Goal: Task Accomplishment & Management: Use online tool/utility

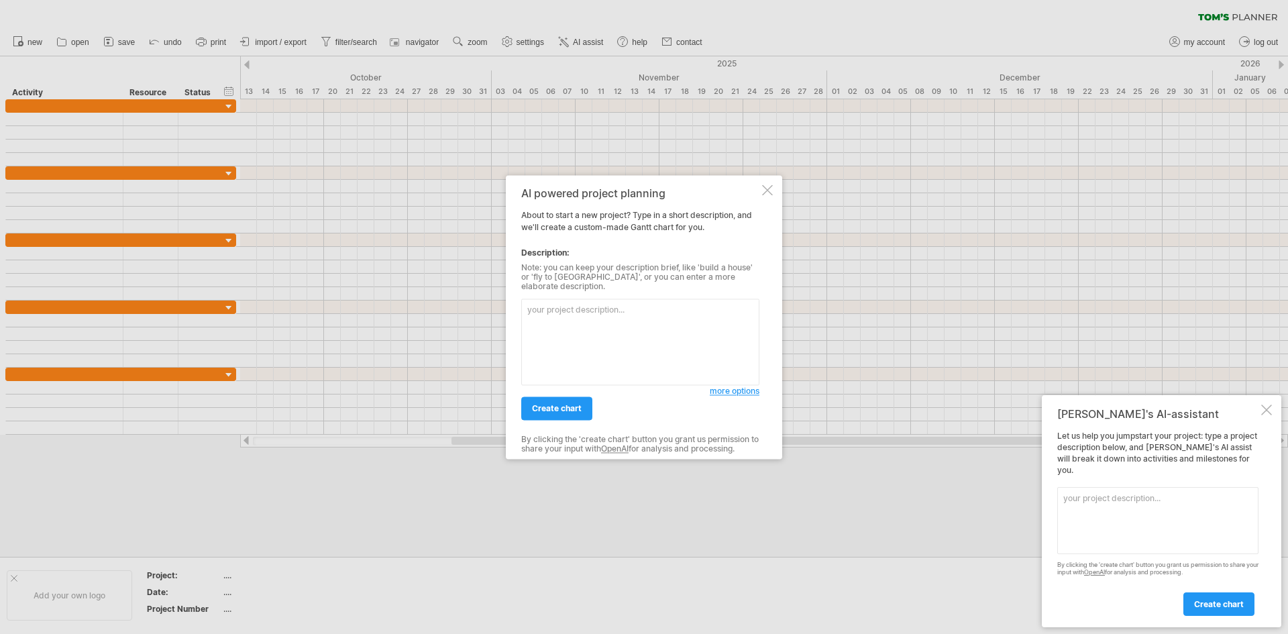
click at [591, 333] on textarea at bounding box center [640, 342] width 238 height 87
paste textarea "Loremip dol sitametc adi el seddoeiusmod, temporinc utla etdolore magnaaliqua, …"
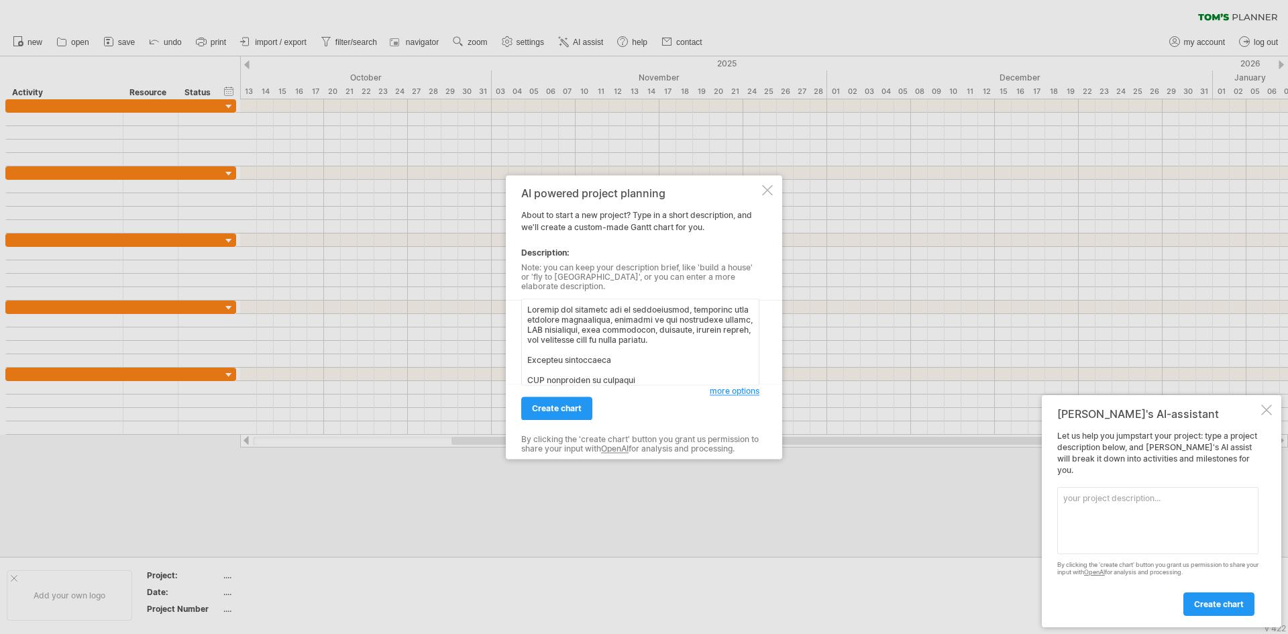
scroll to position [303, 0]
type textarea "Loremip dol sitametc adi el seddoeiusmod, temporinc utla etdolore magnaaliqua, …"
click at [549, 406] on span "create chart" at bounding box center [557, 408] width 50 height 10
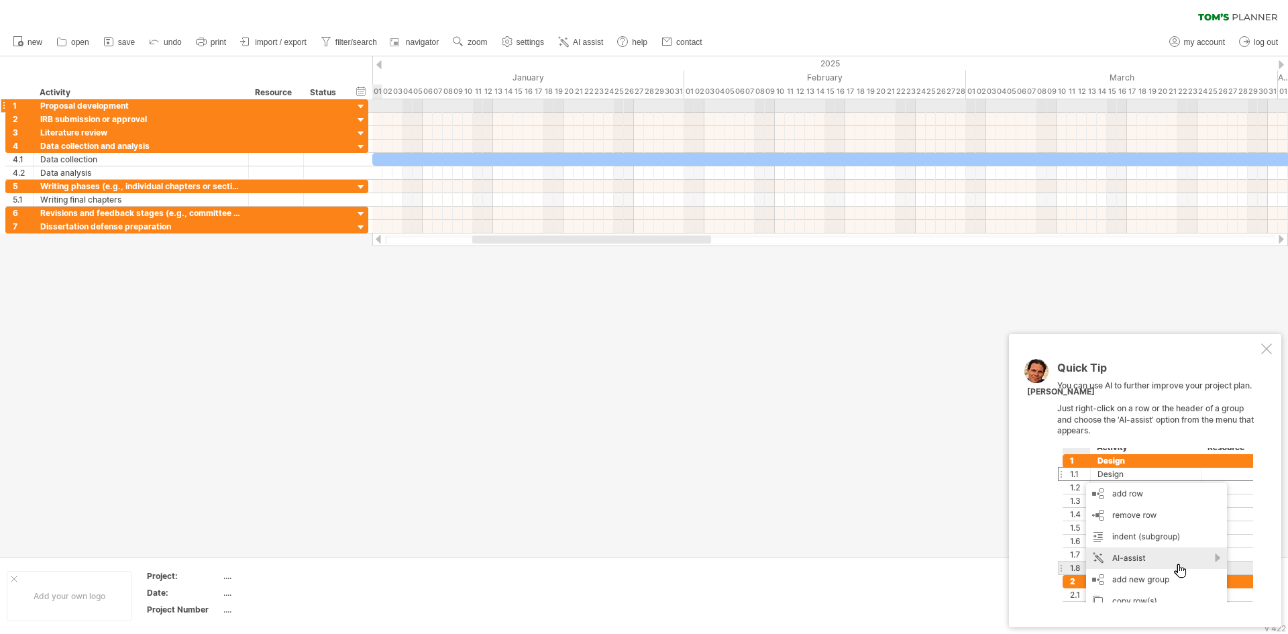
click at [360, 104] on div at bounding box center [361, 107] width 13 height 13
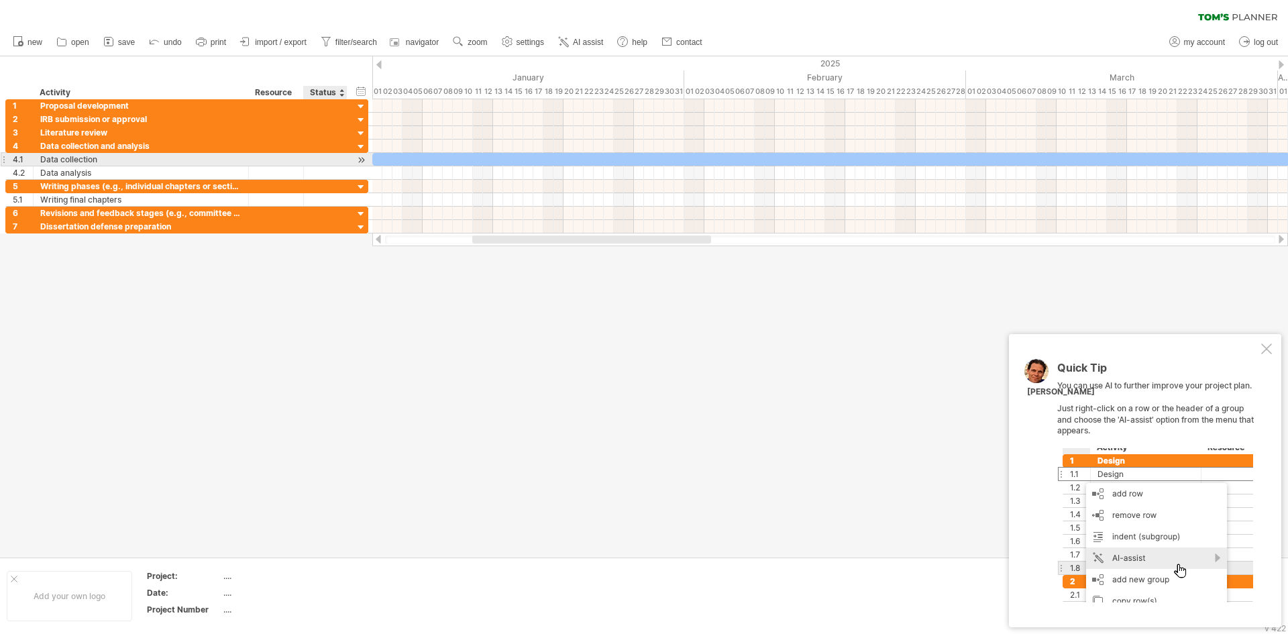
click at [353, 162] on div "**********" at bounding box center [186, 159] width 363 height 13
click at [363, 158] on div at bounding box center [361, 160] width 13 height 14
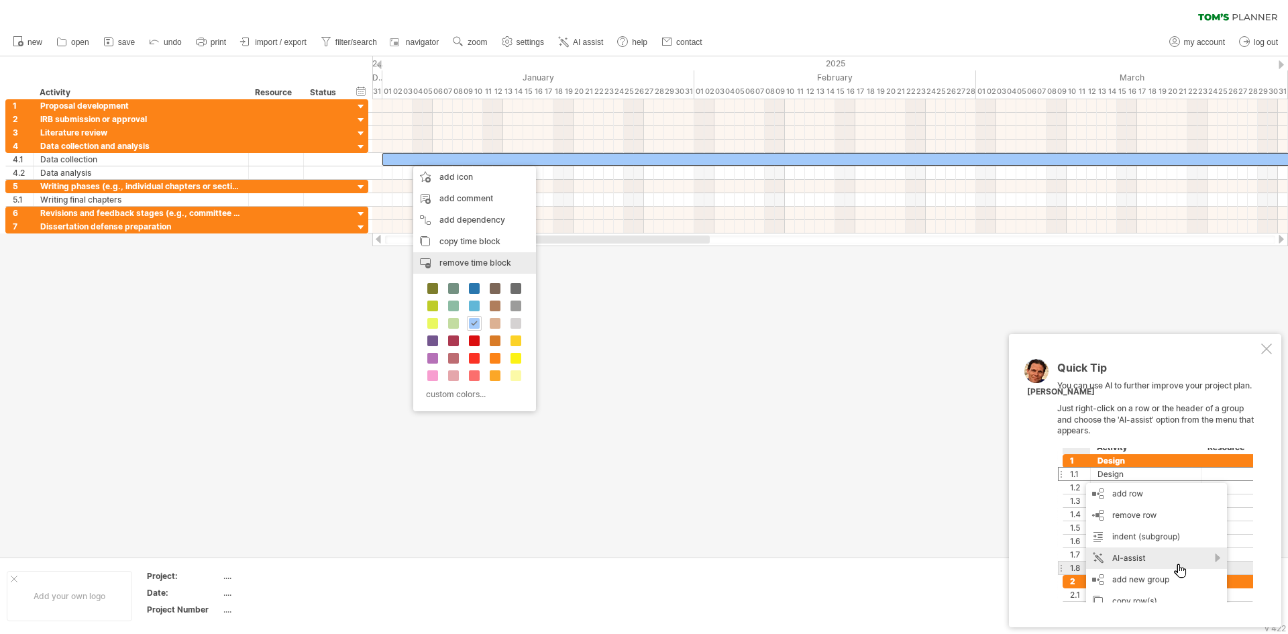
click at [457, 265] on span "remove time block" at bounding box center [475, 263] width 72 height 10
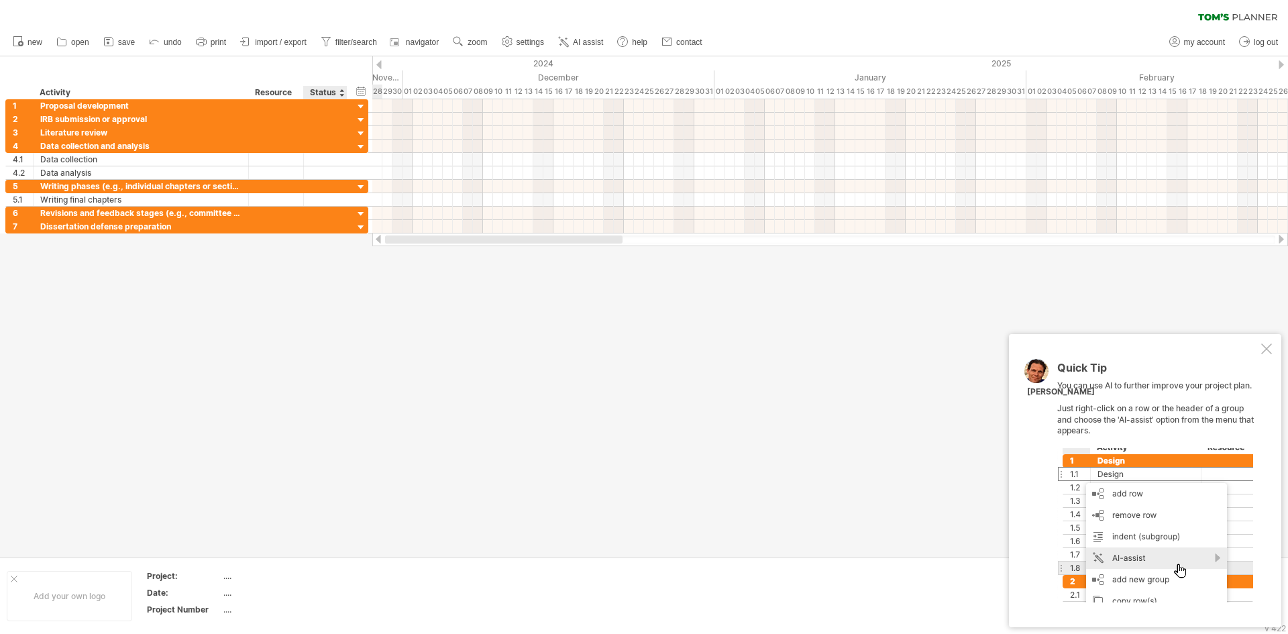
drag, startPoint x: 492, startPoint y: 239, endPoint x: 332, endPoint y: 242, distance: 159.7
click at [332, 242] on div "Trying to reach [DOMAIN_NAME] Connected again... 0% clear filter new 1" at bounding box center [644, 317] width 1288 height 634
click at [254, 338] on div at bounding box center [644, 306] width 1288 height 500
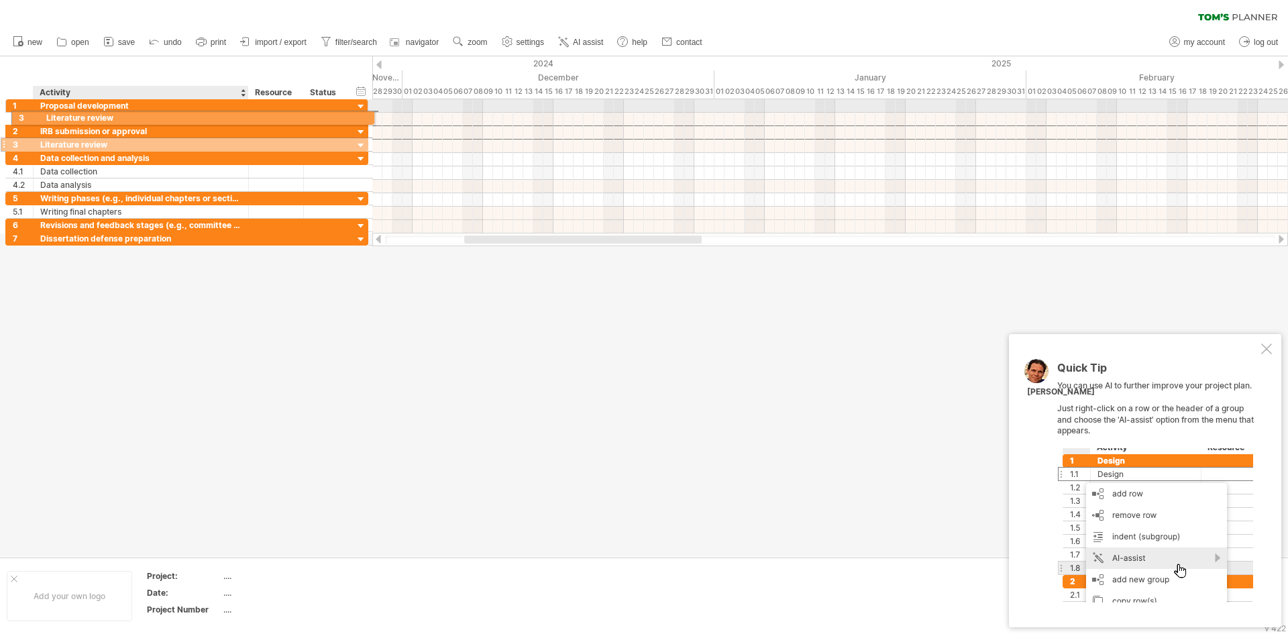
drag, startPoint x: 95, startPoint y: 133, endPoint x: 97, endPoint y: 115, distance: 18.2
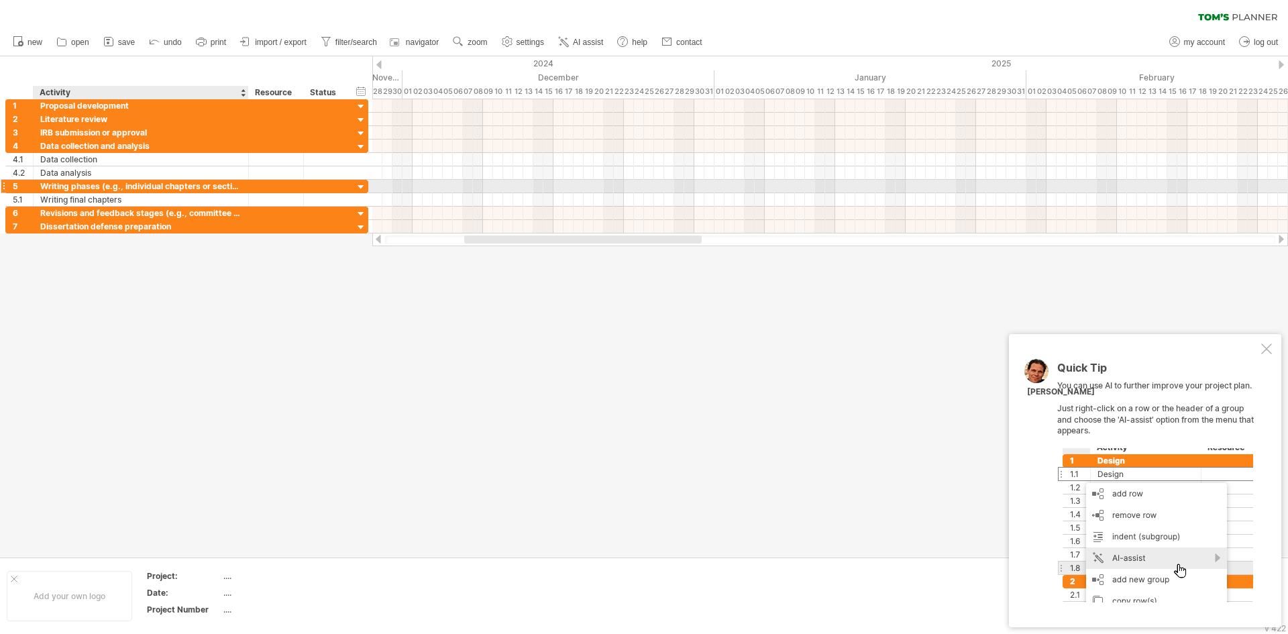
click at [253, 189] on div at bounding box center [276, 186] width 55 height 13
click at [358, 187] on div at bounding box center [361, 187] width 13 height 13
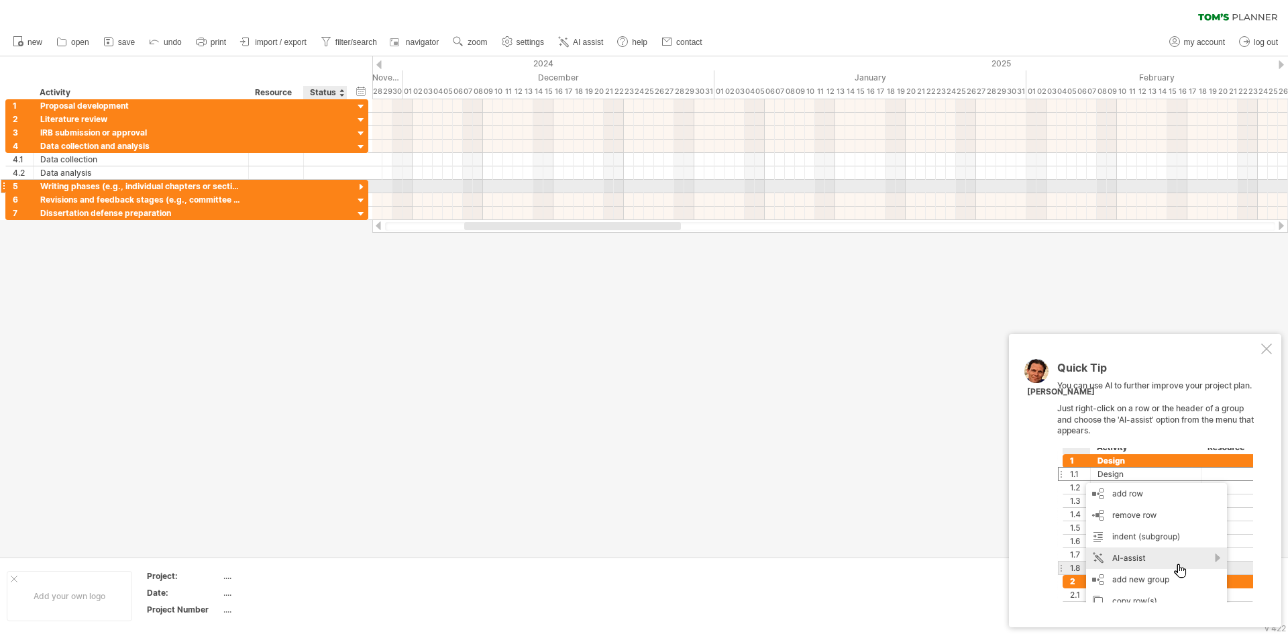
click at [358, 187] on div at bounding box center [361, 187] width 13 height 13
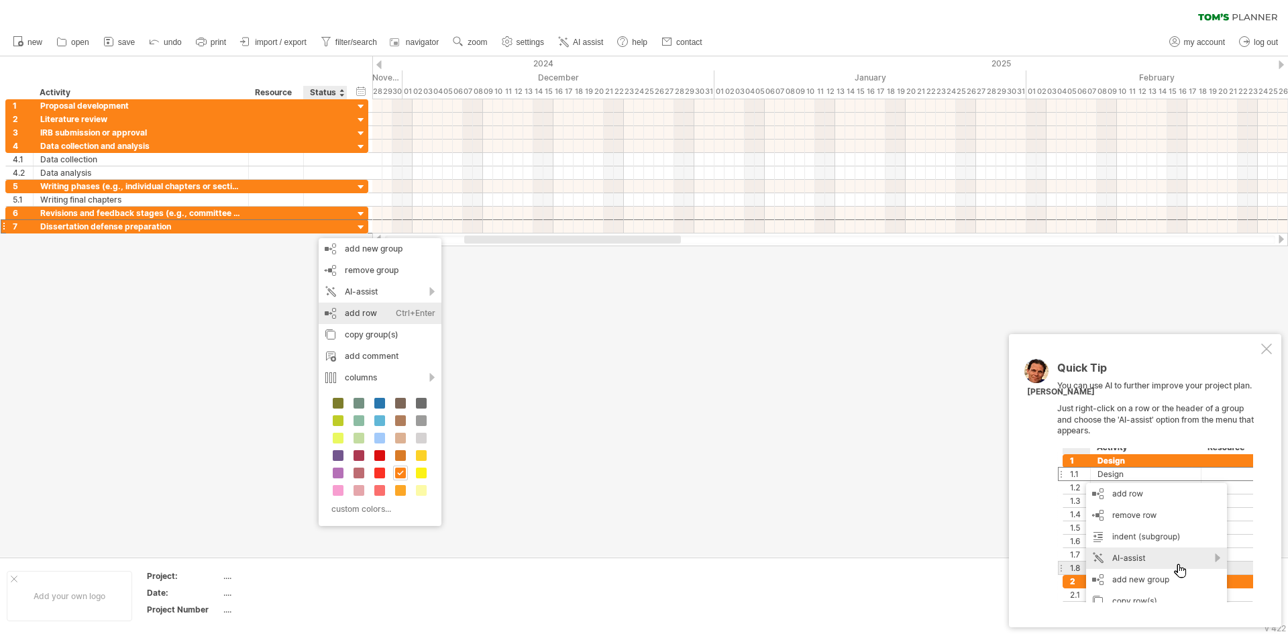
click at [347, 315] on div "add row Ctrl+Enter Cmd+Enter" at bounding box center [380, 313] width 123 height 21
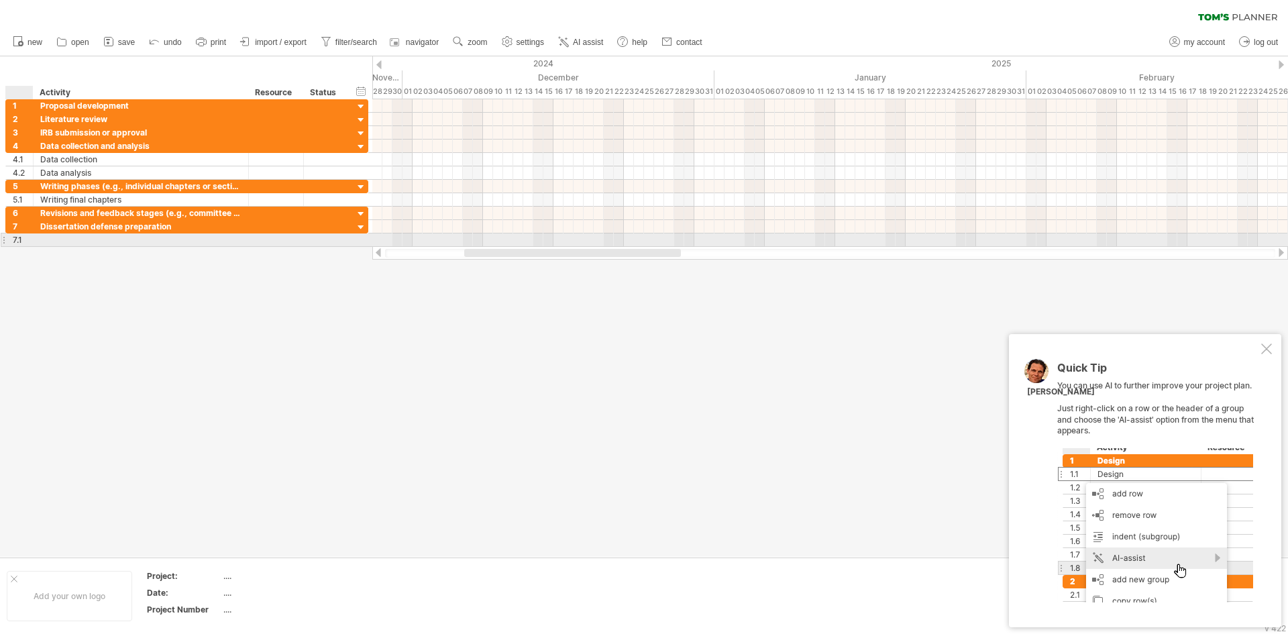
click at [23, 243] on div "7.1" at bounding box center [23, 239] width 20 height 13
click at [23, 242] on div "7.1" at bounding box center [23, 239] width 20 height 13
click at [21, 242] on div "7.1" at bounding box center [23, 239] width 20 height 13
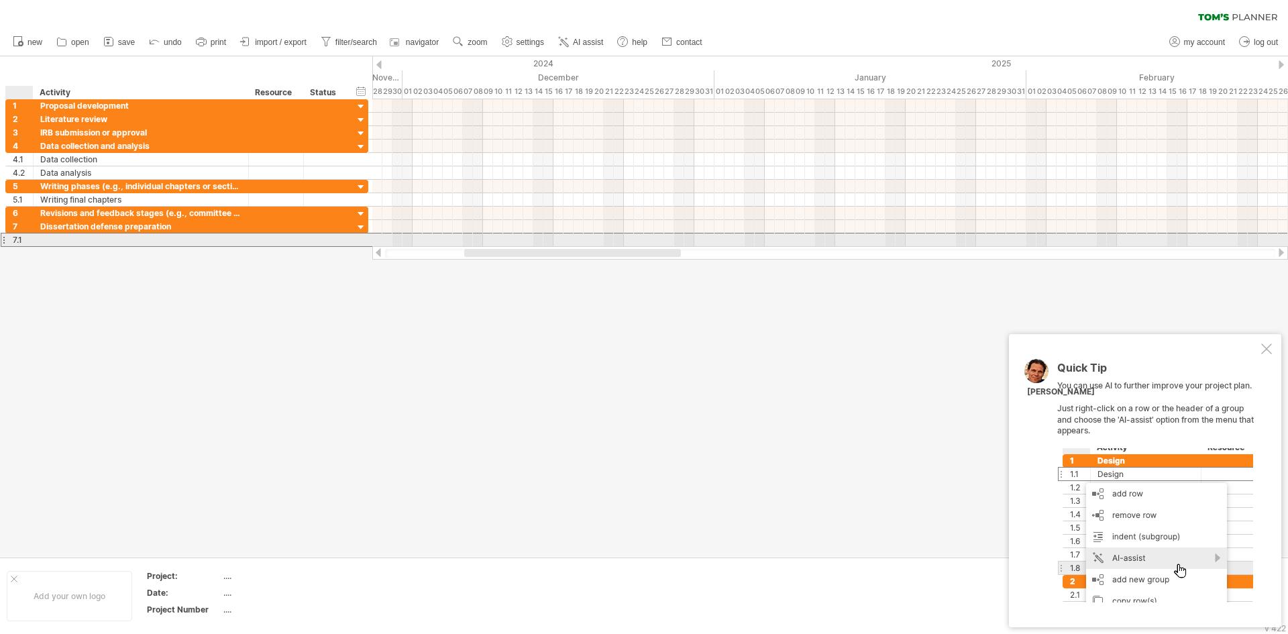
click at [21, 242] on div "7.1" at bounding box center [23, 239] width 20 height 13
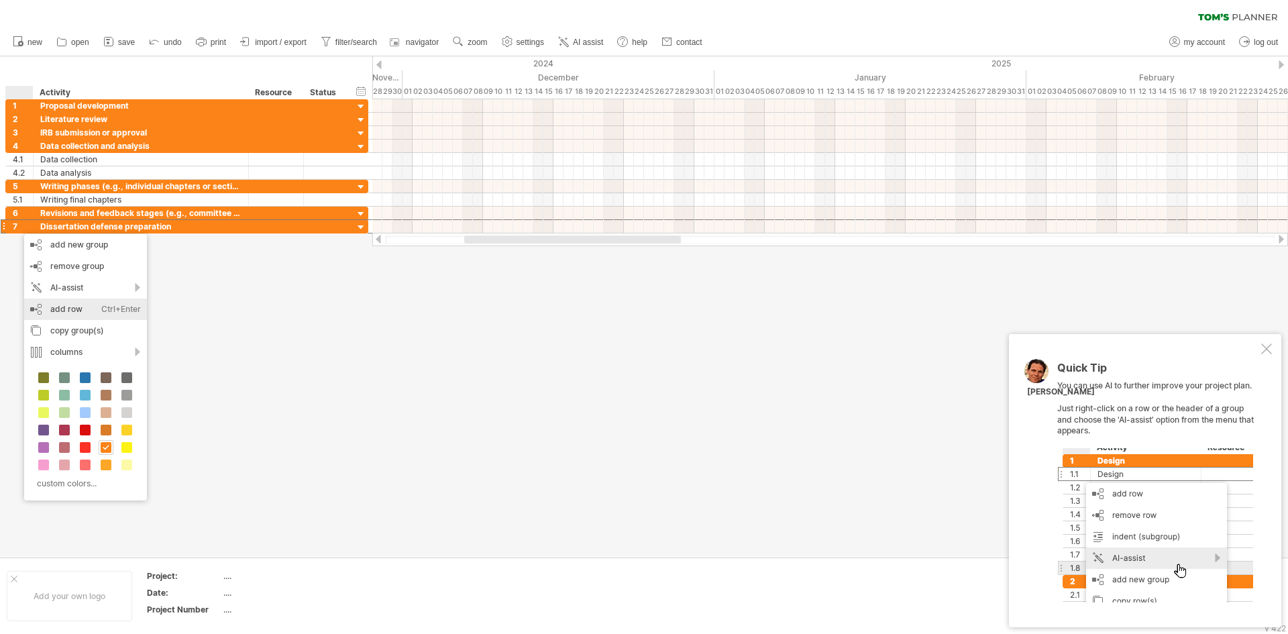
click at [59, 305] on div "add row Ctrl+Enter Cmd+Enter" at bounding box center [85, 309] width 123 height 21
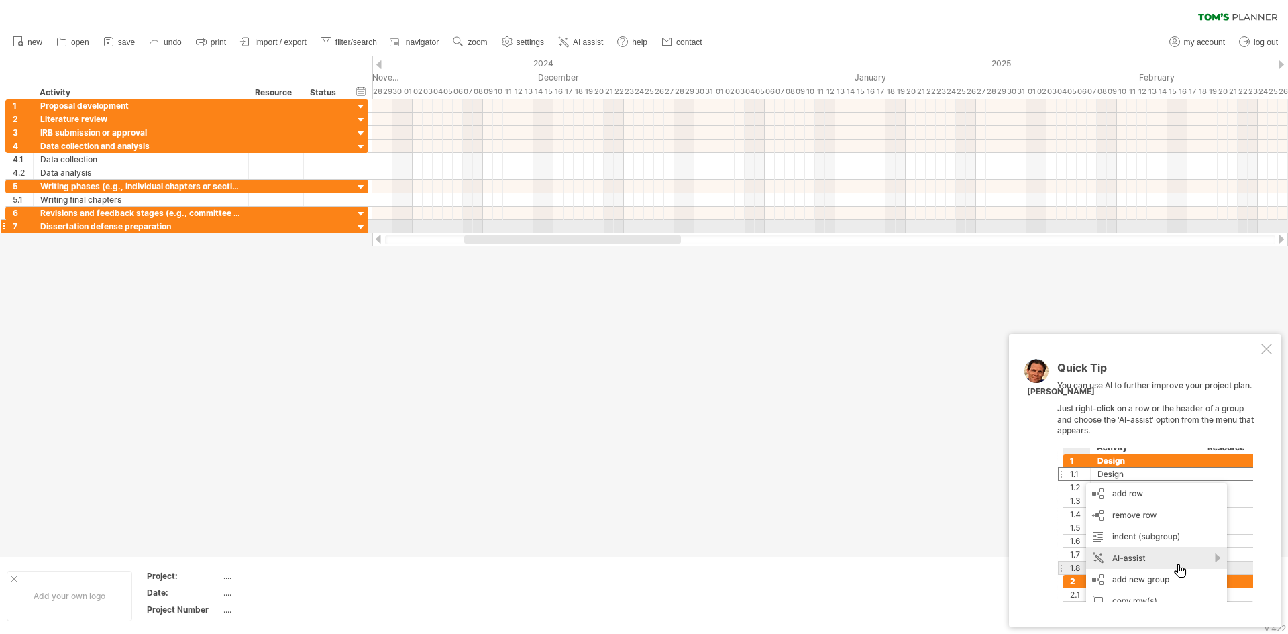
click at [1, 228] on div at bounding box center [3, 226] width 5 height 14
click at [4, 228] on div at bounding box center [3, 226] width 5 height 14
click at [4, 227] on div at bounding box center [3, 226] width 5 height 14
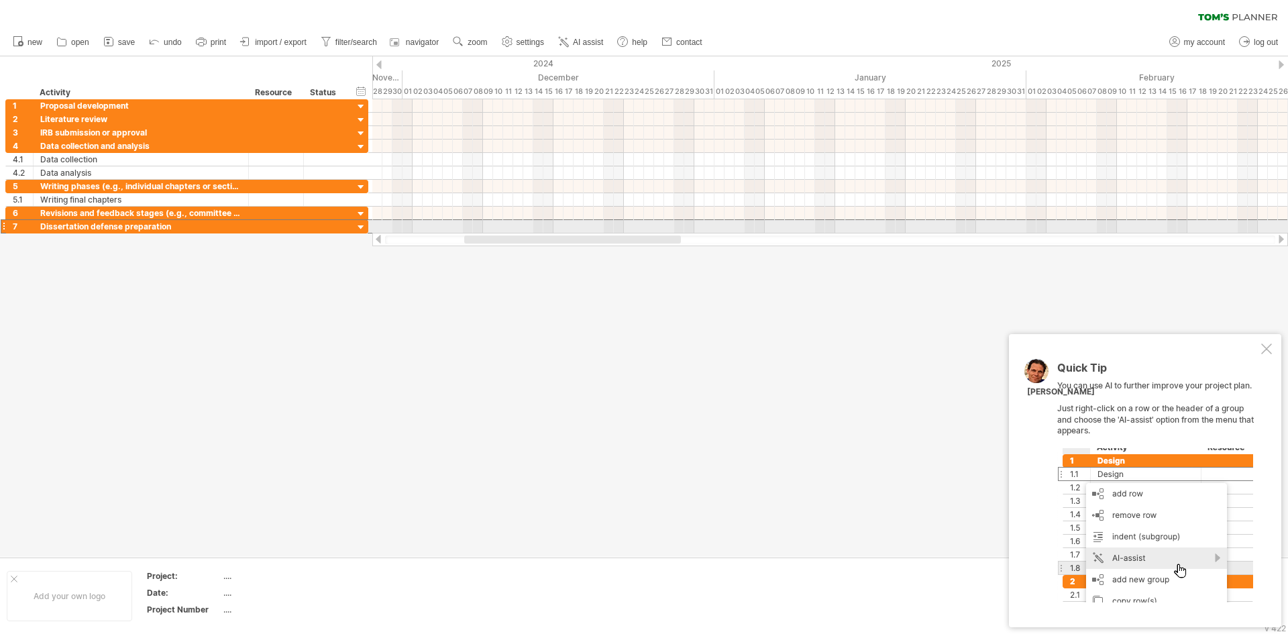
click at [4, 227] on div at bounding box center [3, 226] width 5 height 14
click at [358, 227] on div at bounding box center [361, 227] width 13 height 13
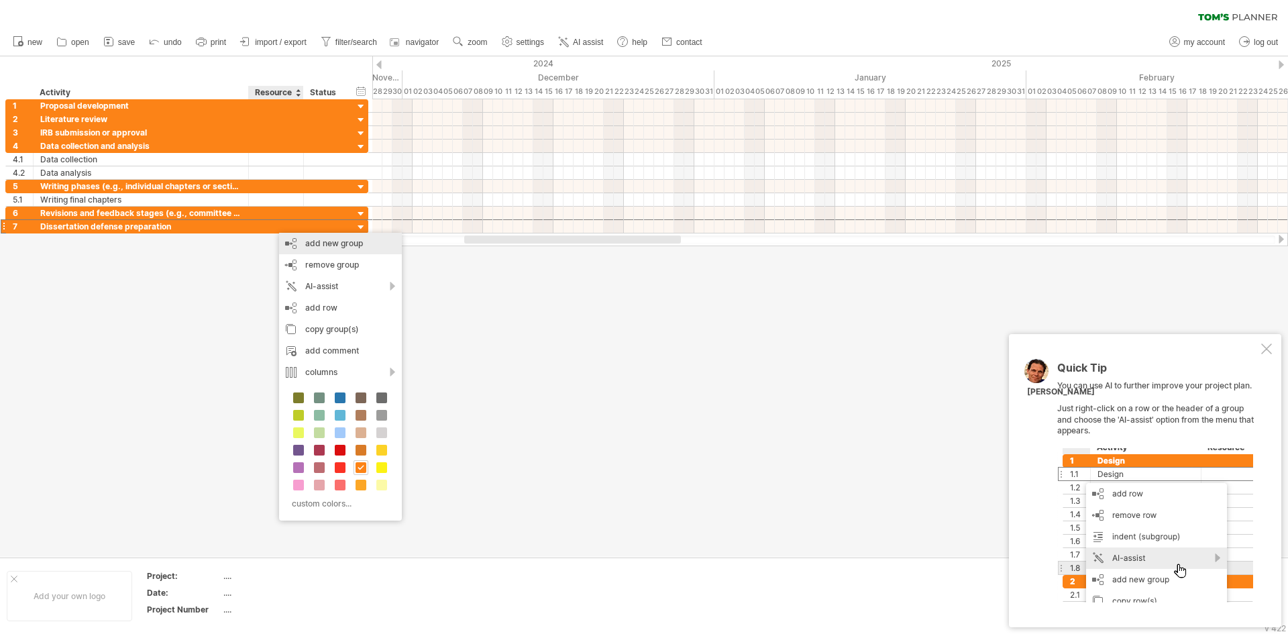
click at [299, 237] on div "add new group" at bounding box center [340, 243] width 123 height 21
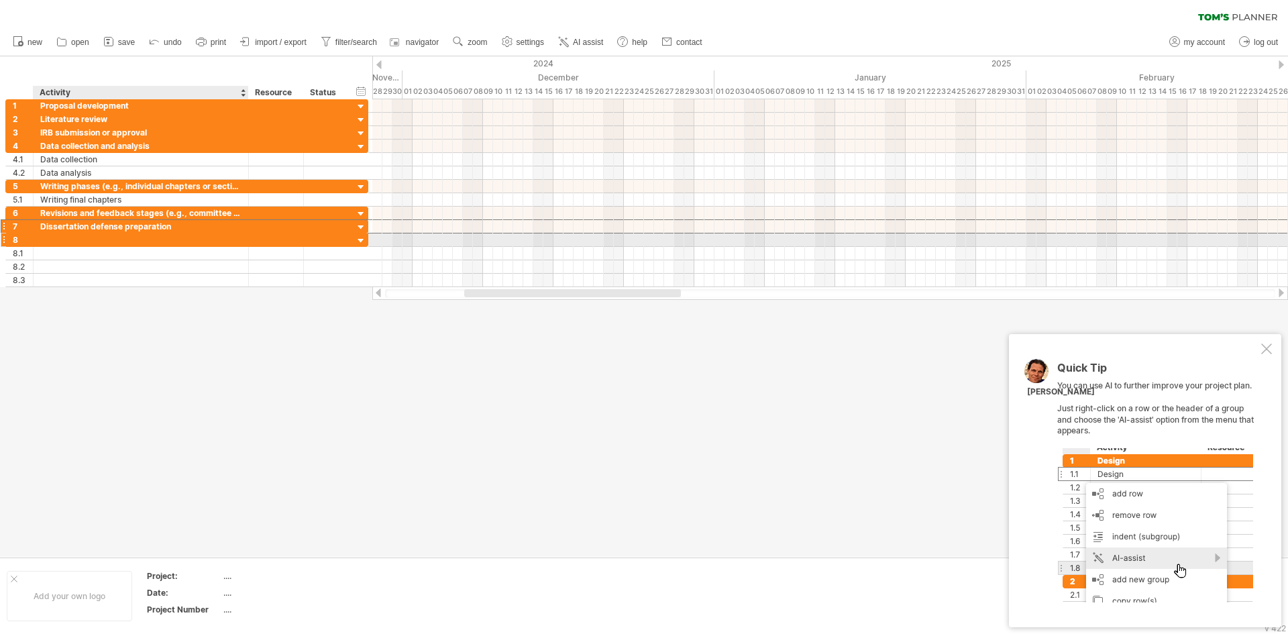
click at [55, 241] on div at bounding box center [140, 239] width 201 height 13
click at [55, 241] on input "text" at bounding box center [140, 239] width 201 height 13
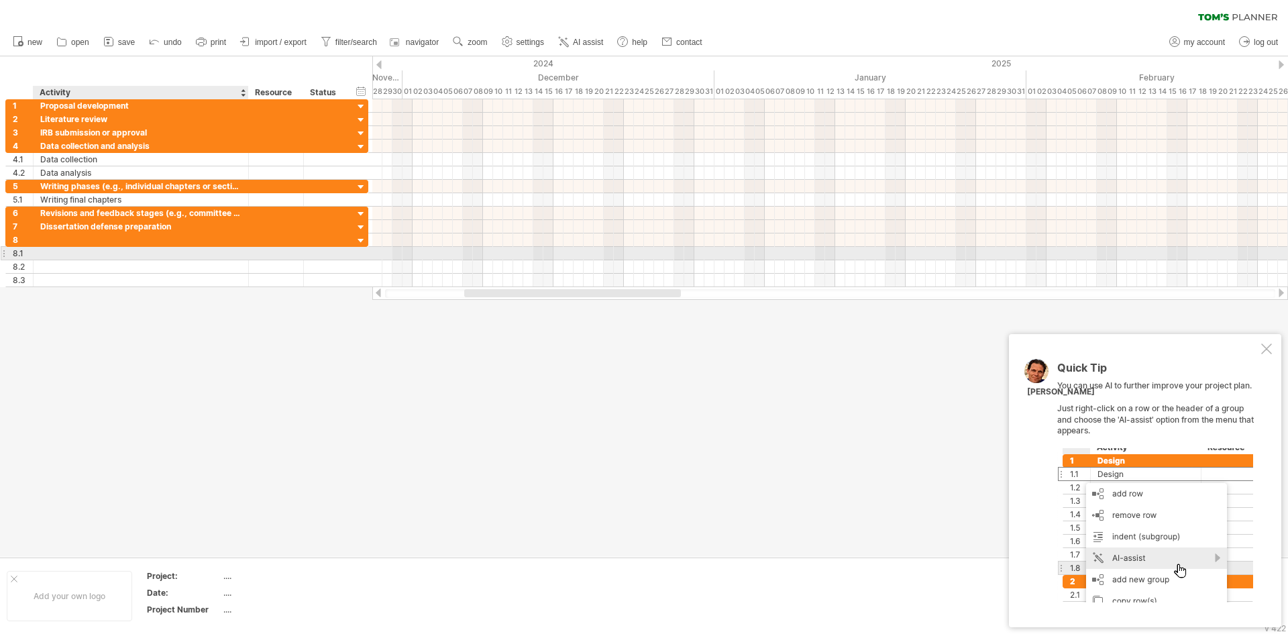
click at [51, 254] on div at bounding box center [140, 253] width 201 height 13
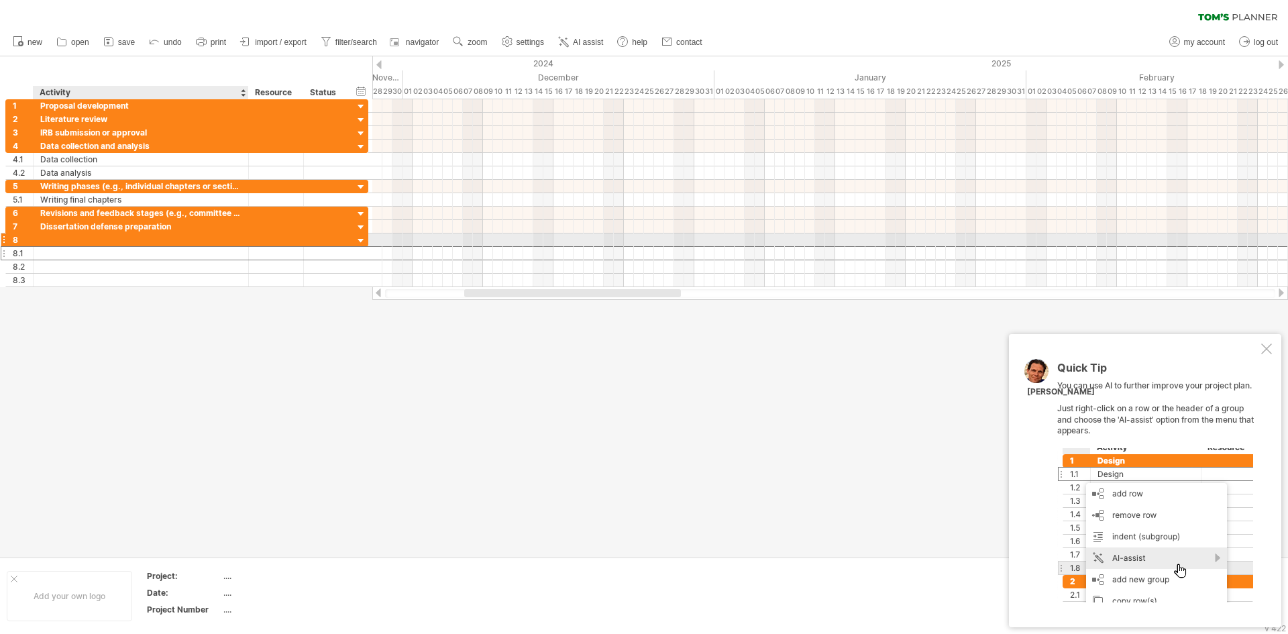
click at [59, 246] on div at bounding box center [140, 239] width 201 height 13
paste input "**********"
type input "**********"
click at [25, 254] on div "8.1" at bounding box center [23, 253] width 20 height 13
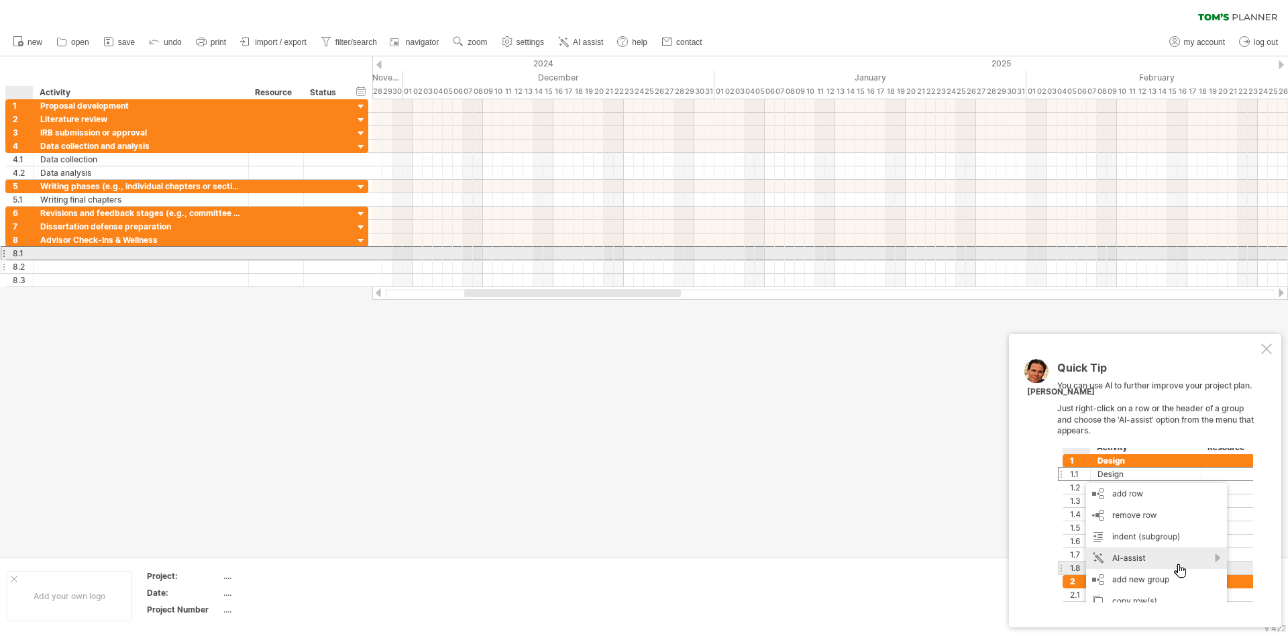
click at [21, 260] on div "8.2" at bounding box center [23, 266] width 20 height 13
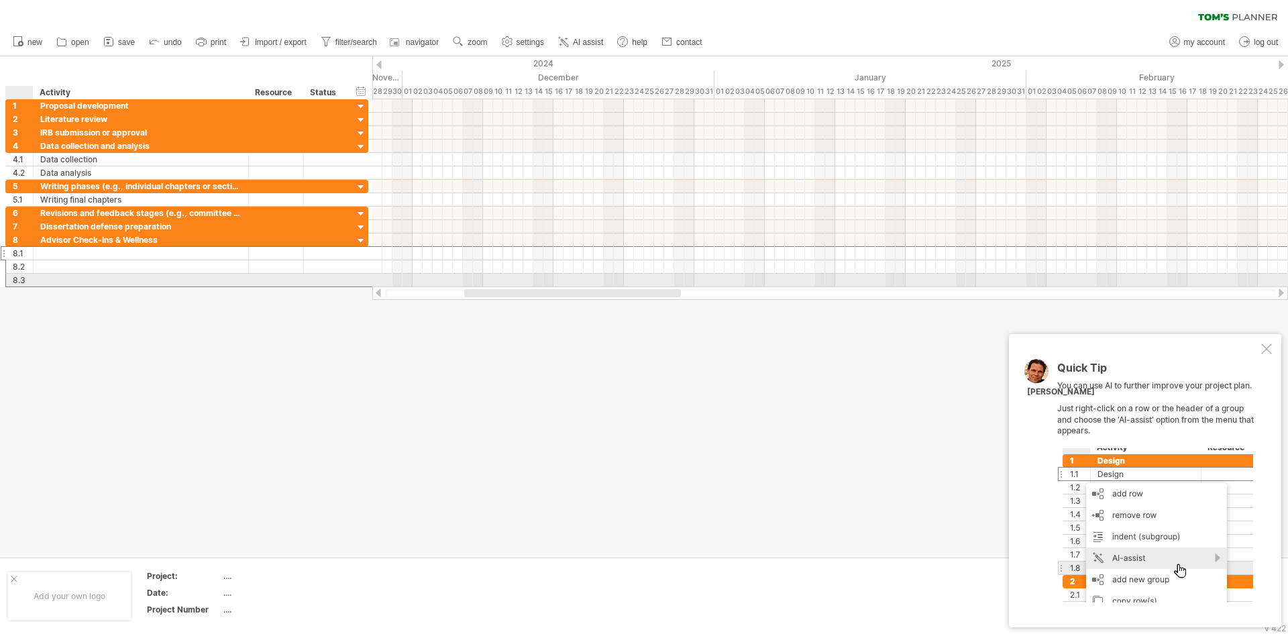
click at [18, 274] on div "8.3" at bounding box center [23, 280] width 20 height 13
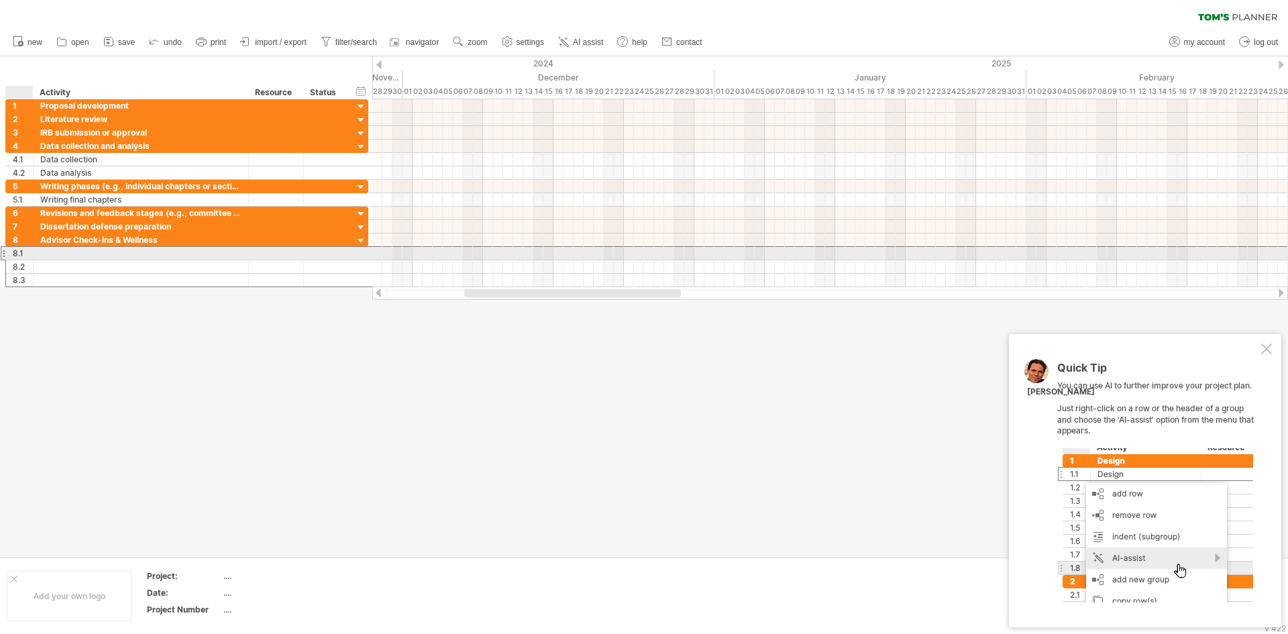
click at [21, 259] on div "8.1" at bounding box center [23, 253] width 20 height 13
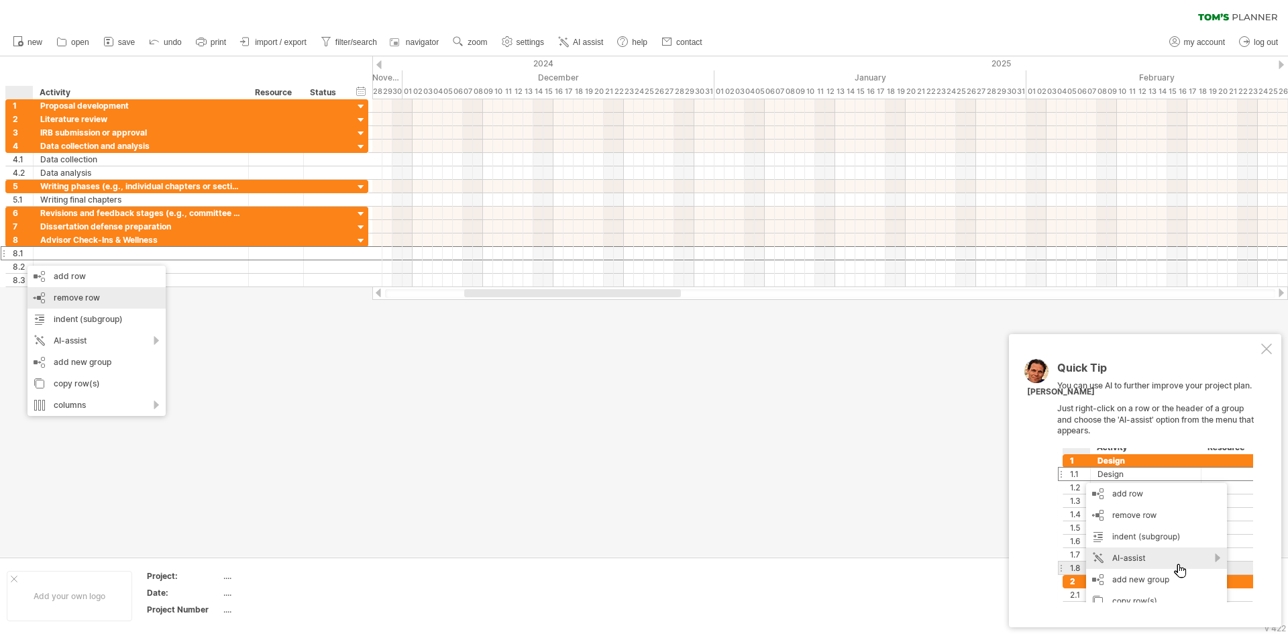
click at [81, 305] on div "remove row remove selected rows" at bounding box center [97, 297] width 138 height 21
click at [60, 290] on div "remove row remove selected rows" at bounding box center [96, 296] width 138 height 21
click at [67, 289] on div "remove row remove selected rows" at bounding box center [99, 294] width 138 height 21
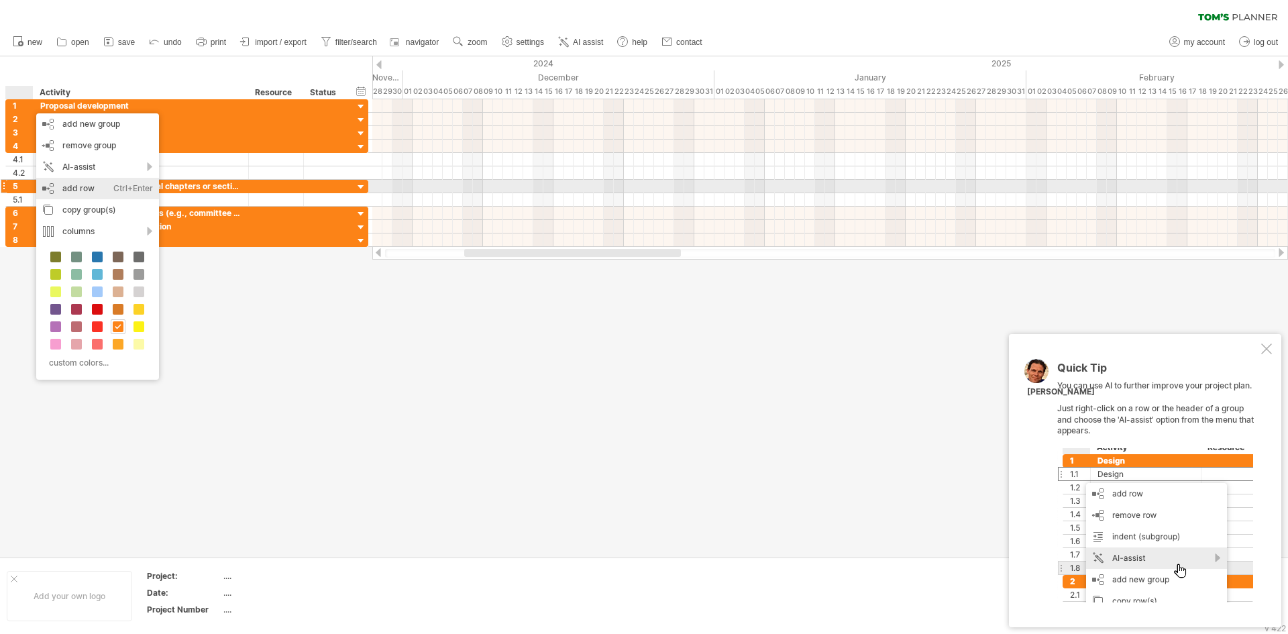
click at [76, 182] on div "add row Ctrl+Enter Cmd+Enter" at bounding box center [97, 188] width 123 height 21
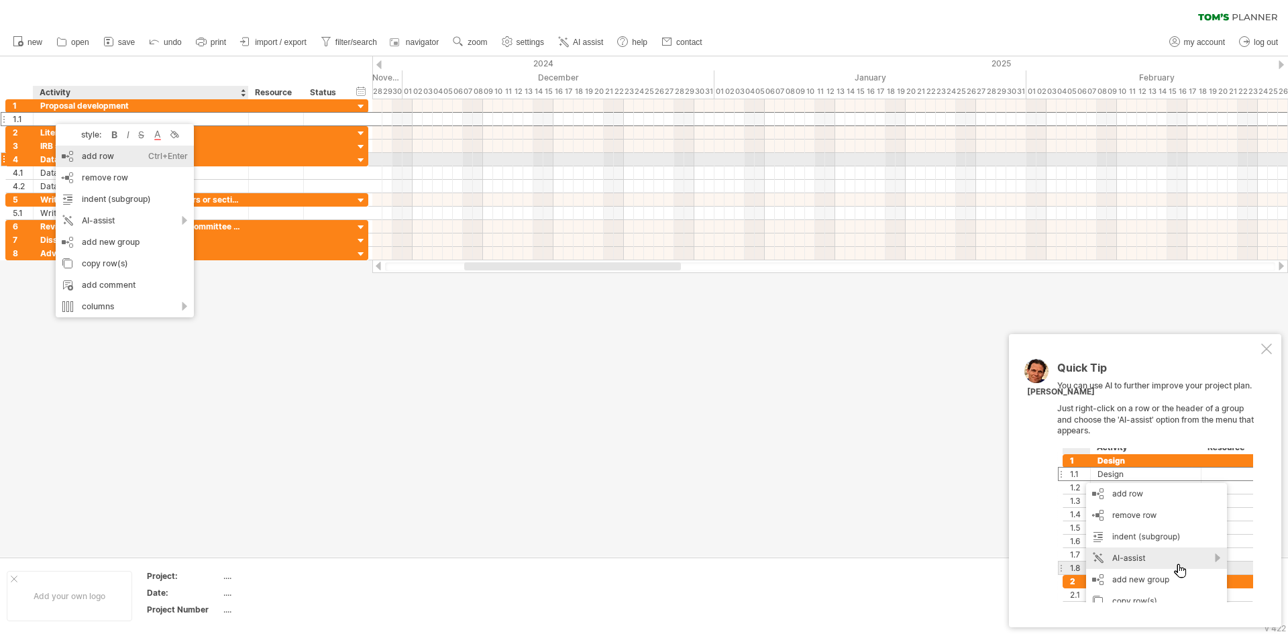
click at [95, 162] on div "add row Ctrl+Enter Cmd+Enter" at bounding box center [125, 156] width 138 height 21
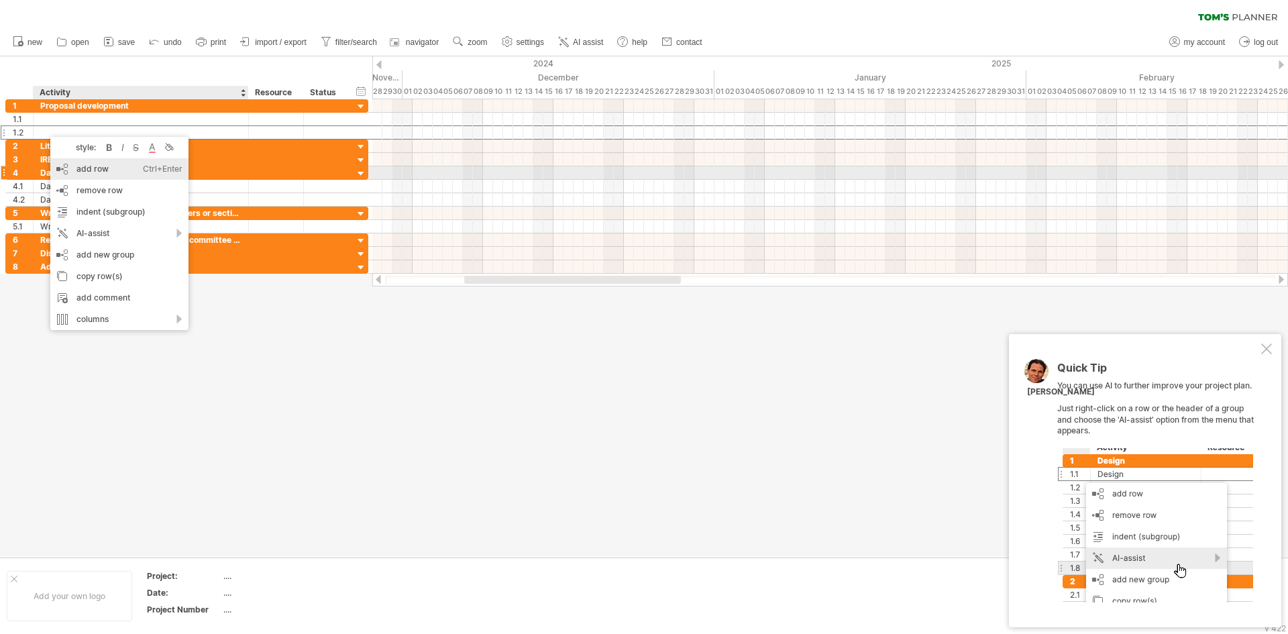
click at [89, 171] on div "add row Ctrl+Enter Cmd+Enter" at bounding box center [119, 168] width 138 height 21
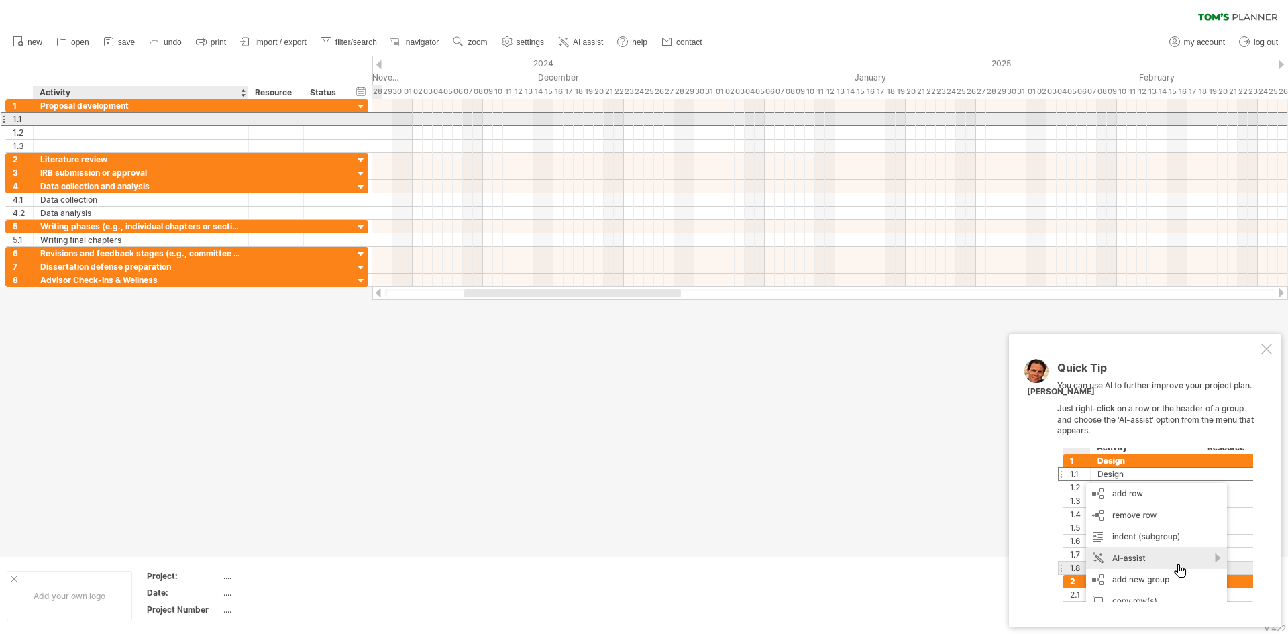
click at [60, 121] on div at bounding box center [140, 119] width 201 height 13
click at [60, 121] on input "text" at bounding box center [140, 119] width 201 height 13
paste input "**********"
type input "**********"
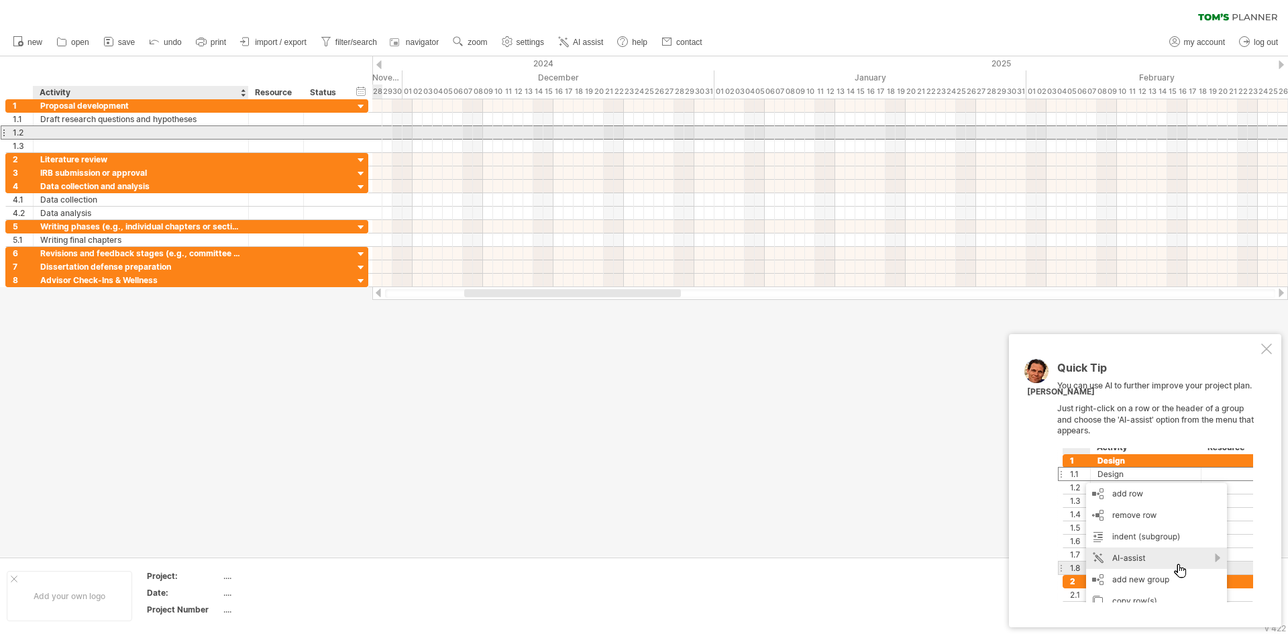
click at [66, 131] on div at bounding box center [140, 132] width 201 height 13
paste input "**********"
type input "**********"
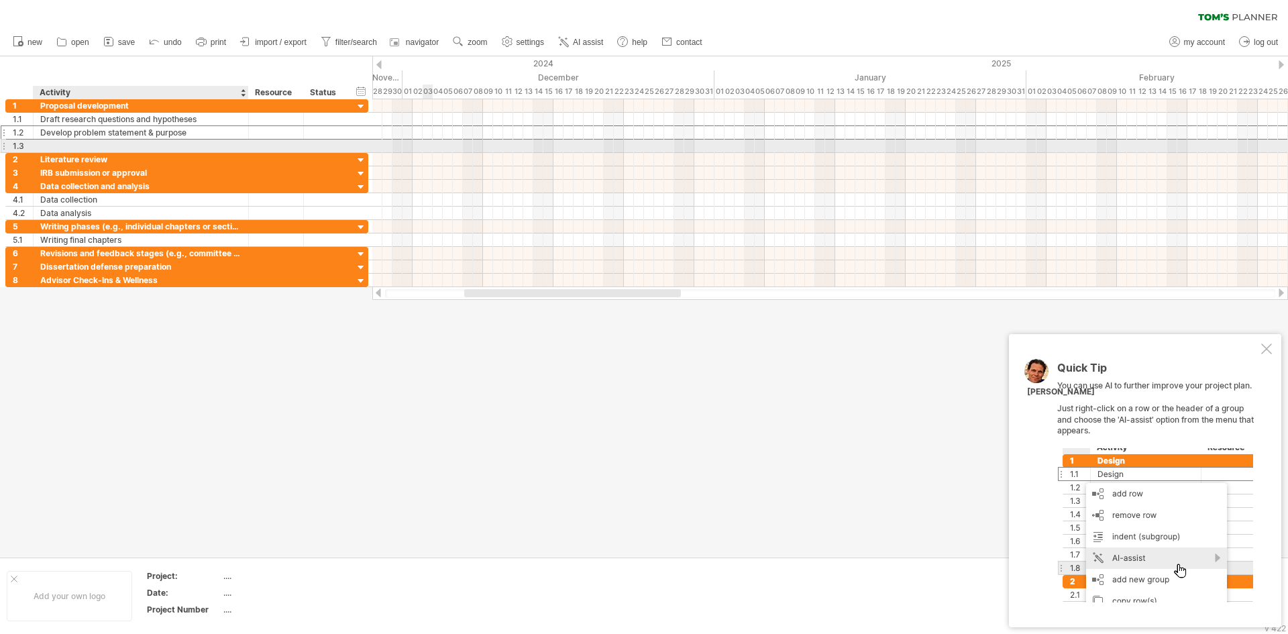
click at [87, 151] on div at bounding box center [140, 146] width 201 height 13
paste input "**********"
type input "**********"
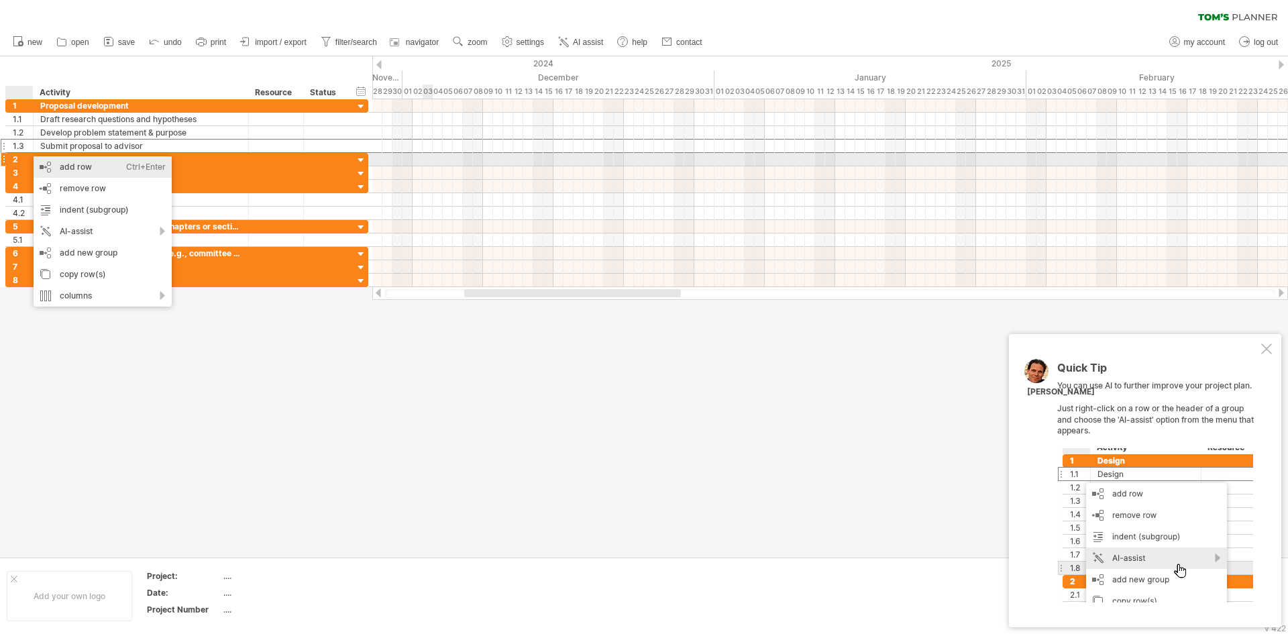
click at [55, 165] on div "add row Ctrl+Enter Cmd+Enter" at bounding box center [103, 166] width 138 height 21
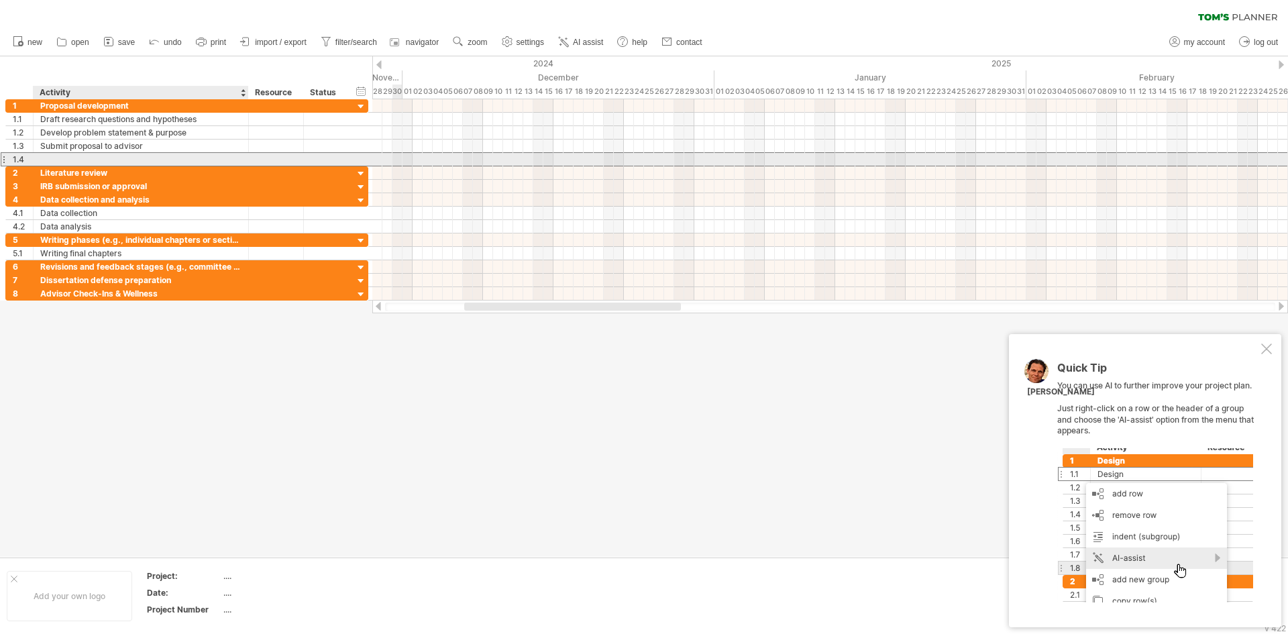
click at [83, 158] on div at bounding box center [140, 159] width 201 height 13
paste input "**********"
type input "**********"
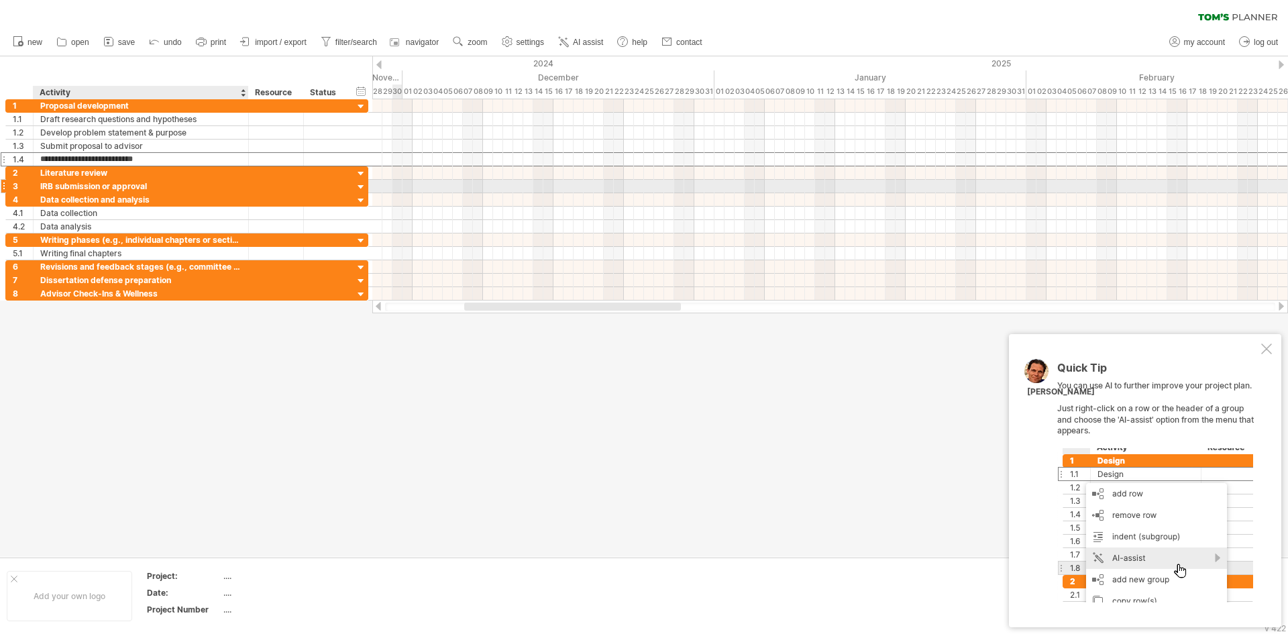
click at [114, 189] on div "IRB submission or approval" at bounding box center [140, 186] width 201 height 13
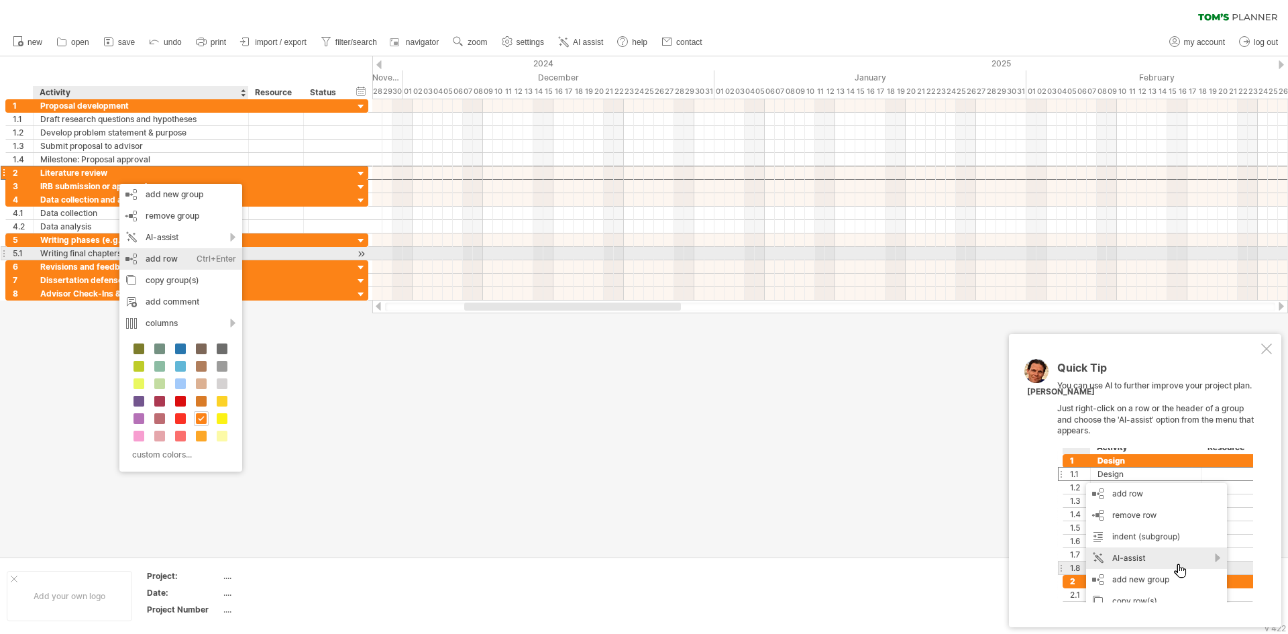
click at [175, 254] on div "add row Ctrl+Enter Cmd+Enter" at bounding box center [180, 258] width 123 height 21
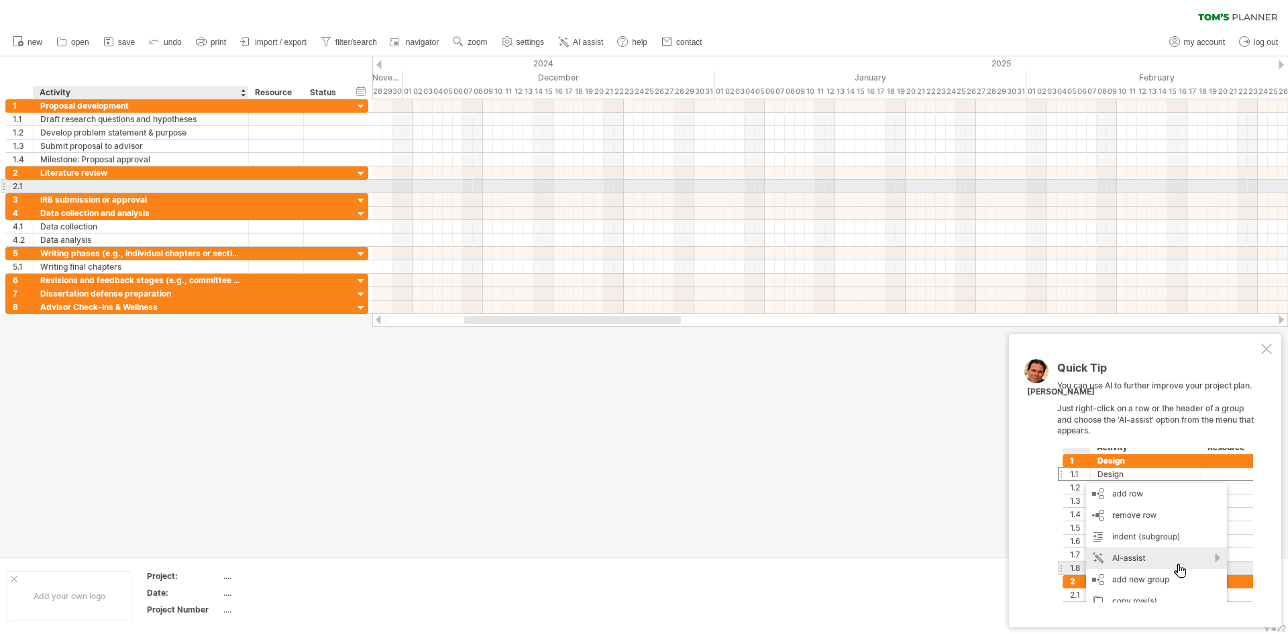
click at [70, 183] on div at bounding box center [140, 186] width 201 height 13
paste input "**********"
type input "**********"
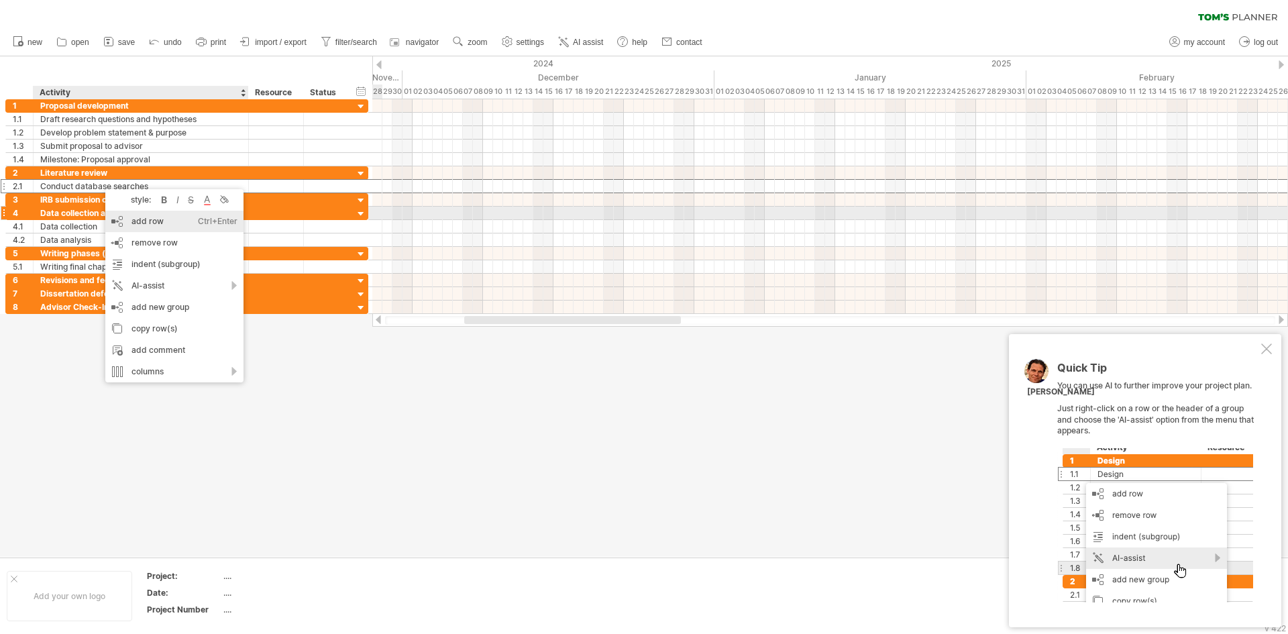
click at [138, 218] on div "add row Ctrl+Enter Cmd+Enter" at bounding box center [174, 221] width 138 height 21
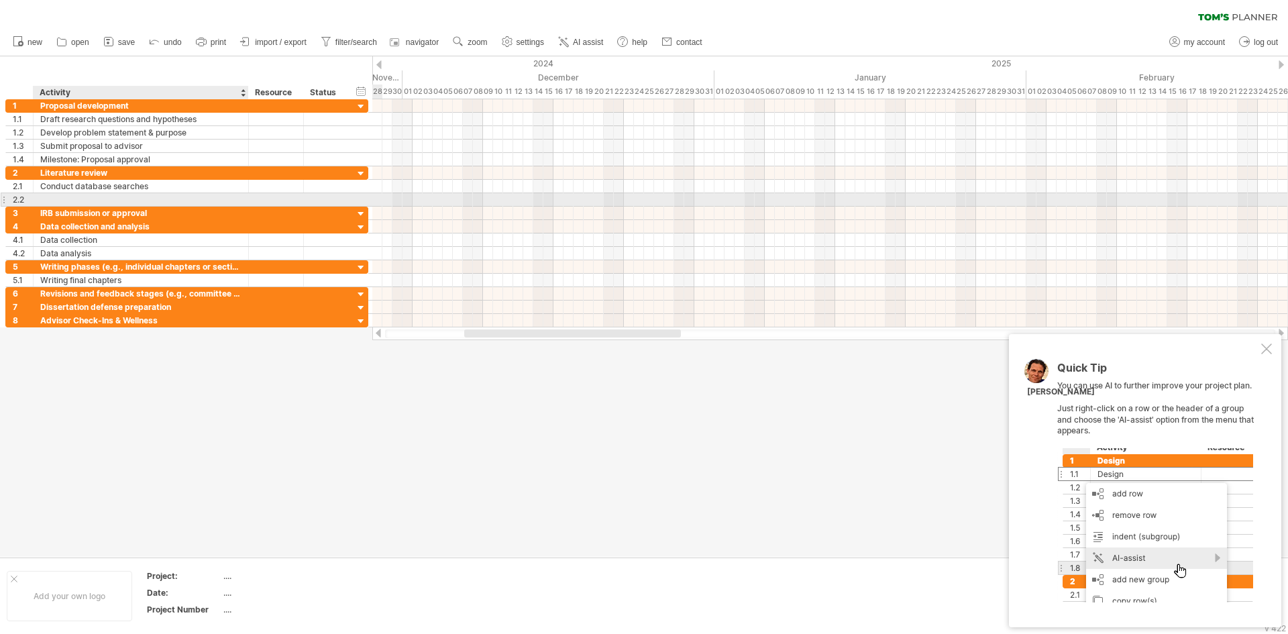
click at [91, 203] on div at bounding box center [140, 199] width 201 height 13
paste input "**********"
type input "**********"
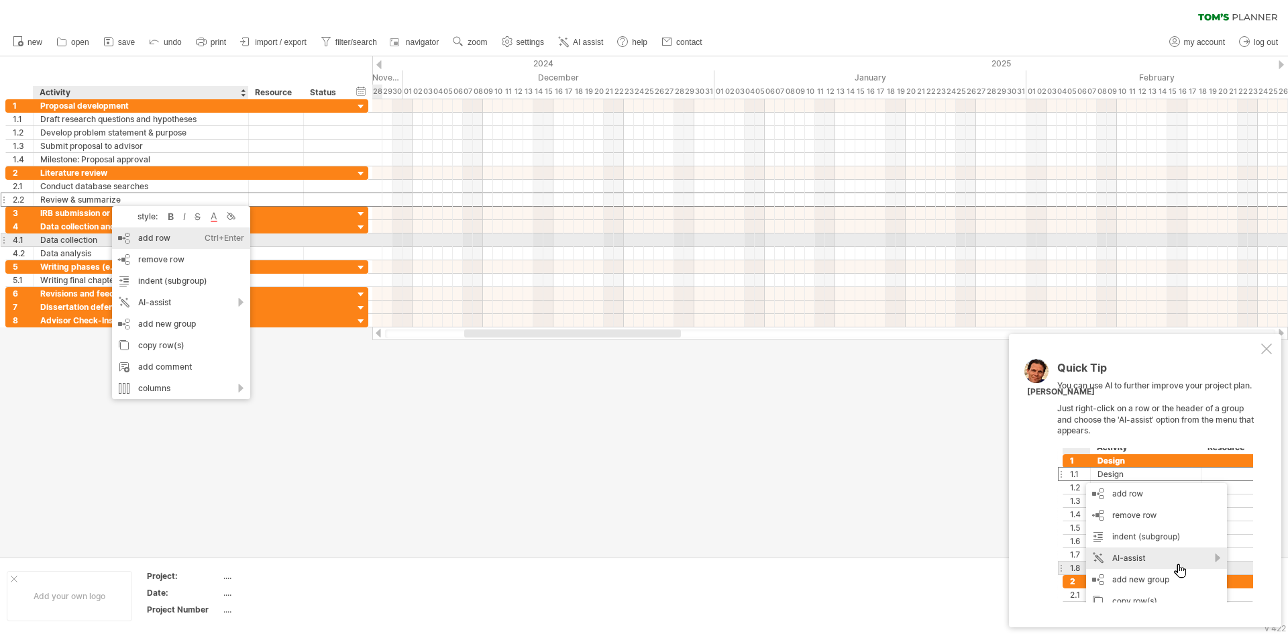
click at [162, 242] on div "add row Ctrl+Enter Cmd+Enter" at bounding box center [181, 237] width 138 height 21
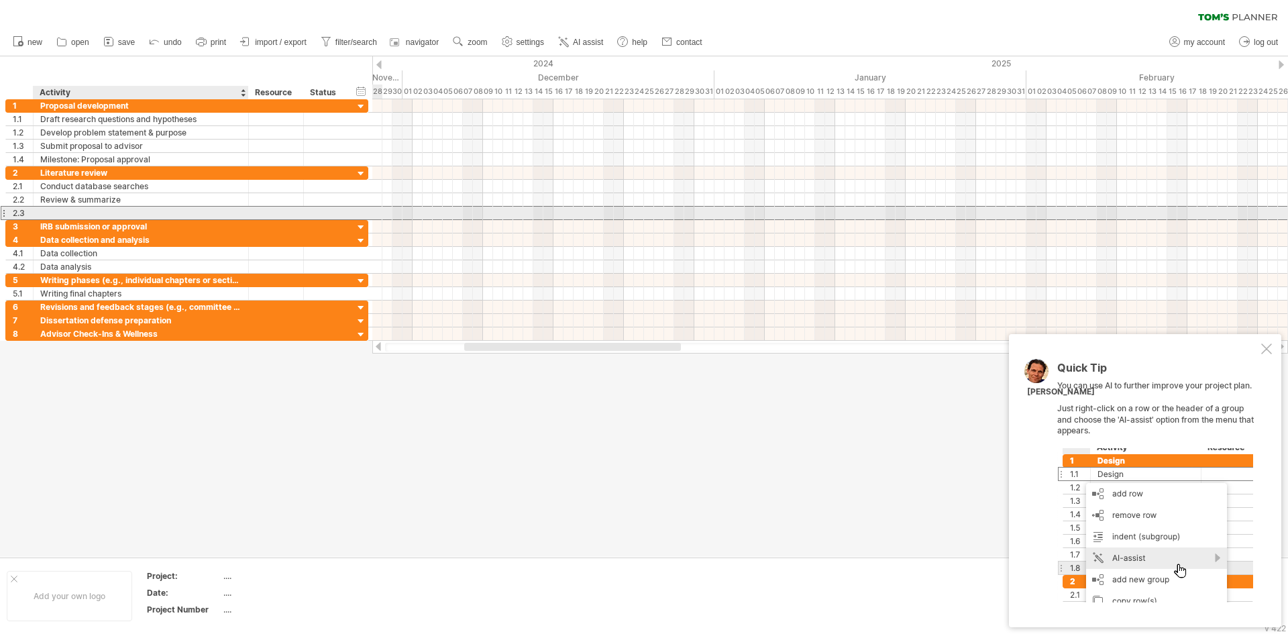
click at [62, 212] on div at bounding box center [140, 213] width 201 height 13
paste input "**********"
type input "**********"
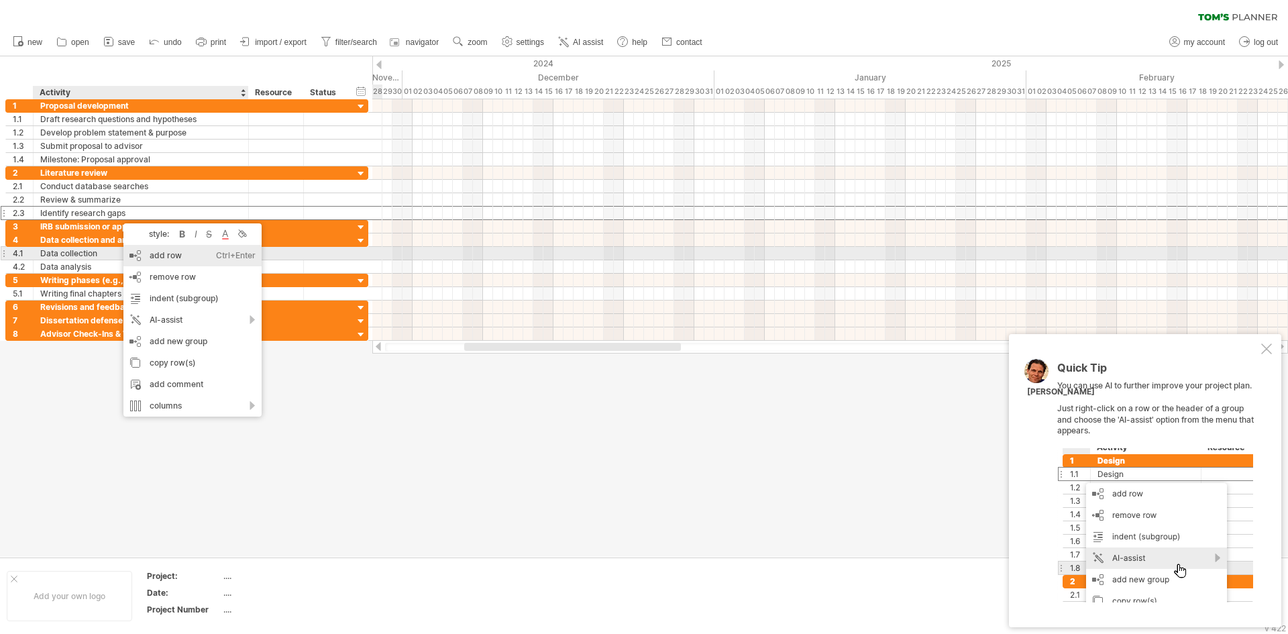
click at [158, 253] on div "add row Ctrl+Enter Cmd+Enter" at bounding box center [192, 255] width 138 height 21
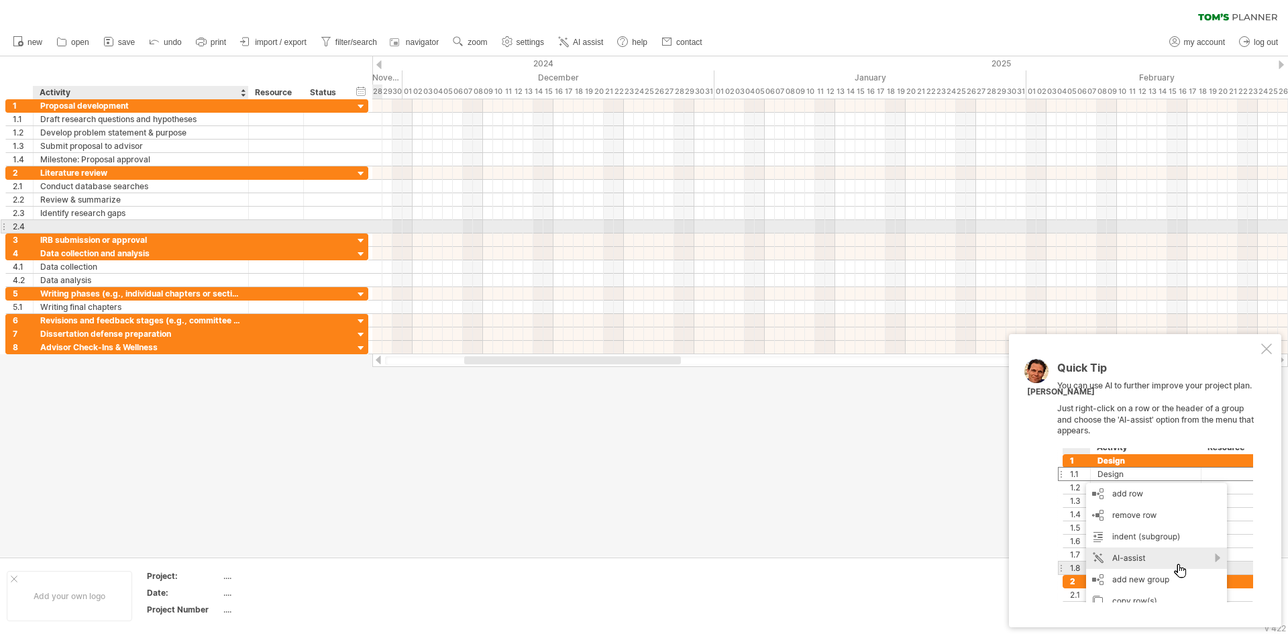
click at [103, 227] on div at bounding box center [140, 226] width 201 height 13
paste input "**********"
type input "**********"
click at [142, 246] on div "IRB submission or approval" at bounding box center [140, 239] width 201 height 13
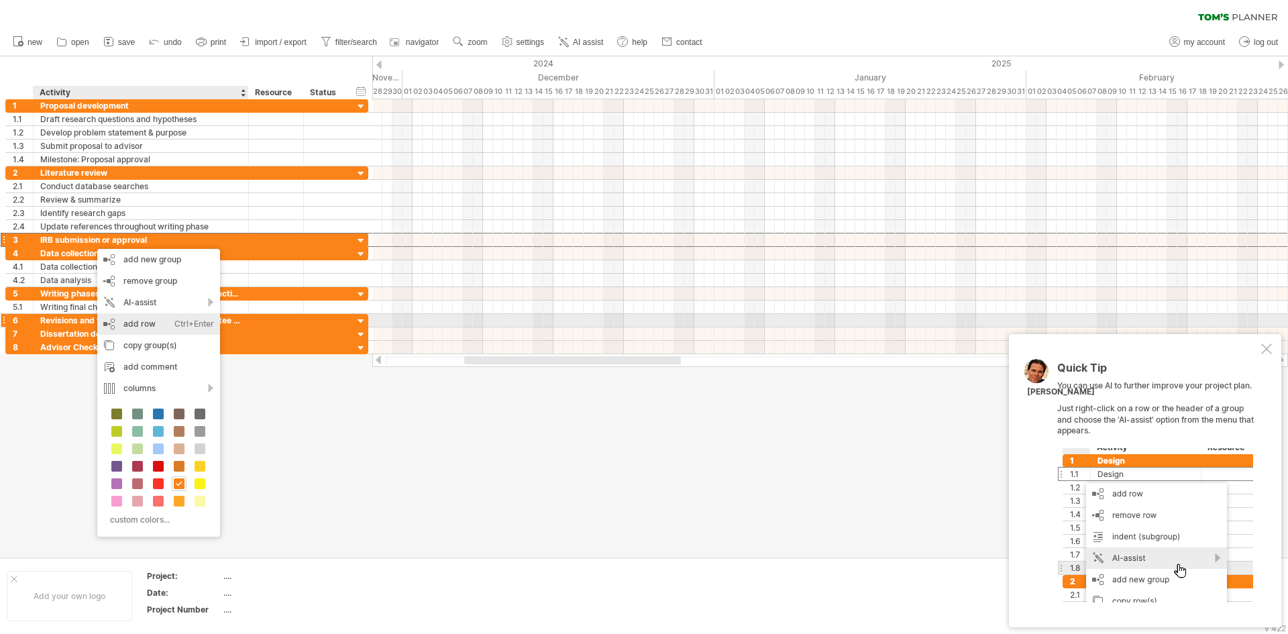
click at [151, 326] on div "add row Ctrl+Enter Cmd+Enter" at bounding box center [158, 323] width 123 height 21
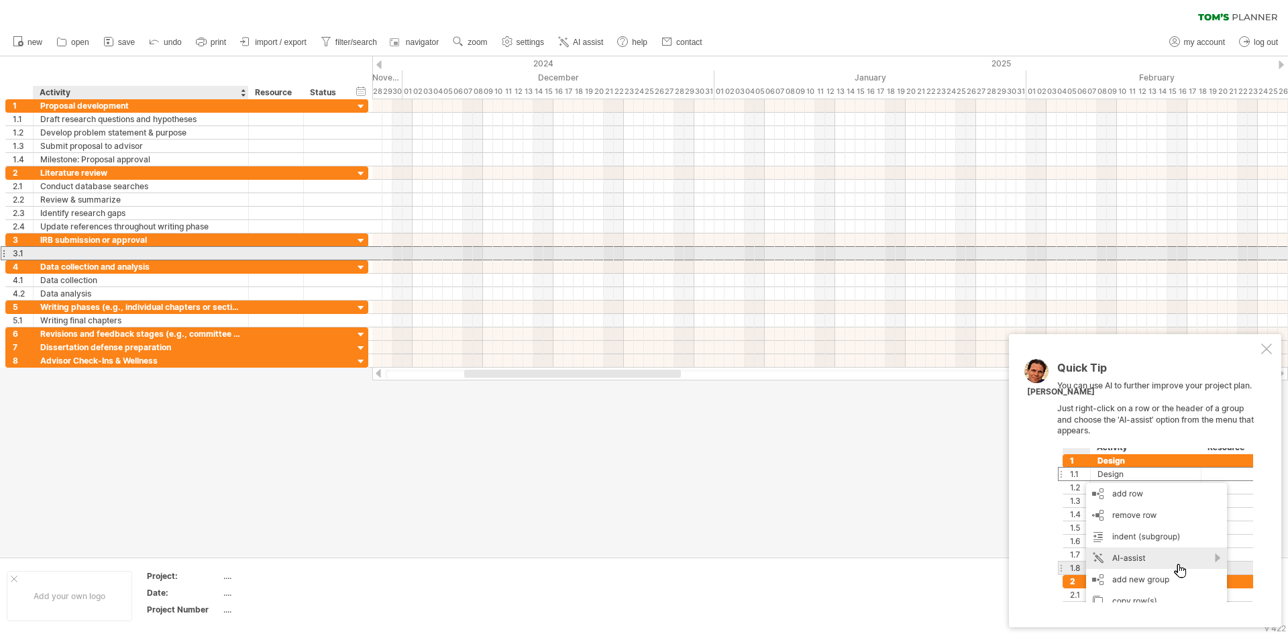
click at [87, 251] on div at bounding box center [140, 253] width 201 height 13
paste input "**********"
type input "**********"
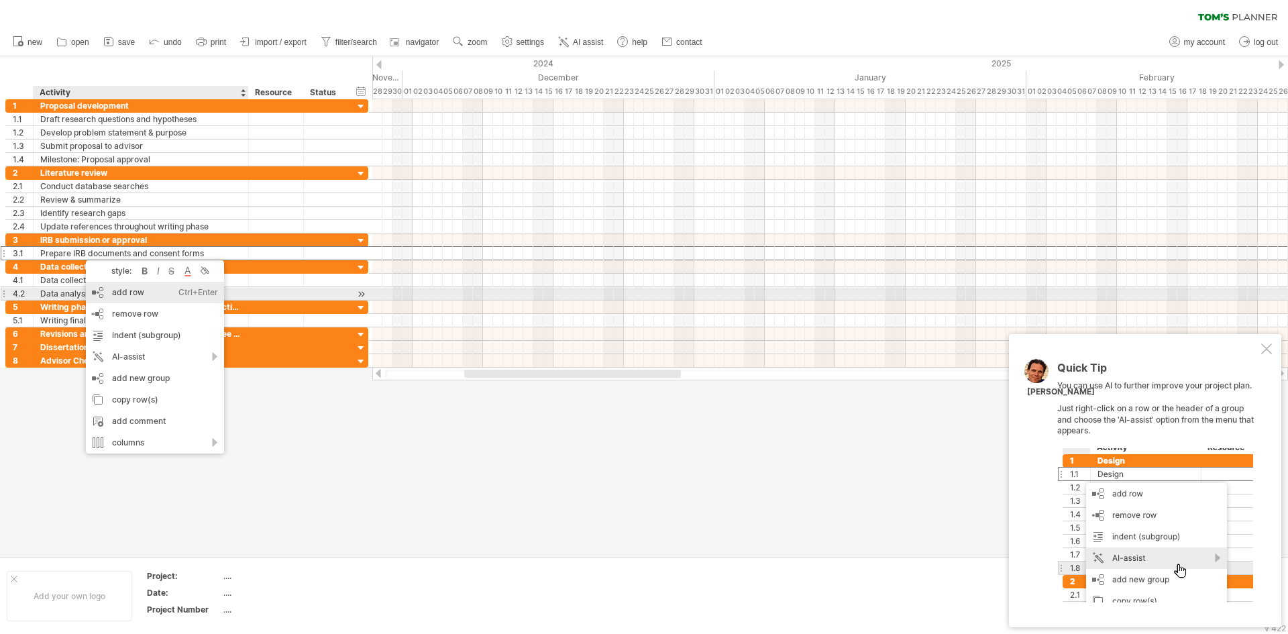
click at [142, 290] on div "add row Ctrl+Enter Cmd+Enter" at bounding box center [155, 292] width 138 height 21
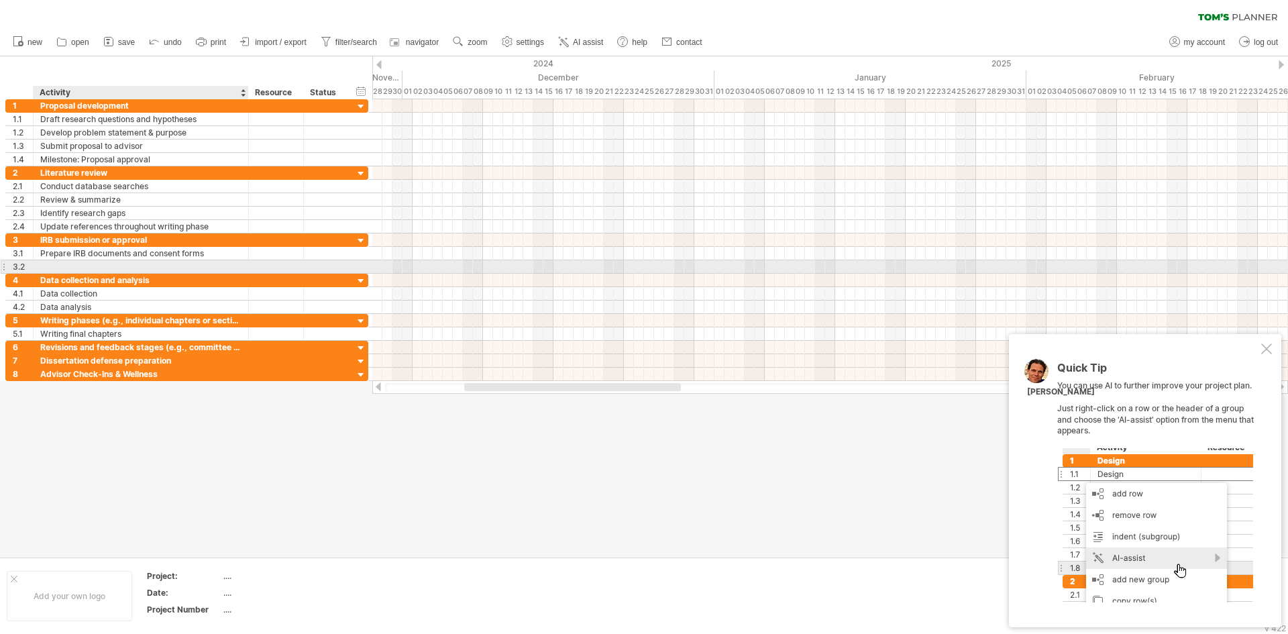
click at [85, 271] on div at bounding box center [140, 266] width 201 height 13
paste input "**********"
type input "**********"
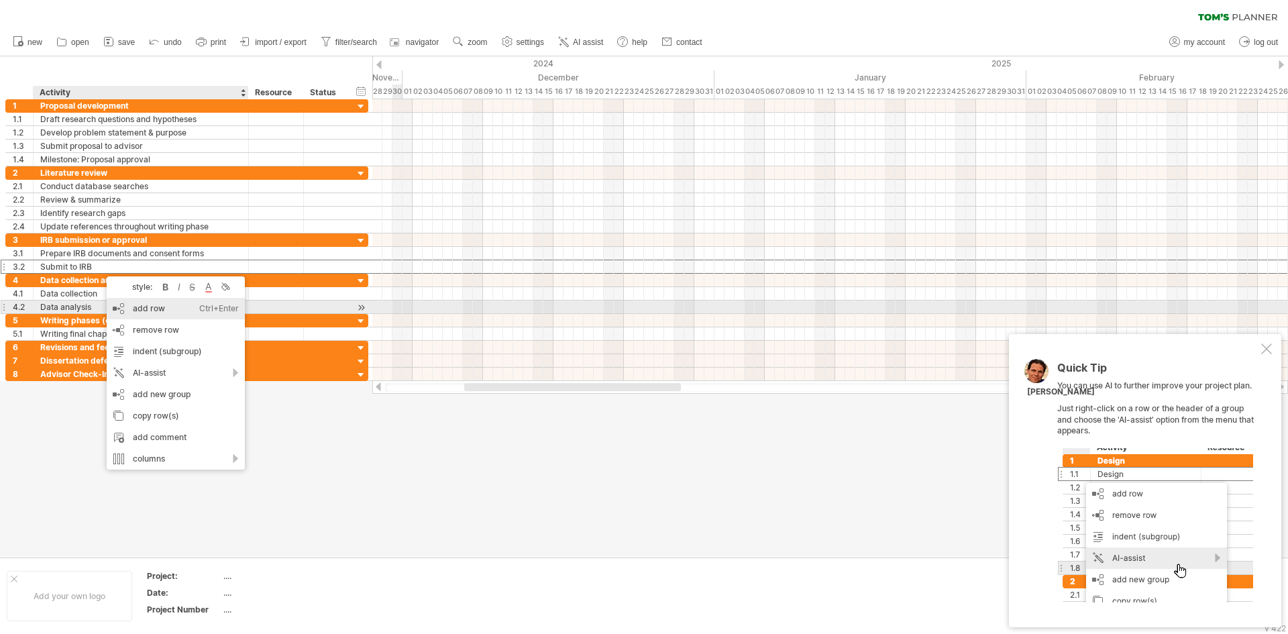
click at [171, 312] on div "add row Ctrl+Enter Cmd+Enter" at bounding box center [176, 308] width 138 height 21
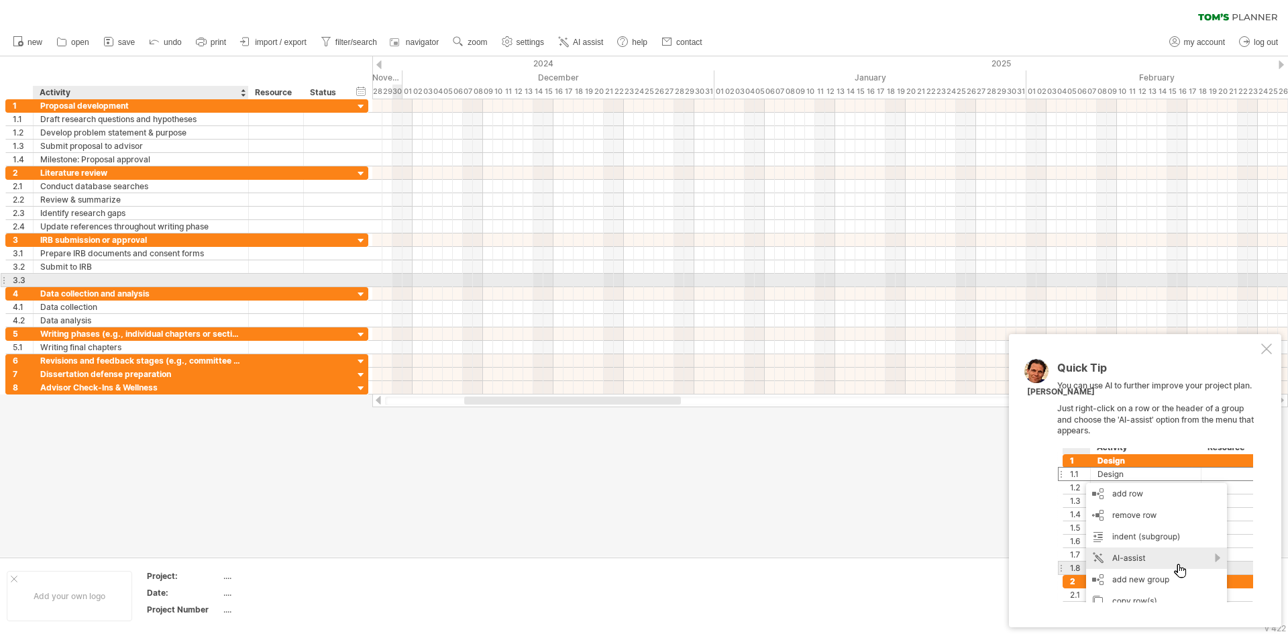
click at [86, 281] on div at bounding box center [140, 280] width 201 height 13
paste input "**********"
type input "**********"
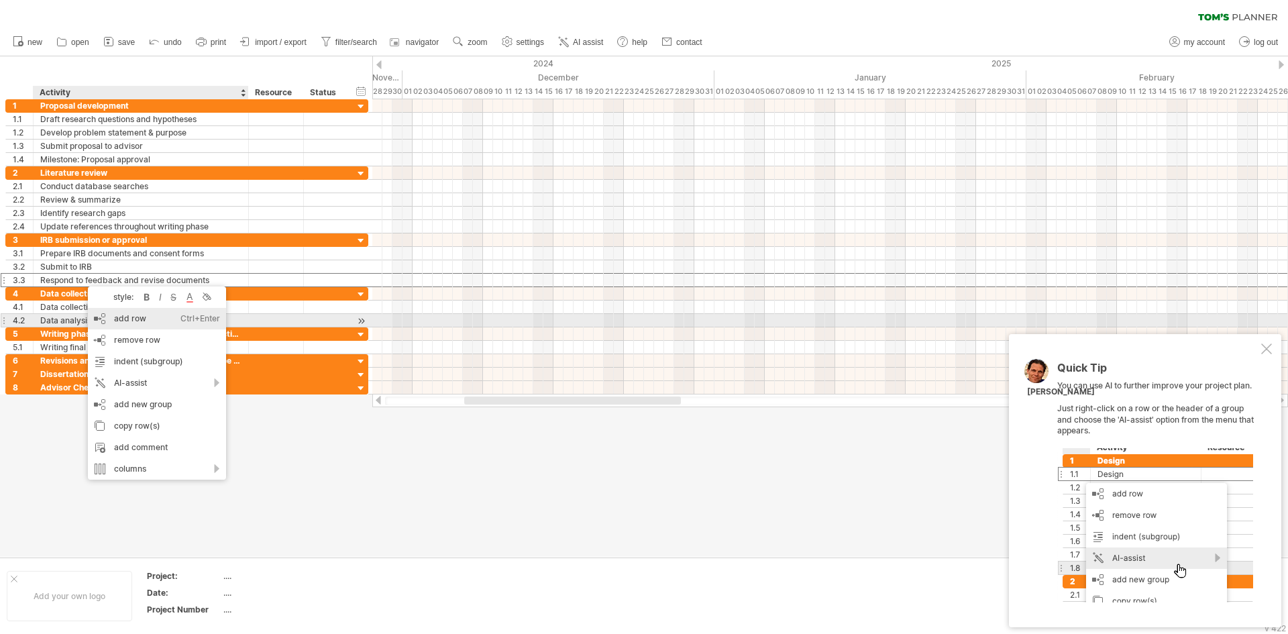
click at [136, 322] on div "add row Ctrl+Enter Cmd+Enter" at bounding box center [157, 318] width 138 height 21
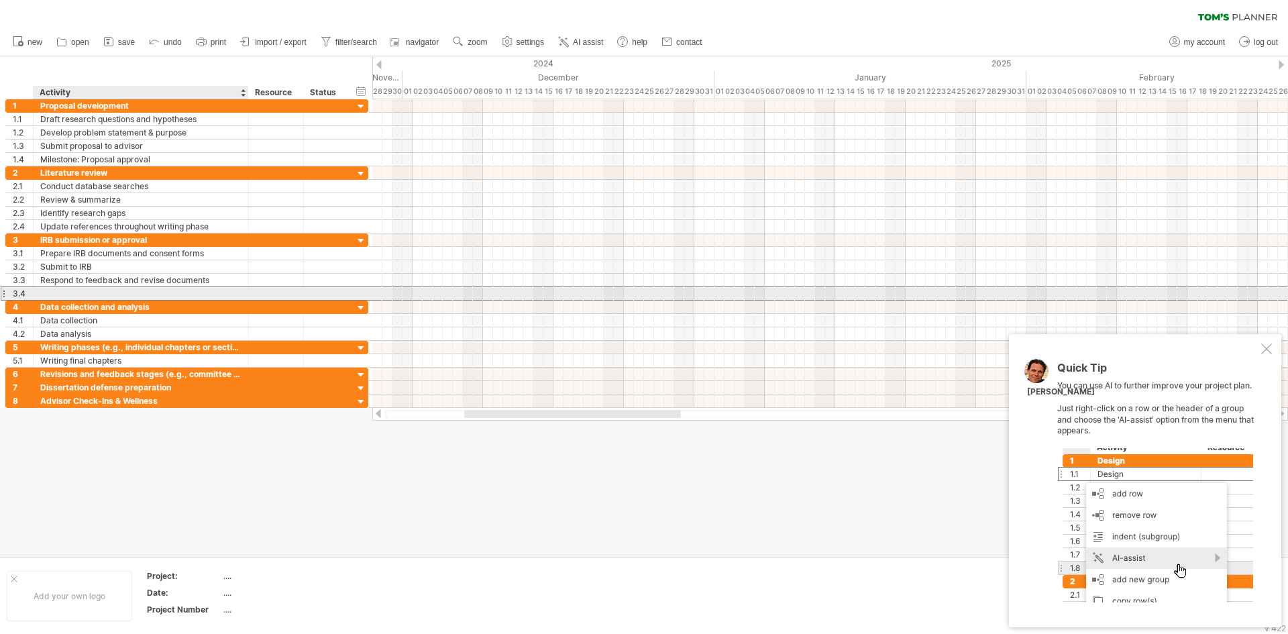
click at [103, 297] on div at bounding box center [140, 293] width 201 height 13
paste input "**********"
type input "**********"
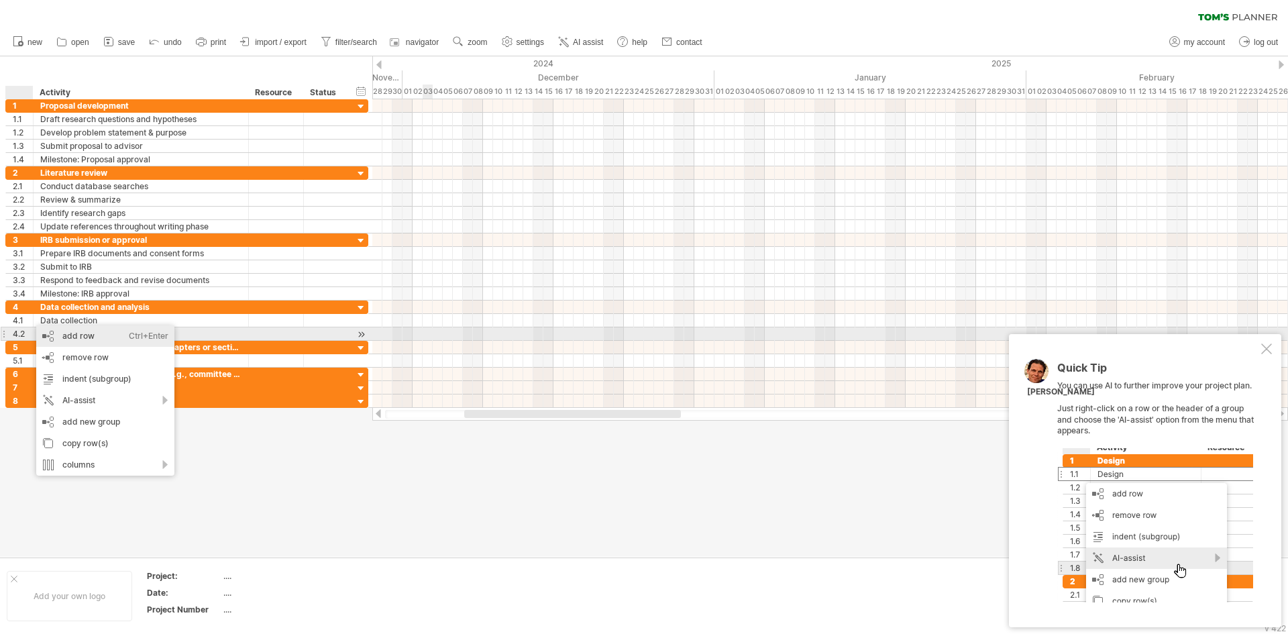
click at [85, 338] on div "add row Ctrl+Enter Cmd+Enter" at bounding box center [105, 335] width 138 height 21
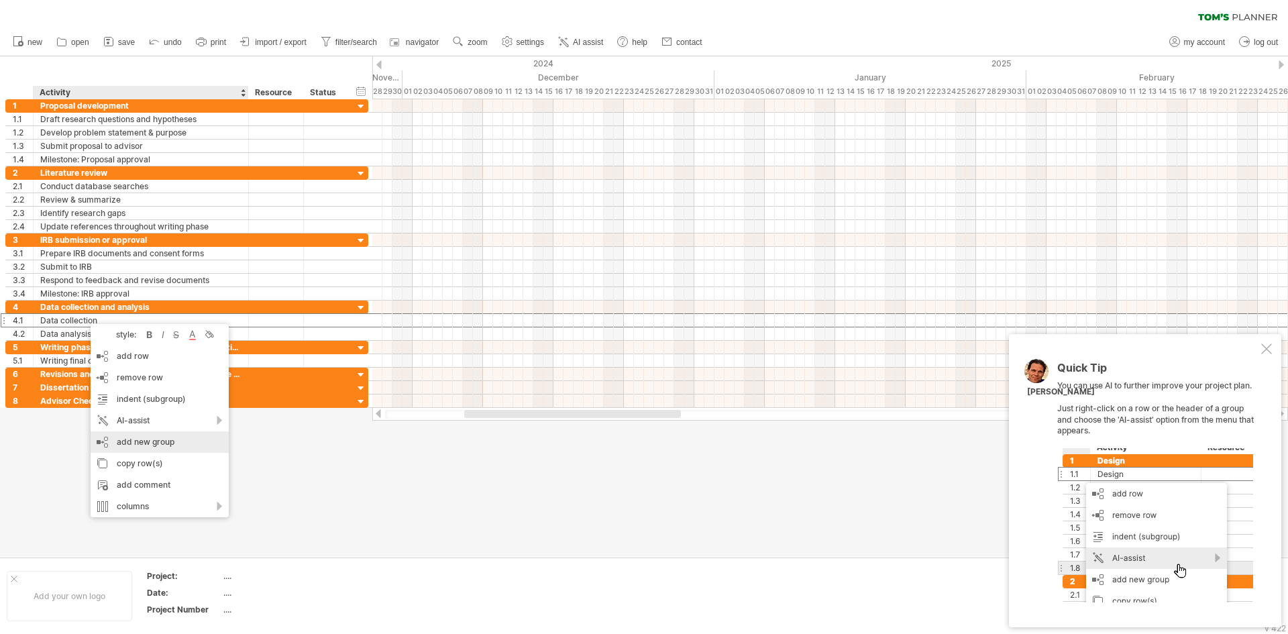
click at [136, 435] on div "add new group" at bounding box center [160, 441] width 138 height 21
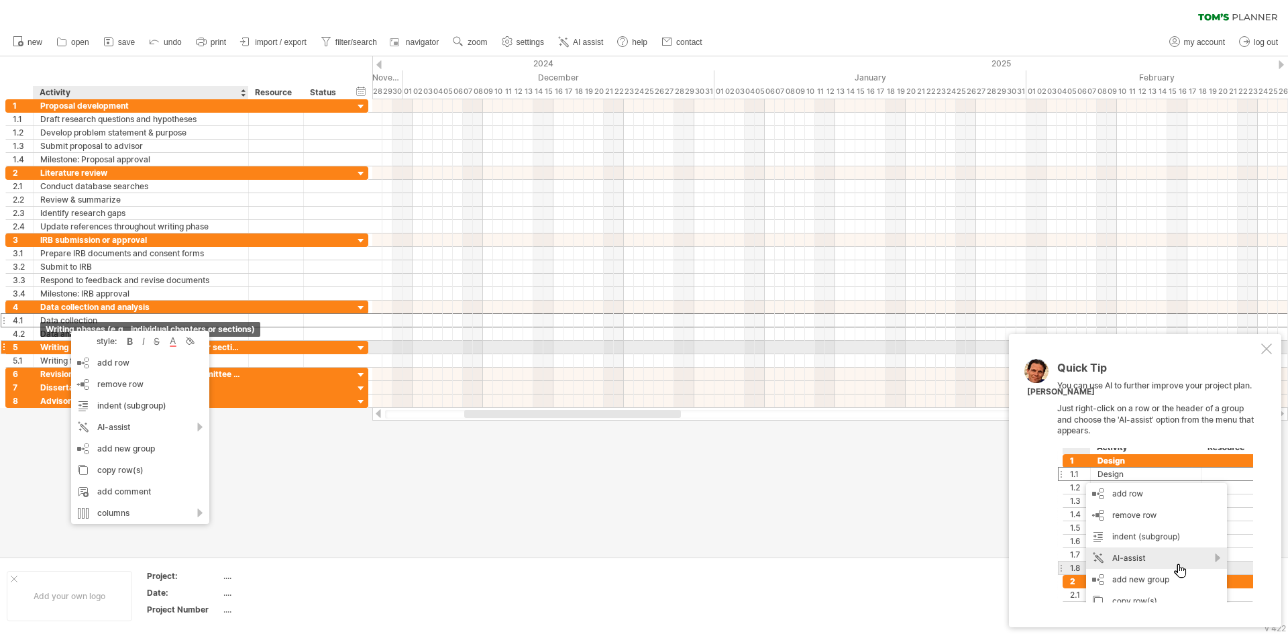
click at [40, 344] on div "Writing phases (e.g., individual chapters or sections)" at bounding box center [140, 347] width 201 height 13
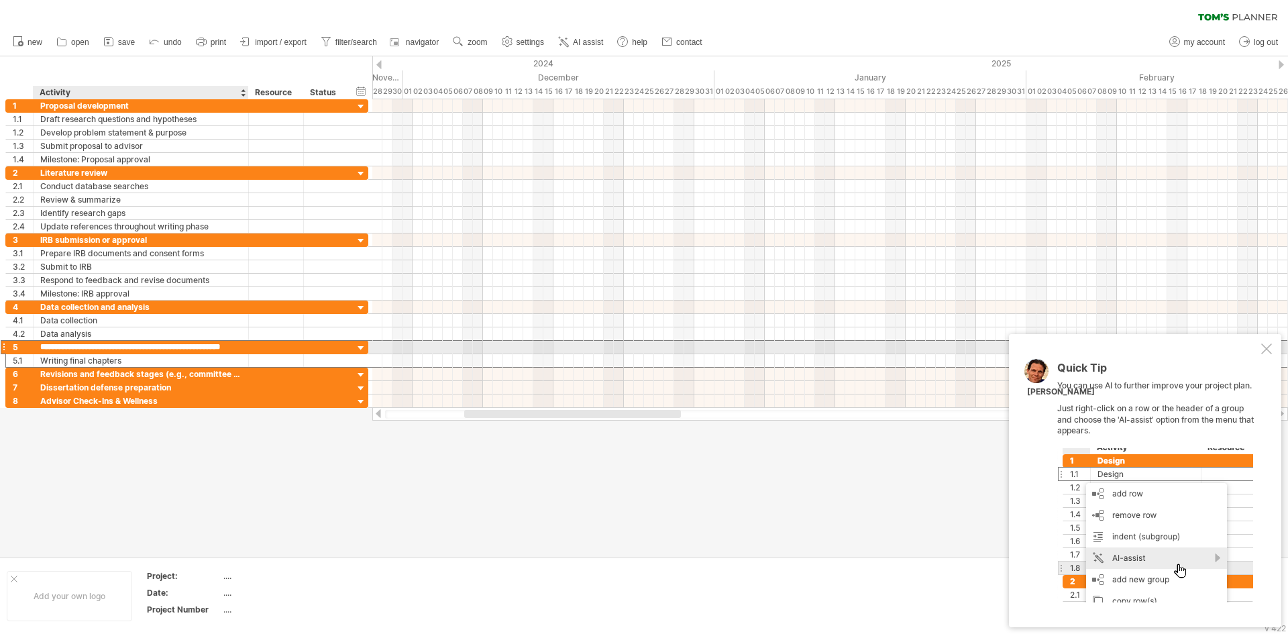
scroll to position [0, 0]
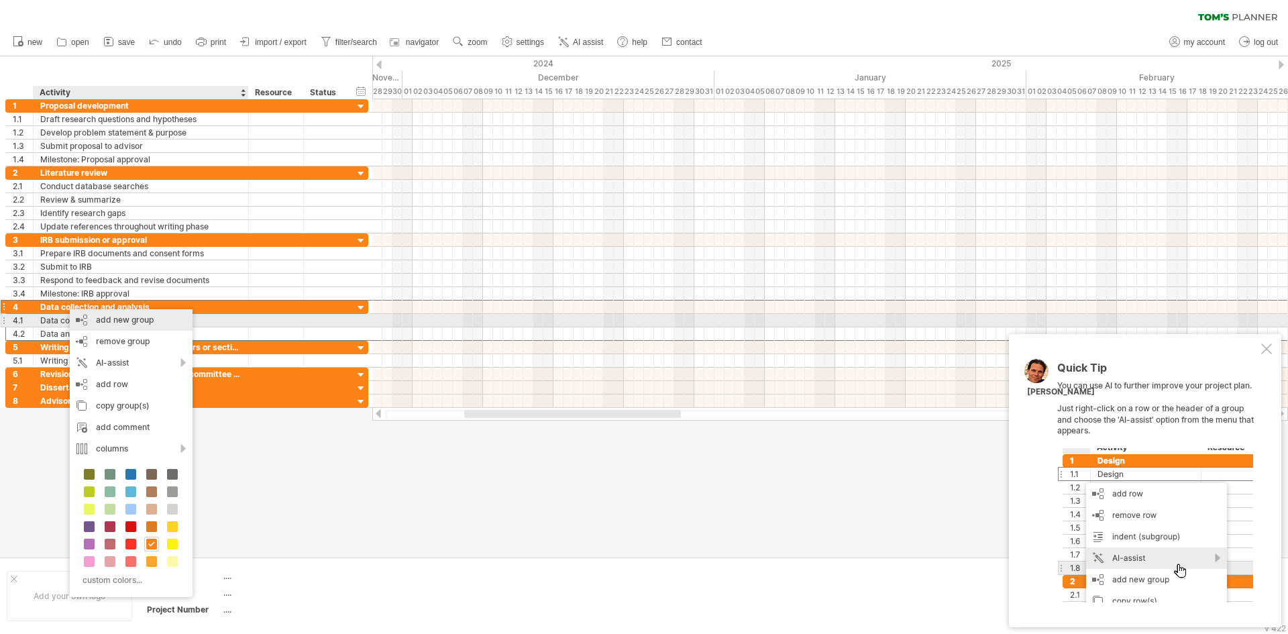
click at [121, 322] on div "add new group" at bounding box center [131, 319] width 123 height 21
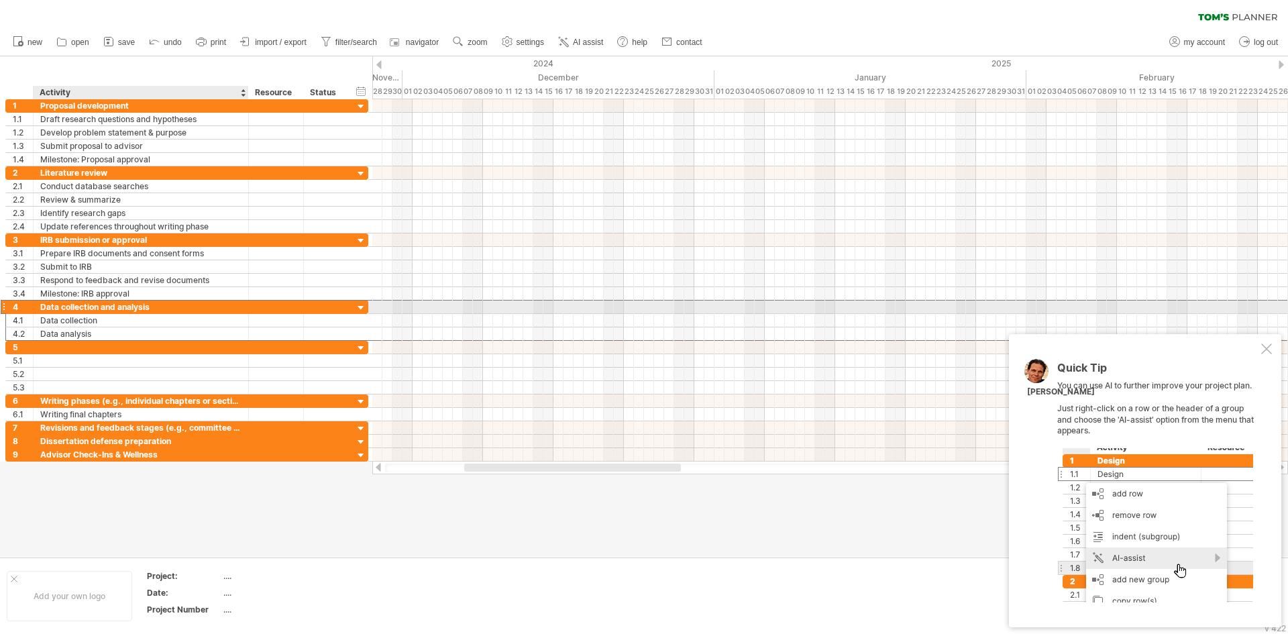
click at [112, 307] on div "Data collection and analysis" at bounding box center [140, 307] width 201 height 13
click at [112, 307] on input "**********" at bounding box center [140, 307] width 201 height 13
type input "**********"
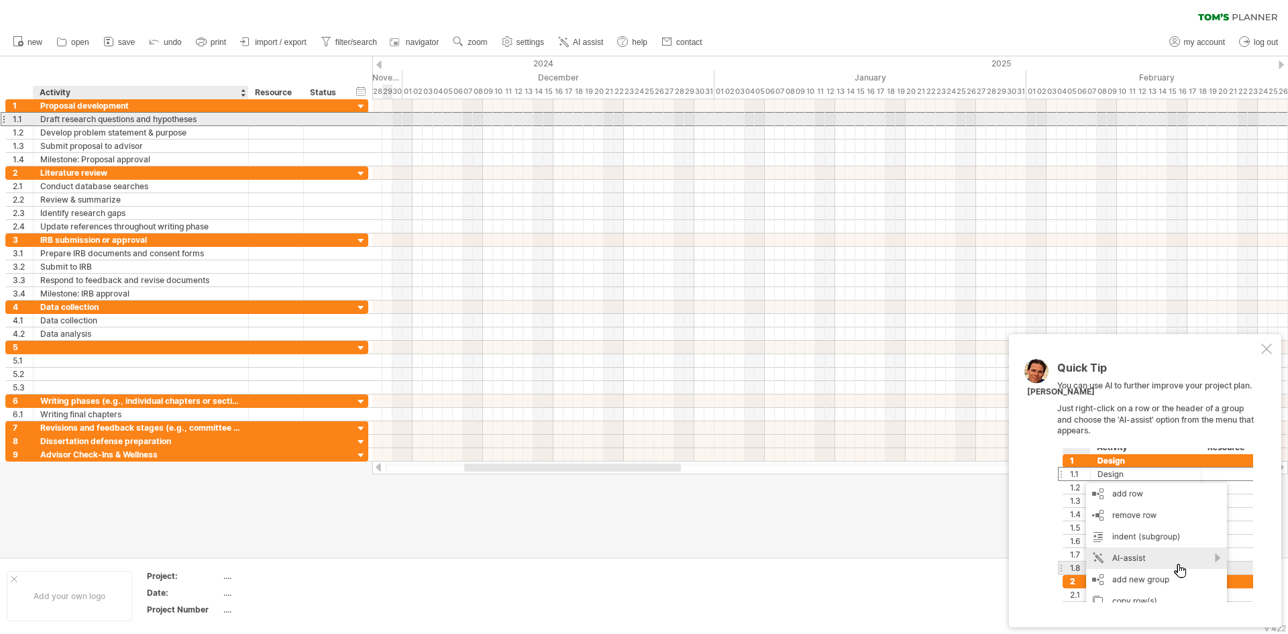
click at [105, 121] on div "Draft research questions and hypotheses" at bounding box center [140, 119] width 201 height 13
click at [0, 0] on input "**********" at bounding box center [0, 0] width 0 height 0
click at [105, 121] on input "**********" at bounding box center [140, 119] width 201 height 13
paste input "*********"
type input "**********"
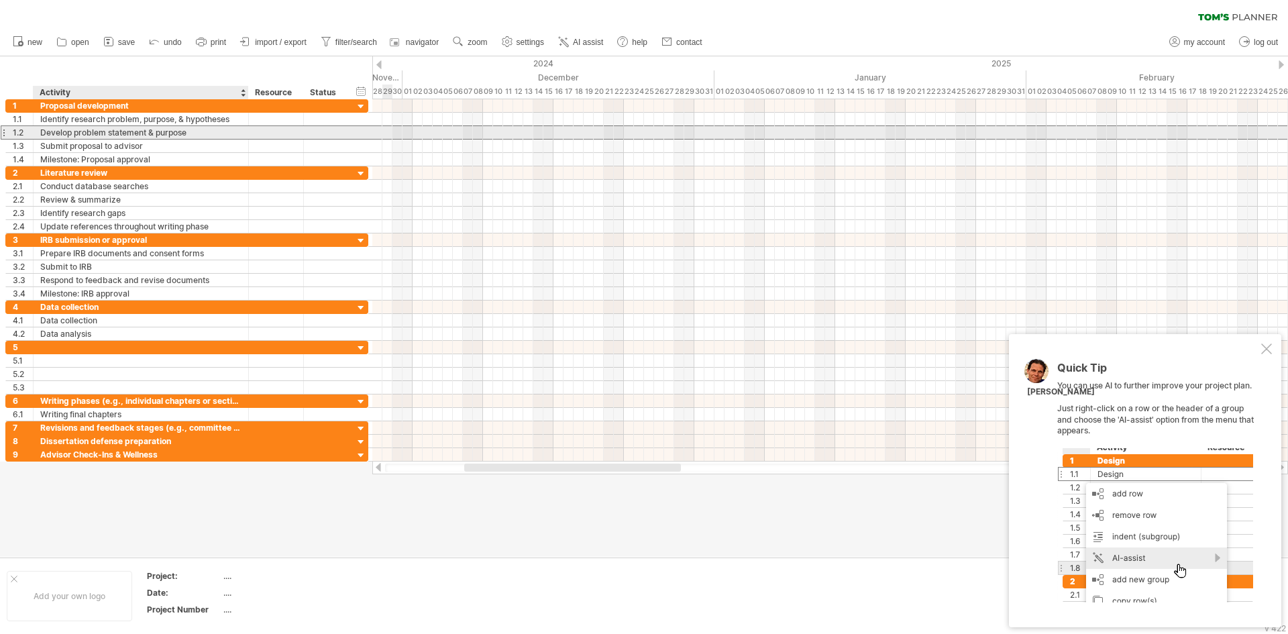
click at [128, 128] on div "Develop problem statement & purpose" at bounding box center [140, 132] width 201 height 13
click at [0, 0] on input "**********" at bounding box center [0, 0] width 0 height 0
click at [128, 128] on input "**********" at bounding box center [140, 132] width 201 height 13
paste input "**********"
type input "**********"
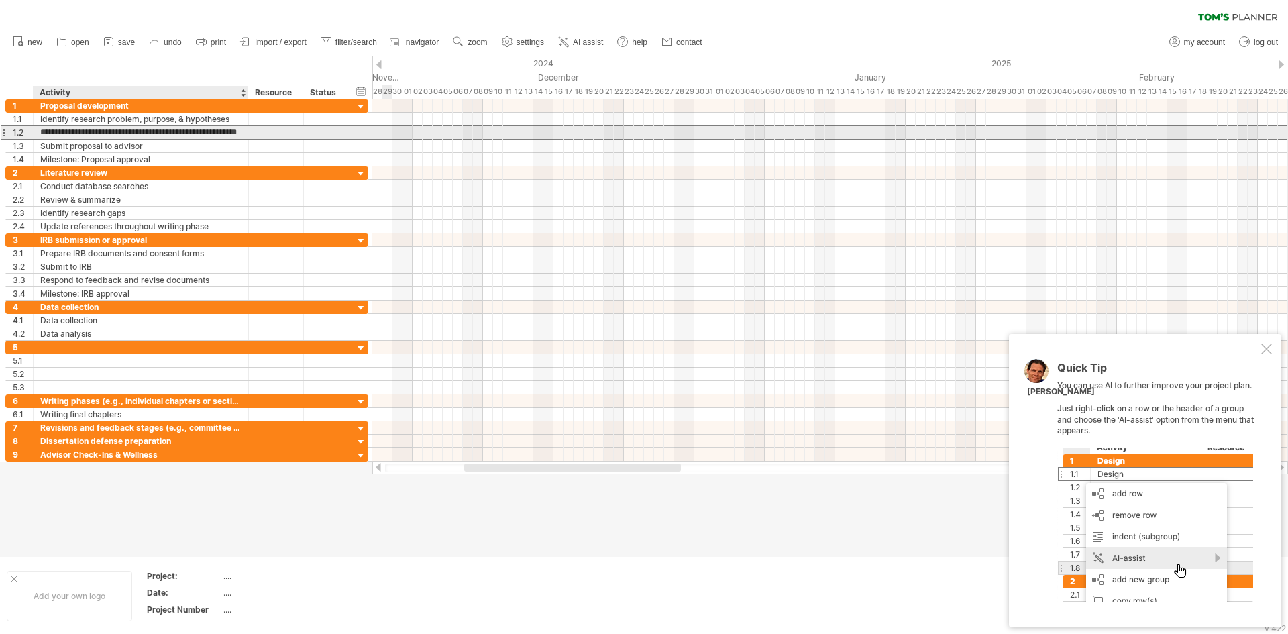
scroll to position [0, 38]
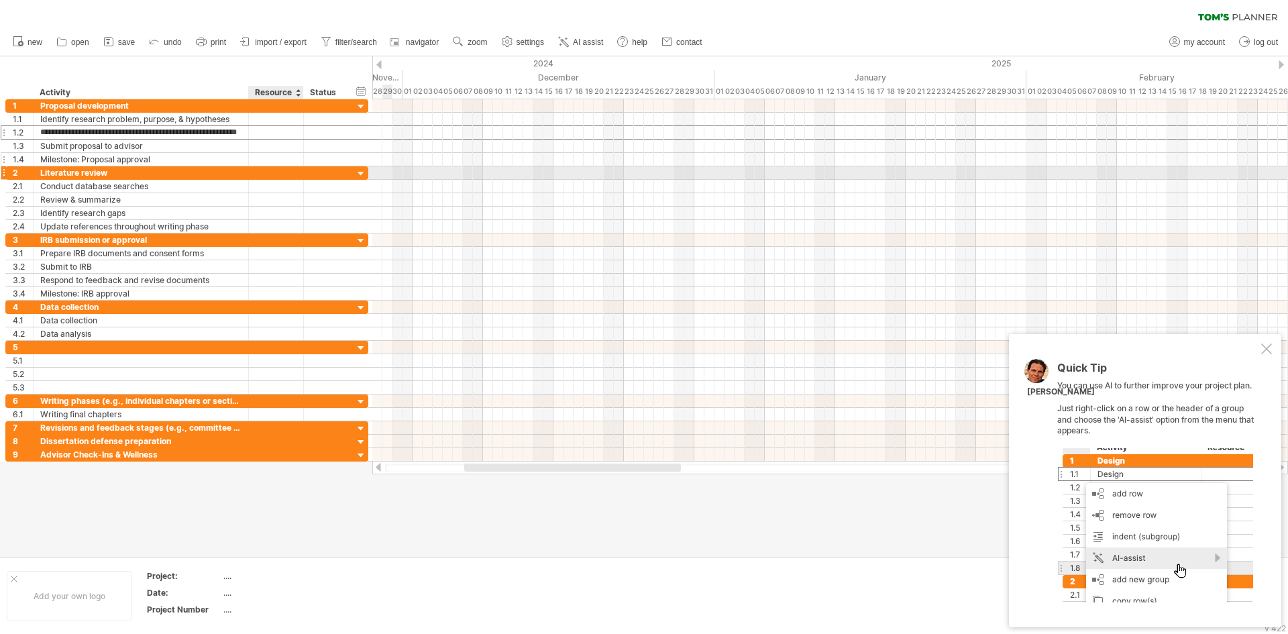
click at [262, 162] on div at bounding box center [276, 159] width 41 height 13
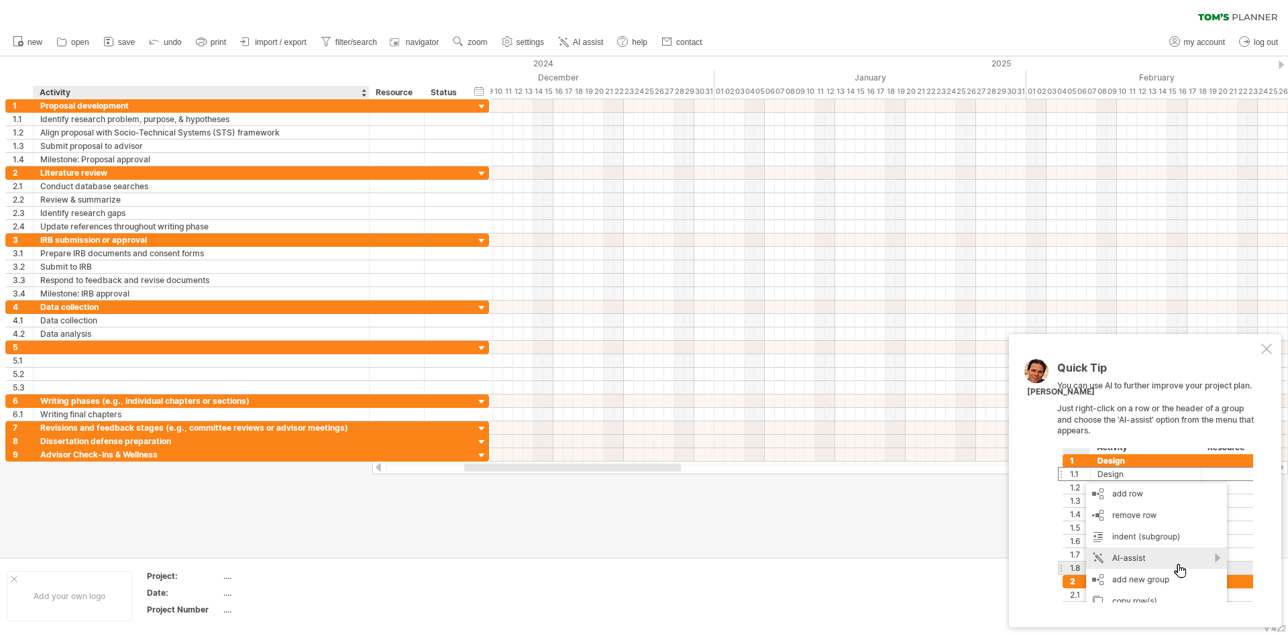
drag, startPoint x: 246, startPoint y: 95, endPoint x: 366, endPoint y: 95, distance: 120.8
click at [366, 95] on div at bounding box center [368, 92] width 5 height 13
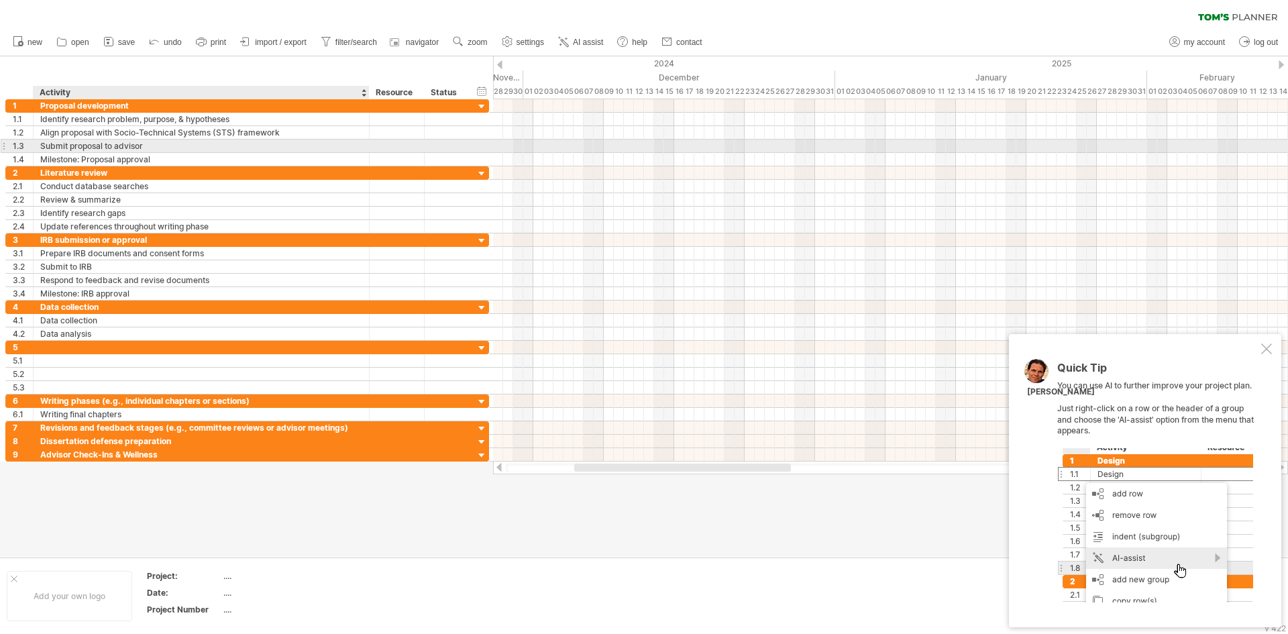
click at [113, 143] on div "Submit proposal to advisor" at bounding box center [201, 146] width 322 height 13
click at [113, 143] on input "**********" at bounding box center [201, 146] width 322 height 13
paste input "**********"
type input "**********"
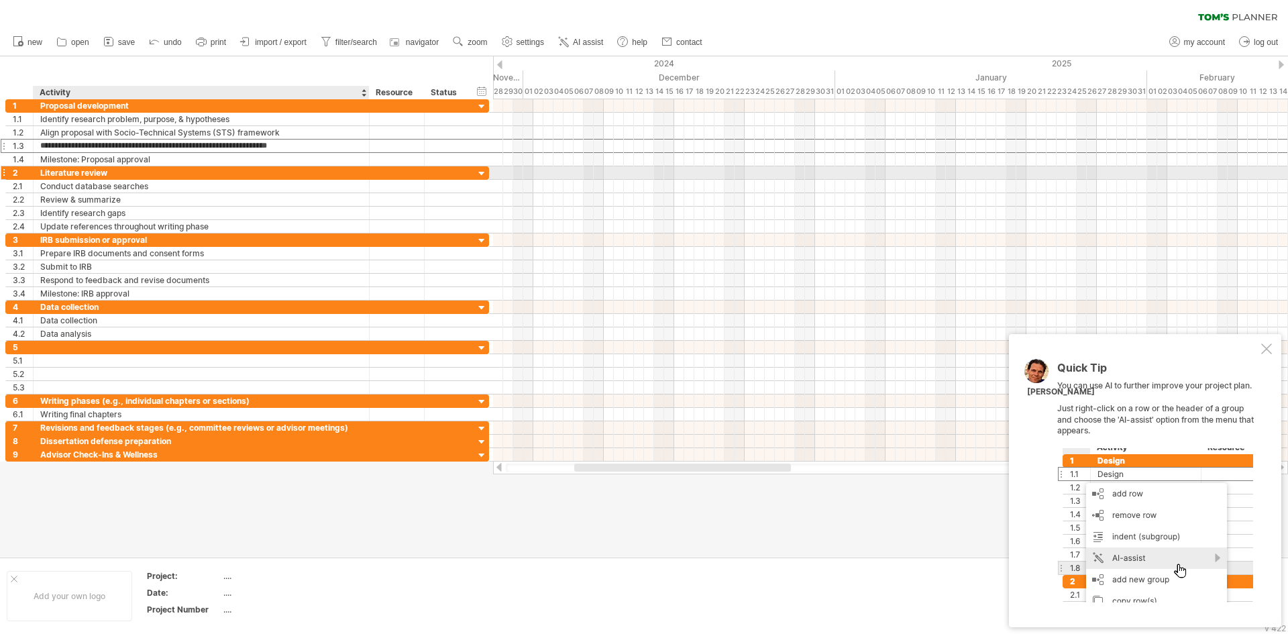
click at [193, 168] on div "Literature review" at bounding box center [201, 172] width 322 height 13
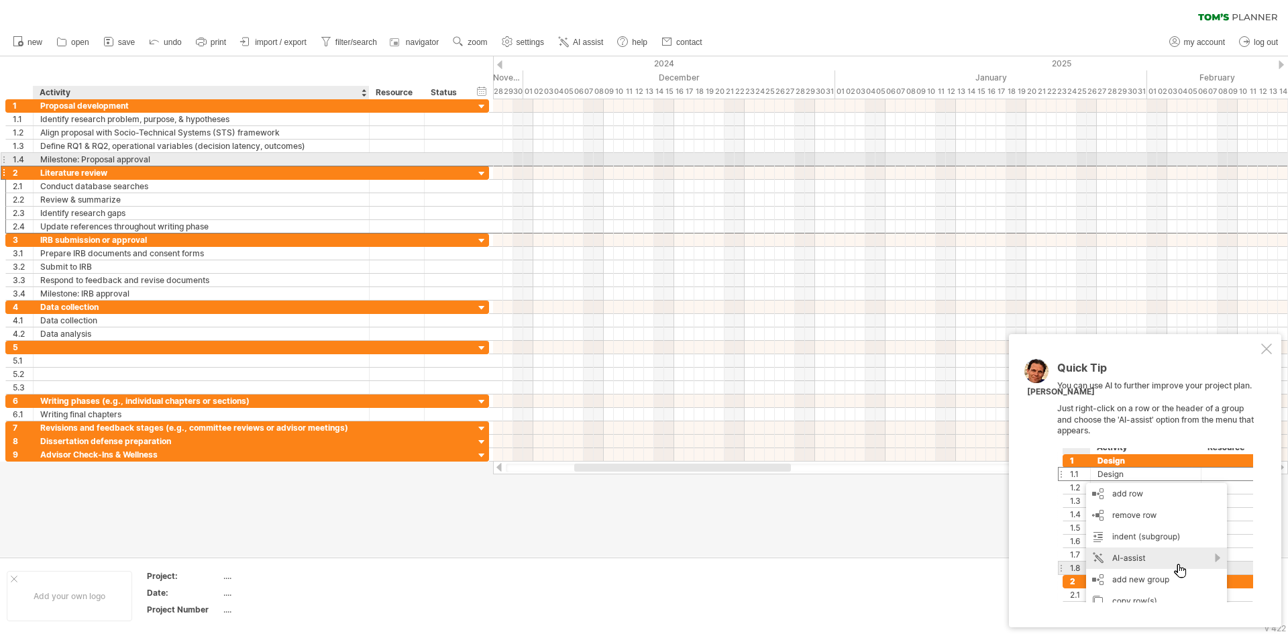
click at [109, 160] on div "Milestone: Proposal approval" at bounding box center [201, 159] width 322 height 13
click at [109, 160] on input "**********" at bounding box center [201, 159] width 322 height 13
paste input "**********"
type input "**********"
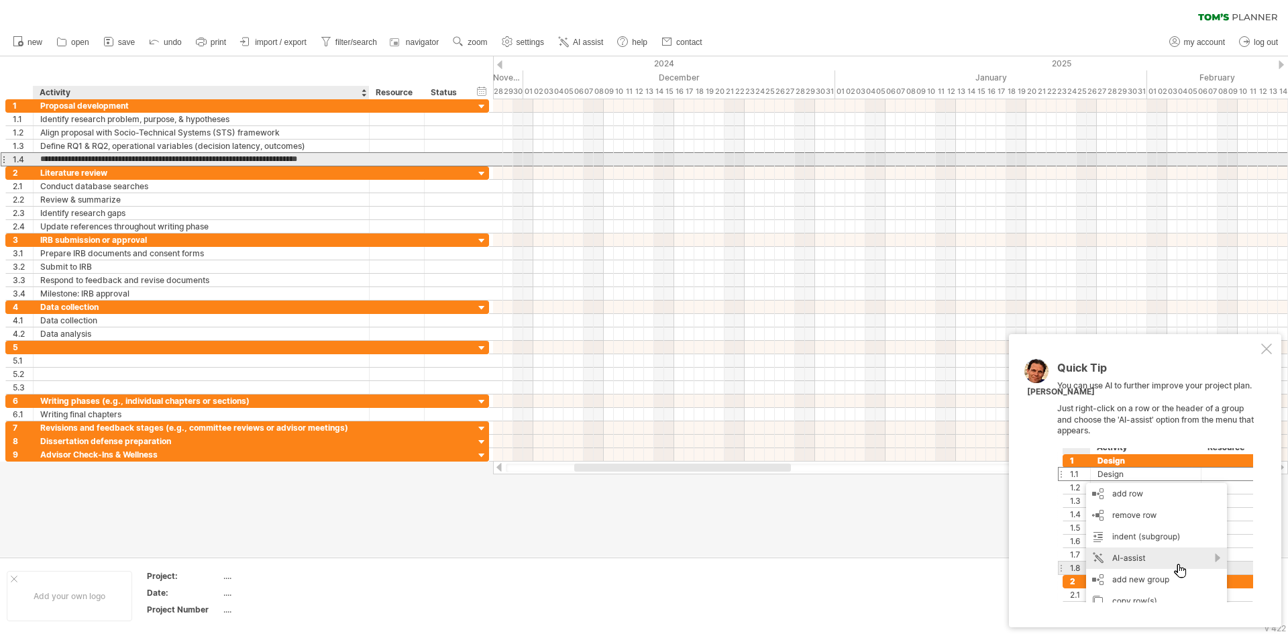
click at [143, 165] on input "**********" at bounding box center [201, 159] width 322 height 13
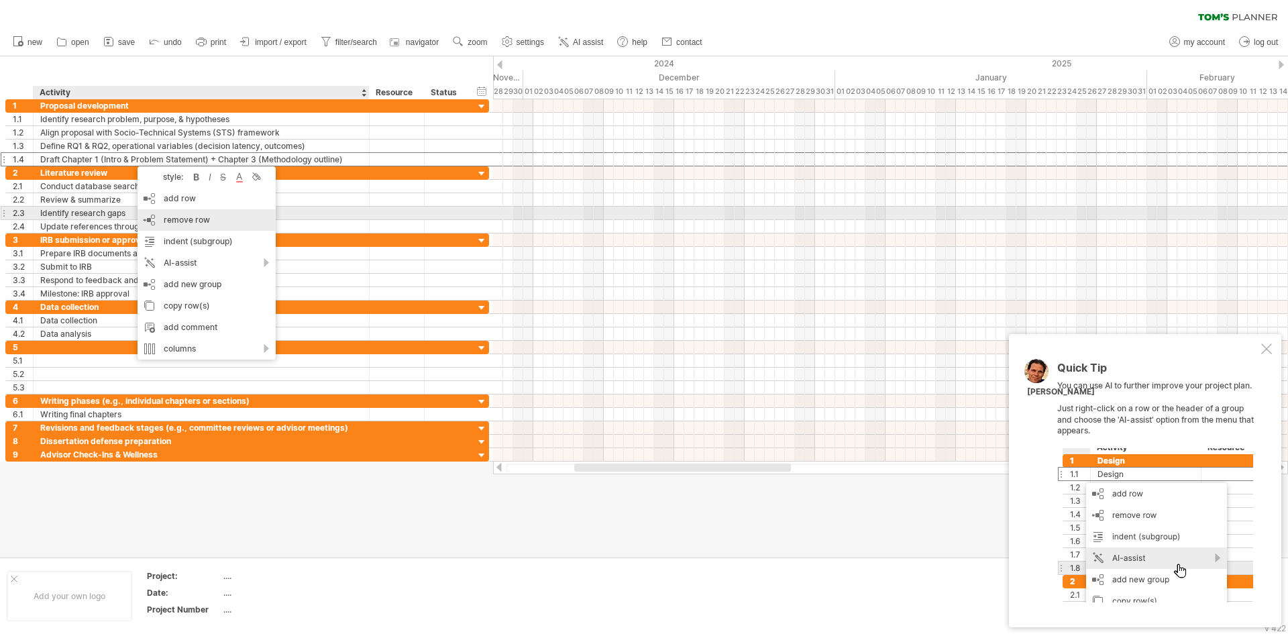
click at [182, 215] on span "remove row" at bounding box center [187, 220] width 46 height 10
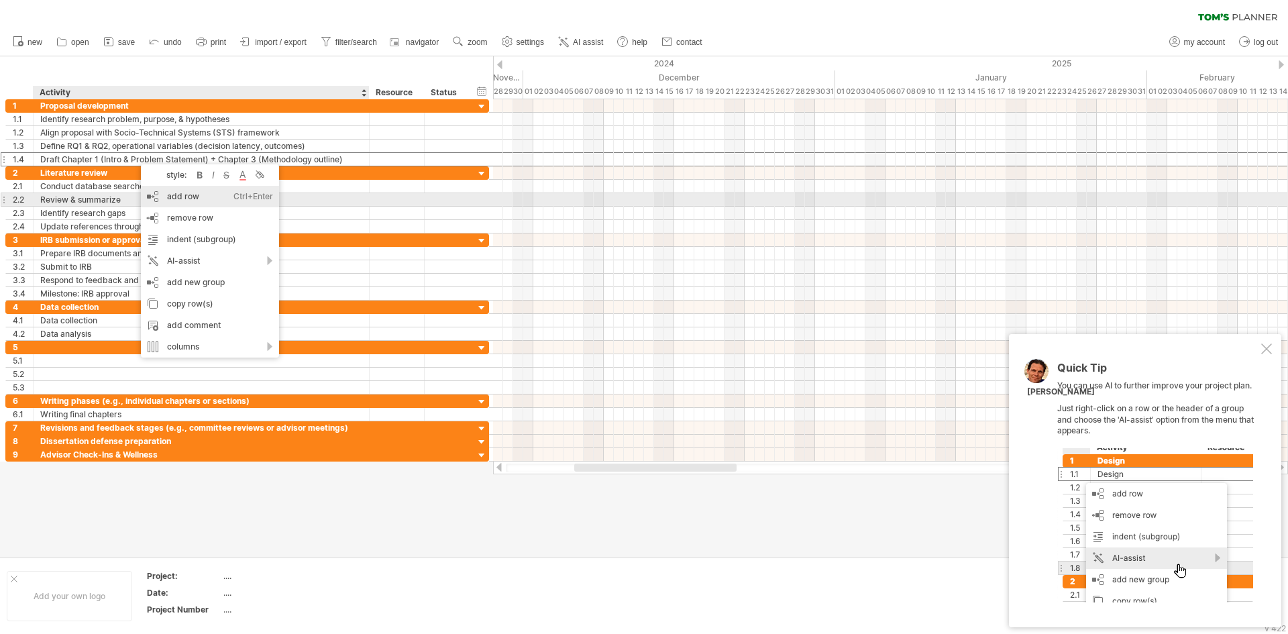
click at [193, 194] on div "add row Ctrl+Enter Cmd+Enter" at bounding box center [210, 196] width 138 height 21
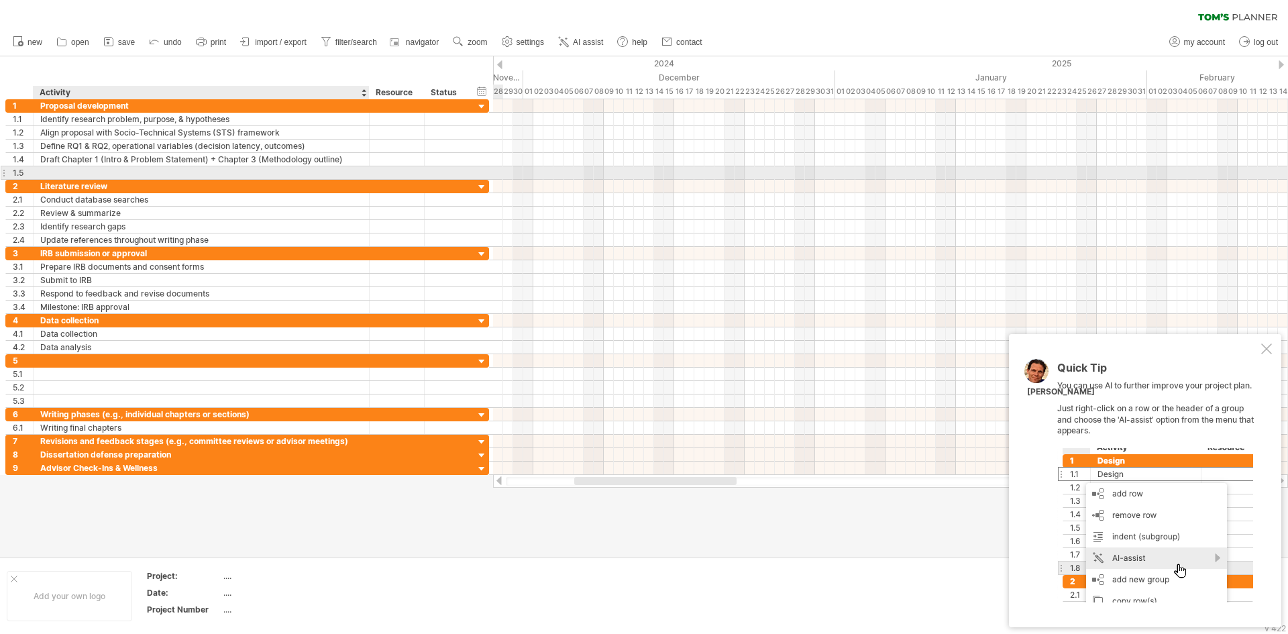
click at [129, 168] on div at bounding box center [201, 172] width 322 height 13
click at [129, 168] on input "text" at bounding box center [201, 172] width 322 height 13
paste input "**********"
type input "**********"
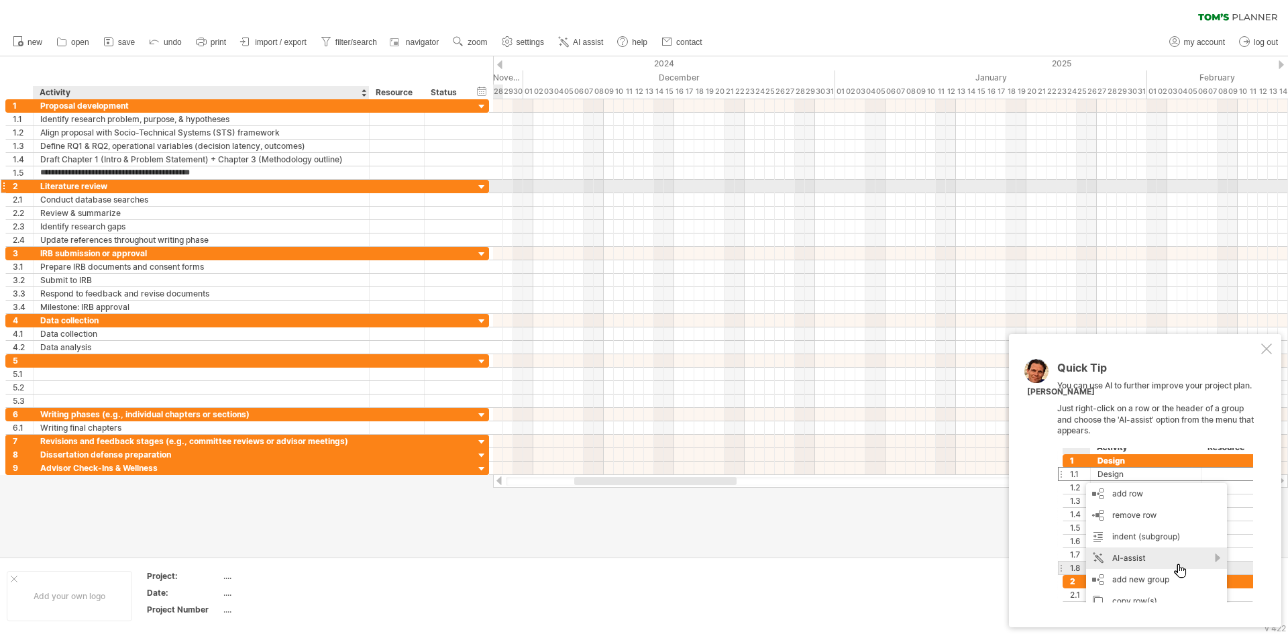
click at [131, 186] on div "Literature review" at bounding box center [201, 186] width 322 height 13
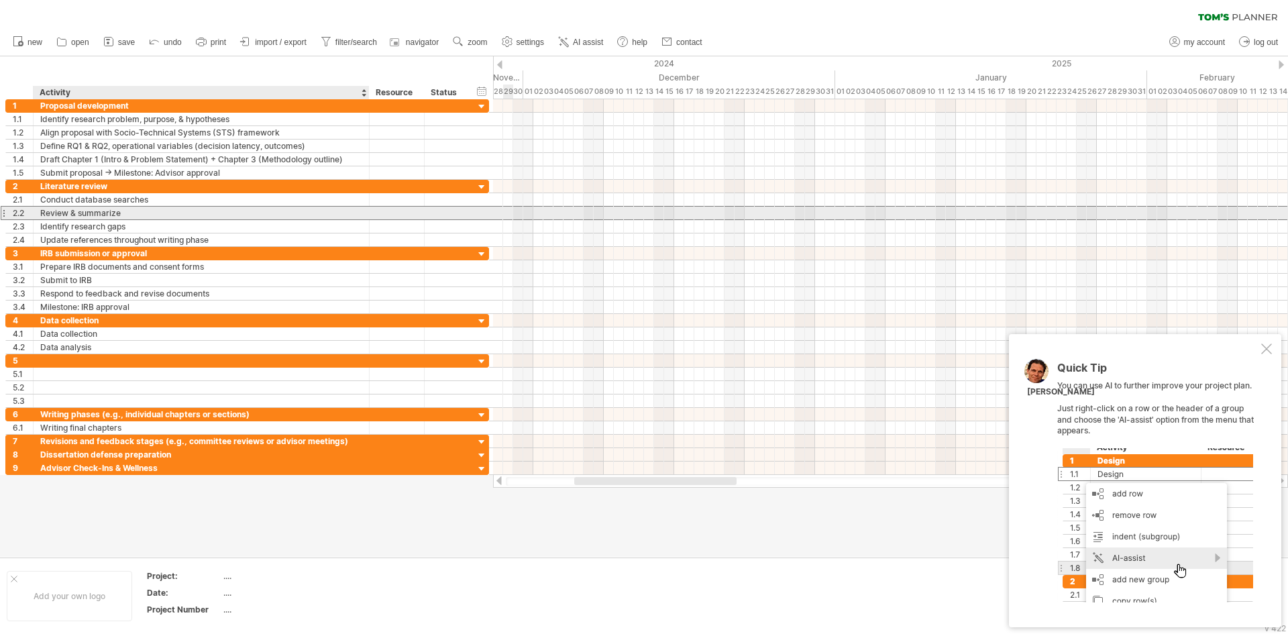
click at [101, 213] on div "Review & summarize" at bounding box center [201, 213] width 322 height 13
click at [0, 0] on input "**********" at bounding box center [0, 0] width 0 height 0
click at [101, 213] on input "**********" at bounding box center [201, 213] width 322 height 13
paste input "**********"
type input "**********"
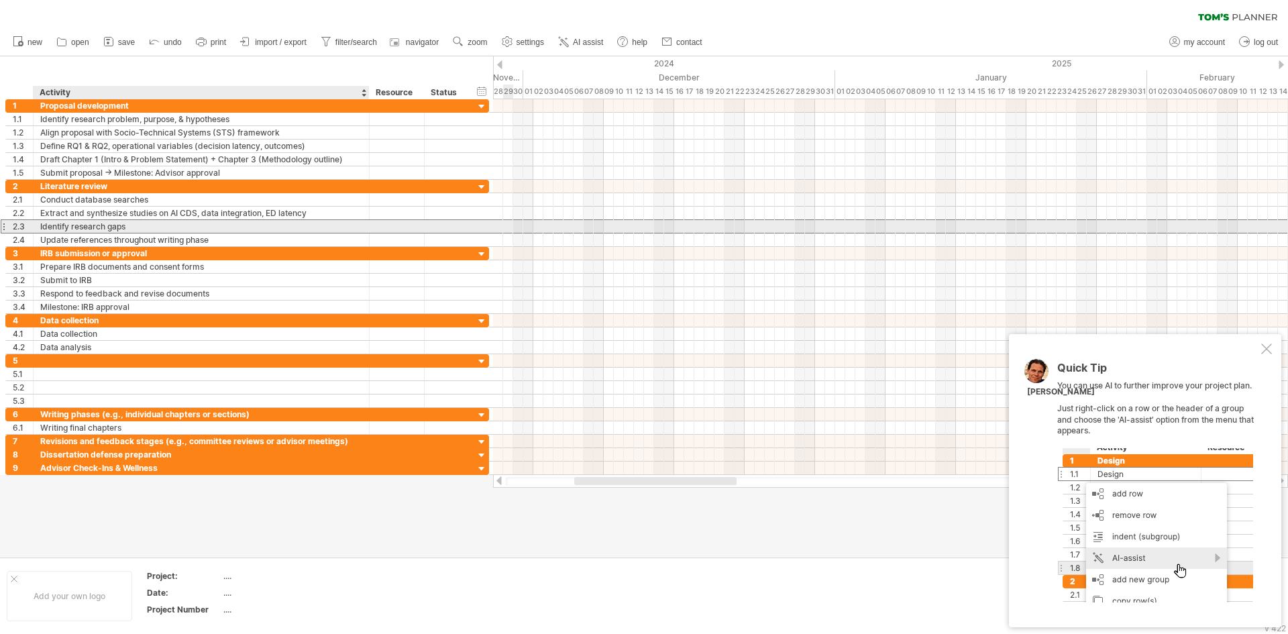
click at [292, 232] on div "Identify research gaps" at bounding box center [201, 226] width 322 height 13
click at [120, 225] on div "Identify research gaps" at bounding box center [201, 226] width 322 height 13
click at [120, 225] on input "**********" at bounding box center [201, 226] width 322 height 13
paste input "**********"
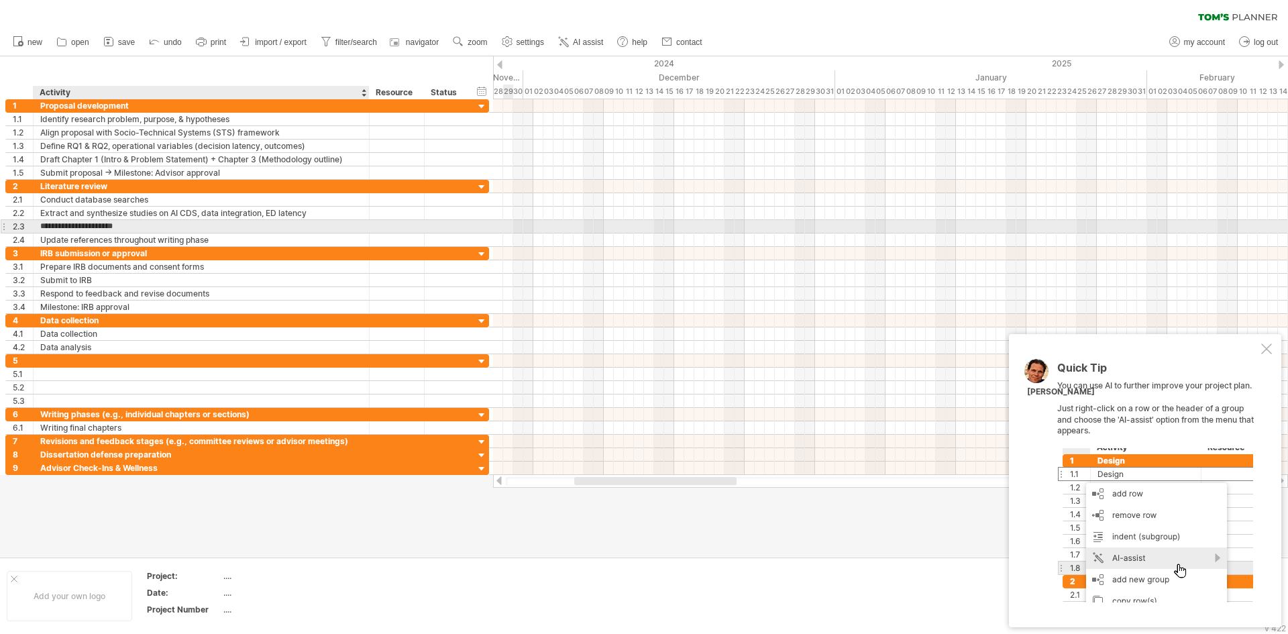
type input "**********"
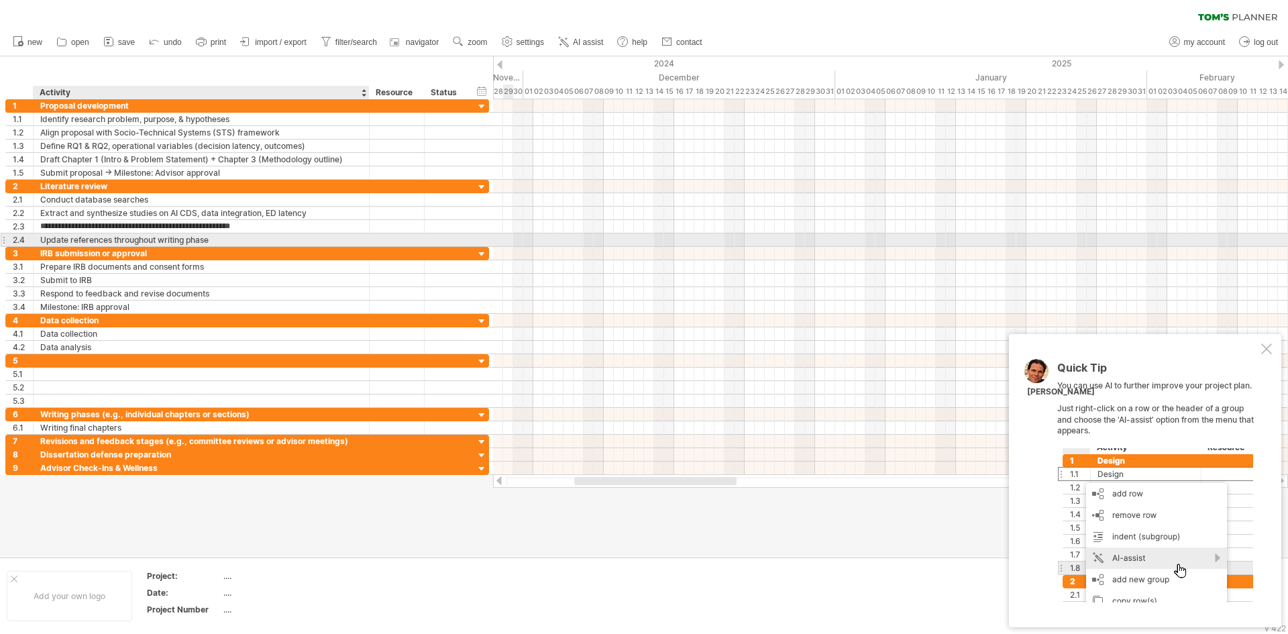
click at [241, 237] on div "Update references throughout writing phase" at bounding box center [201, 239] width 322 height 13
click at [113, 238] on div "Update references throughout writing phase" at bounding box center [201, 239] width 322 height 13
click at [113, 238] on input "**********" at bounding box center [201, 239] width 322 height 13
paste input "**********"
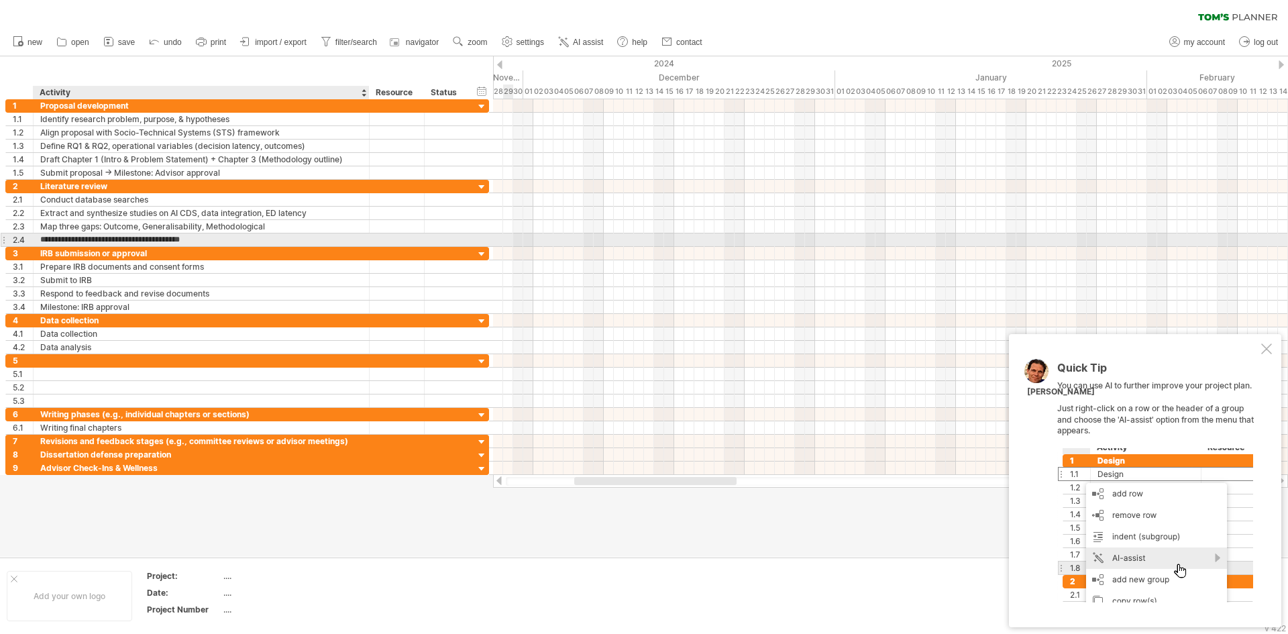
type input "**********"
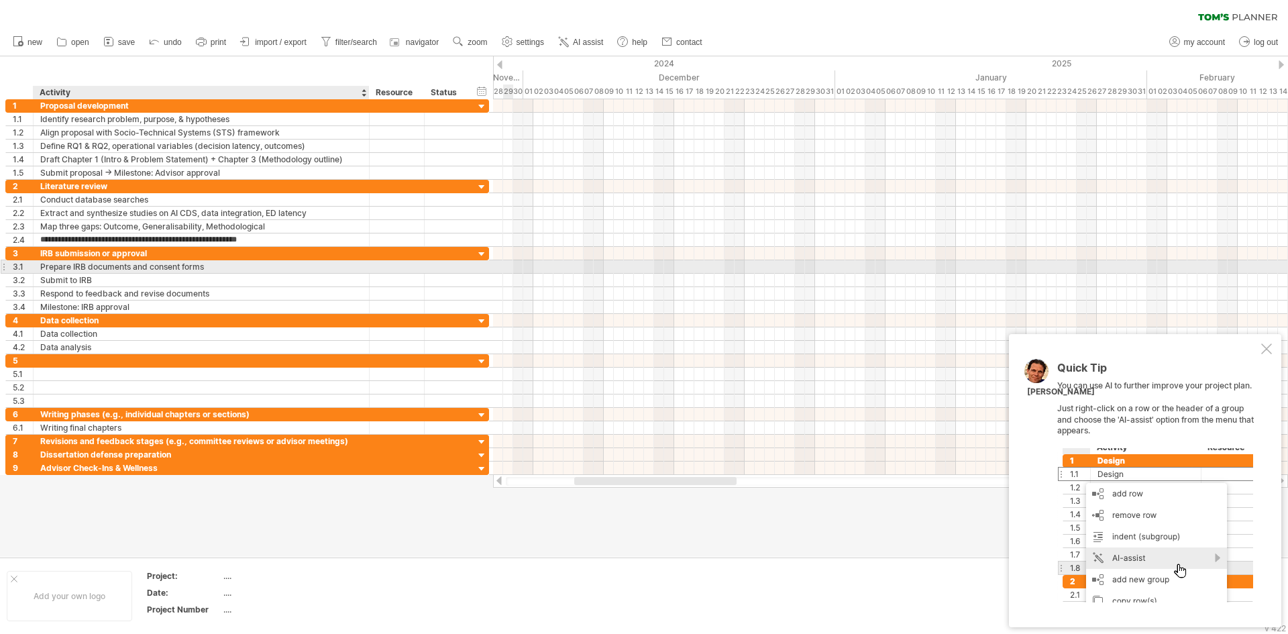
click at [172, 262] on div "Prepare IRB documents and consent forms" at bounding box center [201, 266] width 322 height 13
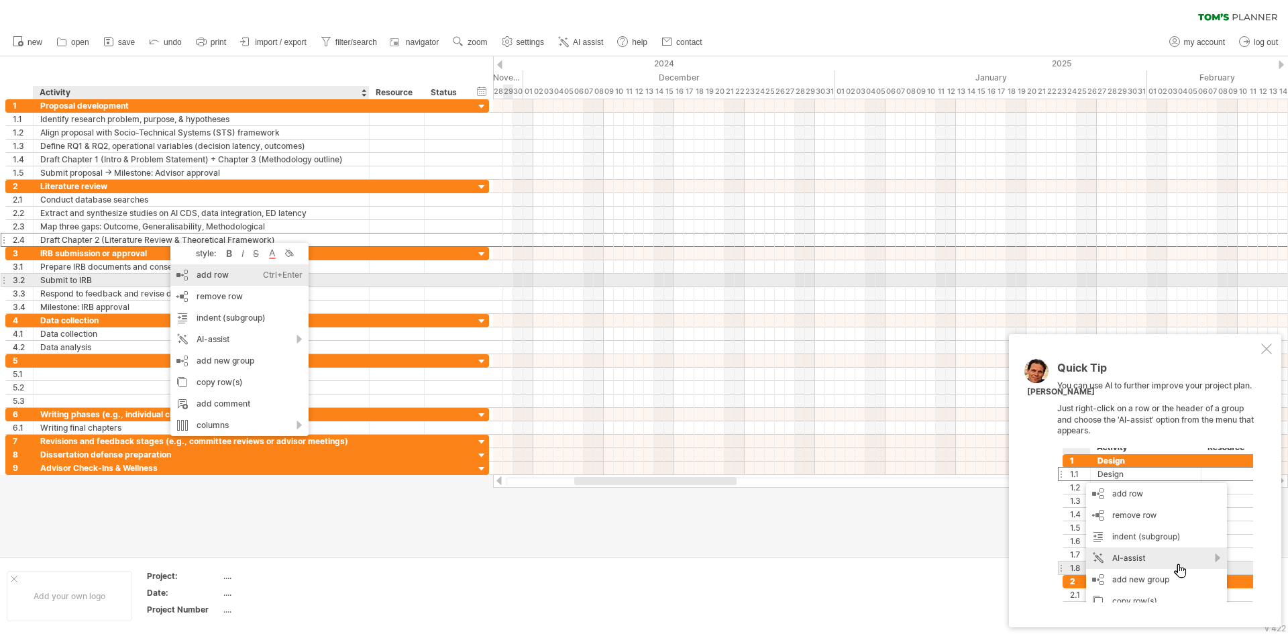
click at [227, 280] on div "add row Ctrl+Enter Cmd+Enter" at bounding box center [239, 274] width 138 height 21
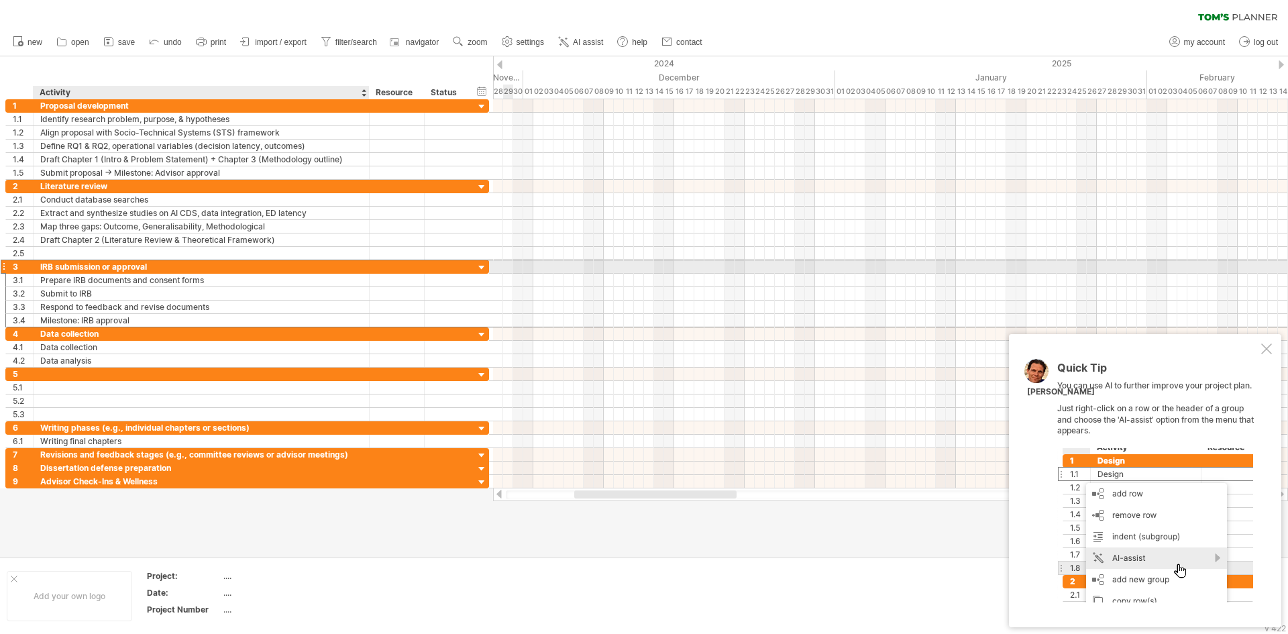
click at [109, 260] on div "IRB submission or approval" at bounding box center [201, 266] width 322 height 13
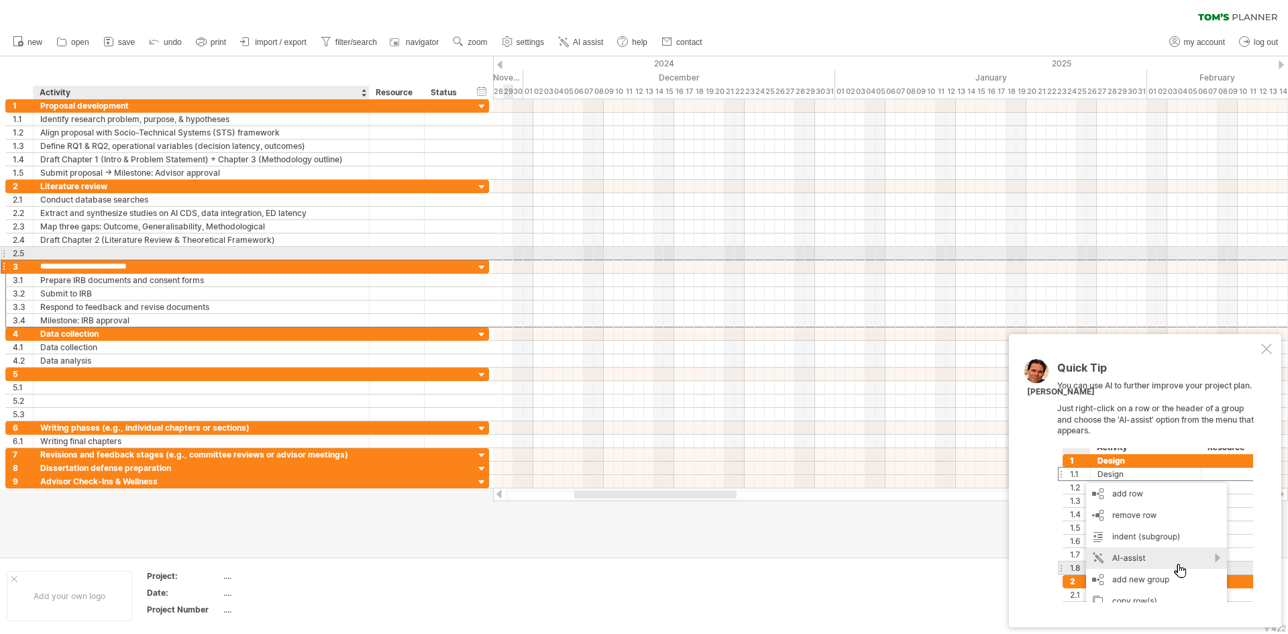
click at [109, 258] on div at bounding box center [201, 253] width 322 height 13
paste input "**********"
type input "**********"
click at [117, 266] on div "IRB submission or approval" at bounding box center [201, 266] width 322 height 13
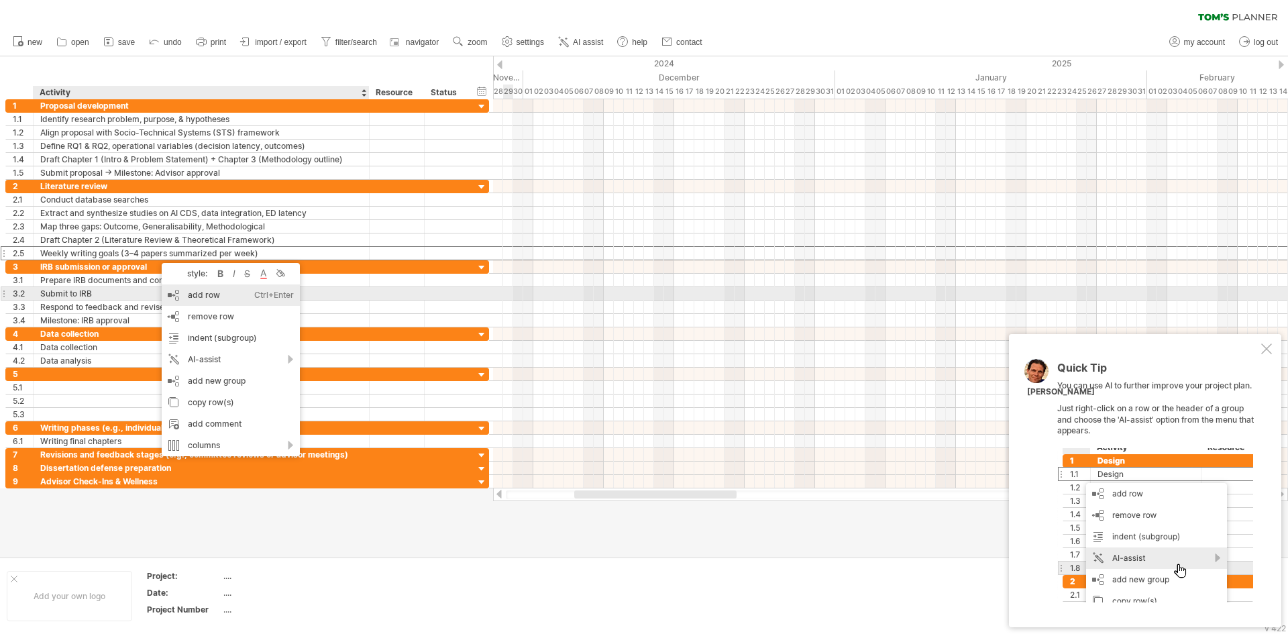
click at [193, 298] on div "add row Ctrl+Enter Cmd+Enter" at bounding box center [231, 294] width 138 height 21
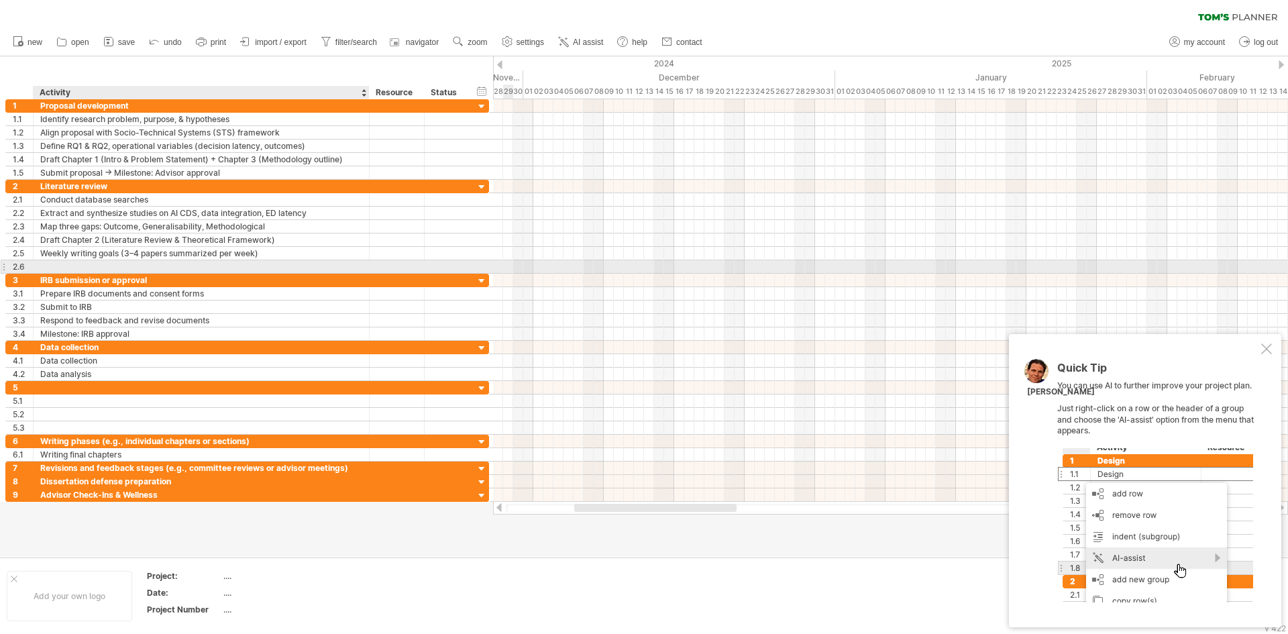
click at [78, 264] on div at bounding box center [201, 266] width 322 height 13
paste input "**********"
type input "**********"
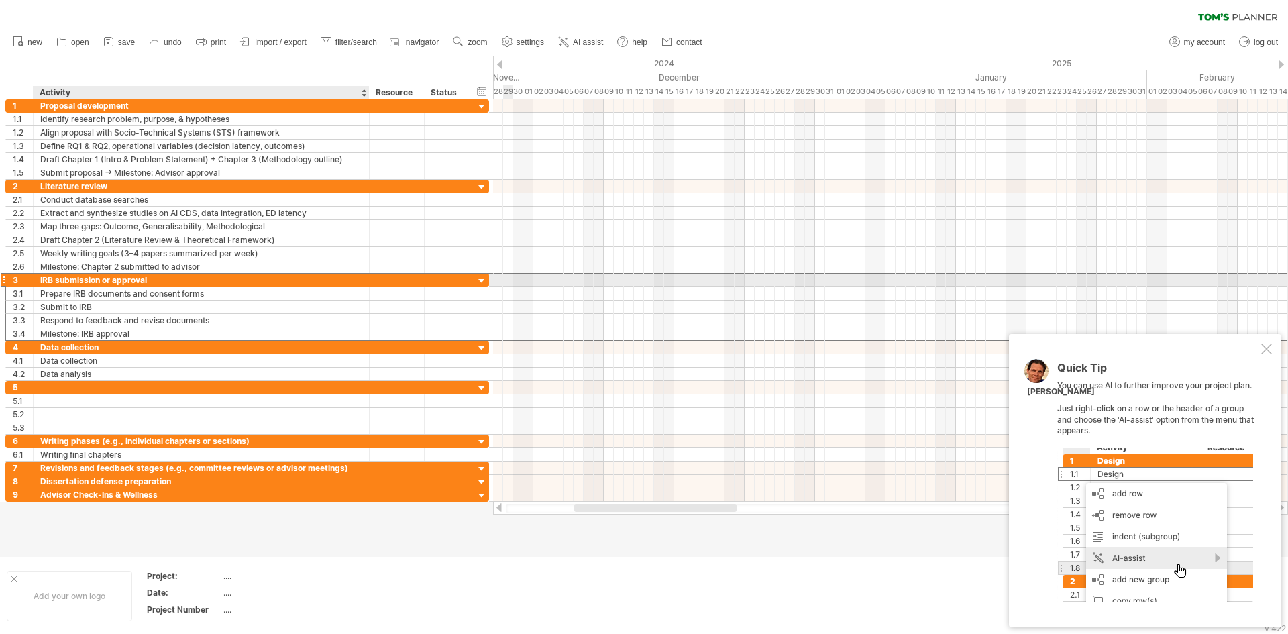
click at [92, 282] on div "IRB submission or approval" at bounding box center [201, 280] width 322 height 13
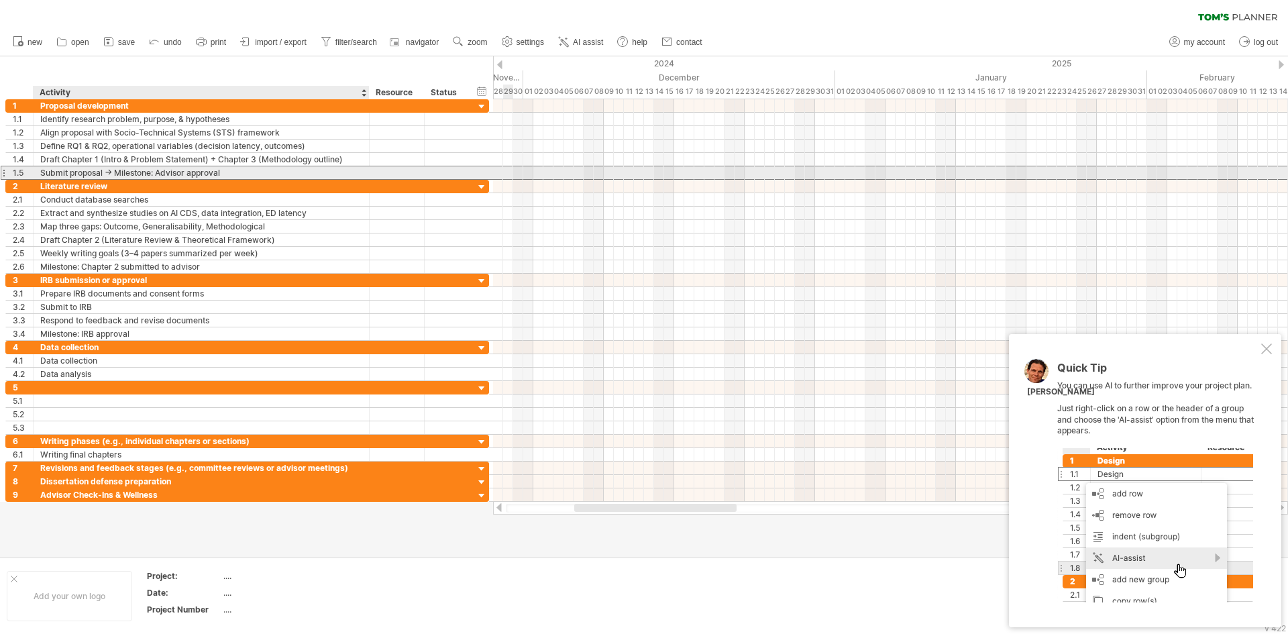
click at [117, 172] on div "Submit proposal → Milestone: Advisor approval" at bounding box center [201, 172] width 322 height 13
click at [103, 172] on input "**********" at bounding box center [201, 172] width 322 height 13
drag, startPoint x: 103, startPoint y: 172, endPoint x: 25, endPoint y: 172, distance: 77.8
click at [25, 172] on div "**********" at bounding box center [247, 173] width 484 height 14
paste input "**********"
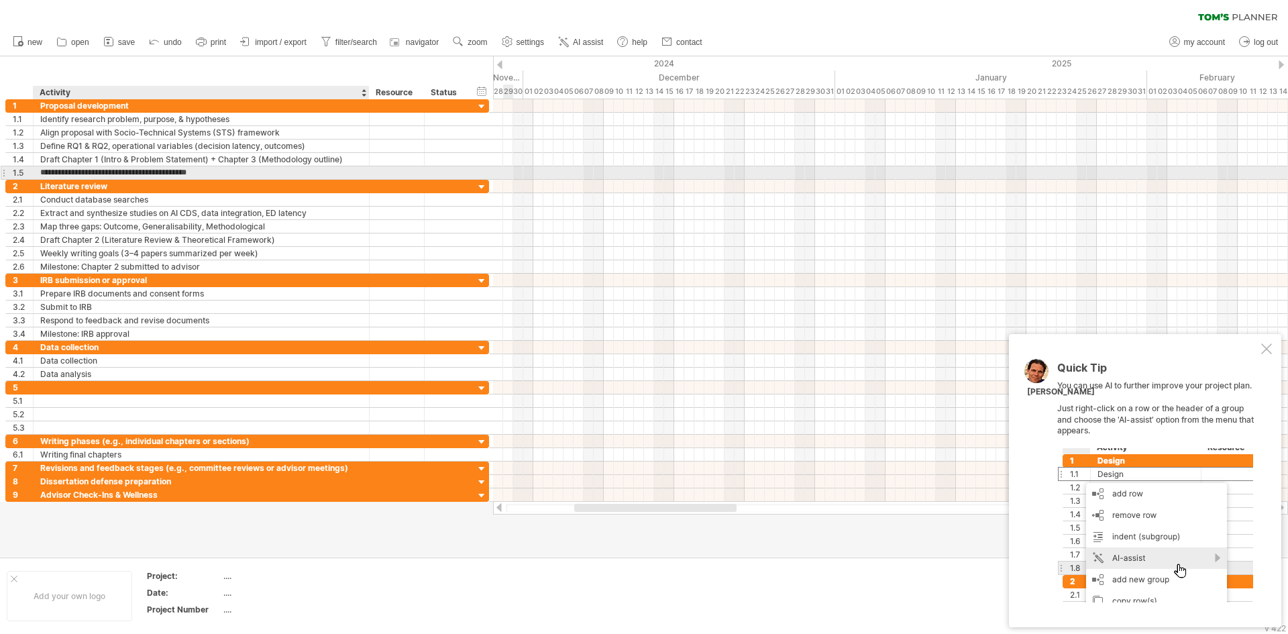
type input "**********"
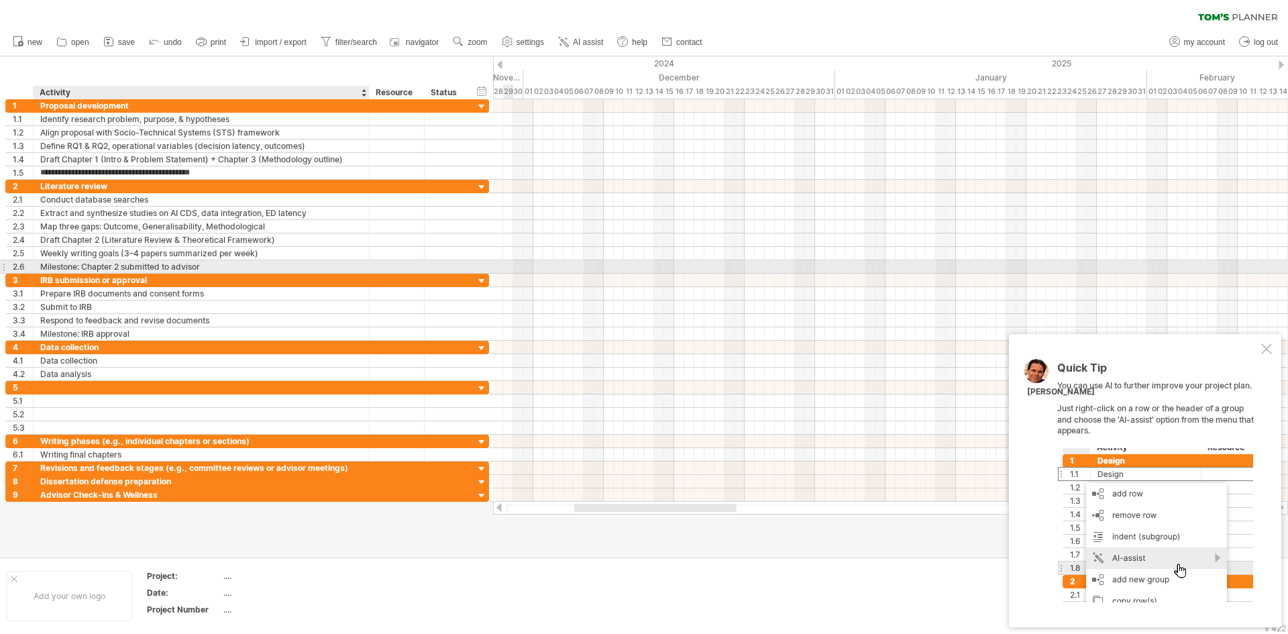
click at [125, 272] on div "Milestone: Chapter 2 submitted to advisor" at bounding box center [201, 266] width 322 height 13
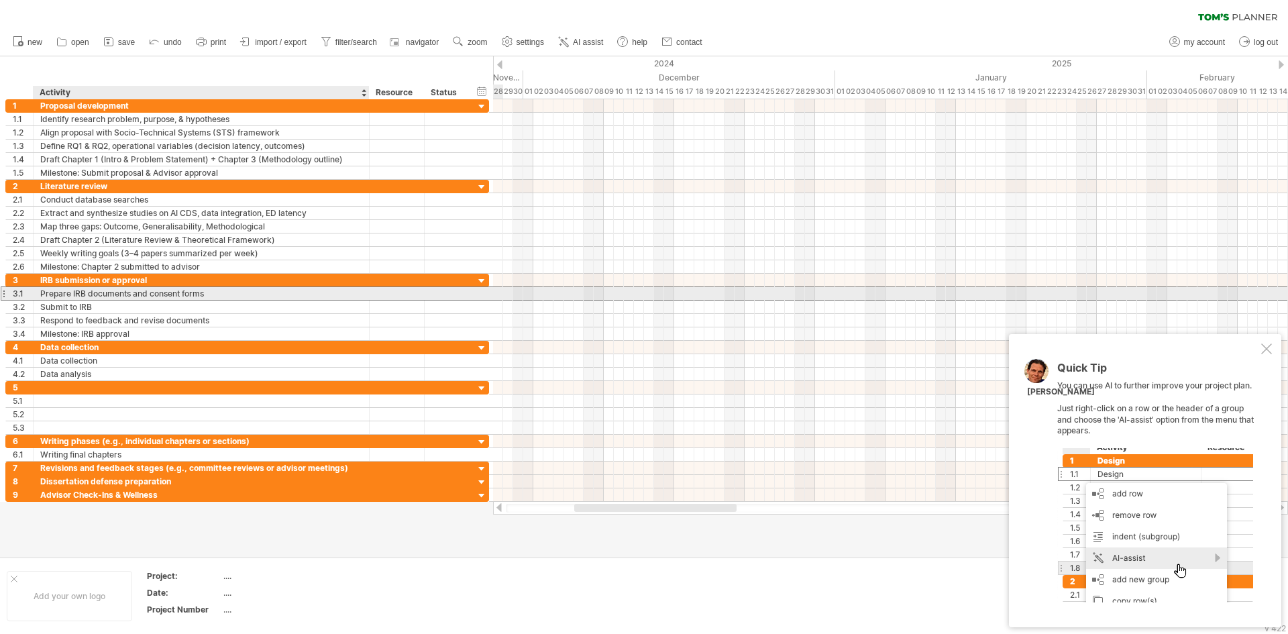
click at [89, 291] on div "Prepare IRB documents and consent forms" at bounding box center [201, 293] width 322 height 13
click at [0, 0] on input "**********" at bounding box center [0, 0] width 0 height 0
click at [89, 291] on input "**********" at bounding box center [201, 293] width 322 height 13
click at [151, 295] on div "Prepare IRB documents and consent forms" at bounding box center [201, 293] width 322 height 13
click at [151, 295] on input "**********" at bounding box center [201, 293] width 322 height 13
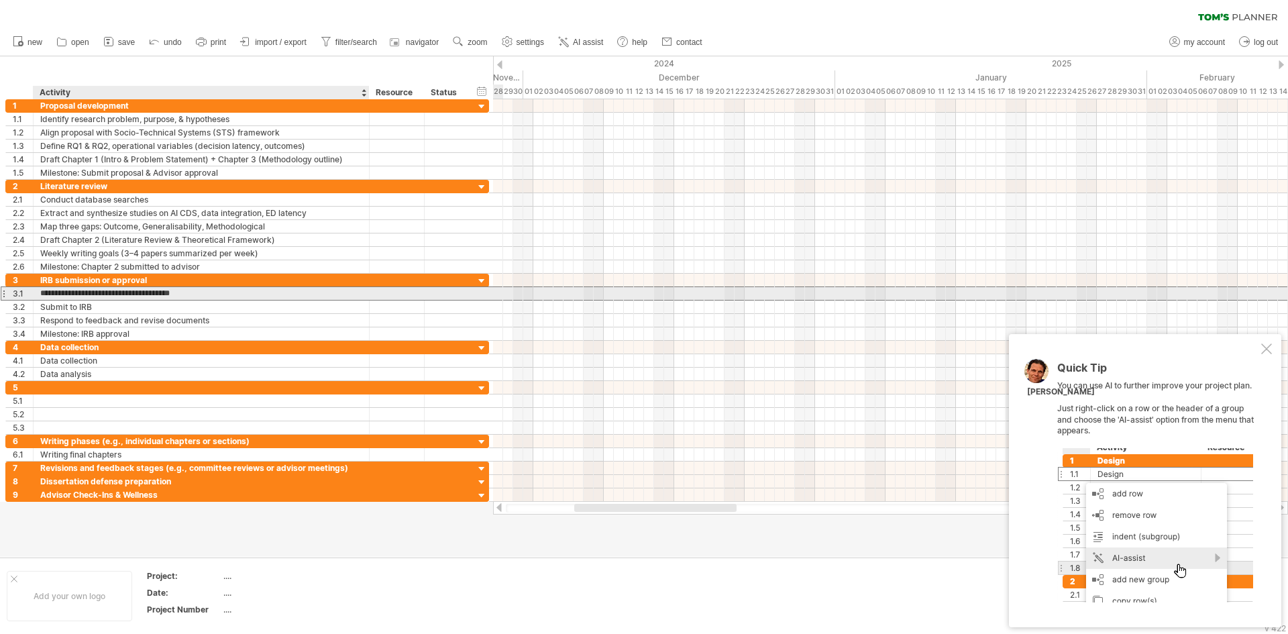
click at [272, 297] on input "**********" at bounding box center [201, 293] width 322 height 13
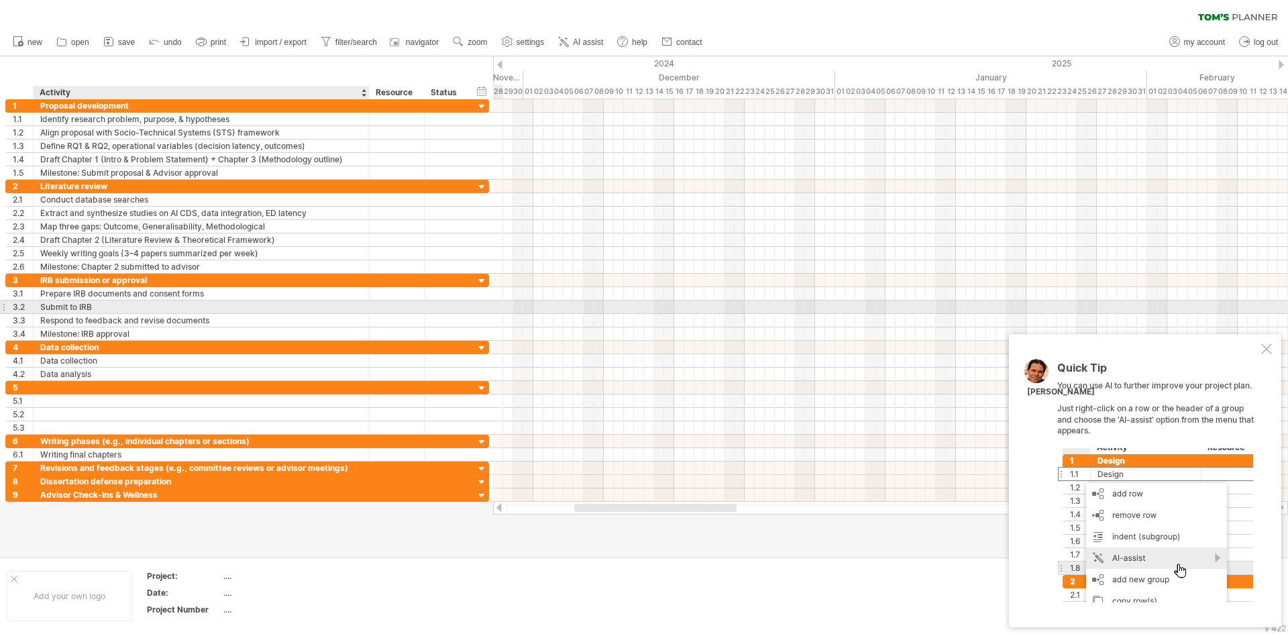
click at [117, 304] on div "Submit to IRB" at bounding box center [201, 307] width 322 height 13
click at [117, 304] on input "**********" at bounding box center [201, 307] width 322 height 13
paste input "**********"
type input "**********"
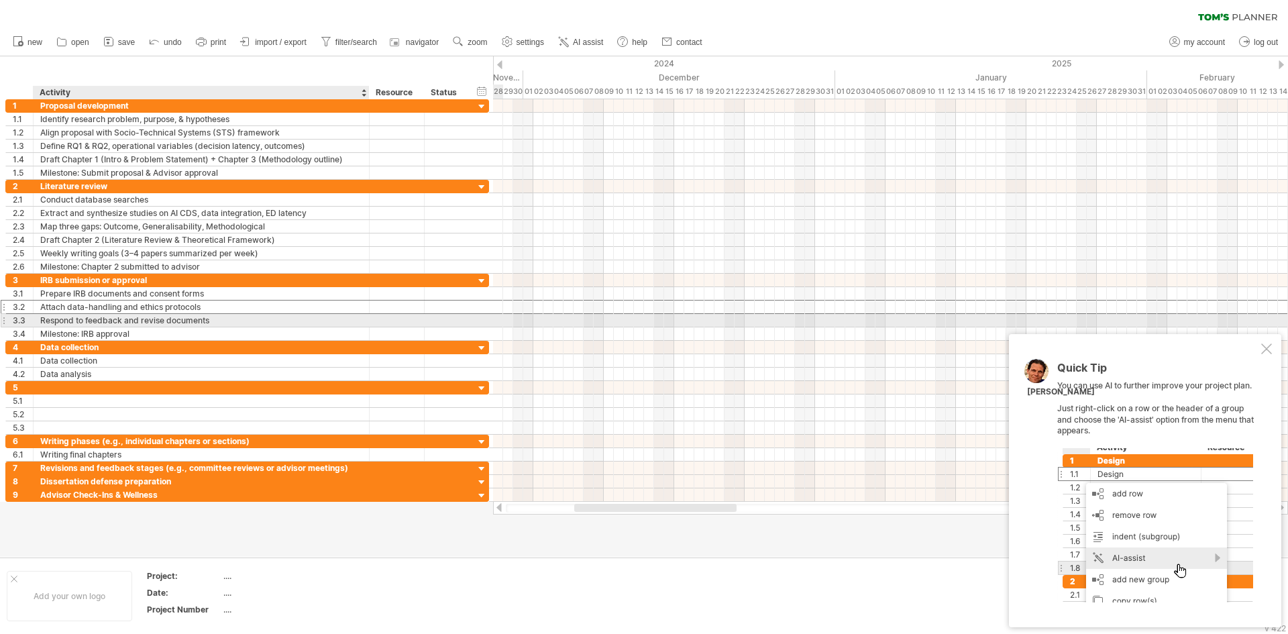
click at [115, 319] on div "Respond to feedback and revise documents" at bounding box center [201, 320] width 322 height 13
click at [115, 319] on input "**********" at bounding box center [201, 320] width 322 height 13
click at [86, 322] on div "Respond to feedback and revise documents" at bounding box center [201, 320] width 322 height 13
click at [86, 322] on input "**********" at bounding box center [201, 320] width 322 height 13
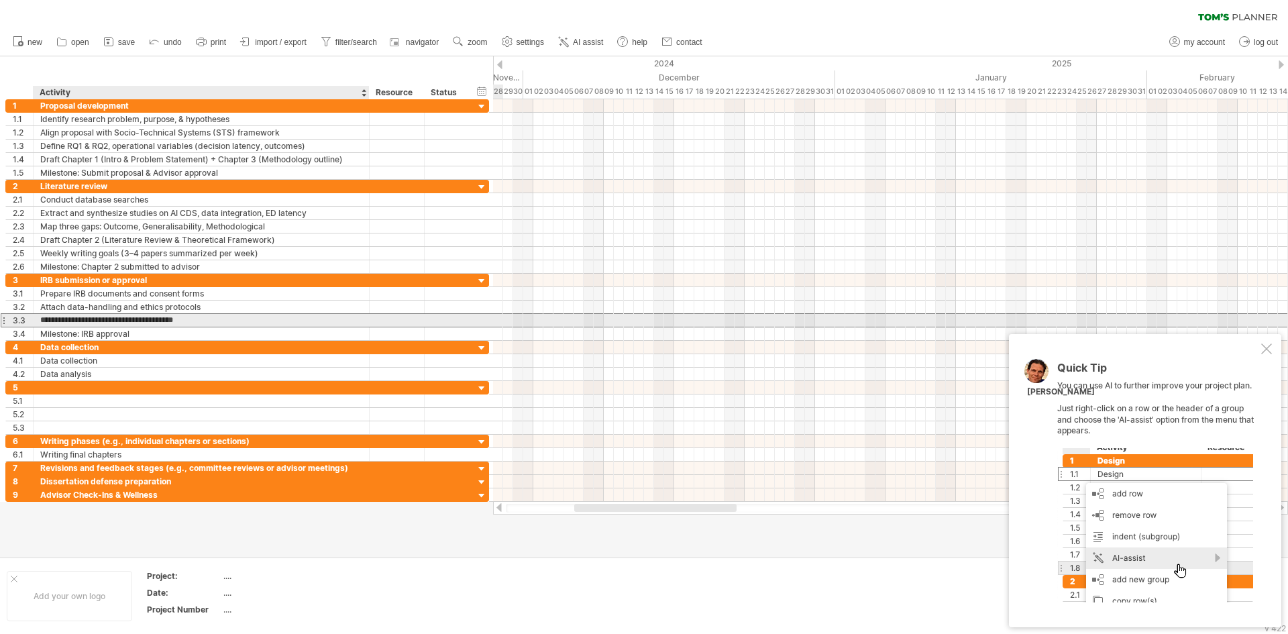
click at [85, 319] on input "**********" at bounding box center [201, 320] width 322 height 13
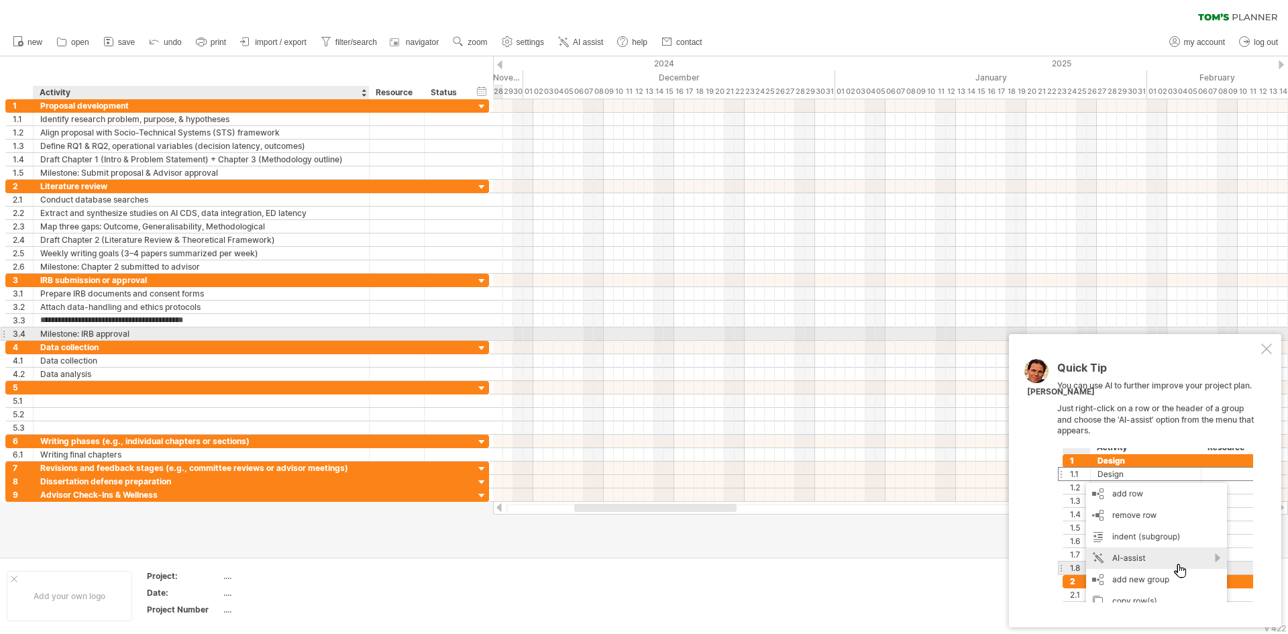
type input "**********"
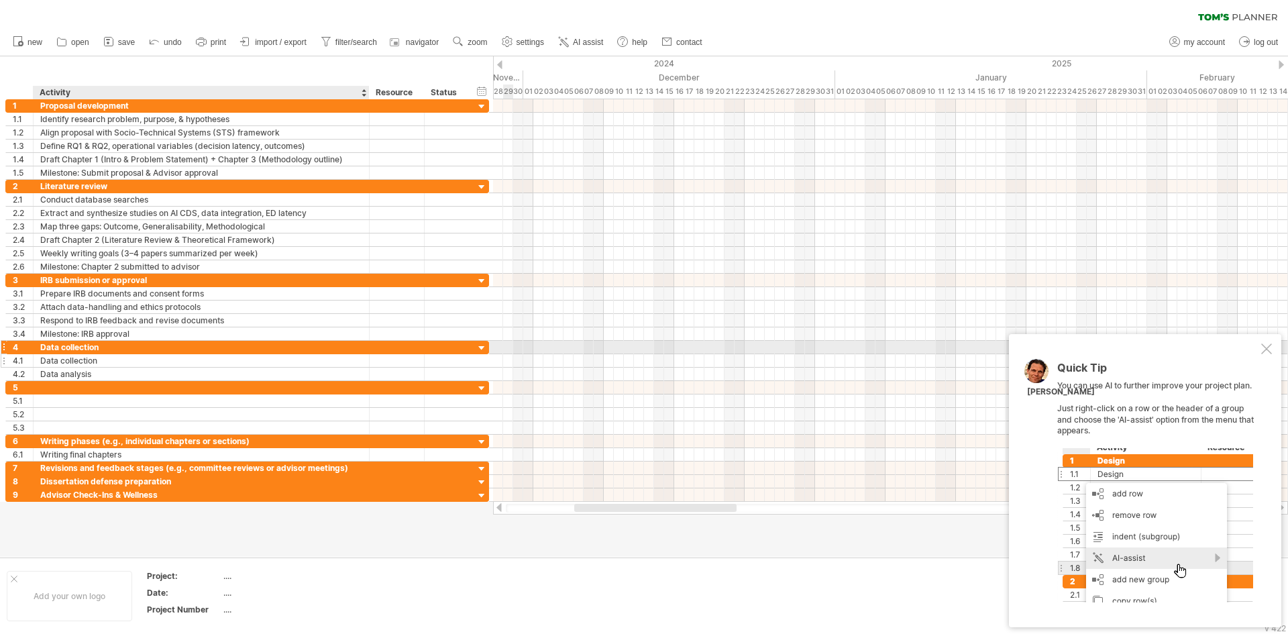
click at [78, 354] on div "Data collection" at bounding box center [201, 360] width 322 height 13
click at [78, 354] on input "**********" at bounding box center [201, 360] width 322 height 13
paste input "**********"
type input "**********"
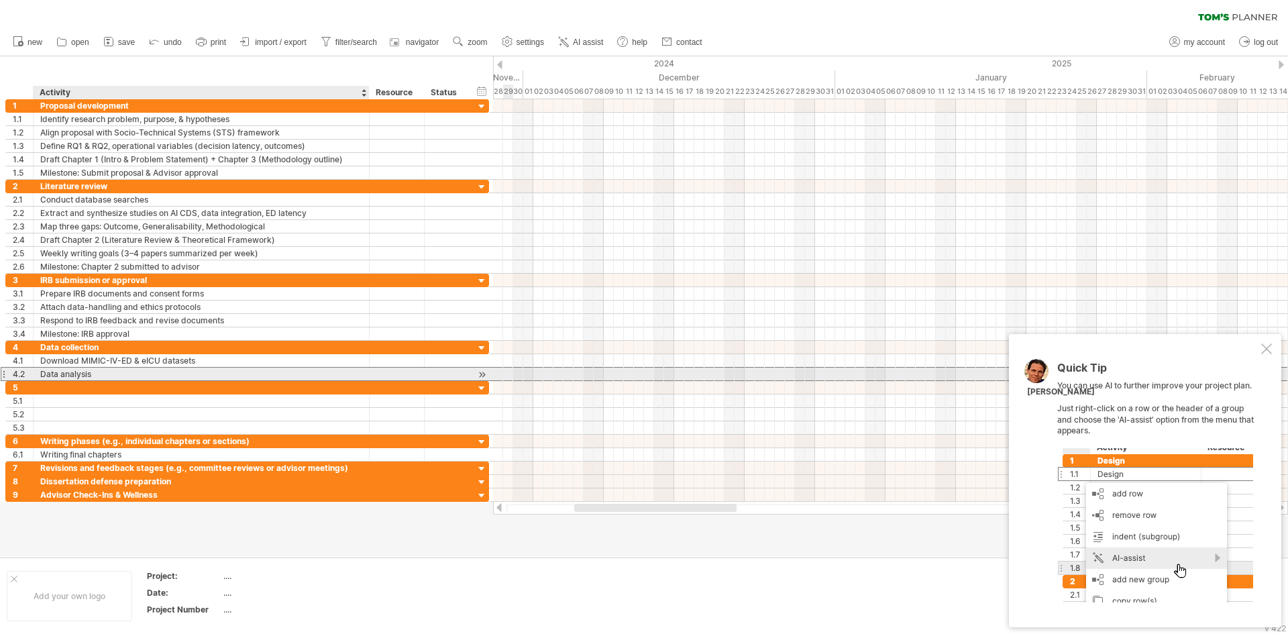
click at [91, 372] on div "Data analysis" at bounding box center [201, 374] width 322 height 13
click at [0, 0] on input "**********" at bounding box center [0, 0] width 0 height 0
click at [91, 372] on input "**********" at bounding box center [201, 374] width 322 height 13
paste input "**********"
type input "**********"
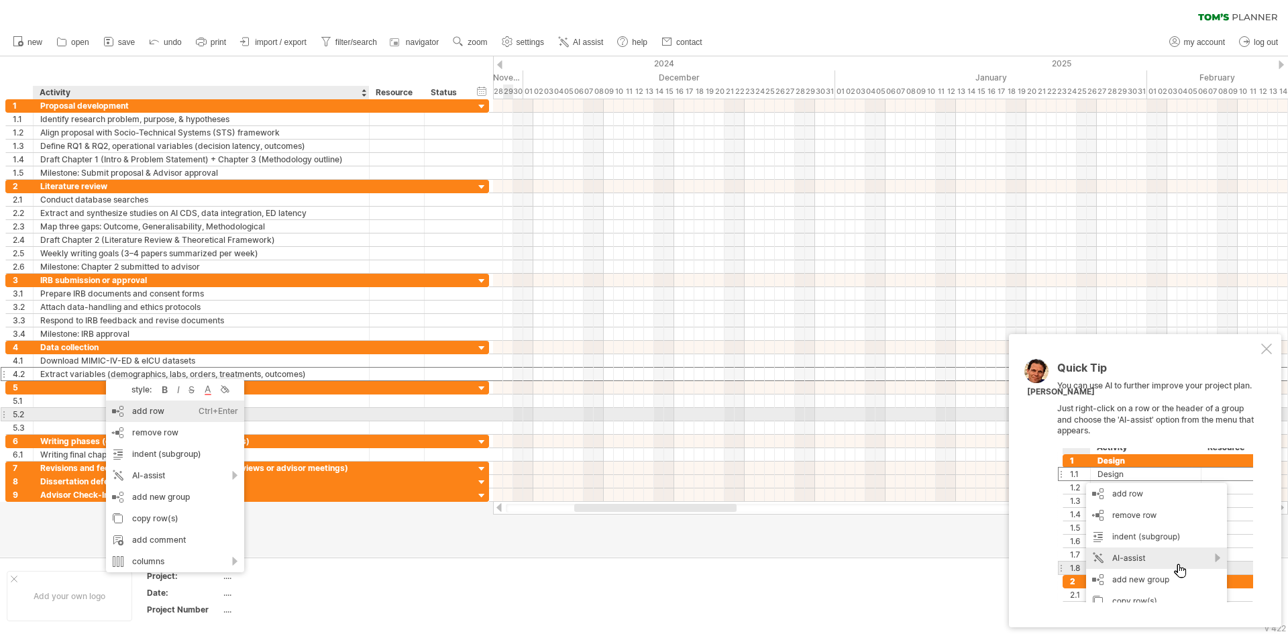
click at [162, 410] on div "add row Ctrl+Enter Cmd+Enter" at bounding box center [175, 410] width 138 height 21
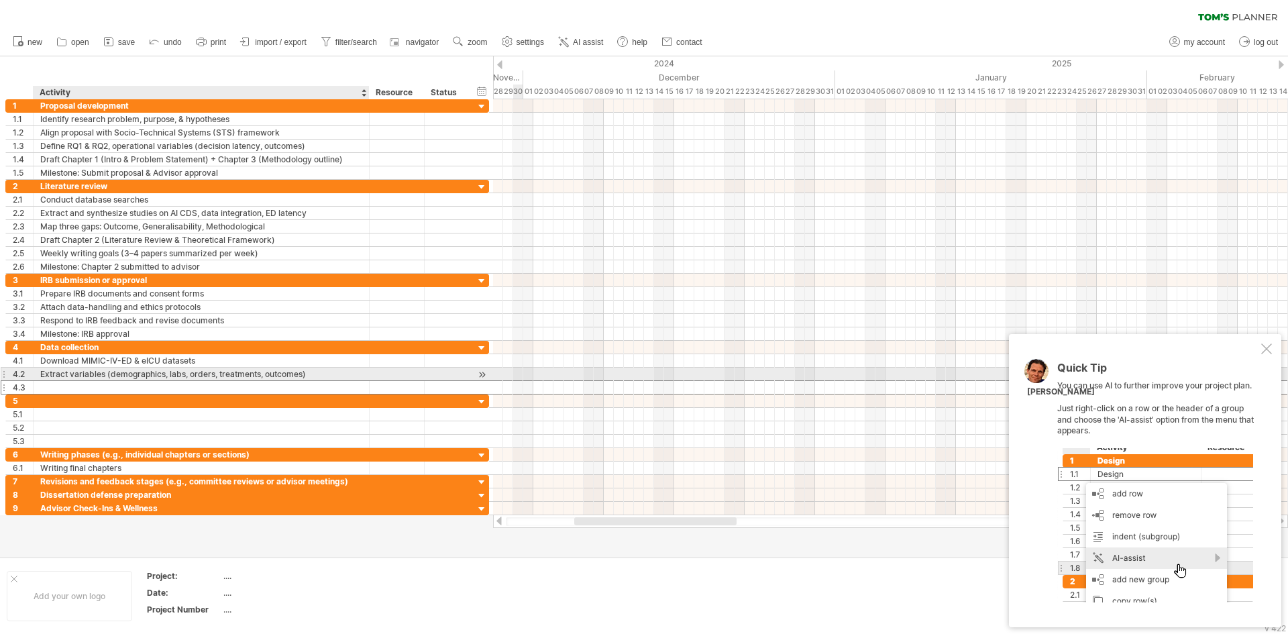
click at [93, 381] on div at bounding box center [201, 387] width 322 height 13
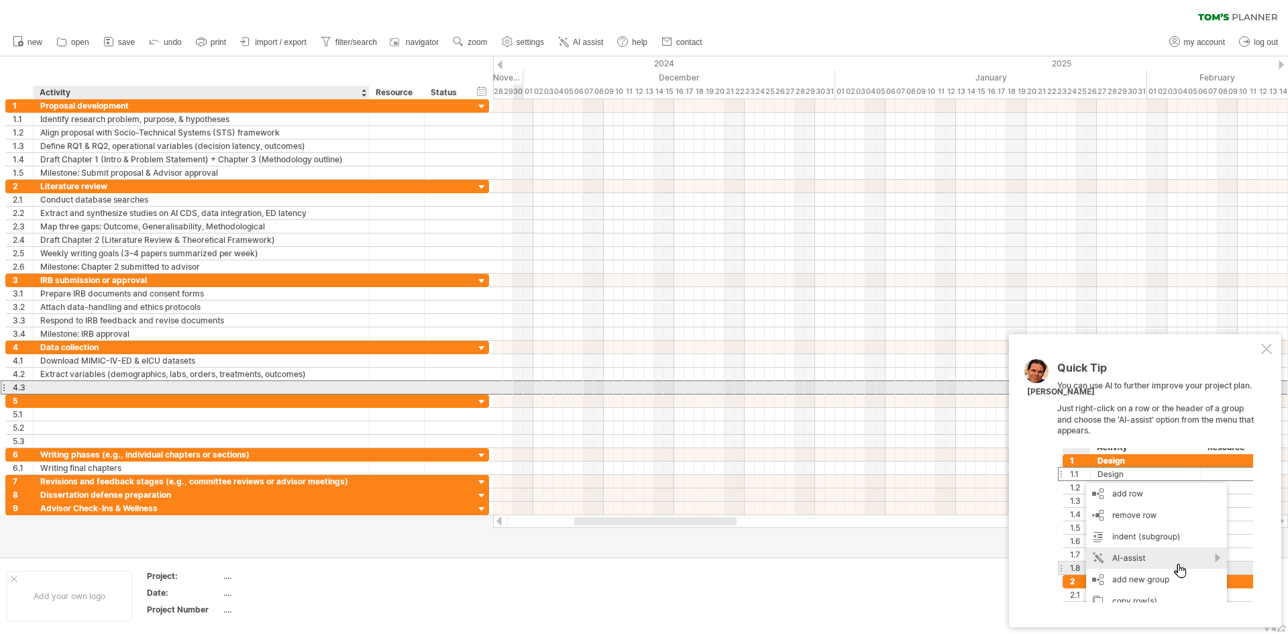
click at [91, 384] on input "text" at bounding box center [201, 387] width 322 height 13
paste input "**********"
drag, startPoint x: 197, startPoint y: 386, endPoint x: 328, endPoint y: 386, distance: 131.5
click at [328, 386] on input "**********" at bounding box center [201, 387] width 322 height 13
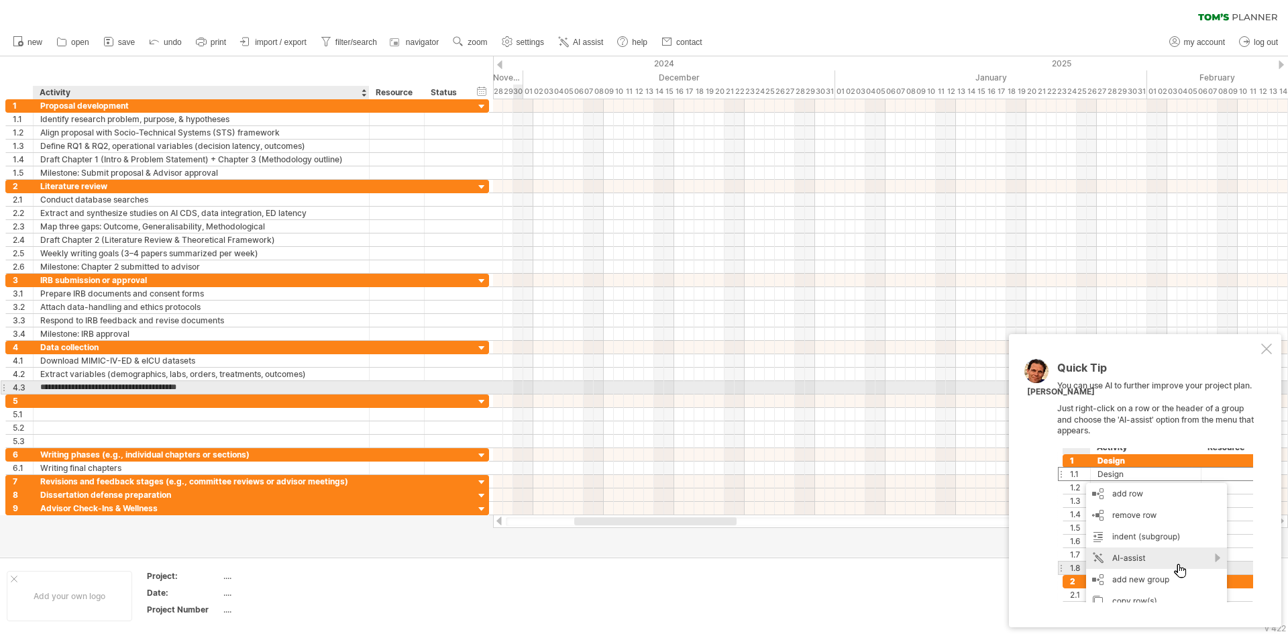
type input "**********"
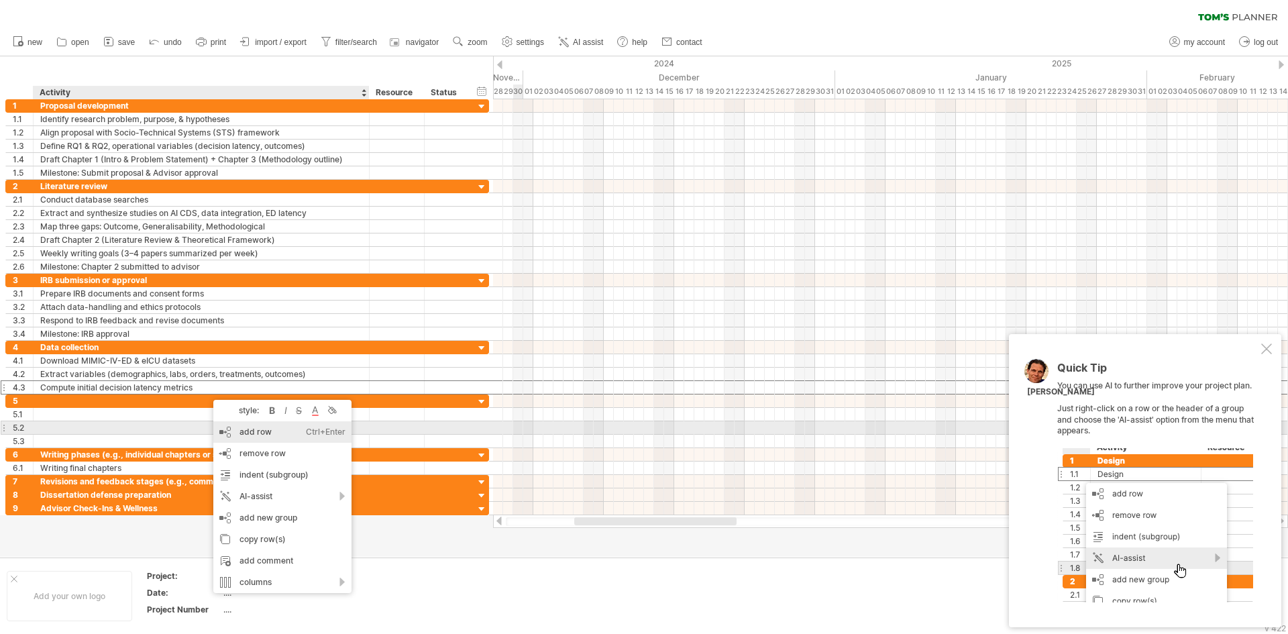
click at [241, 434] on div "add row Ctrl+Enter Cmd+Enter" at bounding box center [282, 431] width 138 height 21
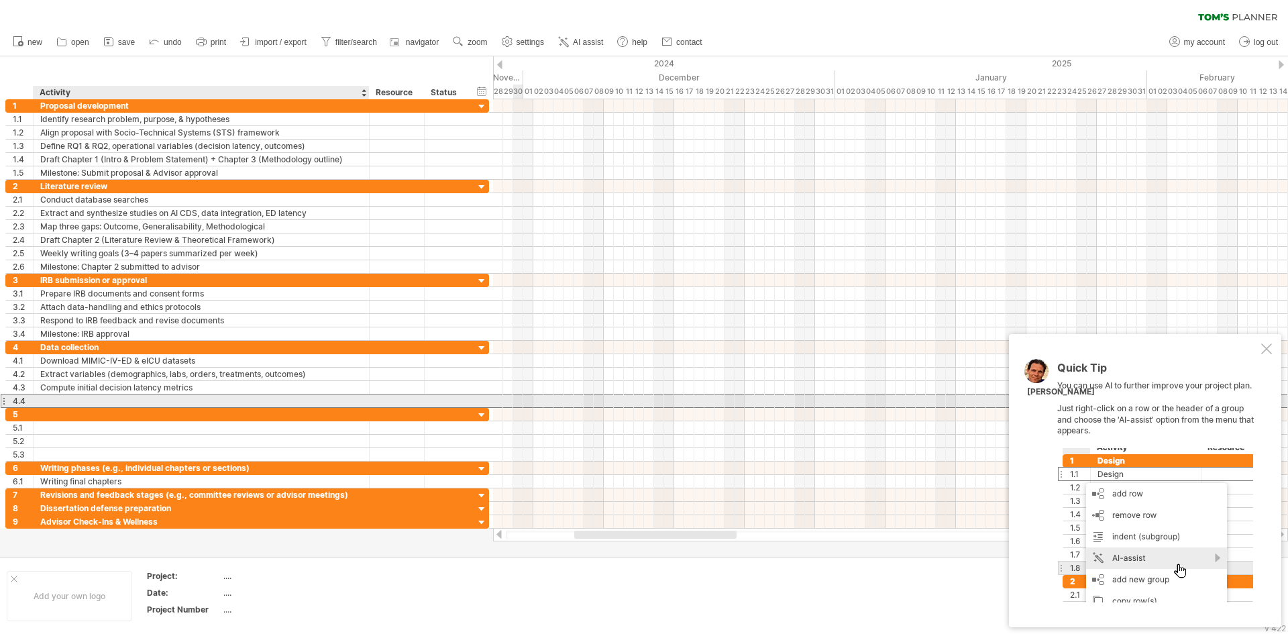
click at [122, 405] on div at bounding box center [201, 400] width 322 height 13
paste input "**********"
type input "**********"
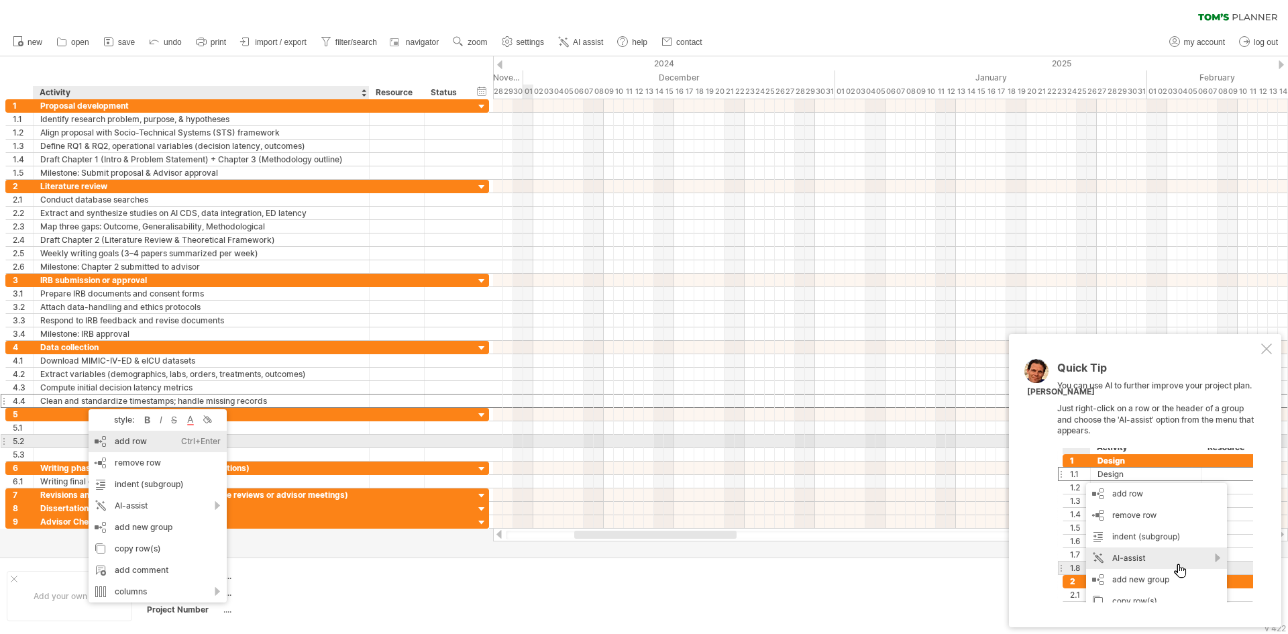
click at [129, 443] on div "add row Ctrl+Enter Cmd+Enter" at bounding box center [158, 441] width 138 height 21
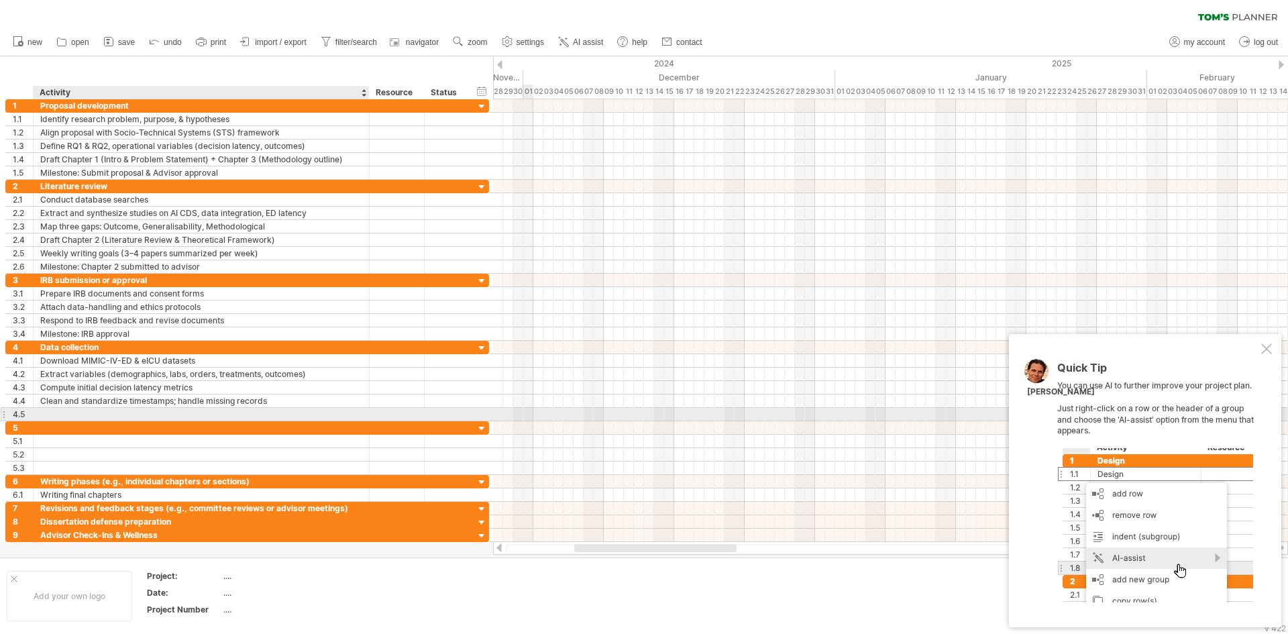
click at [93, 411] on div at bounding box center [201, 414] width 322 height 13
paste input "**********"
type input "**********"
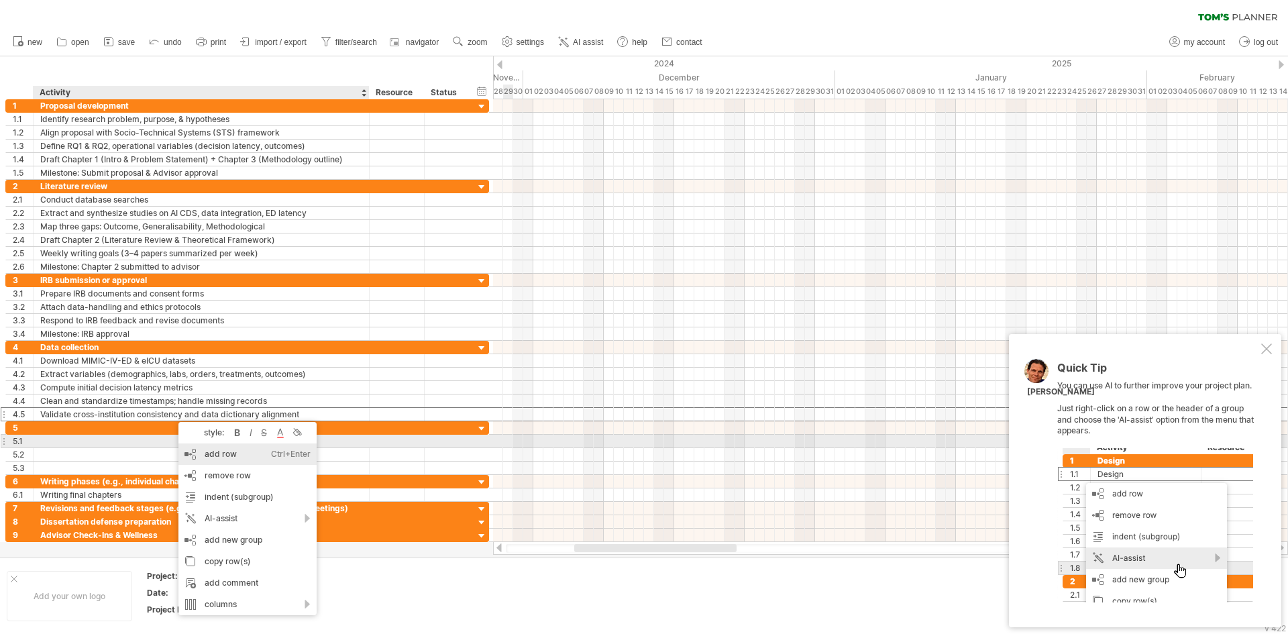
click at [217, 449] on div "add row Ctrl+Enter Cmd+Enter" at bounding box center [247, 453] width 138 height 21
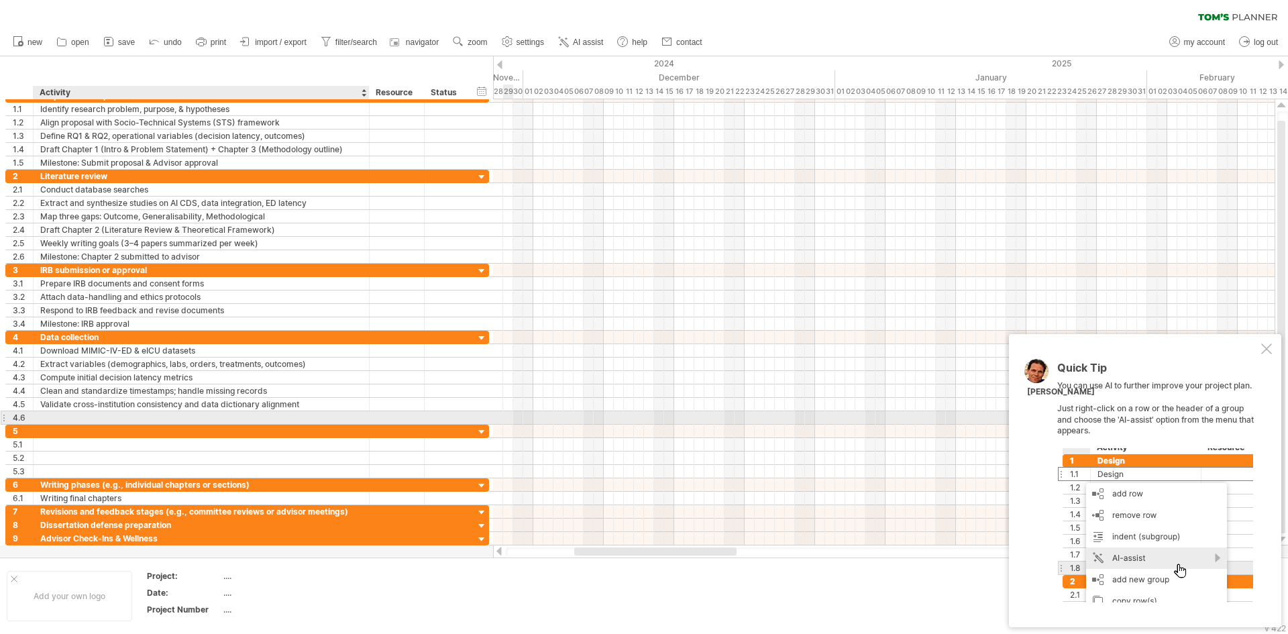
click at [150, 421] on div at bounding box center [201, 417] width 322 height 13
paste input "**********"
type input "**********"
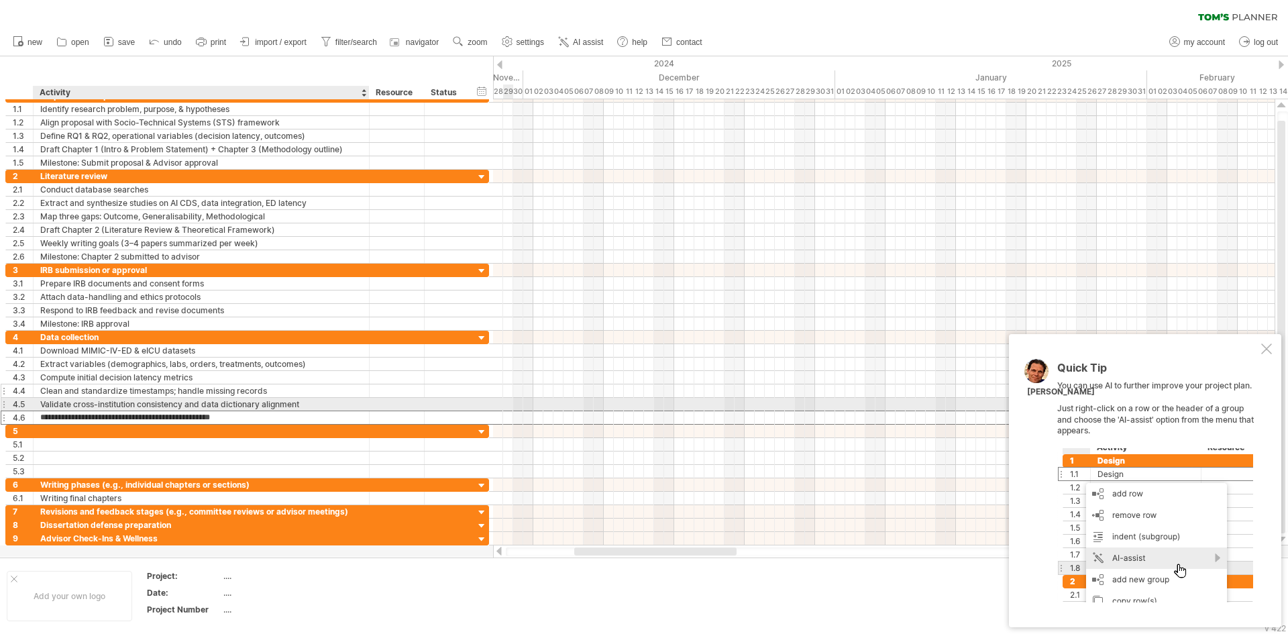
click at [211, 396] on div "Clean and standardize timestamps; handle missing records" at bounding box center [201, 390] width 322 height 13
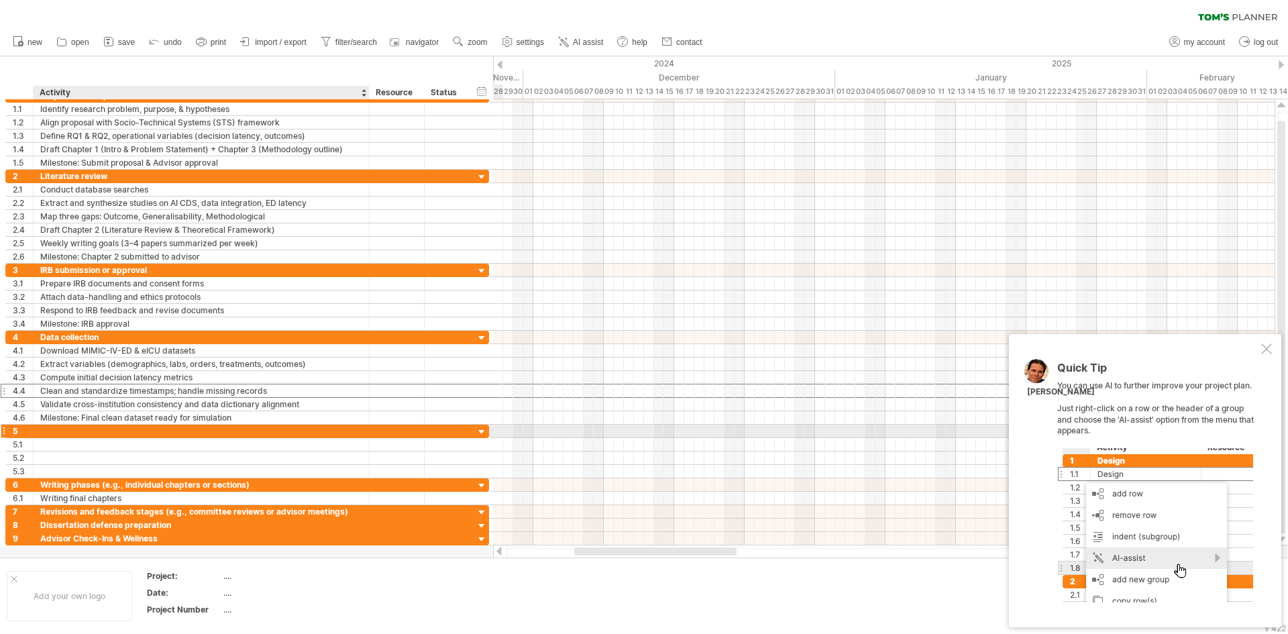
click at [74, 427] on div at bounding box center [201, 431] width 322 height 13
paste input "**********"
type input "**********"
click at [56, 444] on div at bounding box center [201, 444] width 322 height 13
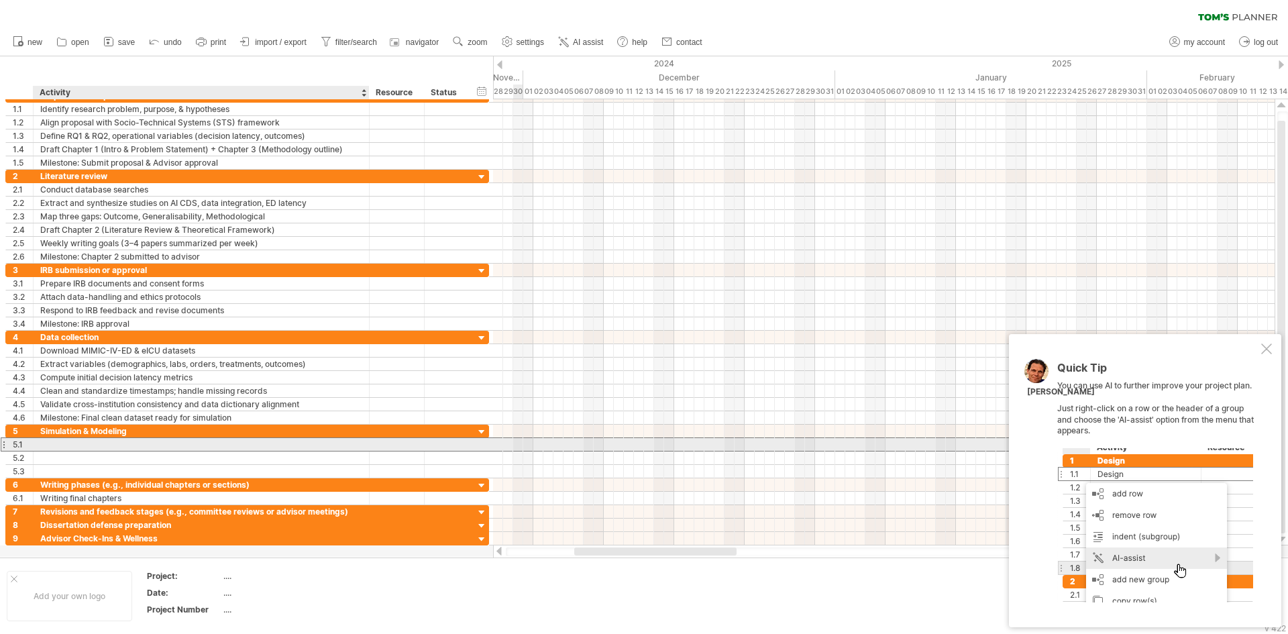
click at [56, 444] on input "text" at bounding box center [201, 444] width 322 height 13
paste input "**********"
type input "**********"
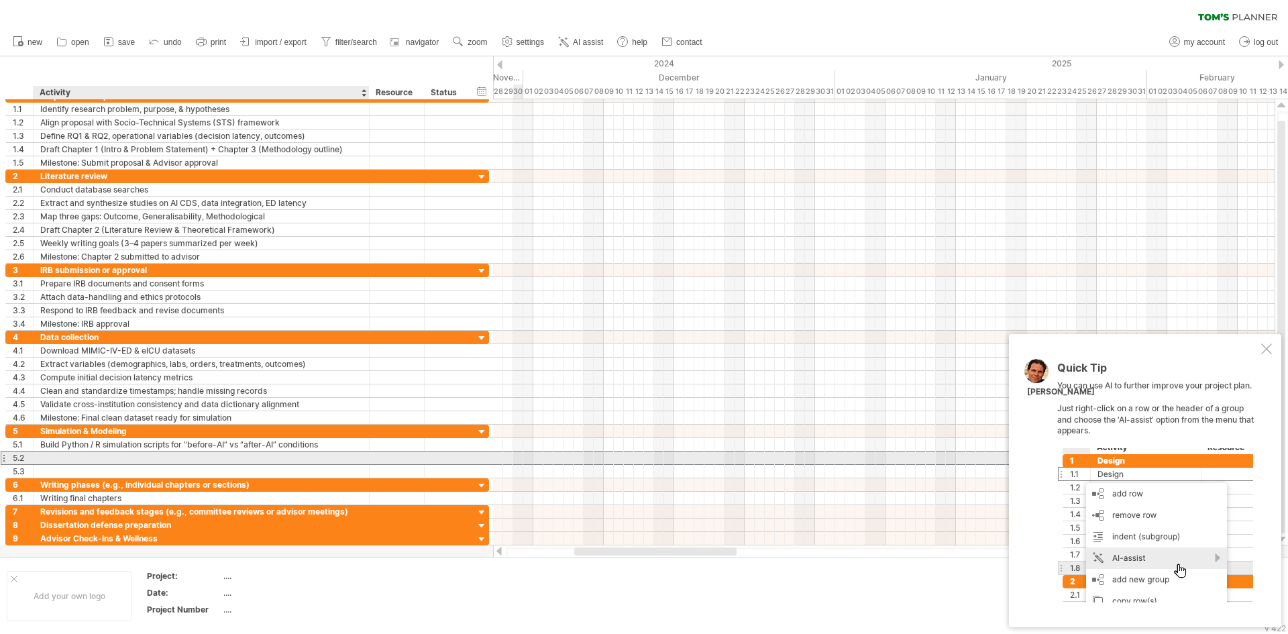
click at [156, 459] on div at bounding box center [201, 457] width 322 height 13
click at [141, 454] on div at bounding box center [201, 457] width 322 height 13
paste input "**********"
drag, startPoint x: 231, startPoint y: 458, endPoint x: 353, endPoint y: 455, distance: 122.1
click at [353, 455] on input "**********" at bounding box center [201, 457] width 322 height 13
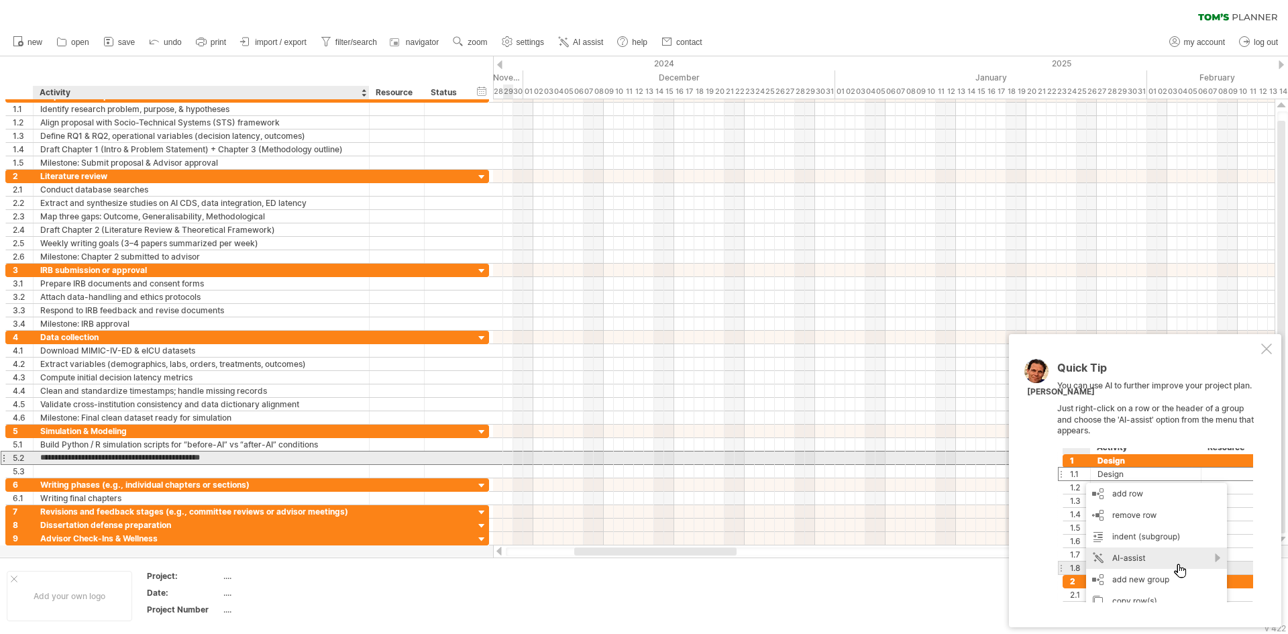
type input "**********"
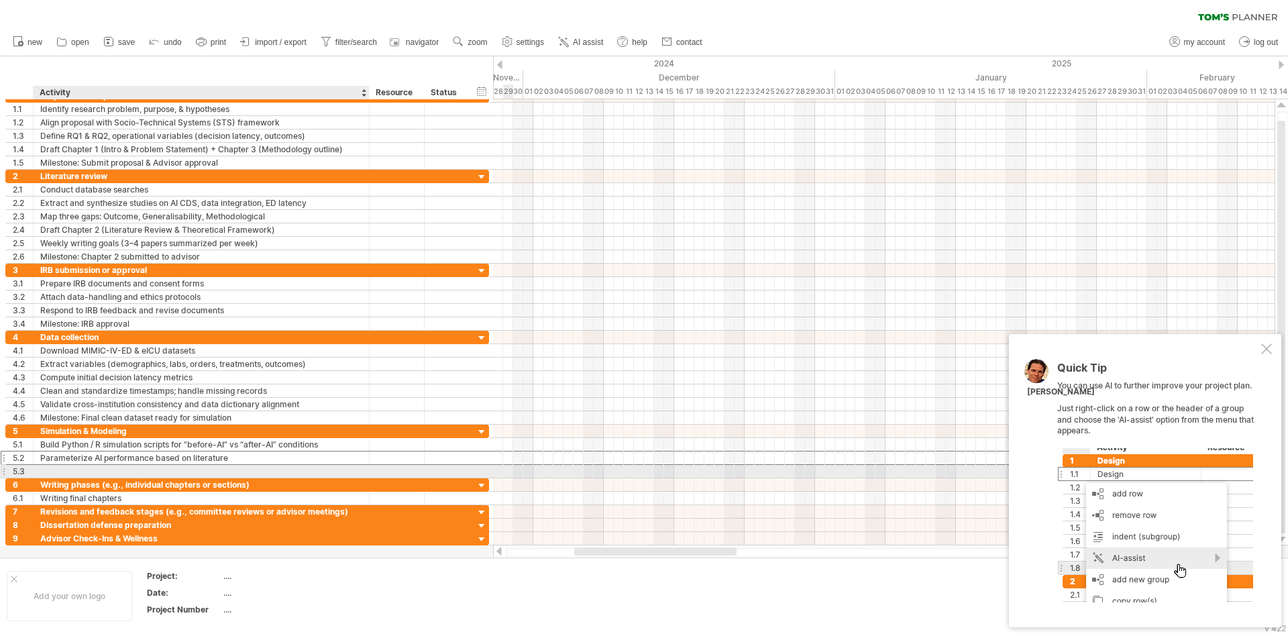
click at [163, 467] on div at bounding box center [201, 471] width 322 height 13
paste input "**********"
type input "**********"
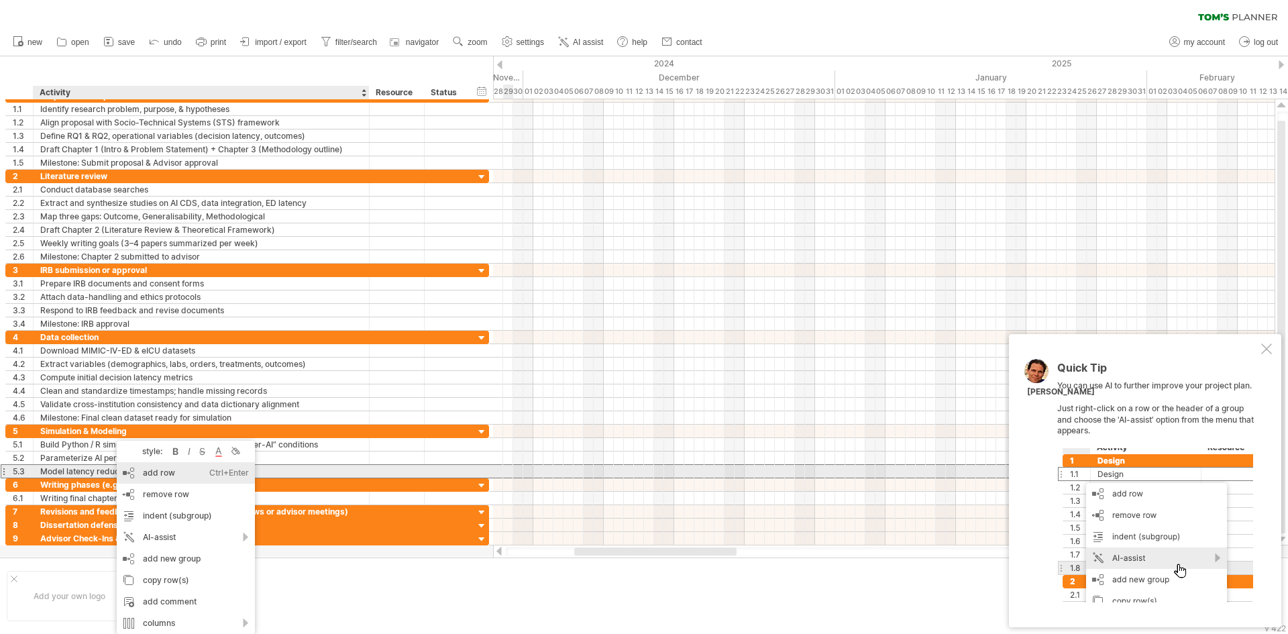
click at [166, 477] on div "add row Ctrl+Enter Cmd+Enter" at bounding box center [186, 472] width 138 height 21
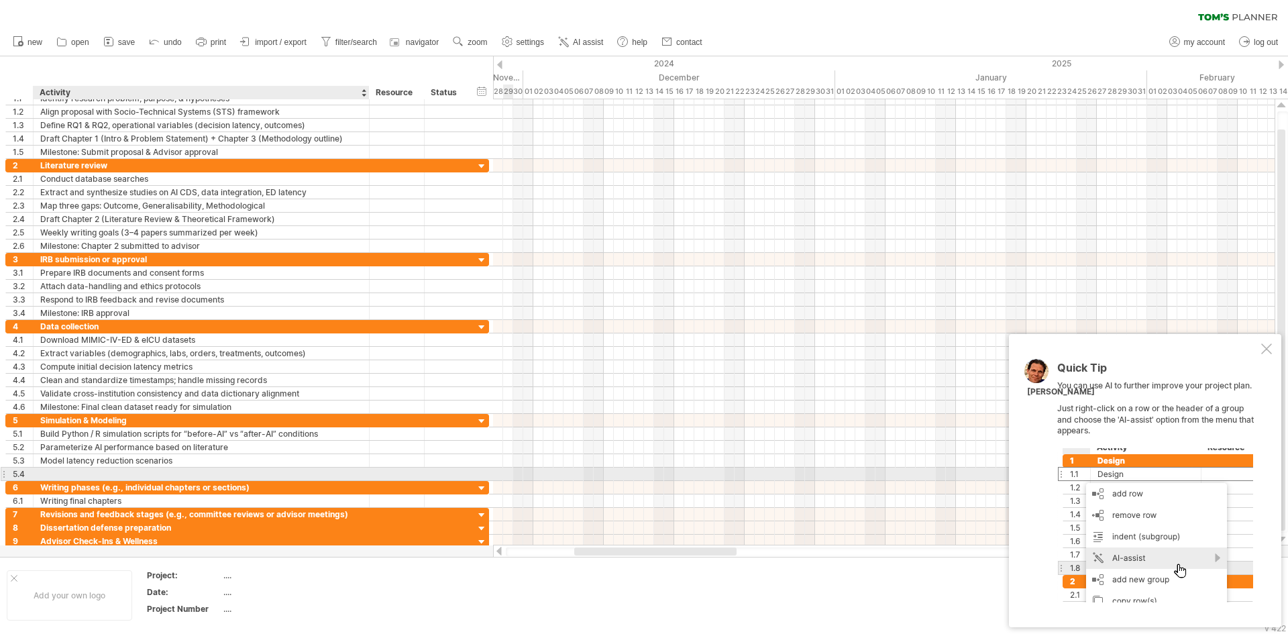
click at [115, 476] on div at bounding box center [201, 474] width 322 height 13
paste input "**********"
type input "**********"
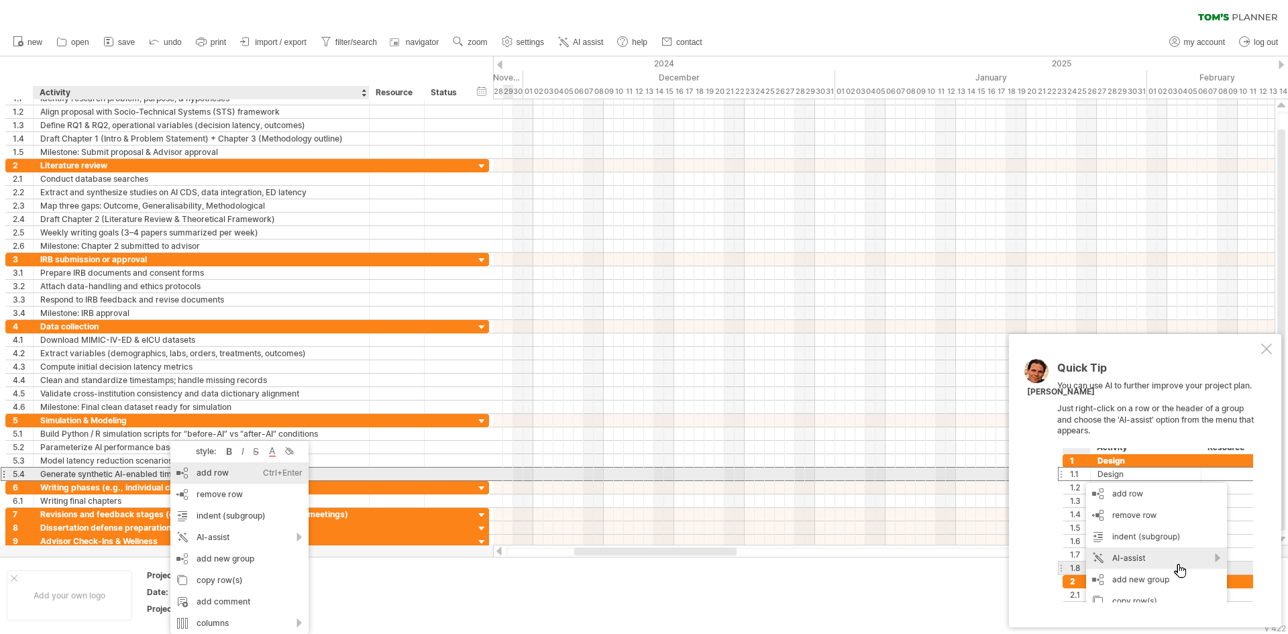
click at [226, 478] on div "add row Ctrl+Enter Cmd+Enter" at bounding box center [239, 472] width 138 height 21
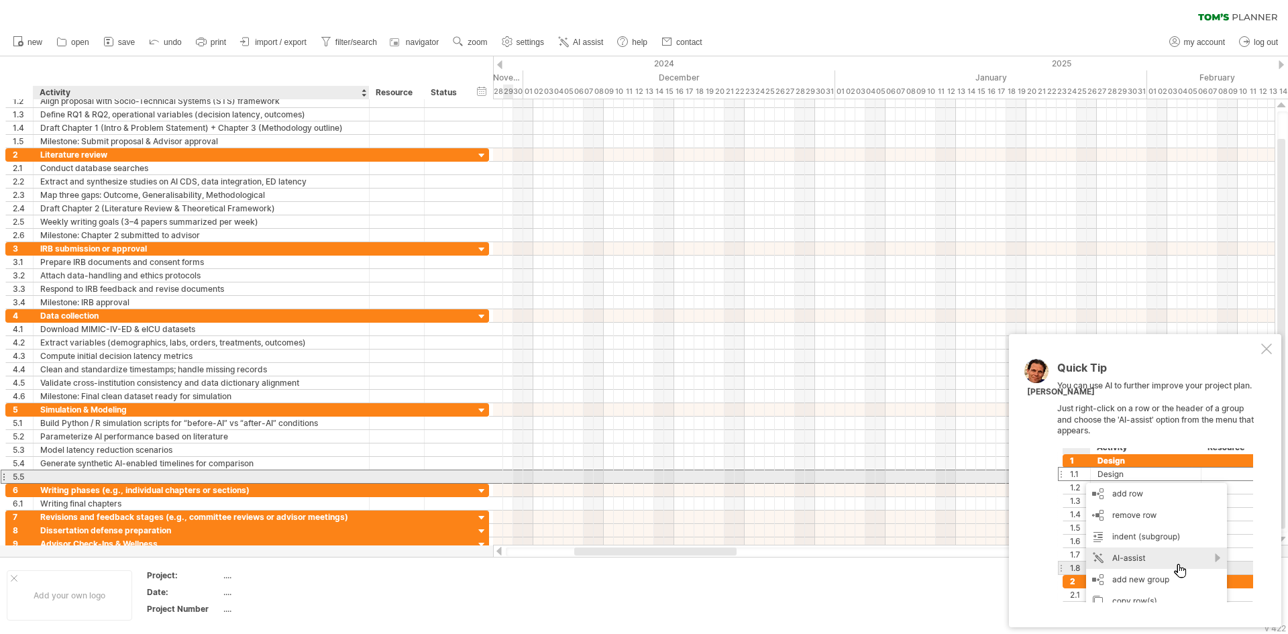
click at [132, 475] on div at bounding box center [201, 476] width 322 height 13
paste input "**********"
type input "**********"
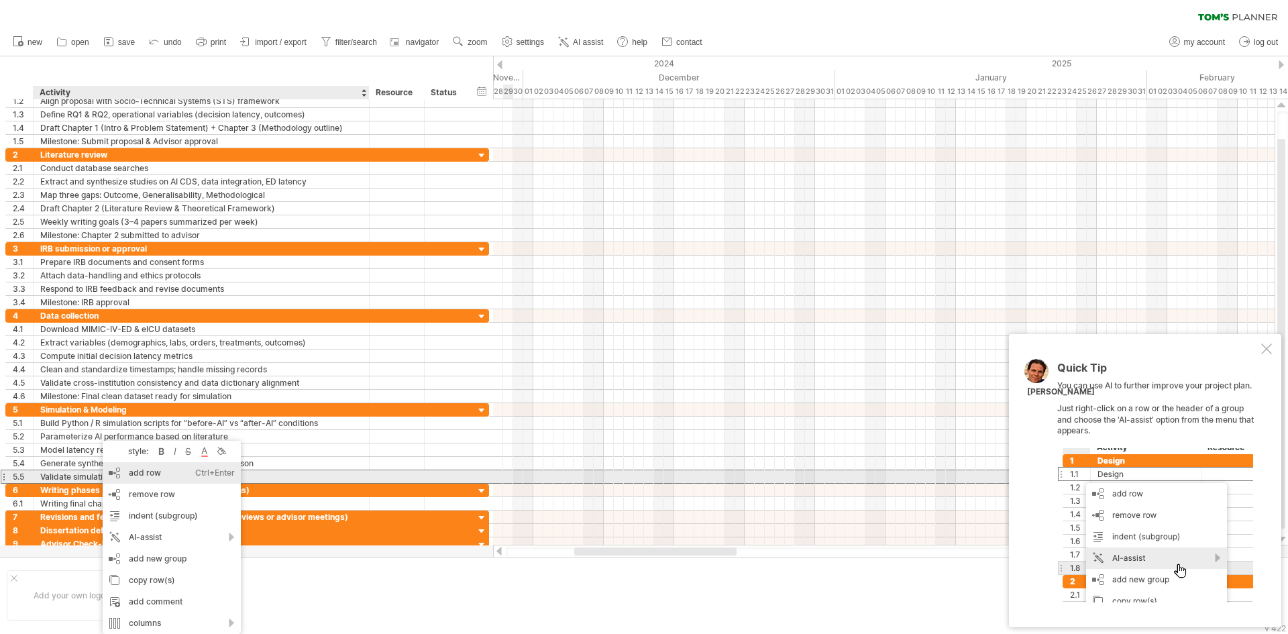
click at [146, 475] on div "add row Ctrl+Enter Cmd+Enter" at bounding box center [172, 472] width 138 height 21
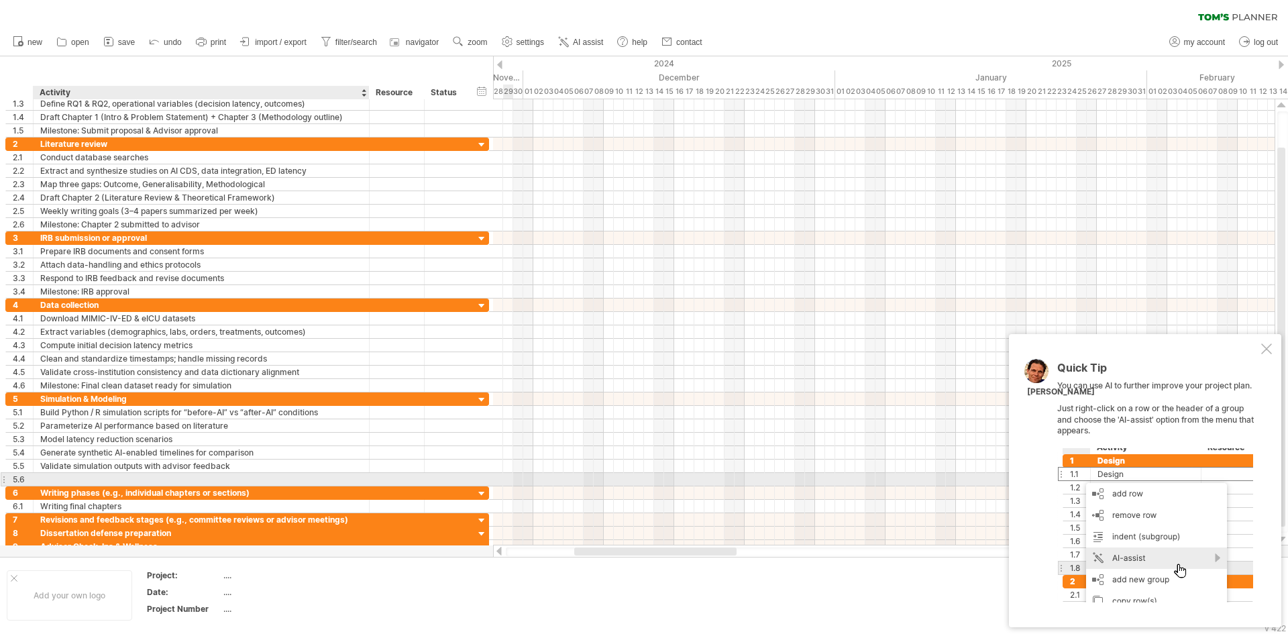
click at [76, 479] on div at bounding box center [201, 479] width 322 height 13
paste input "**********"
type input "**********"
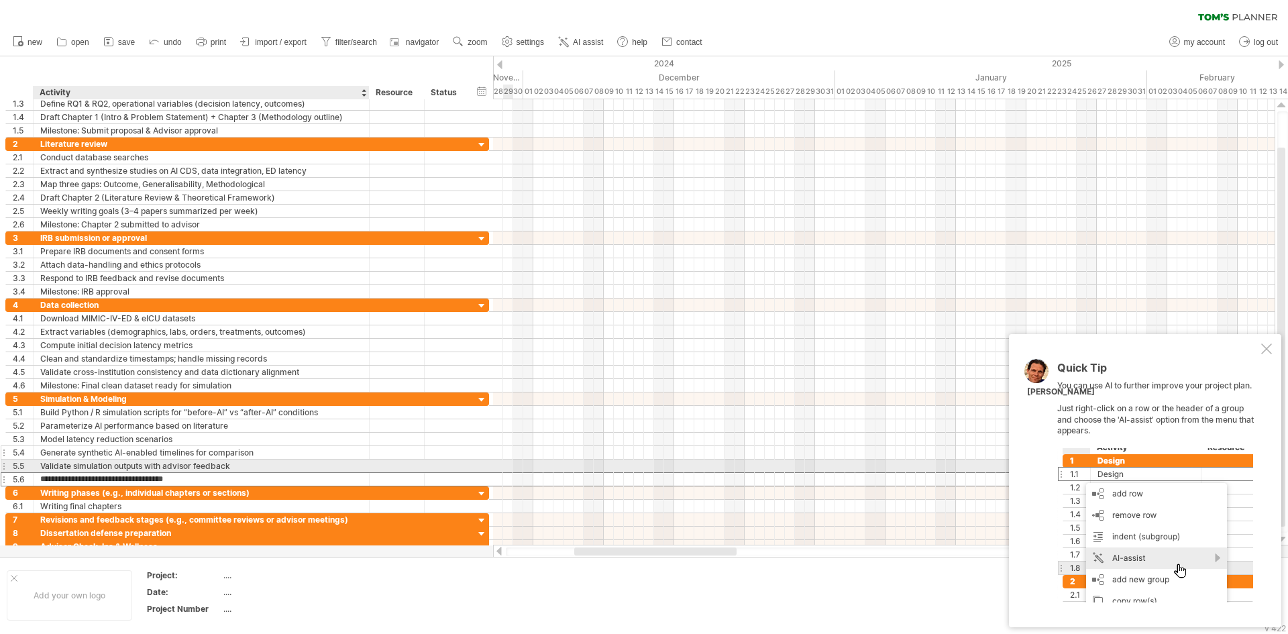
click at [328, 448] on div "Generate synthetic AI-enabled timelines for comparison" at bounding box center [201, 452] width 322 height 13
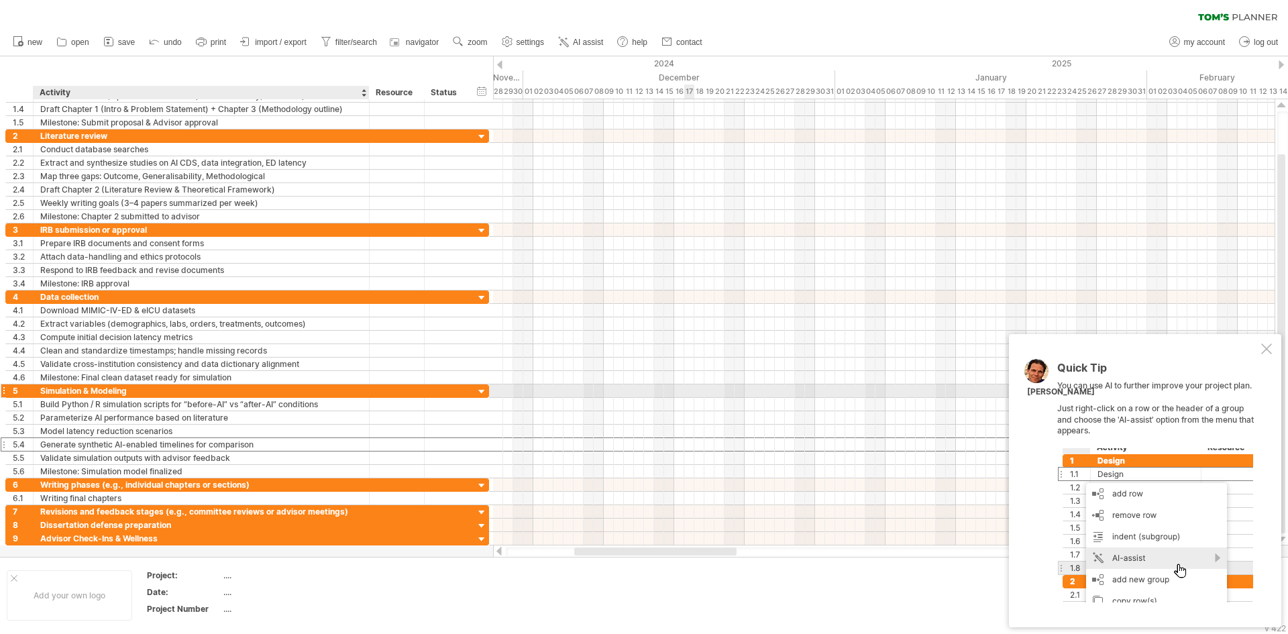
click at [91, 388] on div "Simulation & Modeling" at bounding box center [201, 390] width 322 height 13
click at [91, 388] on input "**********" at bounding box center [201, 390] width 322 height 13
paste input "*****"
type input "**********"
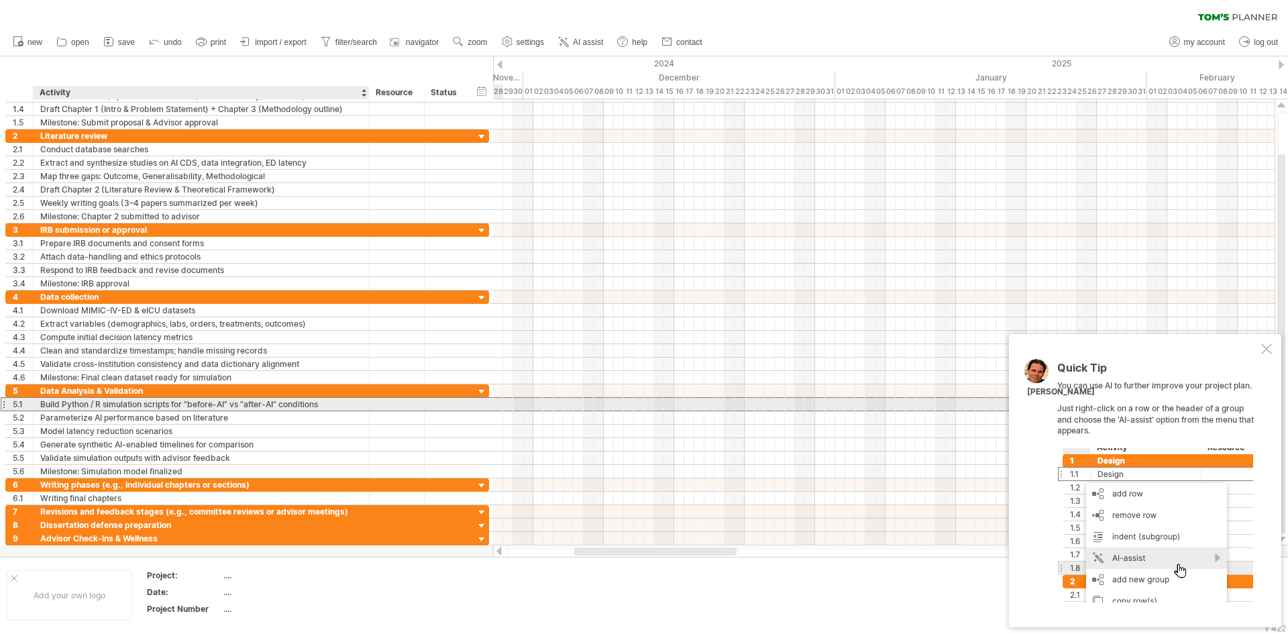
click at [100, 405] on div "Build Python / R simulation scripts for “before-AI” vs “after-AI” conditions" at bounding box center [201, 404] width 322 height 13
click at [0, 0] on input "**********" at bounding box center [0, 0] width 0 height 0
click at [100, 405] on input "**********" at bounding box center [201, 404] width 322 height 13
paste input "text"
type input "**********"
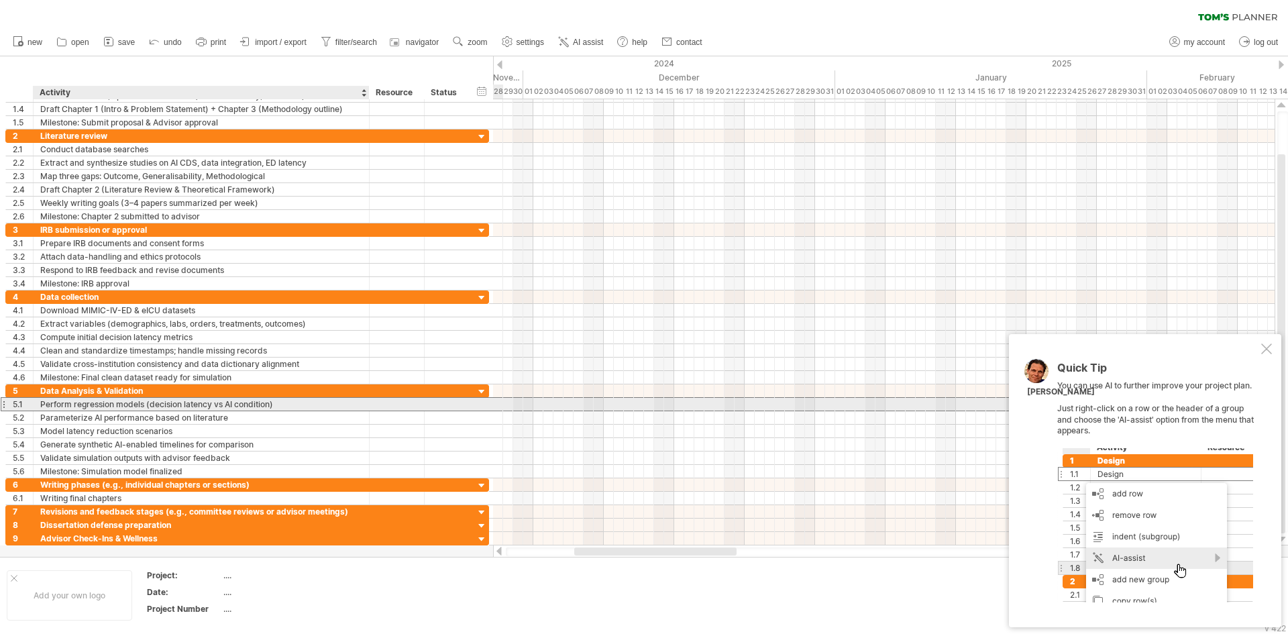
click at [299, 403] on div "Perform regression models (decision latency vs AI condition)" at bounding box center [201, 404] width 322 height 13
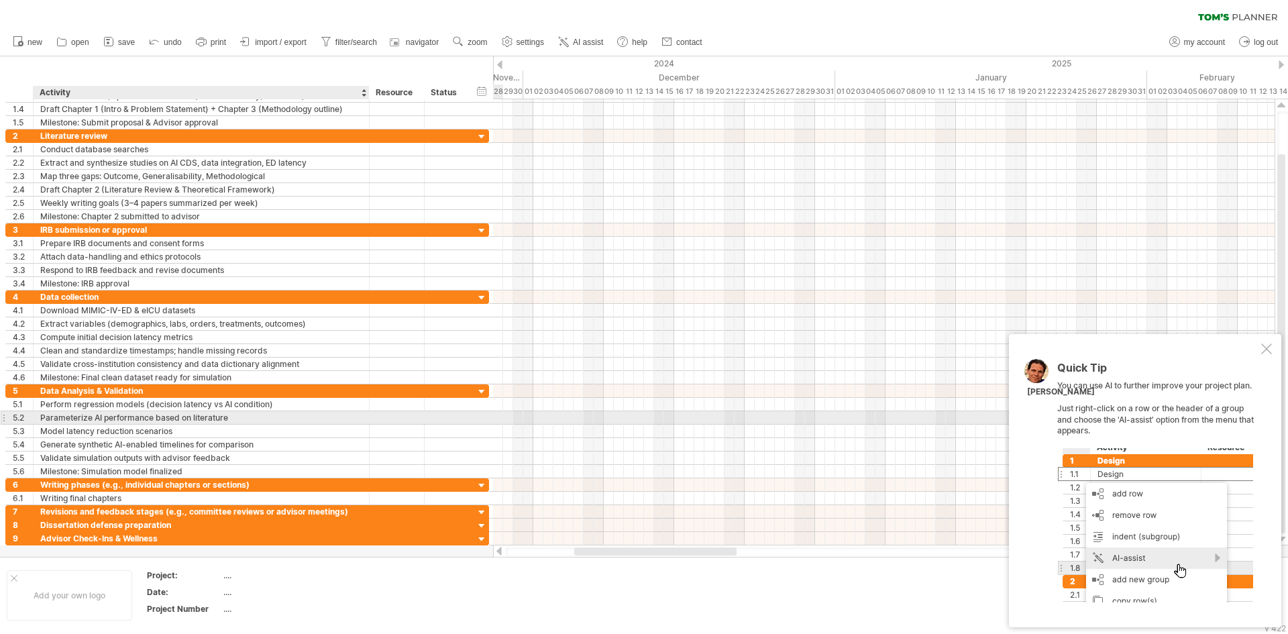
click at [88, 417] on div "Parameterize AI performance based on literature" at bounding box center [201, 417] width 322 height 13
click at [88, 417] on input "**********" at bounding box center [201, 417] width 322 height 13
paste input "**********"
type input "**********"
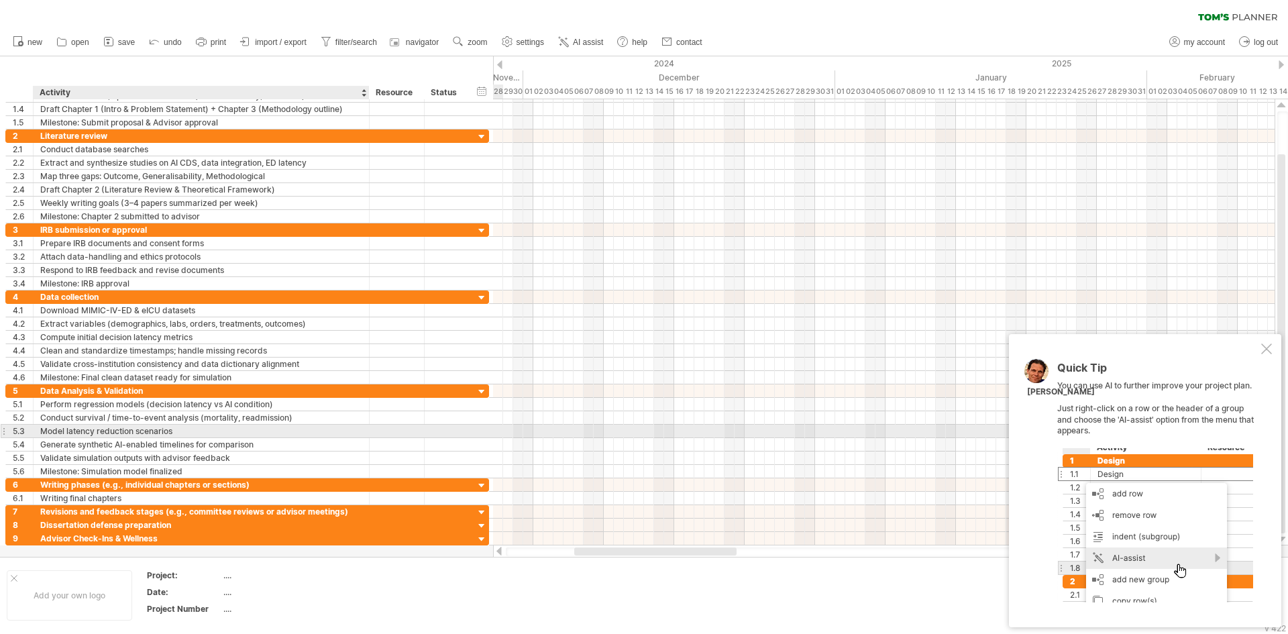
click at [128, 430] on div "Model latency reduction scenarios" at bounding box center [201, 431] width 322 height 13
click at [128, 430] on input "**********" at bounding box center [201, 431] width 322 height 13
paste input "**"
type input "**********"
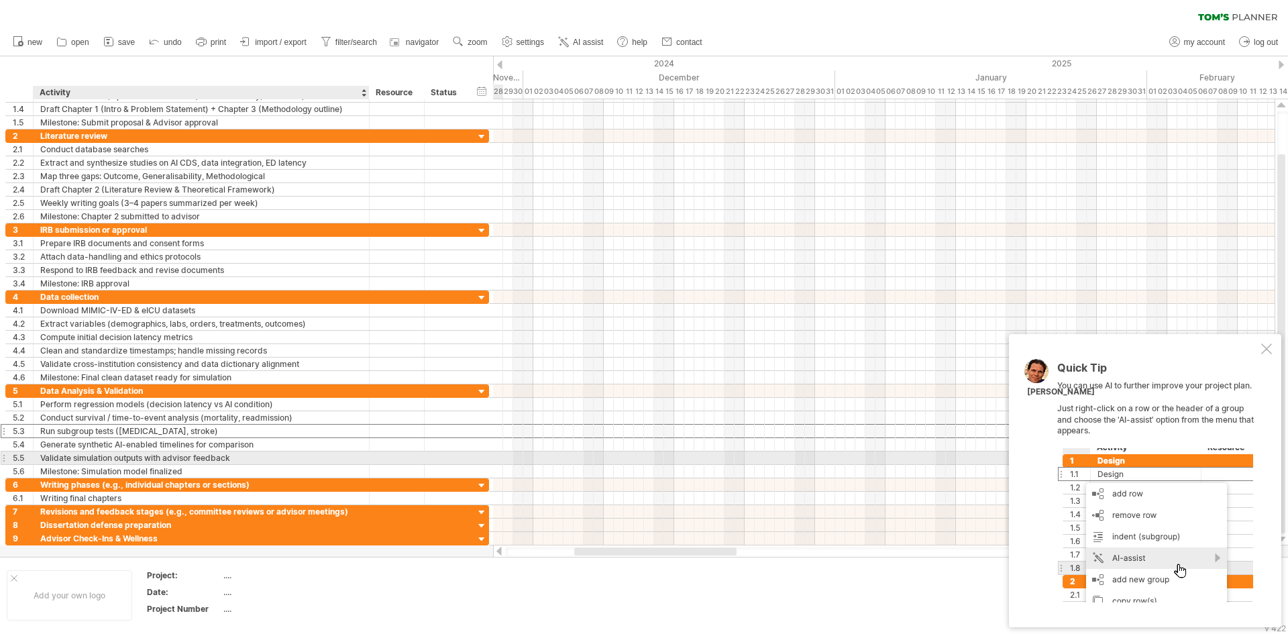
click at [168, 456] on div "Validate simulation outputs with advisor feedback" at bounding box center [201, 457] width 322 height 13
click at [168, 456] on input "**********" at bounding box center [201, 457] width 322 height 13
paste input "****"
type input "**********"
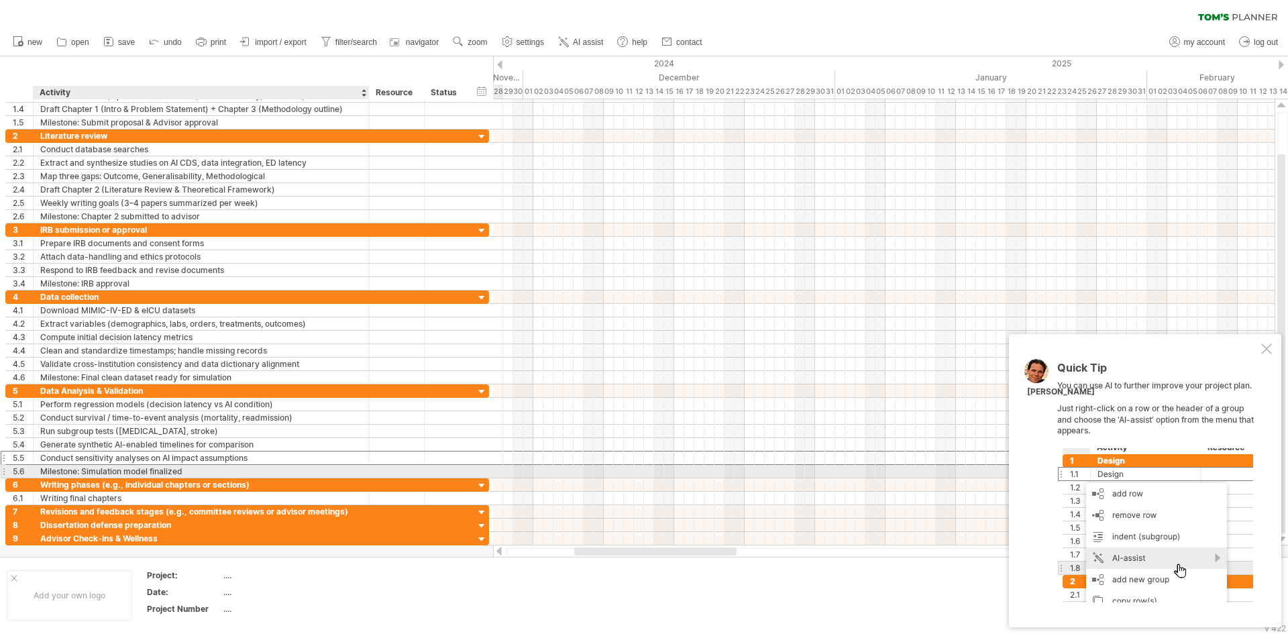
click at [126, 472] on div "Milestone: Simulation model finalized" at bounding box center [201, 471] width 322 height 13
click at [142, 471] on input "**********" at bounding box center [201, 471] width 322 height 13
paste input "**********"
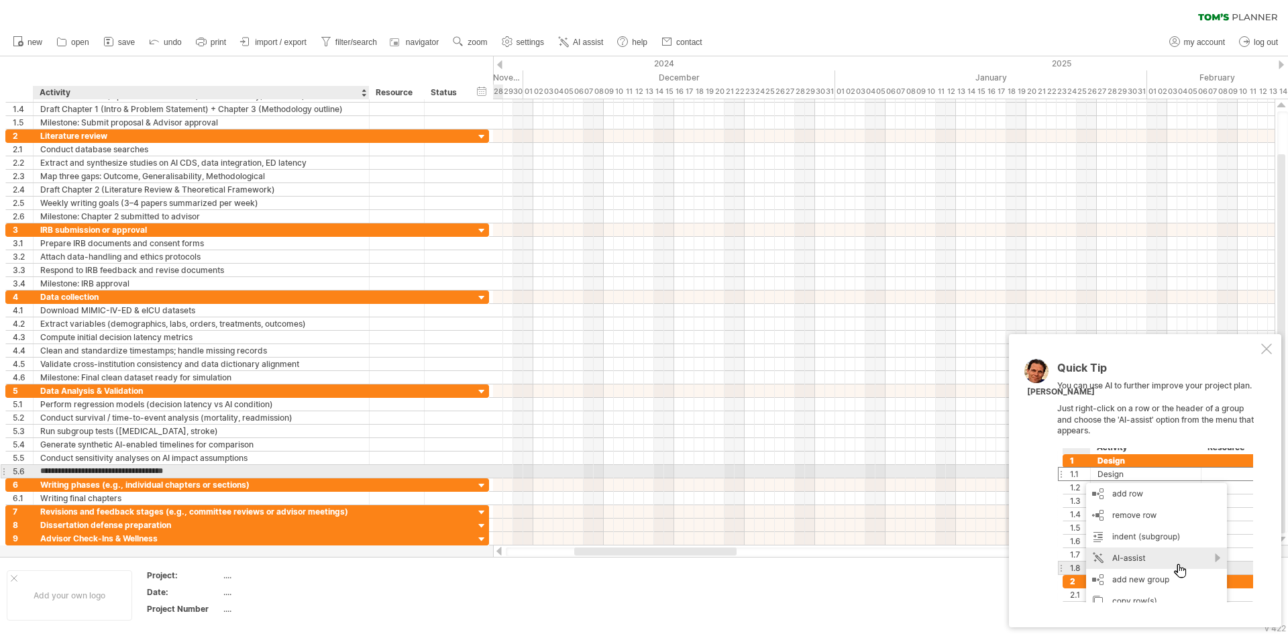
type input "**********"
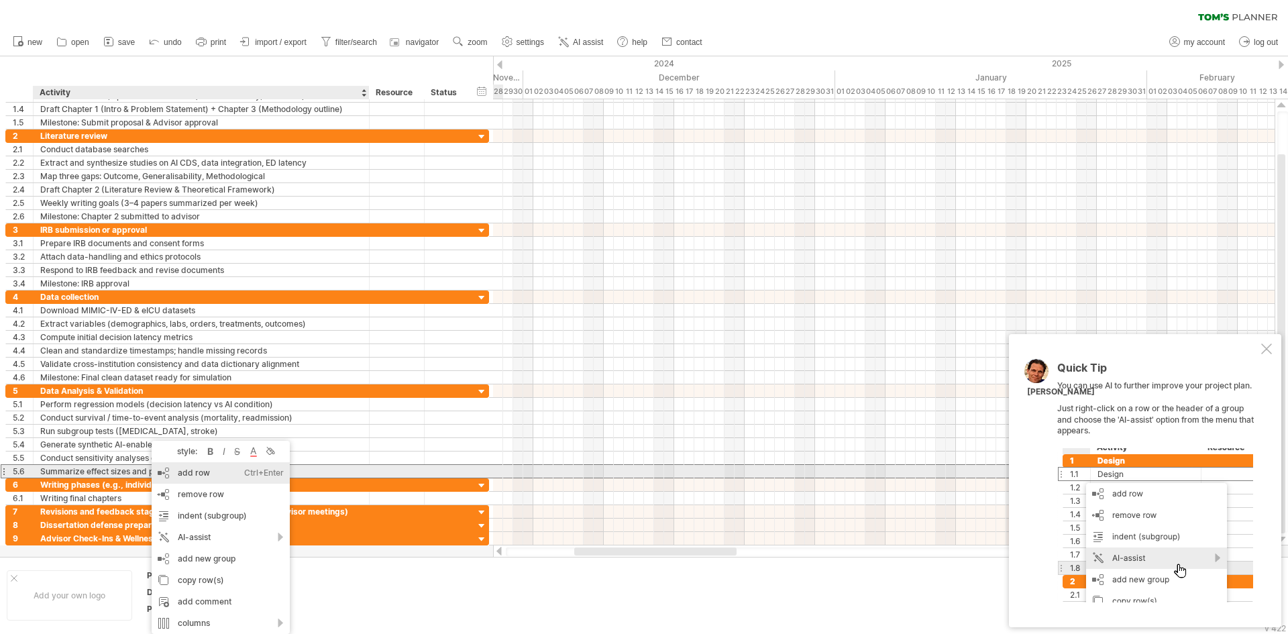
click at [198, 473] on div "add row Ctrl+Enter Cmd+Enter" at bounding box center [221, 472] width 138 height 21
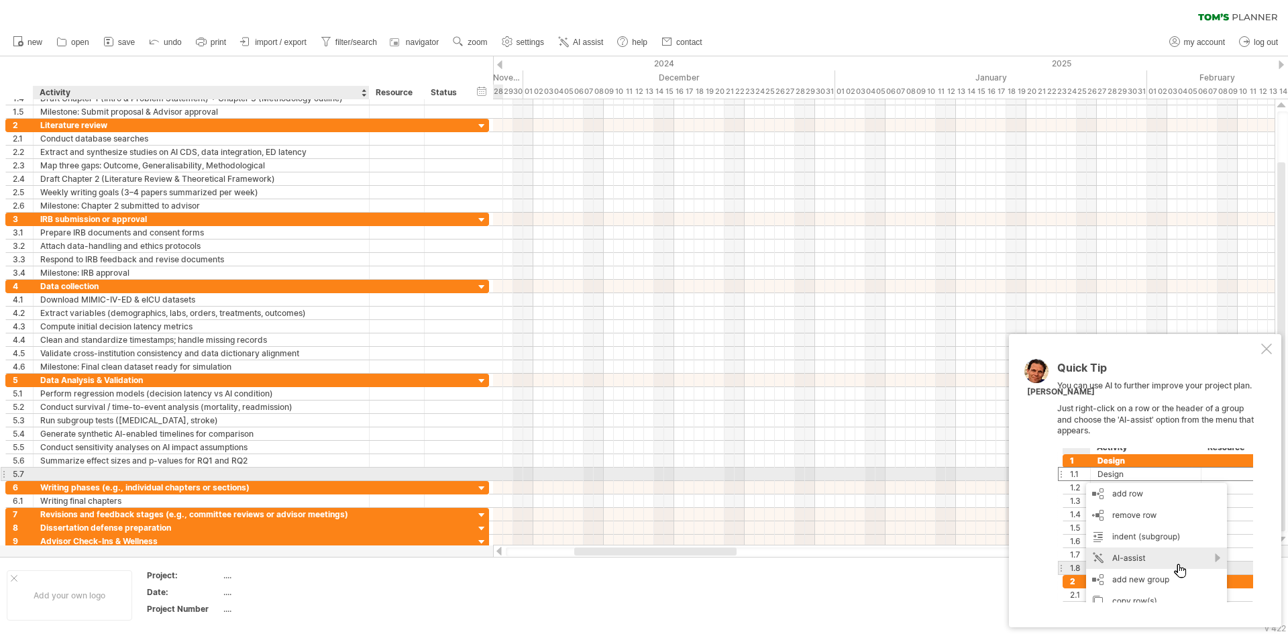
click at [139, 472] on div at bounding box center [201, 474] width 322 height 13
paste input "**********"
type input "**********"
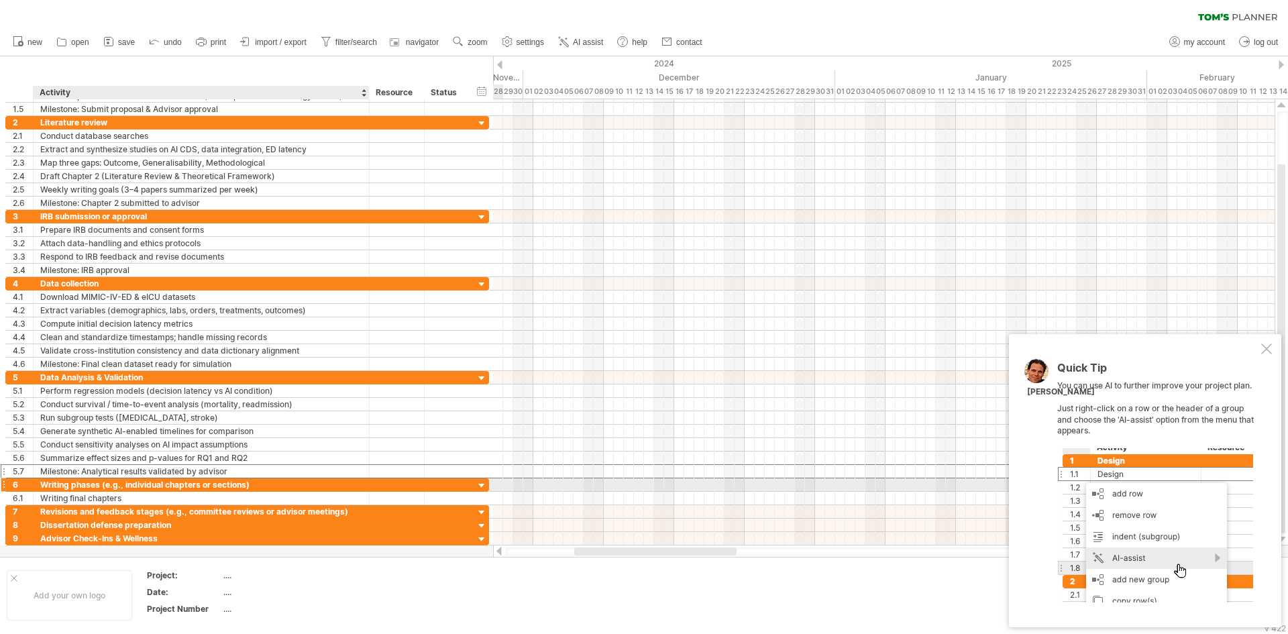
click at [76, 488] on div "Writing phases (e.g., individual chapters or sections)" at bounding box center [201, 484] width 322 height 13
click at [76, 488] on input "**********" at bounding box center [201, 484] width 322 height 13
paste input "text"
type input "**********"
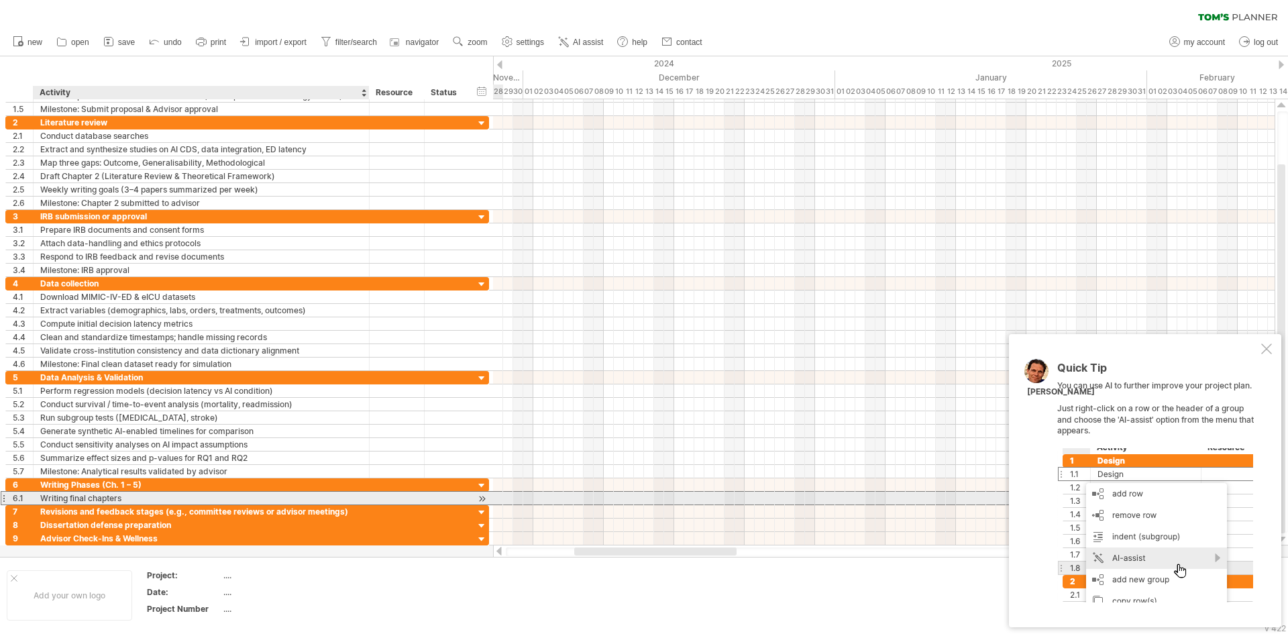
click at [189, 494] on div "Writing final chapters" at bounding box center [201, 498] width 322 height 13
click at [74, 500] on div "Writing final chapters" at bounding box center [201, 498] width 322 height 13
click at [0, 0] on input "**********" at bounding box center [0, 0] width 0 height 0
click at [74, 500] on input "**********" at bounding box center [201, 498] width 322 height 13
paste input "**********"
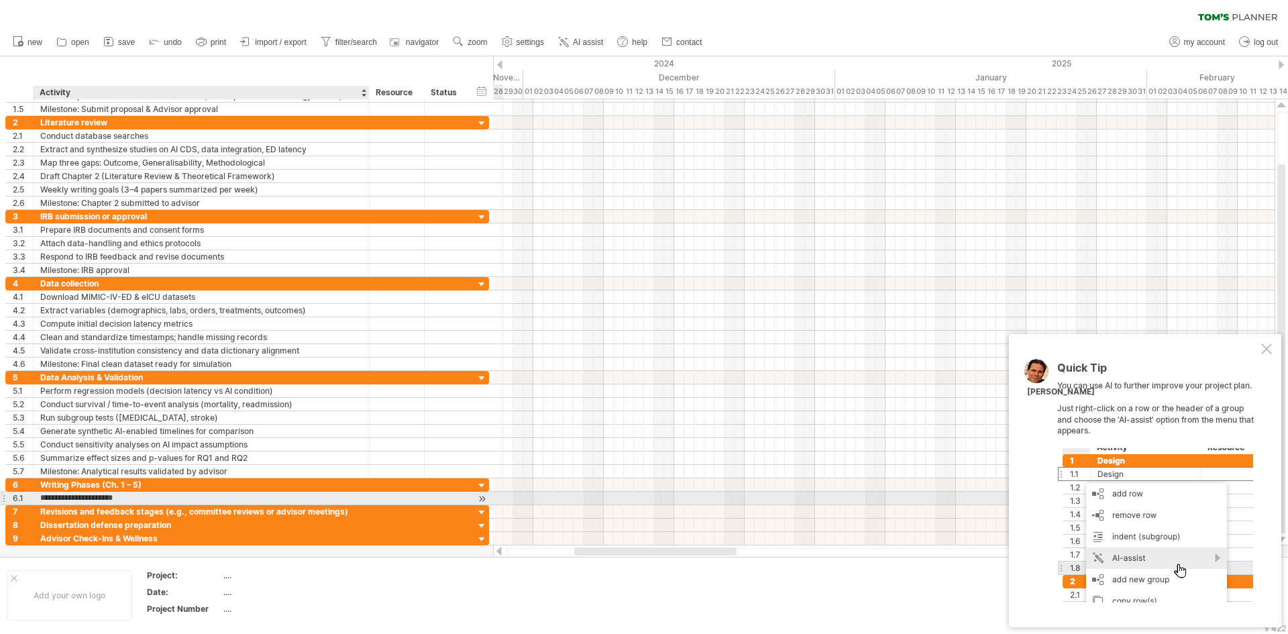
type input "**********"
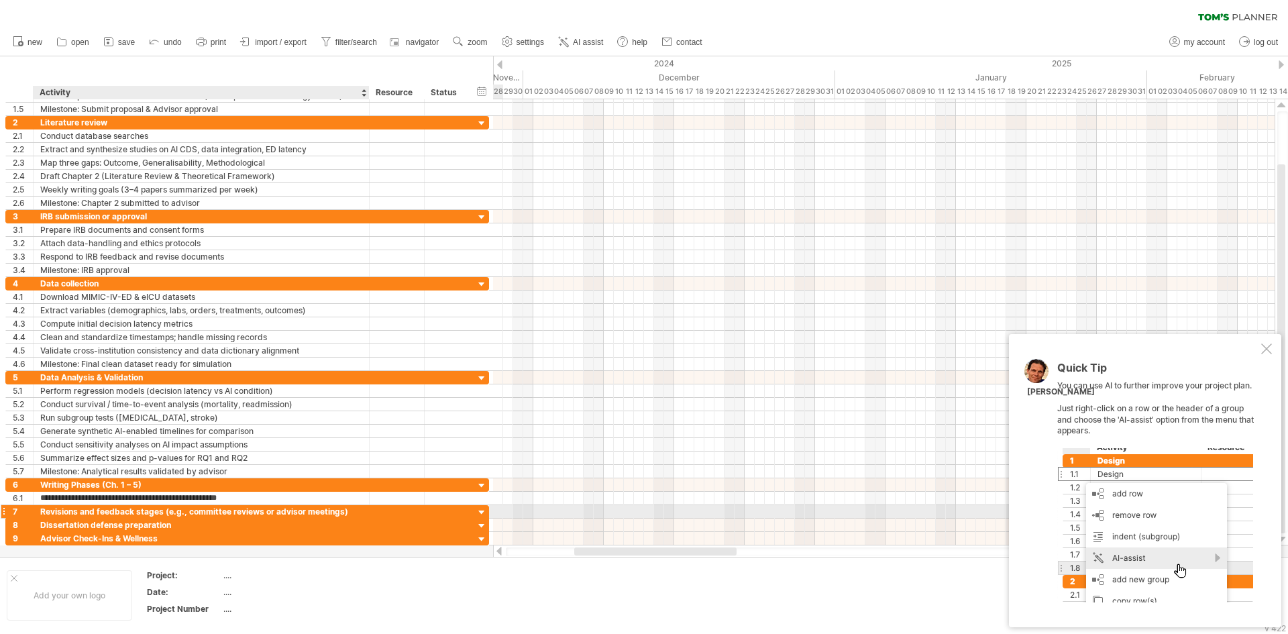
click at [119, 513] on div "Revisions and feedback stages (e.g., committee reviews or advisor meetings)" at bounding box center [201, 511] width 322 height 13
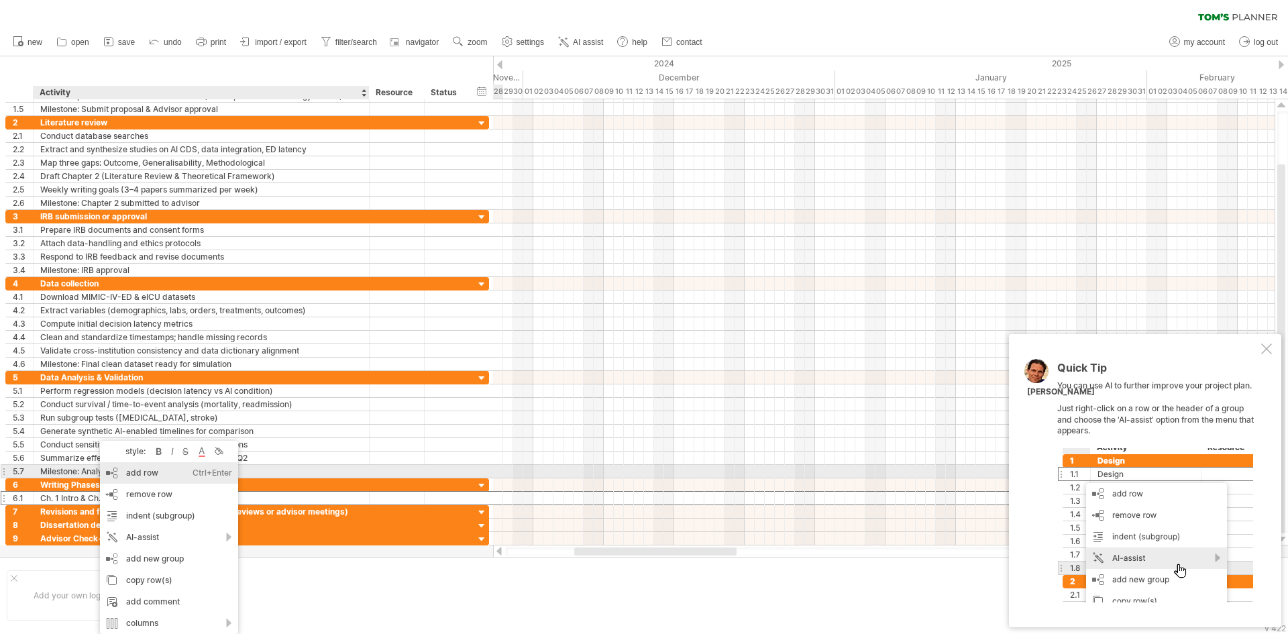
click at [144, 472] on div "add row Ctrl+Enter Cmd+Enter" at bounding box center [169, 472] width 138 height 21
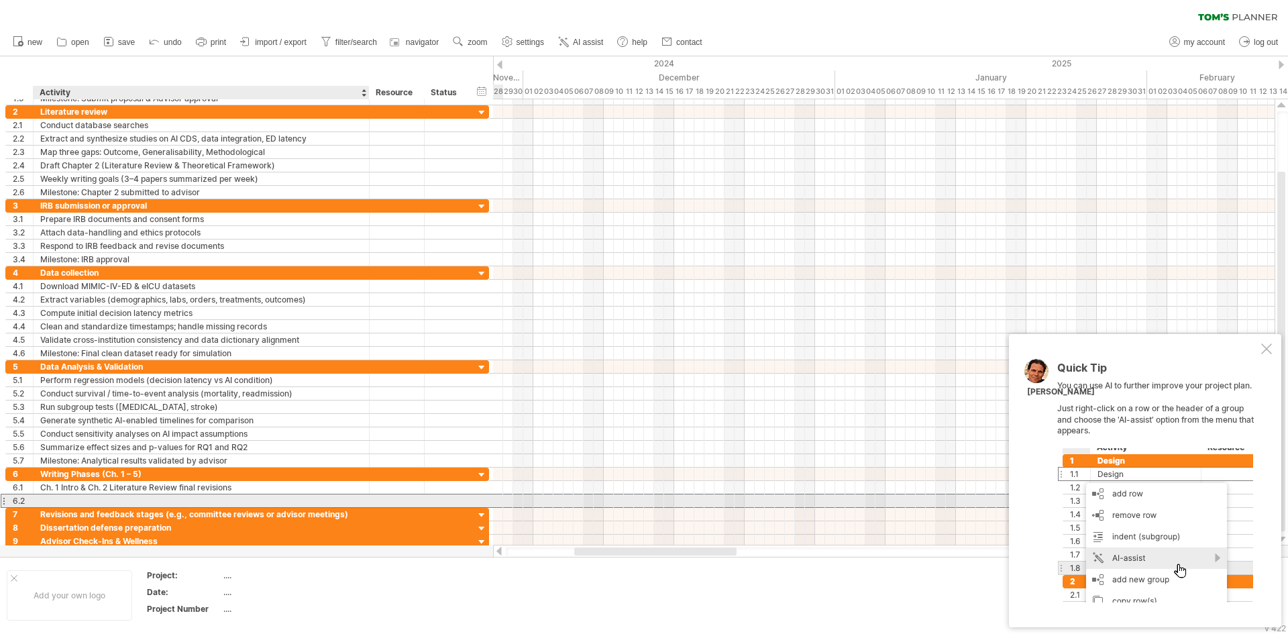
click at [58, 500] on div at bounding box center [201, 500] width 322 height 13
click at [0, 0] on input "text" at bounding box center [0, 0] width 0 height 0
paste input "**********"
type input "**********"
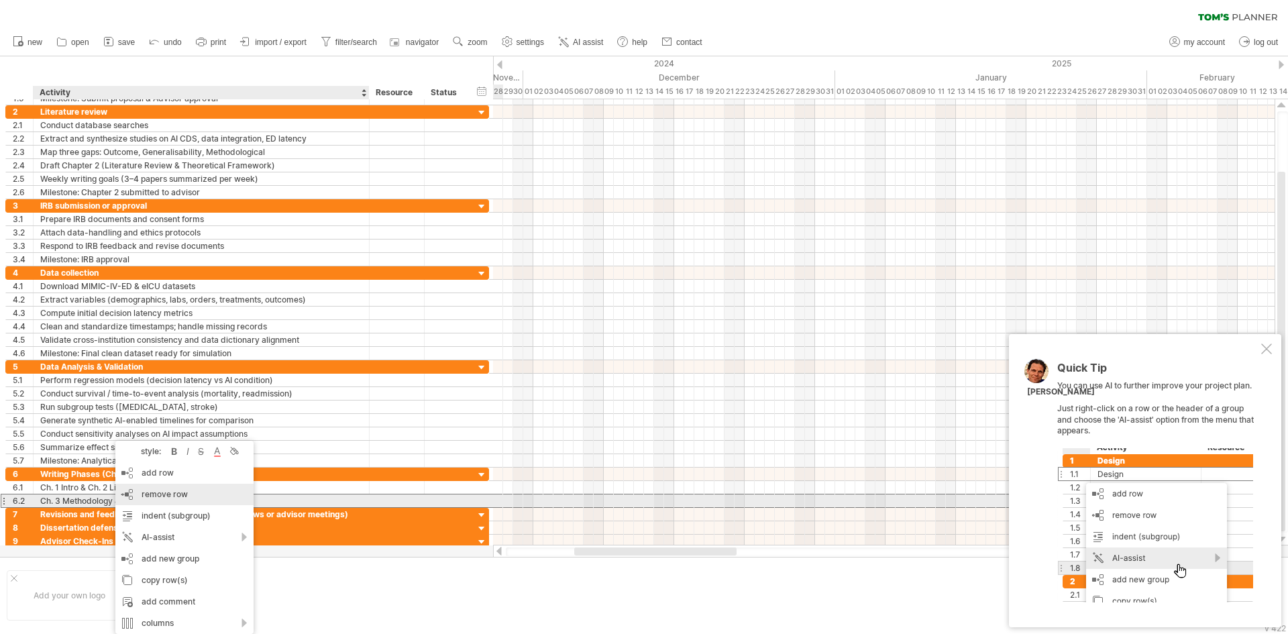
click at [165, 495] on span "remove row" at bounding box center [165, 494] width 46 height 10
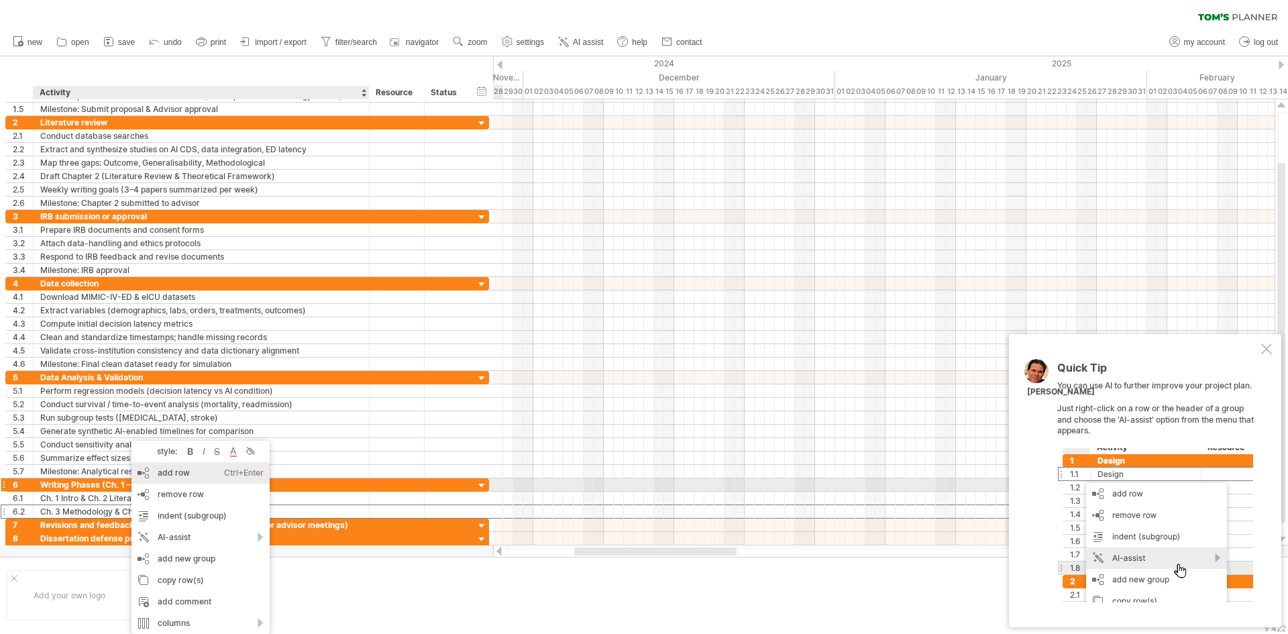
click at [166, 482] on div "add row Ctrl+Enter Cmd+Enter" at bounding box center [200, 472] width 138 height 21
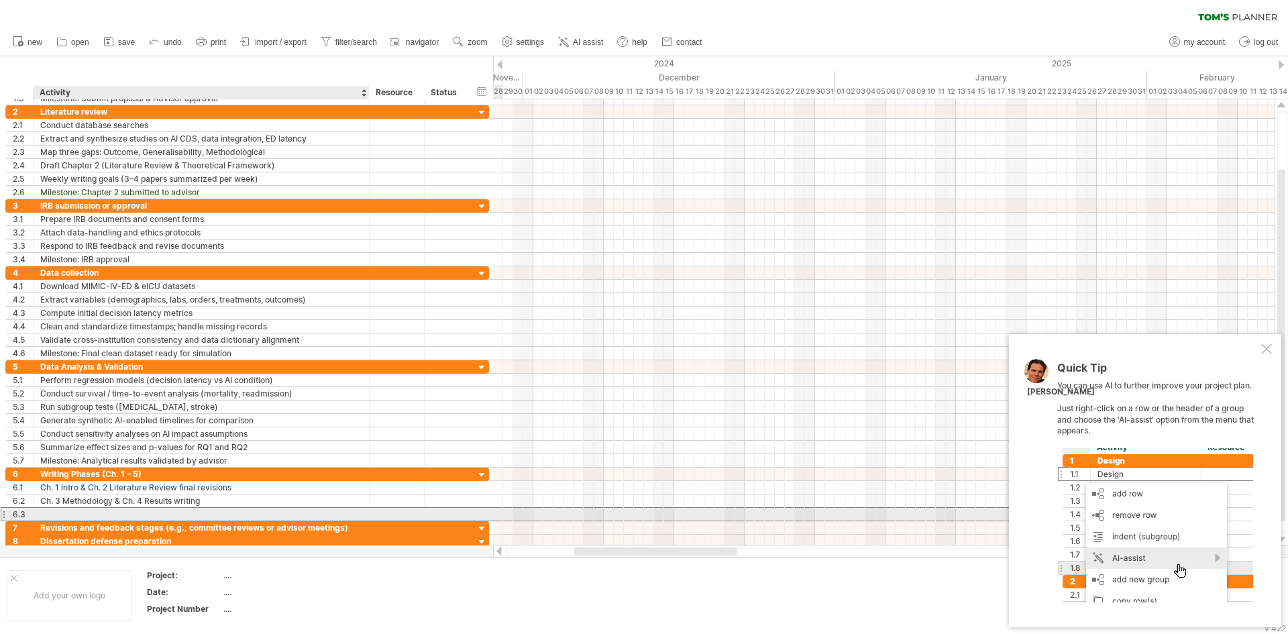
click at [108, 511] on div at bounding box center [201, 514] width 322 height 13
paste input "**********"
type input "**********"
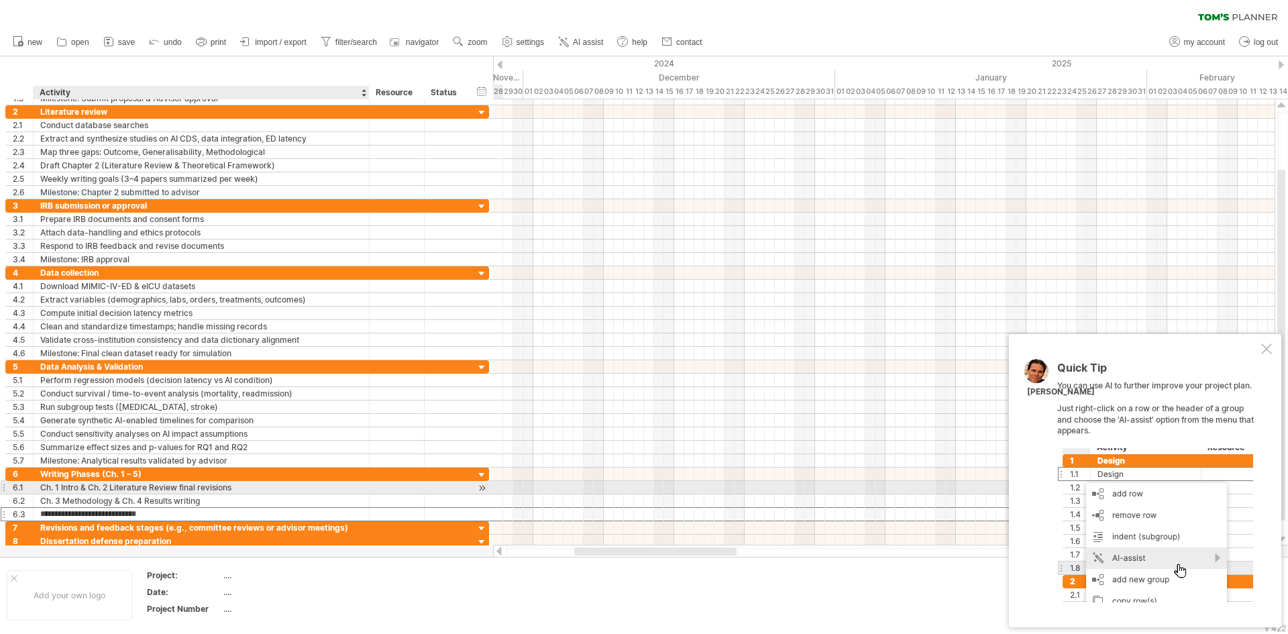
click at [307, 482] on div "Ch. 1 Intro & Ch. 2 Literature Review final revisions" at bounding box center [201, 487] width 322 height 13
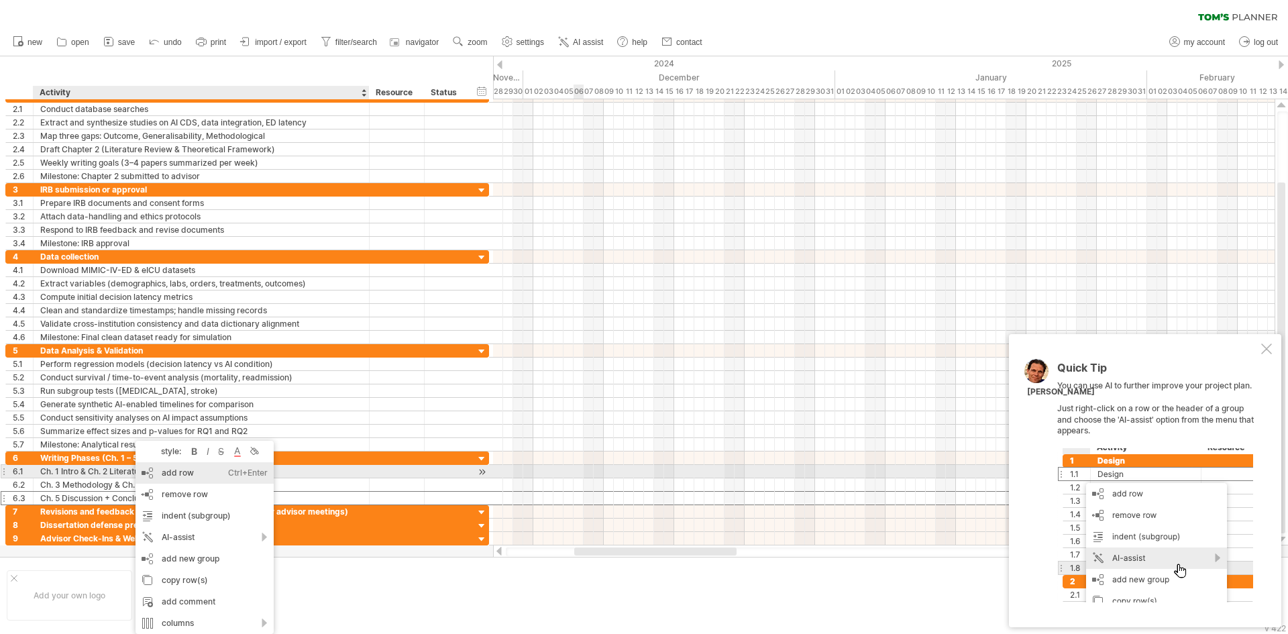
click at [197, 474] on div "add row Ctrl+Enter Cmd+Enter" at bounding box center [205, 472] width 138 height 21
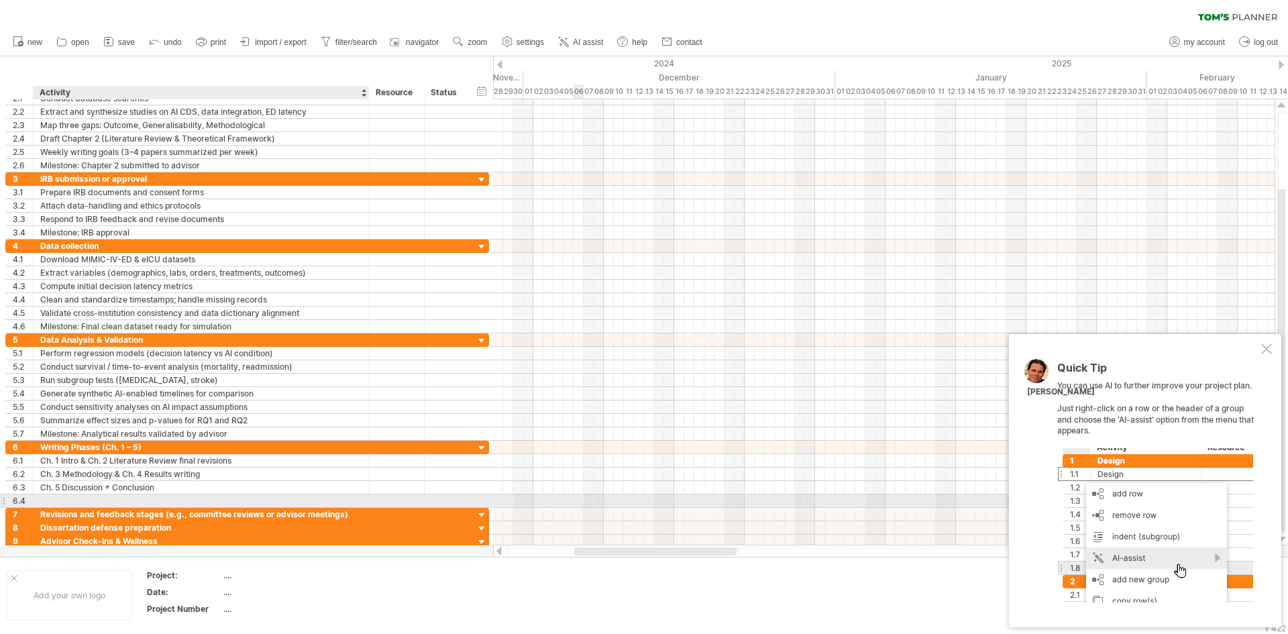
click at [93, 501] on div at bounding box center [201, 500] width 322 height 13
paste input "**********"
type input "**********"
click at [246, 494] on div "**********" at bounding box center [247, 501] width 484 height 14
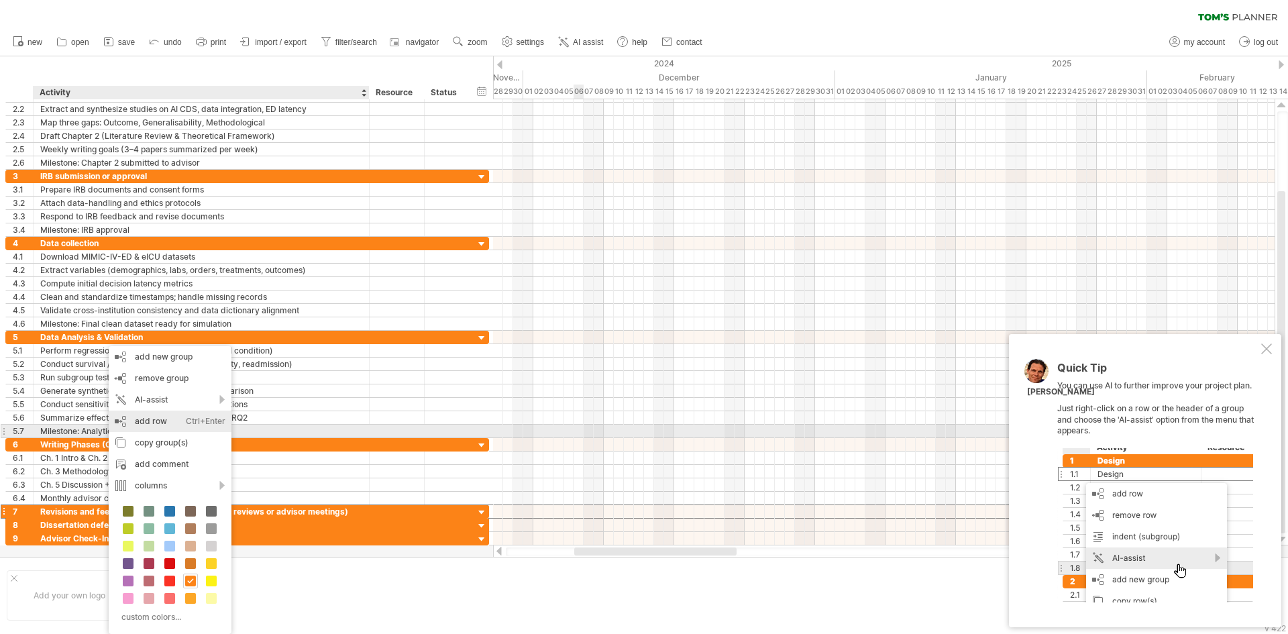
click at [168, 431] on div "add row Ctrl+Enter Cmd+Enter" at bounding box center [170, 421] width 123 height 21
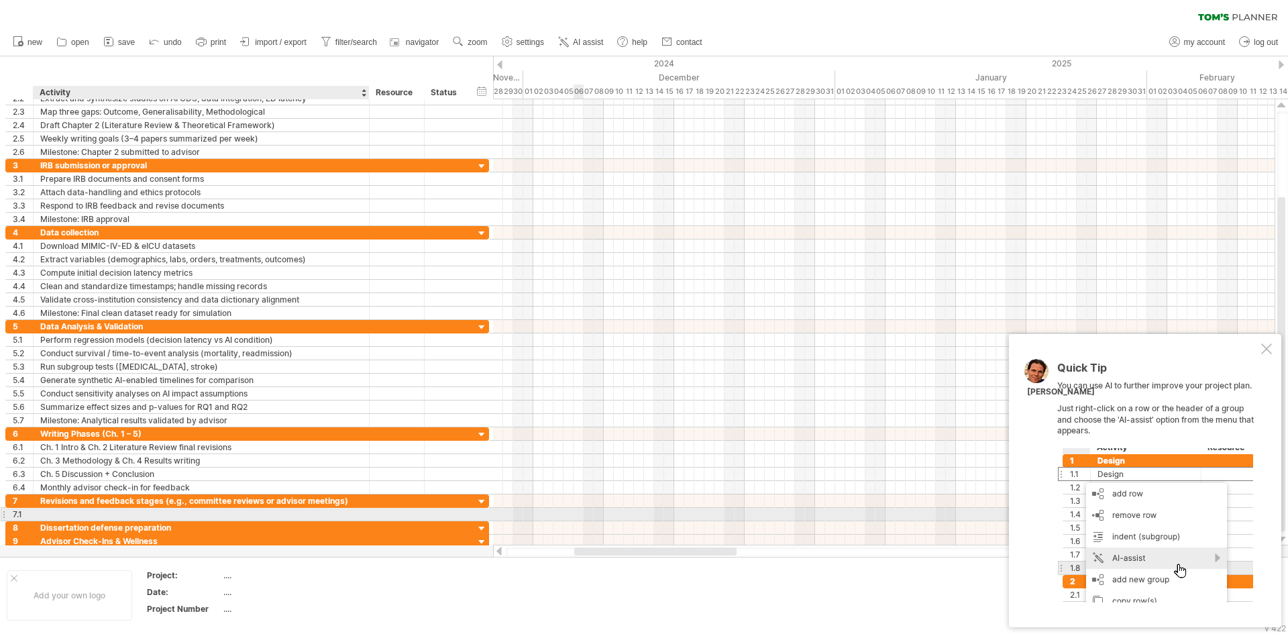
click at [83, 517] on div at bounding box center [201, 514] width 322 height 13
paste input "**********"
type input "**********"
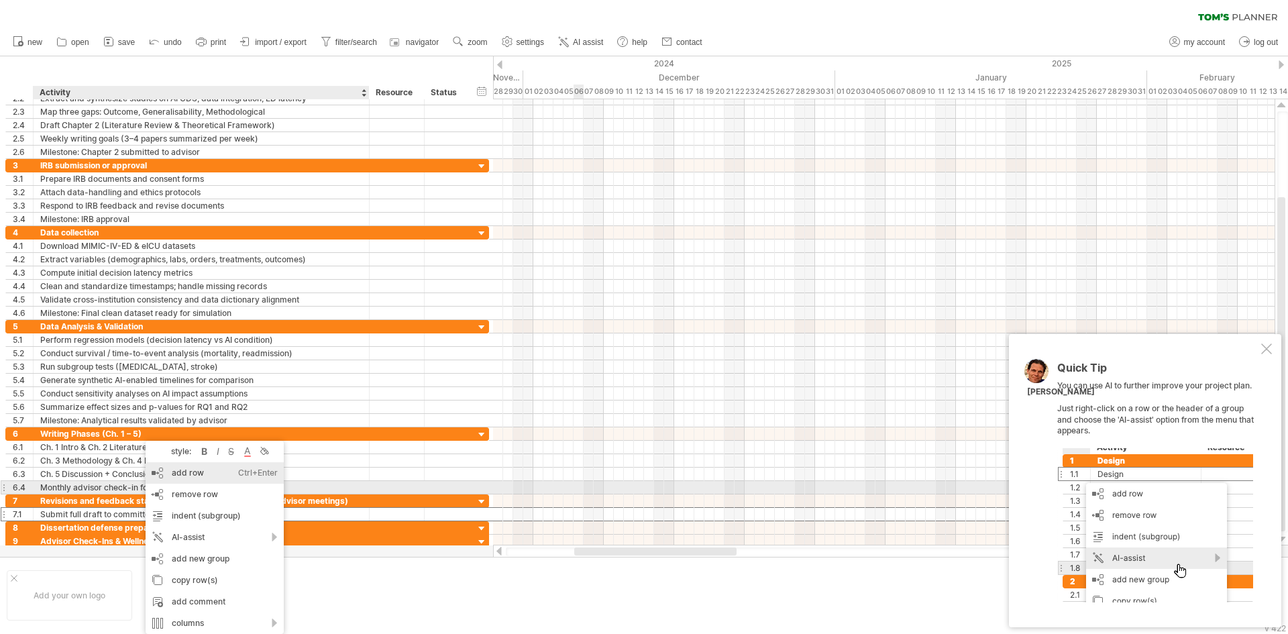
click at [222, 477] on div "add row Ctrl+Enter Cmd+Enter" at bounding box center [215, 472] width 138 height 21
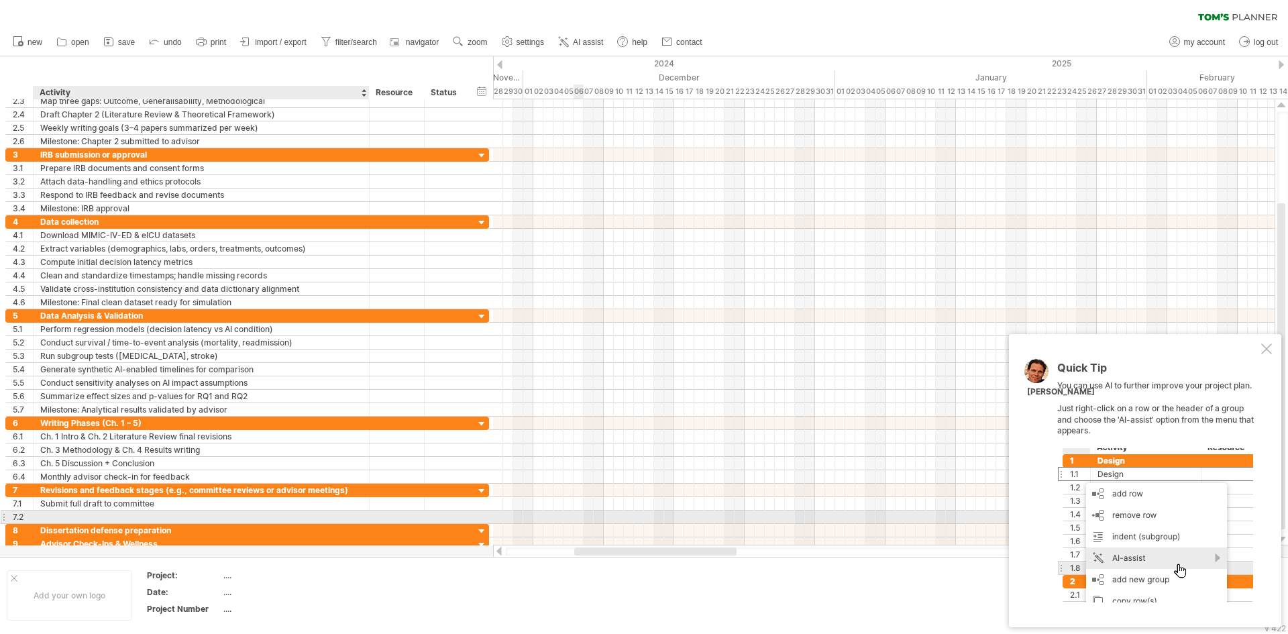
click at [102, 511] on div at bounding box center [201, 517] width 322 height 13
click at [101, 518] on input "text" at bounding box center [201, 517] width 322 height 13
paste input "**********"
click at [72, 517] on input "**********" at bounding box center [201, 517] width 322 height 13
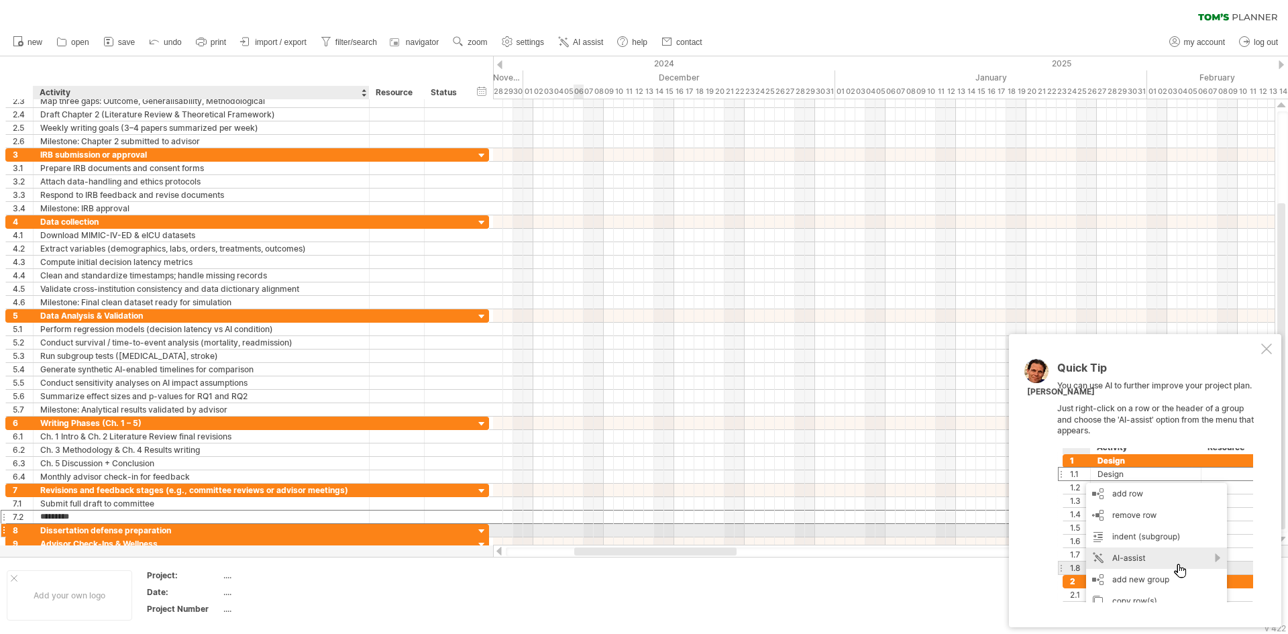
type input "********"
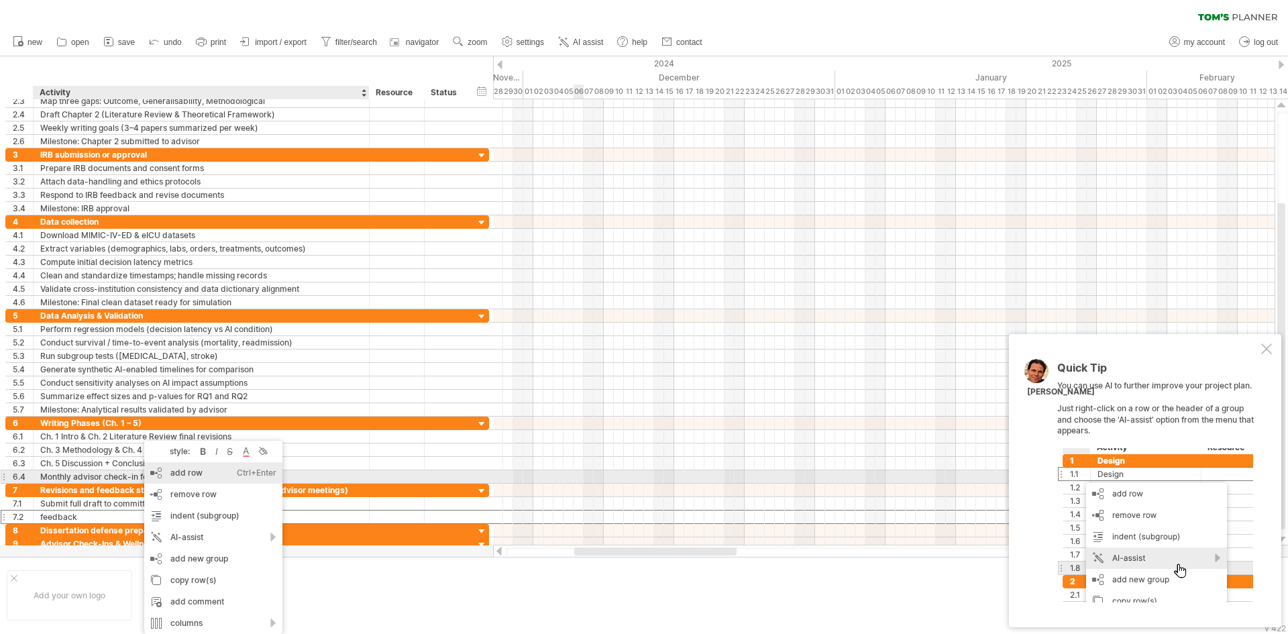
click at [208, 476] on div "add row Ctrl+Enter Cmd+Enter" at bounding box center [213, 472] width 138 height 21
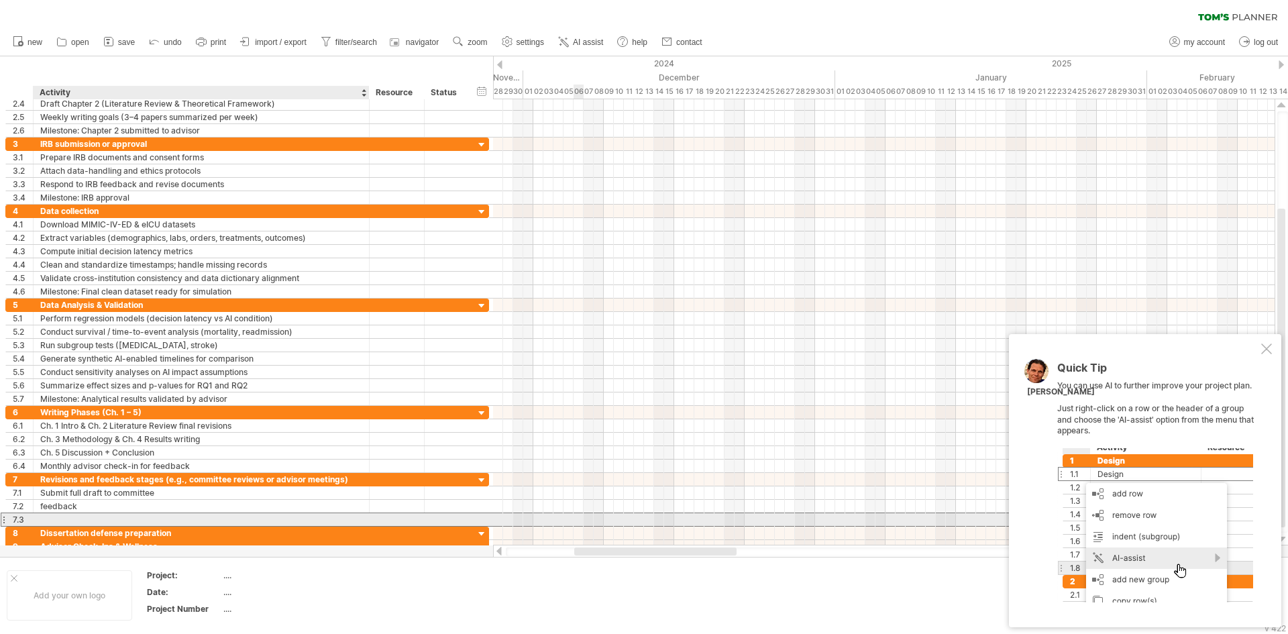
click at [48, 515] on div at bounding box center [201, 519] width 322 height 13
paste input "**********"
type input "**********"
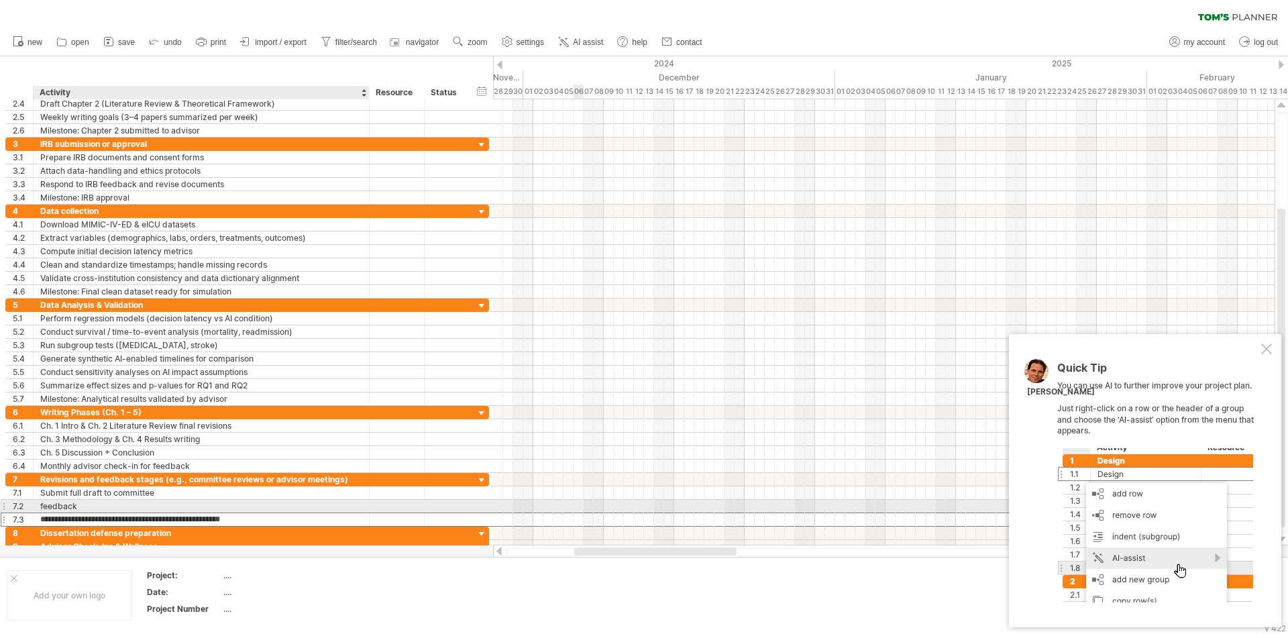
click at [235, 506] on div "feedback" at bounding box center [201, 506] width 322 height 13
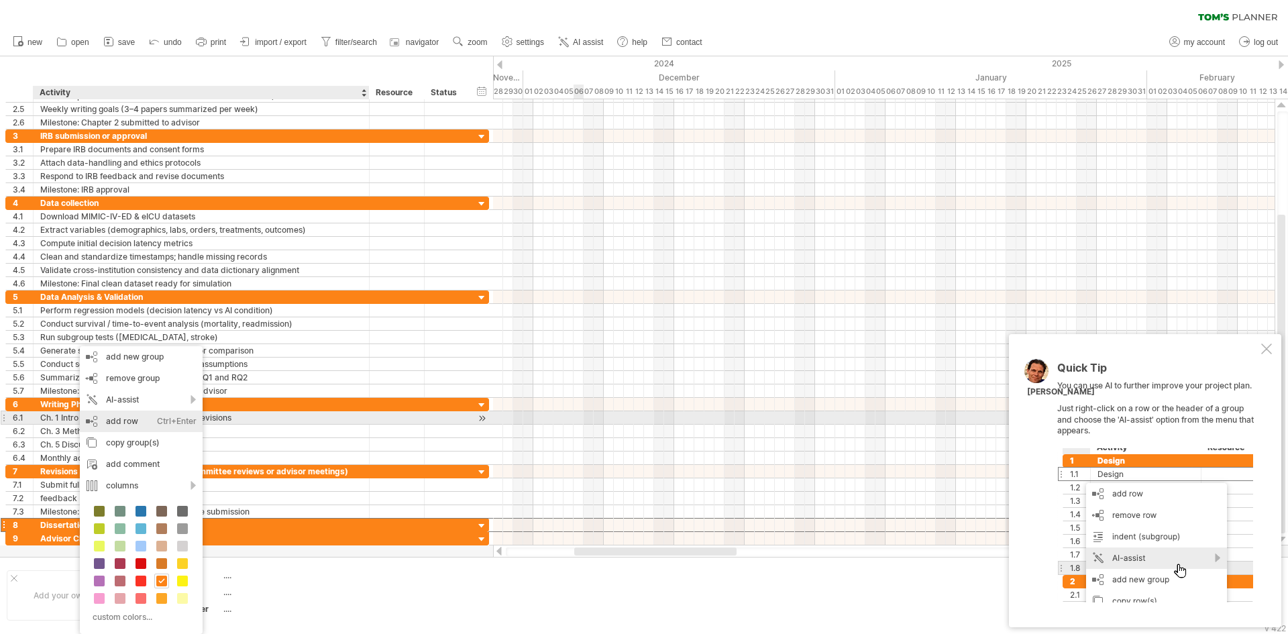
click at [125, 425] on div "add row Ctrl+Enter Cmd+Enter" at bounding box center [141, 421] width 123 height 21
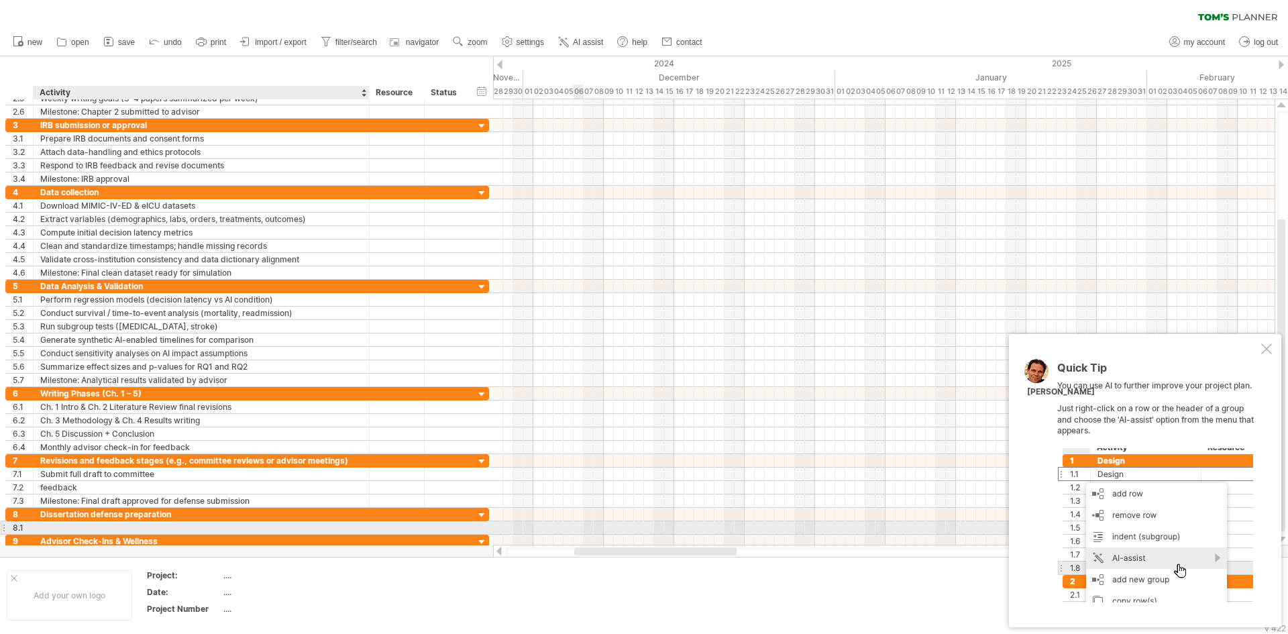
click at [93, 533] on div at bounding box center [201, 527] width 322 height 13
paste input "**********"
type input "**********"
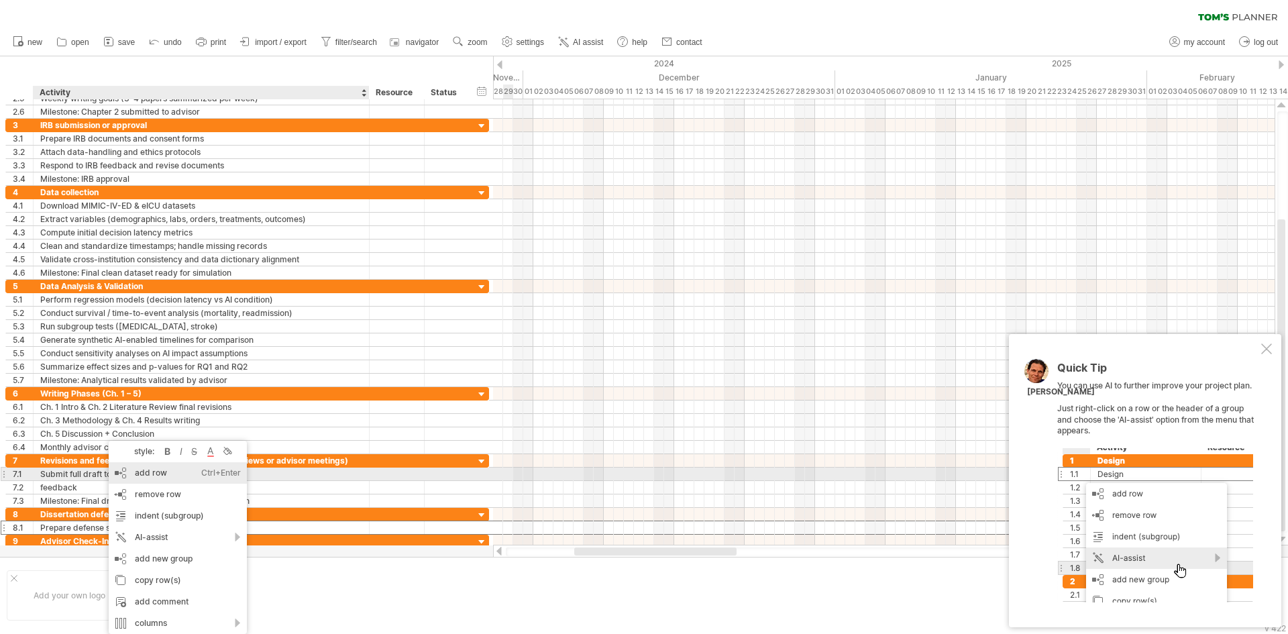
click at [166, 477] on div "add row Ctrl+Enter Cmd+Enter" at bounding box center [178, 472] width 138 height 21
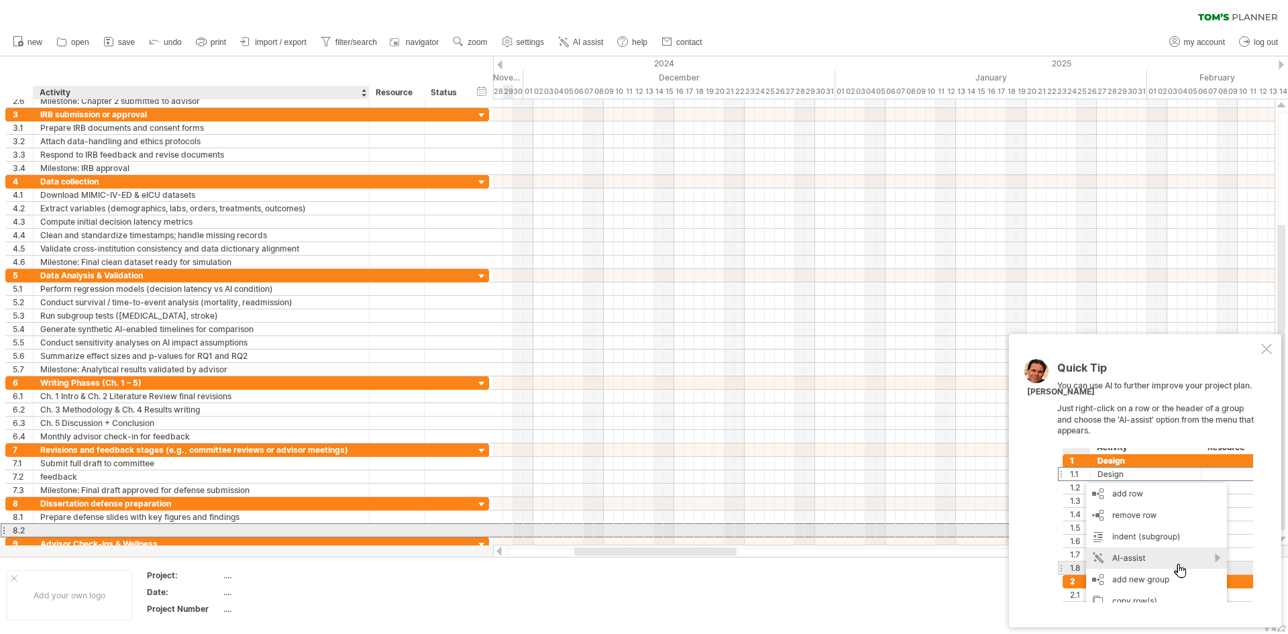
click at [87, 525] on div at bounding box center [201, 530] width 322 height 13
paste input "**********"
type input "**********"
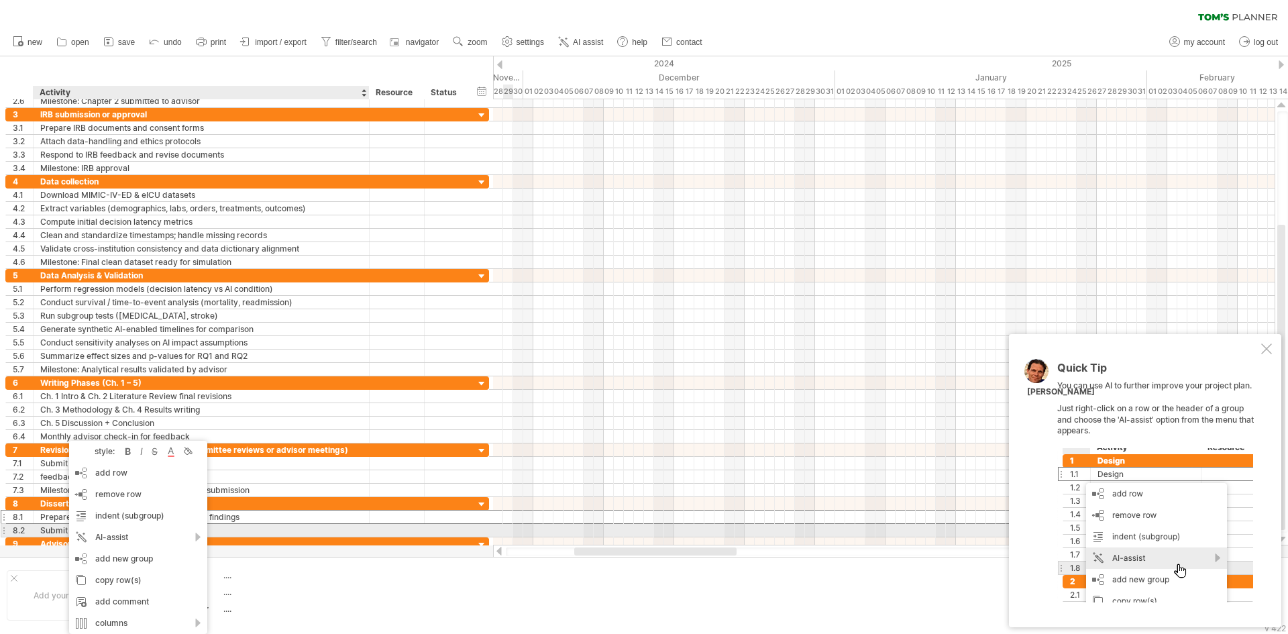
click at [60, 529] on div "Submit final dissertation copy to committee" at bounding box center [201, 530] width 322 height 13
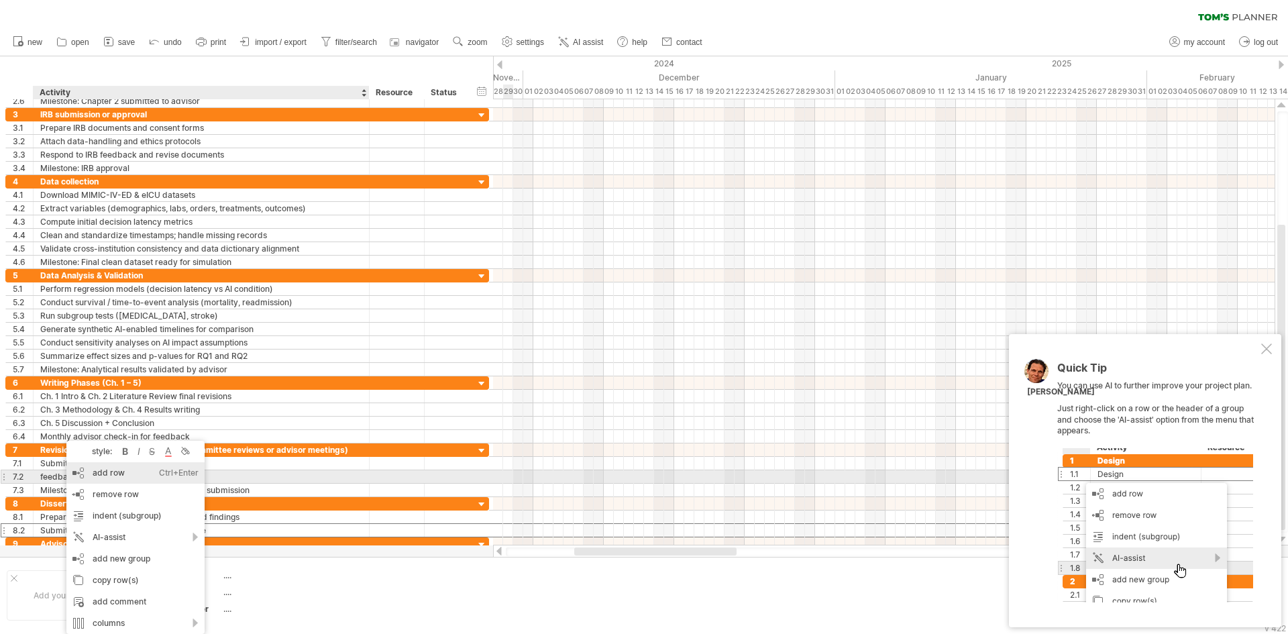
click at [125, 479] on div "add row Ctrl+Enter Cmd+Enter" at bounding box center [135, 472] width 138 height 21
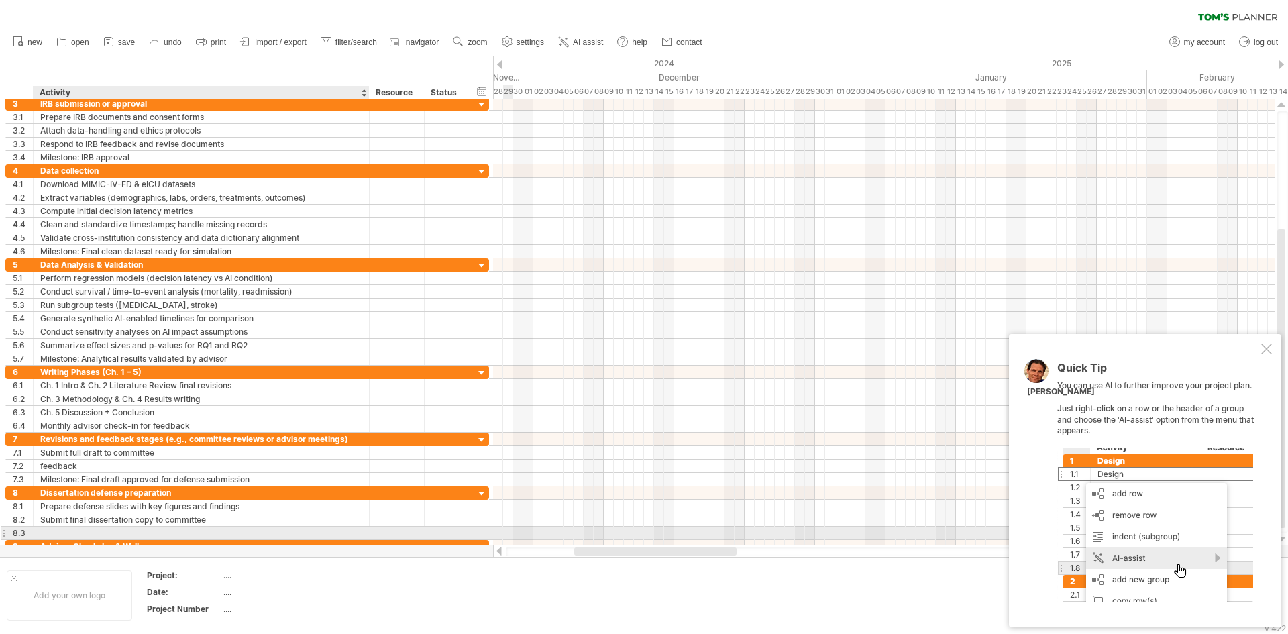
click at [84, 531] on div at bounding box center [201, 533] width 322 height 13
paste input "**********"
type input "**********"
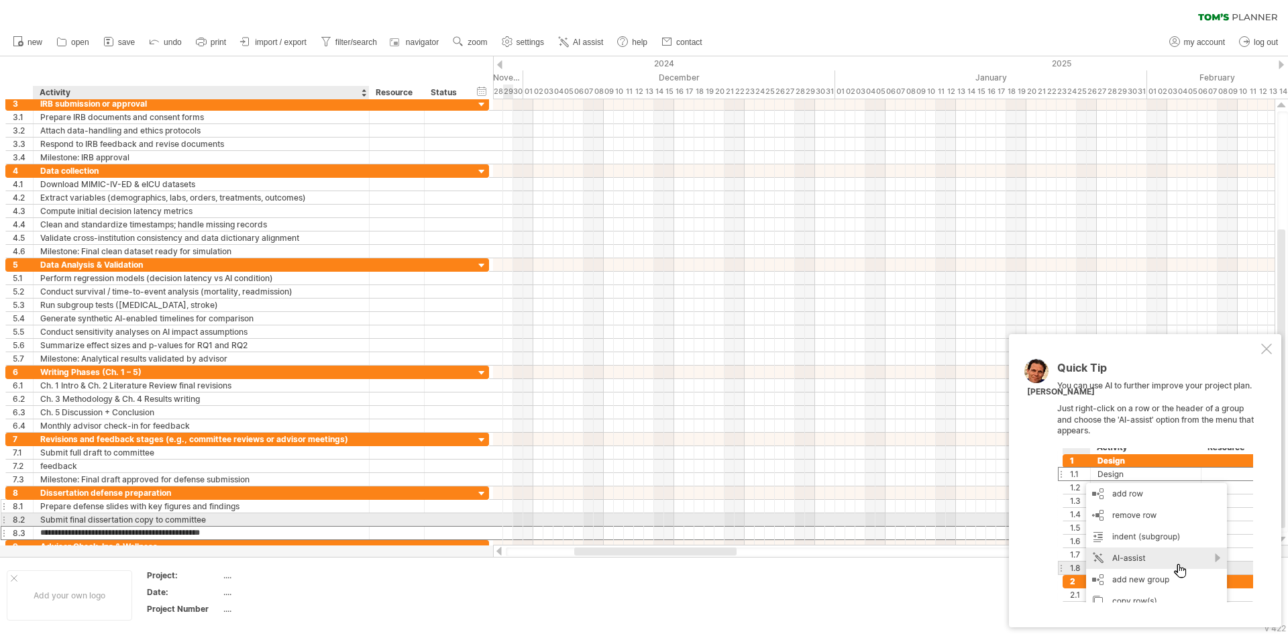
click at [186, 509] on div "Prepare defense slides with key figures and findings" at bounding box center [201, 506] width 322 height 13
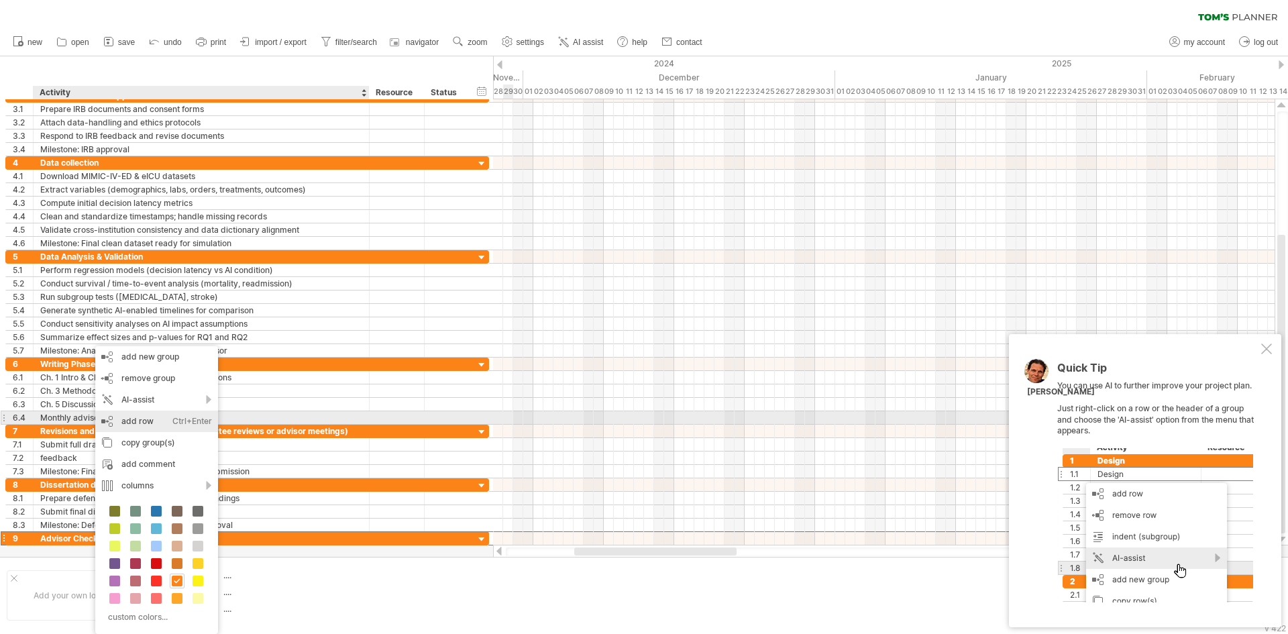
click at [134, 420] on div "add row Ctrl+Enter Cmd+Enter" at bounding box center [156, 421] width 123 height 21
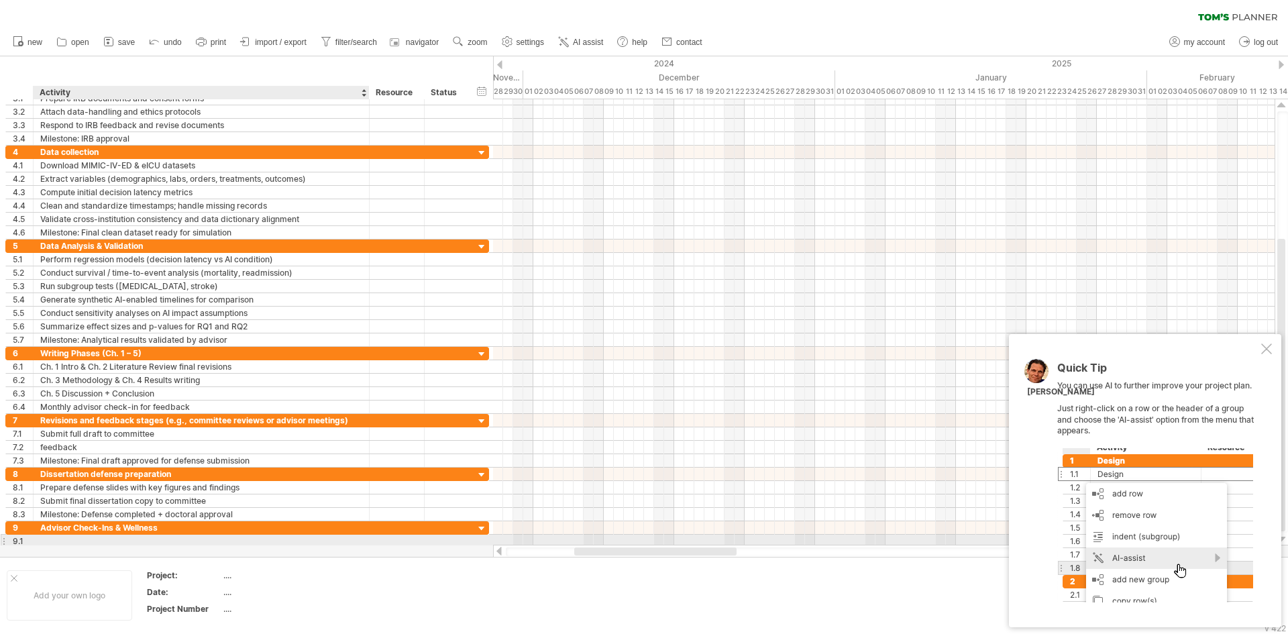
click at [77, 544] on div at bounding box center [201, 541] width 322 height 13
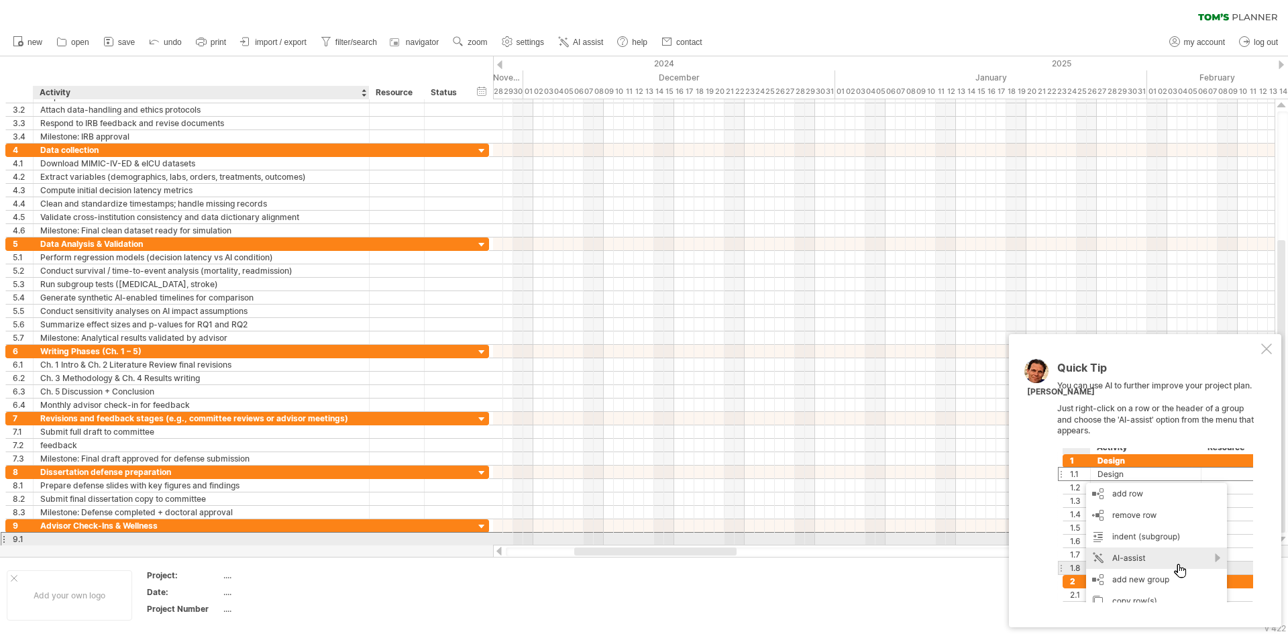
scroll to position [0, 0]
paste input "**********"
type input "**********"
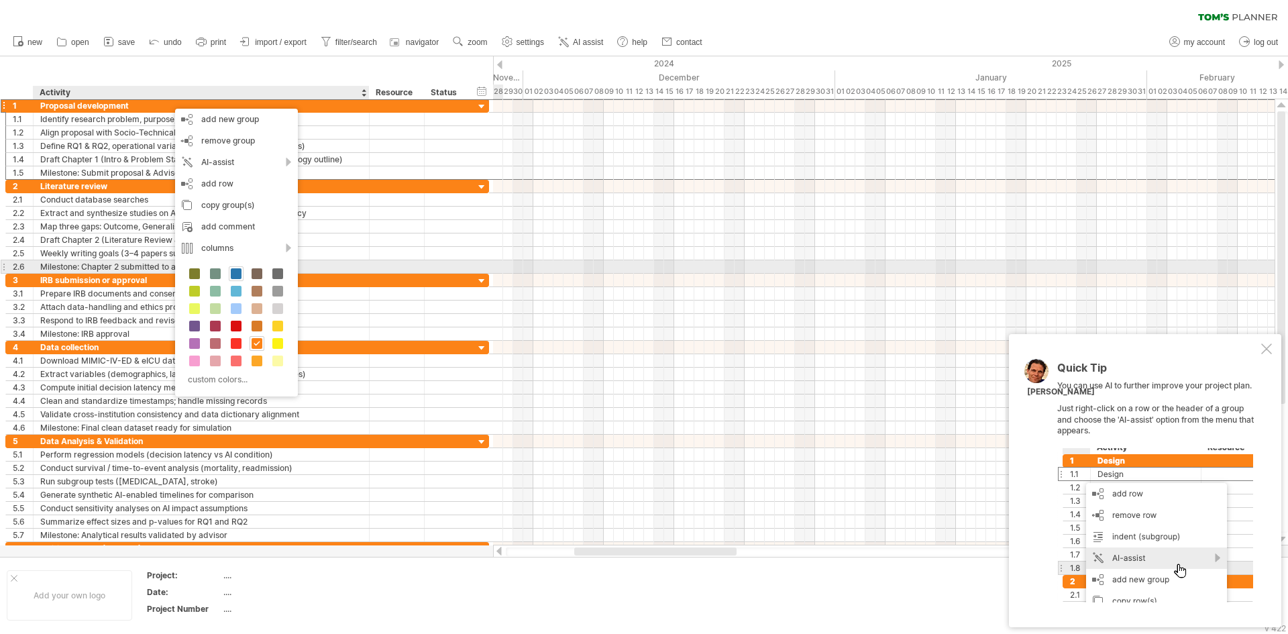
click at [237, 270] on span at bounding box center [236, 273] width 11 height 11
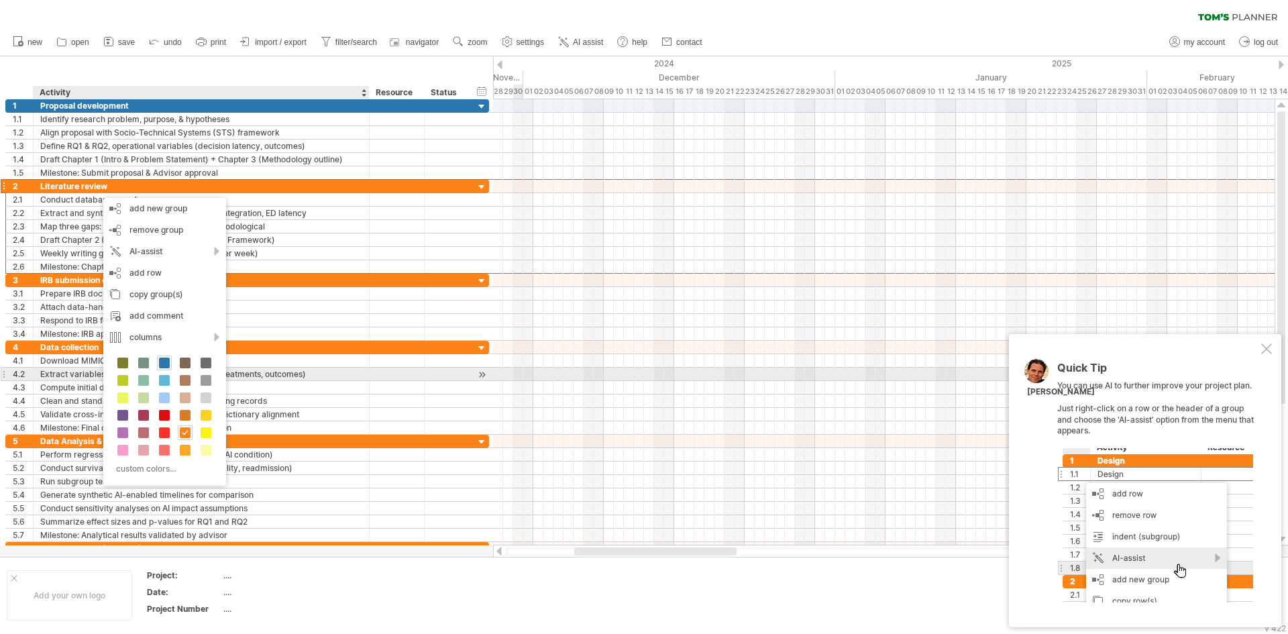
click at [167, 372] on div "custom colors..." at bounding box center [164, 417] width 123 height 138
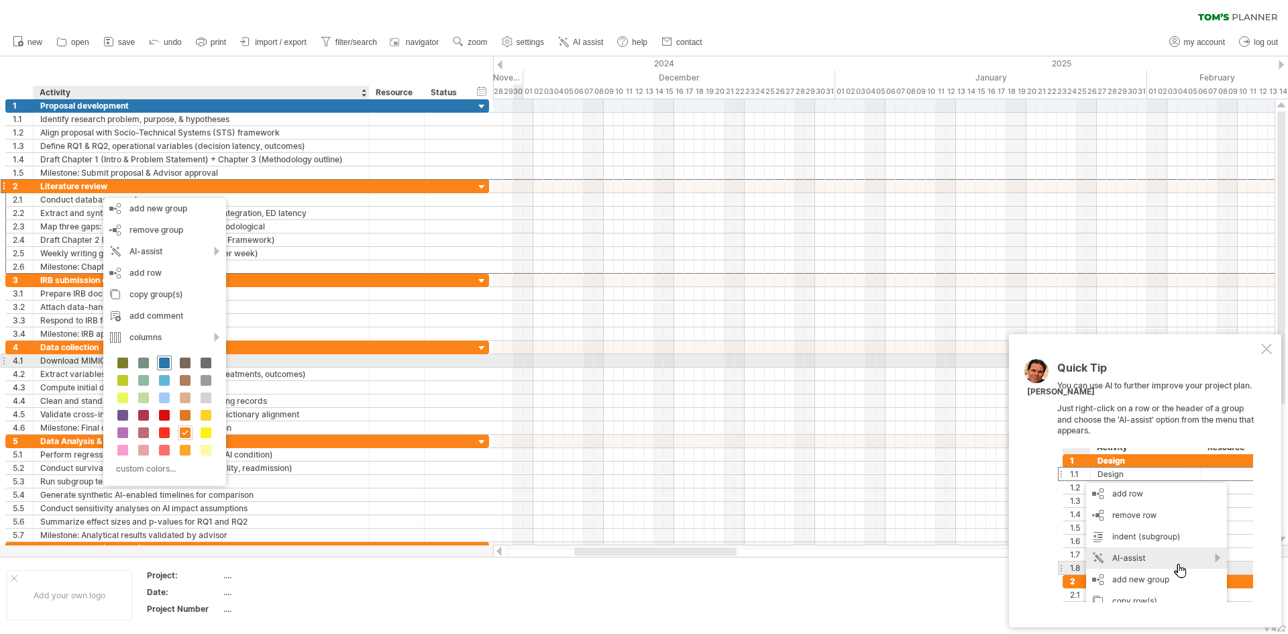
click at [167, 364] on span at bounding box center [164, 363] width 11 height 11
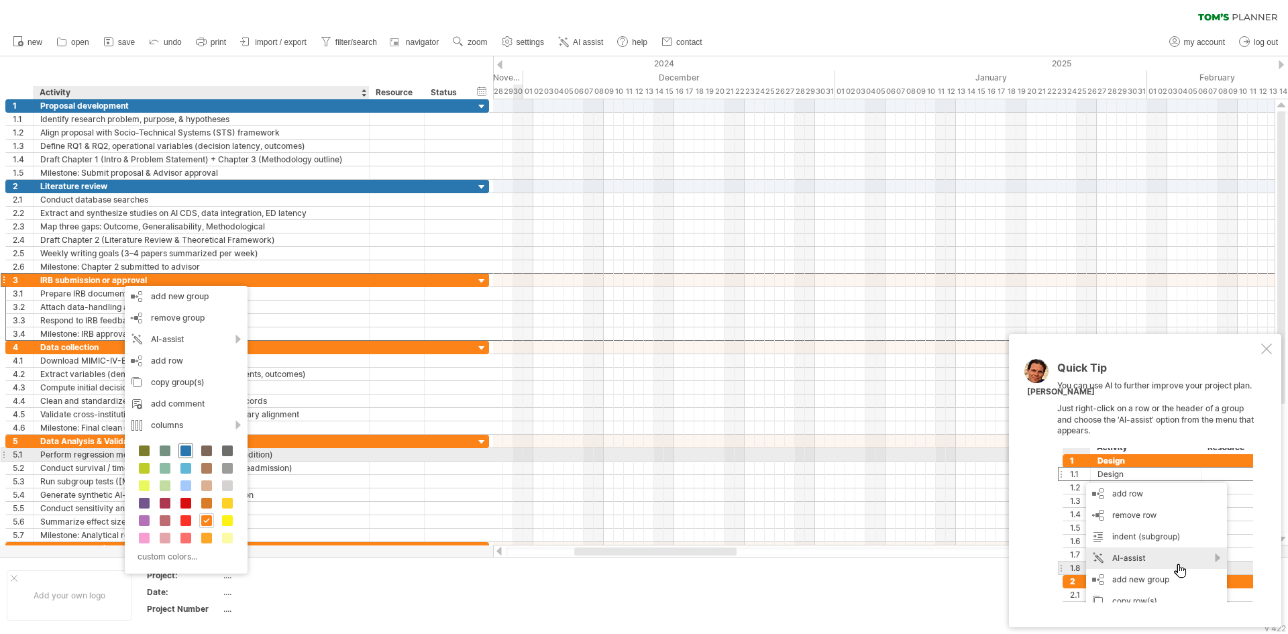
click at [186, 454] on span at bounding box center [185, 450] width 11 height 11
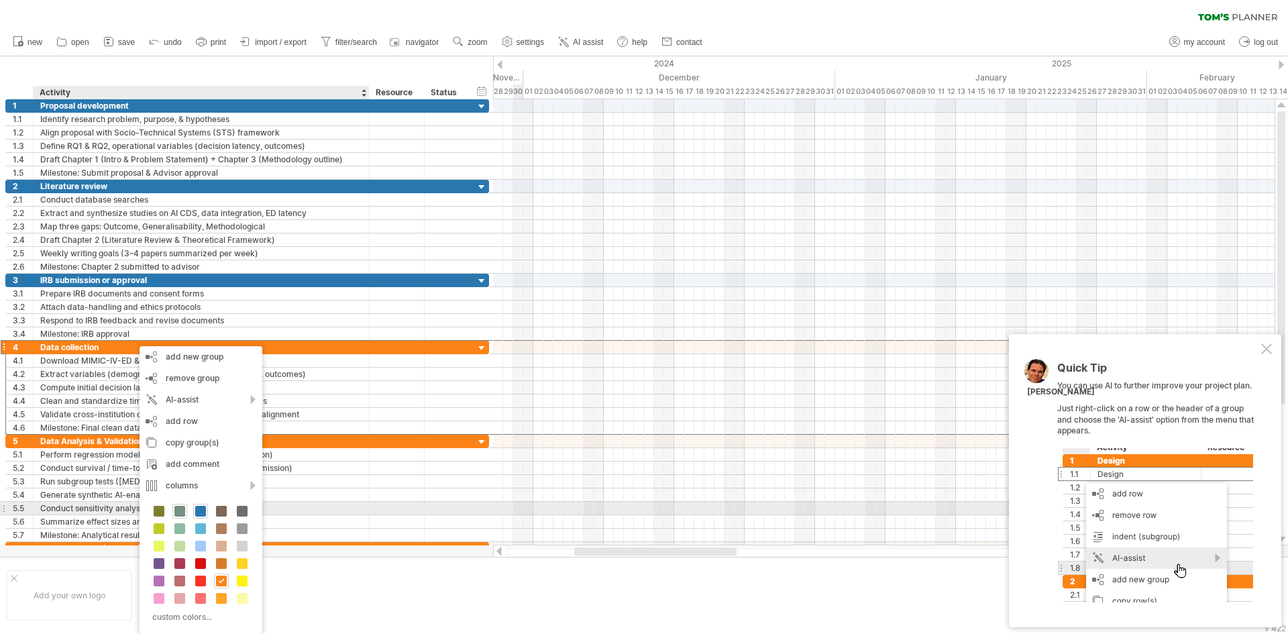
click at [176, 510] on span at bounding box center [179, 511] width 11 height 11
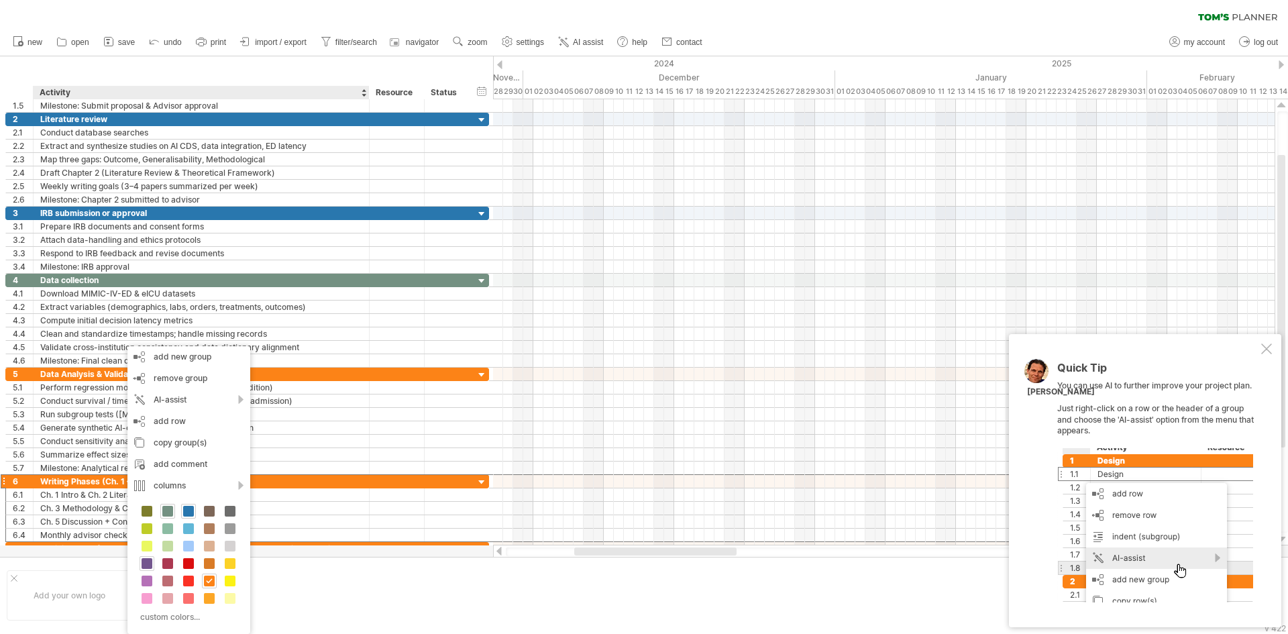
click at [144, 568] on span at bounding box center [147, 563] width 11 height 11
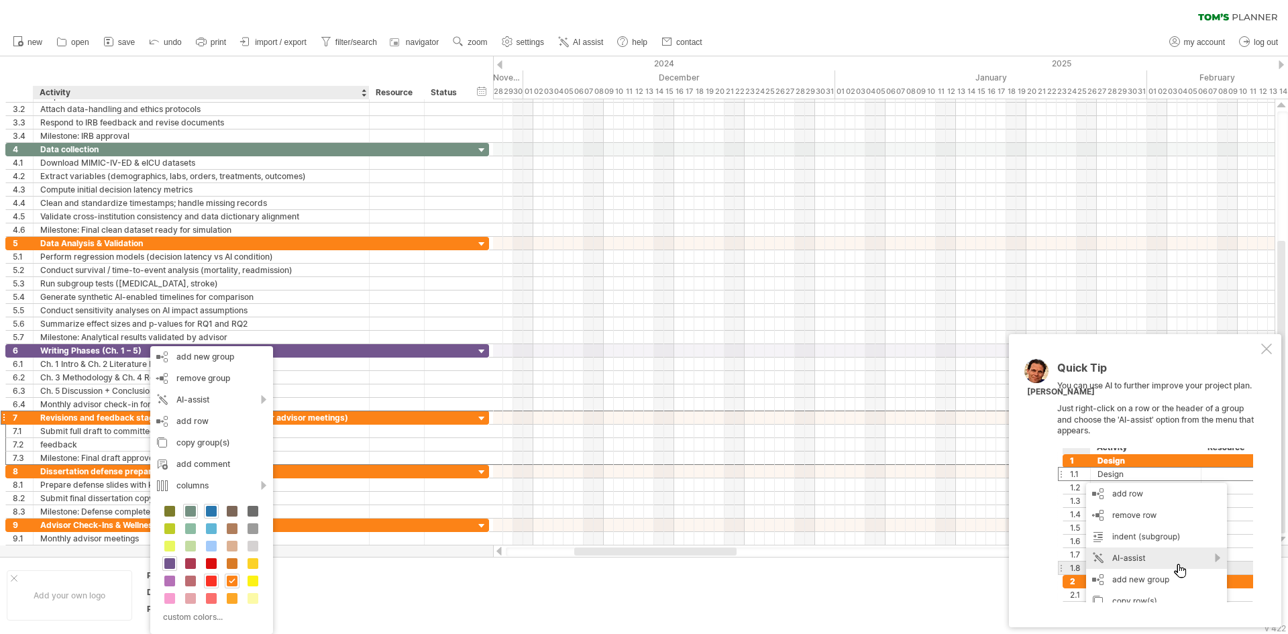
click at [213, 584] on span at bounding box center [211, 581] width 11 height 11
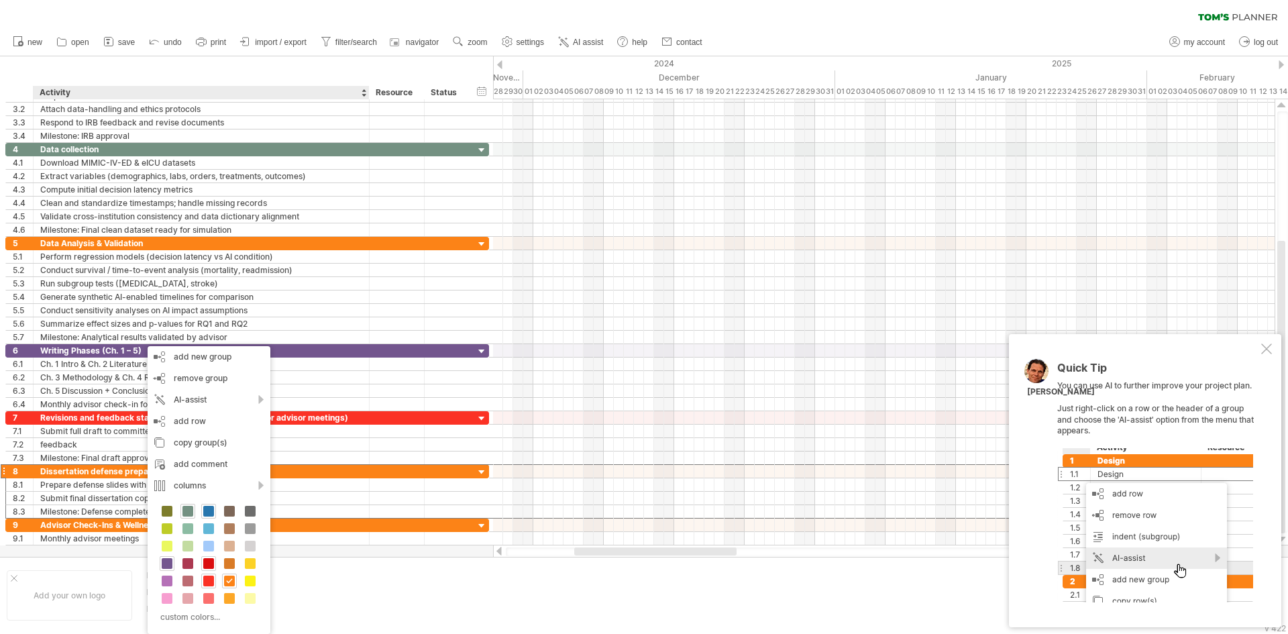
click at [203, 565] on div at bounding box center [208, 563] width 15 height 15
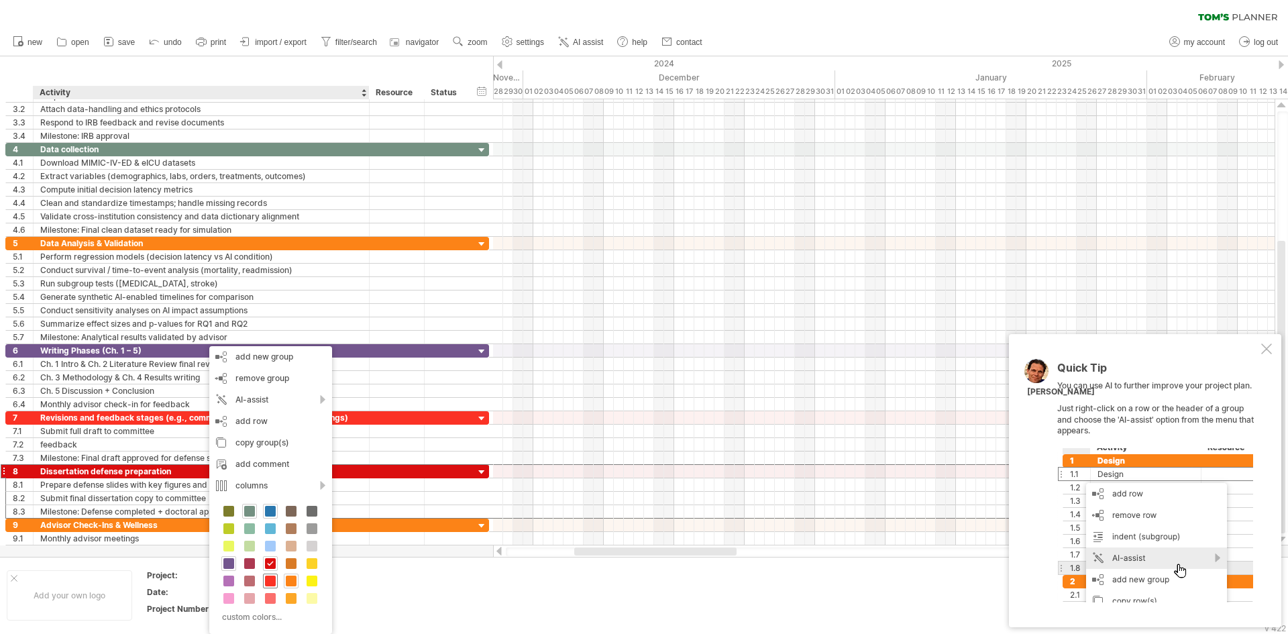
click at [270, 578] on span at bounding box center [270, 581] width 11 height 11
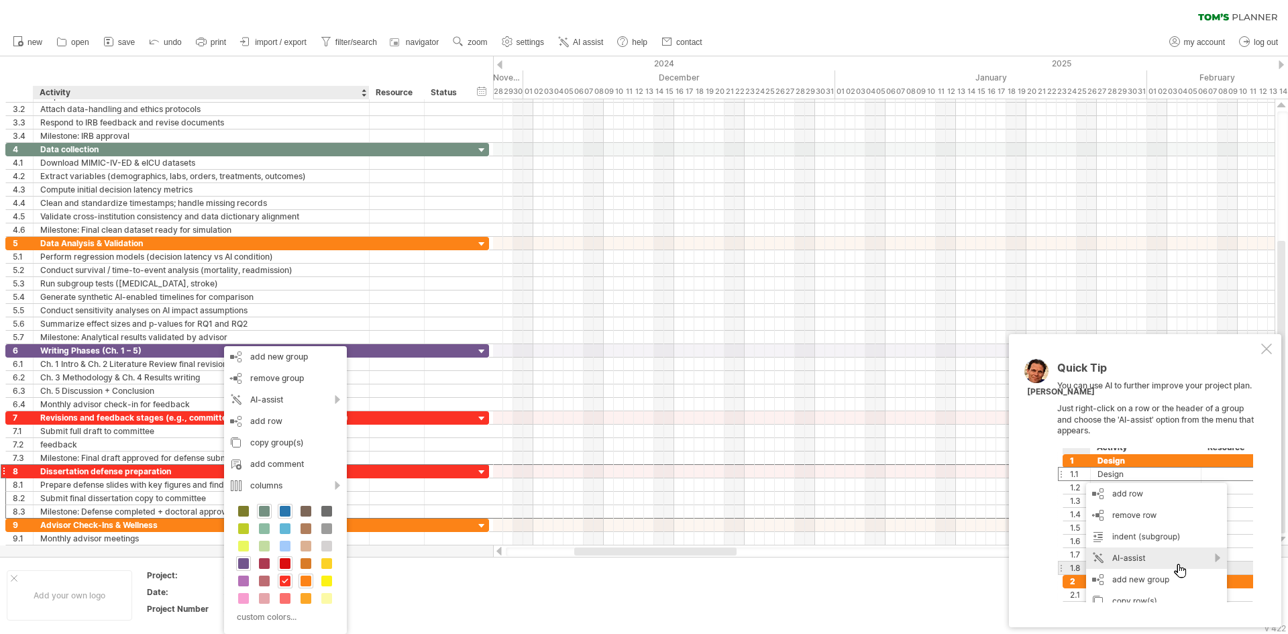
click at [286, 558] on span at bounding box center [285, 563] width 11 height 11
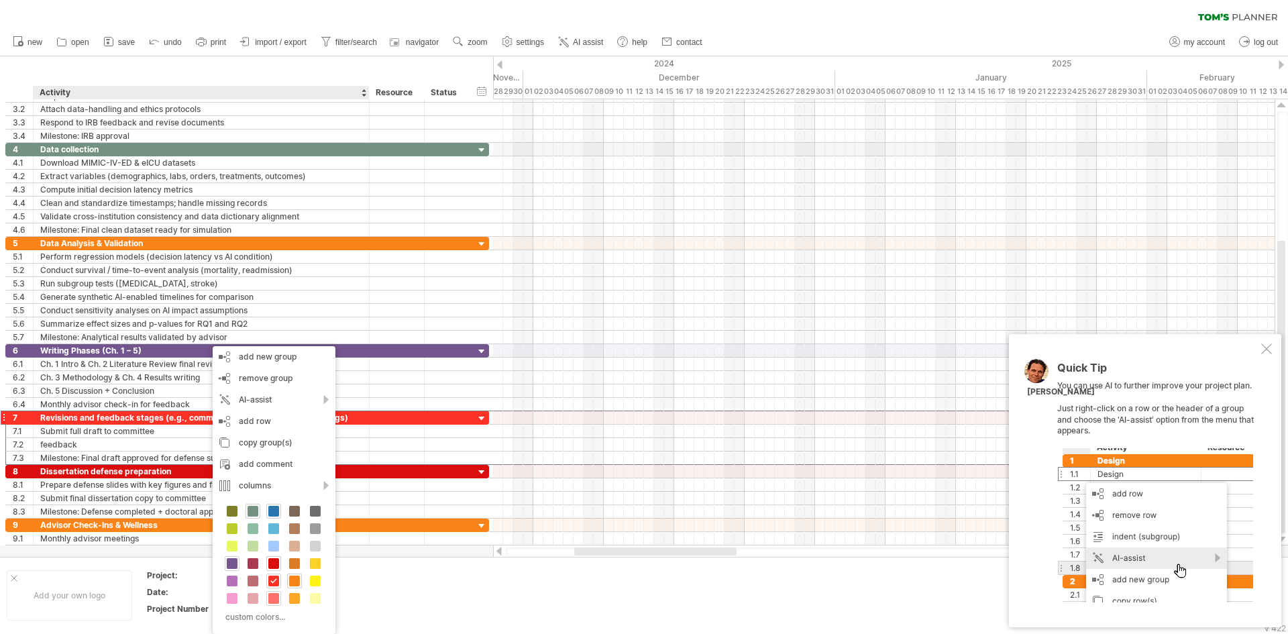
click at [275, 602] on span at bounding box center [273, 598] width 11 height 11
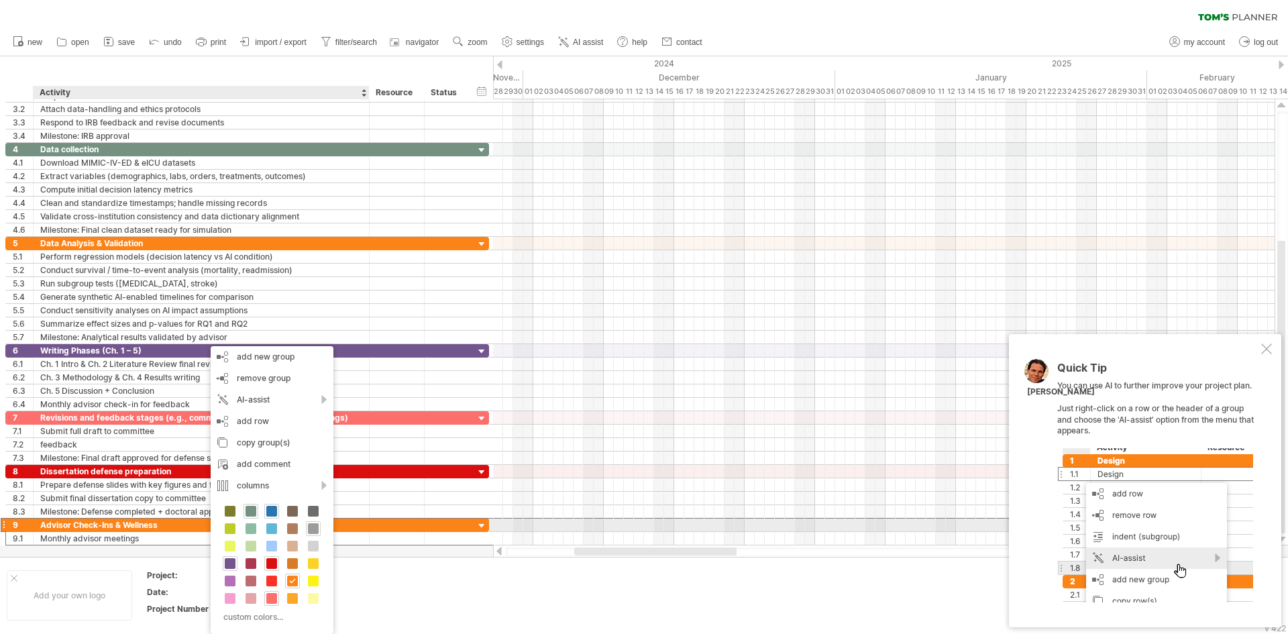
click at [318, 532] on span at bounding box center [313, 528] width 11 height 11
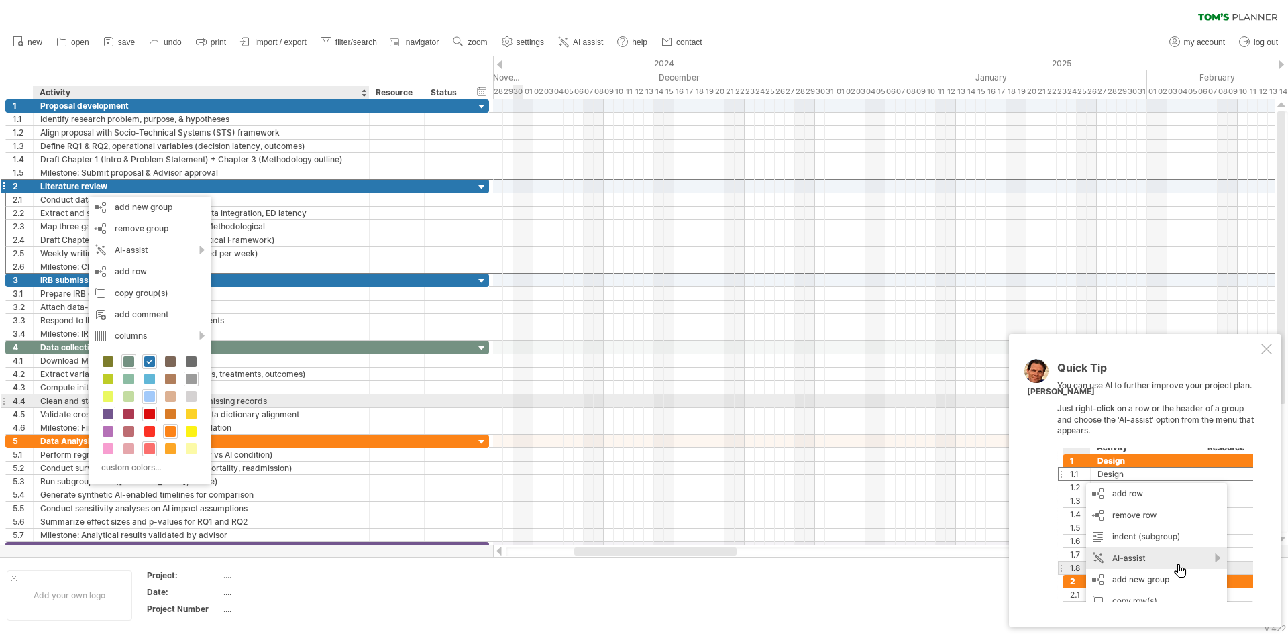
click at [148, 400] on span at bounding box center [149, 396] width 11 height 11
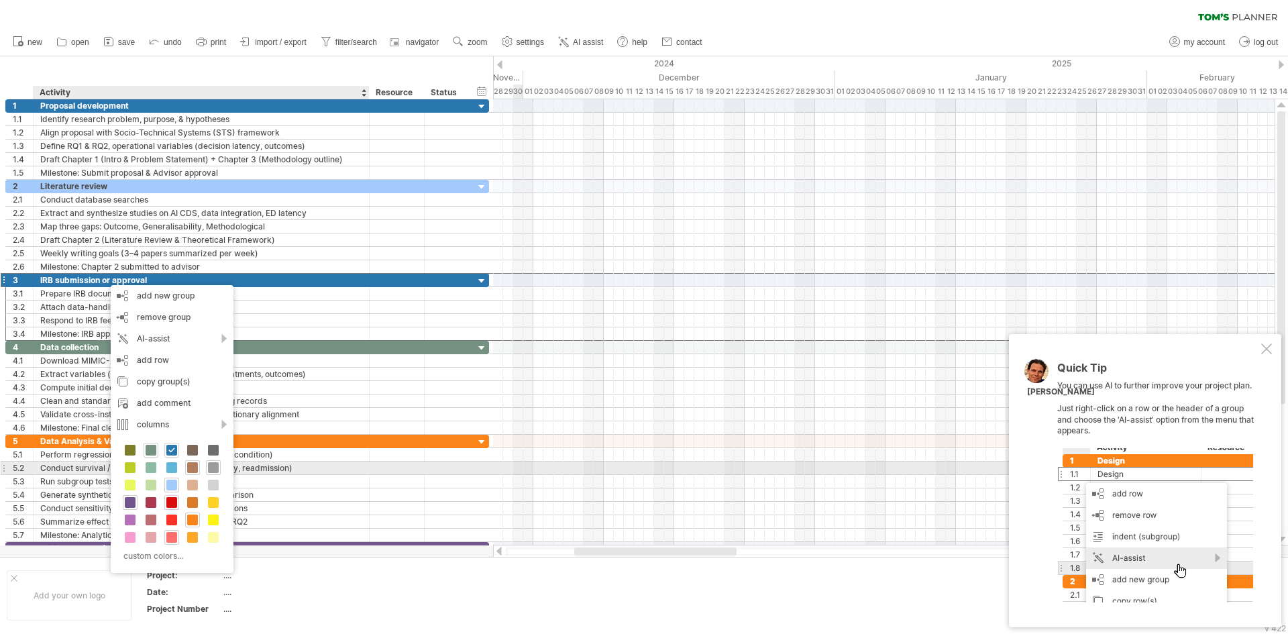
click at [194, 471] on span at bounding box center [192, 467] width 11 height 11
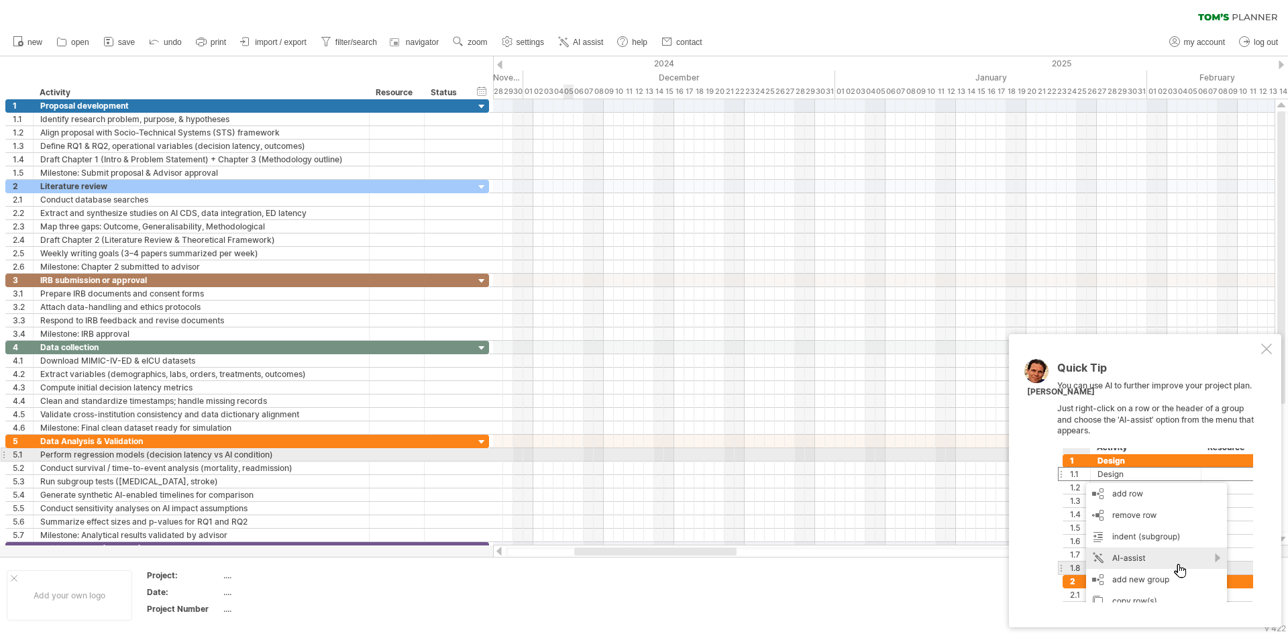
click at [572, 450] on div at bounding box center [884, 454] width 782 height 13
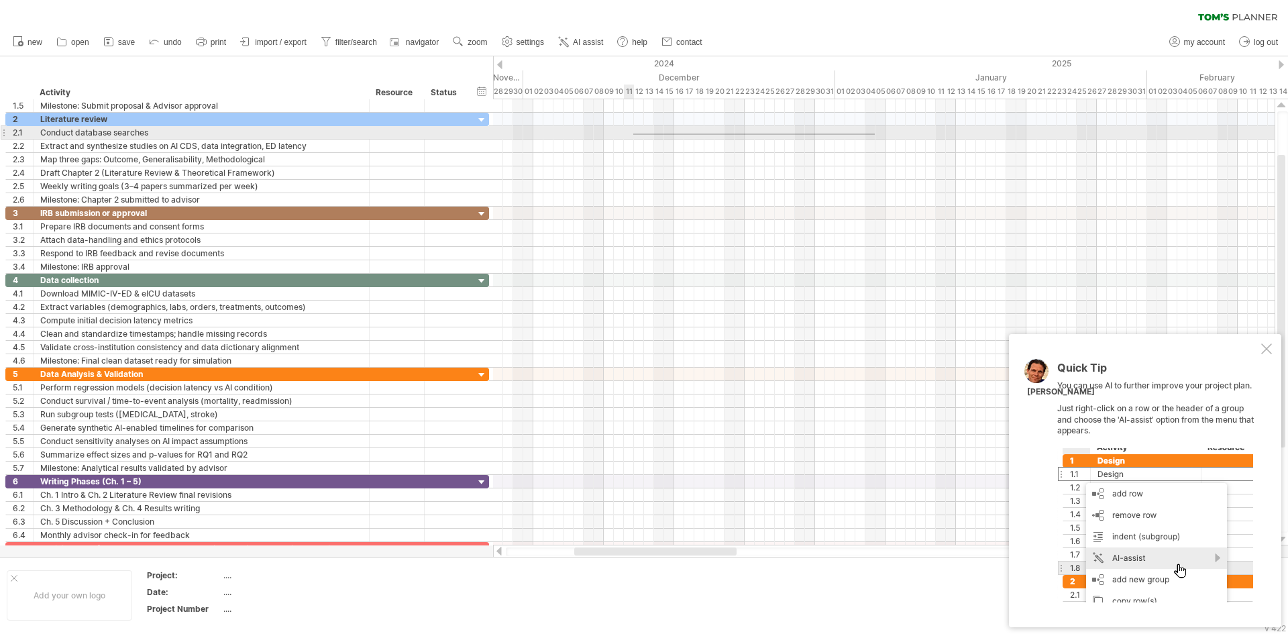
drag, startPoint x: 875, startPoint y: 133, endPoint x: 633, endPoint y: 135, distance: 241.5
click at [633, 135] on div at bounding box center [884, 132] width 782 height 13
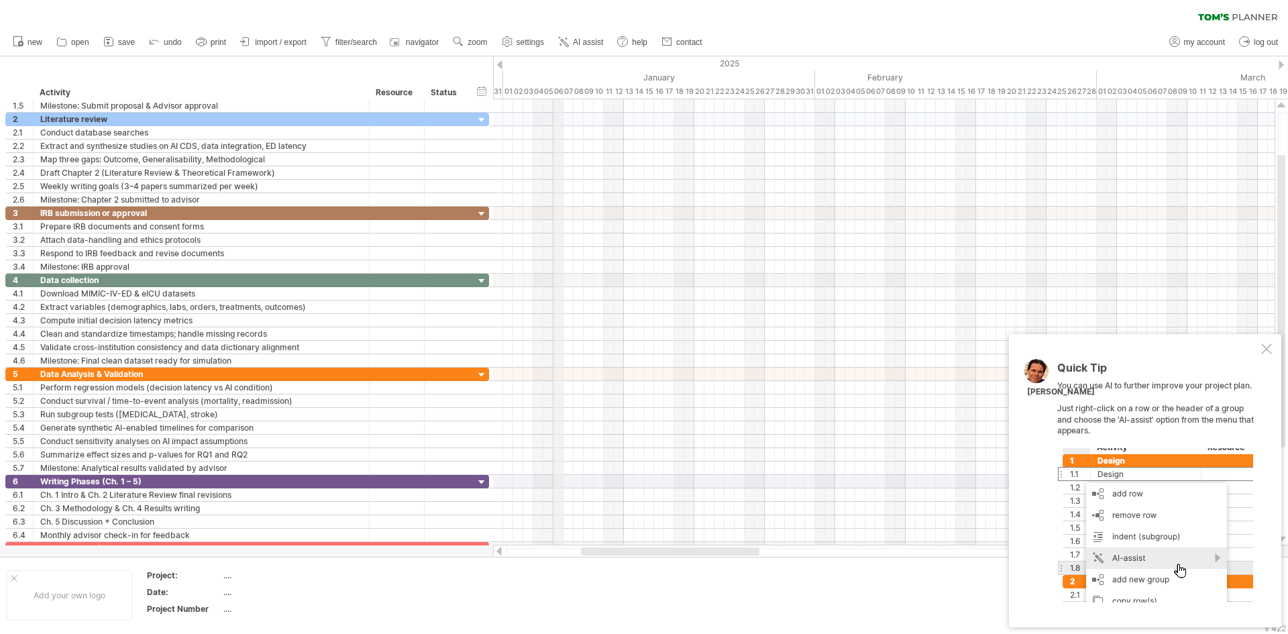
drag, startPoint x: 894, startPoint y: 79, endPoint x: 561, endPoint y: 85, distance: 332.8
drag, startPoint x: 771, startPoint y: 79, endPoint x: 517, endPoint y: 87, distance: 254.4
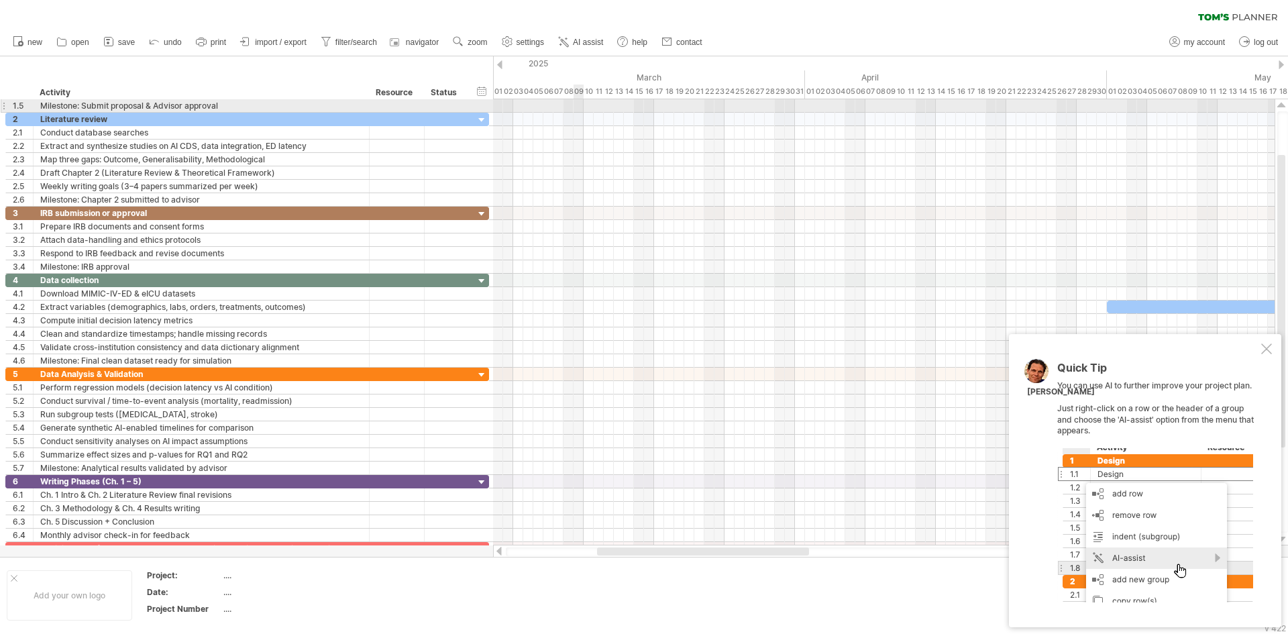
drag, startPoint x: 932, startPoint y: 85, endPoint x: 527, endPoint y: 108, distance: 405.2
click at [527, 108] on div "Trying to reach [DOMAIN_NAME] Connected again... 0% clear filter new 1" at bounding box center [644, 317] width 1288 height 634
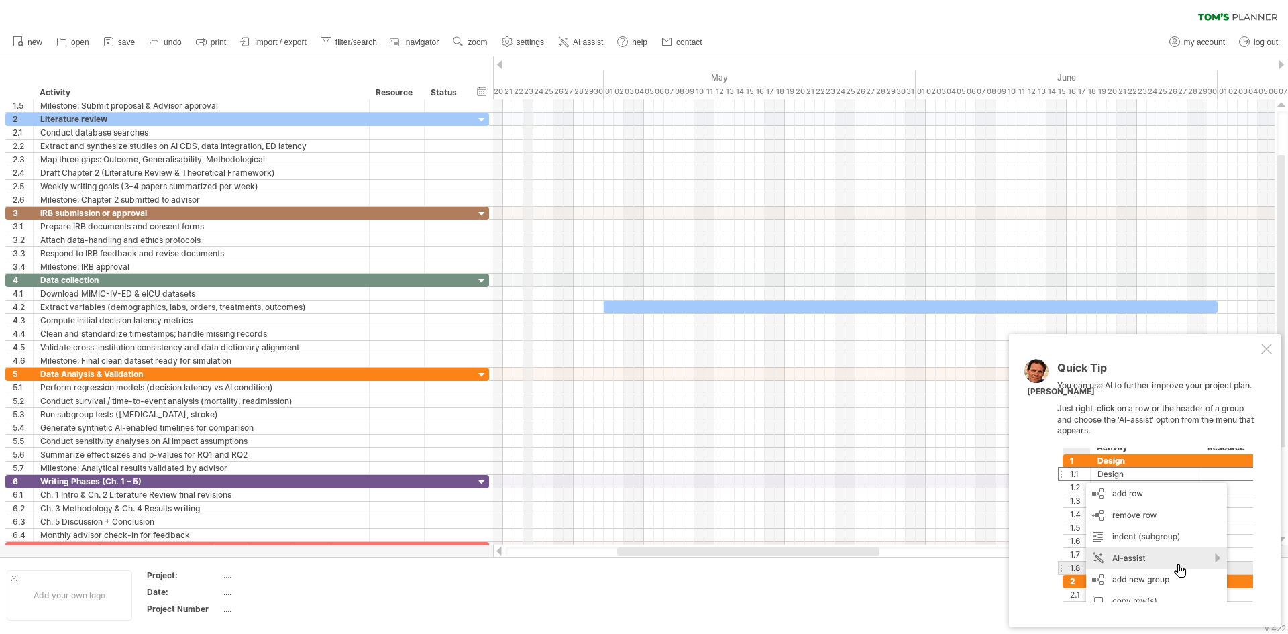
drag, startPoint x: 984, startPoint y: 85, endPoint x: 521, endPoint y: 91, distance: 463.6
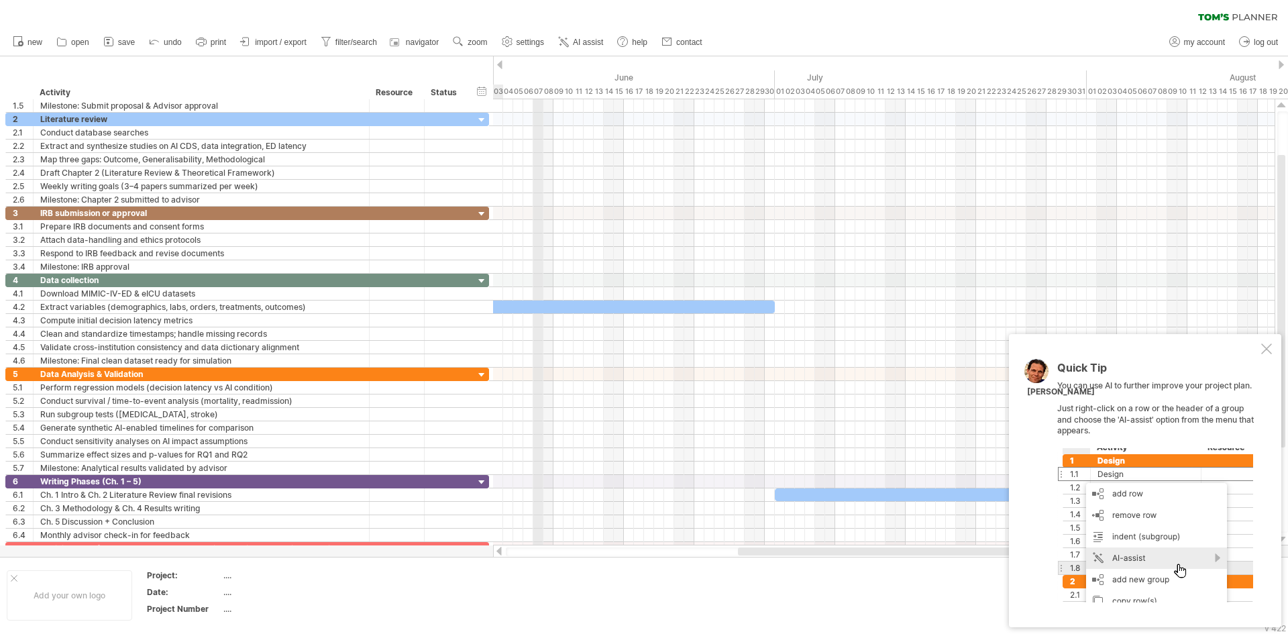
drag, startPoint x: 965, startPoint y: 75, endPoint x: 531, endPoint y: 83, distance: 433.4
click at [531, 83] on div "June" at bounding box center [624, 77] width 302 height 14
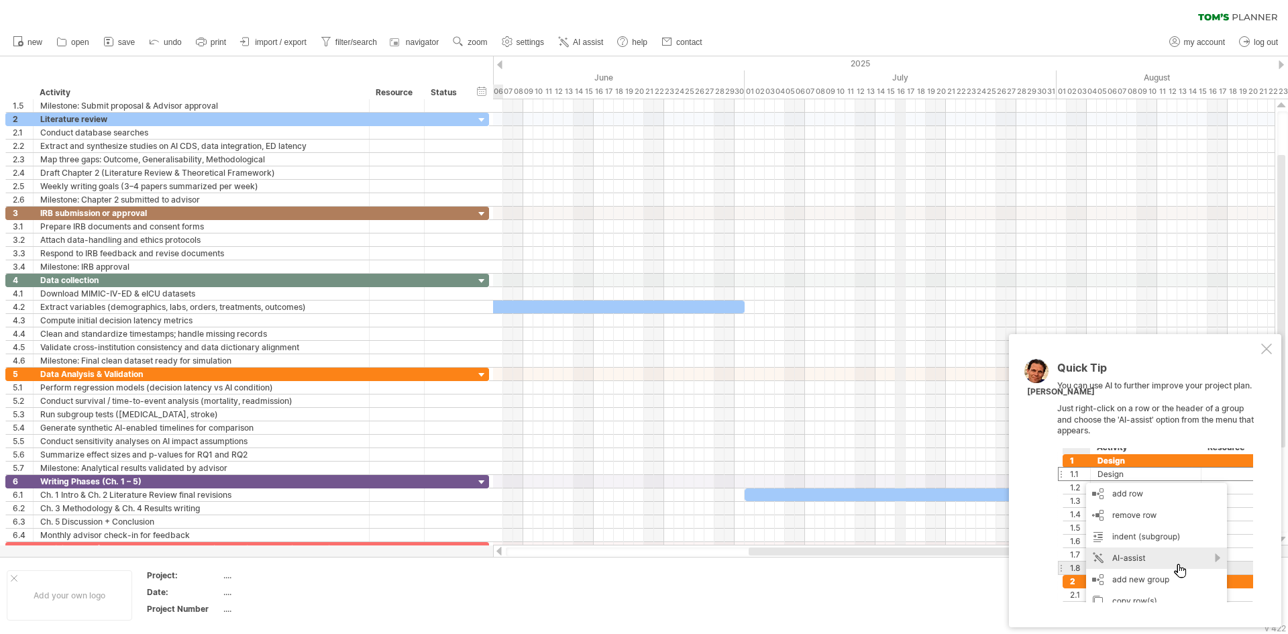
drag, startPoint x: 932, startPoint y: 74, endPoint x: 585, endPoint y: 80, distance: 346.9
click at [745, 78] on div "July" at bounding box center [901, 77] width 312 height 14
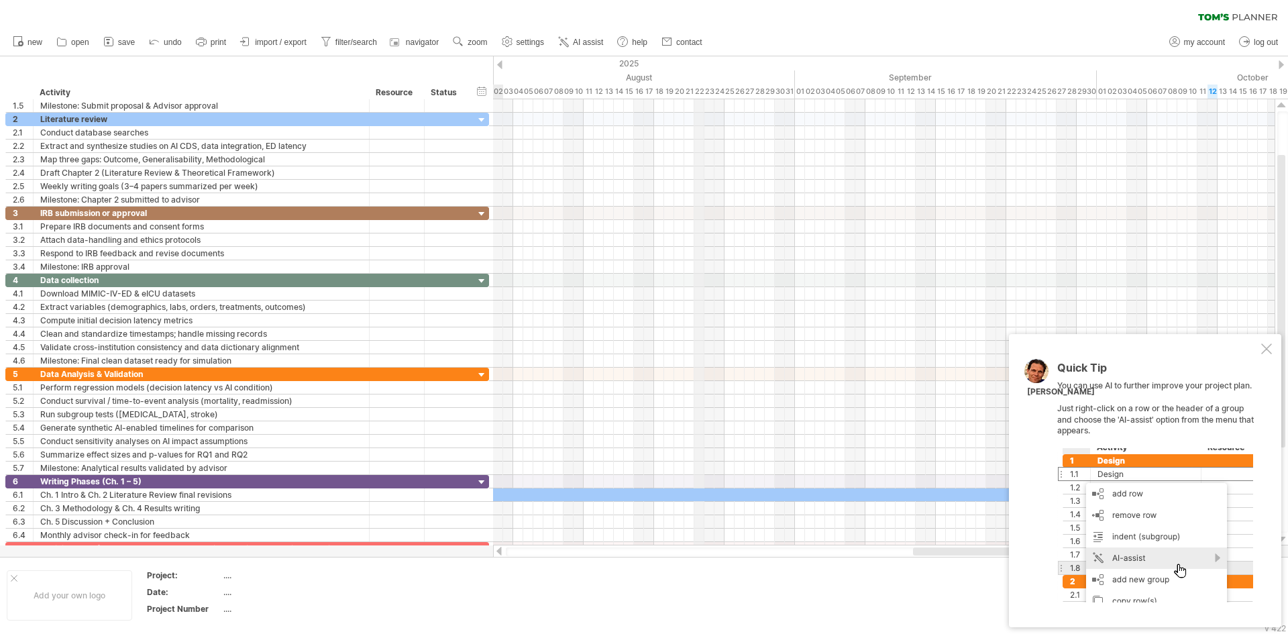
drag, startPoint x: 959, startPoint y: 73, endPoint x: 585, endPoint y: 99, distance: 375.2
click at [1279, 70] on div "2025" at bounding box center [558, 63] width 2707 height 14
click at [1279, 69] on div "2025" at bounding box center [558, 63] width 2707 height 14
click at [1279, 67] on div at bounding box center [1281, 64] width 5 height 9
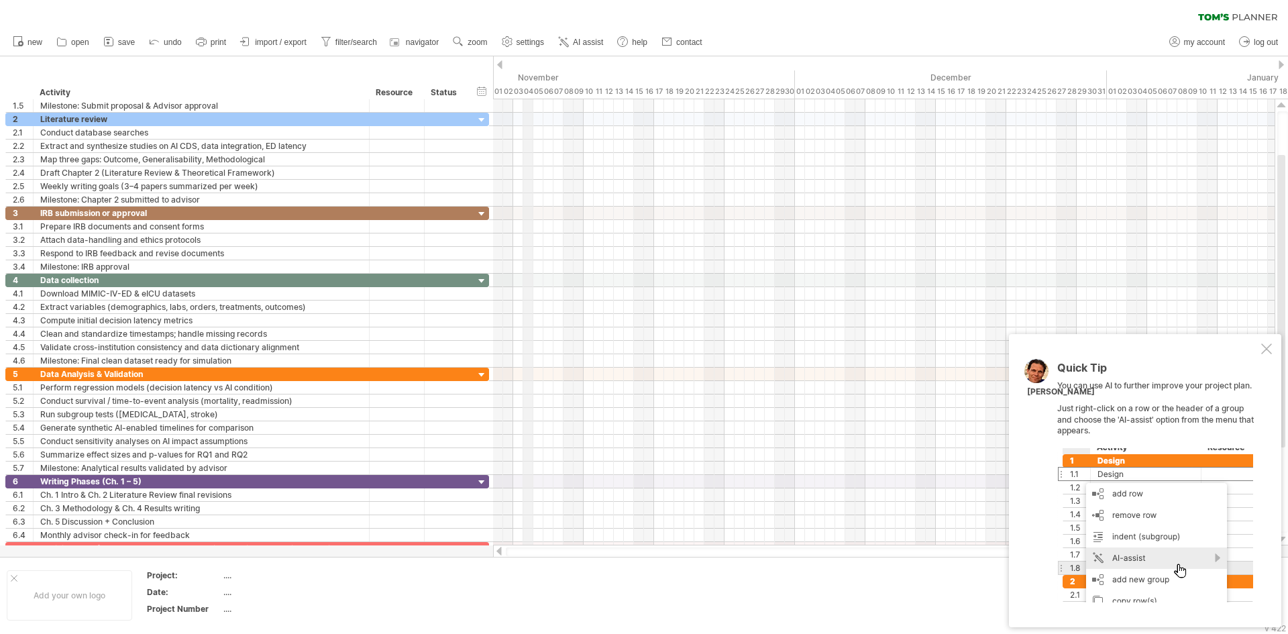
drag, startPoint x: 1230, startPoint y: 70, endPoint x: 526, endPoint y: 78, distance: 704.4
click at [526, 78] on div "November" at bounding box center [644, 77] width 302 height 14
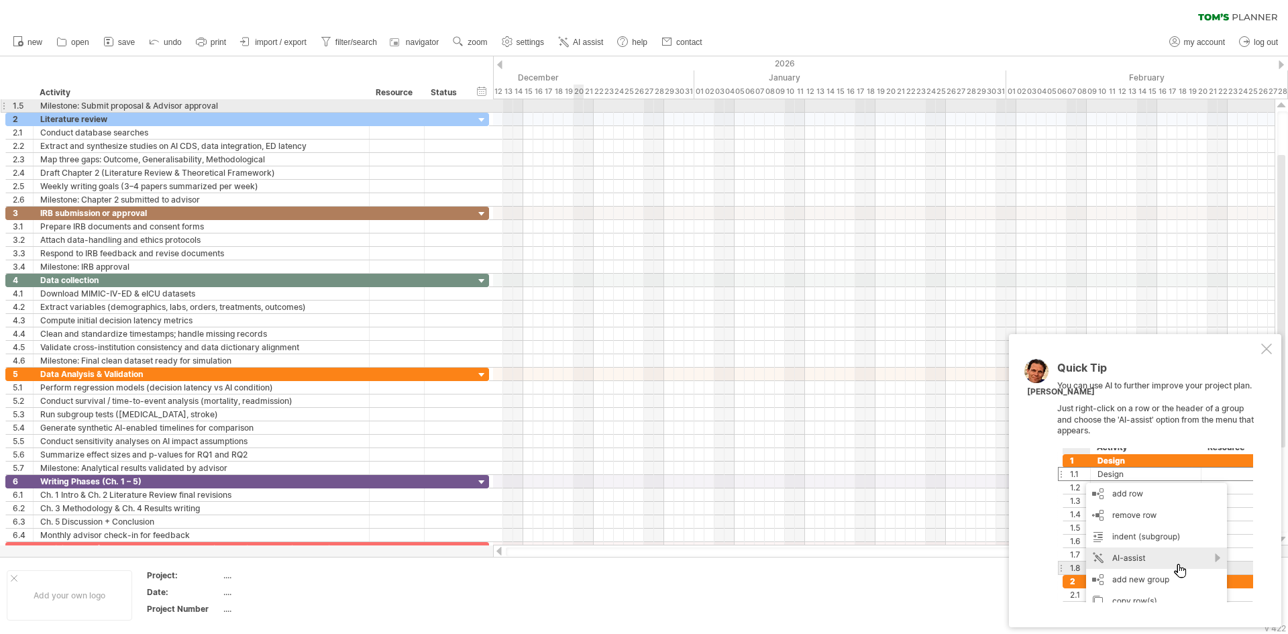
drag, startPoint x: 945, startPoint y: 79, endPoint x: 482, endPoint y: 102, distance: 463.4
click at [610, 103] on div at bounding box center [884, 105] width 782 height 13
click at [610, 107] on div at bounding box center [884, 105] width 782 height 13
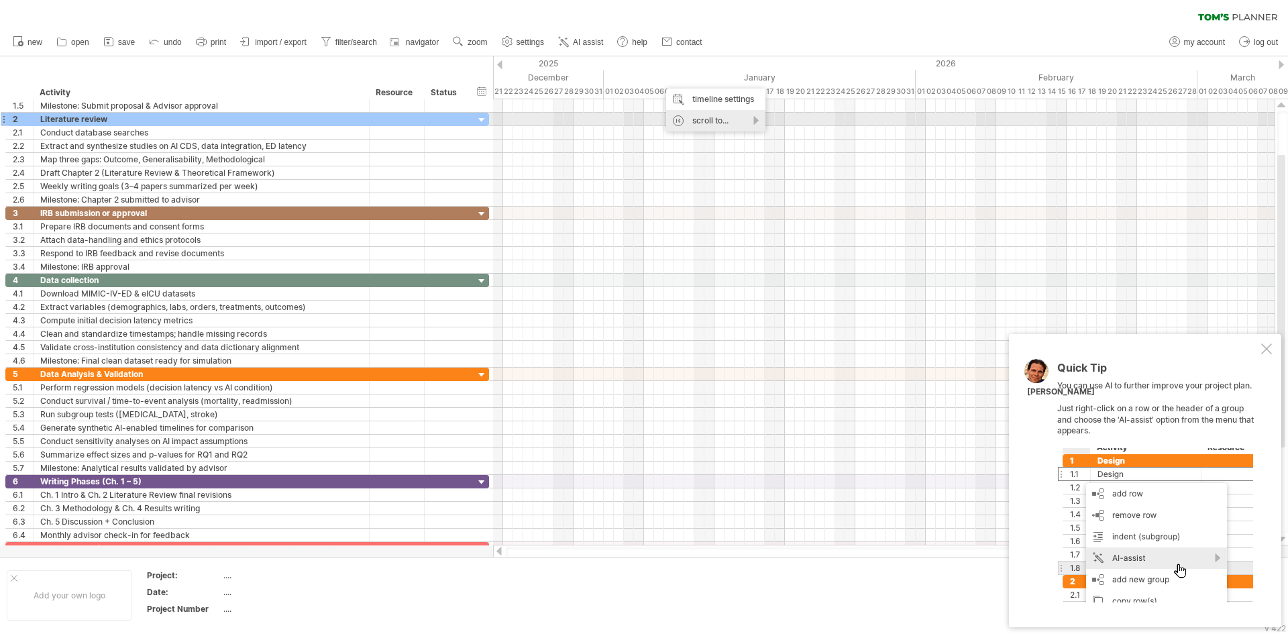
click at [757, 119] on div "scroll to..." at bounding box center [715, 120] width 99 height 21
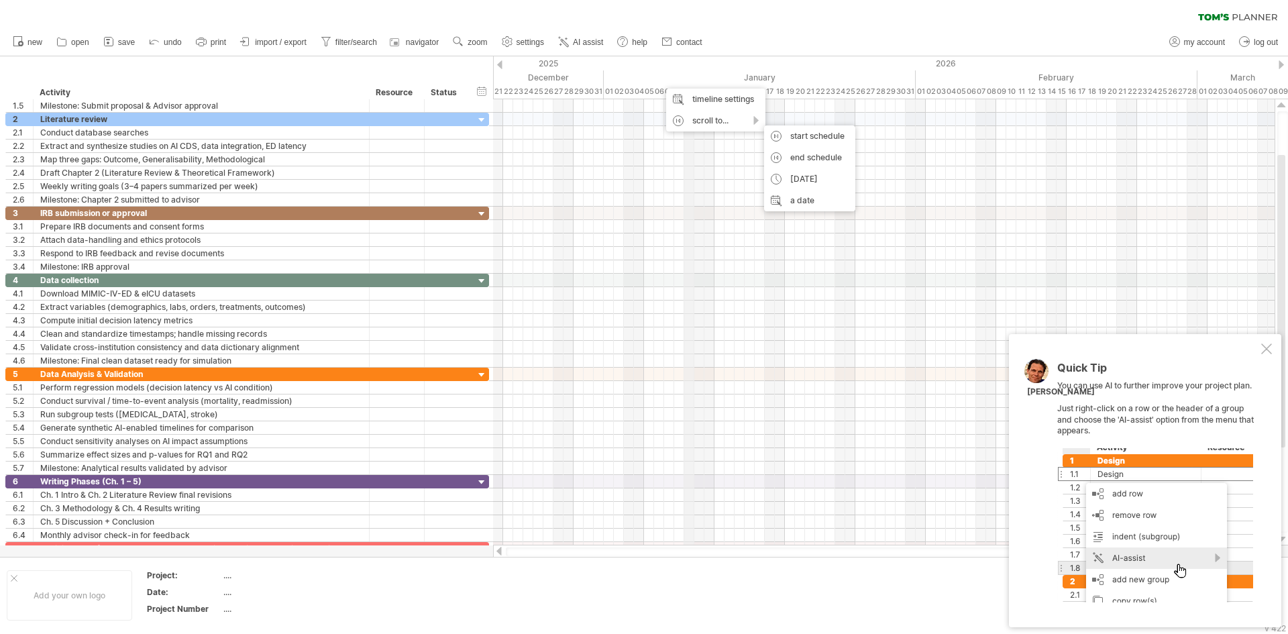
click at [610, 121] on div at bounding box center [884, 119] width 782 height 13
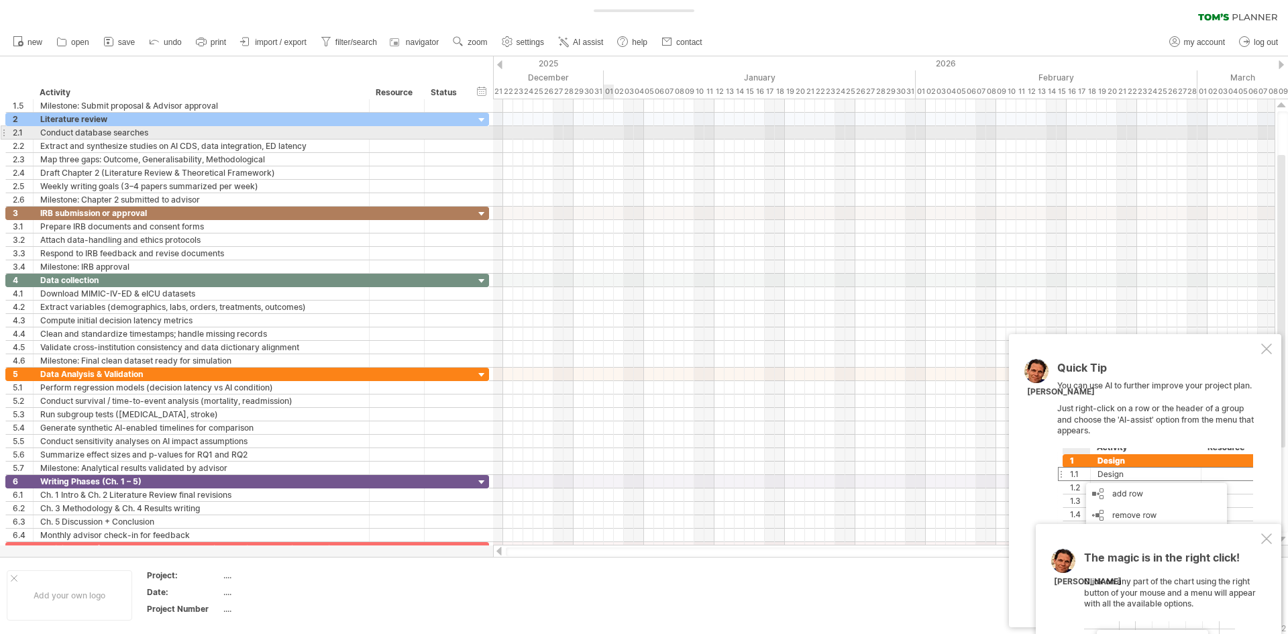
click at [609, 129] on div at bounding box center [884, 132] width 782 height 13
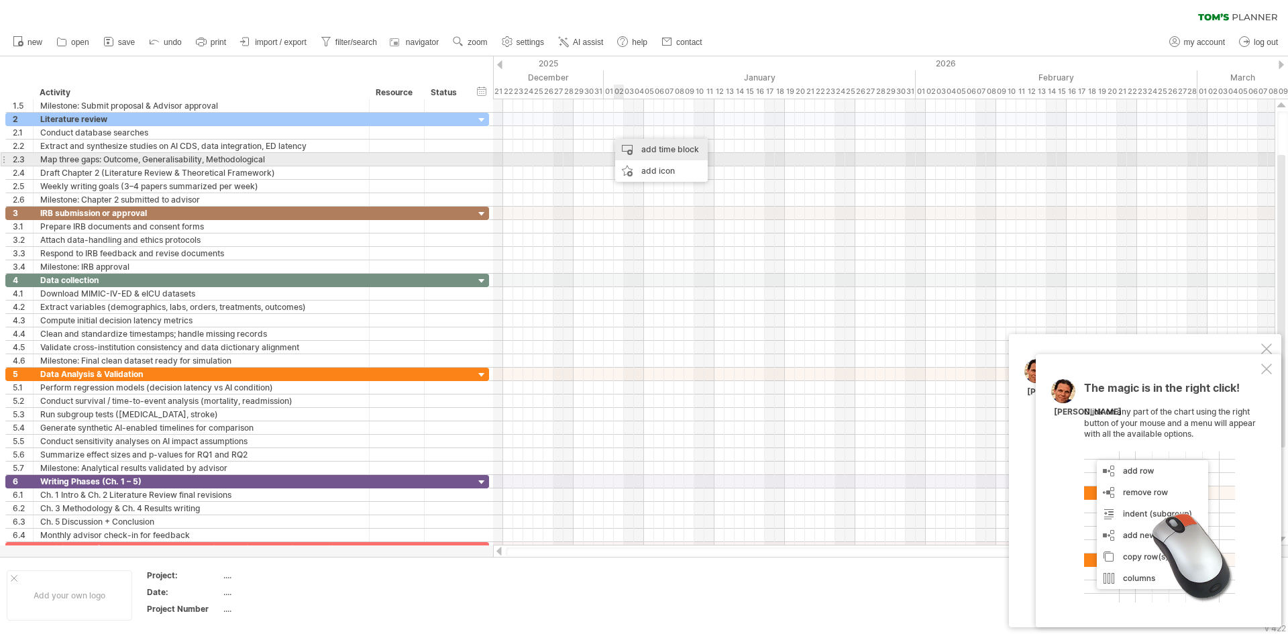
click at [658, 156] on div "add time block" at bounding box center [661, 149] width 93 height 21
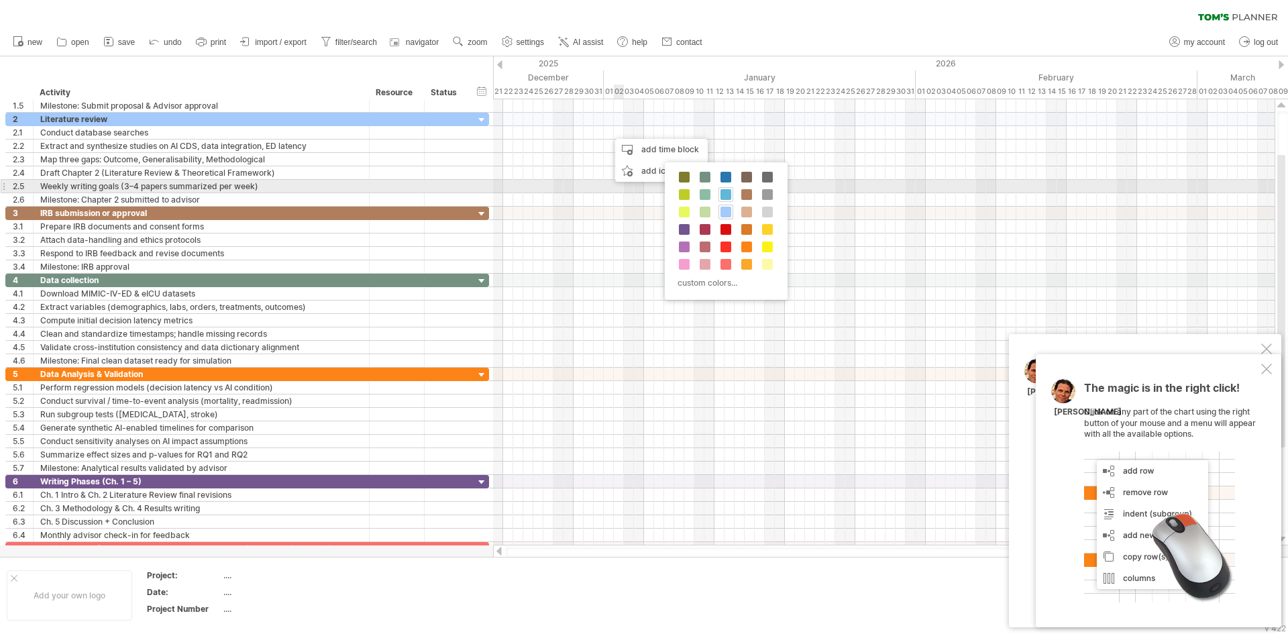
click at [727, 191] on span at bounding box center [725, 194] width 11 height 11
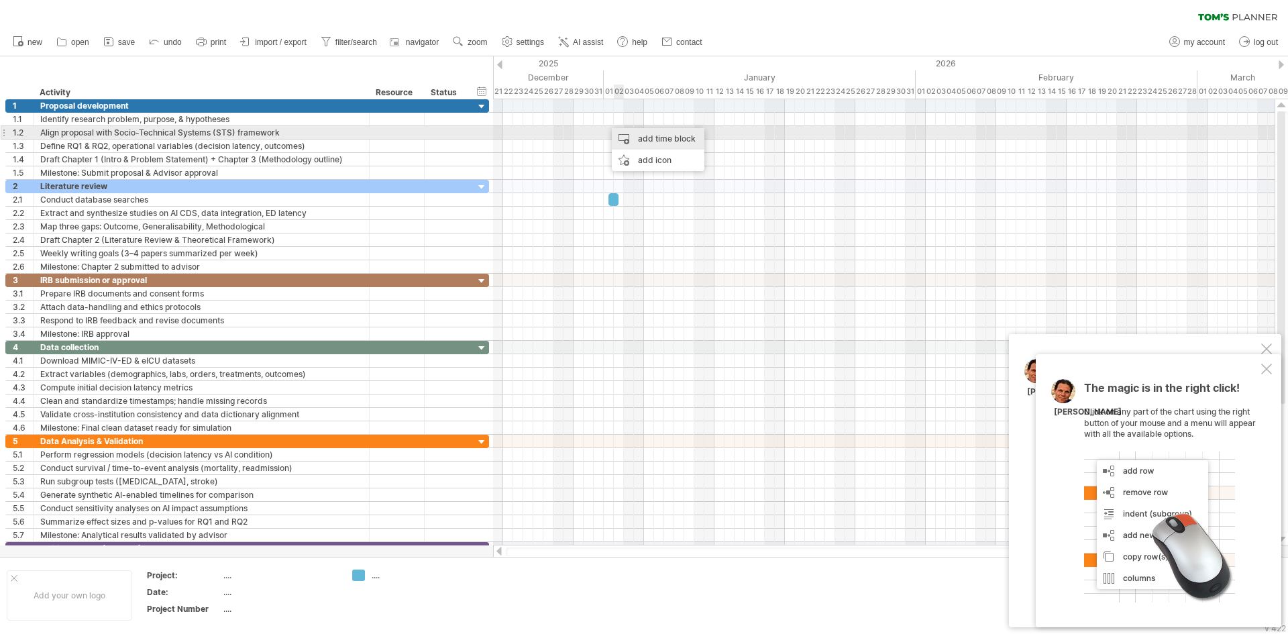
click at [629, 136] on div "add time block" at bounding box center [658, 138] width 93 height 21
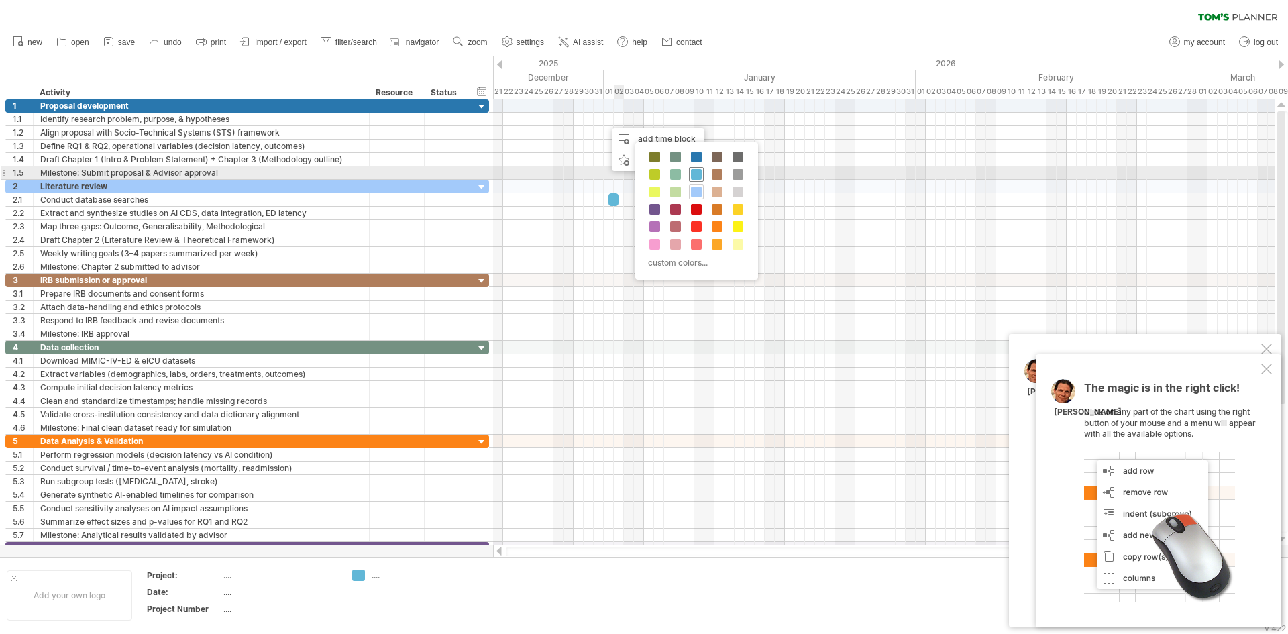
click at [695, 169] on span at bounding box center [696, 174] width 11 height 11
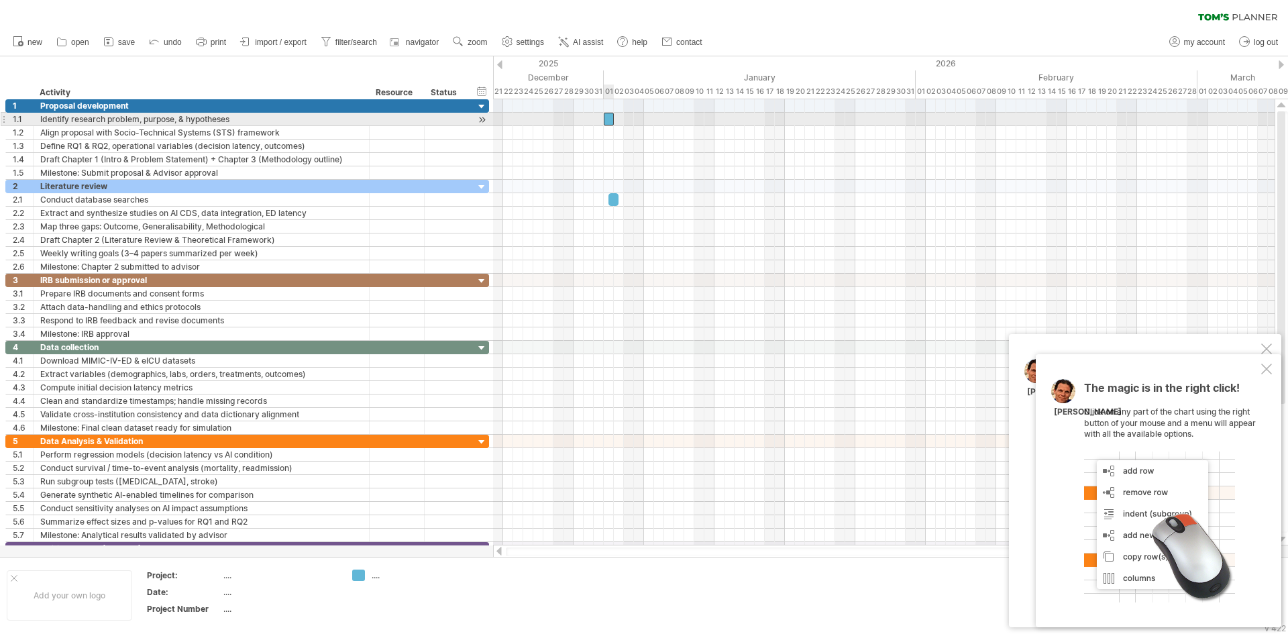
click at [610, 119] on div at bounding box center [609, 119] width 10 height 13
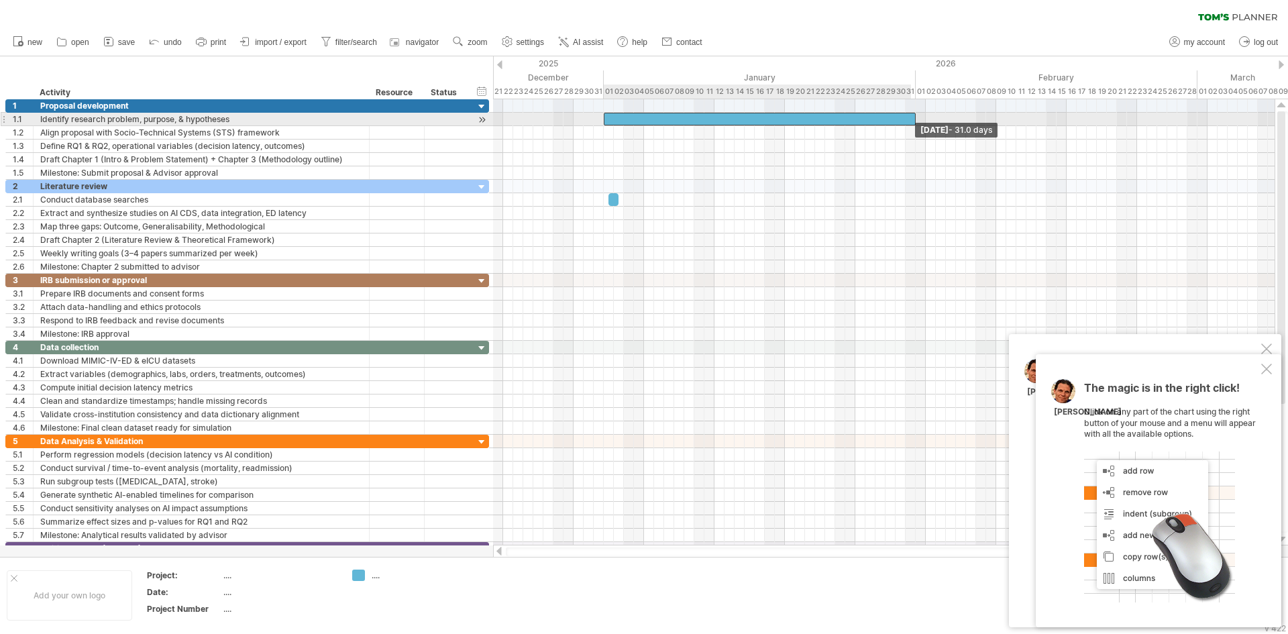
drag, startPoint x: 614, startPoint y: 119, endPoint x: 914, endPoint y: 122, distance: 299.9
click at [914, 122] on span at bounding box center [915, 119] width 5 height 13
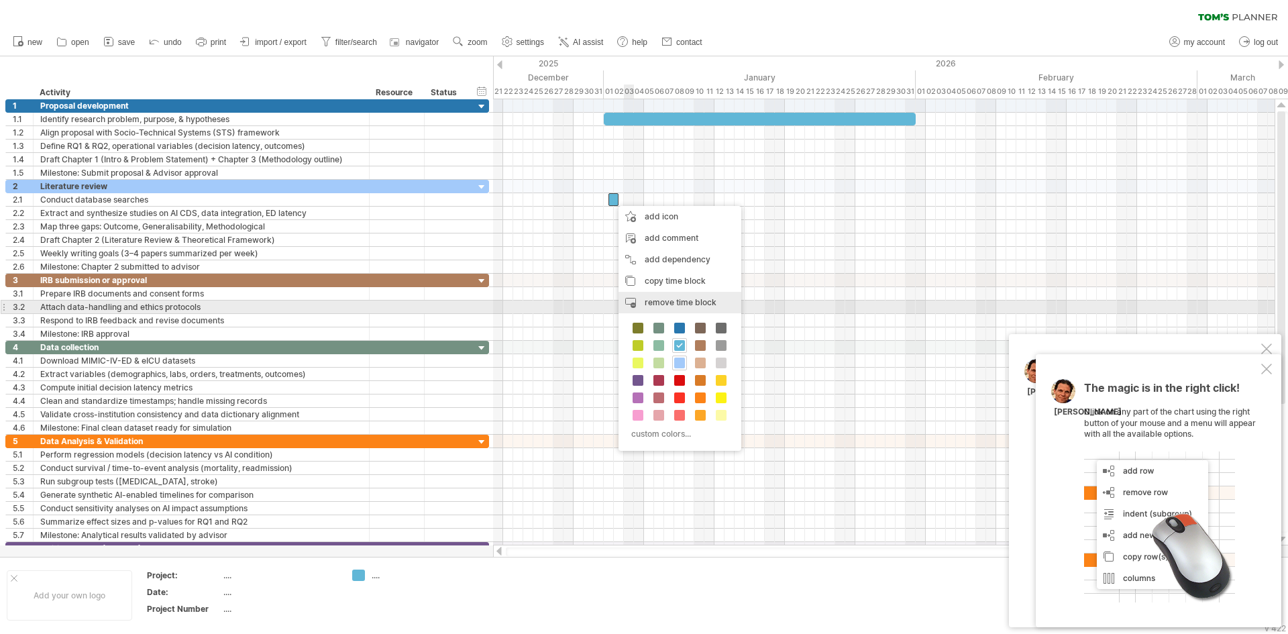
click at [666, 306] on span "remove time block" at bounding box center [681, 302] width 72 height 10
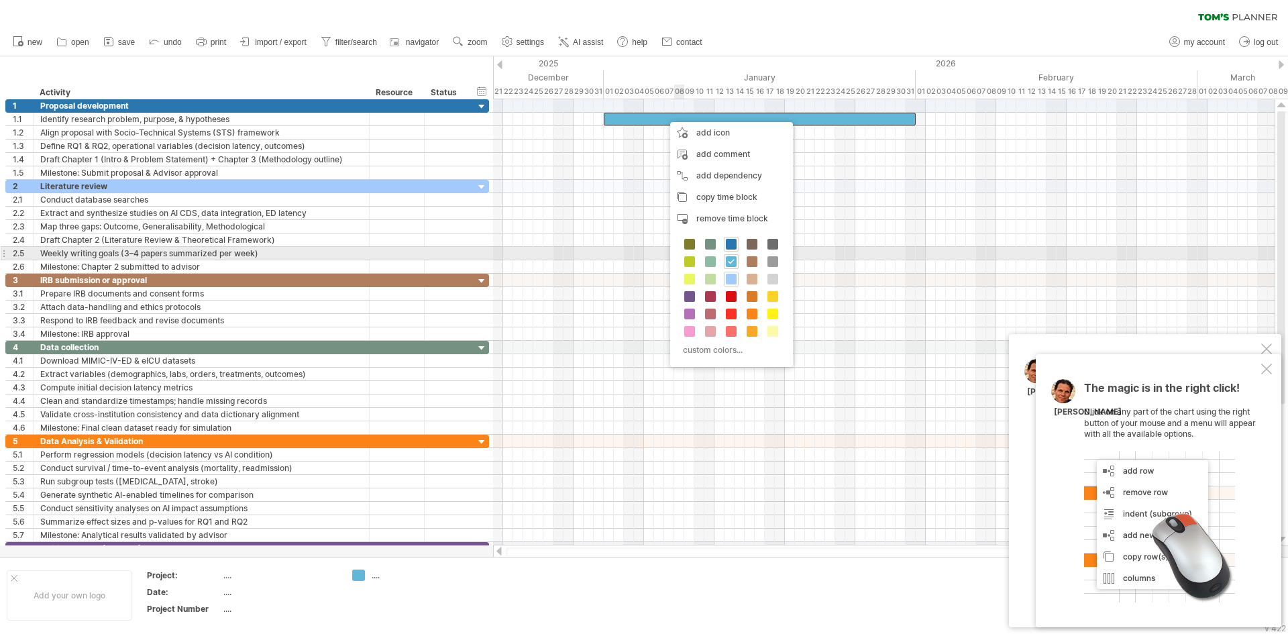
click at [731, 248] on span at bounding box center [731, 244] width 11 height 11
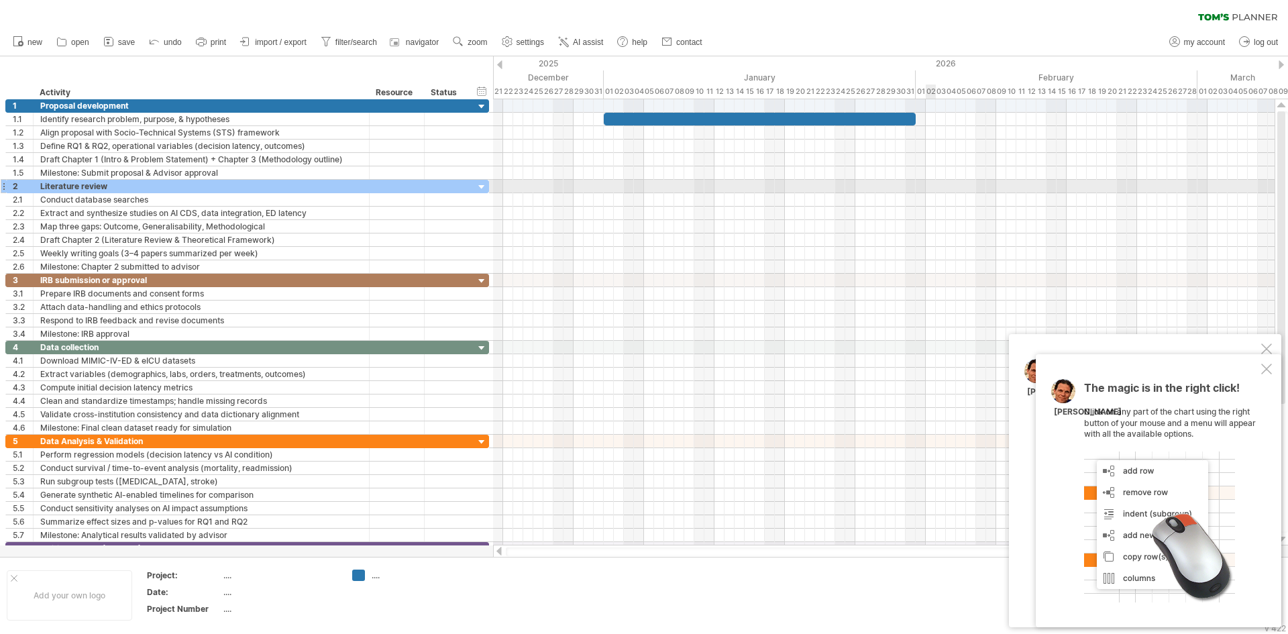
click at [930, 181] on div at bounding box center [884, 186] width 782 height 13
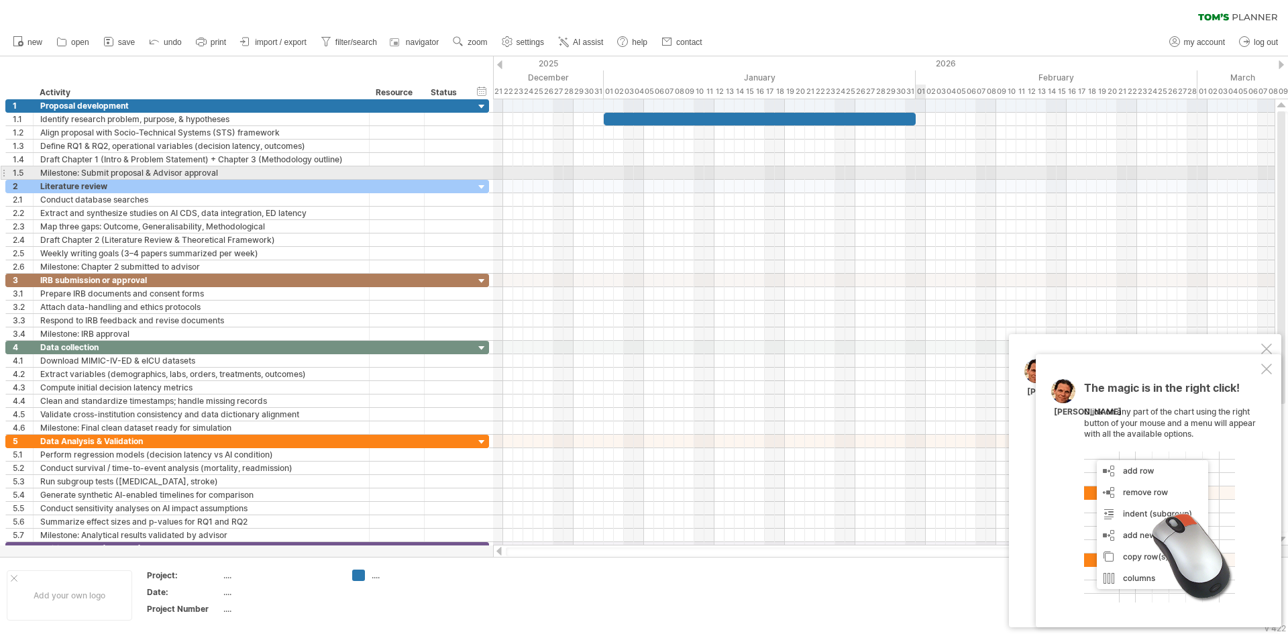
click at [922, 176] on div at bounding box center [884, 172] width 782 height 13
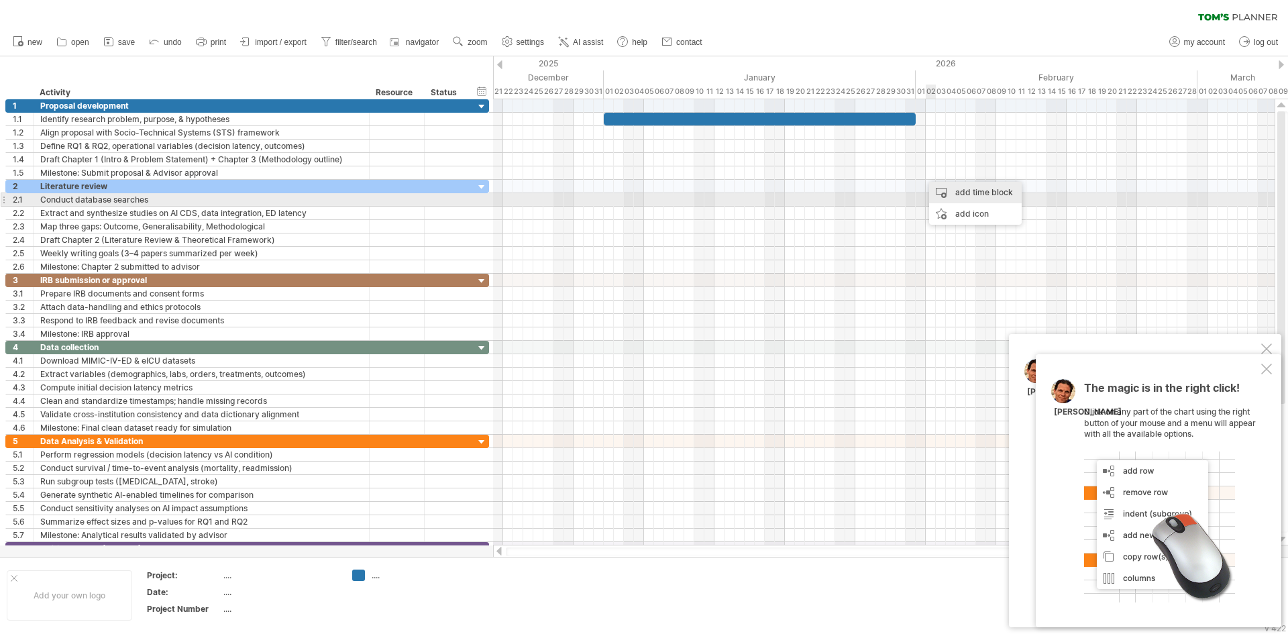
click at [954, 194] on div "add time block" at bounding box center [975, 192] width 93 height 21
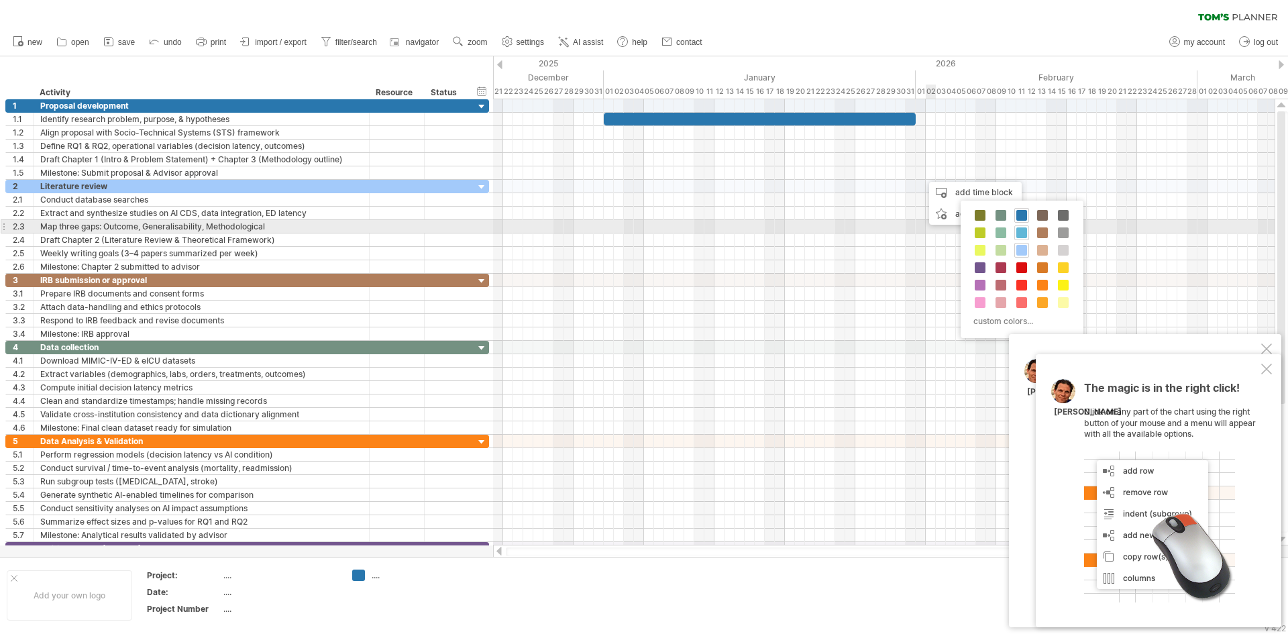
click at [1020, 231] on span at bounding box center [1021, 232] width 11 height 11
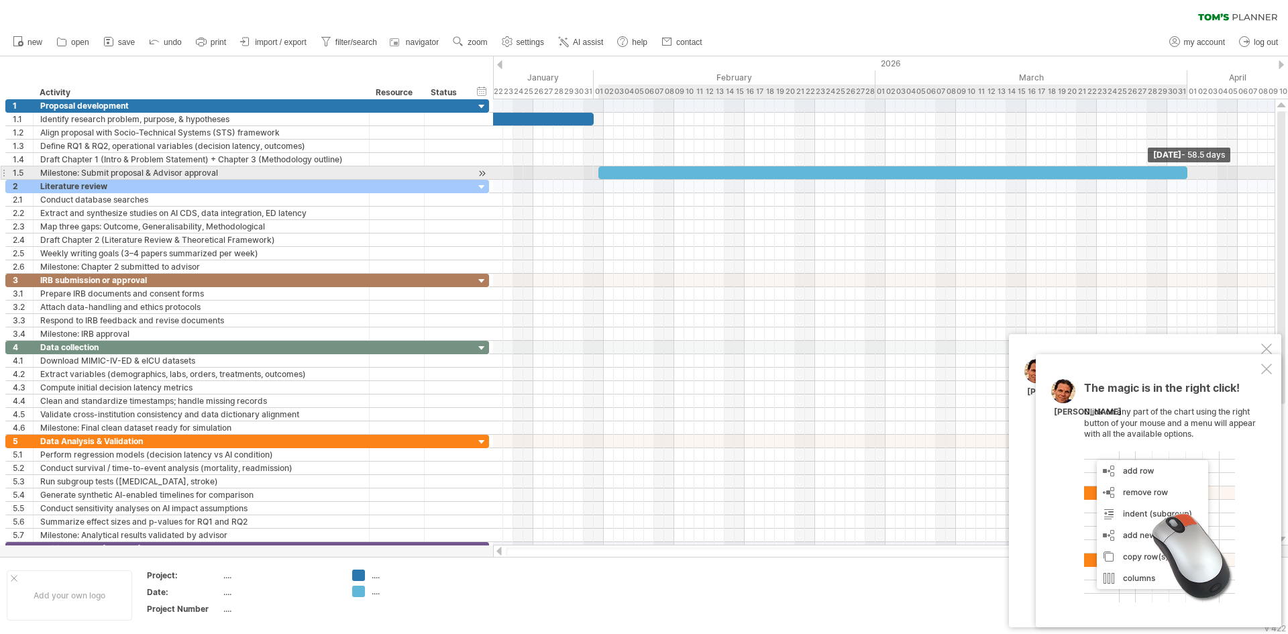
drag, startPoint x: 930, startPoint y: 174, endPoint x: 1189, endPoint y: 179, distance: 259.0
click at [1189, 179] on div "[DATE] - 58.5 days [DATE]" at bounding box center [884, 322] width 782 height 446
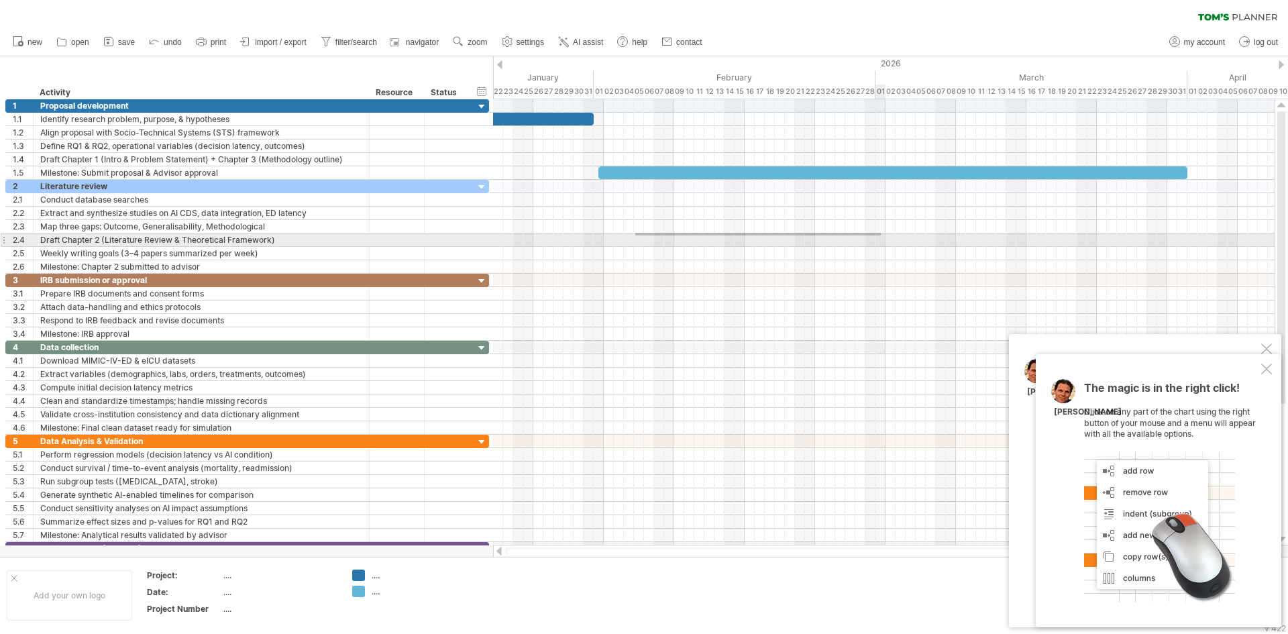
drag, startPoint x: 635, startPoint y: 233, endPoint x: 881, endPoint y: 235, distance: 245.5
click at [881, 235] on div at bounding box center [884, 227] width 782 height 94
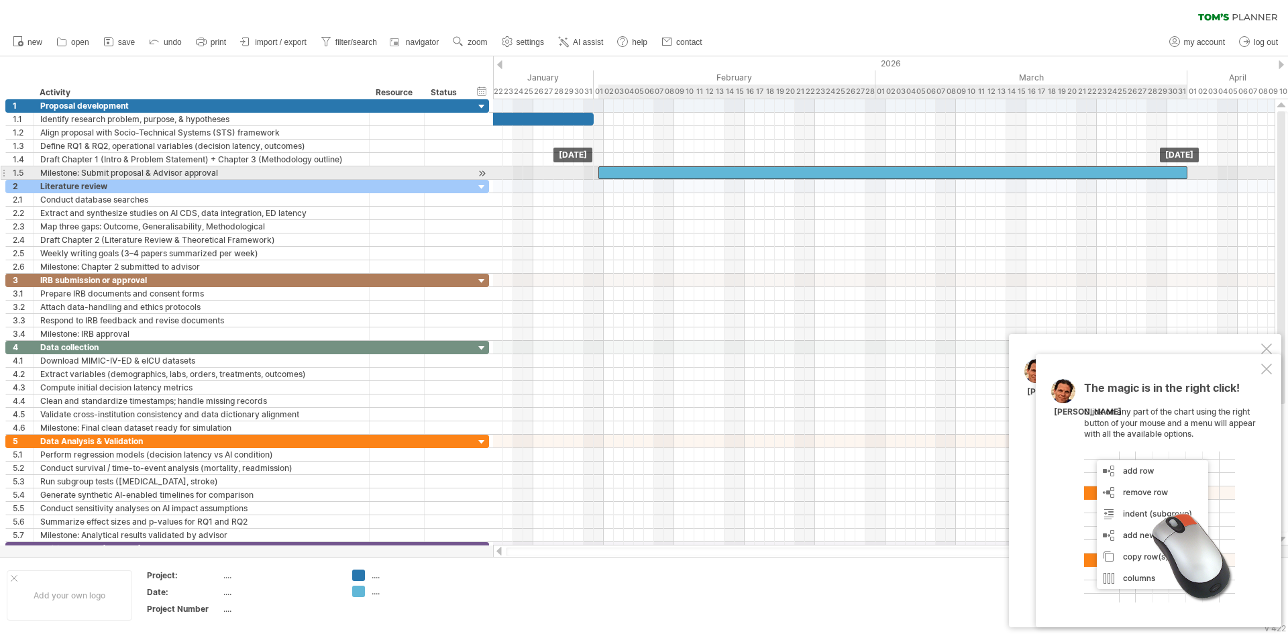
click at [623, 177] on div at bounding box center [892, 172] width 589 height 13
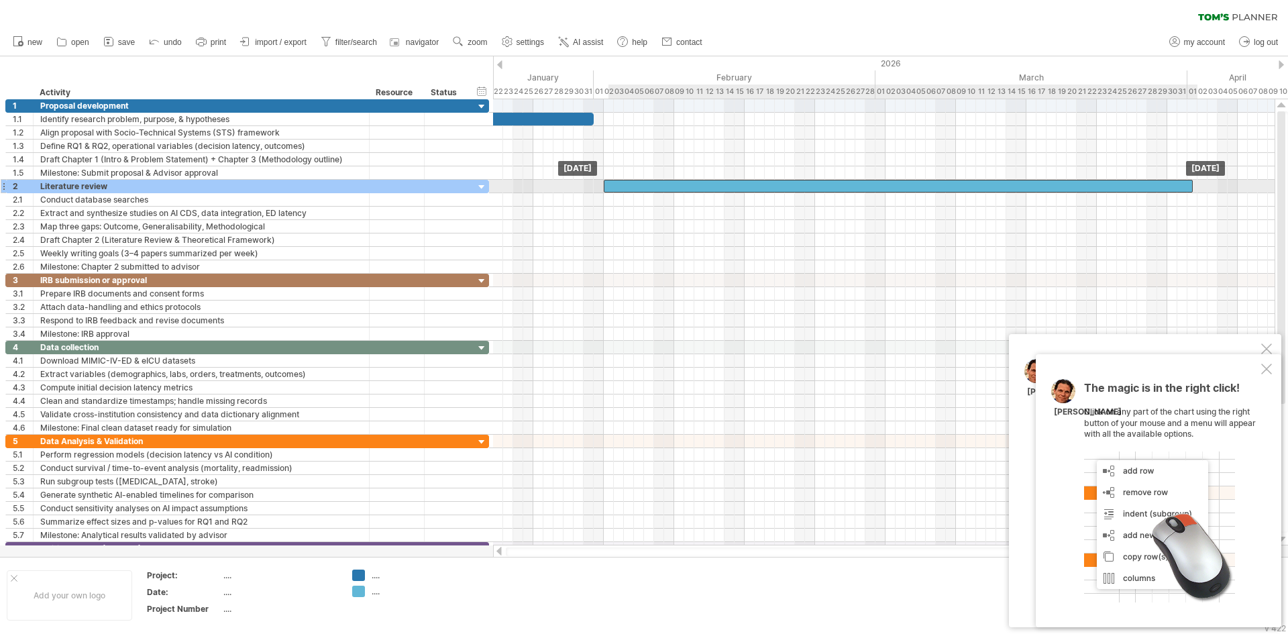
drag, startPoint x: 616, startPoint y: 175, endPoint x: 623, endPoint y: 184, distance: 11.4
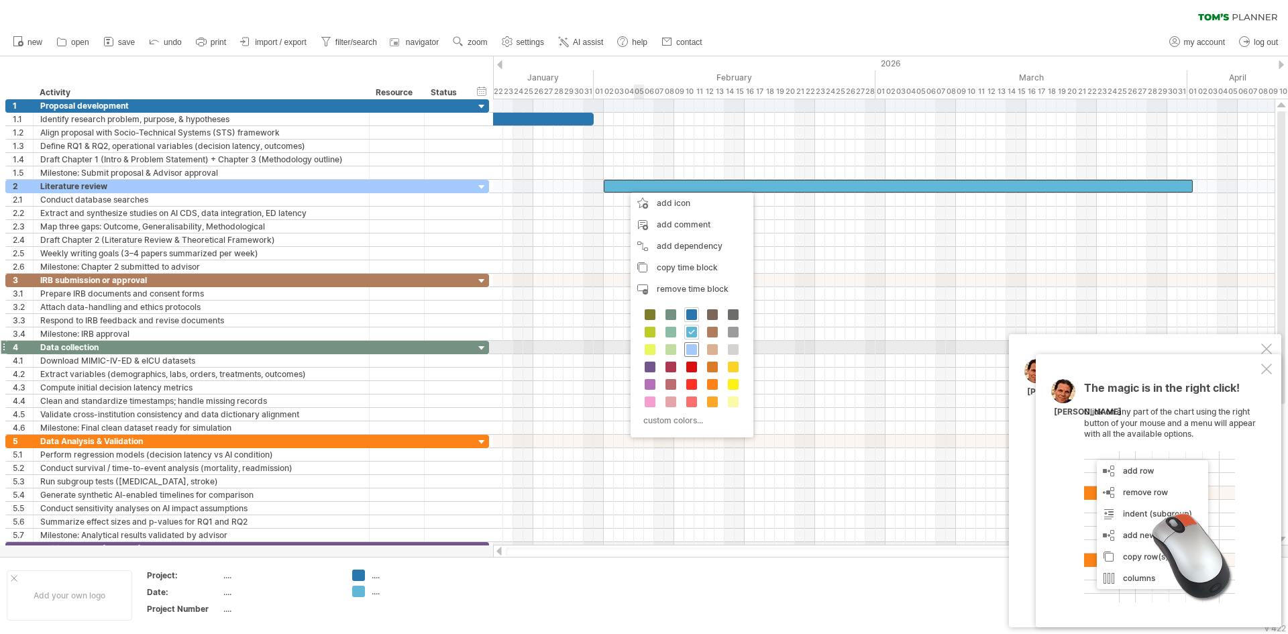
click at [692, 347] on span at bounding box center [691, 349] width 11 height 11
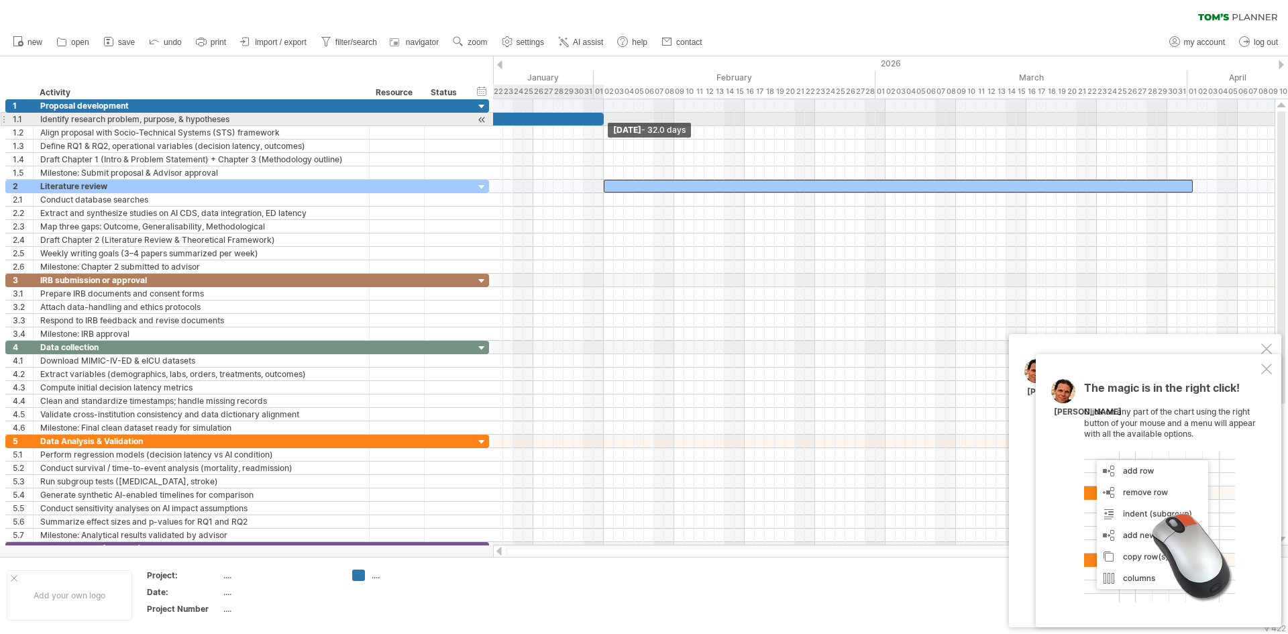
drag, startPoint x: 592, startPoint y: 118, endPoint x: 602, endPoint y: 120, distance: 9.6
click at [602, 120] on span at bounding box center [603, 119] width 5 height 13
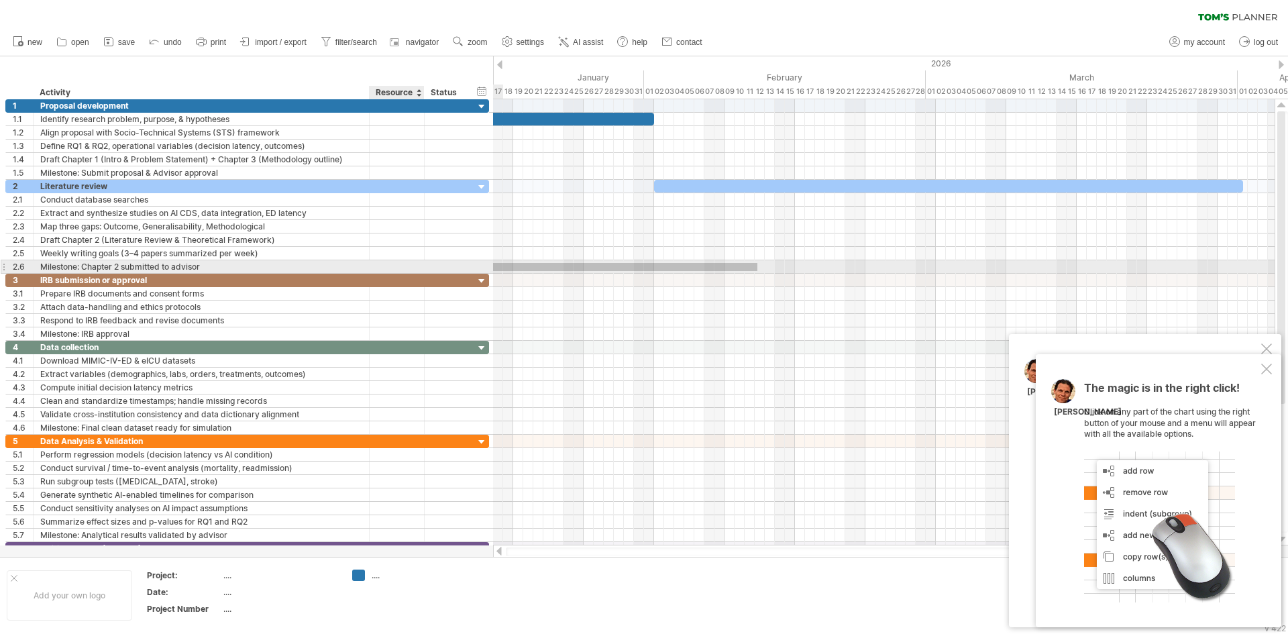
drag, startPoint x: 652, startPoint y: 271, endPoint x: 426, endPoint y: 263, distance: 226.2
click at [426, 263] on div "Trying to reach [DOMAIN_NAME] Connected again... 0% clear filter new 1" at bounding box center [644, 317] width 1288 height 634
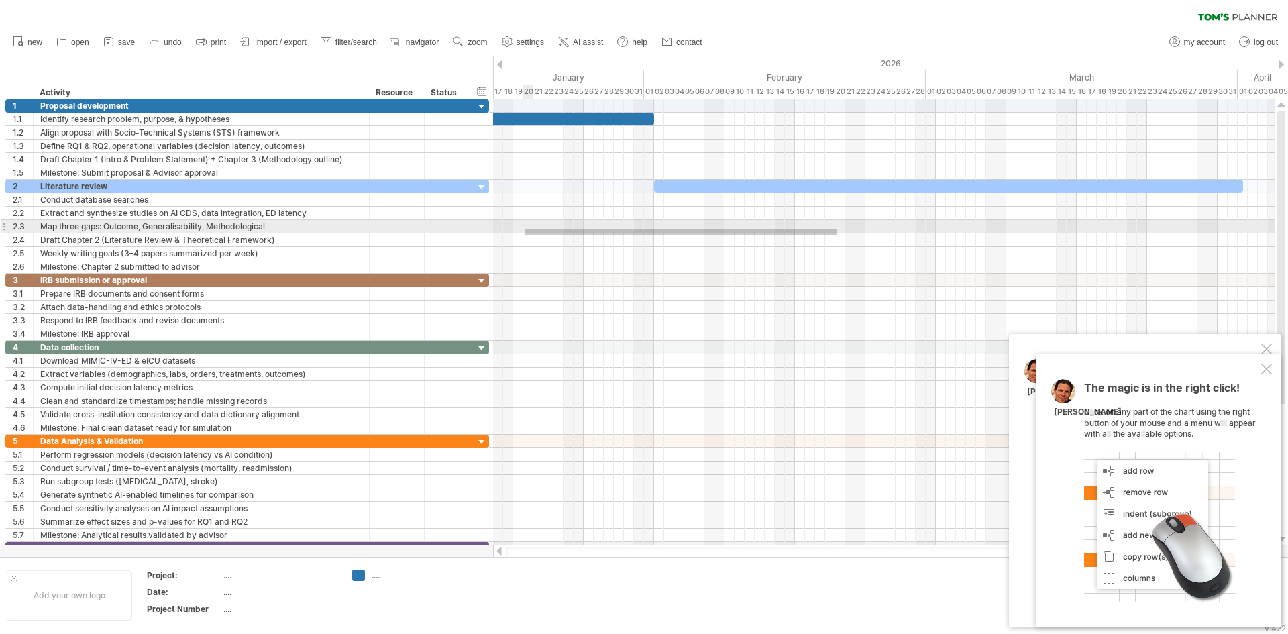
drag, startPoint x: 669, startPoint y: 231, endPoint x: 492, endPoint y: 229, distance: 177.8
click at [492, 229] on div "Trying to reach [DOMAIN_NAME] Connected again... 0% clear filter new 1" at bounding box center [644, 317] width 1288 height 634
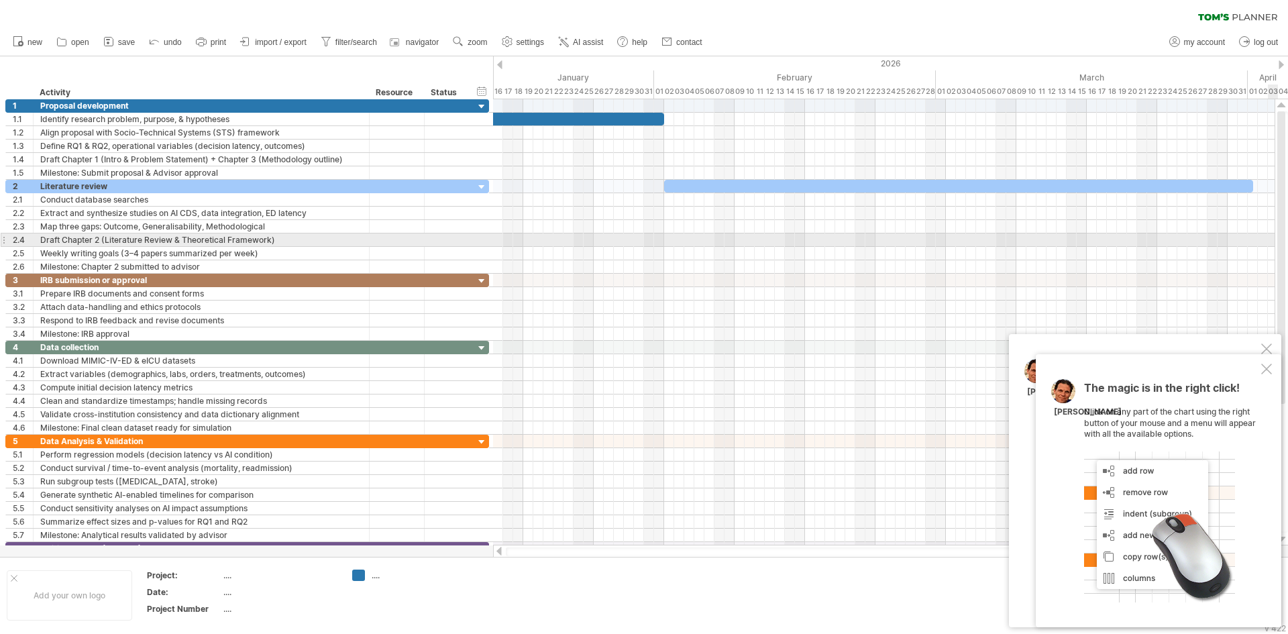
click at [1269, 242] on div at bounding box center [884, 239] width 782 height 13
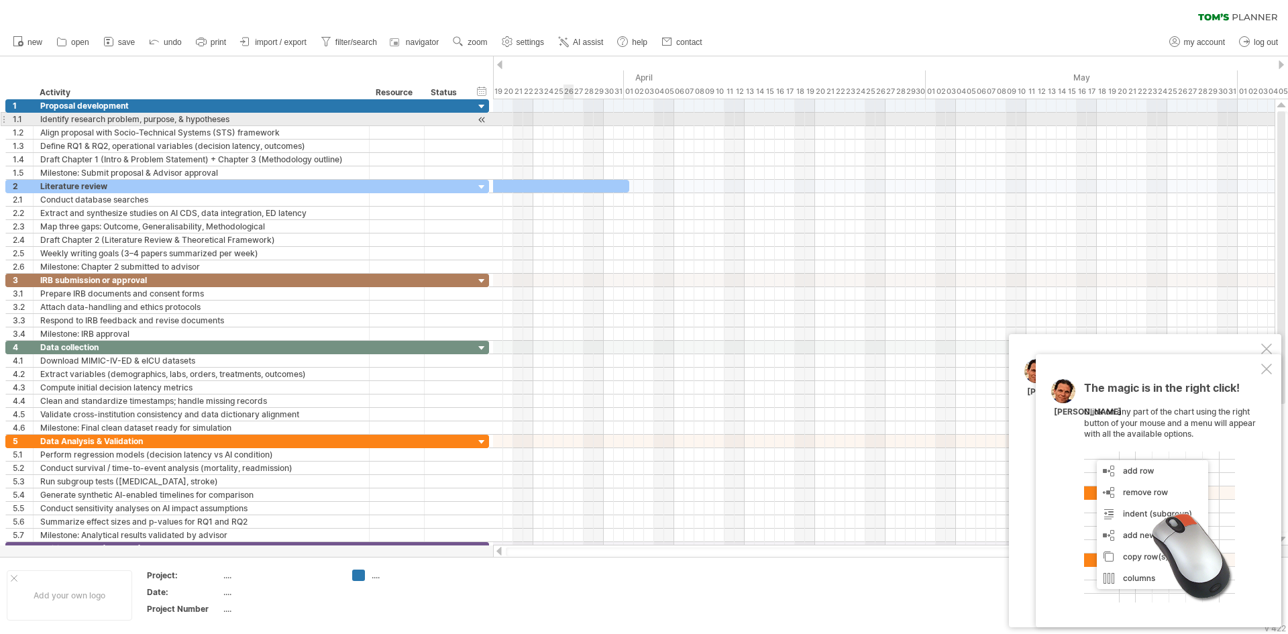
drag, startPoint x: 1191, startPoint y: 68, endPoint x: 564, endPoint y: 154, distance: 632.5
click at [564, 126] on div "Trying to reach [DOMAIN_NAME] Connected again... 0% clear filter new 1" at bounding box center [644, 317] width 1288 height 634
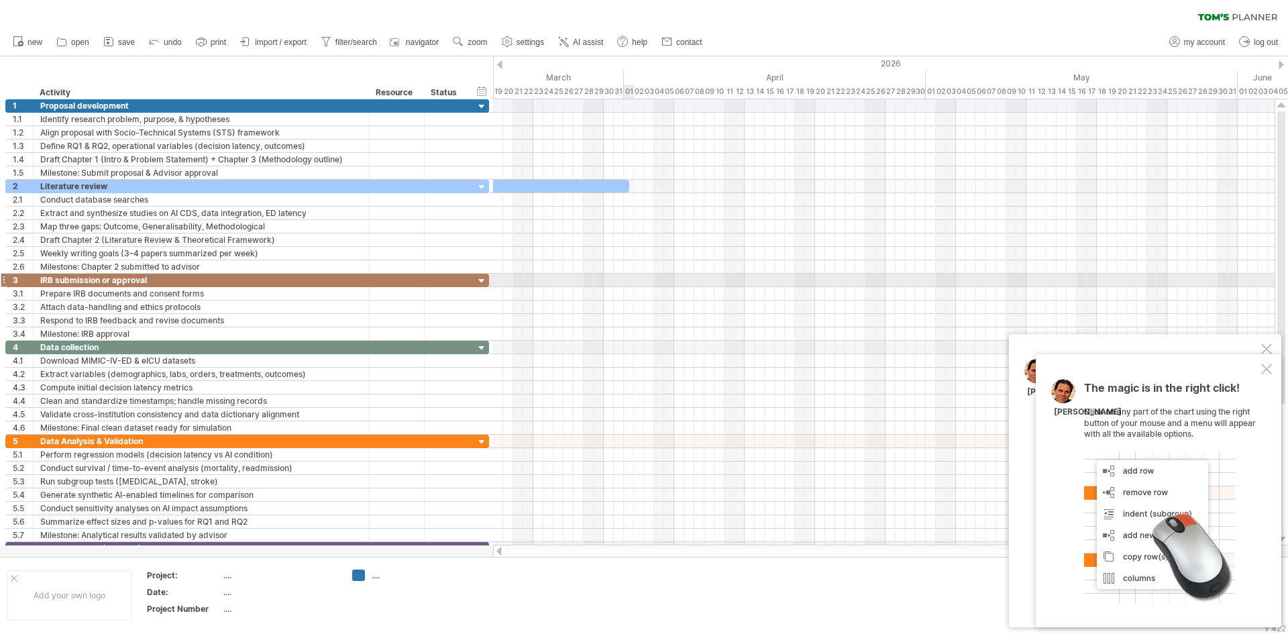
click at [627, 280] on div at bounding box center [884, 280] width 782 height 13
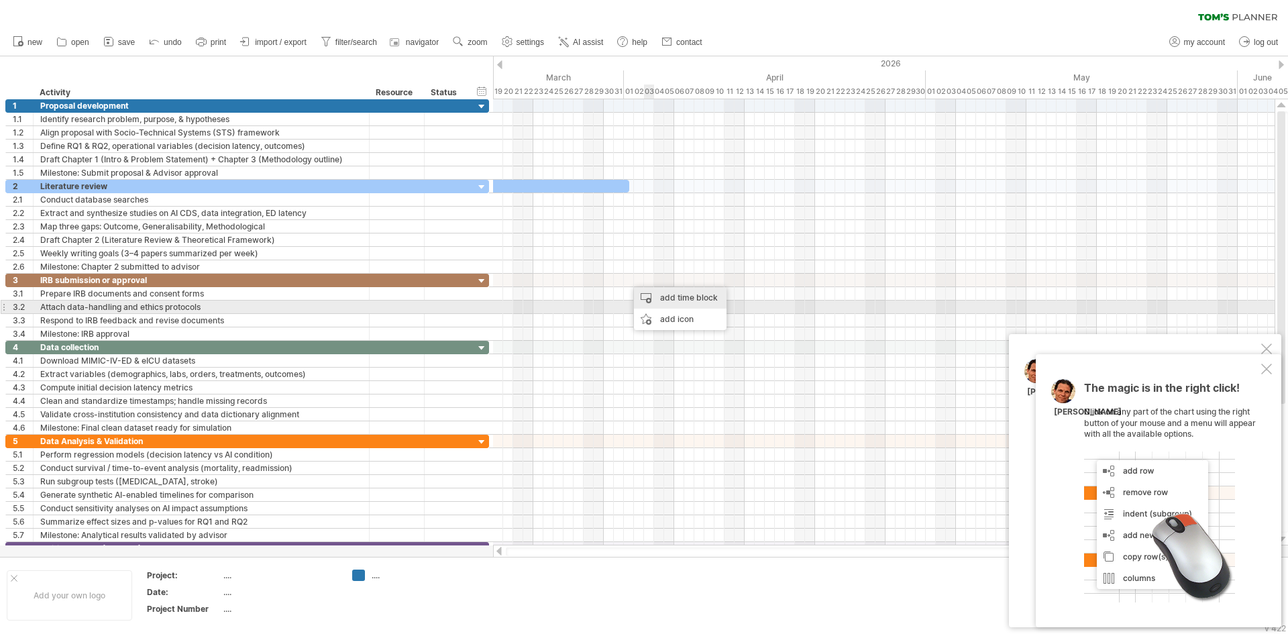
click at [670, 302] on div "add time block" at bounding box center [680, 297] width 93 height 21
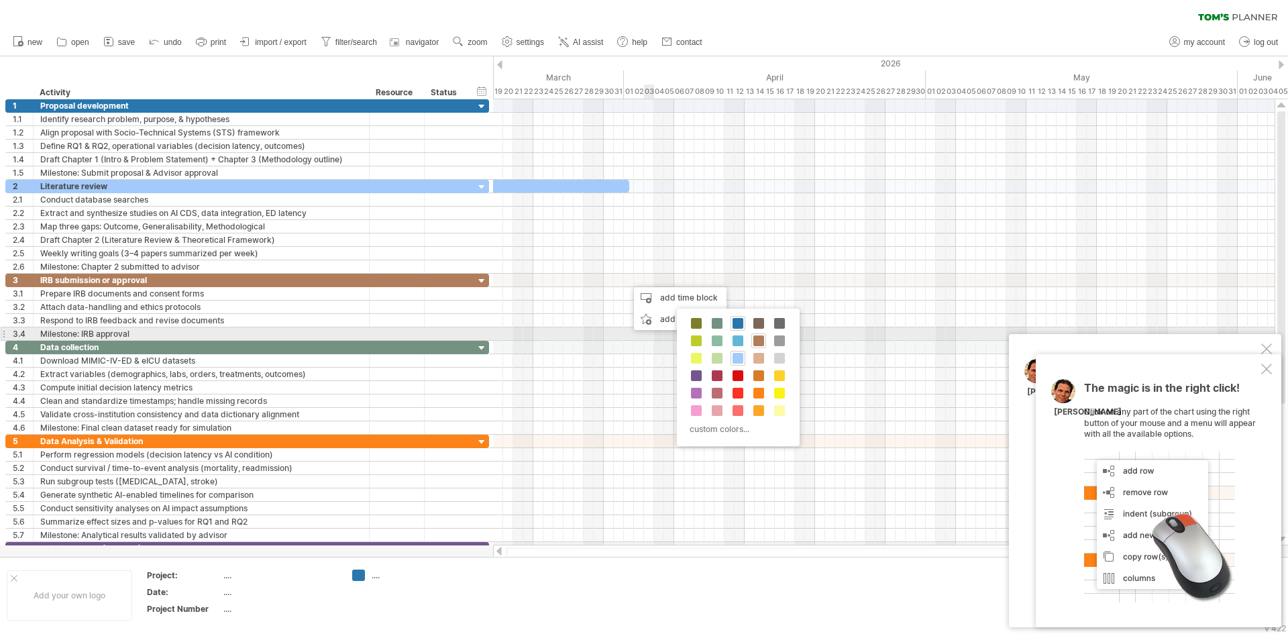
click at [763, 339] on span at bounding box center [758, 340] width 11 height 11
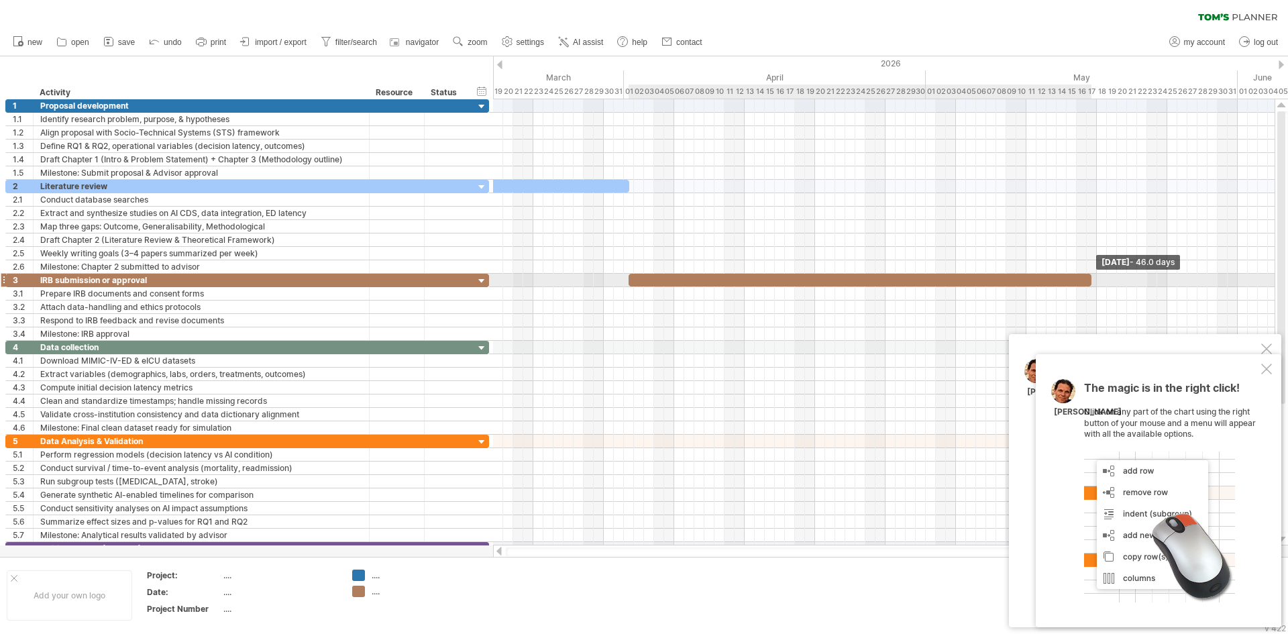
drag, startPoint x: 639, startPoint y: 280, endPoint x: 1091, endPoint y: 280, distance: 452.1
click at [1091, 280] on span at bounding box center [1091, 280] width 5 height 13
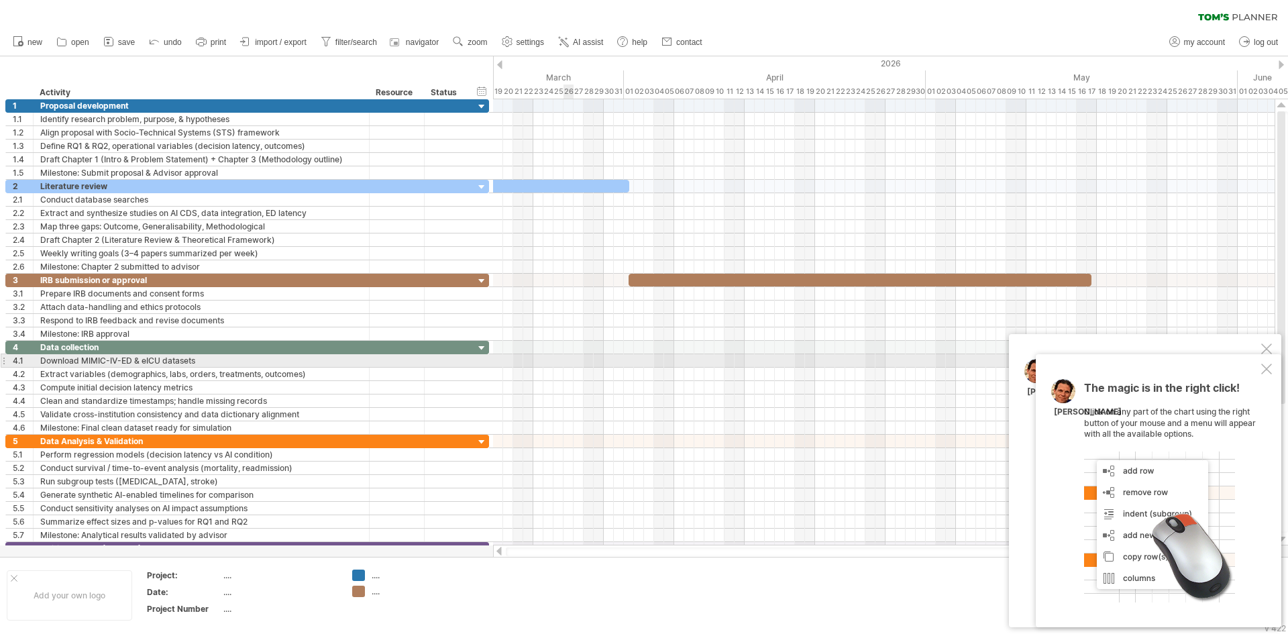
drag, startPoint x: 754, startPoint y: 362, endPoint x: 564, endPoint y: 362, distance: 189.8
click at [564, 362] on div at bounding box center [884, 360] width 782 height 13
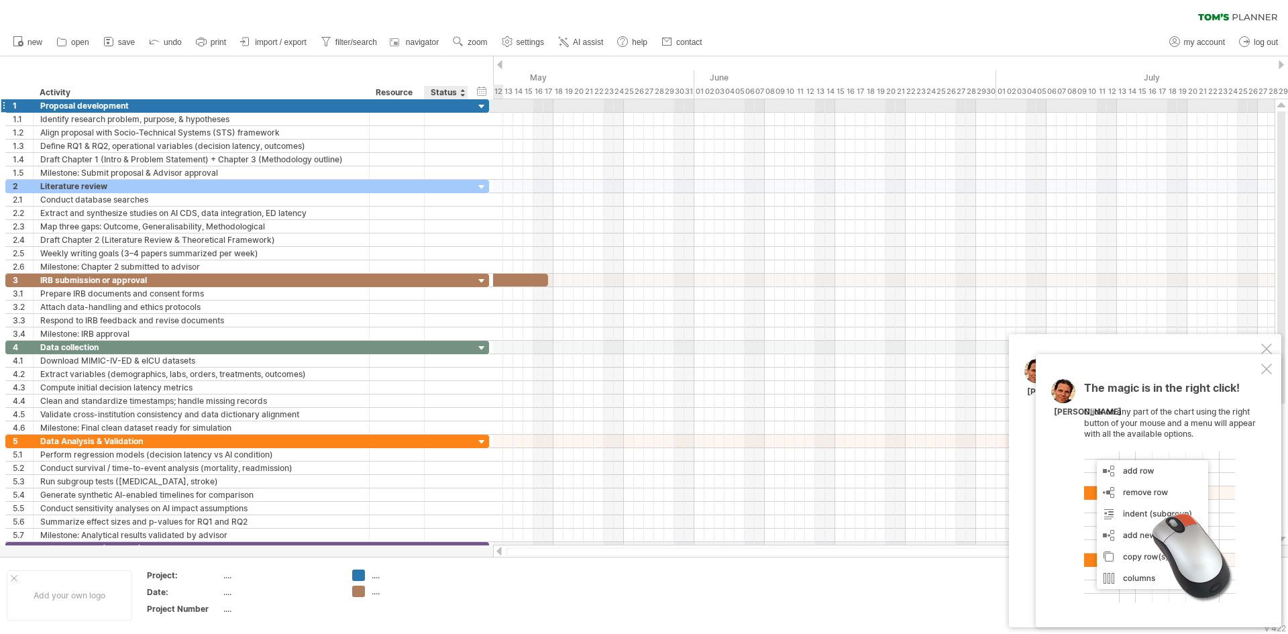
drag, startPoint x: 1014, startPoint y: 68, endPoint x: 470, endPoint y: 110, distance: 545.0
click at [529, 278] on div at bounding box center [316, 280] width 463 height 13
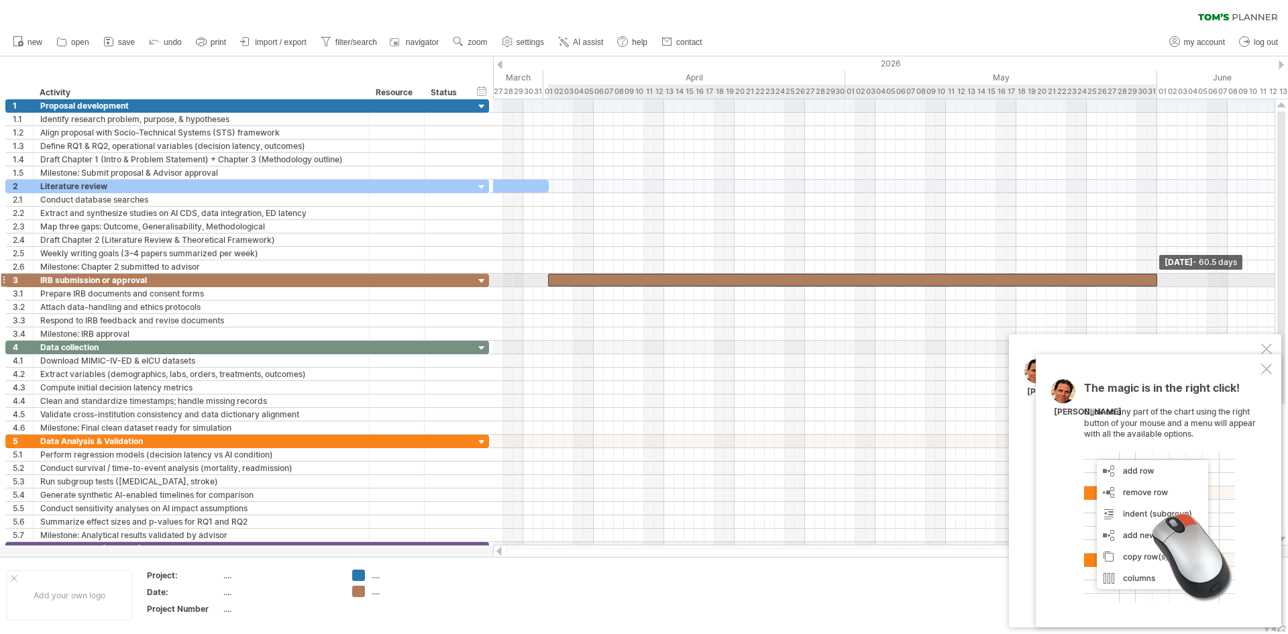
drag, startPoint x: 545, startPoint y: 279, endPoint x: 1155, endPoint y: 284, distance: 609.8
click at [1155, 284] on span at bounding box center [1157, 280] width 5 height 13
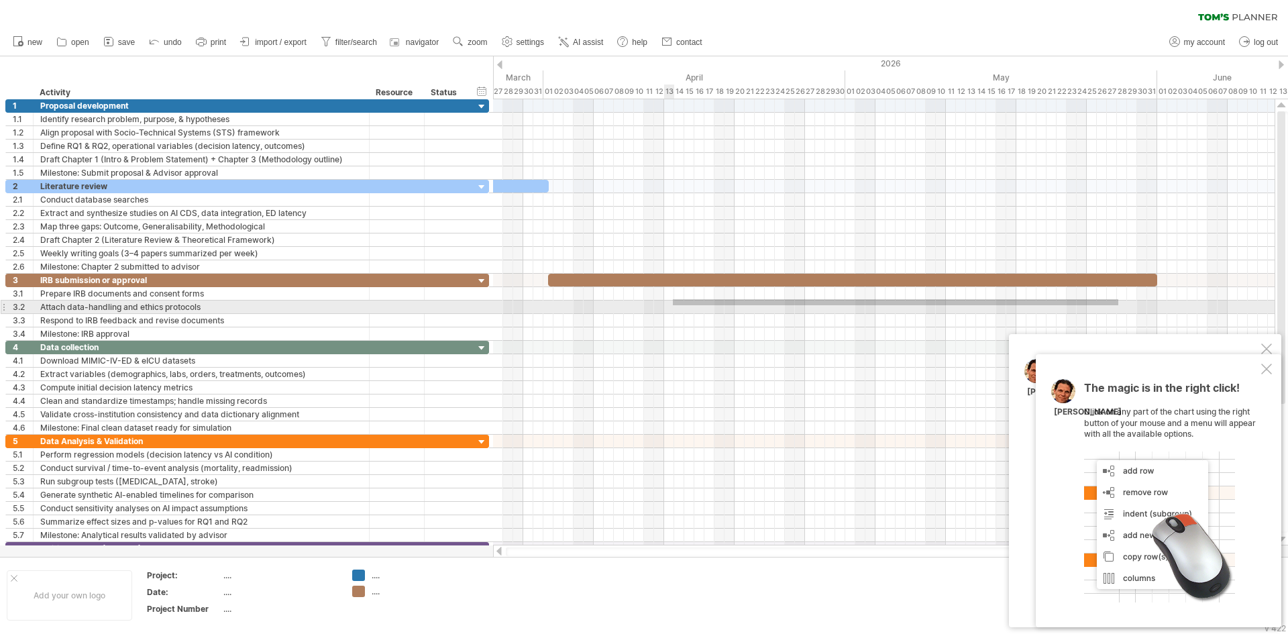
drag, startPoint x: 1118, startPoint y: 299, endPoint x: 673, endPoint y: 305, distance: 445.5
click at [673, 305] on div at bounding box center [884, 307] width 782 height 67
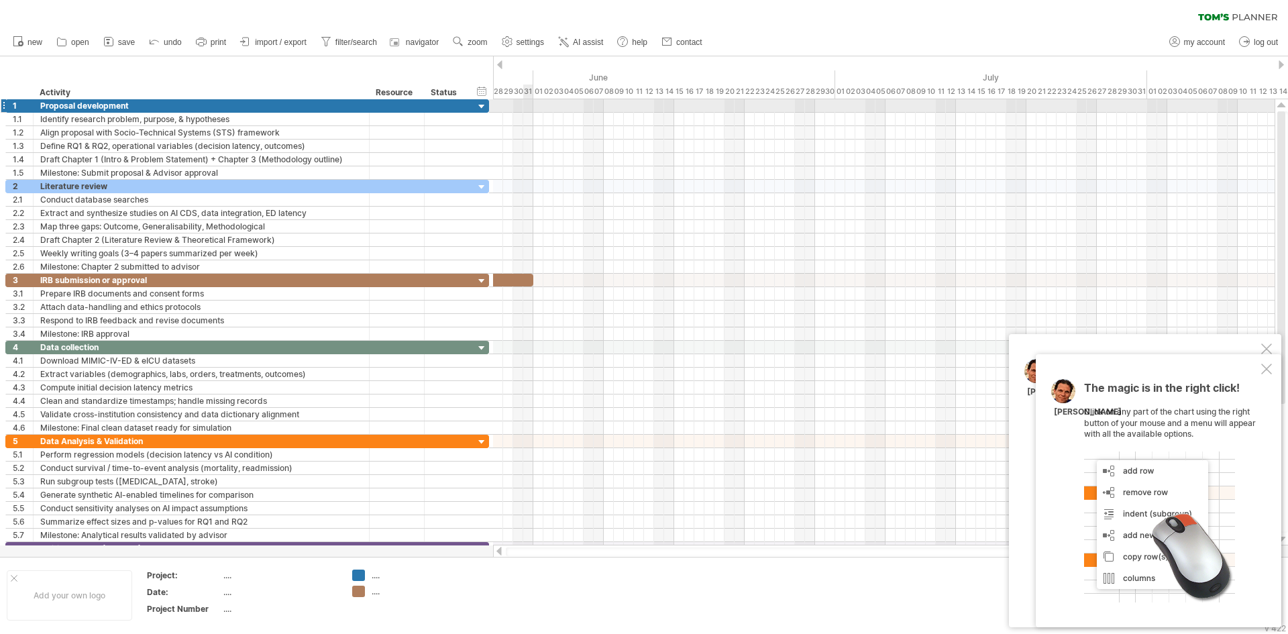
drag, startPoint x: 1155, startPoint y: 66, endPoint x: 531, endPoint y: 108, distance: 625.3
click at [531, 108] on div "Trying to reach [DOMAIN_NAME] Connected again... 0% clear filter new 1" at bounding box center [644, 317] width 1288 height 634
click at [541, 347] on div at bounding box center [884, 347] width 782 height 13
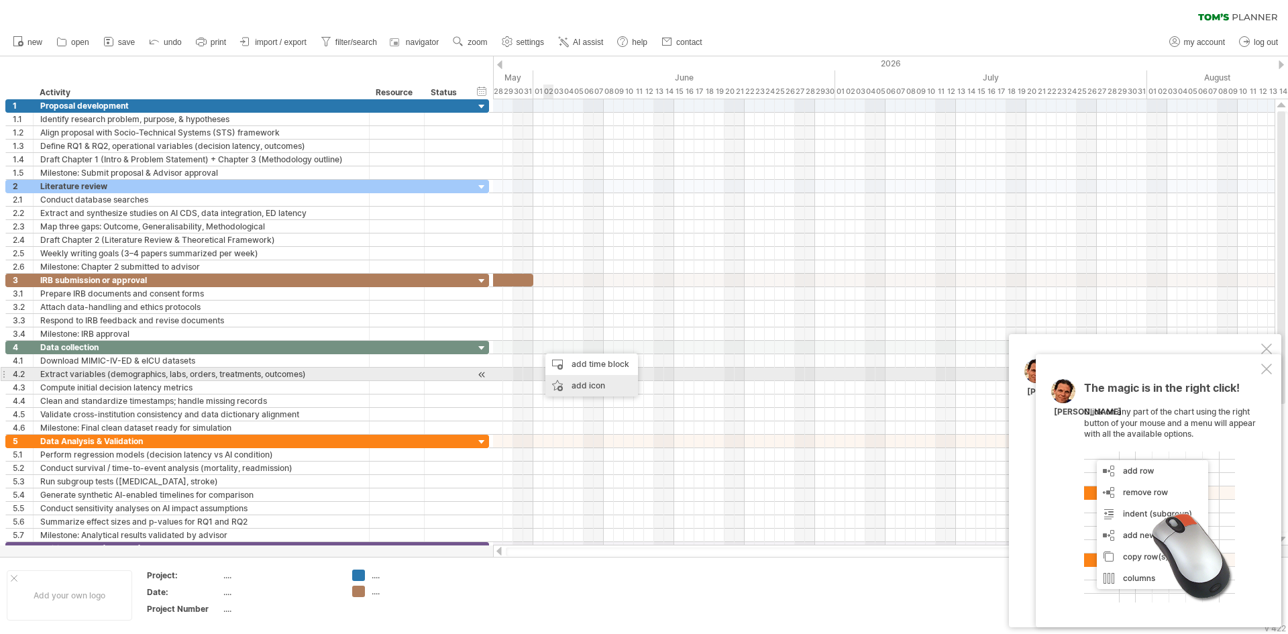
click at [577, 378] on div "add icon" at bounding box center [591, 385] width 93 height 21
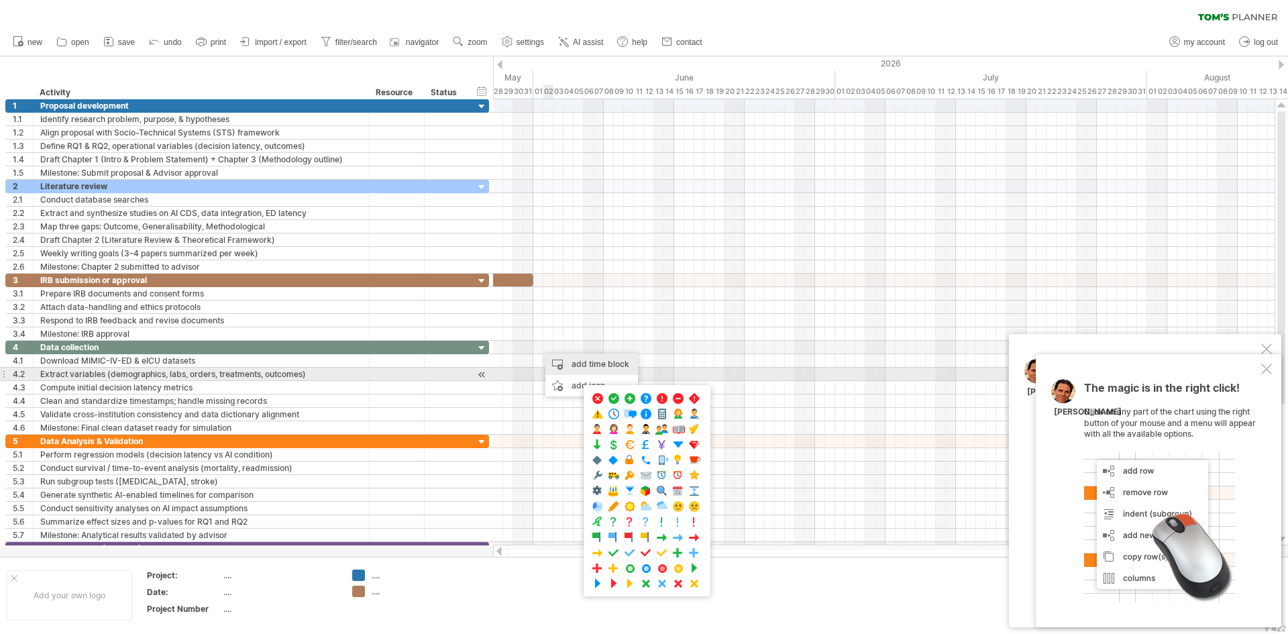
click at [589, 366] on div "add time block" at bounding box center [591, 364] width 93 height 21
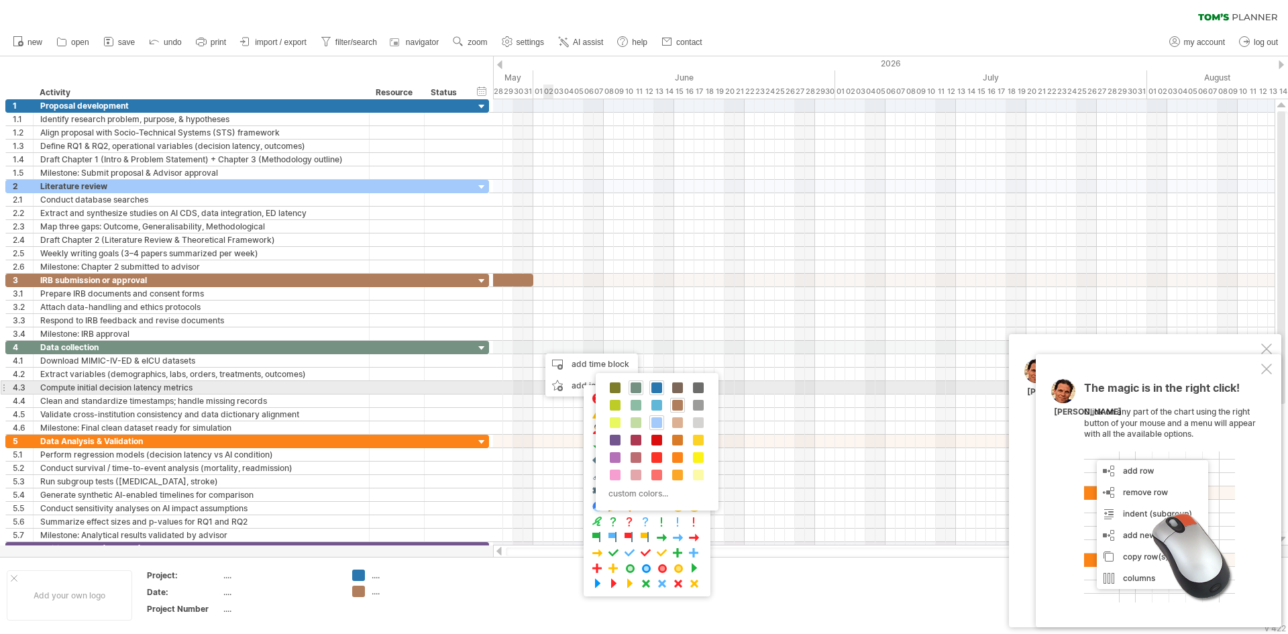
click at [633, 388] on span at bounding box center [636, 387] width 11 height 11
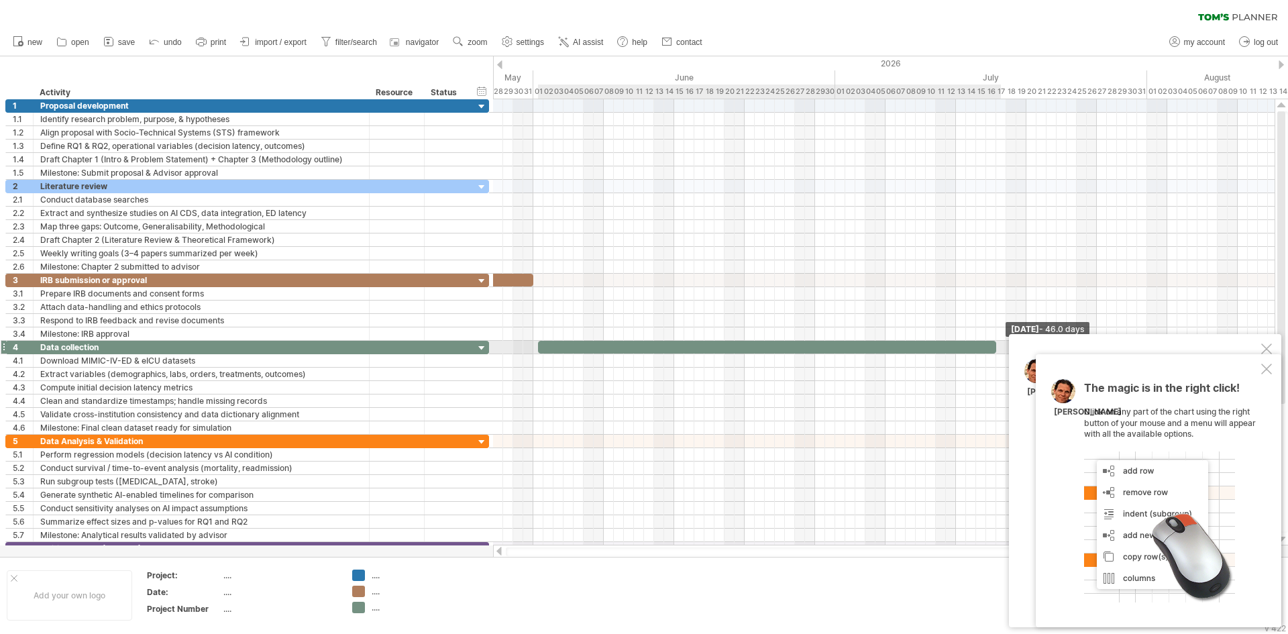
drag, startPoint x: 549, startPoint y: 349, endPoint x: 994, endPoint y: 354, distance: 444.1
click at [994, 353] on span at bounding box center [996, 347] width 5 height 13
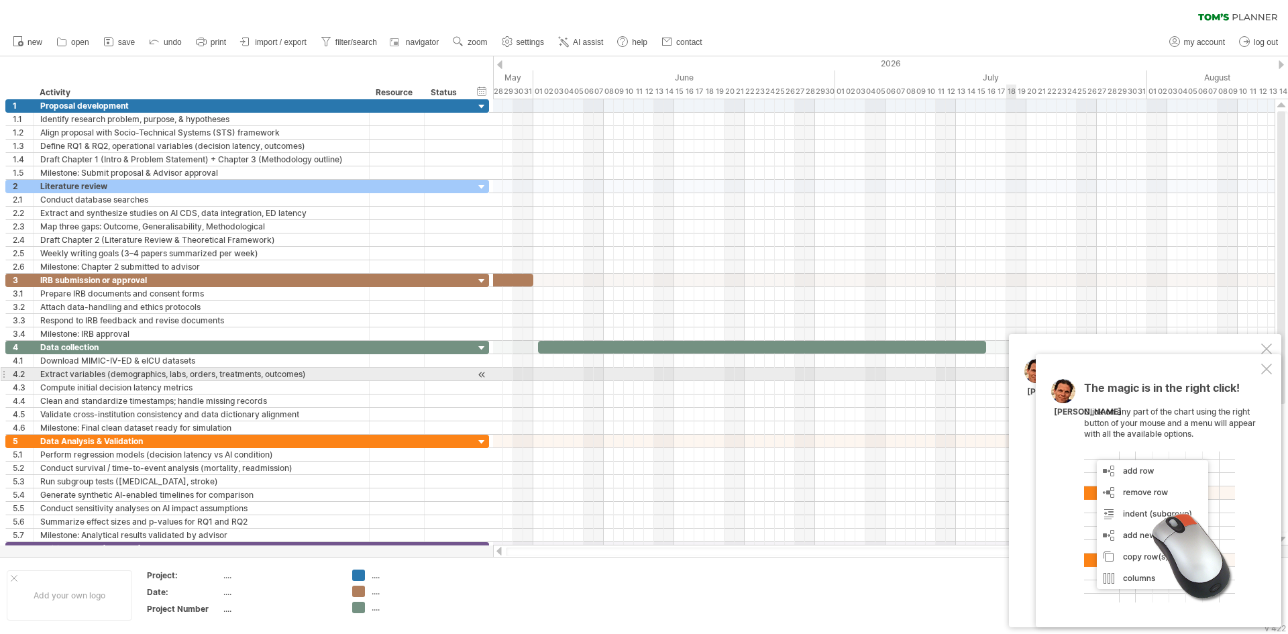
click at [1257, 369] on div "The magic is in the right click! Click on any part of the chart using the right…" at bounding box center [1159, 490] width 246 height 273
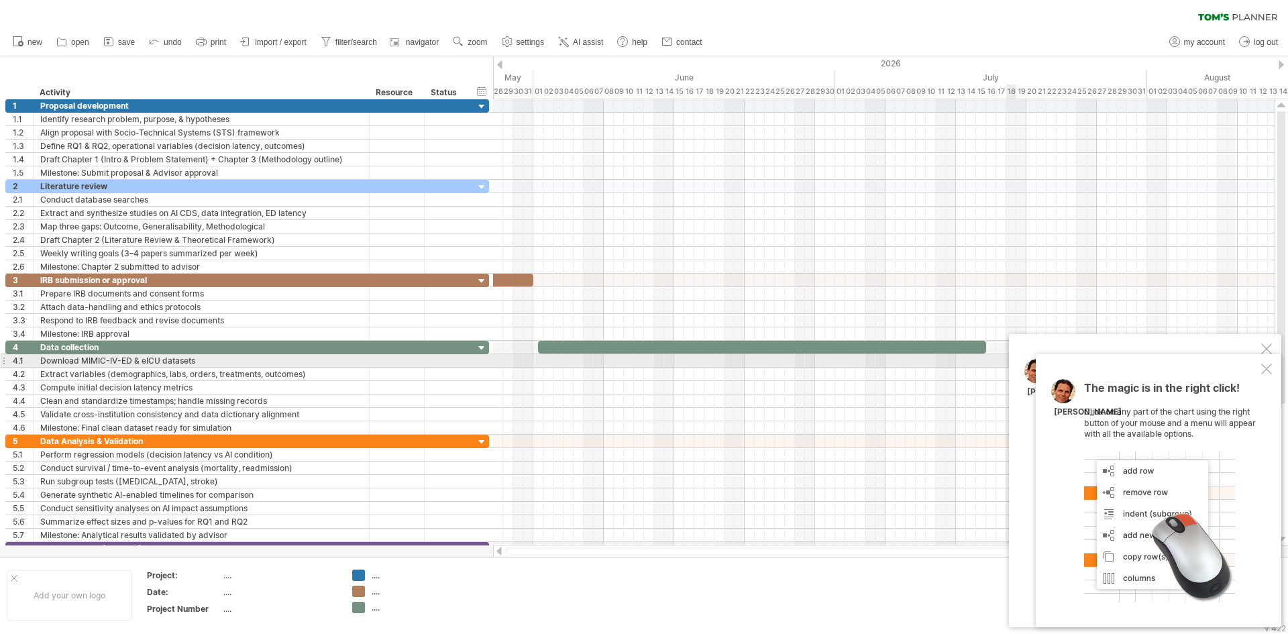
click at [1267, 366] on div at bounding box center [1266, 369] width 11 height 11
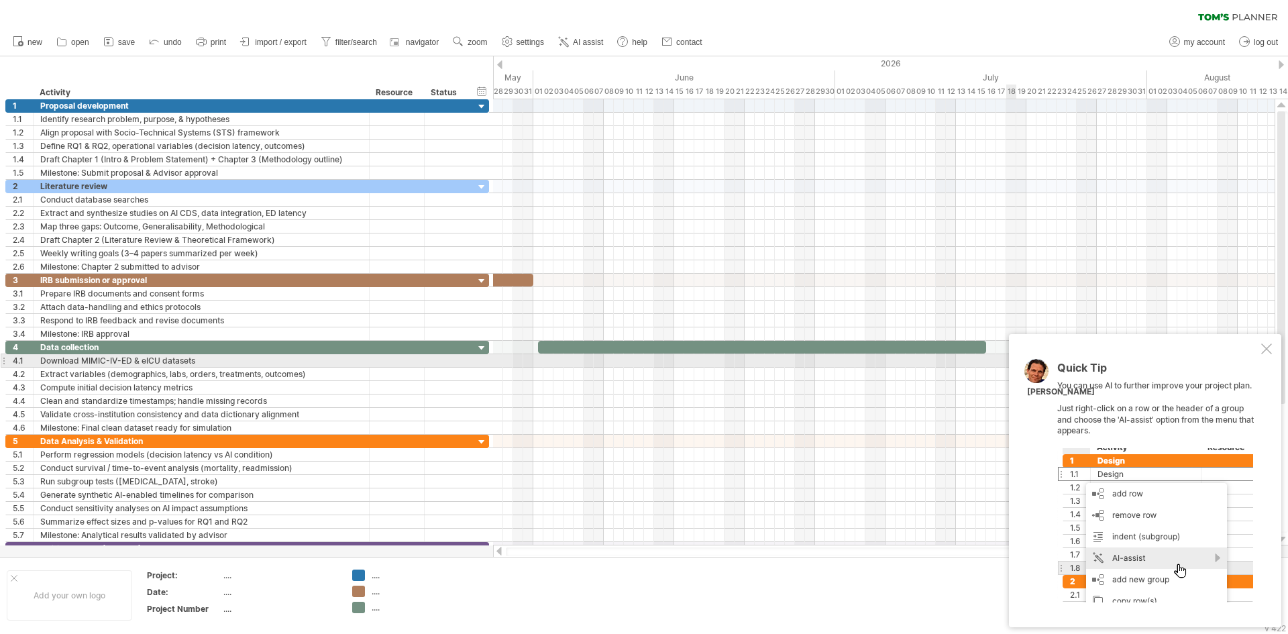
click at [1267, 353] on div at bounding box center [1266, 348] width 11 height 11
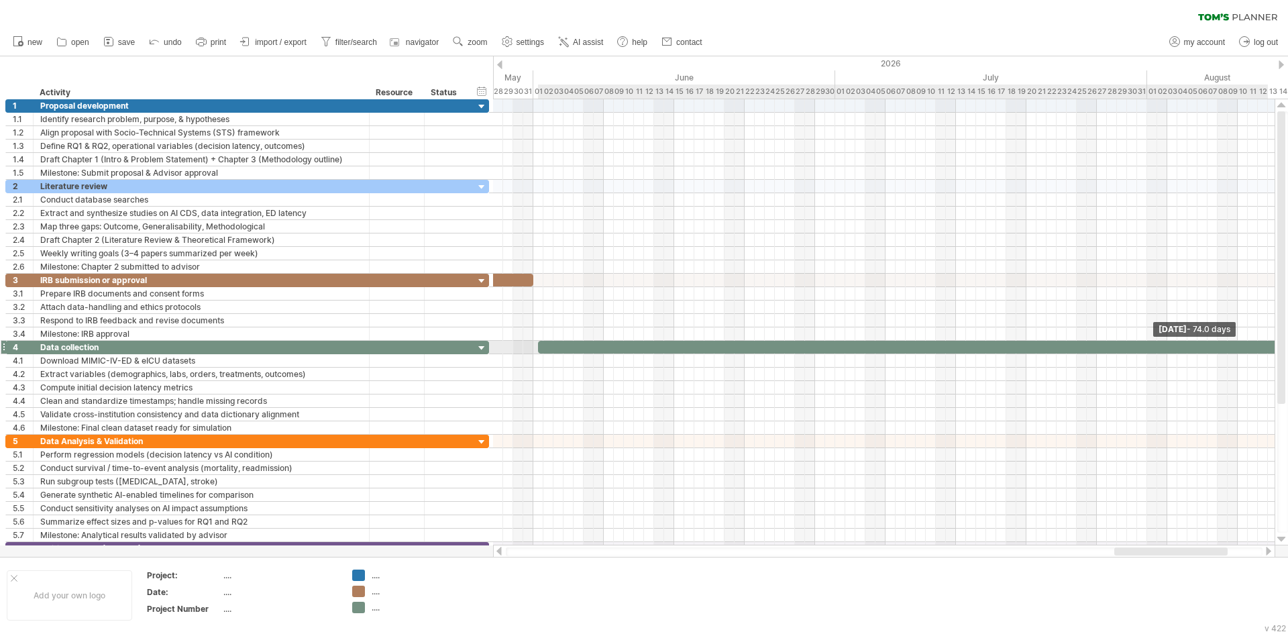
drag, startPoint x: 988, startPoint y: 347, endPoint x: 1259, endPoint y: 350, distance: 271.0
click at [1283, 347] on div "Trying to reach [DOMAIN_NAME] Connected again... 0% clear filter new 1" at bounding box center [644, 317] width 1288 height 634
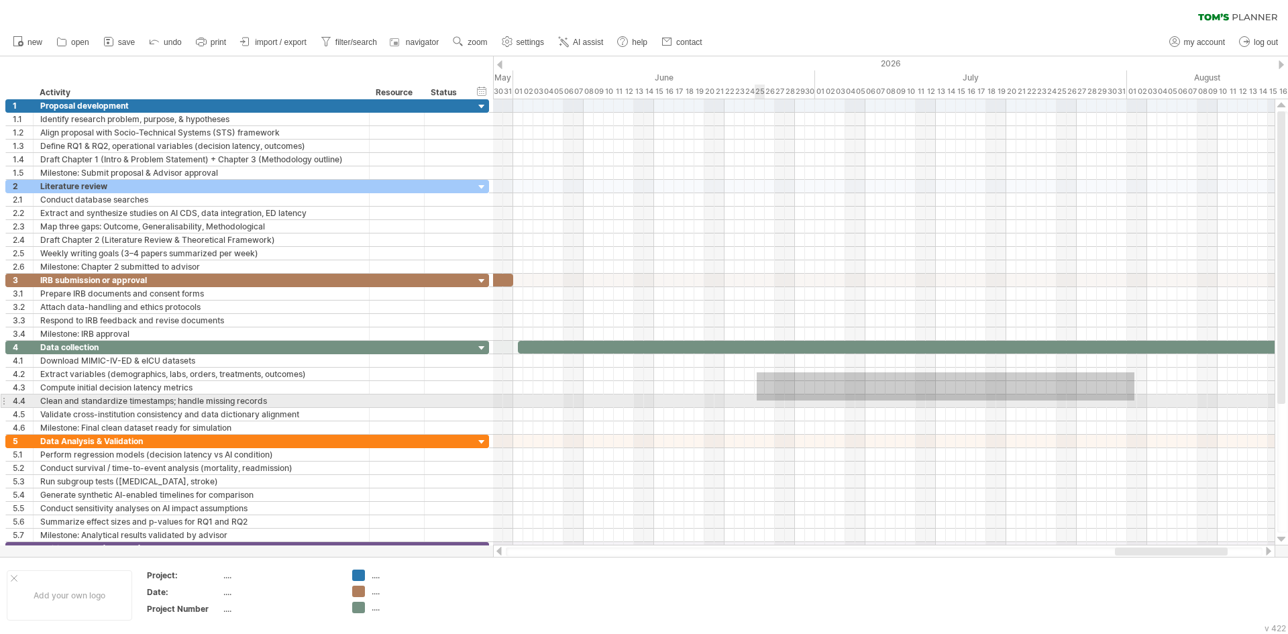
drag, startPoint x: 1053, startPoint y: 372, endPoint x: 757, endPoint y: 400, distance: 297.8
click at [757, 400] on div at bounding box center [884, 388] width 782 height 94
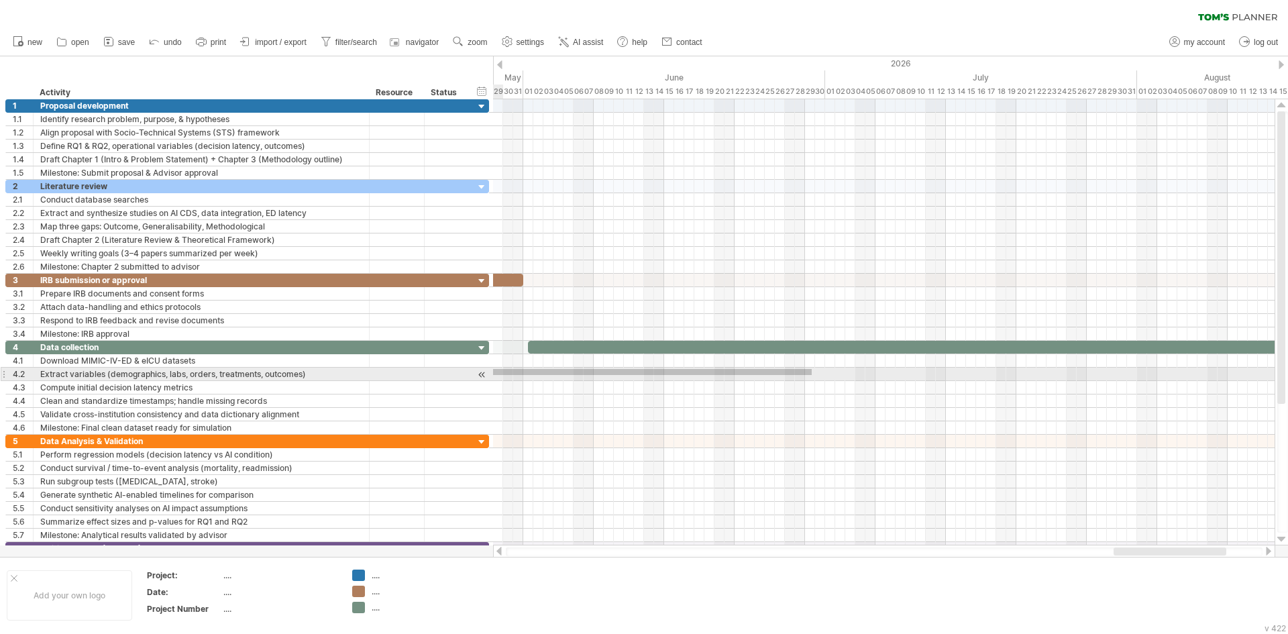
drag, startPoint x: 792, startPoint y: 369, endPoint x: 571, endPoint y: 396, distance: 223.1
click at [481, 376] on div "Trying to reach [DOMAIN_NAME] Connected again... 0% clear filter new 1" at bounding box center [644, 317] width 1288 height 634
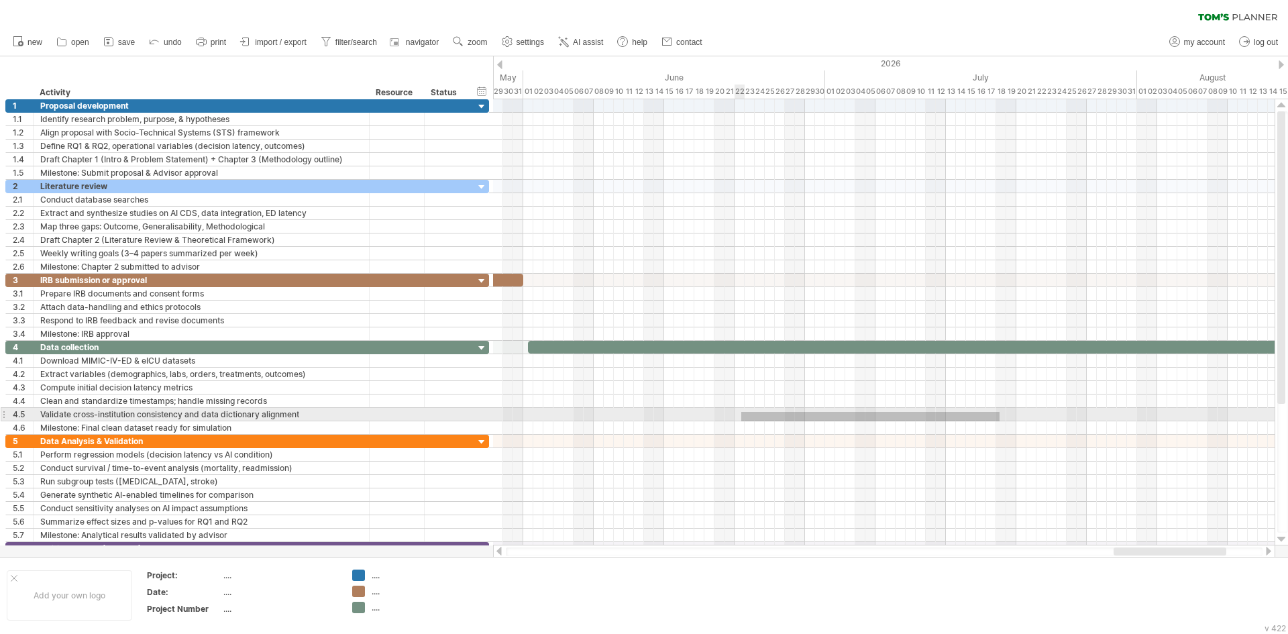
drag, startPoint x: 977, startPoint y: 413, endPoint x: 638, endPoint y: 431, distance: 339.3
click at [637, 429] on div at bounding box center [884, 388] width 782 height 94
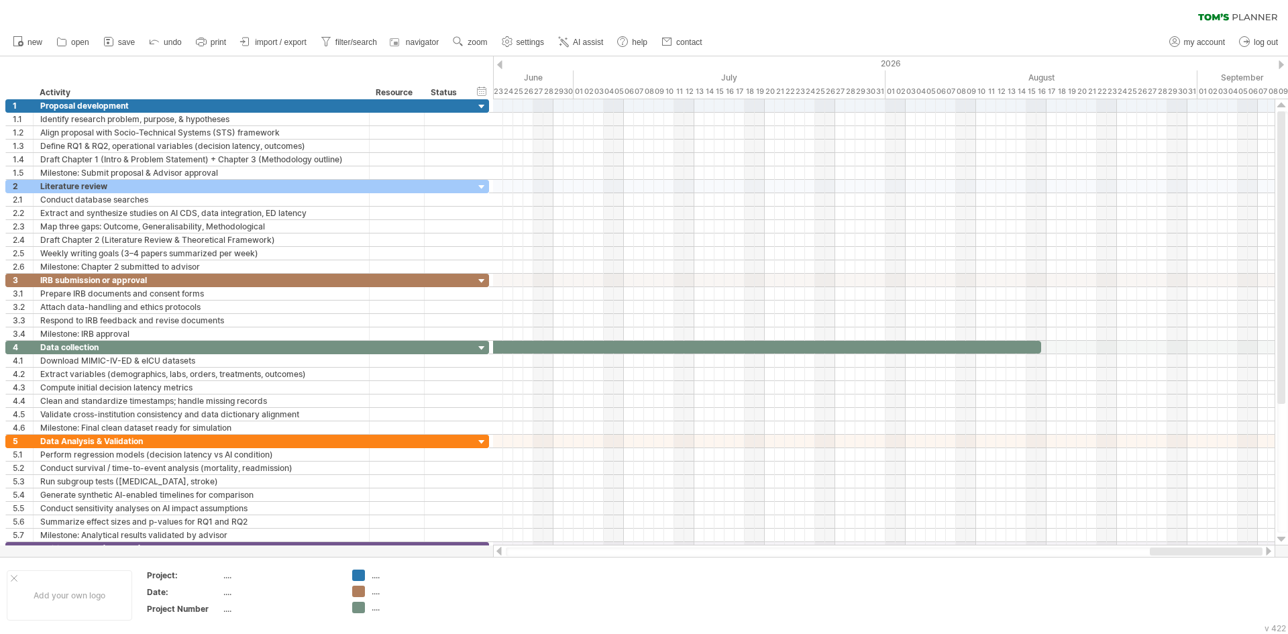
drag, startPoint x: 1163, startPoint y: 555, endPoint x: 1246, endPoint y: 551, distance: 83.3
click at [1248, 555] on div at bounding box center [1206, 551] width 113 height 8
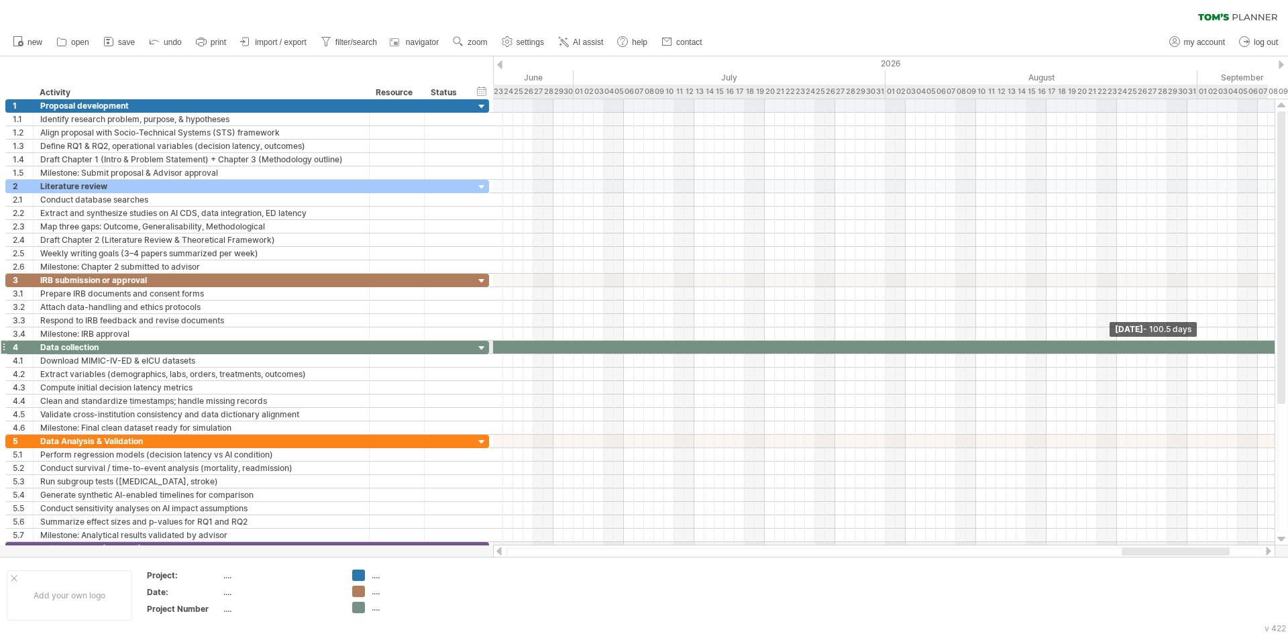
drag, startPoint x: 1040, startPoint y: 349, endPoint x: 1287, endPoint y: 350, distance: 246.9
click at [1287, 350] on div "Trying to reach [DOMAIN_NAME] Connected again... 0% clear filter new 1" at bounding box center [644, 317] width 1288 height 634
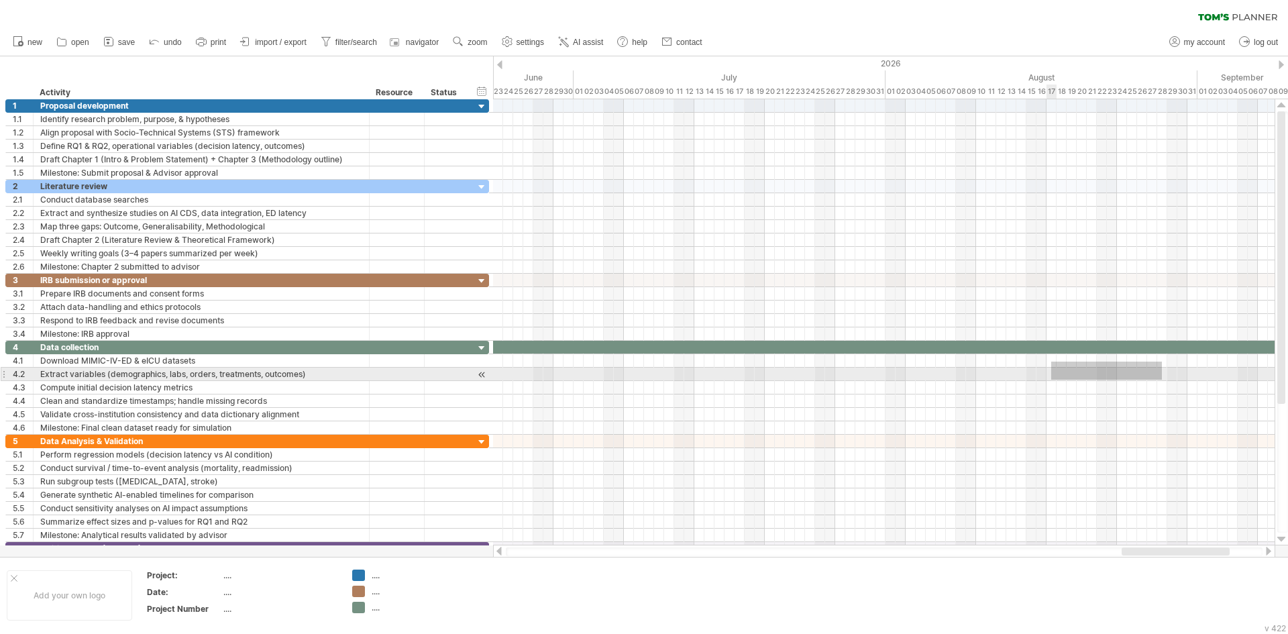
drag, startPoint x: 1121, startPoint y: 367, endPoint x: 802, endPoint y: 411, distance: 322.3
click at [798, 410] on div at bounding box center [884, 388] width 782 height 94
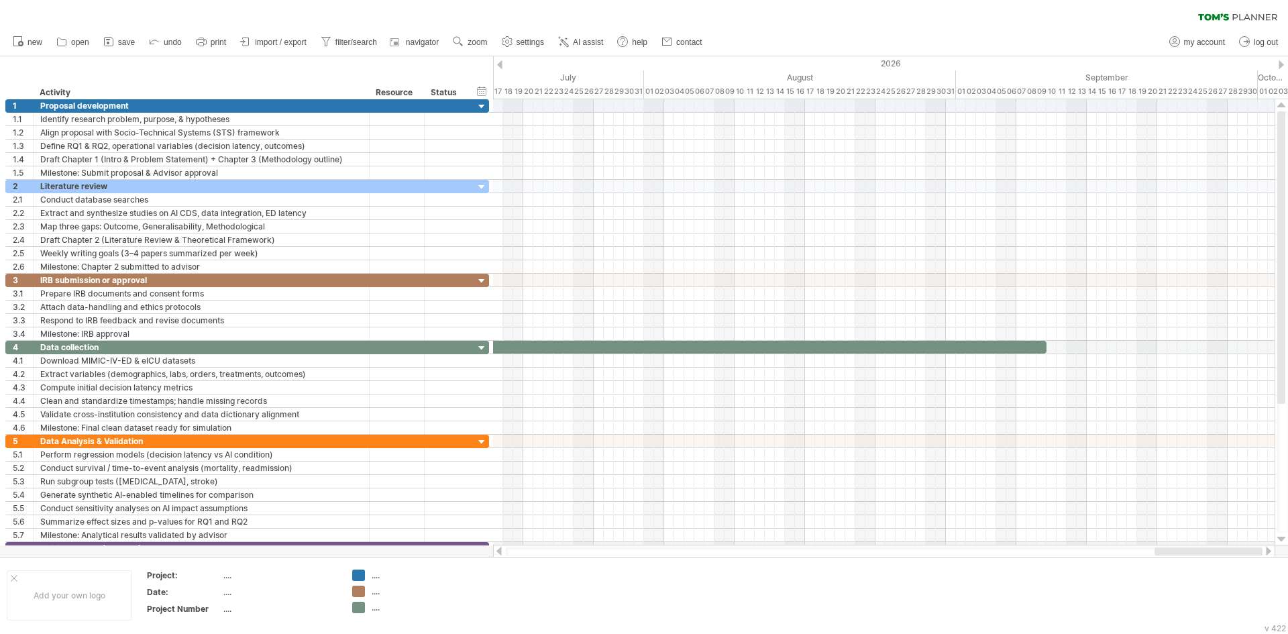
drag, startPoint x: 1130, startPoint y: 549, endPoint x: 1176, endPoint y: 549, distance: 45.6
click at [1176, 549] on div at bounding box center [1209, 551] width 108 height 8
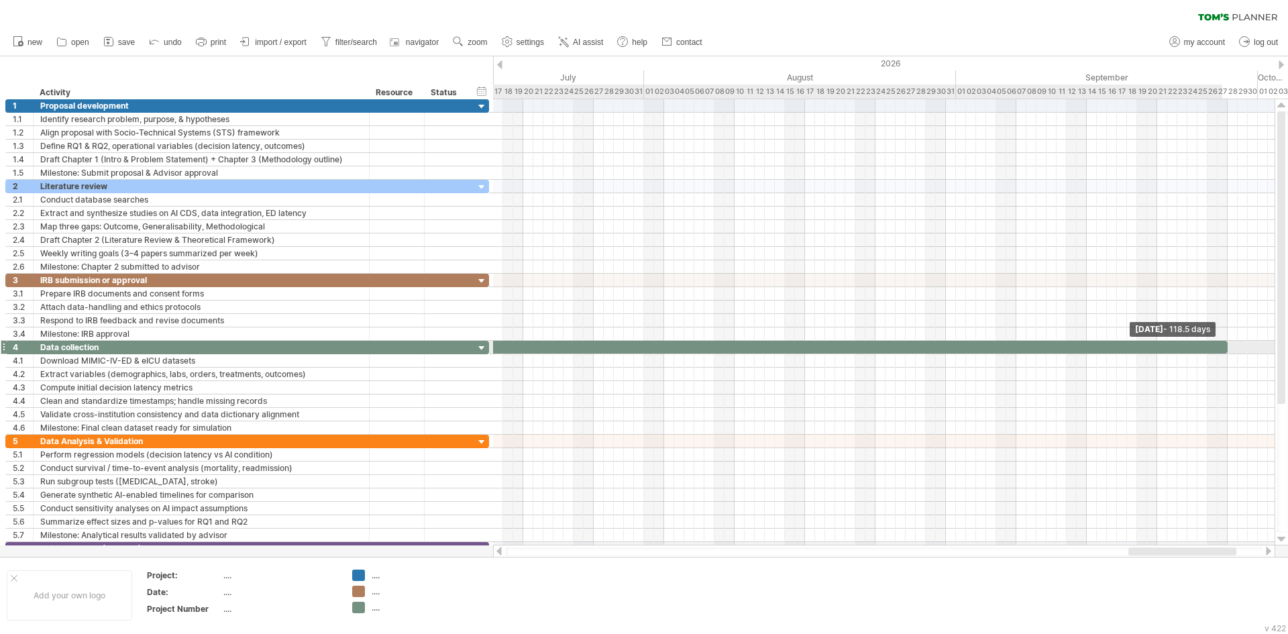
drag, startPoint x: 1044, startPoint y: 345, endPoint x: 1224, endPoint y: 350, distance: 179.8
click at [1225, 350] on span at bounding box center [1227, 347] width 5 height 13
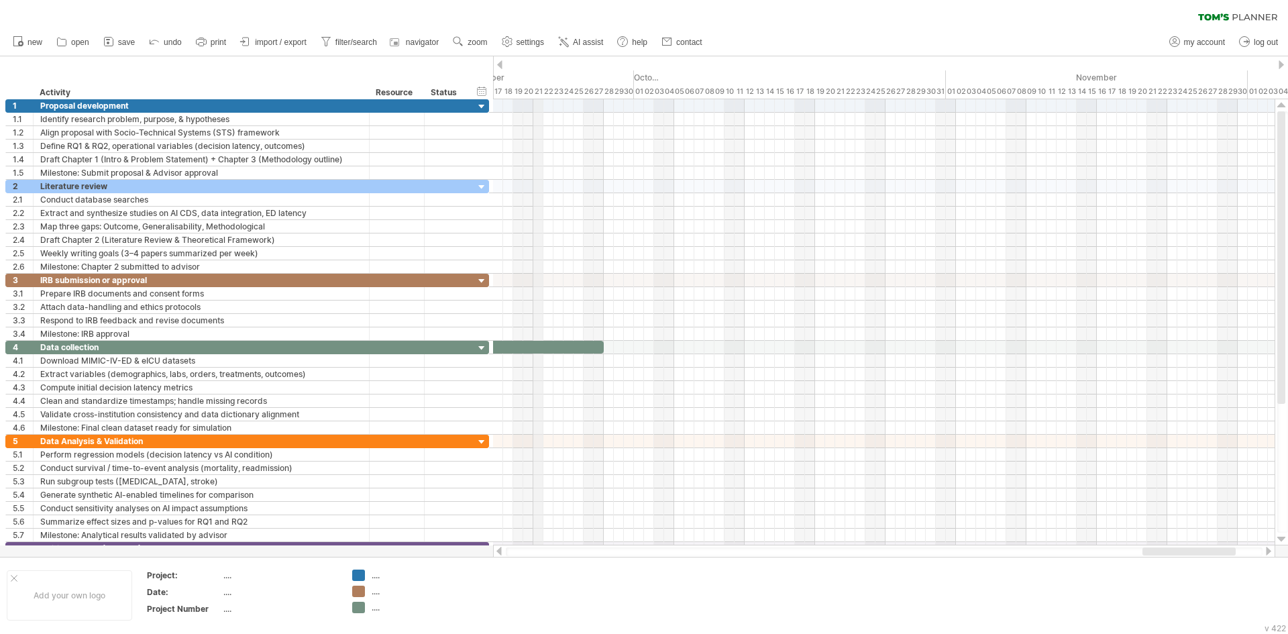
drag, startPoint x: 1157, startPoint y: 71, endPoint x: 531, endPoint y: 96, distance: 627.0
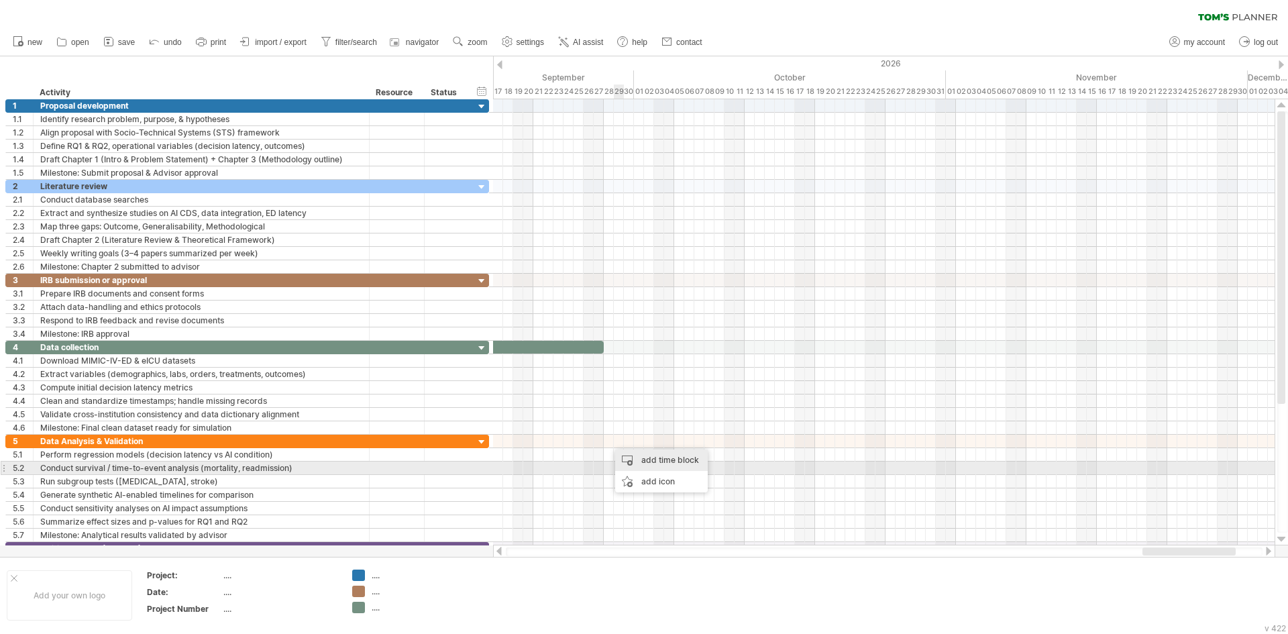
click at [643, 462] on div "add time block" at bounding box center [661, 459] width 93 height 21
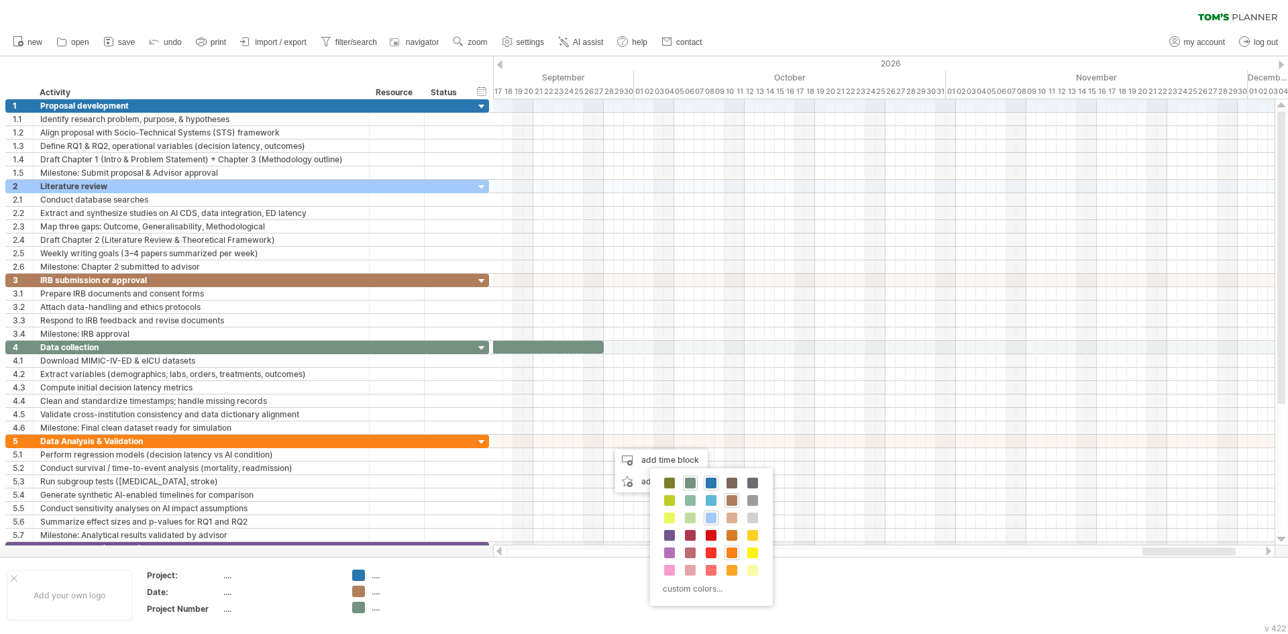
click at [732, 551] on span at bounding box center [732, 552] width 11 height 11
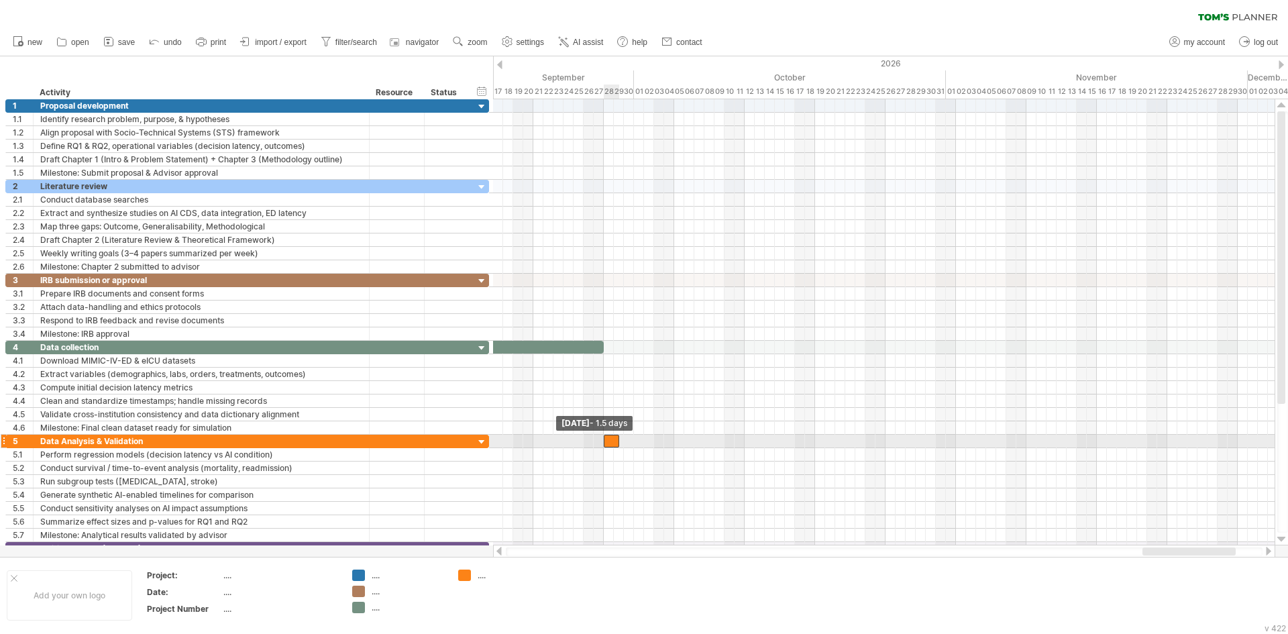
click at [601, 441] on span at bounding box center [603, 441] width 5 height 13
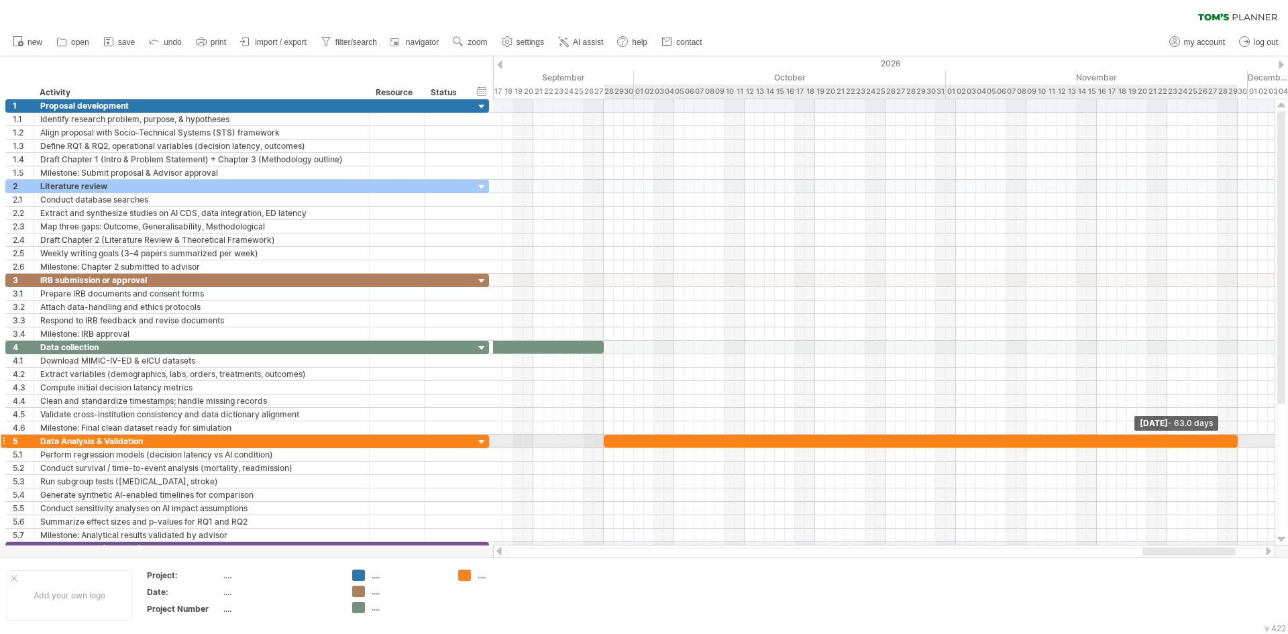
drag, startPoint x: 617, startPoint y: 439, endPoint x: 1071, endPoint y: 462, distance: 454.7
click at [1234, 442] on div at bounding box center [921, 441] width 634 height 13
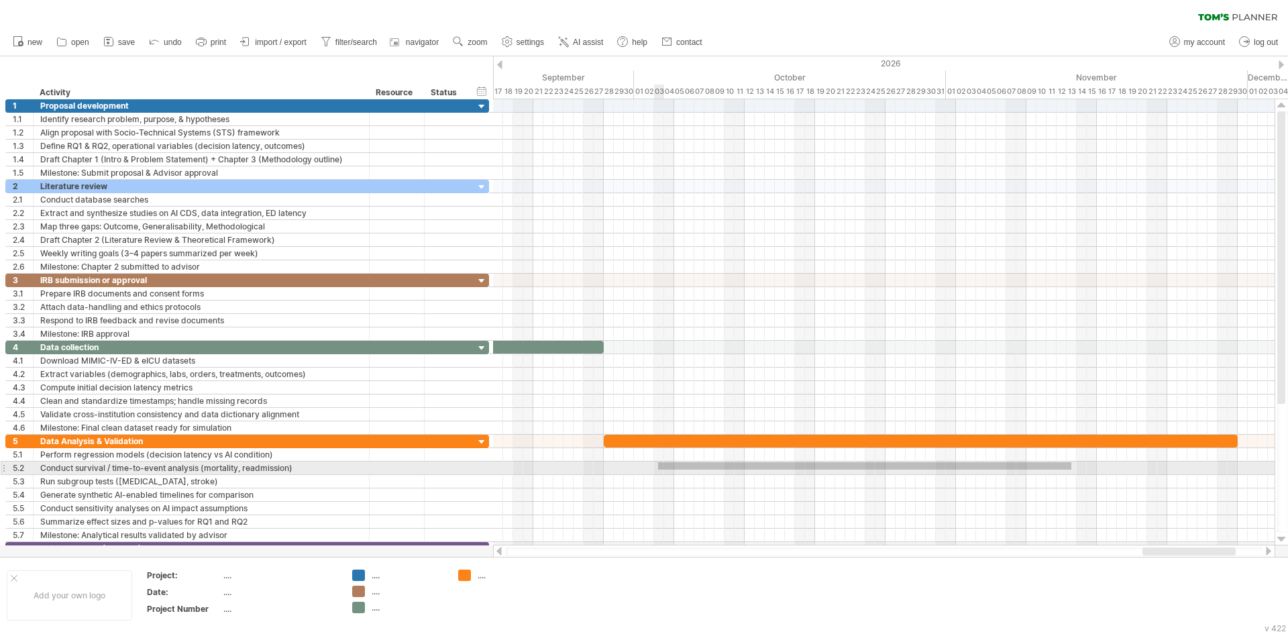
drag, startPoint x: 1071, startPoint y: 462, endPoint x: 658, endPoint y: 470, distance: 413.3
click at [658, 470] on div at bounding box center [884, 468] width 782 height 13
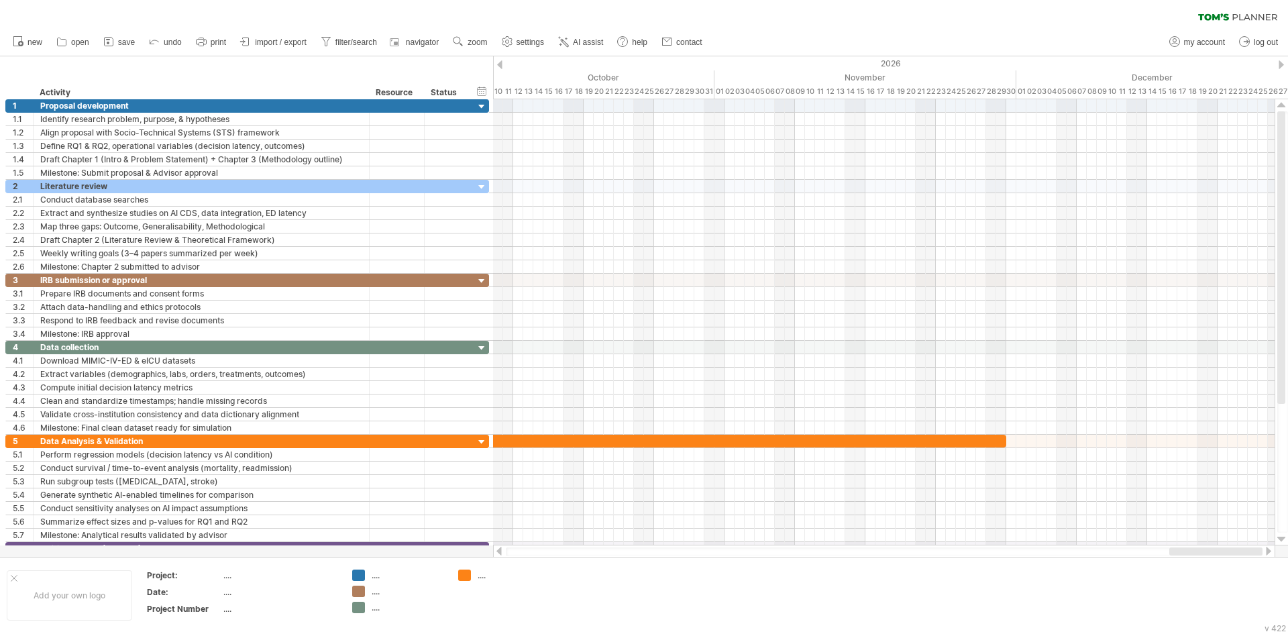
drag, startPoint x: 1175, startPoint y: 550, endPoint x: 1132, endPoint y: 498, distance: 67.6
click at [1285, 552] on div "Trying to reach [DOMAIN_NAME] Connected again... 0% clear filter new 1" at bounding box center [644, 317] width 1288 height 634
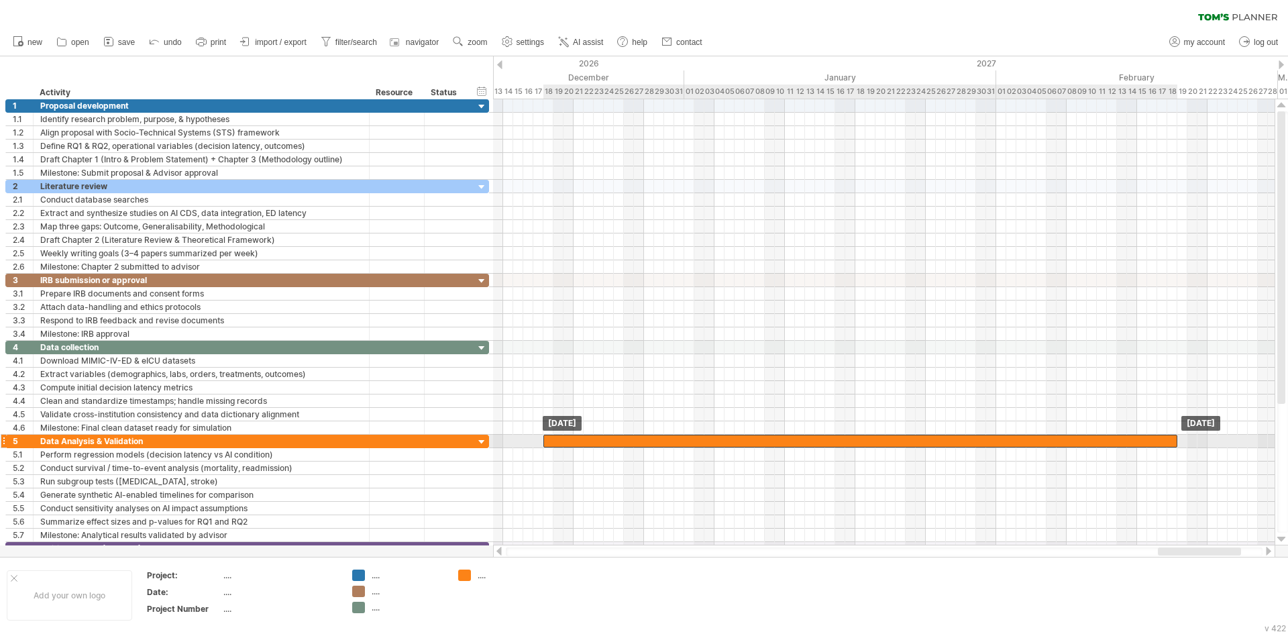
drag, startPoint x: 1002, startPoint y: 443, endPoint x: 1173, endPoint y: 446, distance: 171.1
click at [1173, 446] on div at bounding box center [860, 441] width 634 height 13
click at [1161, 443] on div at bounding box center [860, 441] width 634 height 13
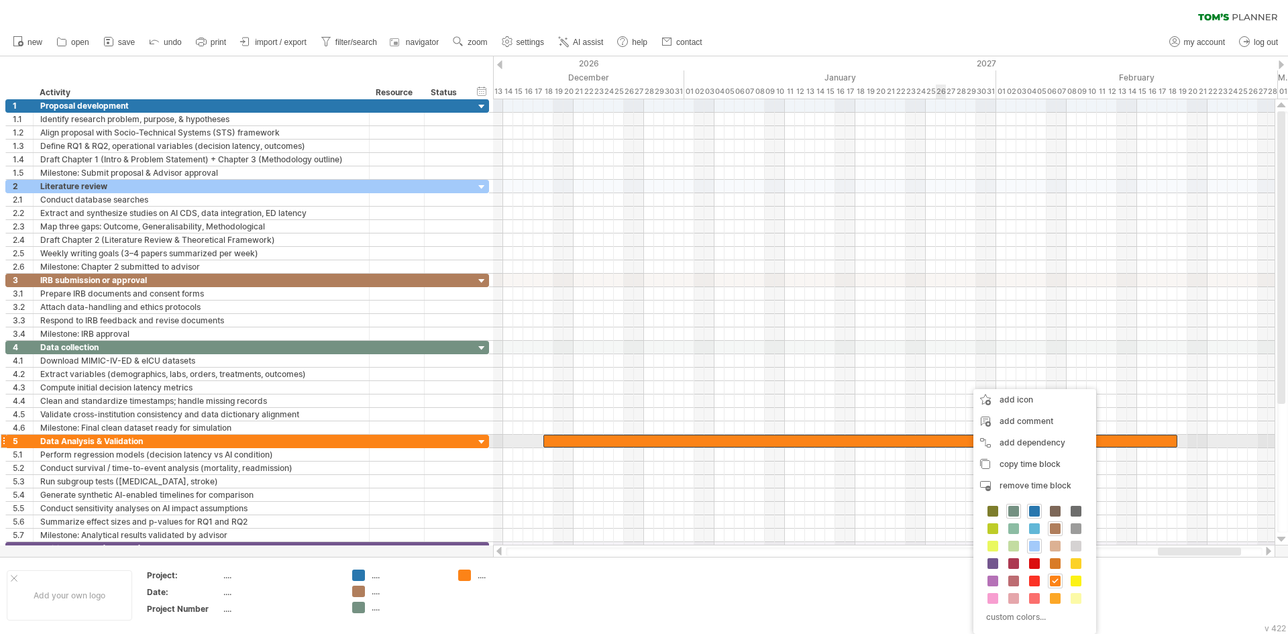
click at [934, 440] on div at bounding box center [860, 441] width 634 height 13
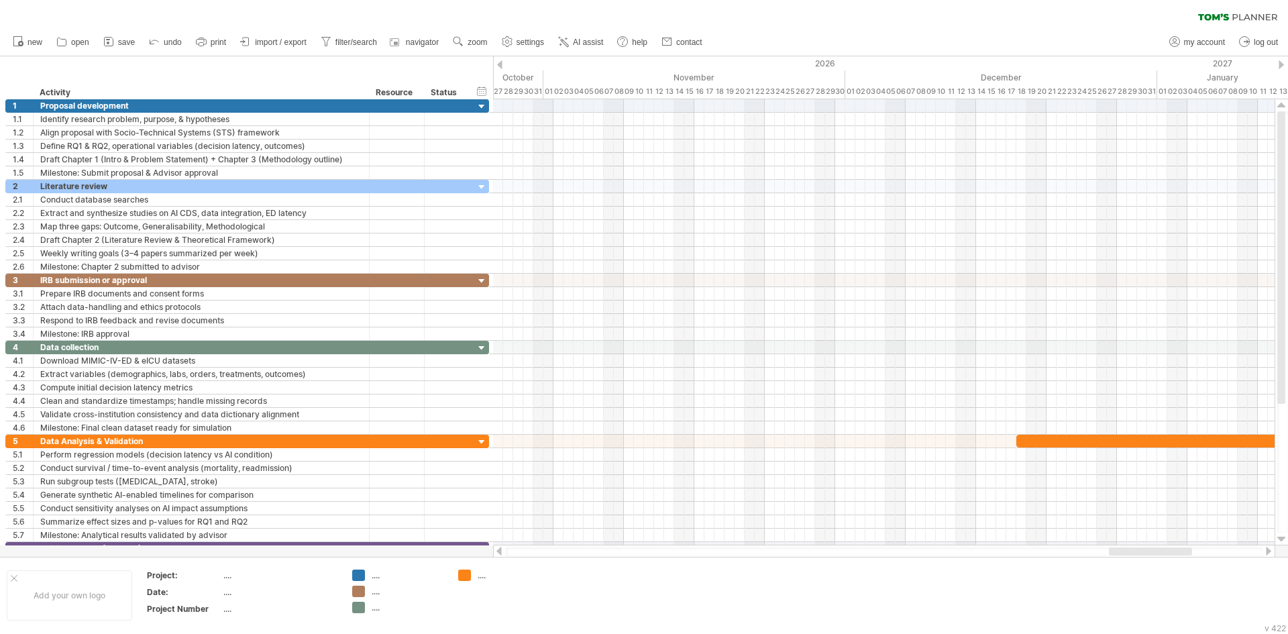
drag, startPoint x: 1170, startPoint y: 553, endPoint x: 1121, endPoint y: 547, distance: 49.3
click at [1121, 547] on div at bounding box center [1150, 551] width 83 height 8
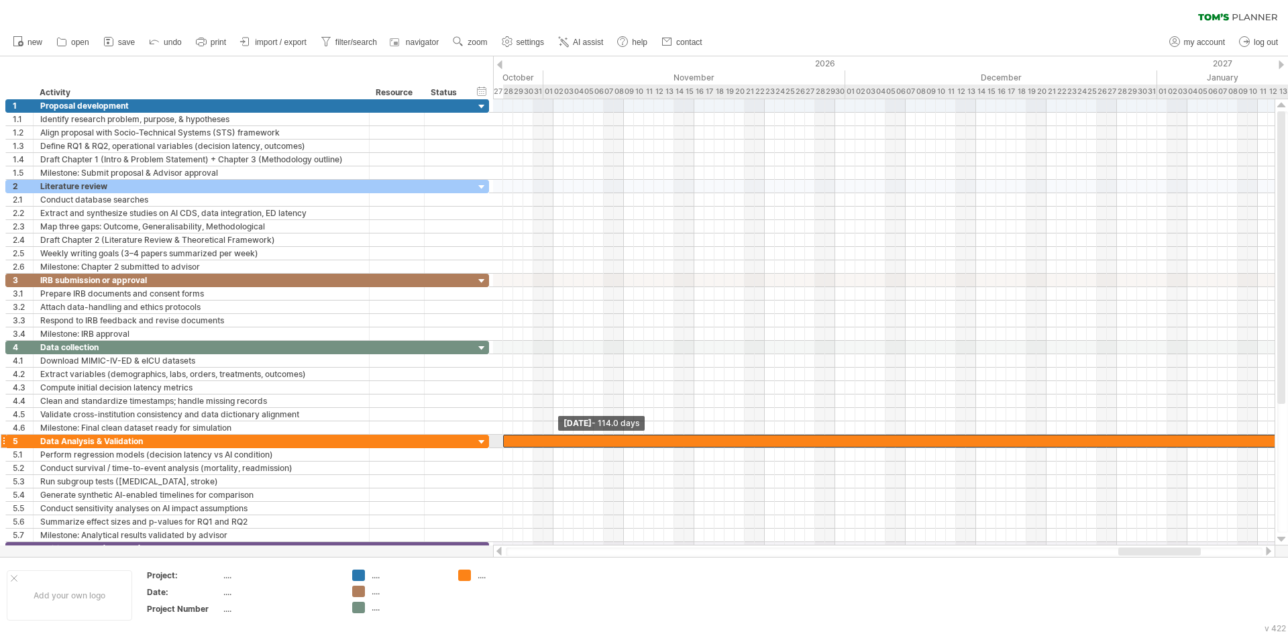
drag, startPoint x: 1017, startPoint y: 443, endPoint x: 505, endPoint y: 441, distance: 511.8
click at [505, 441] on span at bounding box center [502, 441] width 5 height 13
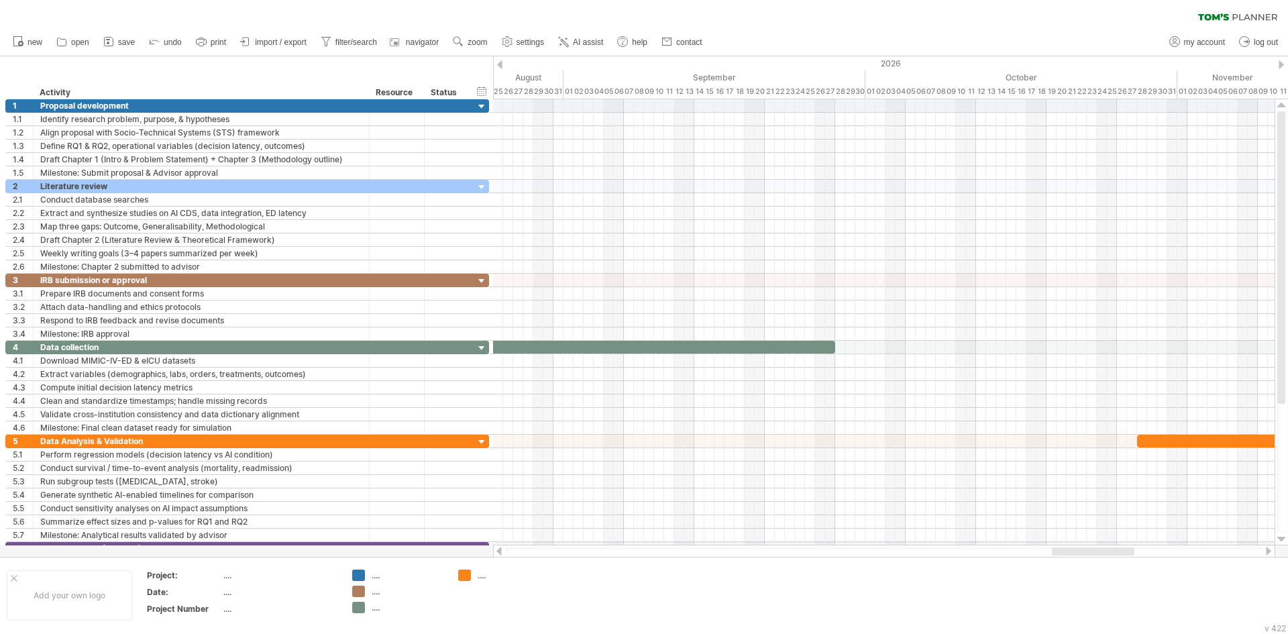
drag, startPoint x: 1163, startPoint y: 555, endPoint x: 1096, endPoint y: 555, distance: 66.4
click at [1096, 555] on div at bounding box center [1093, 551] width 83 height 8
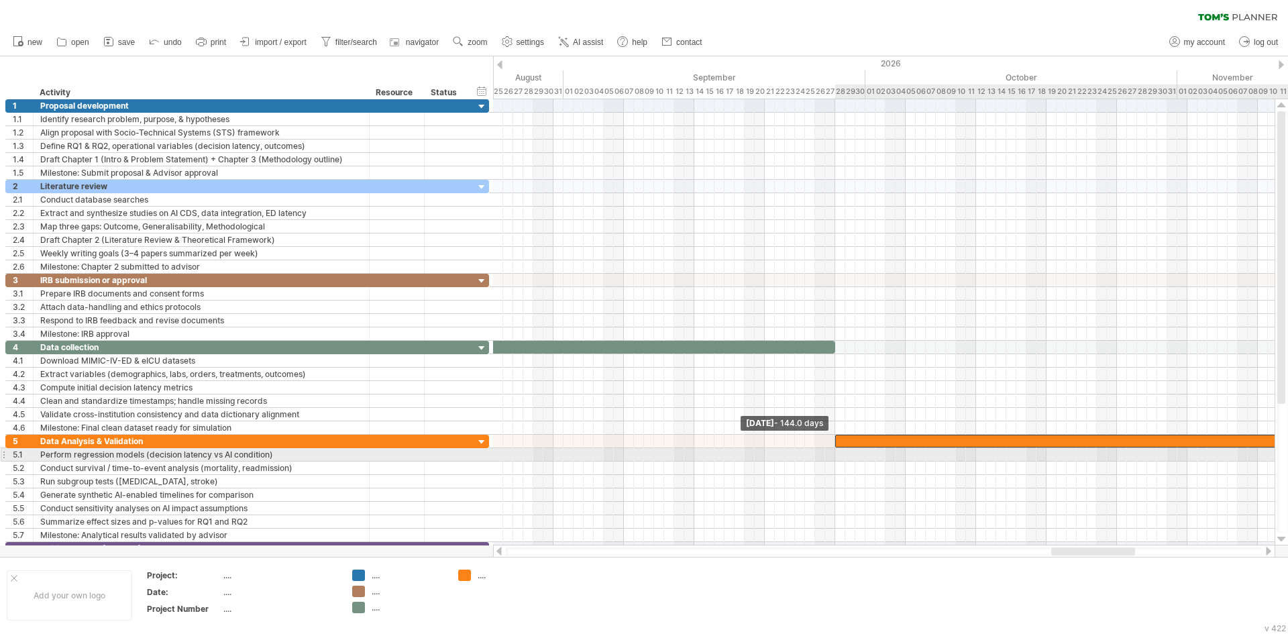
drag, startPoint x: 1138, startPoint y: 445, endPoint x: 838, endPoint y: 458, distance: 300.8
click at [838, 458] on div "[DATE] [DATE] - 144.0 days" at bounding box center [884, 322] width 782 height 446
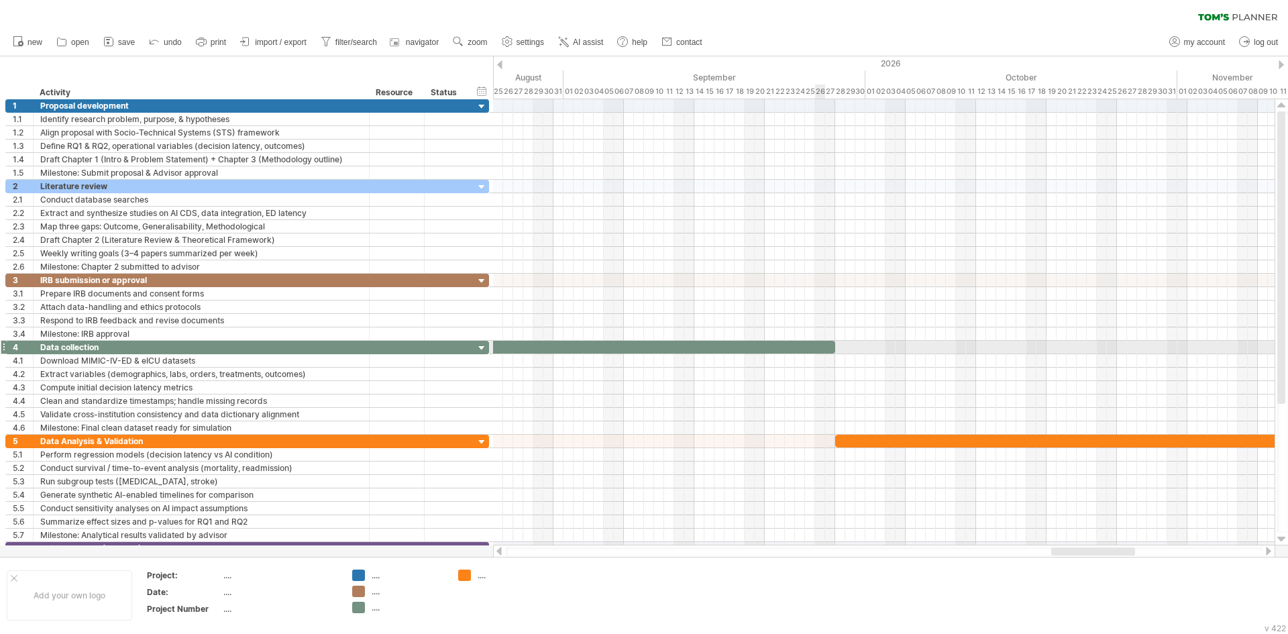
click at [818, 349] on div at bounding box center [238, 347] width 1193 height 13
click at [838, 346] on span at bounding box center [839, 347] width 5 height 13
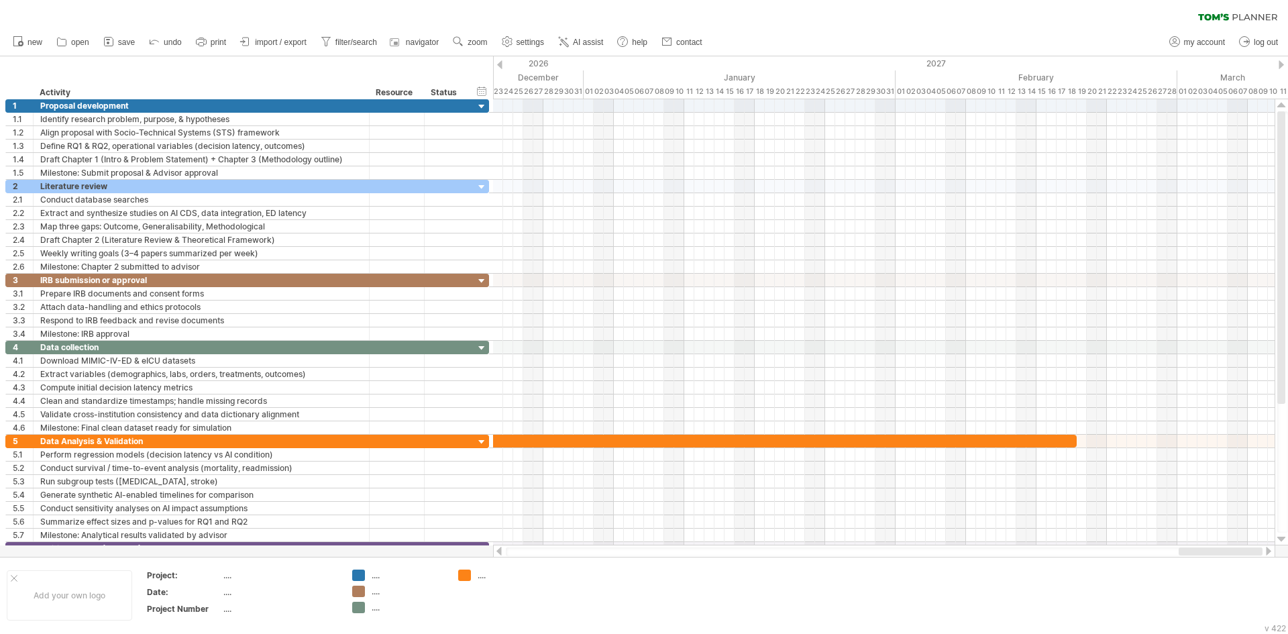
drag, startPoint x: 1069, startPoint y: 551, endPoint x: 1211, endPoint y: 553, distance: 142.2
click at [1211, 553] on div at bounding box center [1221, 551] width 84 height 8
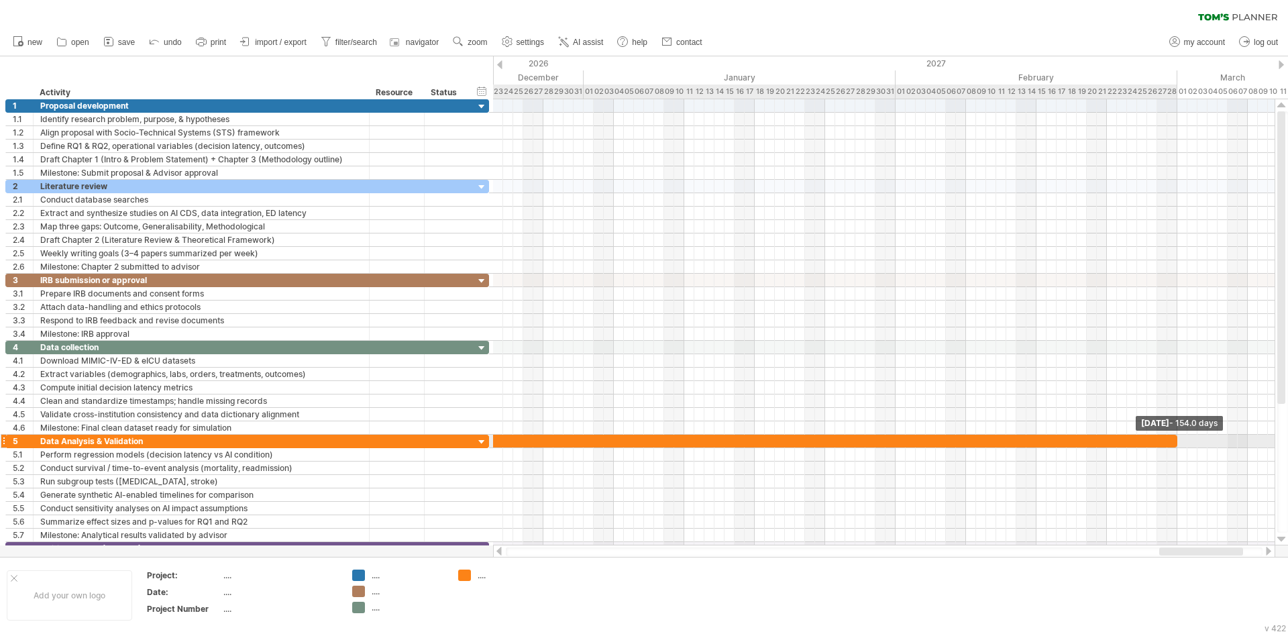
drag, startPoint x: 1076, startPoint y: 440, endPoint x: 1175, endPoint y: 444, distance: 99.4
click at [1175, 444] on span at bounding box center [1177, 441] width 5 height 13
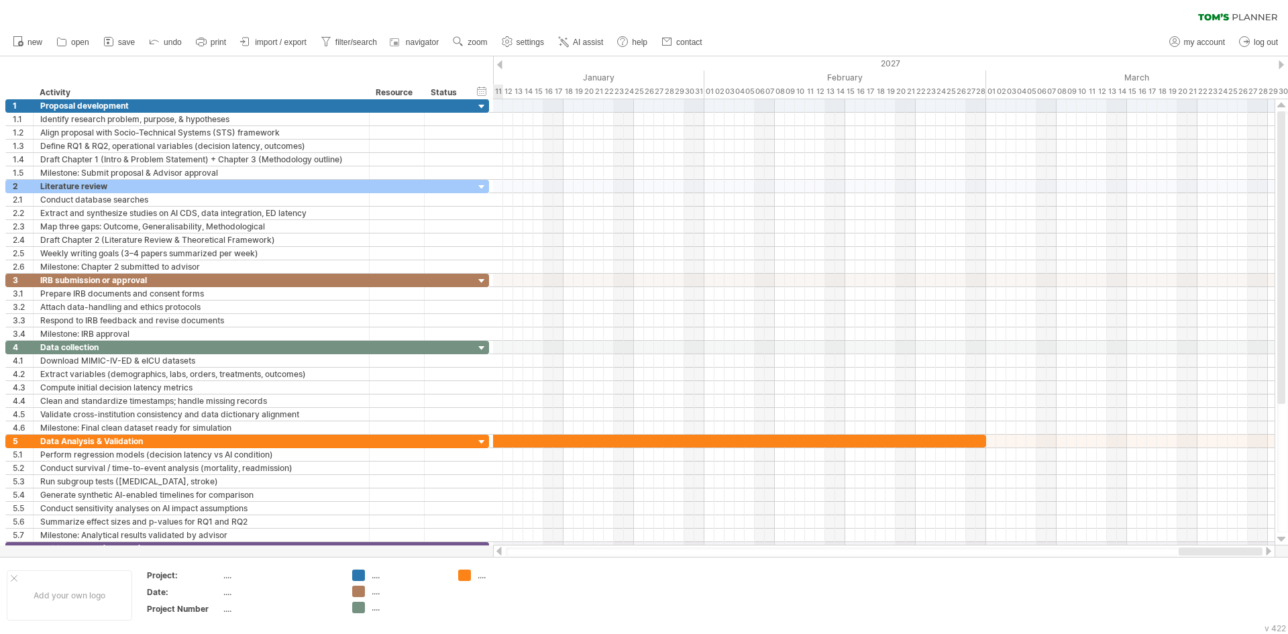
drag, startPoint x: 1187, startPoint y: 550, endPoint x: 1266, endPoint y: 549, distance: 78.5
click at [1266, 549] on div at bounding box center [884, 551] width 782 height 13
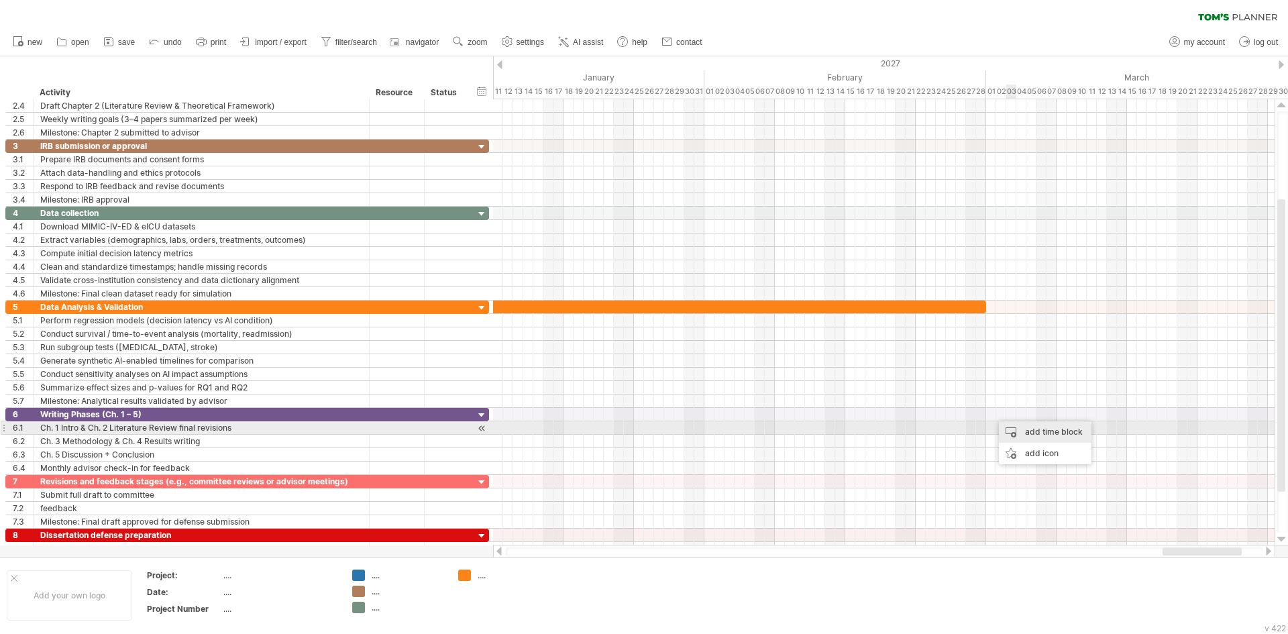
click at [1018, 425] on div "add time block" at bounding box center [1045, 431] width 93 height 21
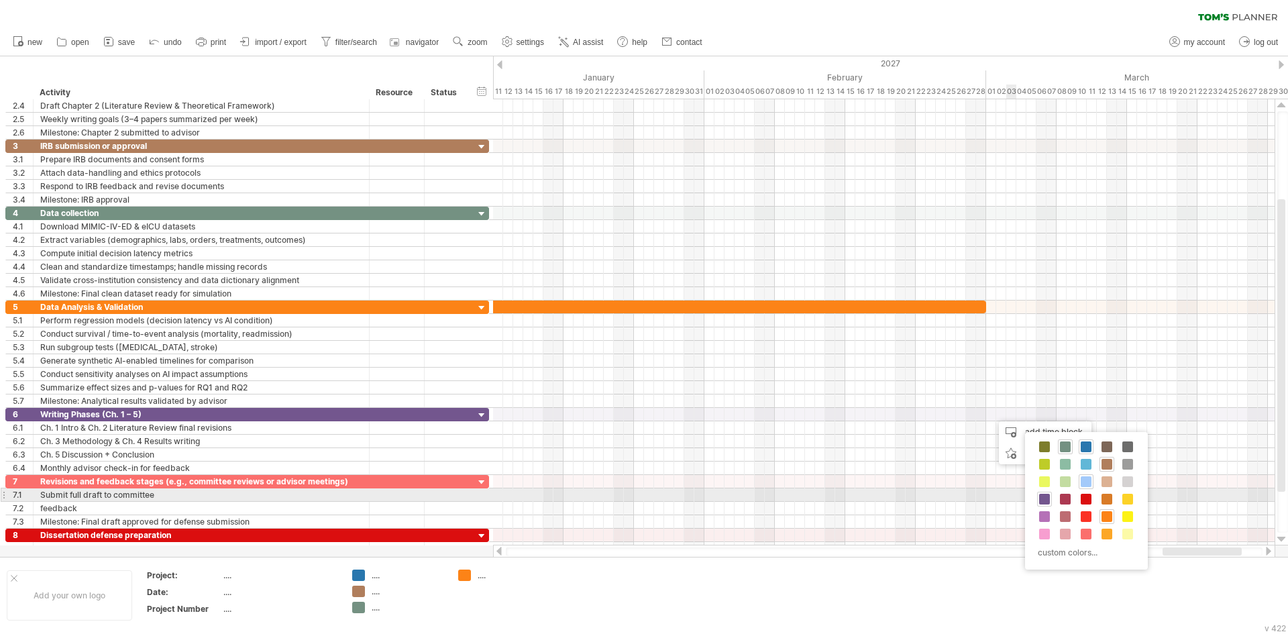
click at [1040, 496] on span at bounding box center [1044, 499] width 11 height 11
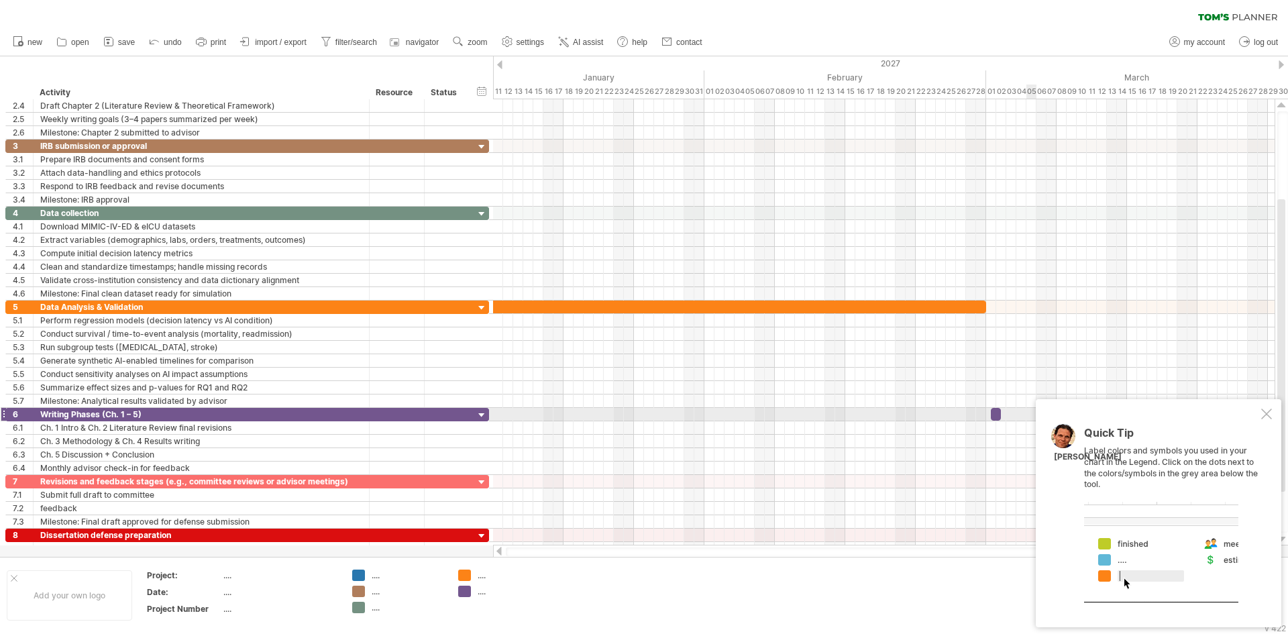
click at [1272, 415] on div "Quick Tip Label colors and symbols you used in your chart in the Legend. Click …" at bounding box center [1159, 513] width 246 height 228
click at [1268, 413] on div at bounding box center [1266, 414] width 11 height 11
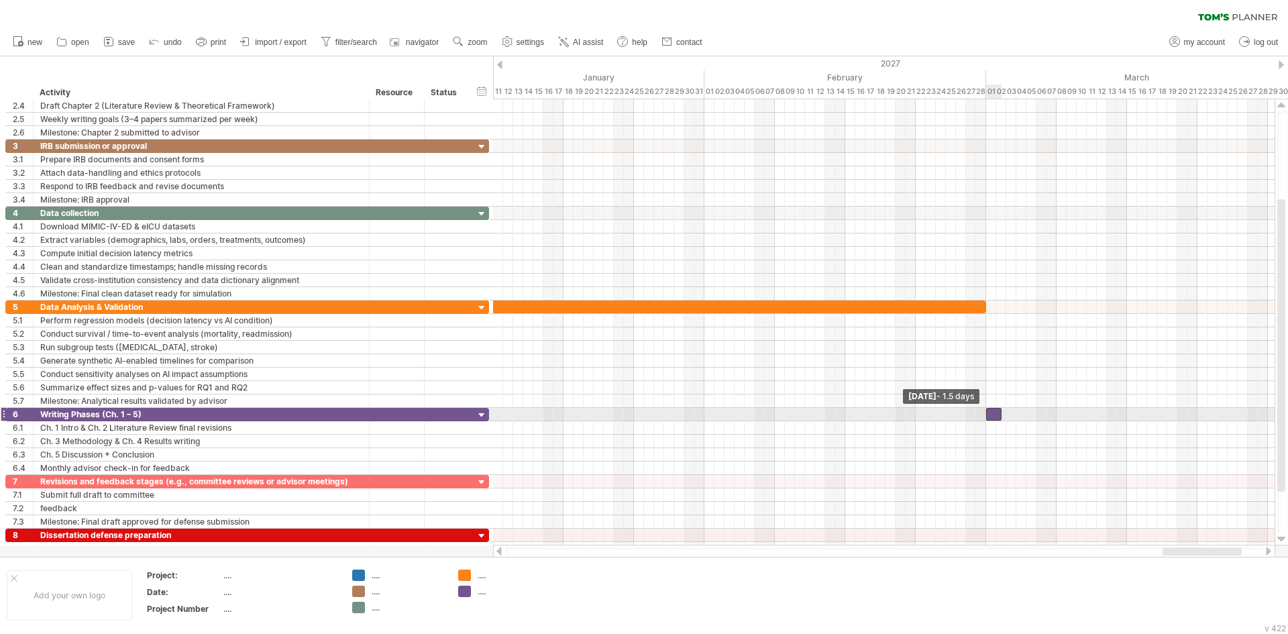
click at [985, 414] on span at bounding box center [985, 414] width 5 height 13
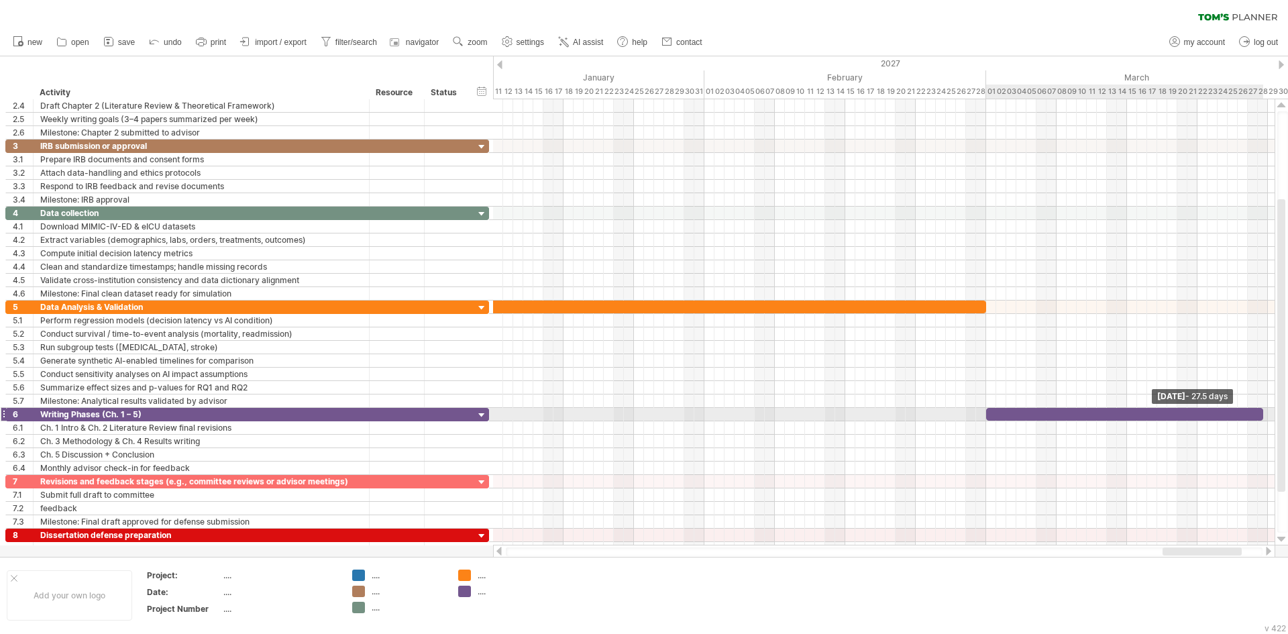
drag, startPoint x: 1001, startPoint y: 414, endPoint x: 1260, endPoint y: 416, distance: 259.6
click at [1260, 416] on span at bounding box center [1262, 414] width 5 height 13
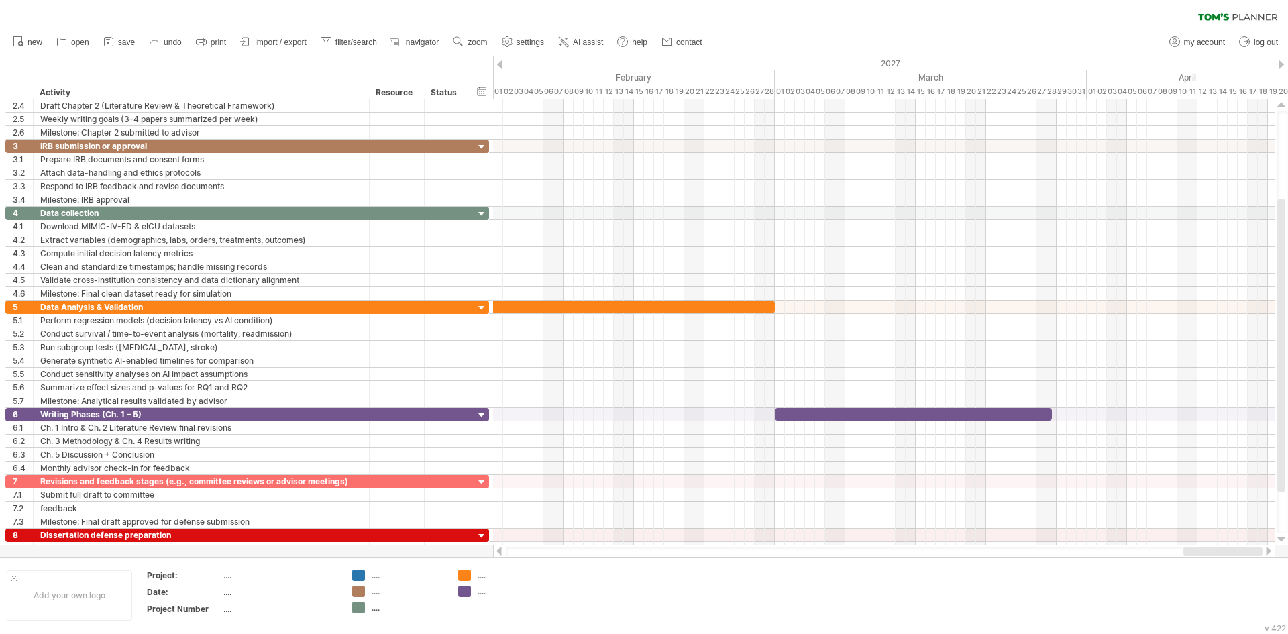
drag, startPoint x: 1169, startPoint y: 549, endPoint x: 1232, endPoint y: 539, distance: 63.9
click at [1242, 547] on div at bounding box center [884, 551] width 782 height 13
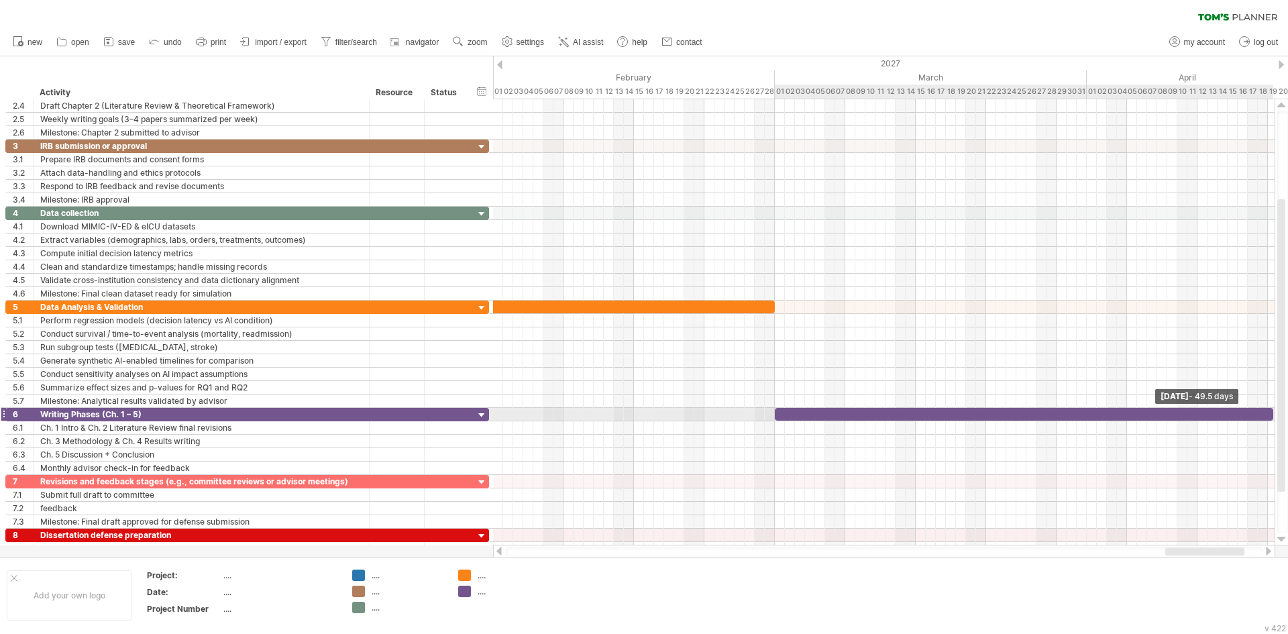
drag, startPoint x: 1053, startPoint y: 416, endPoint x: 1279, endPoint y: 415, distance: 226.1
click at [1281, 413] on div "Trying to reach [DOMAIN_NAME] Connected again... 0% clear filter new 1" at bounding box center [644, 317] width 1288 height 634
drag, startPoint x: 1172, startPoint y: 555, endPoint x: 1202, endPoint y: 555, distance: 30.2
click at [1202, 555] on div at bounding box center [884, 551] width 757 height 9
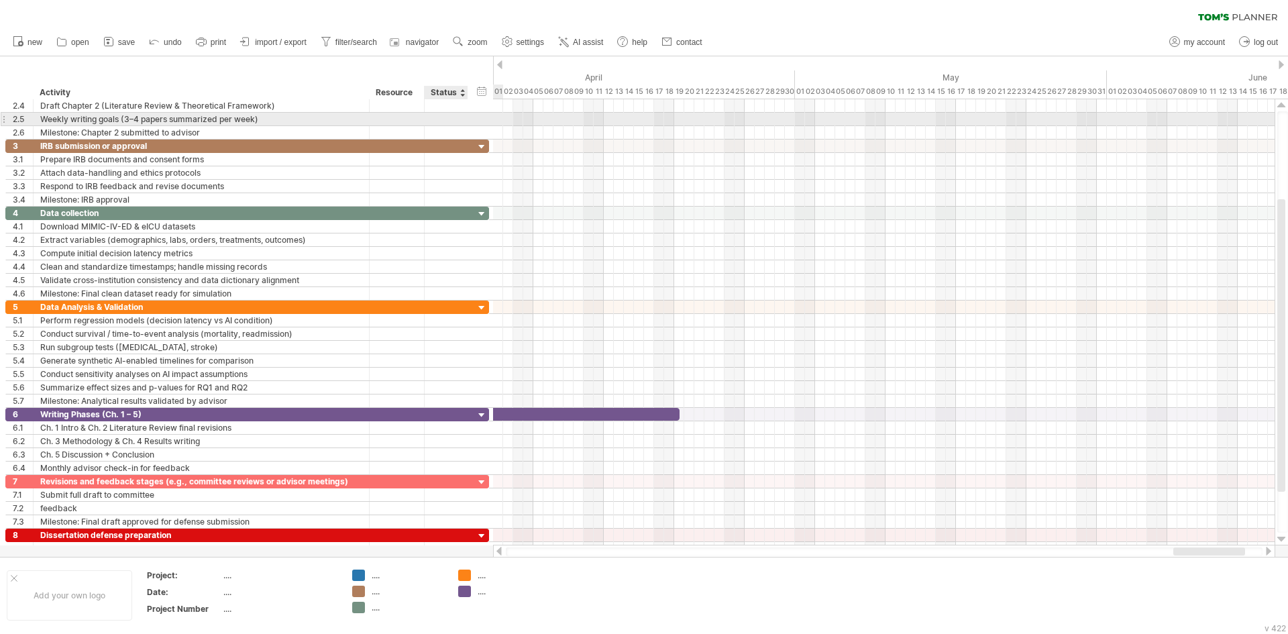
drag, startPoint x: 1067, startPoint y: 70, endPoint x: 462, endPoint y: 119, distance: 607.7
click at [462, 119] on div "Trying to reach [DOMAIN_NAME] Connected again... 0% clear filter new 1" at bounding box center [644, 317] width 1288 height 634
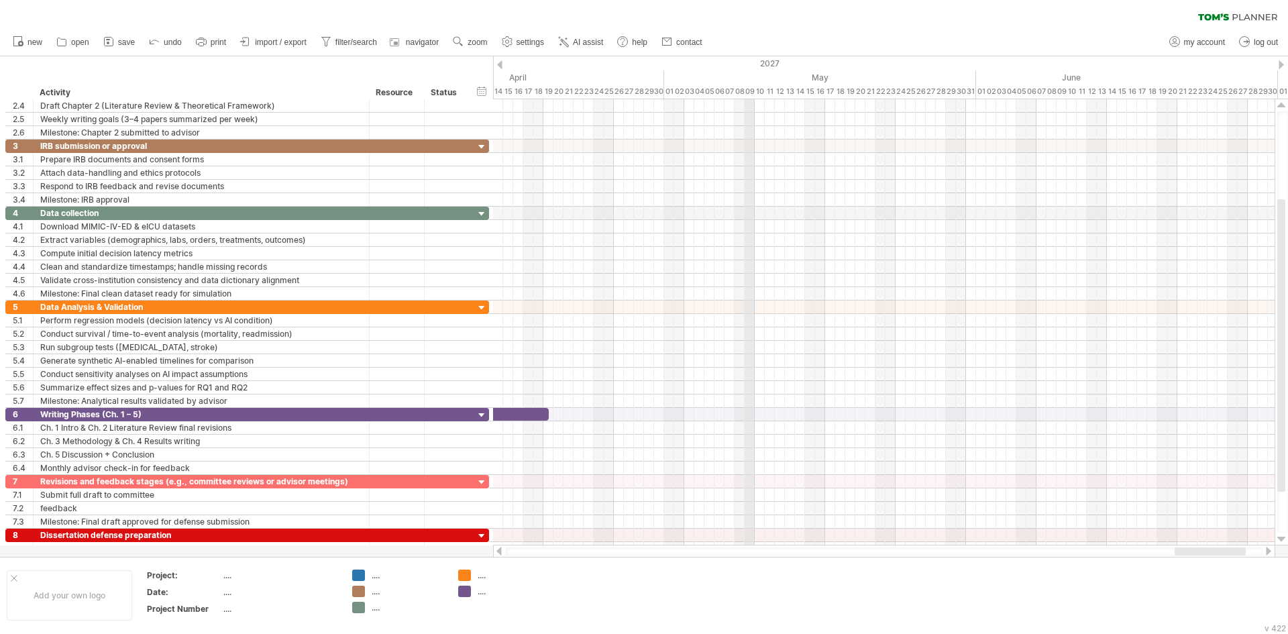
drag, startPoint x: 866, startPoint y: 67, endPoint x: 754, endPoint y: 83, distance: 113.1
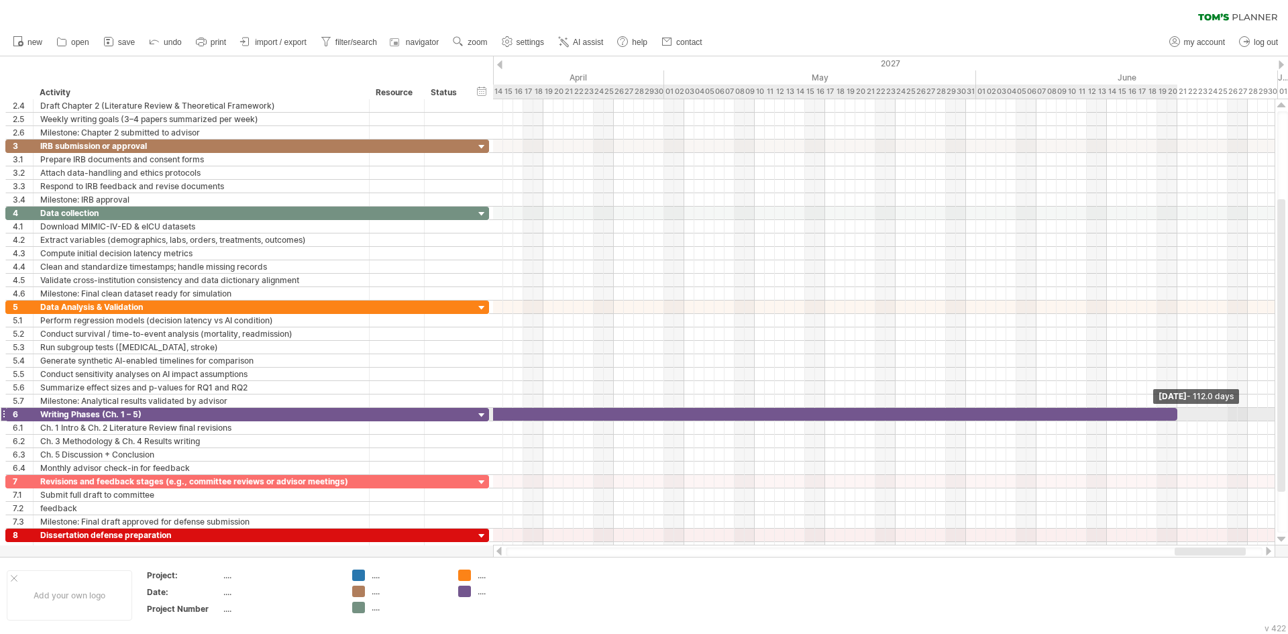
drag, startPoint x: 548, startPoint y: 415, endPoint x: 1177, endPoint y: 417, distance: 628.6
click at [1177, 417] on span at bounding box center [1177, 414] width 5 height 13
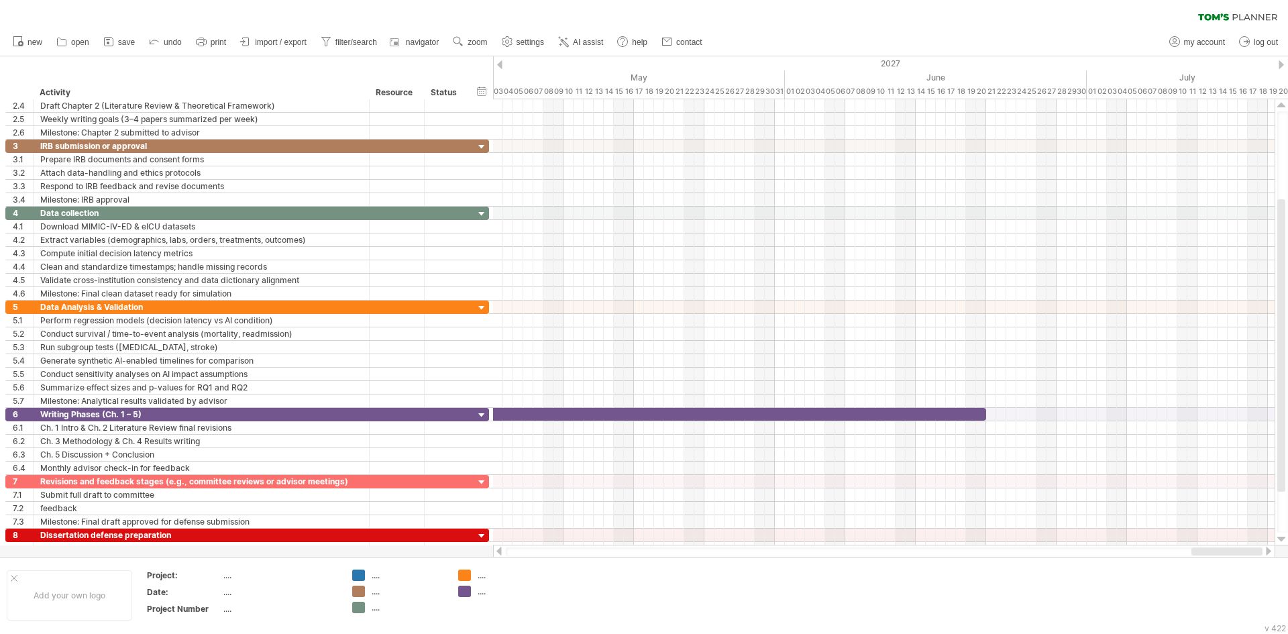
drag, startPoint x: 1187, startPoint y: 552, endPoint x: 1274, endPoint y: 549, distance: 86.6
click at [1275, 549] on div at bounding box center [884, 551] width 782 height 13
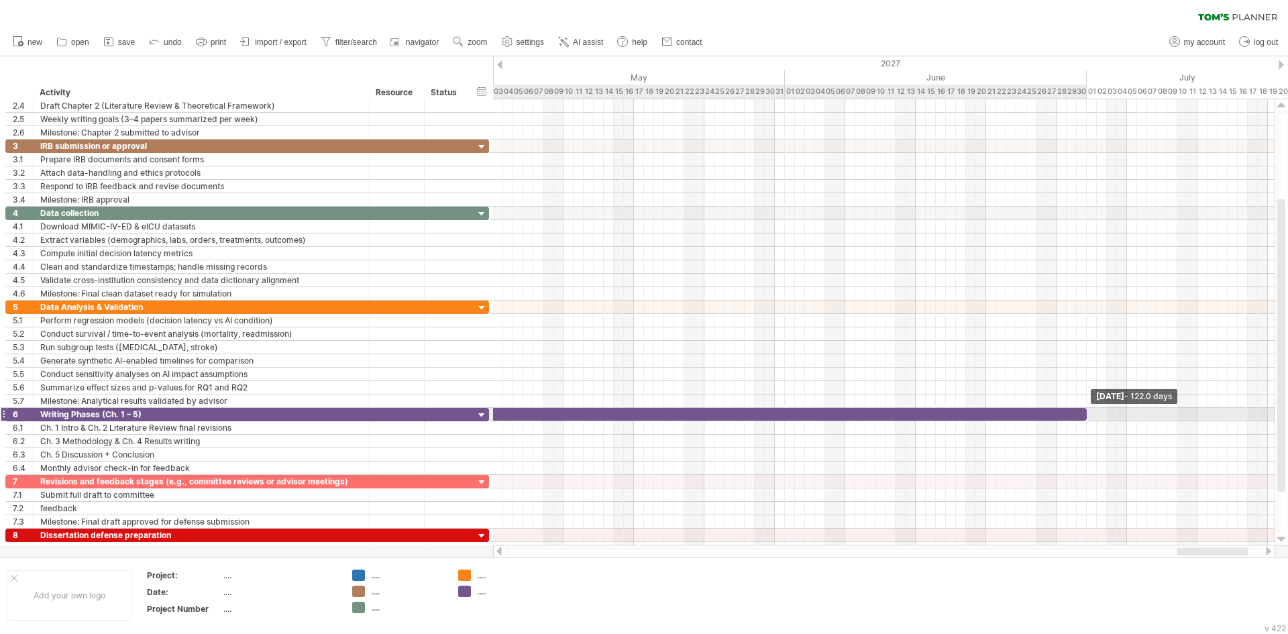
drag, startPoint x: 986, startPoint y: 416, endPoint x: 1085, endPoint y: 415, distance: 98.6
click at [1085, 415] on span at bounding box center [1086, 414] width 5 height 13
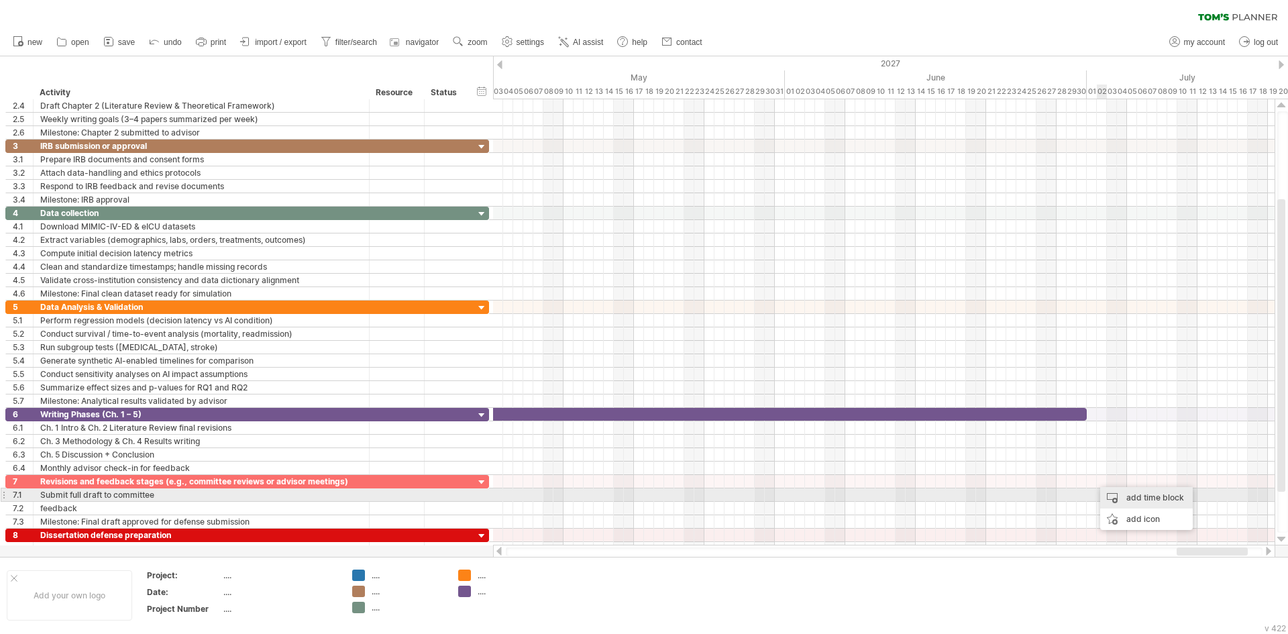
click at [1129, 501] on div "add time block" at bounding box center [1146, 497] width 93 height 21
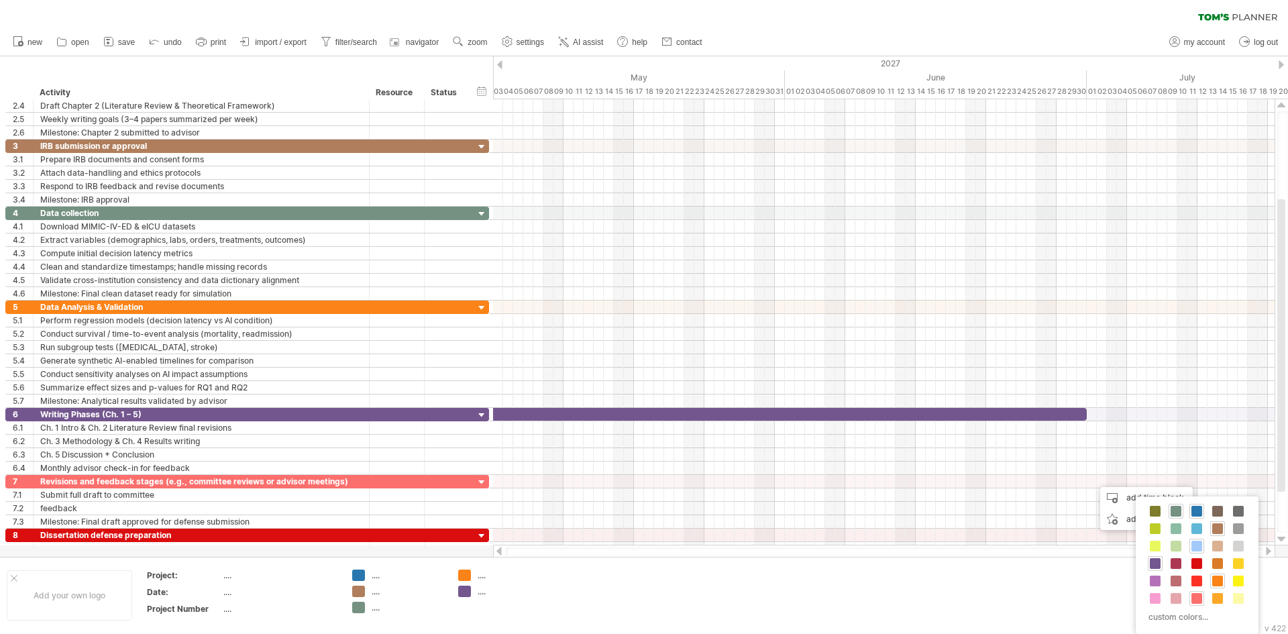
click at [1195, 600] on span at bounding box center [1196, 598] width 11 height 11
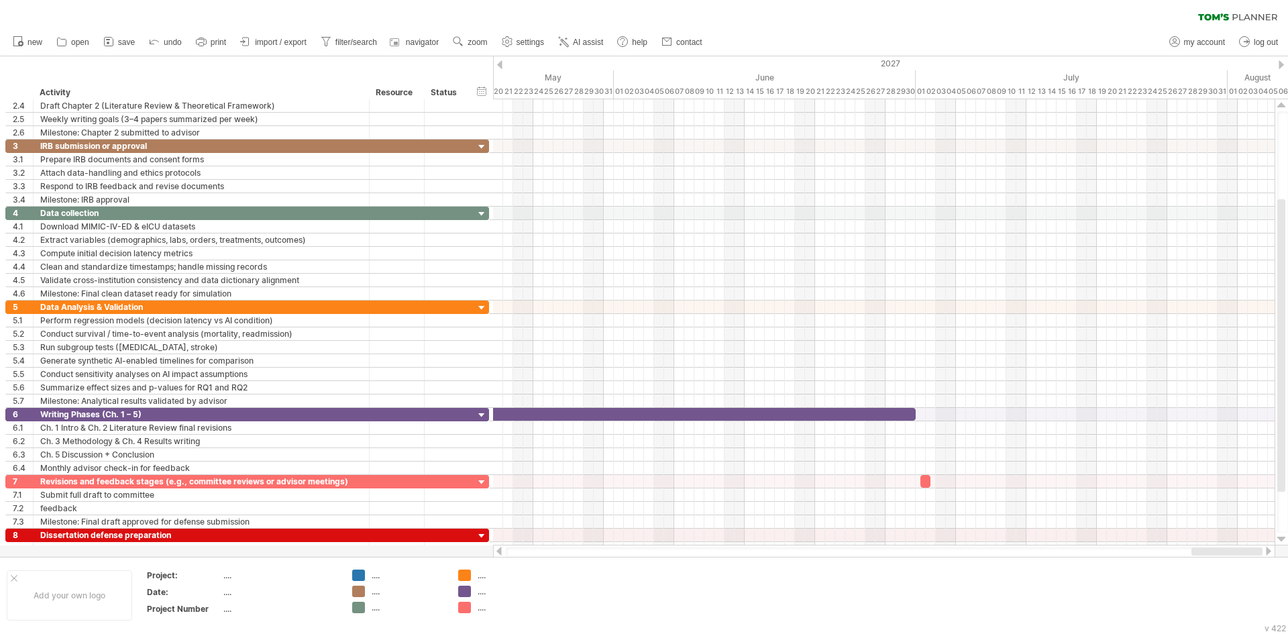
drag, startPoint x: 1195, startPoint y: 553, endPoint x: 1277, endPoint y: 553, distance: 82.5
click at [1277, 553] on div "Trying to reach [DOMAIN_NAME] Connected again... 0% clear filter new 1" at bounding box center [644, 317] width 1288 height 634
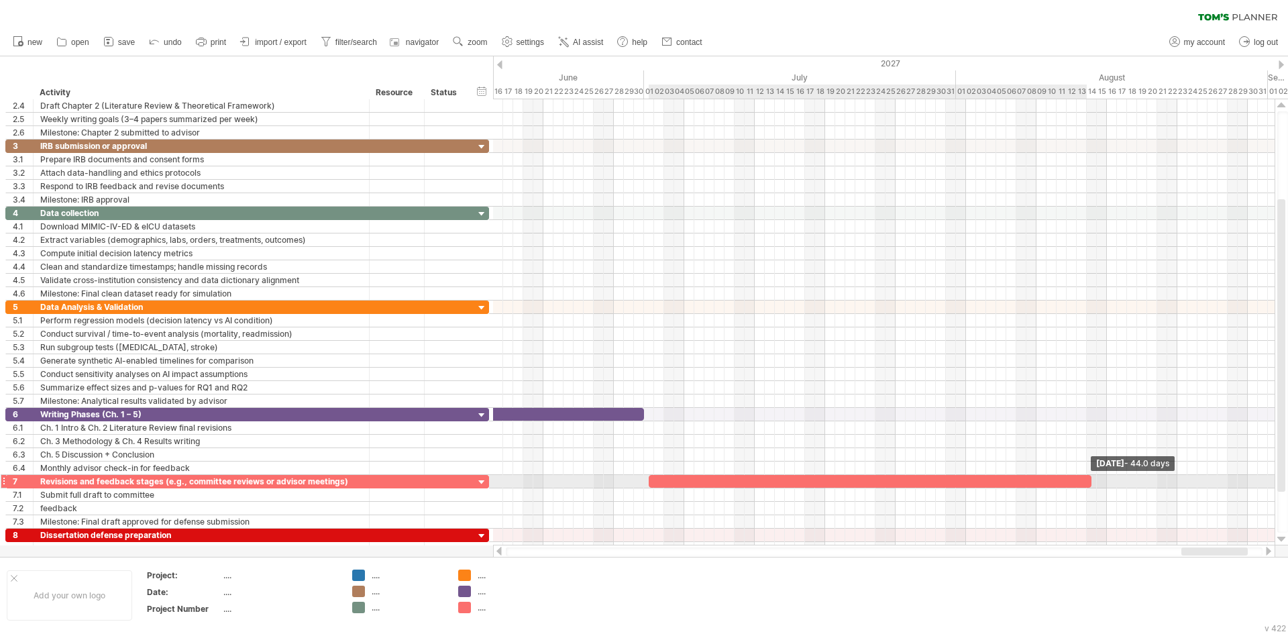
drag, startPoint x: 931, startPoint y: 483, endPoint x: 1090, endPoint y: 484, distance: 159.0
click at [1090, 484] on span at bounding box center [1091, 481] width 5 height 13
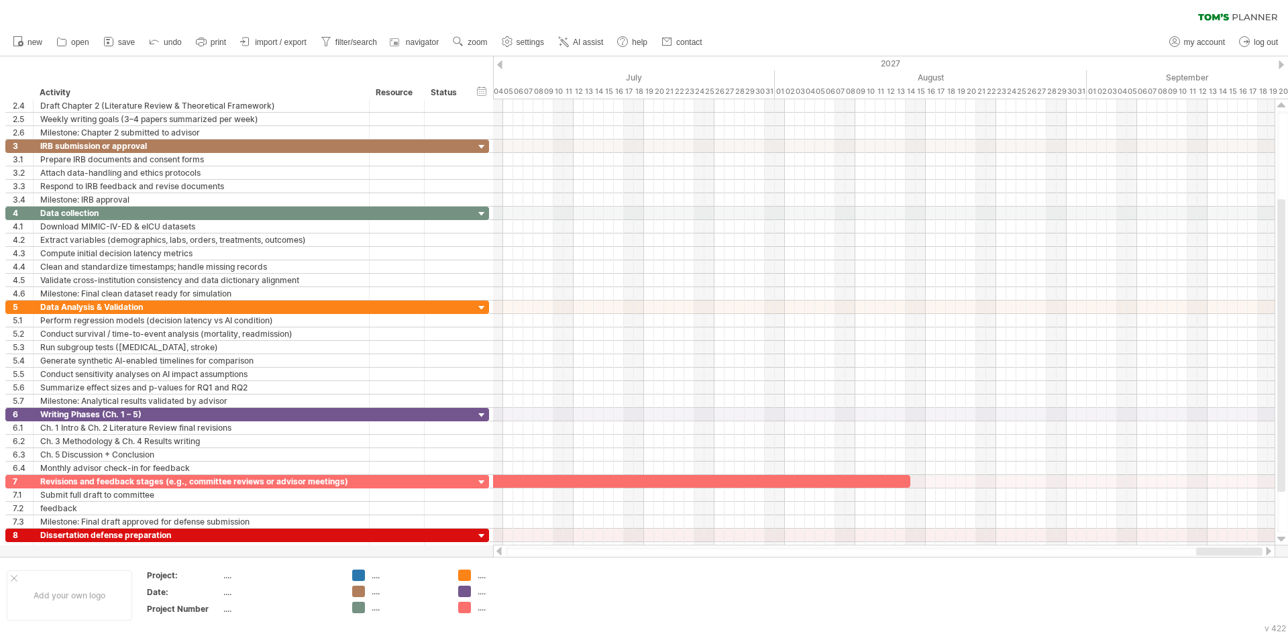
drag, startPoint x: 1196, startPoint y: 553, endPoint x: 1268, endPoint y: 554, distance: 71.8
click at [1268, 554] on div at bounding box center [884, 551] width 782 height 13
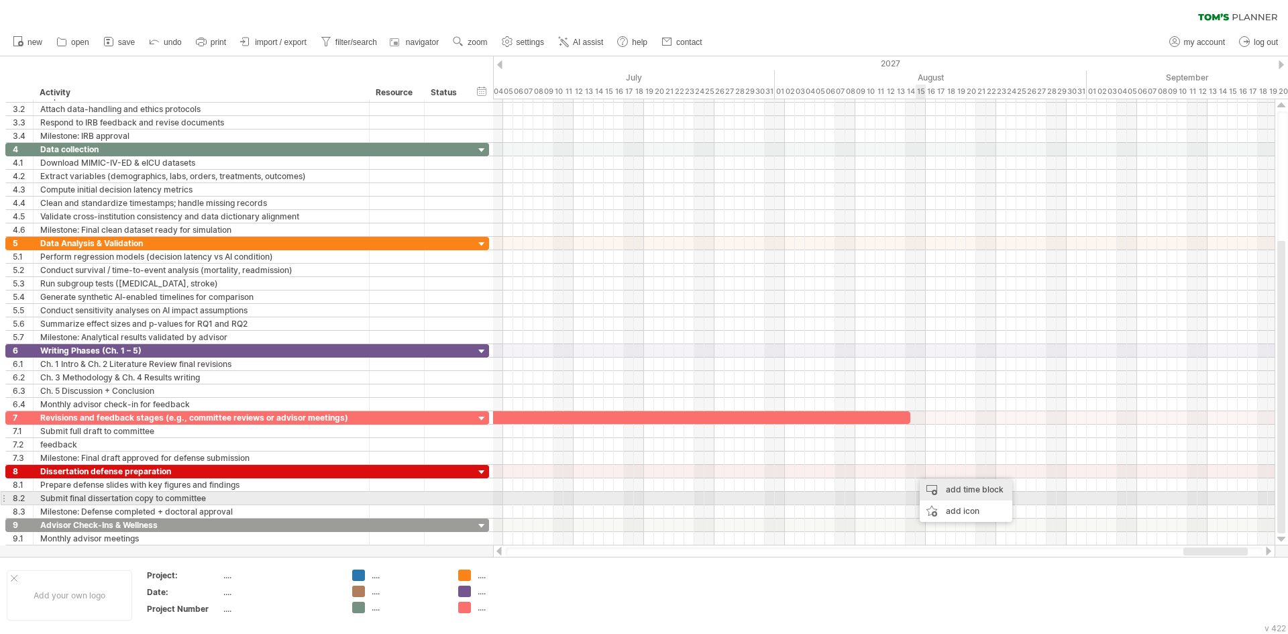
click at [955, 494] on div "add time block" at bounding box center [966, 489] width 93 height 21
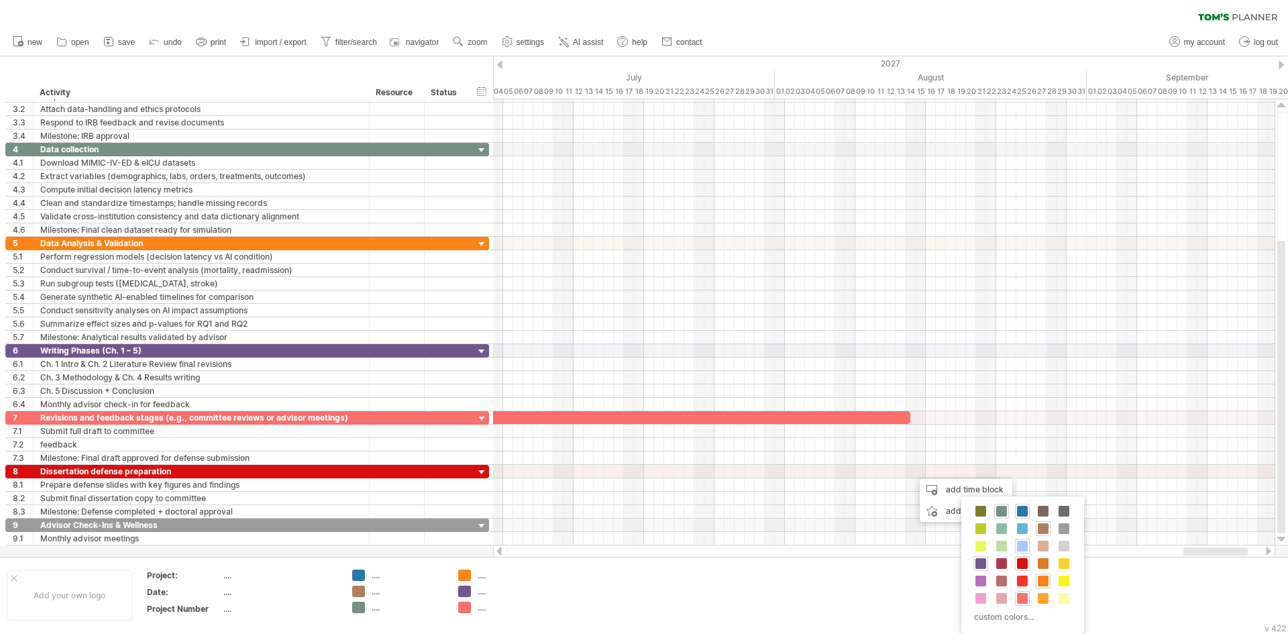
click at [1023, 565] on span at bounding box center [1022, 563] width 11 height 11
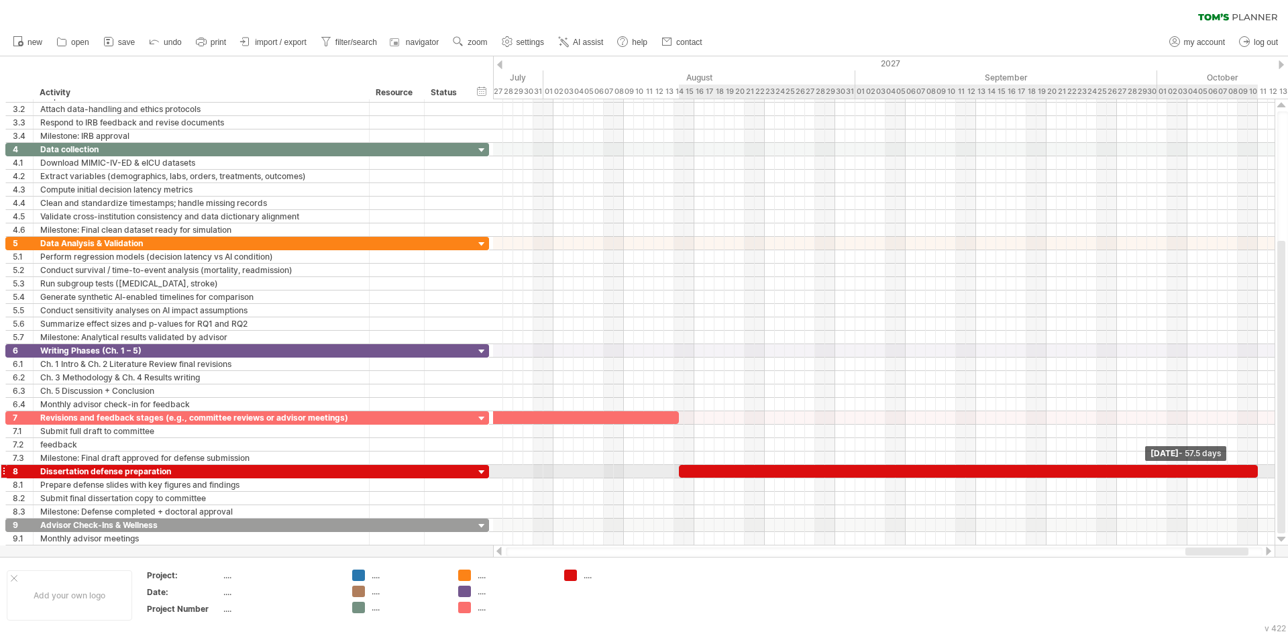
drag, startPoint x: 920, startPoint y: 471, endPoint x: 1258, endPoint y: 472, distance: 338.1
click at [1258, 472] on span at bounding box center [1257, 471] width 5 height 13
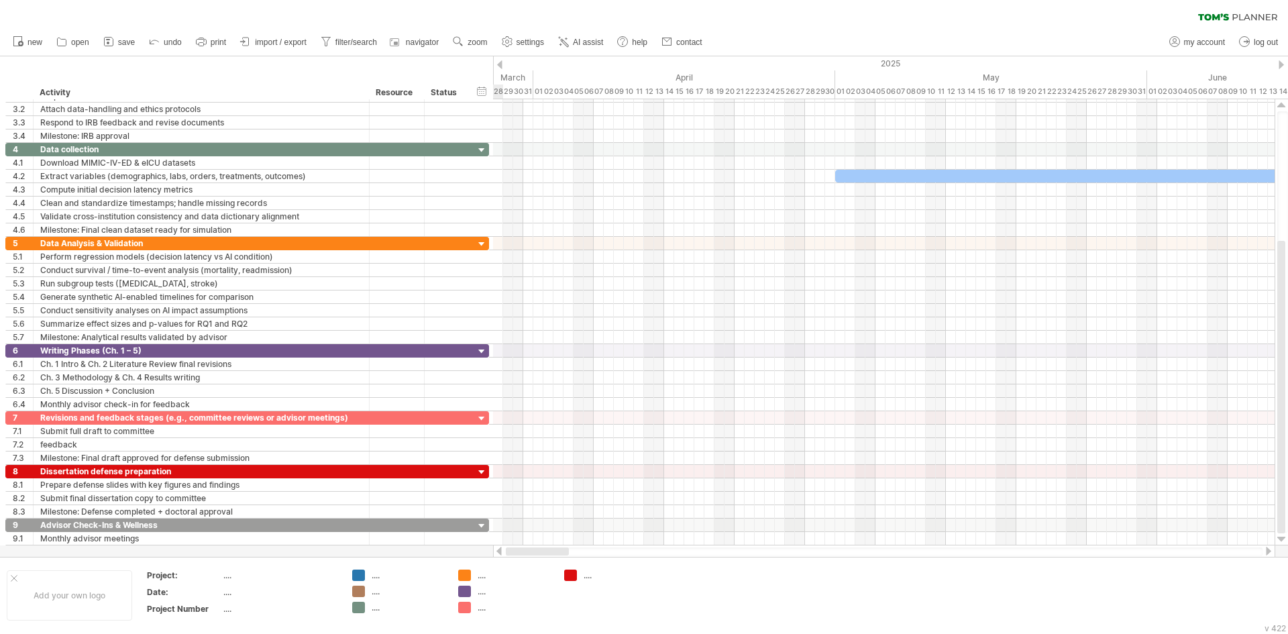
drag, startPoint x: 1216, startPoint y: 553, endPoint x: 496, endPoint y: 545, distance: 719.2
click at [496, 545] on div at bounding box center [884, 551] width 782 height 13
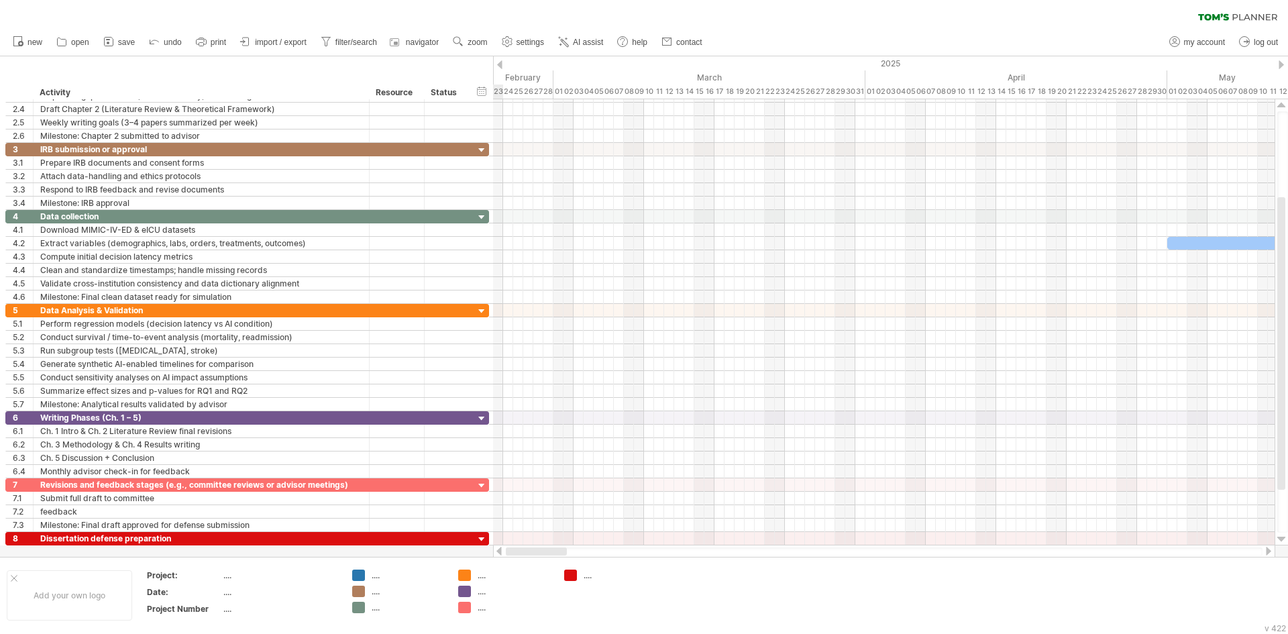
drag, startPoint x: 560, startPoint y: 549, endPoint x: 510, endPoint y: 554, distance: 50.6
click at [510, 554] on div at bounding box center [536, 551] width 61 height 8
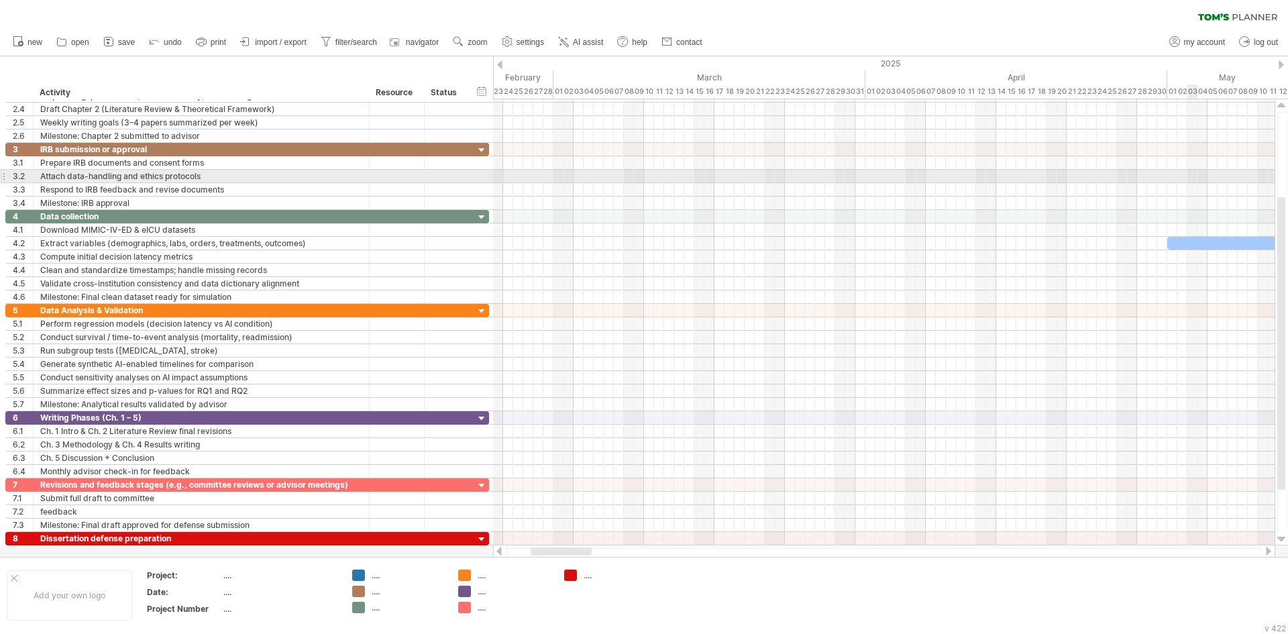
click at [1184, 166] on div at bounding box center [884, 162] width 782 height 13
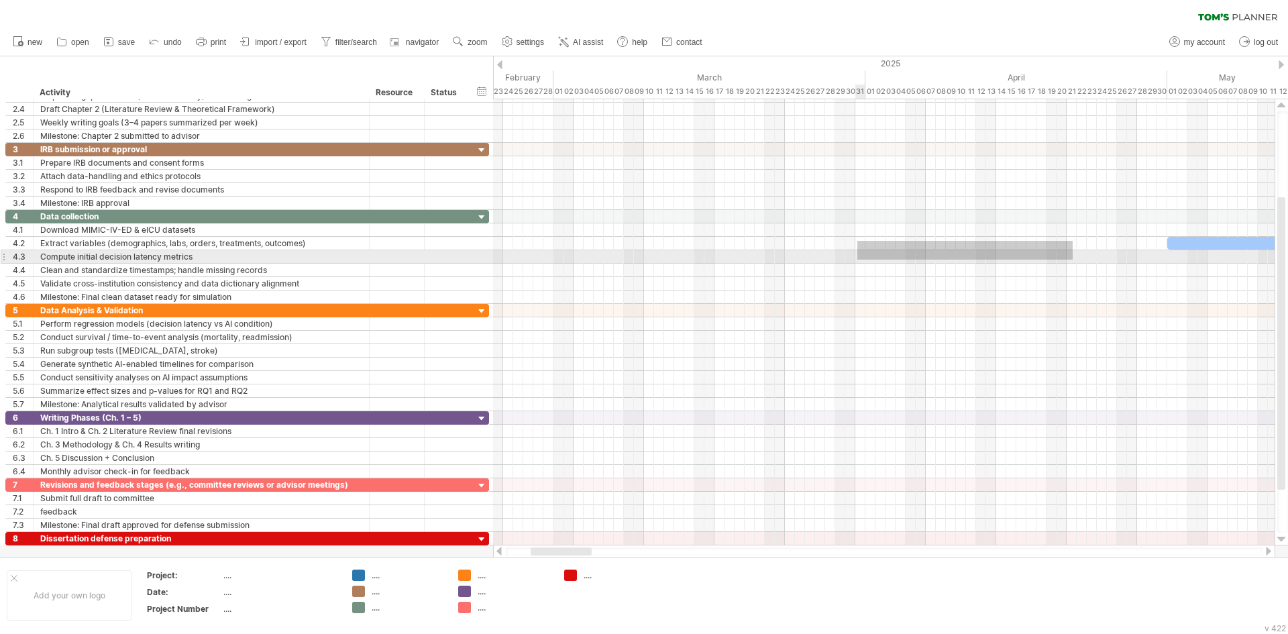
drag, startPoint x: 1069, startPoint y: 241, endPoint x: 791, endPoint y: 270, distance: 279.2
click at [792, 267] on div at bounding box center [884, 257] width 782 height 94
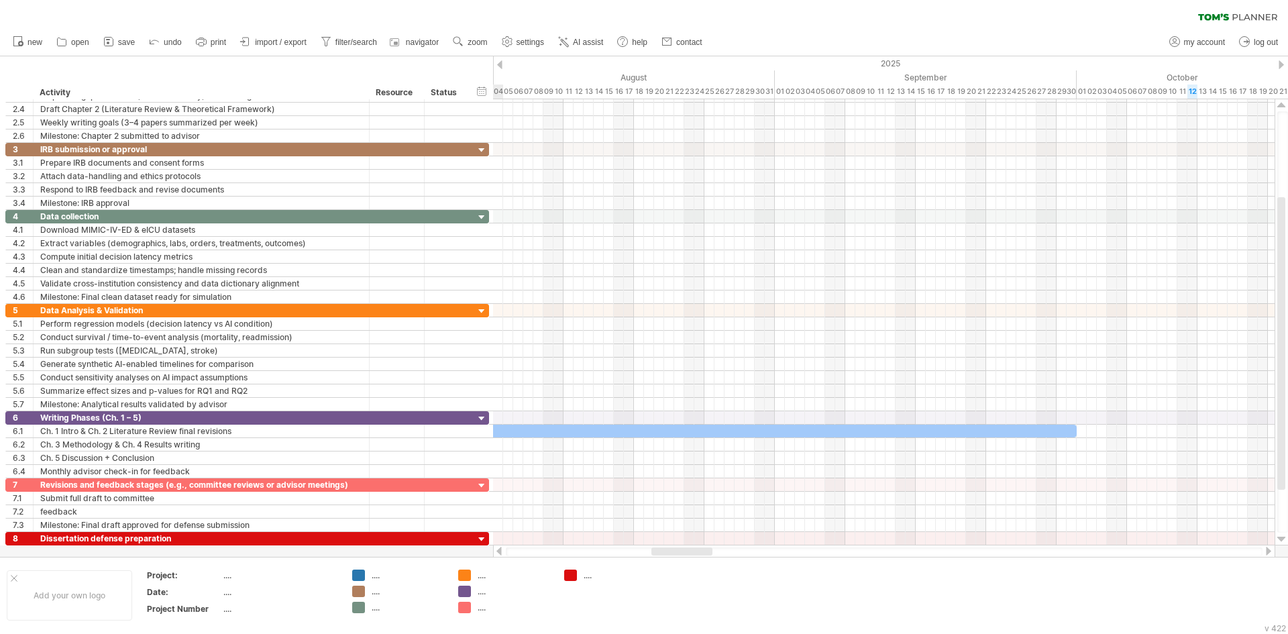
drag, startPoint x: 572, startPoint y: 553, endPoint x: 693, endPoint y: 551, distance: 120.8
click at [693, 551] on div at bounding box center [681, 551] width 61 height 8
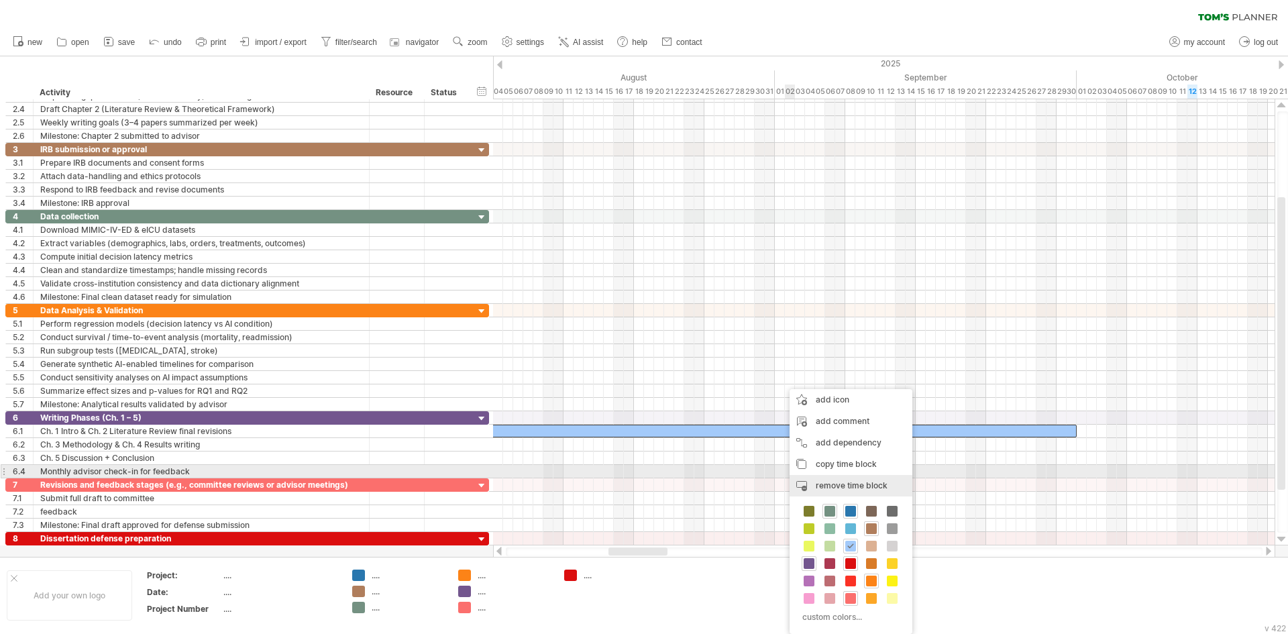
click at [837, 478] on div "remove time block remove selected items" at bounding box center [851, 485] width 123 height 21
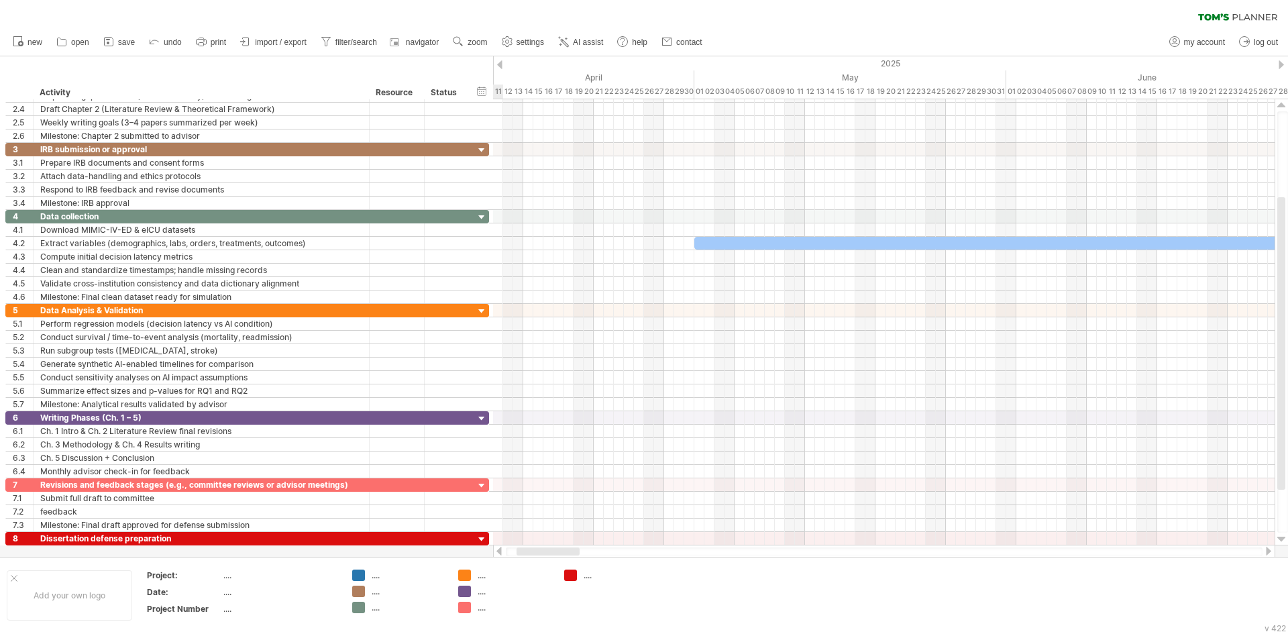
drag, startPoint x: 654, startPoint y: 549, endPoint x: 562, endPoint y: 547, distance: 91.9
click at [562, 547] on div at bounding box center [884, 551] width 782 height 13
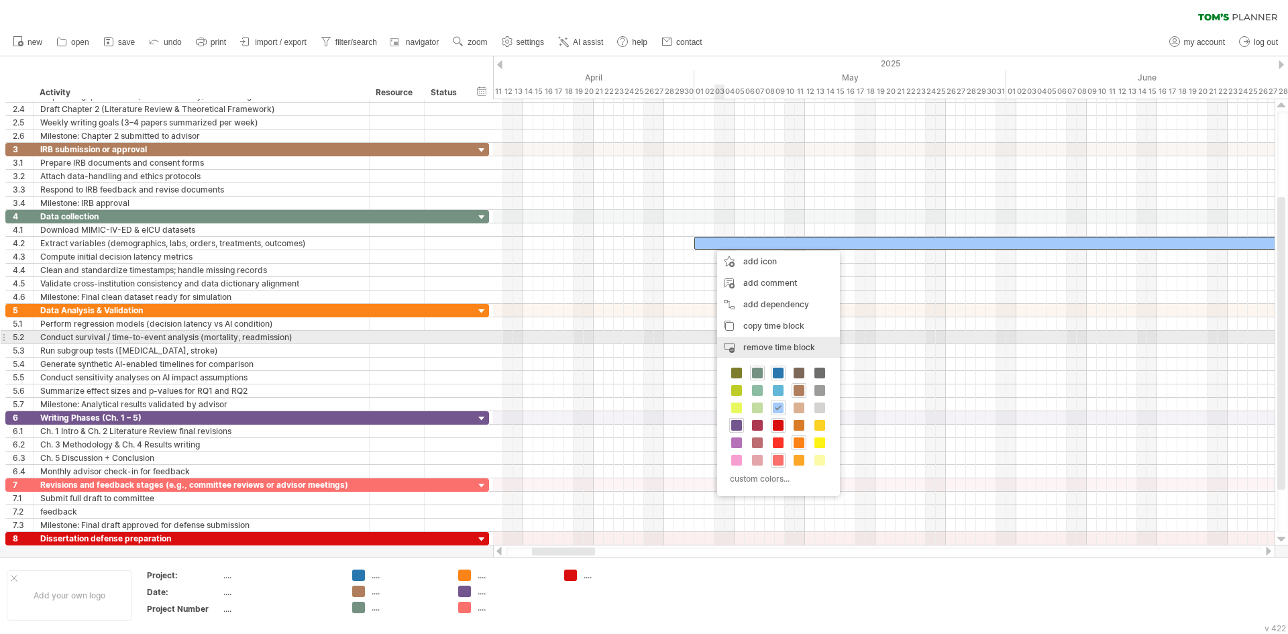
click at [768, 343] on span "remove time block" at bounding box center [779, 347] width 72 height 10
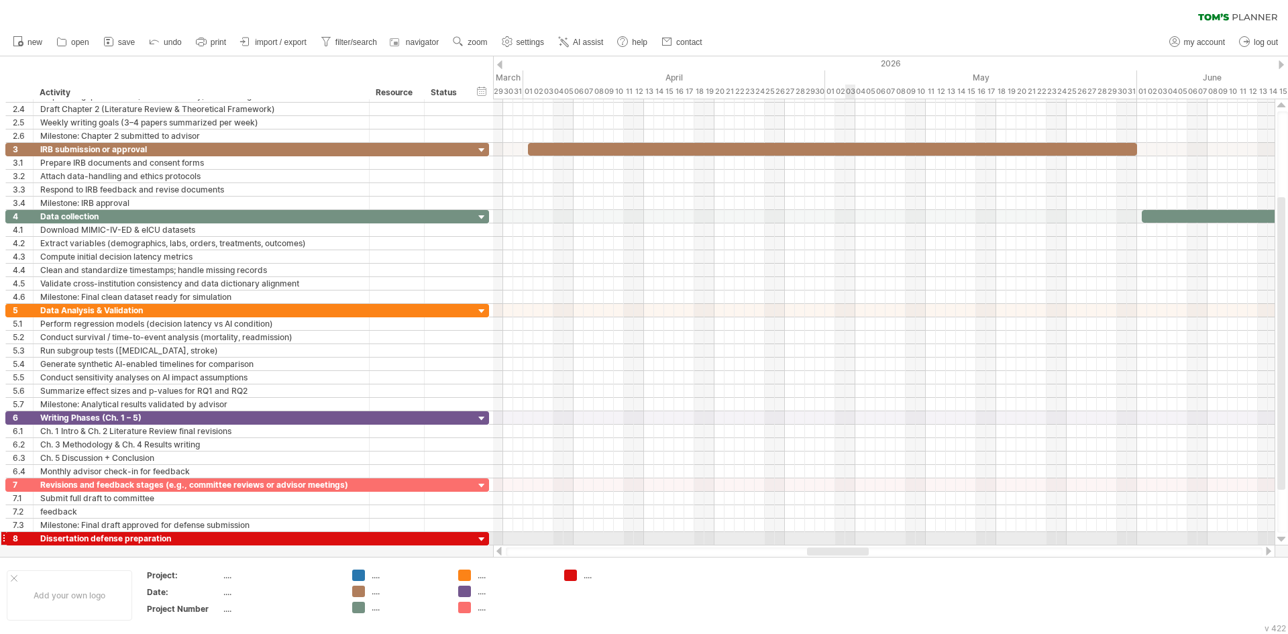
drag, startPoint x: 576, startPoint y: 549, endPoint x: 851, endPoint y: 539, distance: 275.3
click at [851, 539] on div "Trying to reach [DOMAIN_NAME] Connected again... 0% clear filter new 1" at bounding box center [644, 317] width 1288 height 634
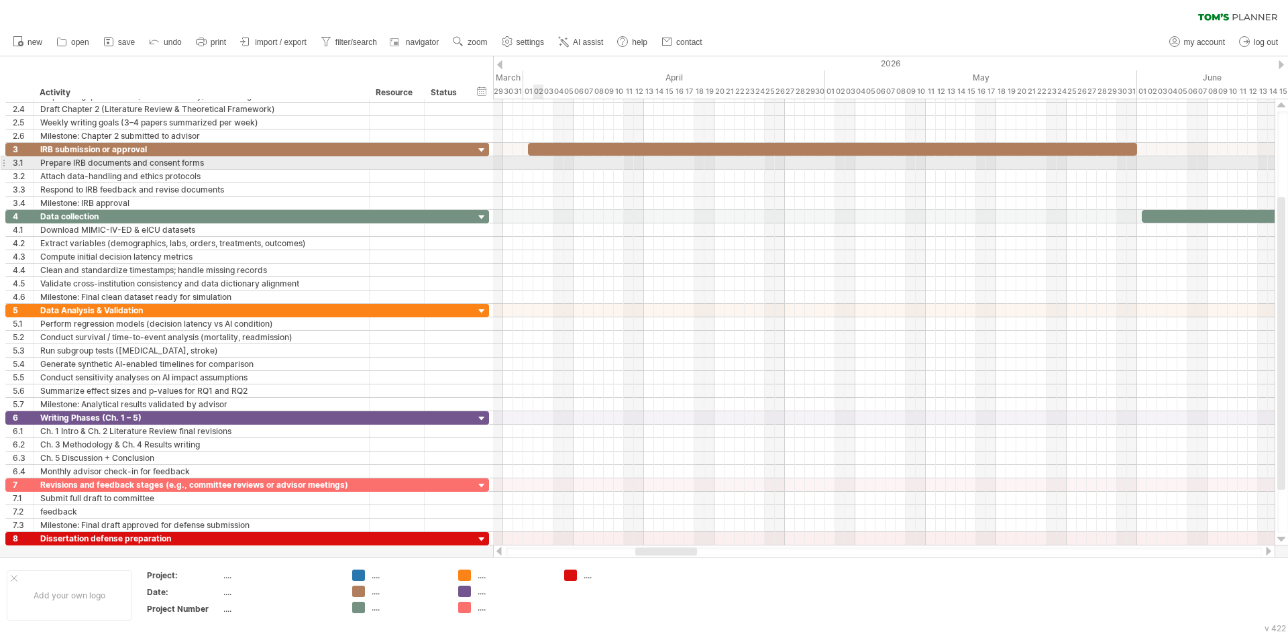
click at [533, 162] on div at bounding box center [884, 162] width 782 height 13
click at [527, 162] on div at bounding box center [884, 162] width 782 height 13
click at [565, 178] on div "add time block" at bounding box center [583, 180] width 93 height 21
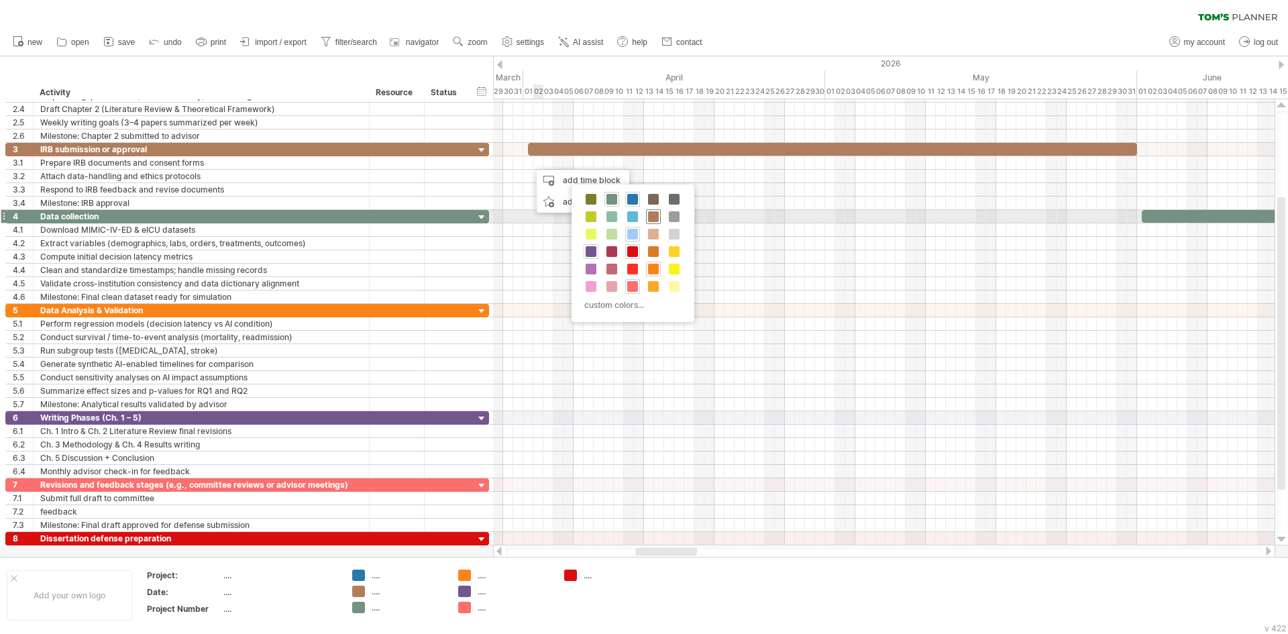
click at [652, 220] on span at bounding box center [653, 216] width 11 height 11
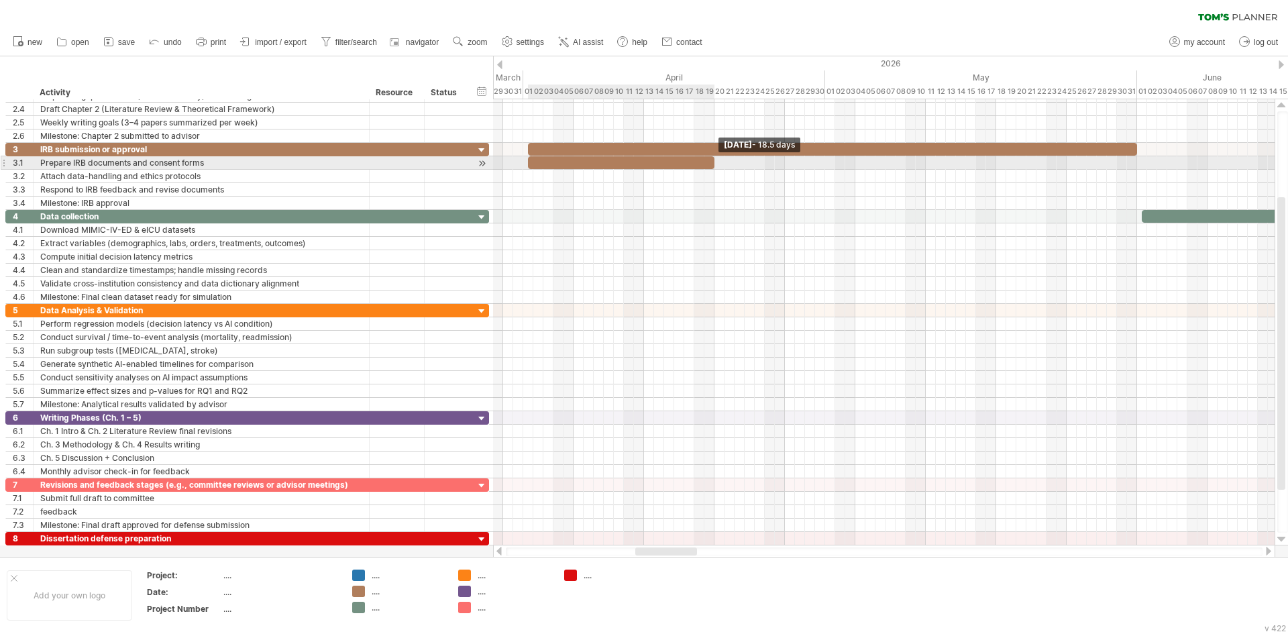
drag, startPoint x: 535, startPoint y: 162, endPoint x: 710, endPoint y: 164, distance: 174.4
click at [710, 164] on div at bounding box center [621, 162] width 186 height 13
click at [753, 180] on div at bounding box center [884, 176] width 782 height 13
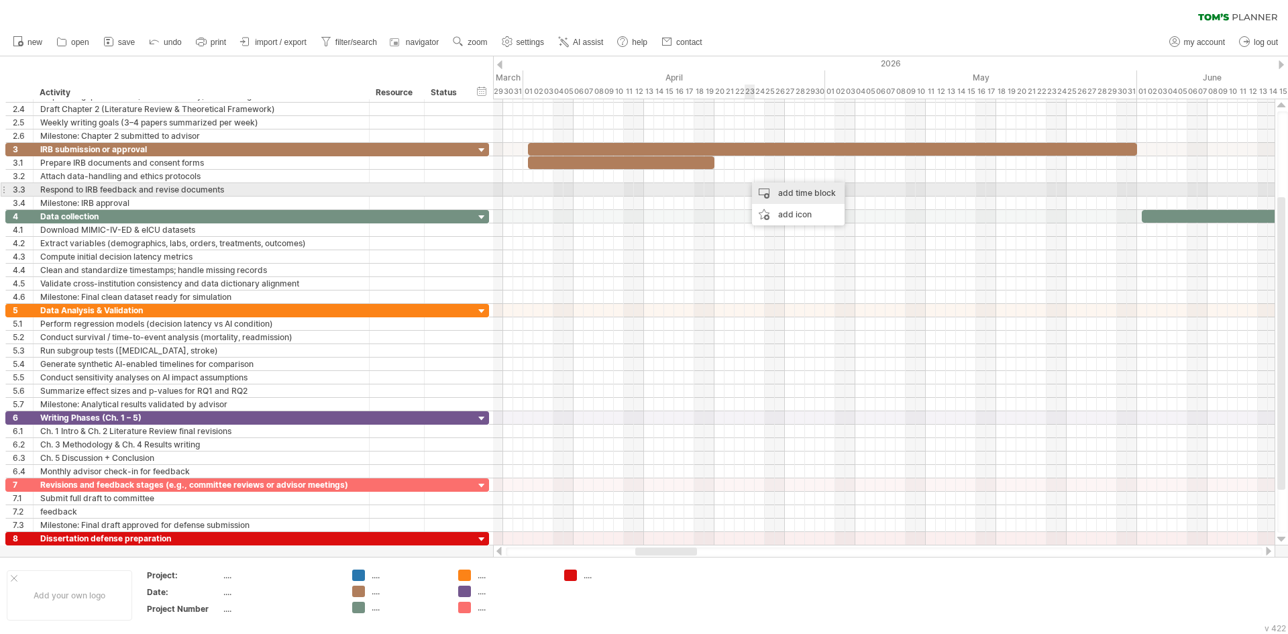
click at [778, 191] on div "add time block" at bounding box center [798, 192] width 93 height 21
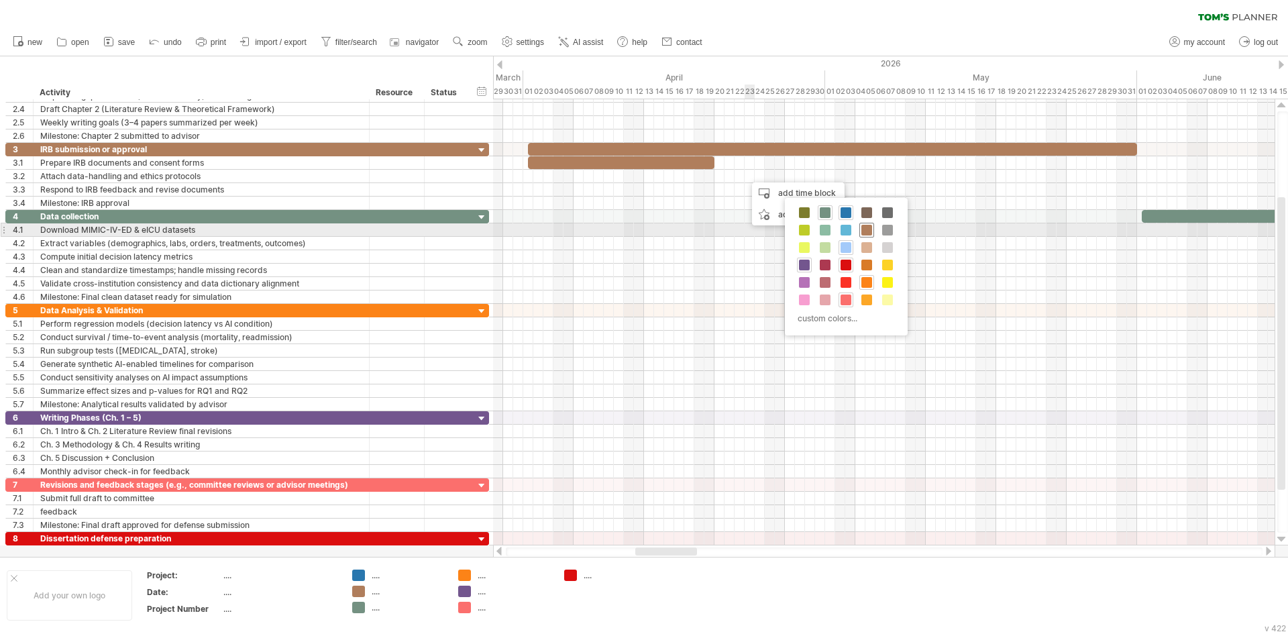
click at [864, 225] on span at bounding box center [866, 230] width 11 height 11
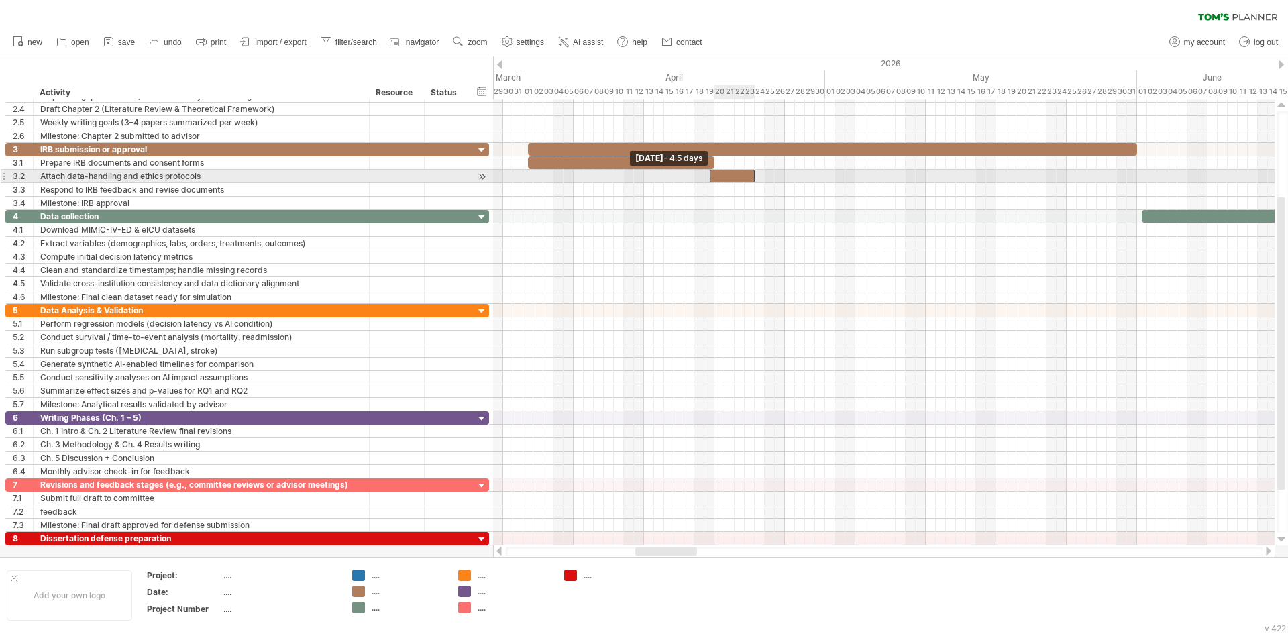
drag, startPoint x: 745, startPoint y: 177, endPoint x: 712, endPoint y: 177, distance: 32.9
click at [712, 177] on span at bounding box center [709, 176] width 5 height 13
drag, startPoint x: 753, startPoint y: 176, endPoint x: 854, endPoint y: 176, distance: 100.6
click at [854, 176] on span at bounding box center [855, 176] width 5 height 13
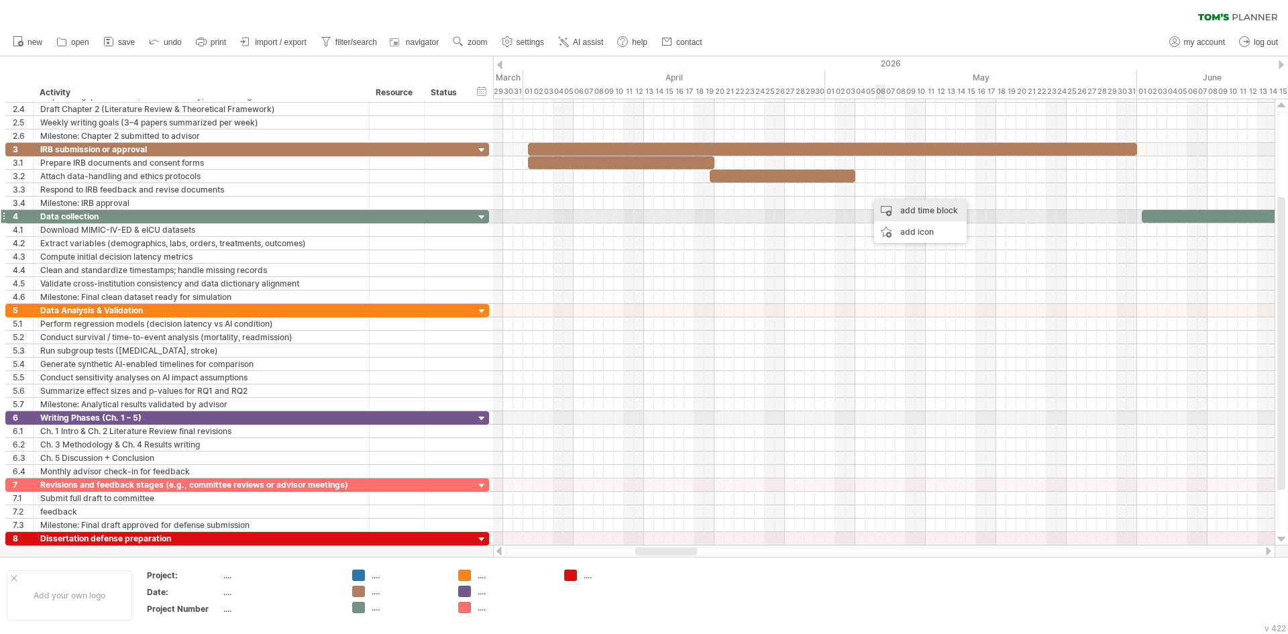
click at [905, 214] on div "add time block" at bounding box center [920, 210] width 93 height 21
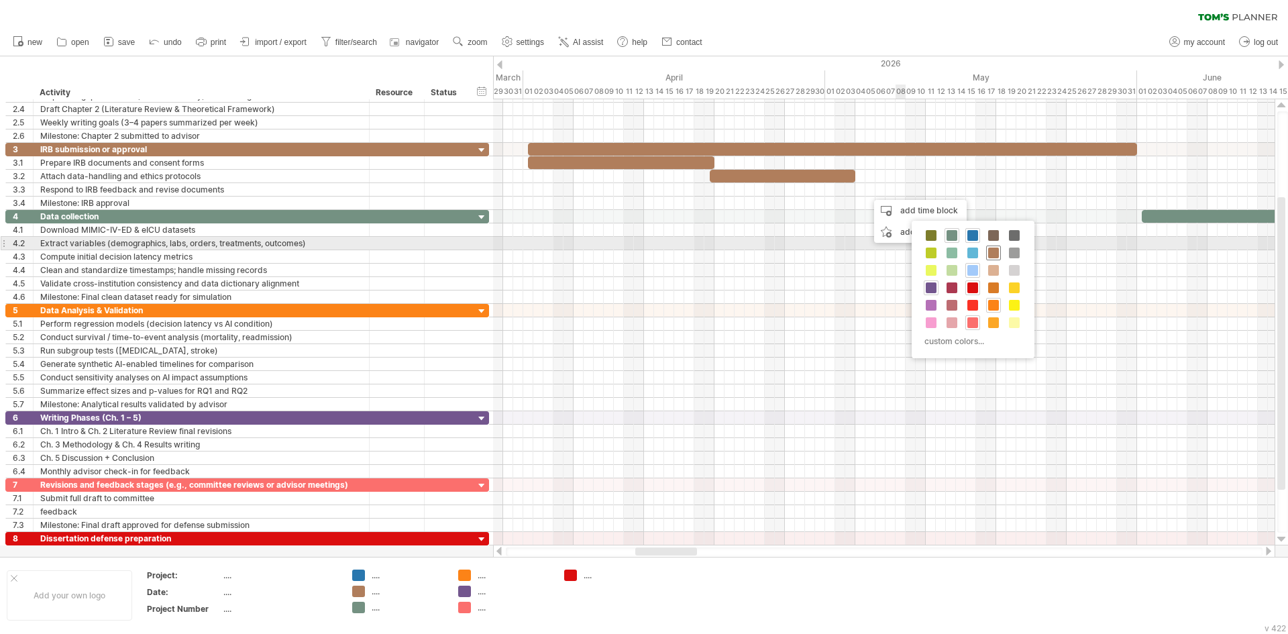
click at [997, 248] on span at bounding box center [993, 253] width 11 height 11
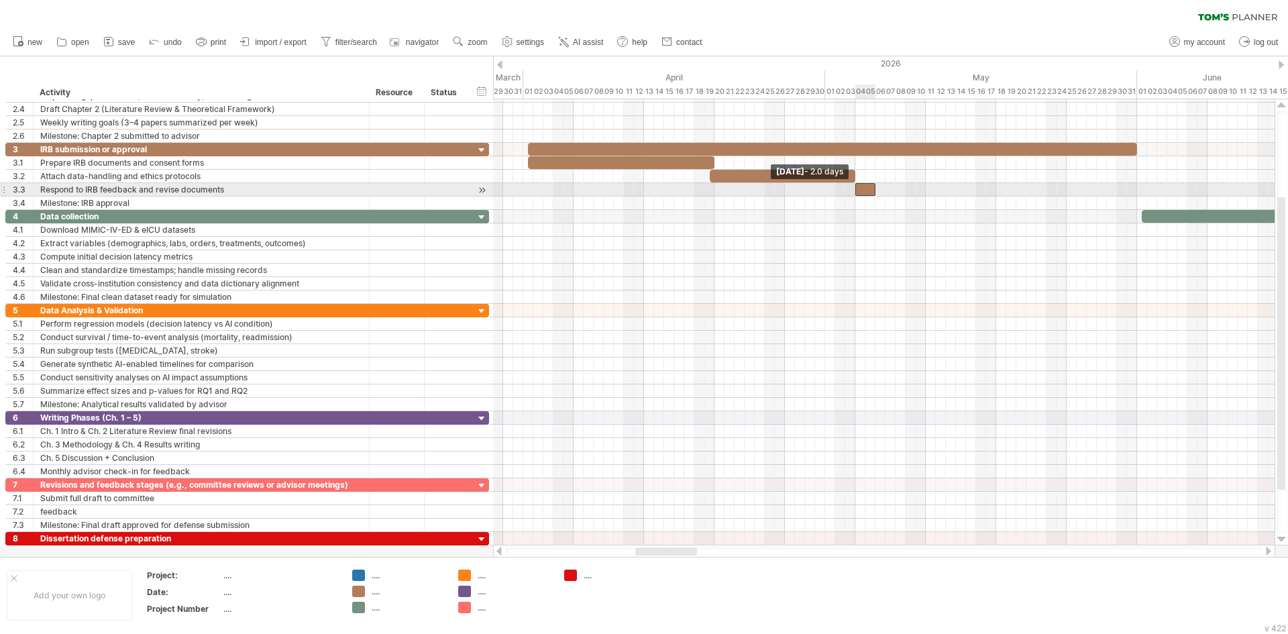
drag, startPoint x: 865, startPoint y: 188, endPoint x: 855, endPoint y: 190, distance: 10.9
click at [855, 190] on span at bounding box center [855, 189] width 5 height 13
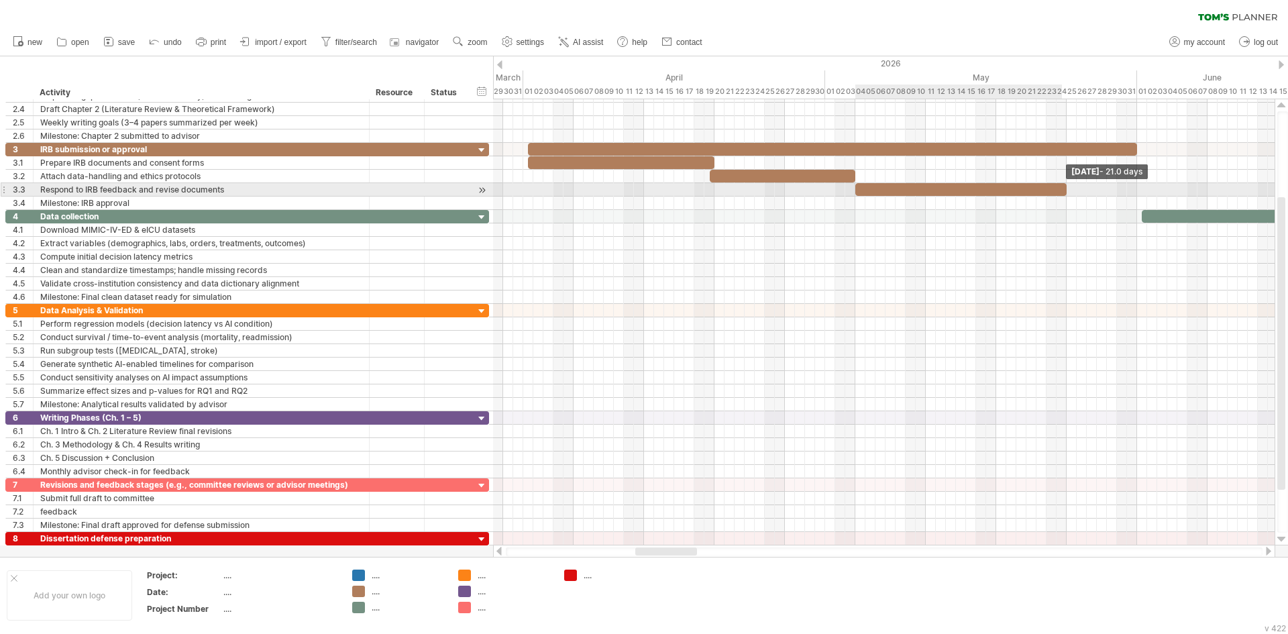
drag, startPoint x: 876, startPoint y: 190, endPoint x: 1066, endPoint y: 187, distance: 189.9
click at [1066, 187] on span at bounding box center [1066, 189] width 5 height 13
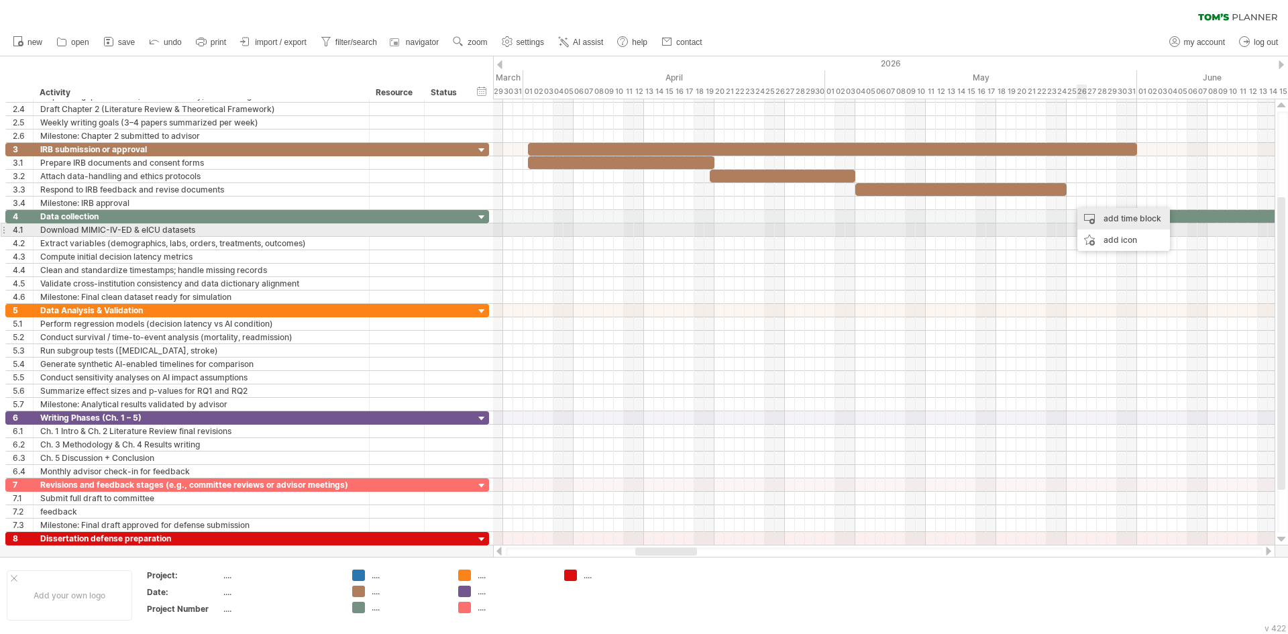
click at [1103, 223] on div "add time block" at bounding box center [1123, 218] width 93 height 21
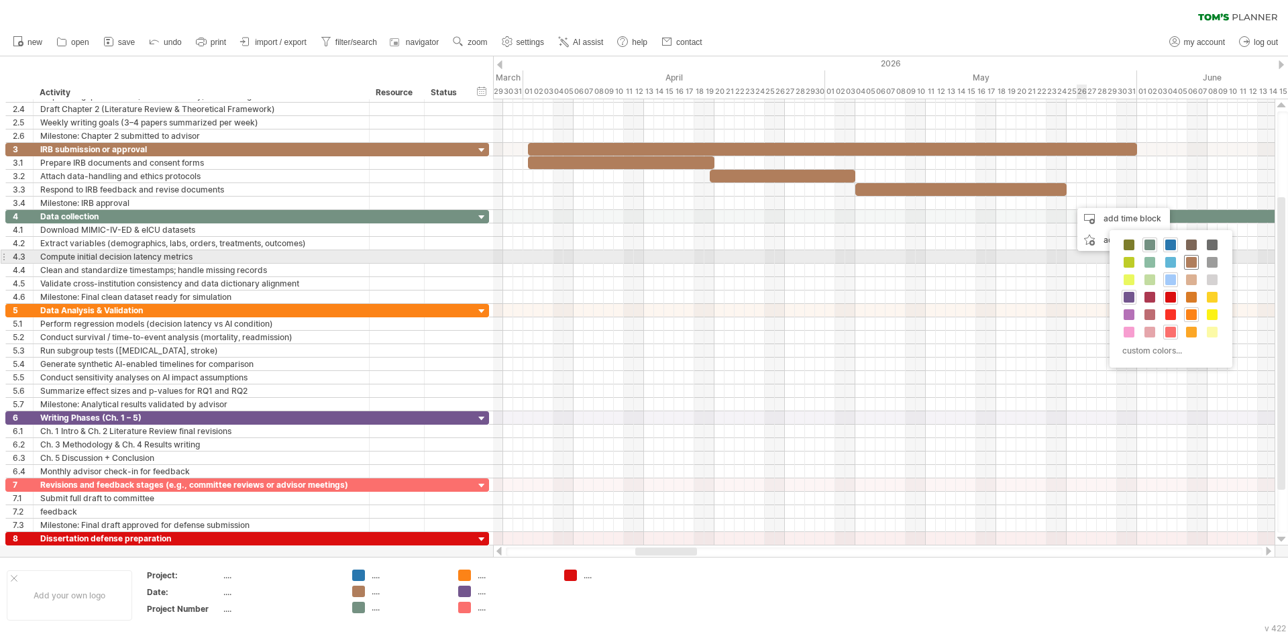
click at [1187, 260] on span at bounding box center [1191, 262] width 11 height 11
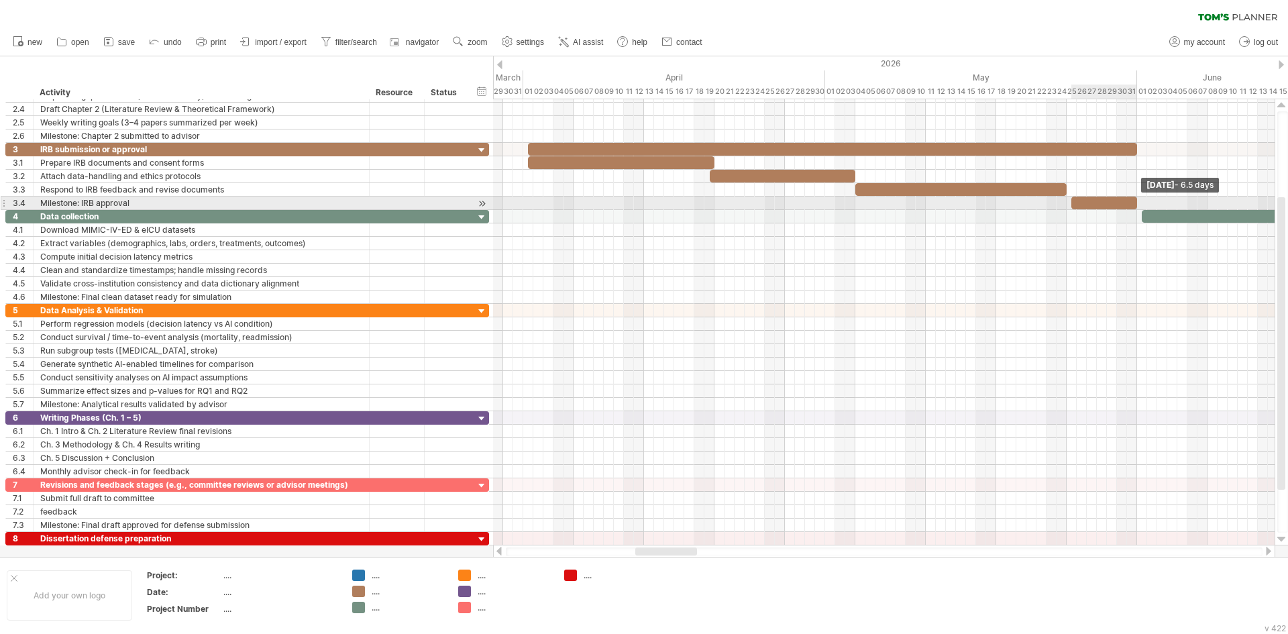
drag, startPoint x: 1080, startPoint y: 200, endPoint x: 1134, endPoint y: 203, distance: 54.4
click at [1134, 203] on span at bounding box center [1136, 203] width 5 height 13
click at [1068, 203] on span at bounding box center [1066, 203] width 5 height 13
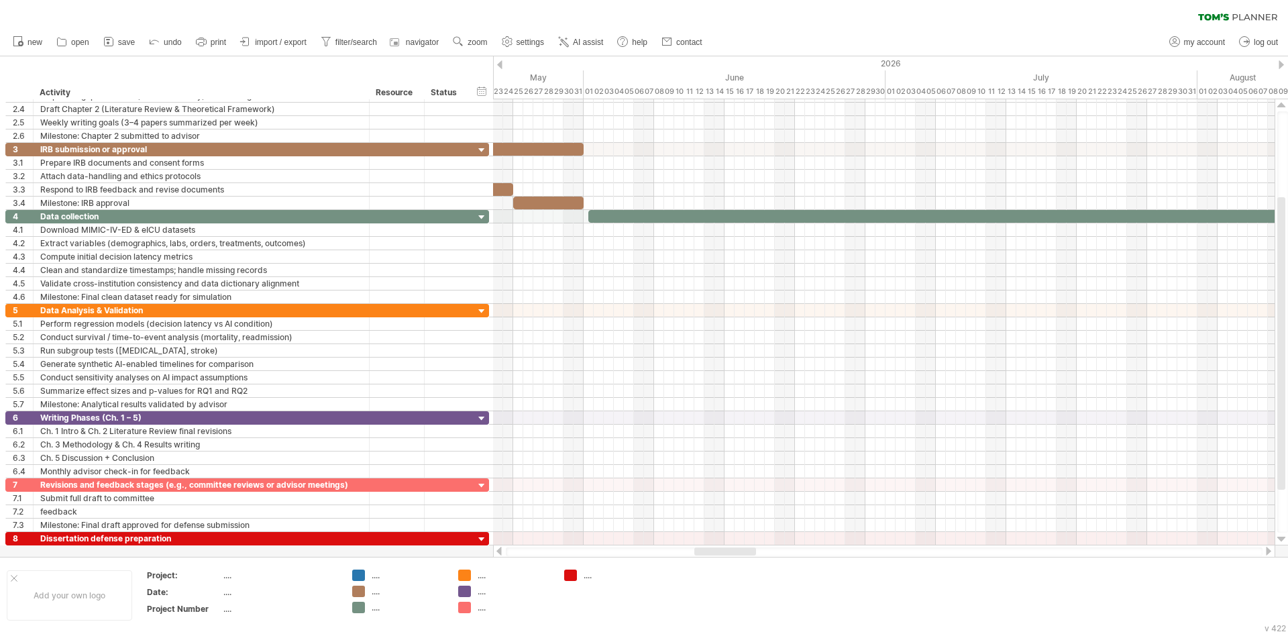
drag, startPoint x: 665, startPoint y: 551, endPoint x: 724, endPoint y: 551, distance: 59.0
click at [724, 551] on div at bounding box center [725, 551] width 62 height 8
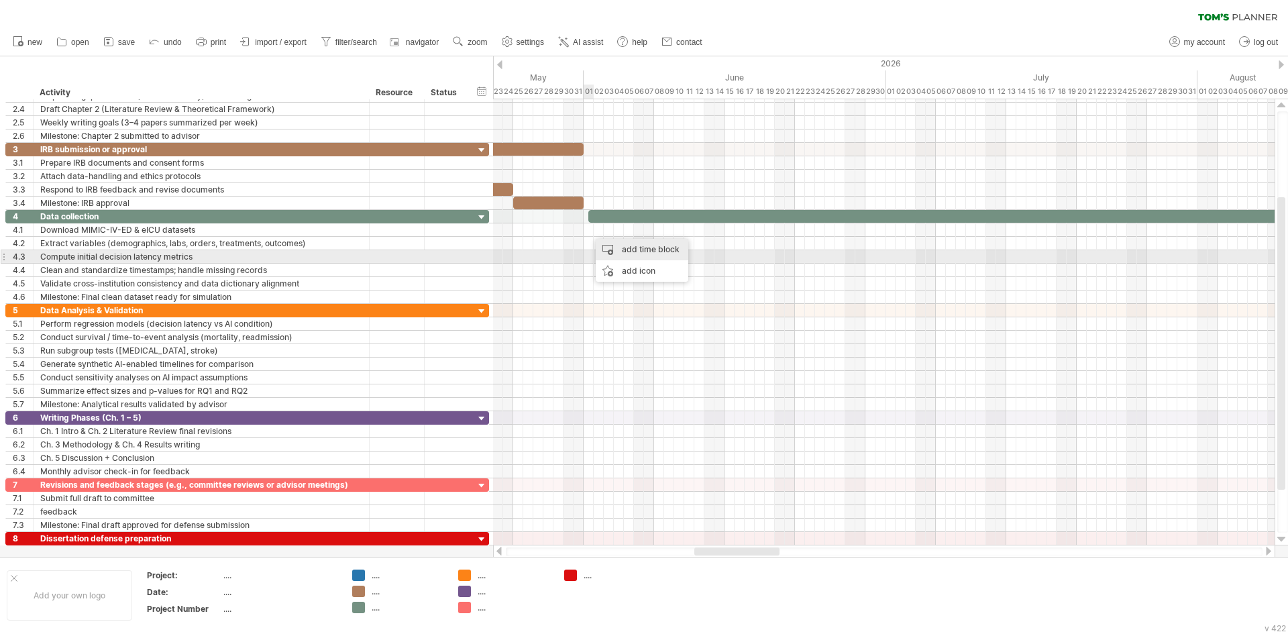
click at [625, 256] on div "add time block" at bounding box center [642, 249] width 93 height 21
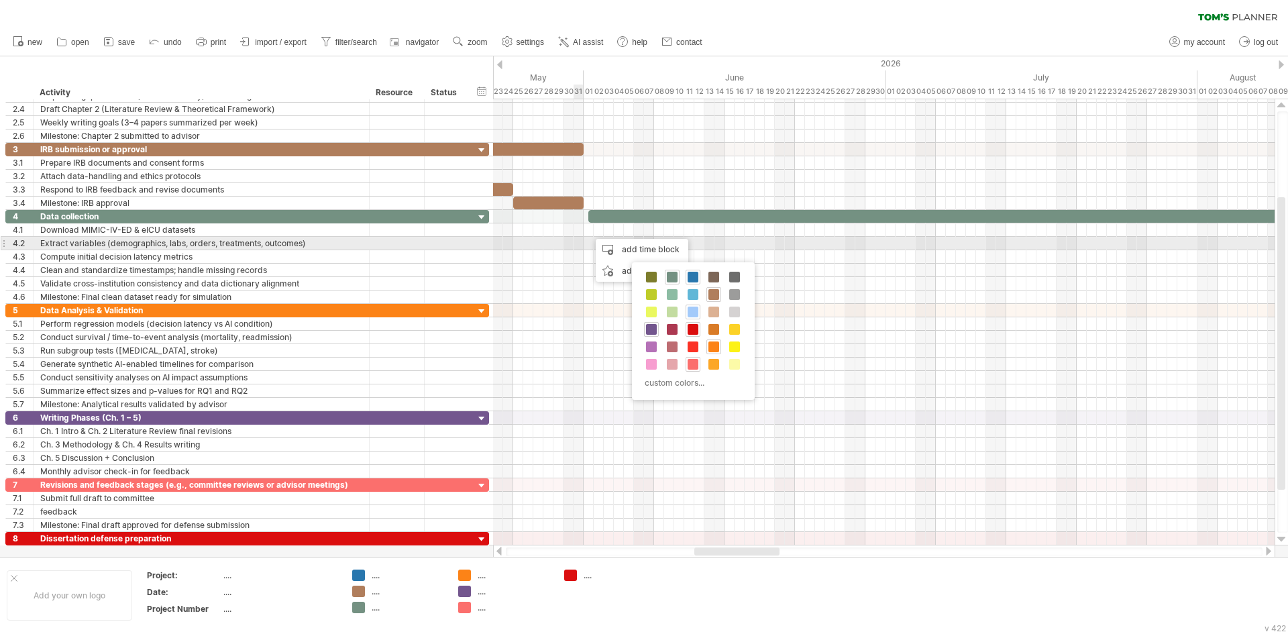
click at [580, 241] on div at bounding box center [884, 243] width 782 height 13
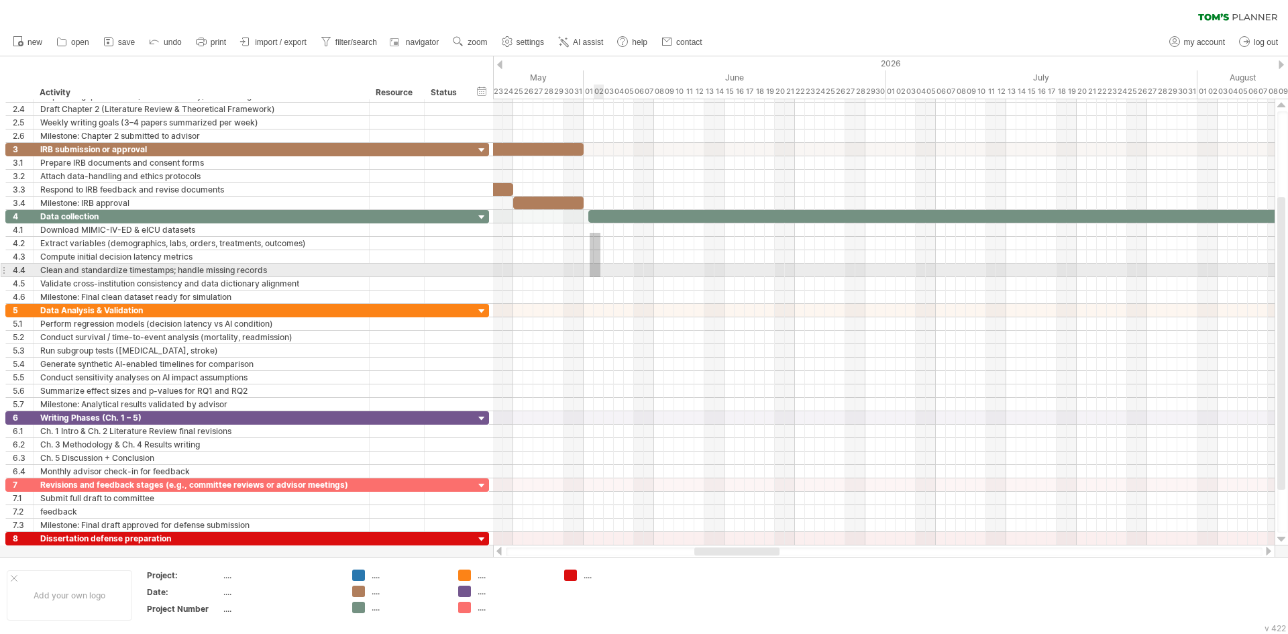
drag, startPoint x: 590, startPoint y: 233, endPoint x: 600, endPoint y: 277, distance: 45.6
click at [600, 277] on div at bounding box center [884, 257] width 782 height 94
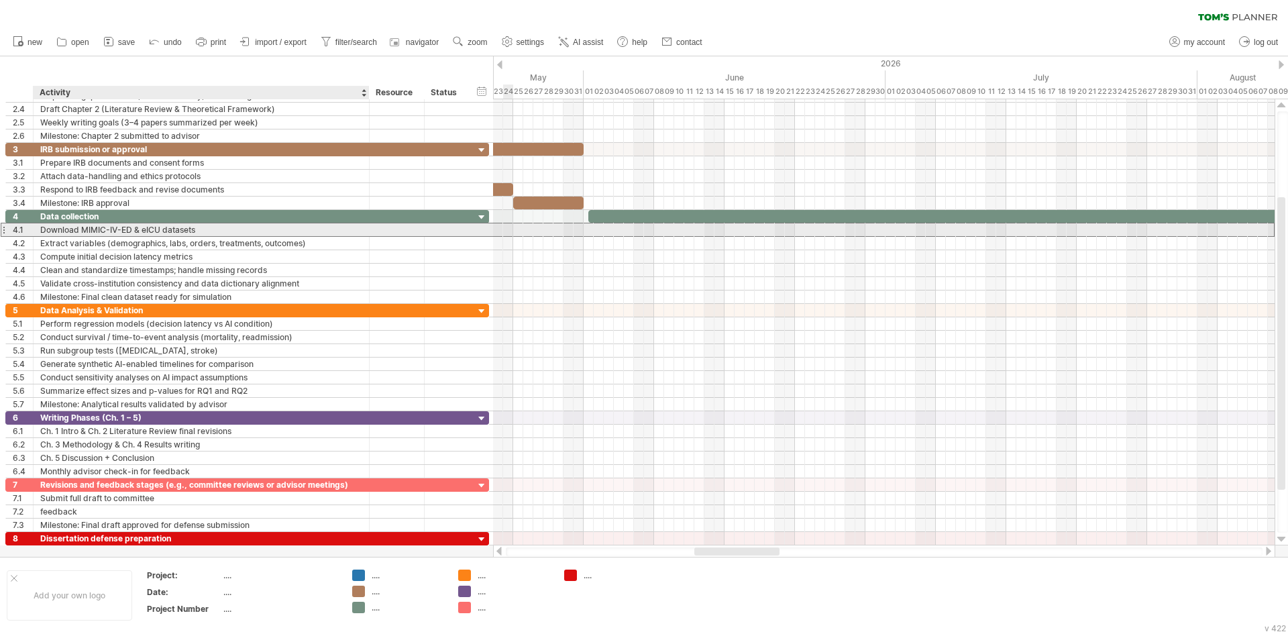
click at [290, 229] on div "Download MIMIC-IV-ED & eICU datasets" at bounding box center [201, 229] width 322 height 13
drag, startPoint x: 295, startPoint y: 228, endPoint x: 301, endPoint y: 237, distance: 10.2
click at [301, 237] on div "**********" at bounding box center [247, 257] width 484 height 94
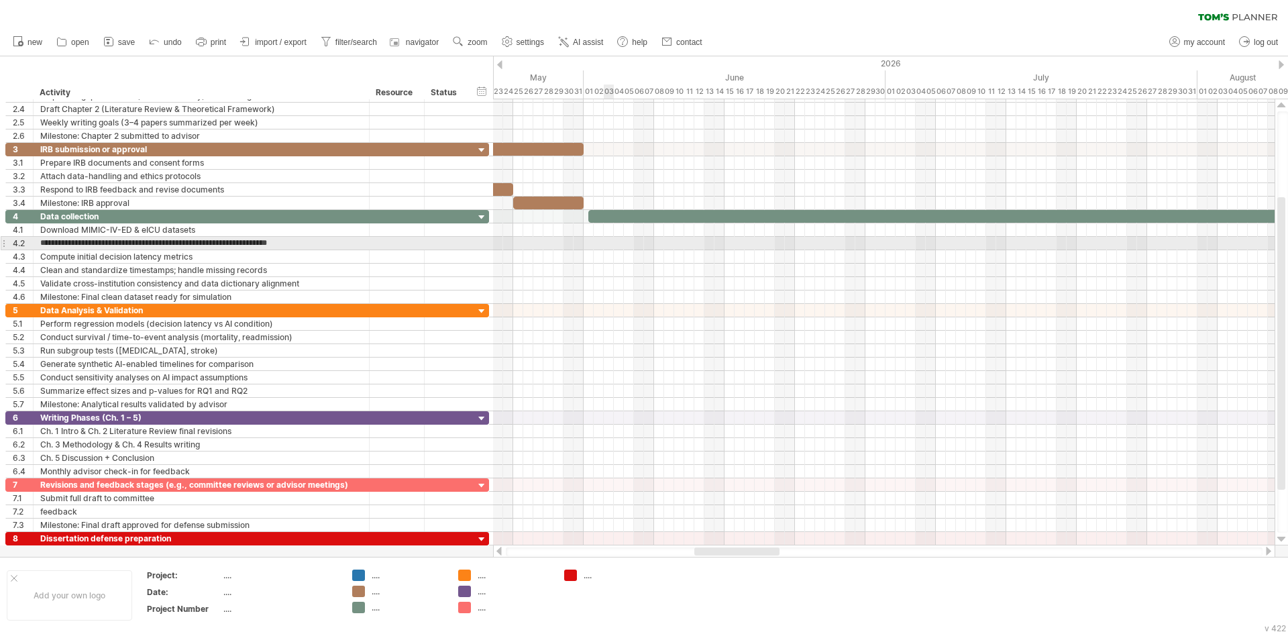
click at [606, 241] on div at bounding box center [884, 243] width 782 height 13
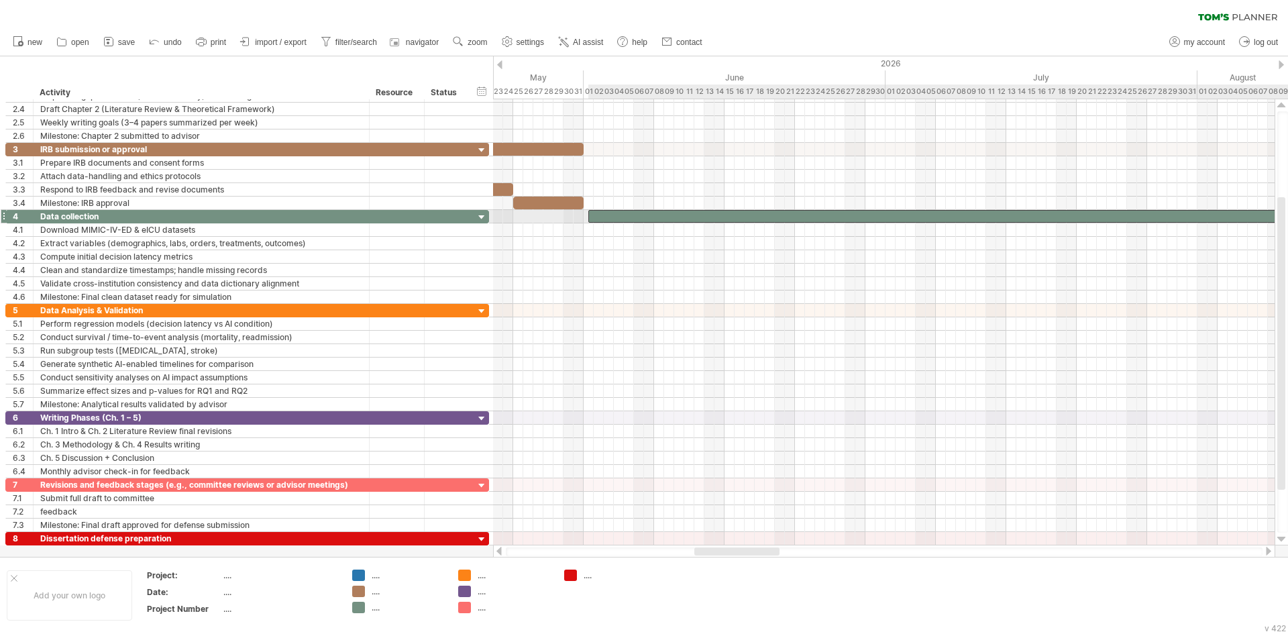
click at [608, 217] on div at bounding box center [1186, 216] width 1197 height 13
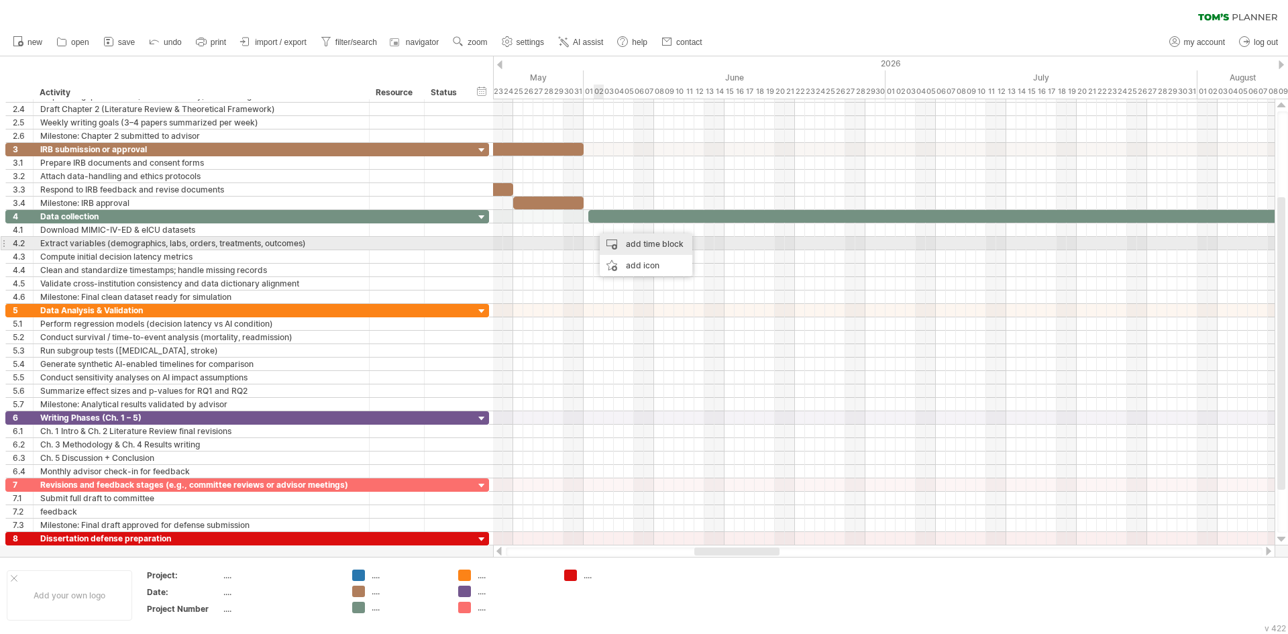
click at [624, 242] on div "add time block" at bounding box center [646, 243] width 93 height 21
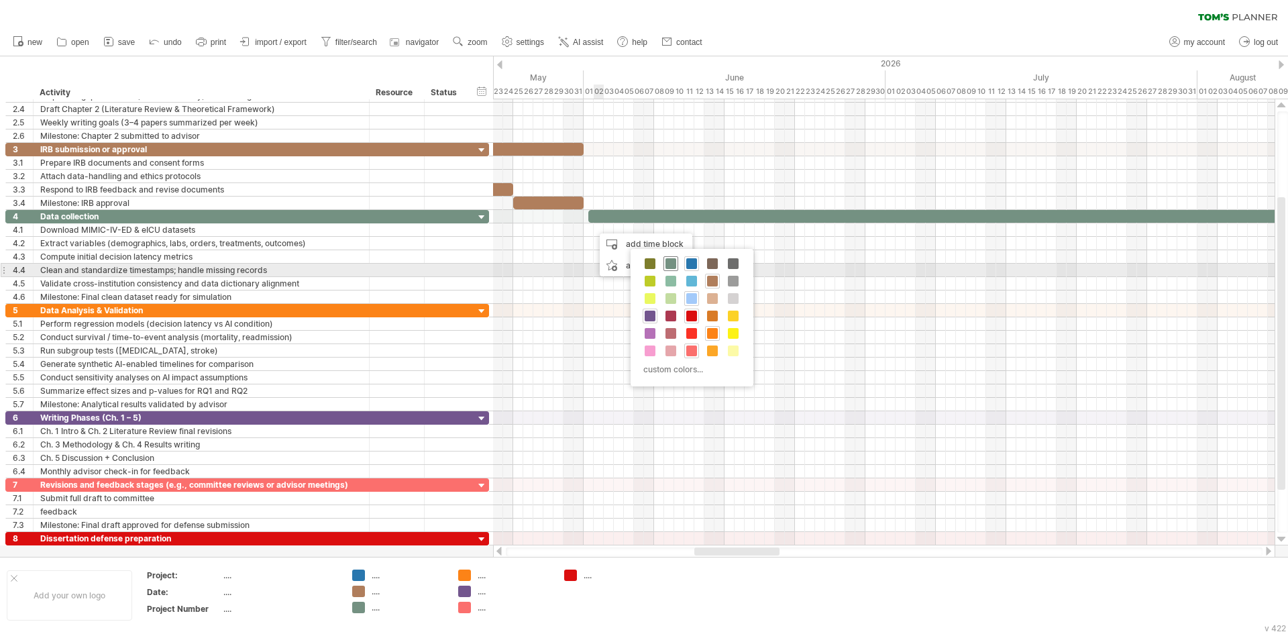
click at [670, 265] on span at bounding box center [670, 263] width 11 height 11
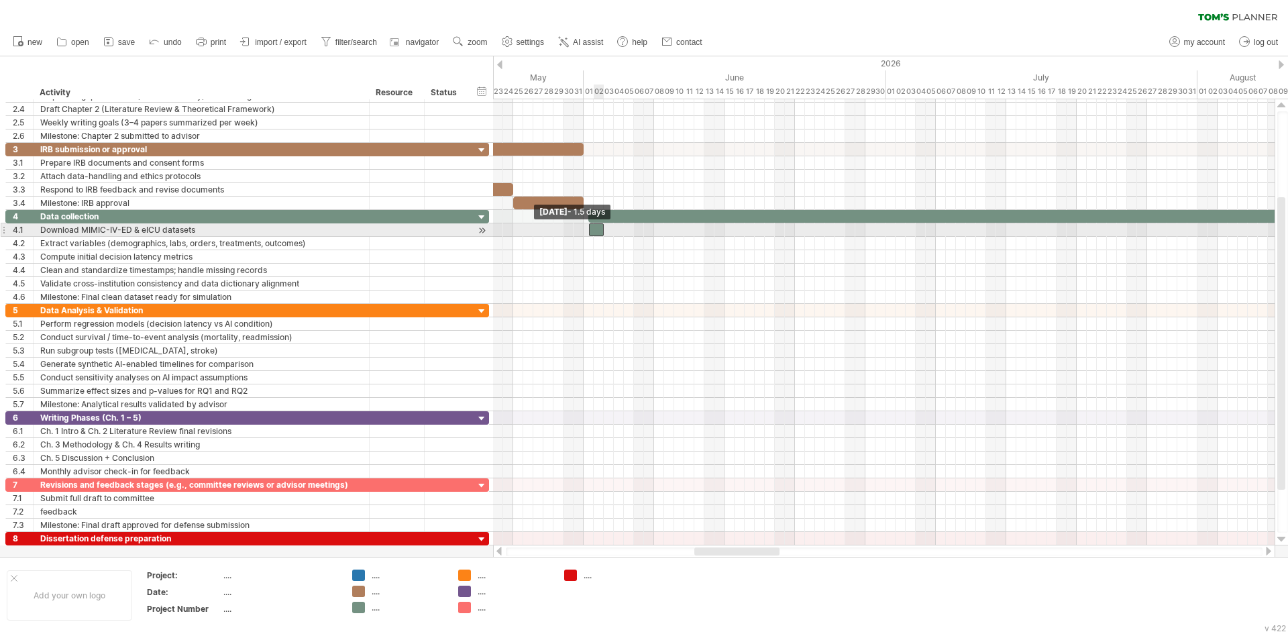
click at [592, 232] on div at bounding box center [596, 229] width 15 height 13
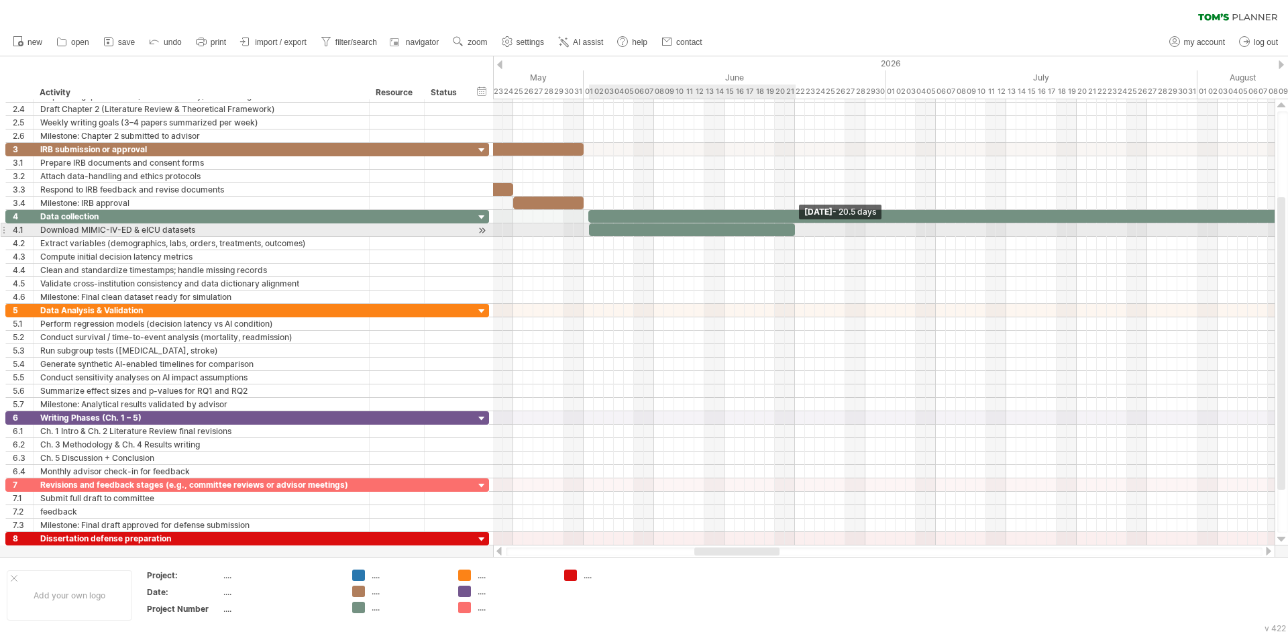
drag, startPoint x: 603, startPoint y: 232, endPoint x: 794, endPoint y: 232, distance: 190.5
click at [794, 232] on span at bounding box center [794, 229] width 5 height 13
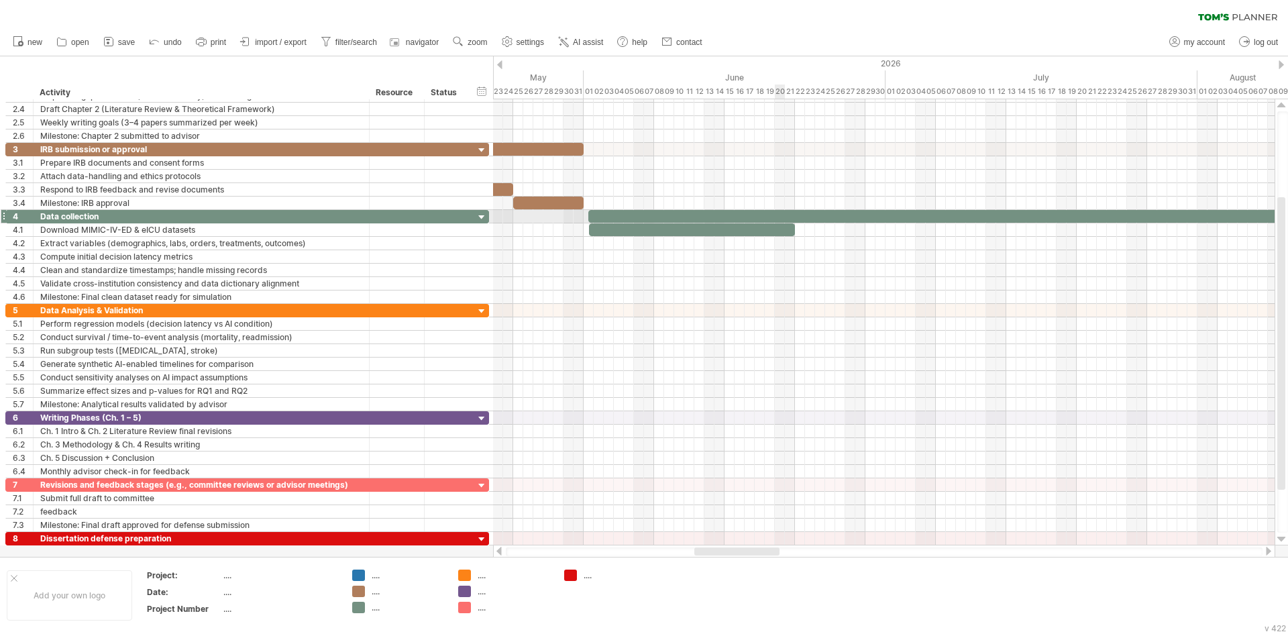
click at [784, 217] on div at bounding box center [1186, 216] width 1197 height 13
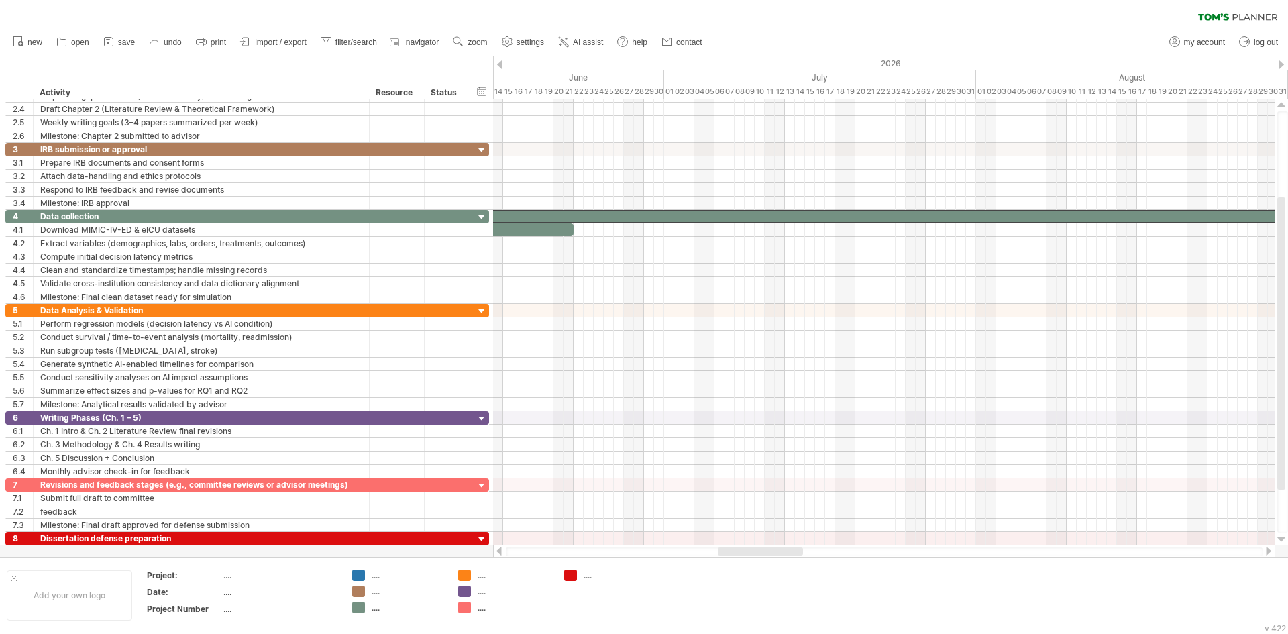
drag, startPoint x: 716, startPoint y: 549, endPoint x: 739, endPoint y: 549, distance: 23.5
click at [739, 549] on div at bounding box center [760, 551] width 85 height 8
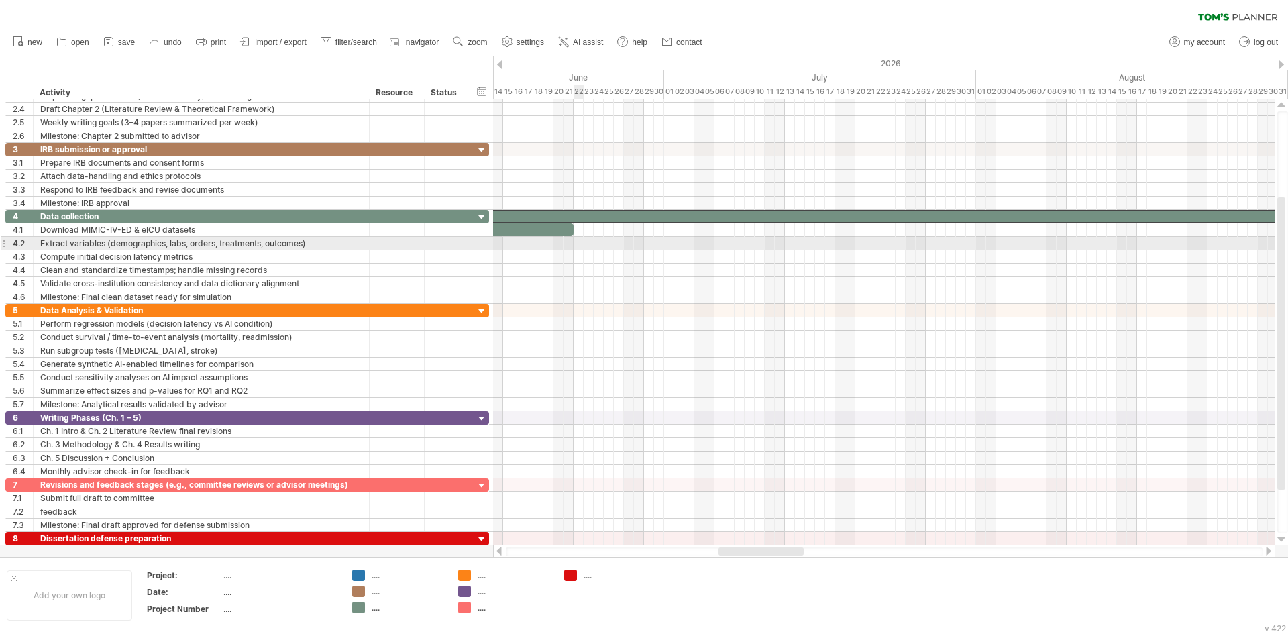
click at [582, 245] on div at bounding box center [884, 243] width 782 height 13
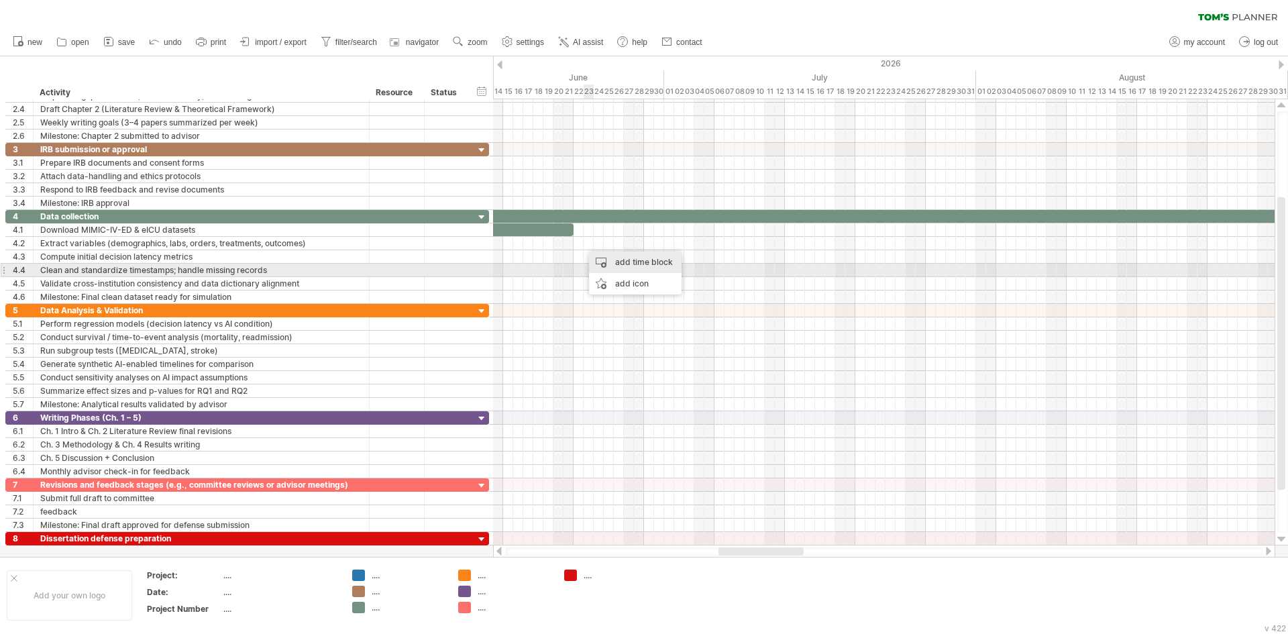
click at [623, 264] on div "add time block" at bounding box center [635, 262] width 93 height 21
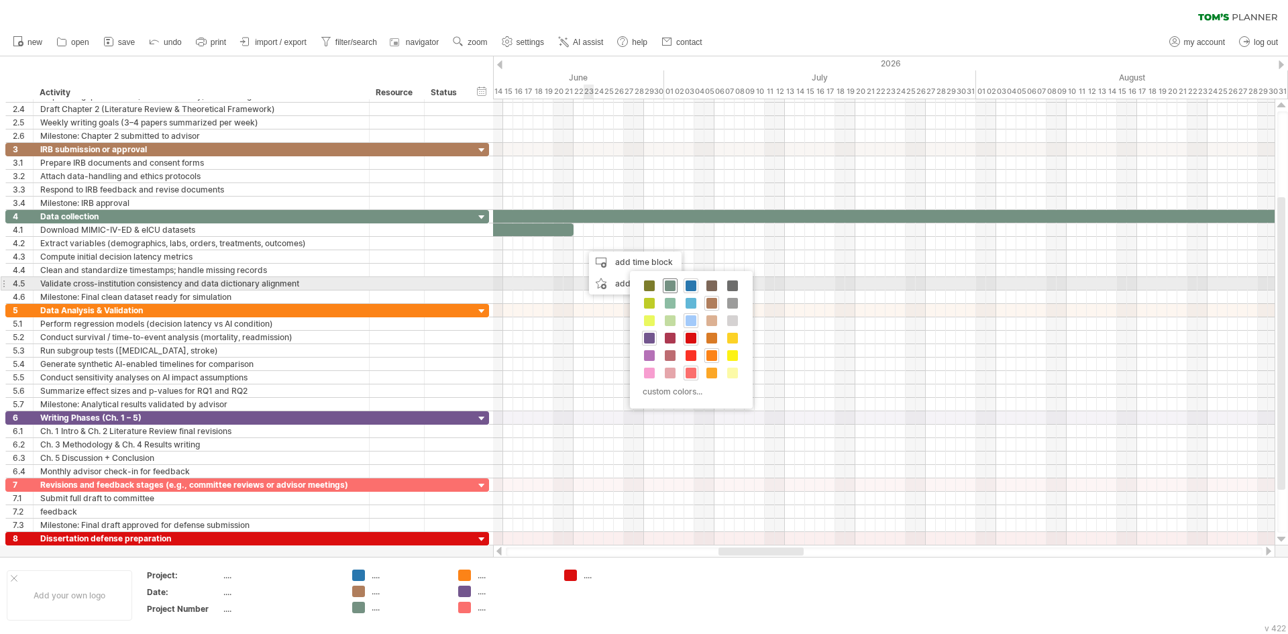
click at [667, 287] on span at bounding box center [670, 285] width 11 height 11
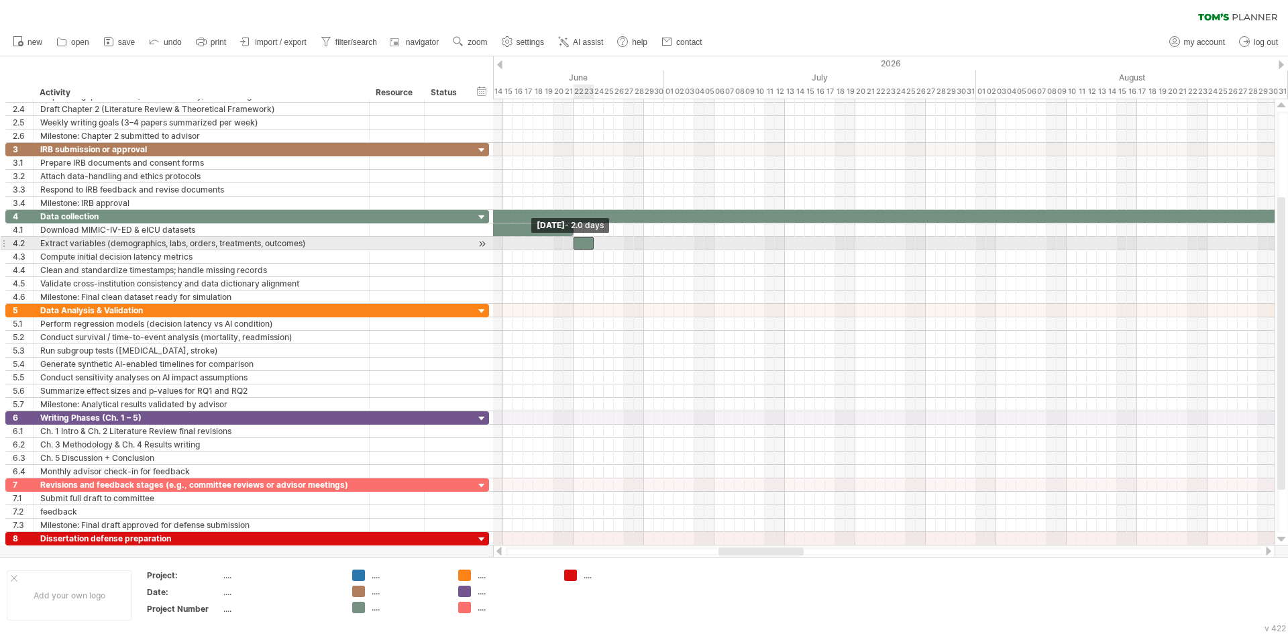
drag, startPoint x: 584, startPoint y: 245, endPoint x: 572, endPoint y: 246, distance: 12.1
click at [572, 246] on span at bounding box center [573, 243] width 5 height 13
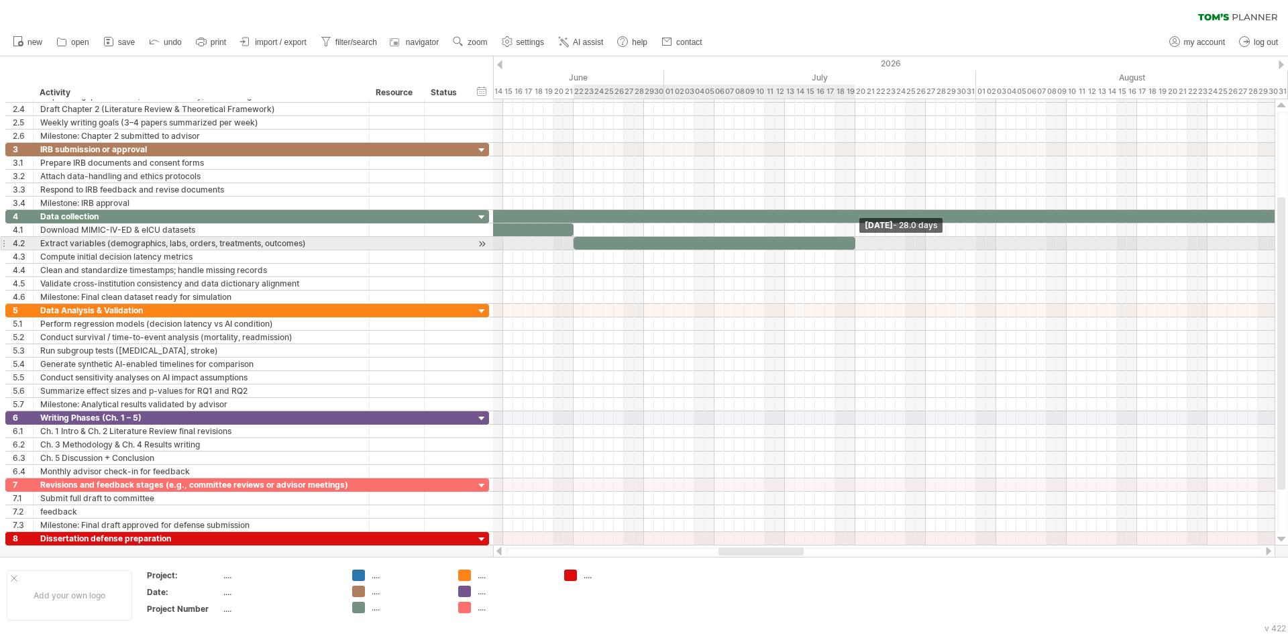
drag, startPoint x: 593, startPoint y: 244, endPoint x: 855, endPoint y: 245, distance: 262.3
click at [855, 245] on span at bounding box center [855, 243] width 5 height 13
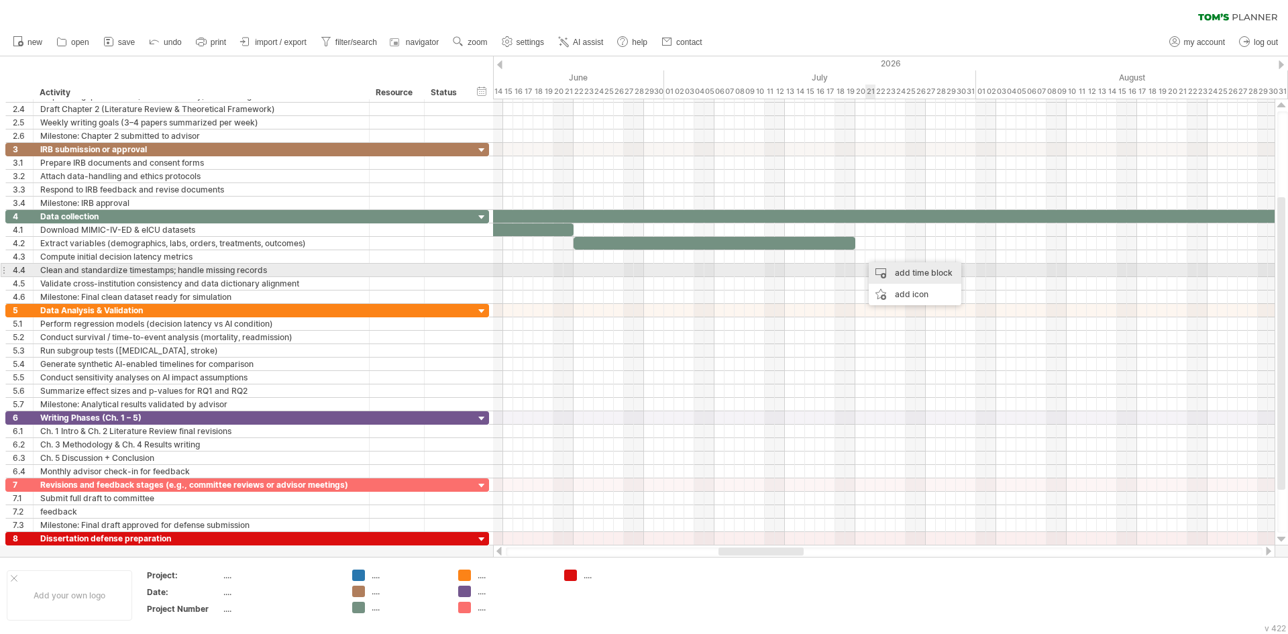
click at [895, 272] on div "add time block" at bounding box center [915, 272] width 93 height 21
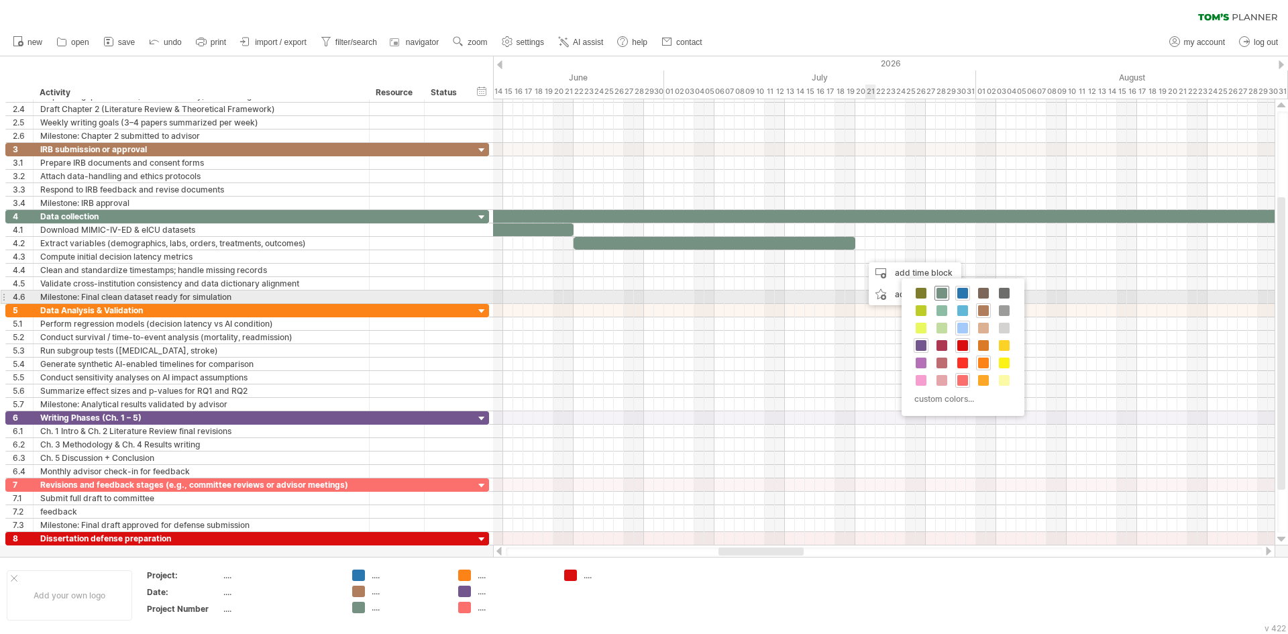
click at [943, 292] on span at bounding box center [941, 293] width 11 height 11
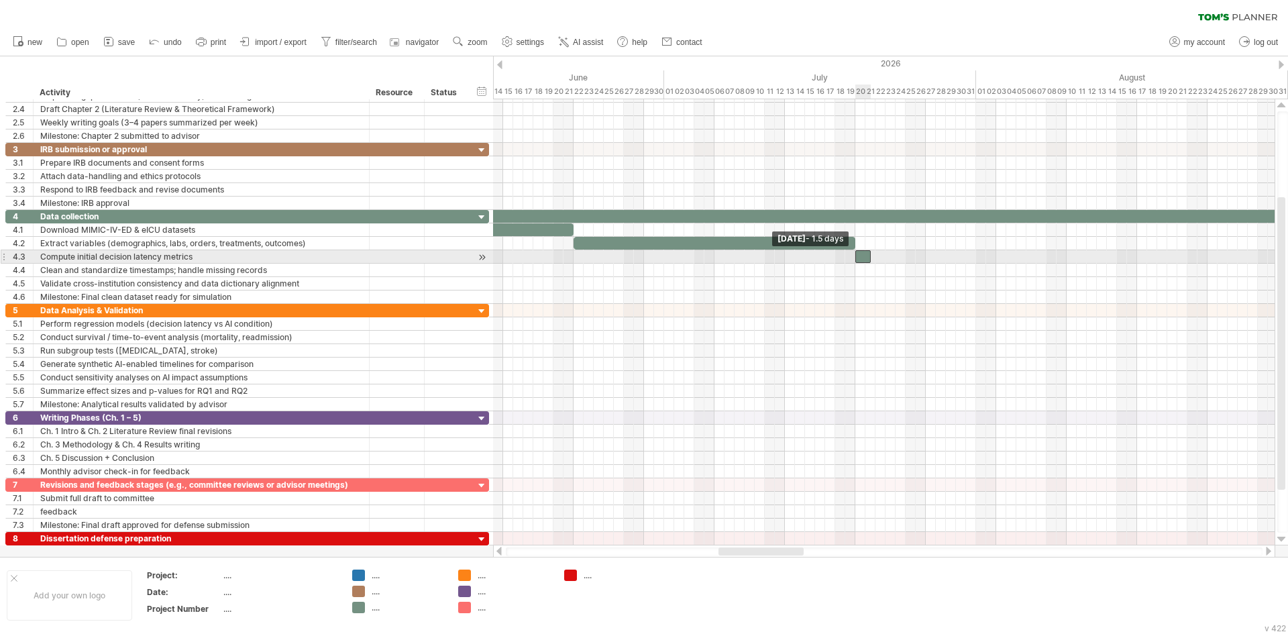
click at [857, 257] on span at bounding box center [855, 256] width 5 height 13
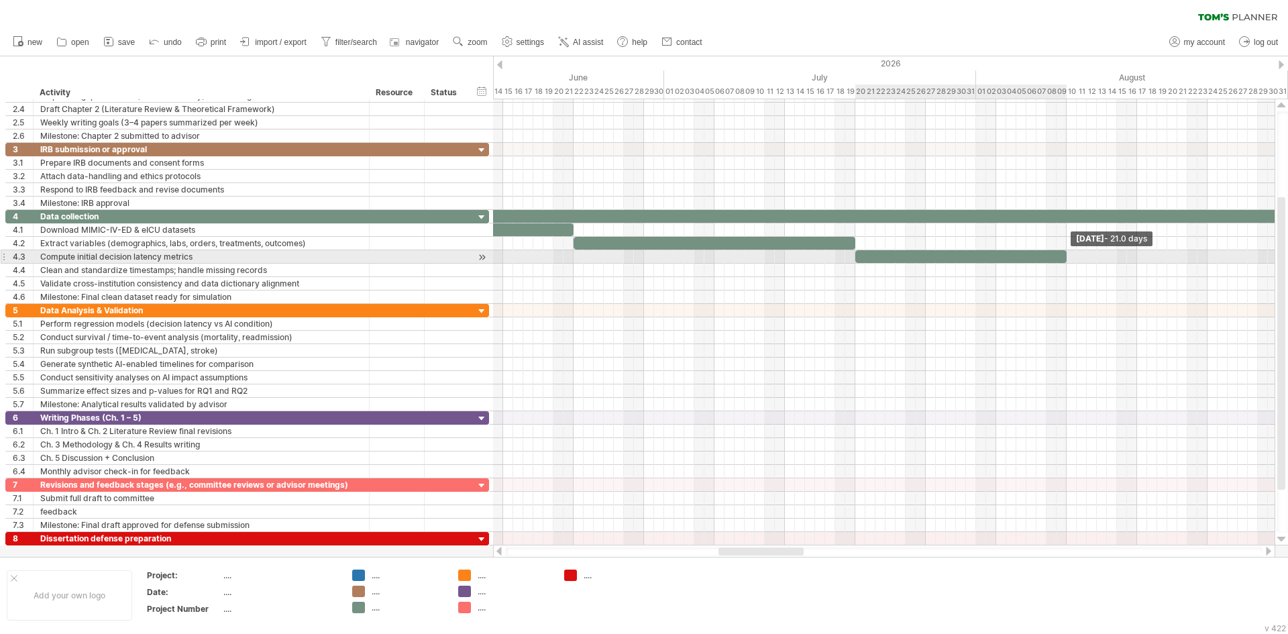
drag, startPoint x: 870, startPoint y: 258, endPoint x: 1064, endPoint y: 258, distance: 193.9
click at [1064, 258] on span at bounding box center [1066, 256] width 5 height 13
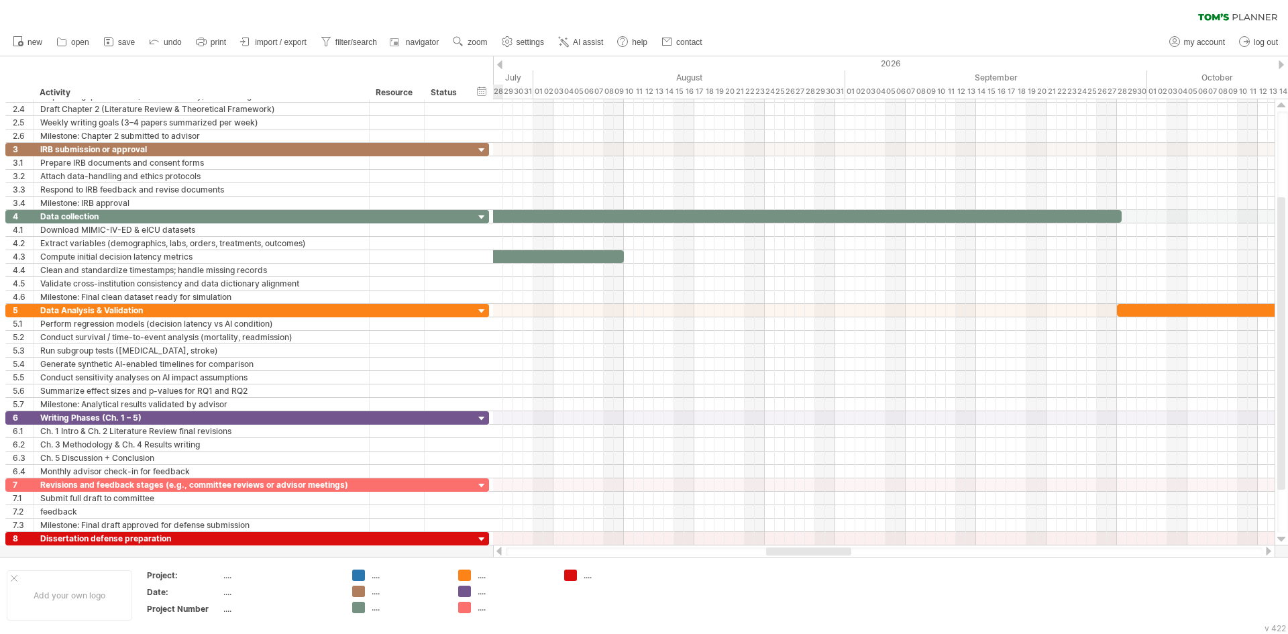
drag, startPoint x: 790, startPoint y: 551, endPoint x: 837, endPoint y: 551, distance: 47.6
click at [837, 551] on div at bounding box center [808, 551] width 85 height 8
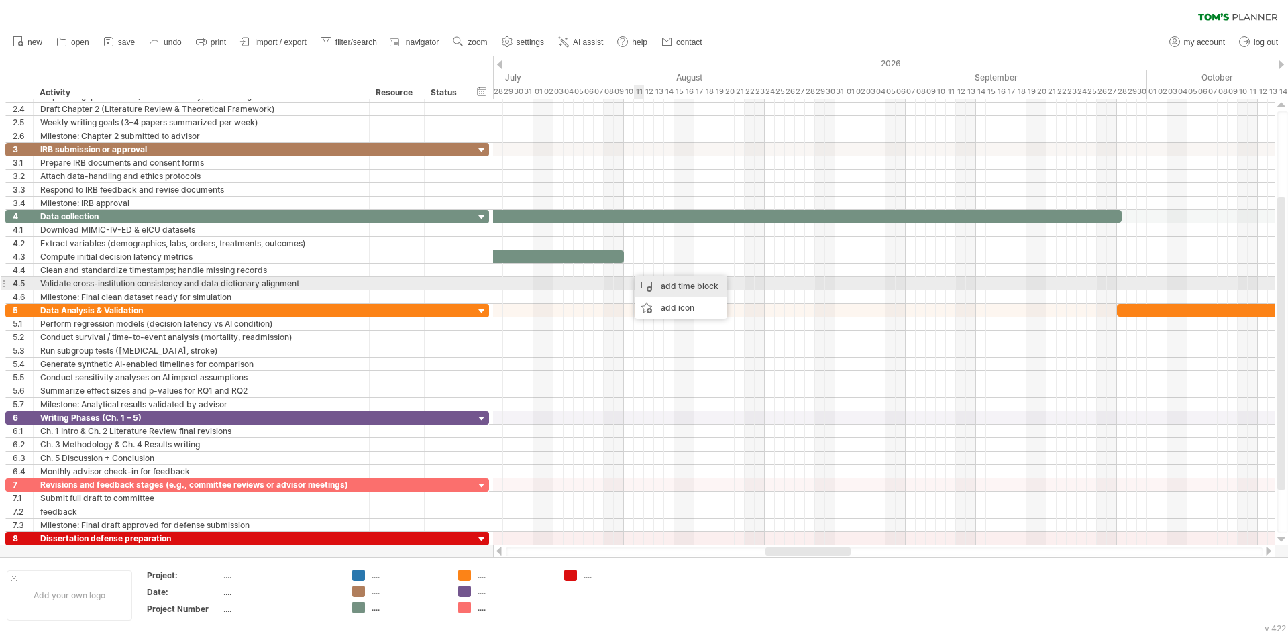
click at [663, 278] on div "add time block" at bounding box center [681, 286] width 93 height 21
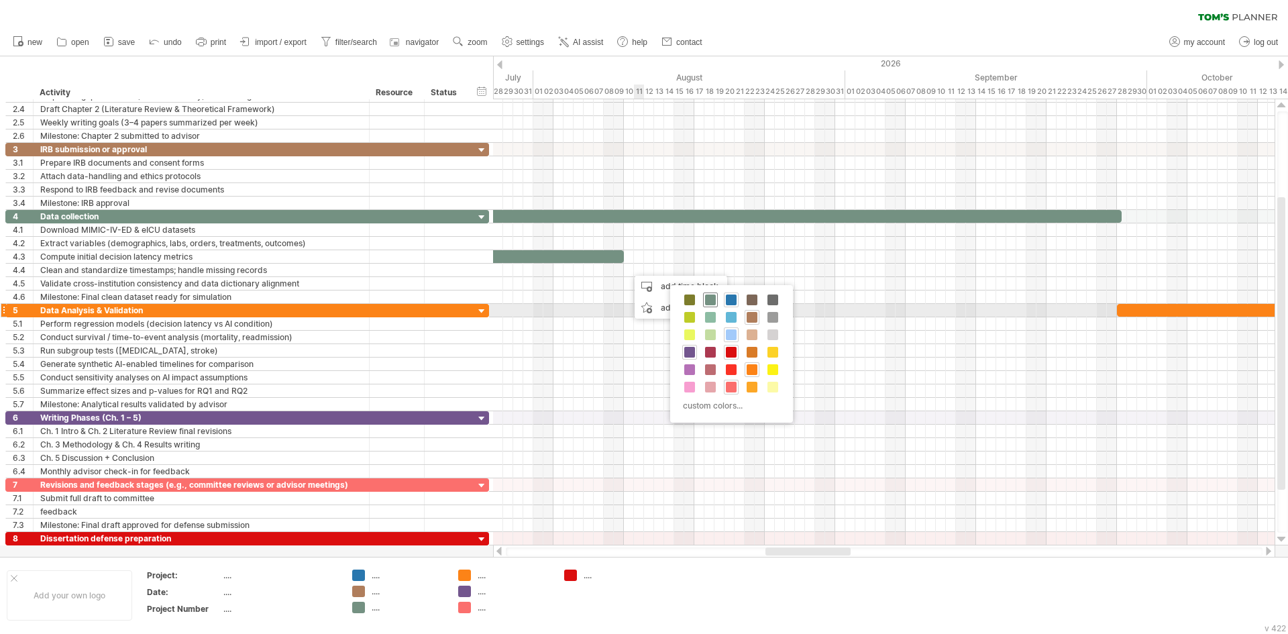
click at [708, 303] on span at bounding box center [710, 299] width 11 height 11
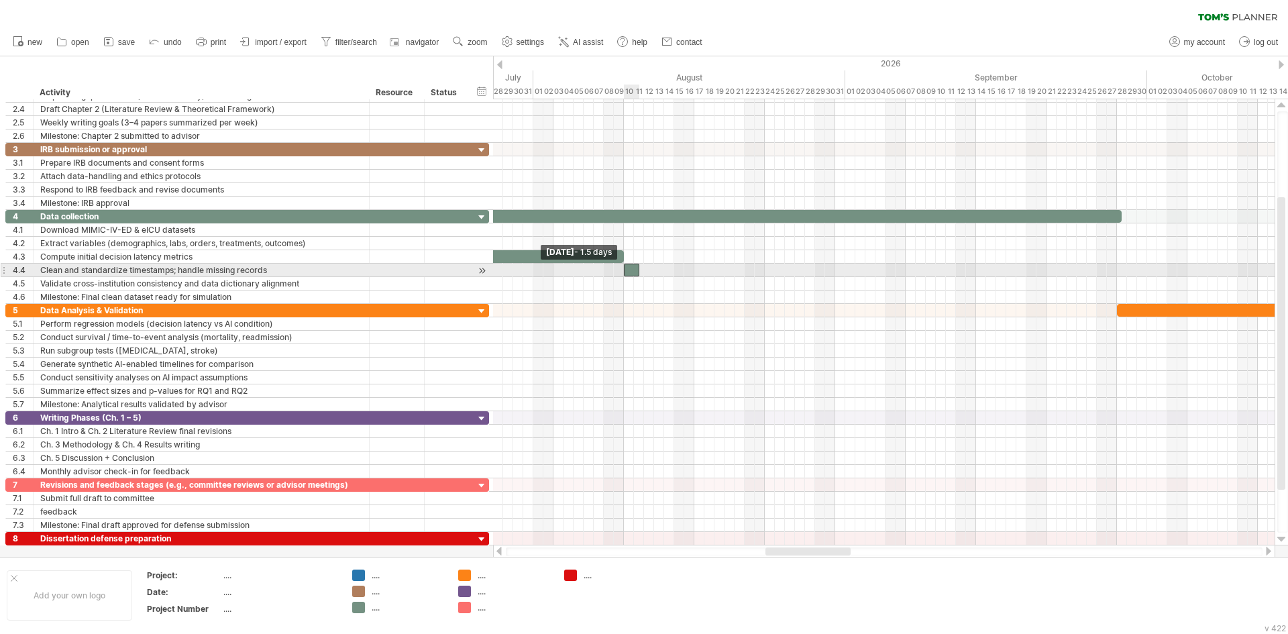
click at [622, 271] on span at bounding box center [623, 270] width 5 height 13
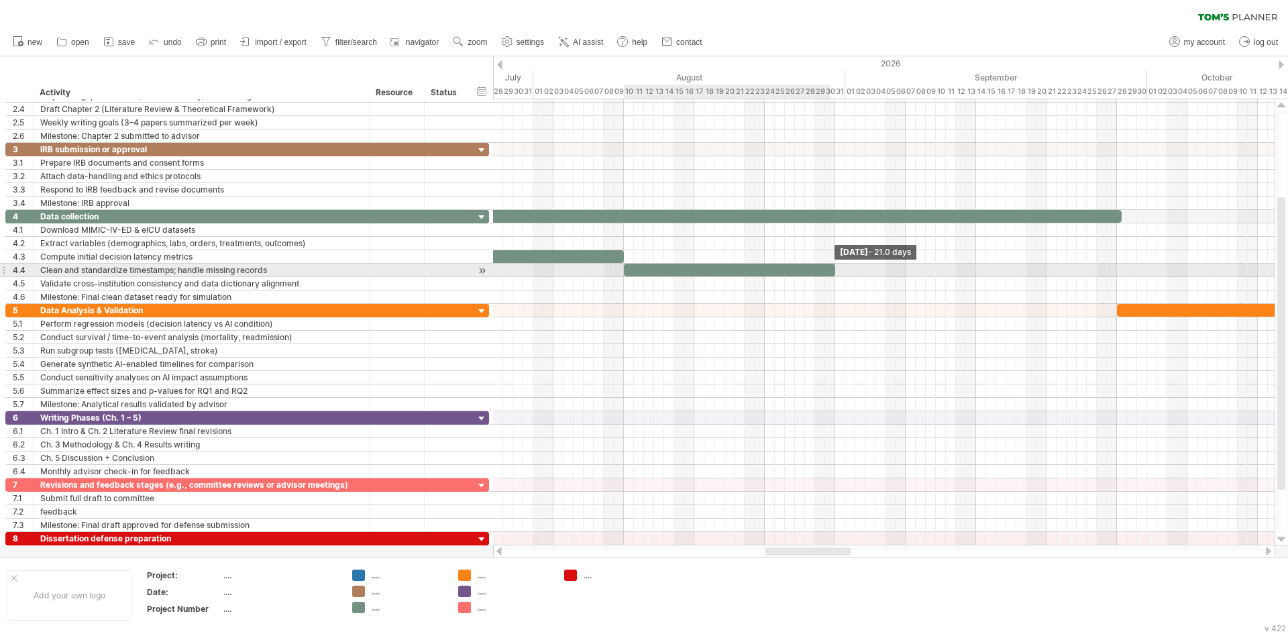
drag, startPoint x: 640, startPoint y: 271, endPoint x: 834, endPoint y: 274, distance: 193.9
click at [834, 274] on span at bounding box center [835, 270] width 5 height 13
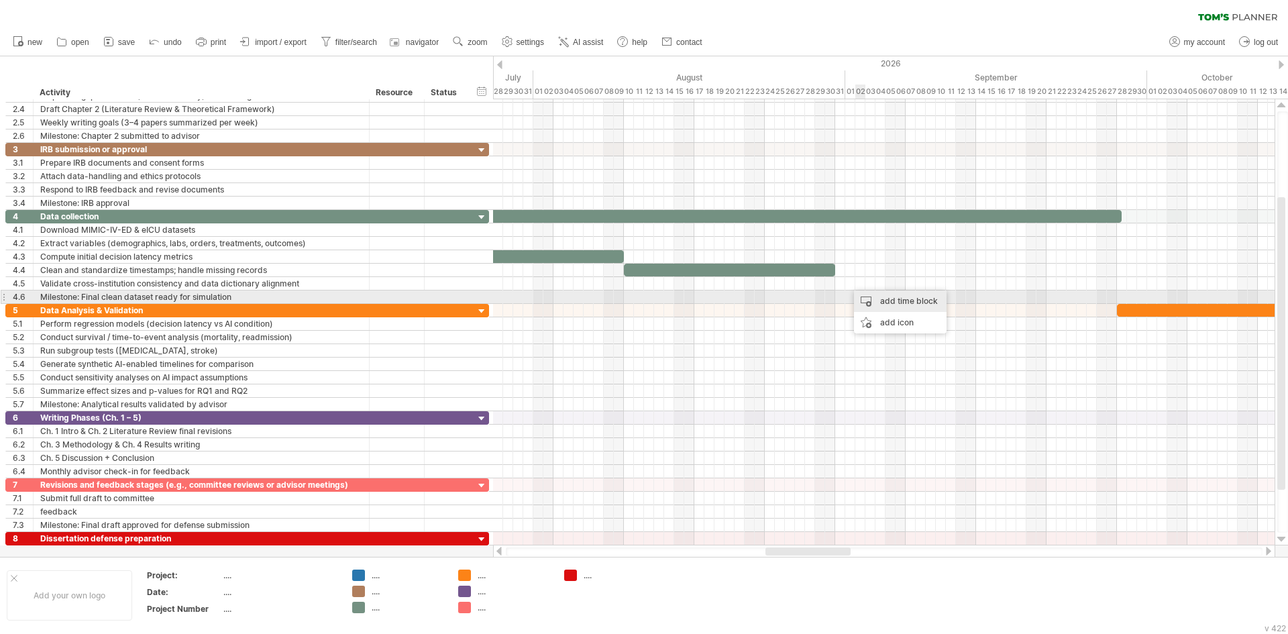
click at [883, 301] on div "add time block" at bounding box center [900, 300] width 93 height 21
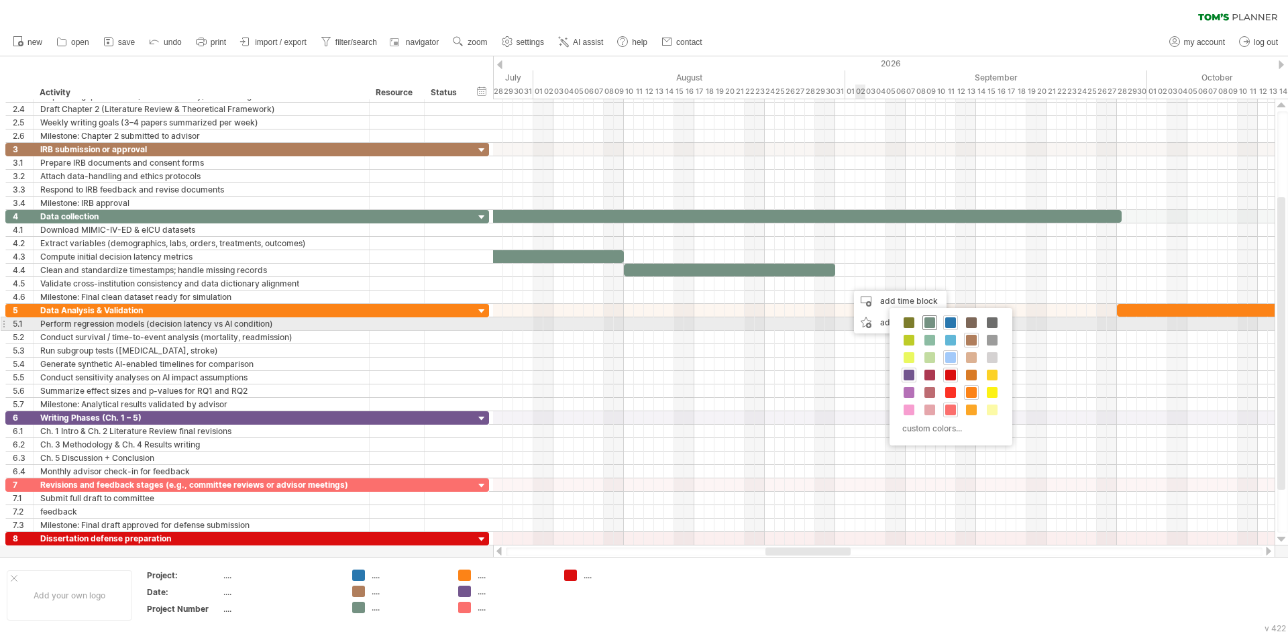
click at [925, 321] on div at bounding box center [929, 322] width 15 height 15
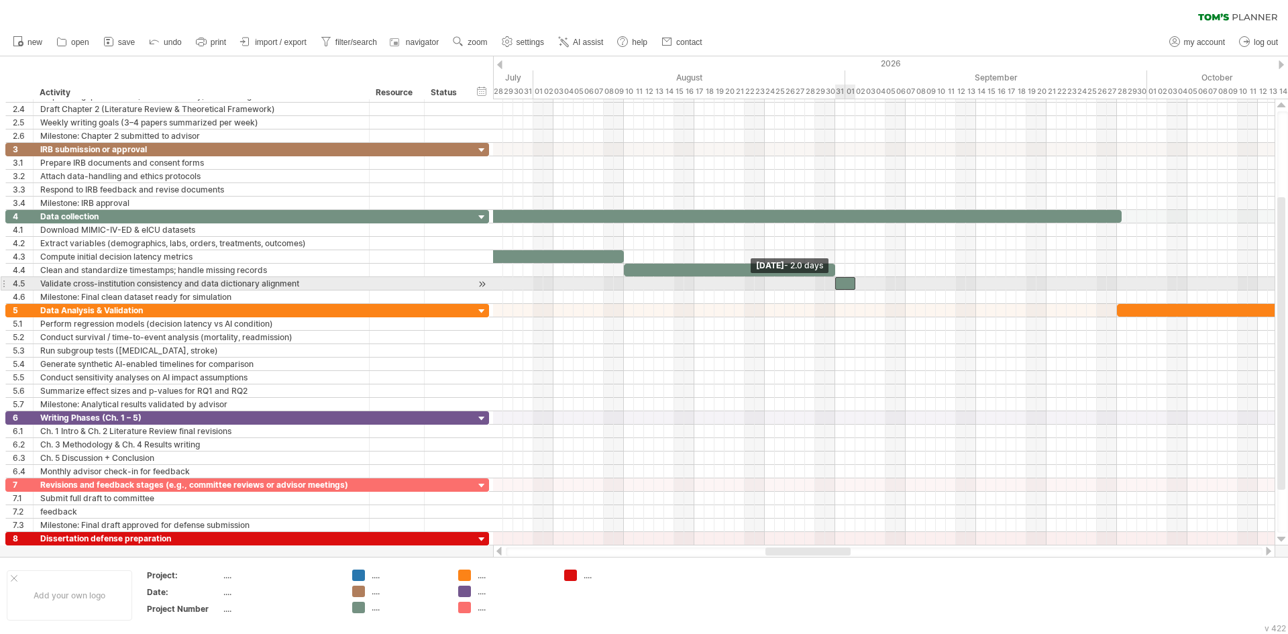
drag, startPoint x: 847, startPoint y: 286, endPoint x: 837, endPoint y: 286, distance: 10.1
click at [837, 286] on span at bounding box center [835, 283] width 5 height 13
drag, startPoint x: 856, startPoint y: 284, endPoint x: 975, endPoint y: 284, distance: 118.7
click at [975, 284] on span at bounding box center [975, 283] width 5 height 13
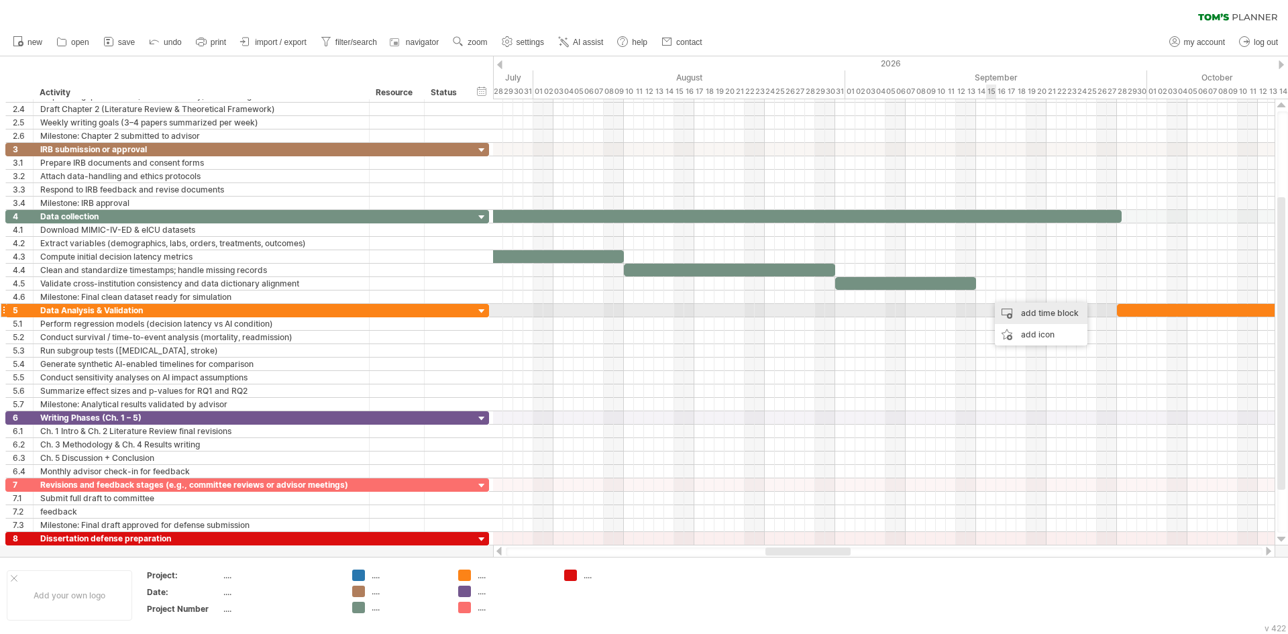
click at [1012, 312] on div "add time block" at bounding box center [1041, 313] width 93 height 21
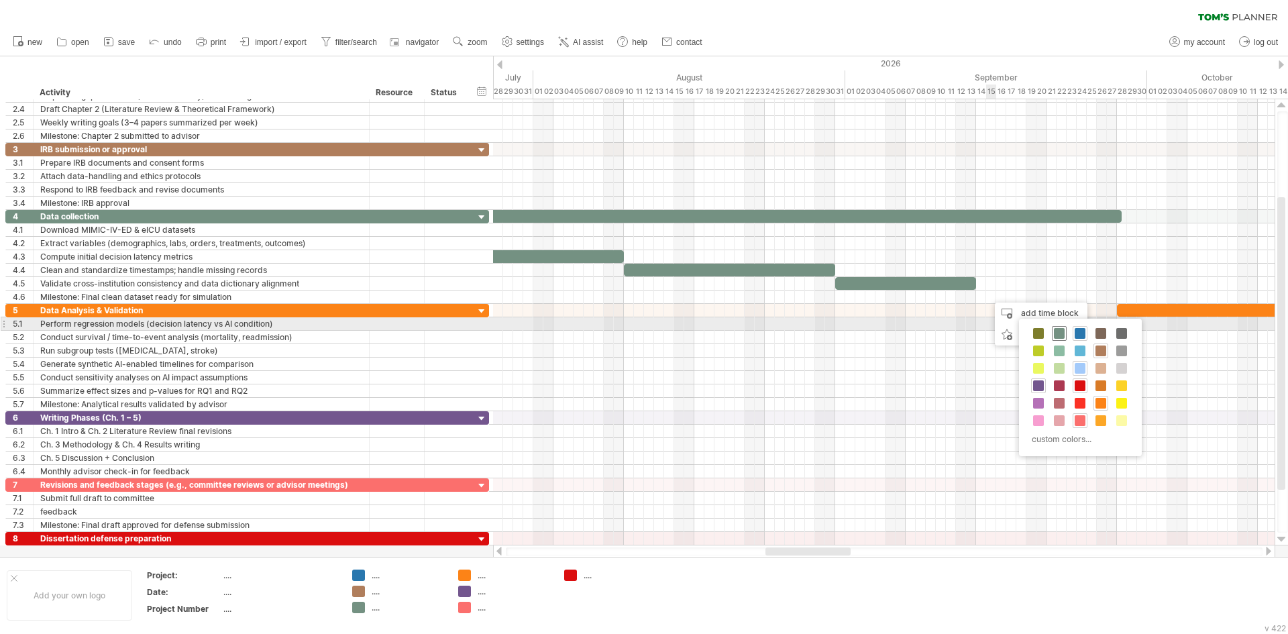
click at [1061, 329] on span at bounding box center [1059, 333] width 11 height 11
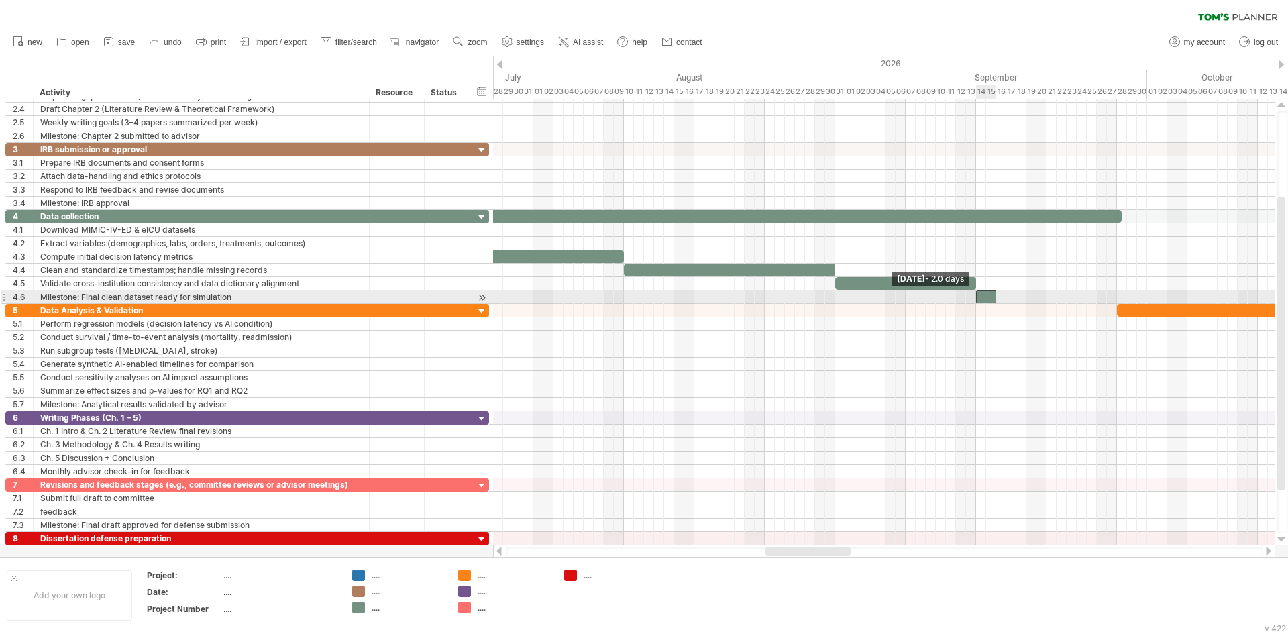
drag, startPoint x: 984, startPoint y: 296, endPoint x: 975, endPoint y: 296, distance: 9.4
click at [975, 296] on span at bounding box center [975, 296] width 5 height 13
drag, startPoint x: 994, startPoint y: 297, endPoint x: 1117, endPoint y: 299, distance: 123.4
click at [1117, 299] on div at bounding box center [1049, 296] width 146 height 13
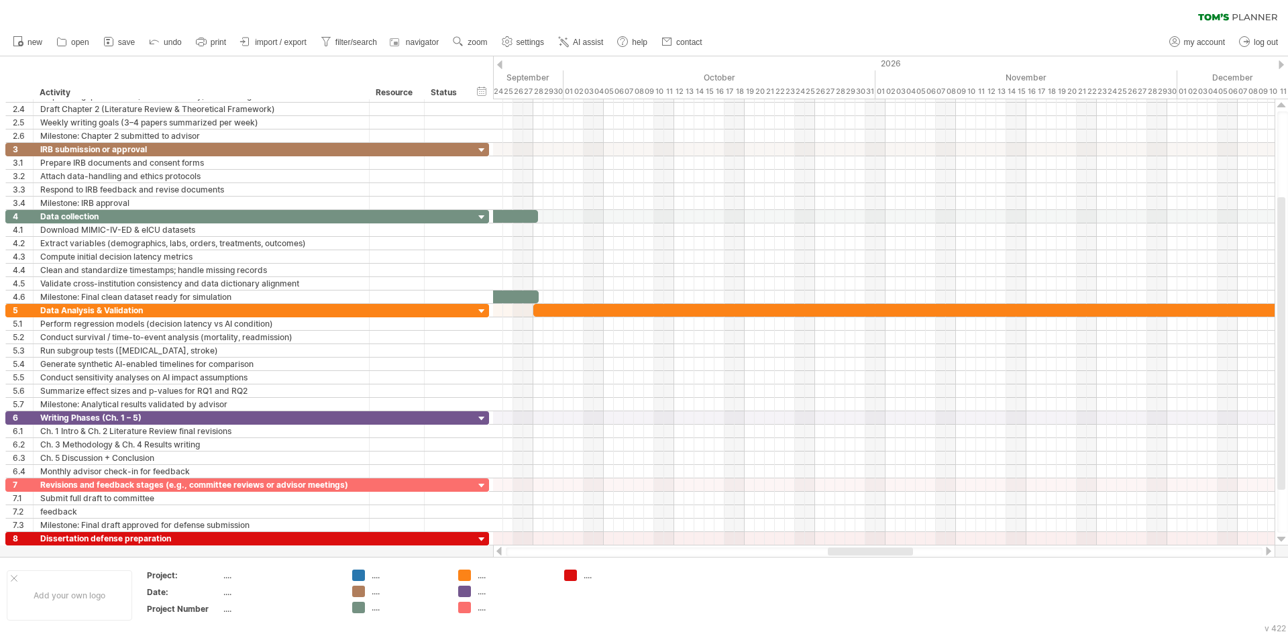
drag, startPoint x: 810, startPoint y: 552, endPoint x: 872, endPoint y: 551, distance: 62.4
click at [872, 551] on div at bounding box center [870, 551] width 85 height 8
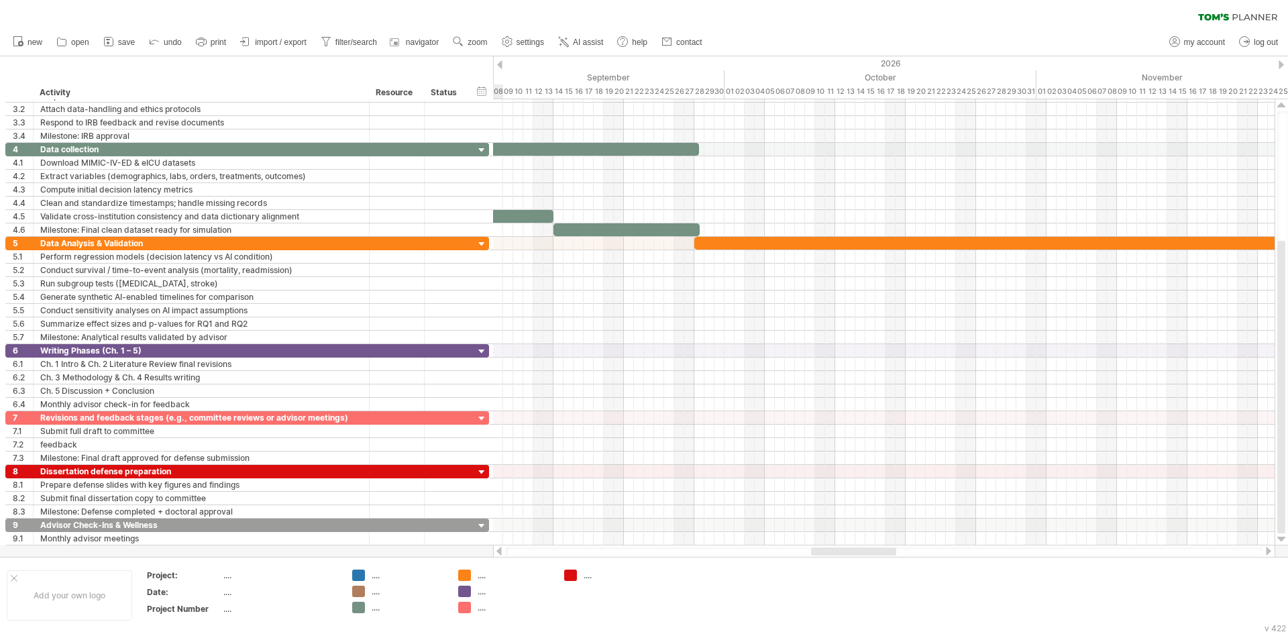
drag, startPoint x: 843, startPoint y: 551, endPoint x: 826, endPoint y: 550, distance: 16.8
click at [826, 550] on div at bounding box center [853, 551] width 85 height 8
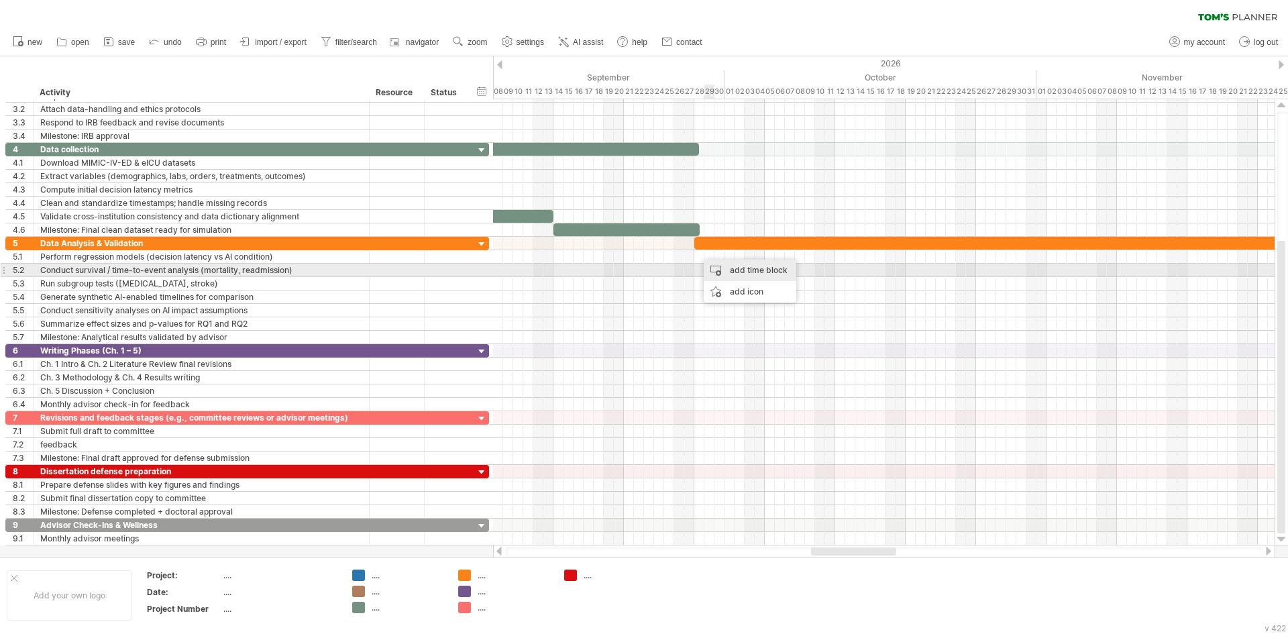
click at [729, 275] on div "add time block" at bounding box center [750, 270] width 93 height 21
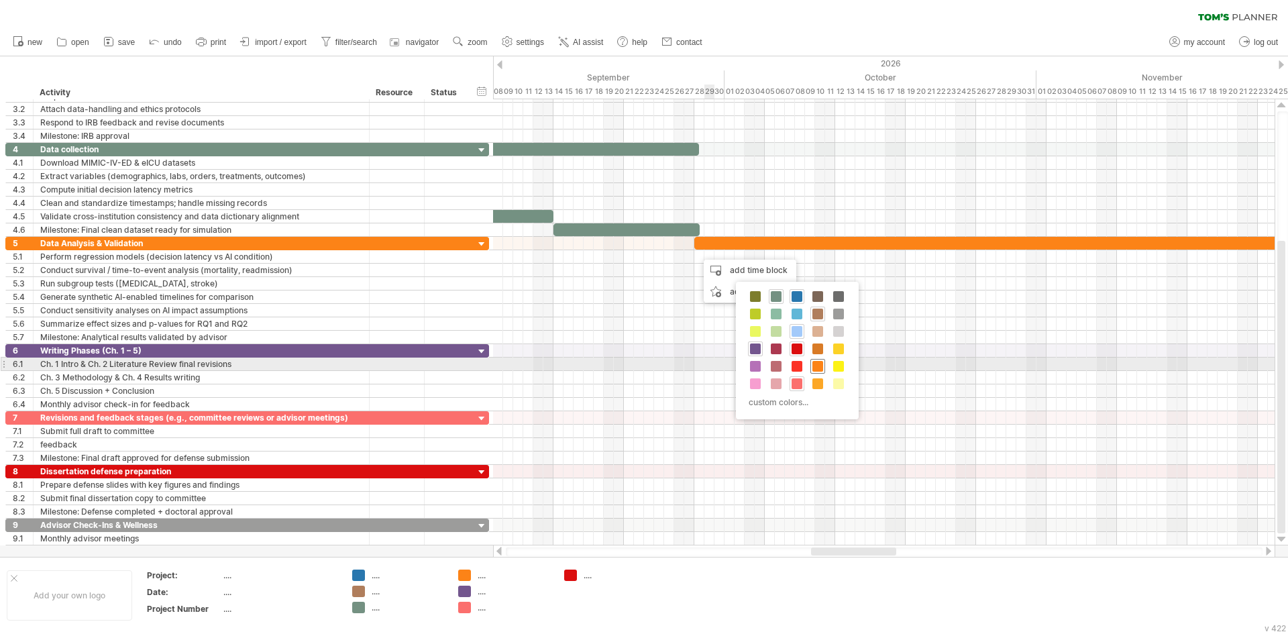
click at [820, 363] on span at bounding box center [817, 366] width 11 height 11
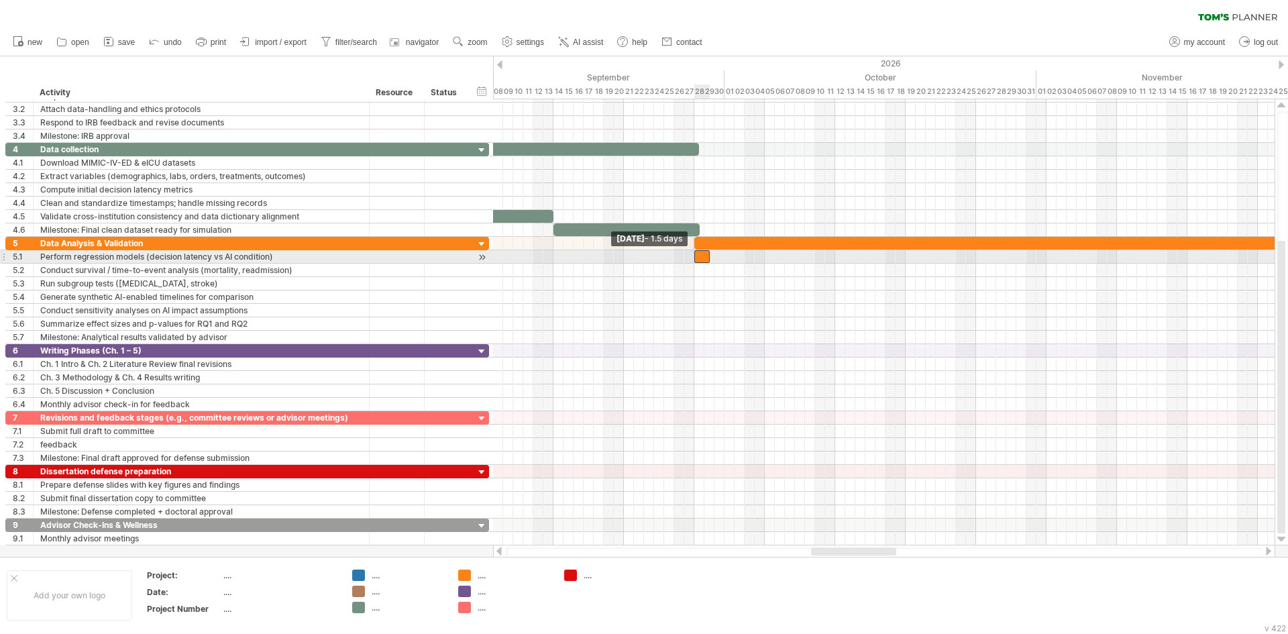
click at [694, 256] on span at bounding box center [694, 256] width 5 height 13
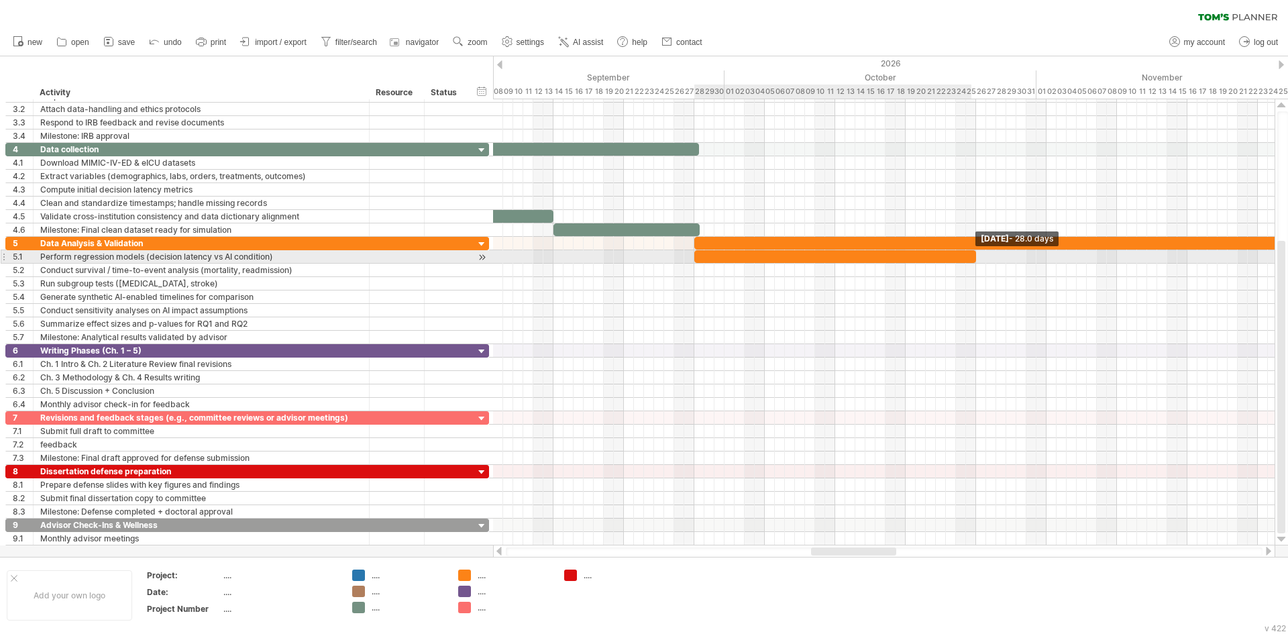
drag, startPoint x: 708, startPoint y: 258, endPoint x: 973, endPoint y: 261, distance: 265.7
click at [973, 261] on span at bounding box center [975, 256] width 5 height 13
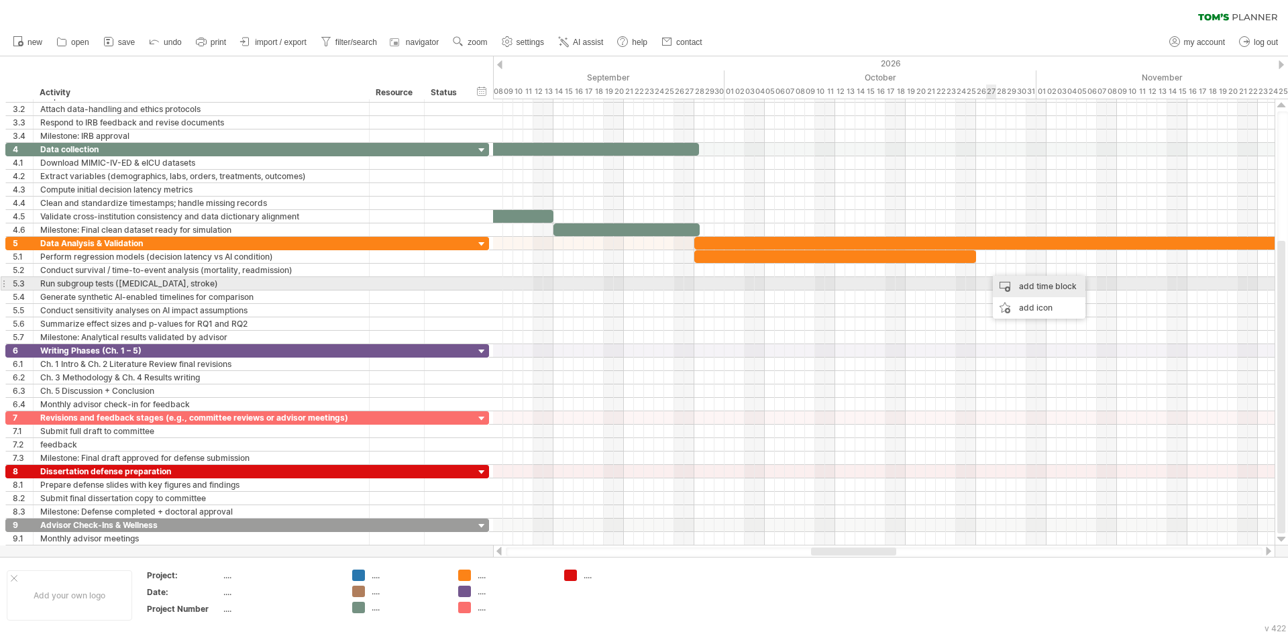
click at [1019, 284] on div "add time block" at bounding box center [1039, 286] width 93 height 21
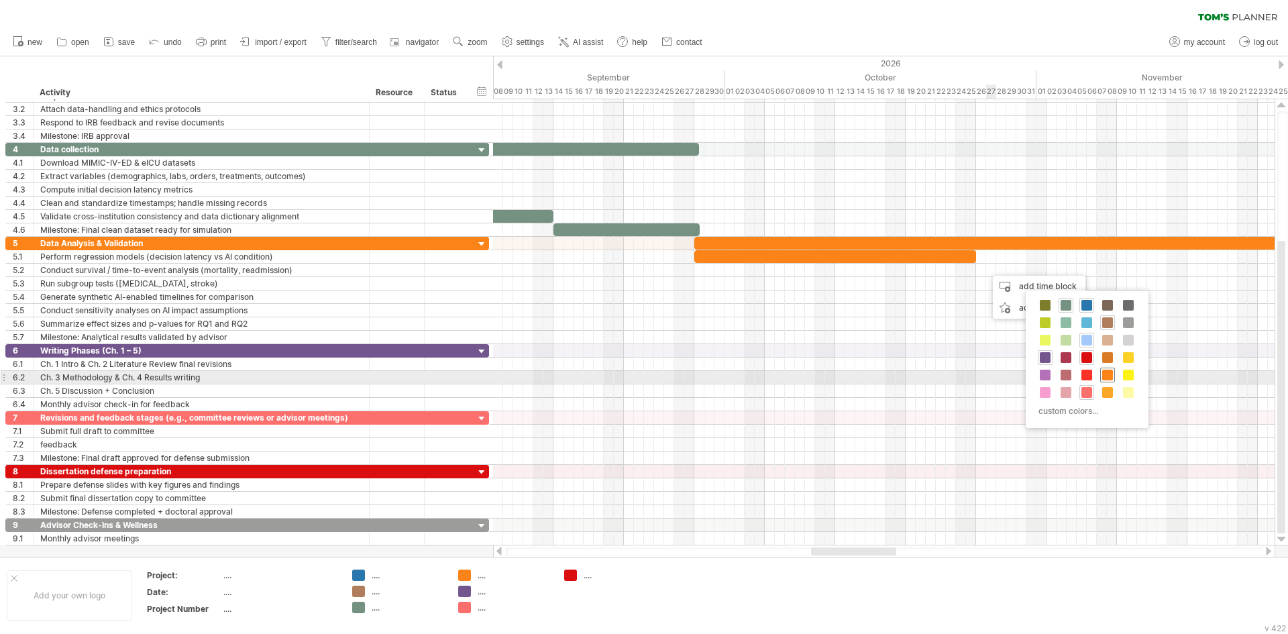
click at [1110, 378] on span at bounding box center [1107, 375] width 11 height 11
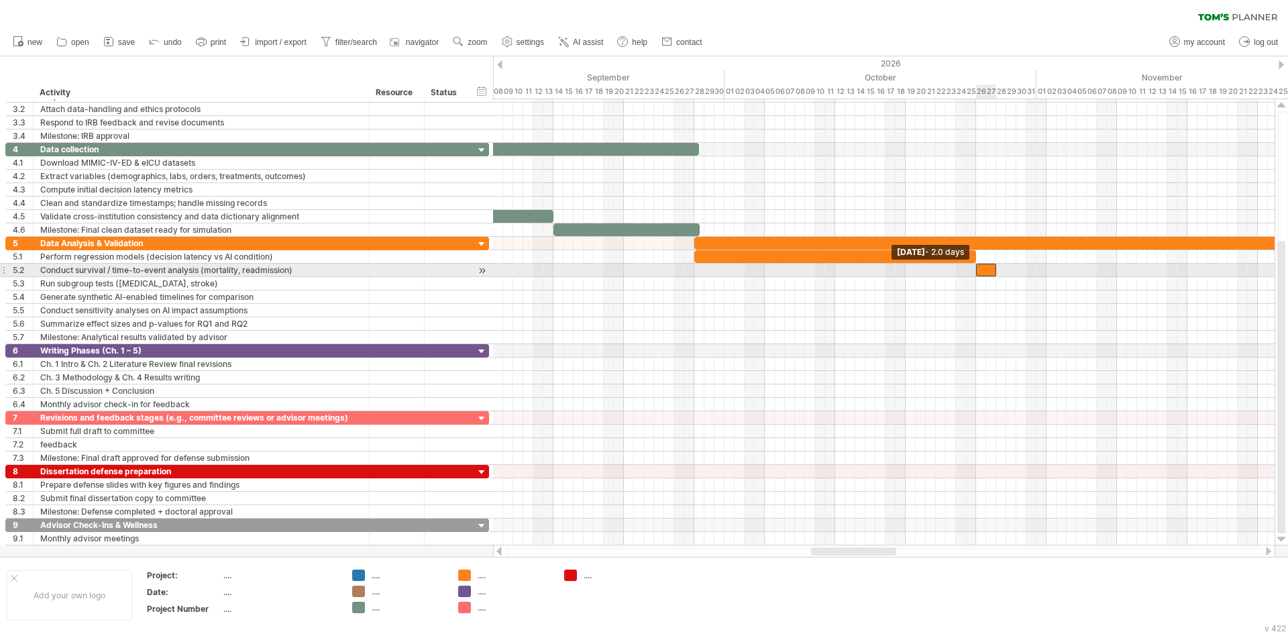
drag, startPoint x: 987, startPoint y: 269, endPoint x: 977, endPoint y: 270, distance: 9.4
click at [977, 270] on span at bounding box center [975, 270] width 5 height 13
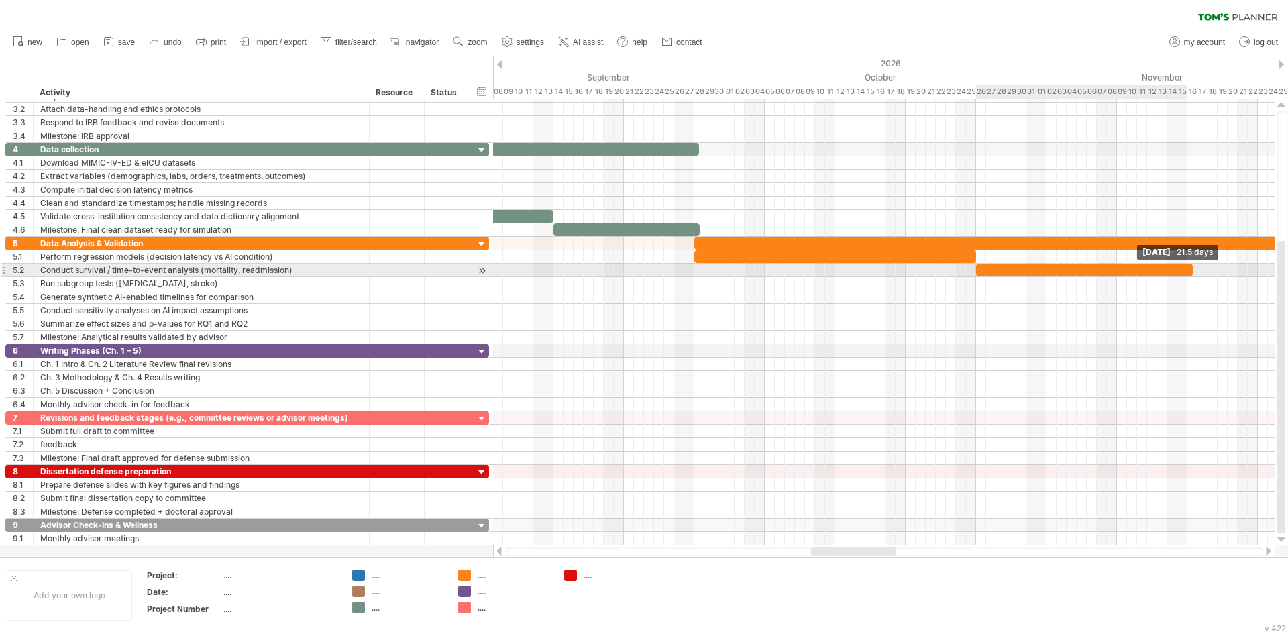
drag, startPoint x: 994, startPoint y: 270, endPoint x: 1187, endPoint y: 270, distance: 193.9
click at [1187, 270] on div at bounding box center [1084, 270] width 217 height 13
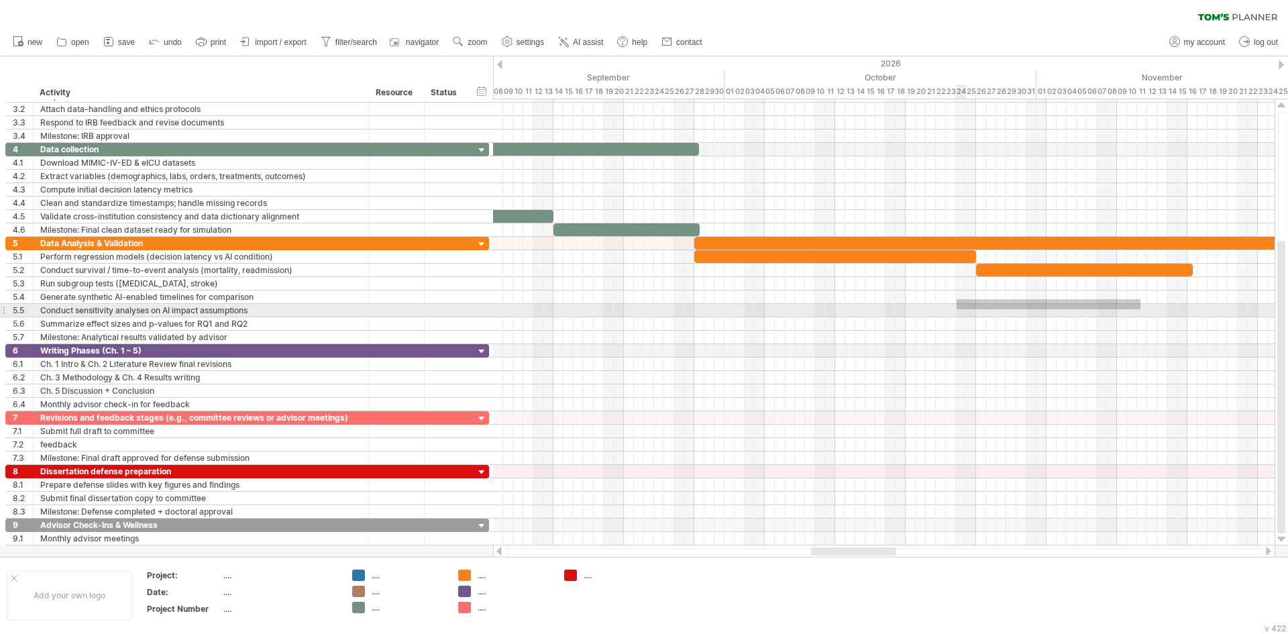
drag, startPoint x: 1110, startPoint y: 299, endPoint x: 957, endPoint y: 309, distance: 153.3
click at [957, 309] on div at bounding box center [884, 290] width 782 height 107
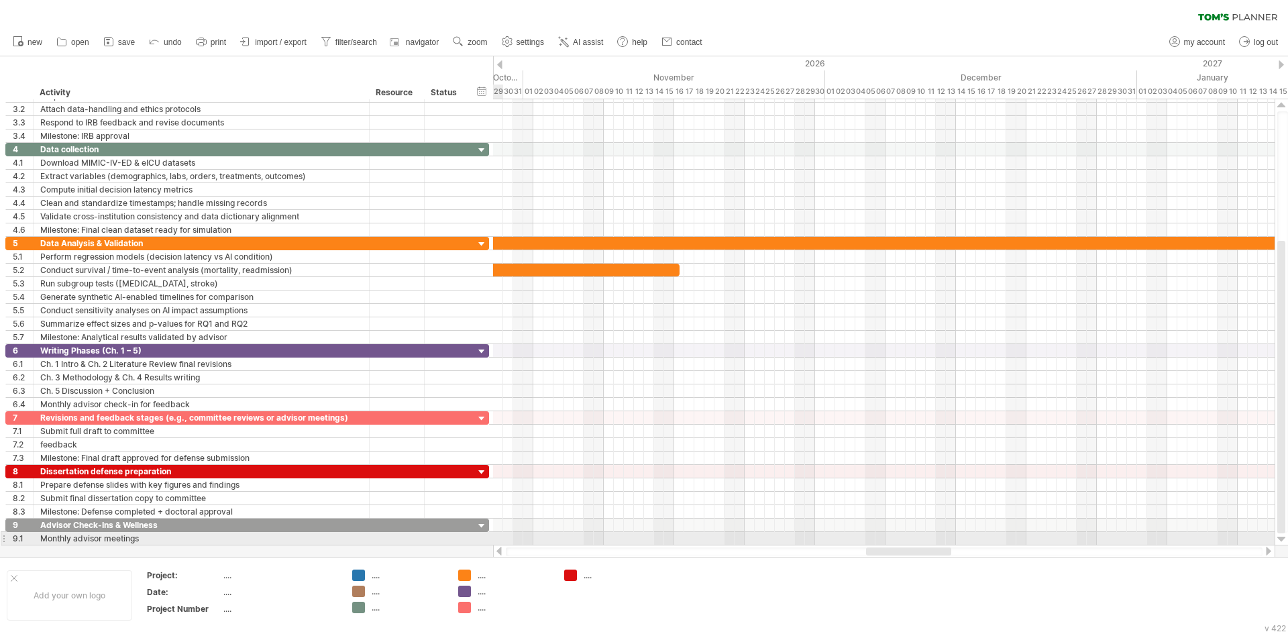
drag, startPoint x: 856, startPoint y: 547, endPoint x: 911, endPoint y: 545, distance: 55.0
click at [911, 545] on div at bounding box center [884, 551] width 782 height 13
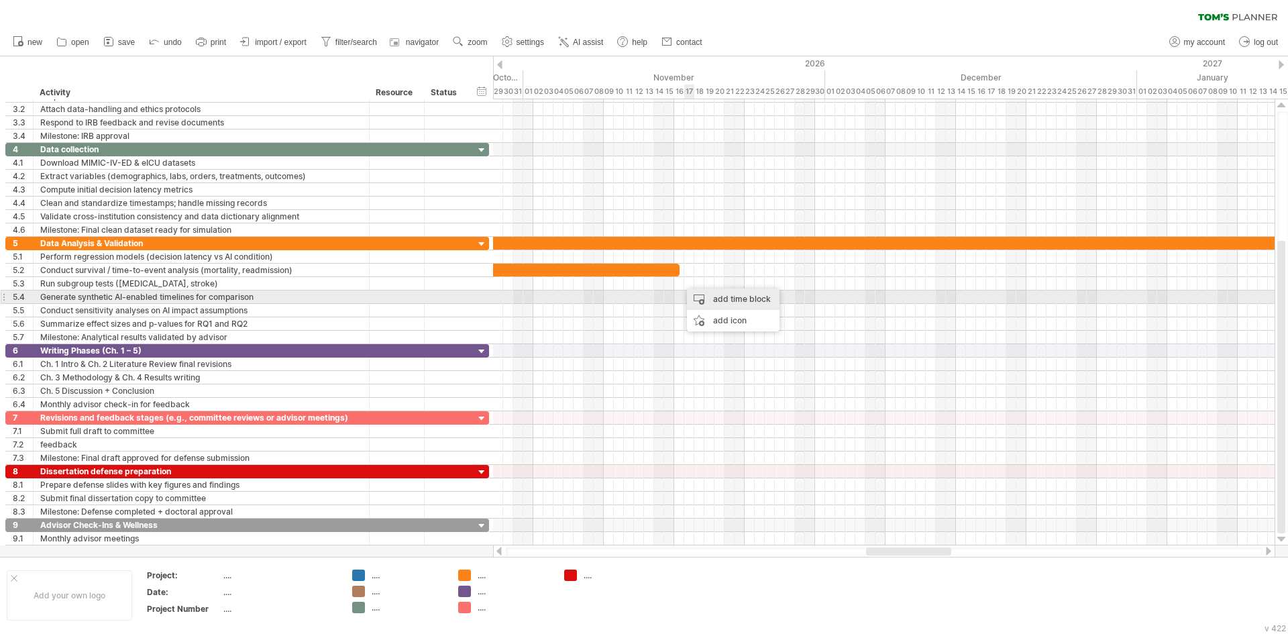
click at [710, 301] on div "add time block" at bounding box center [733, 298] width 93 height 21
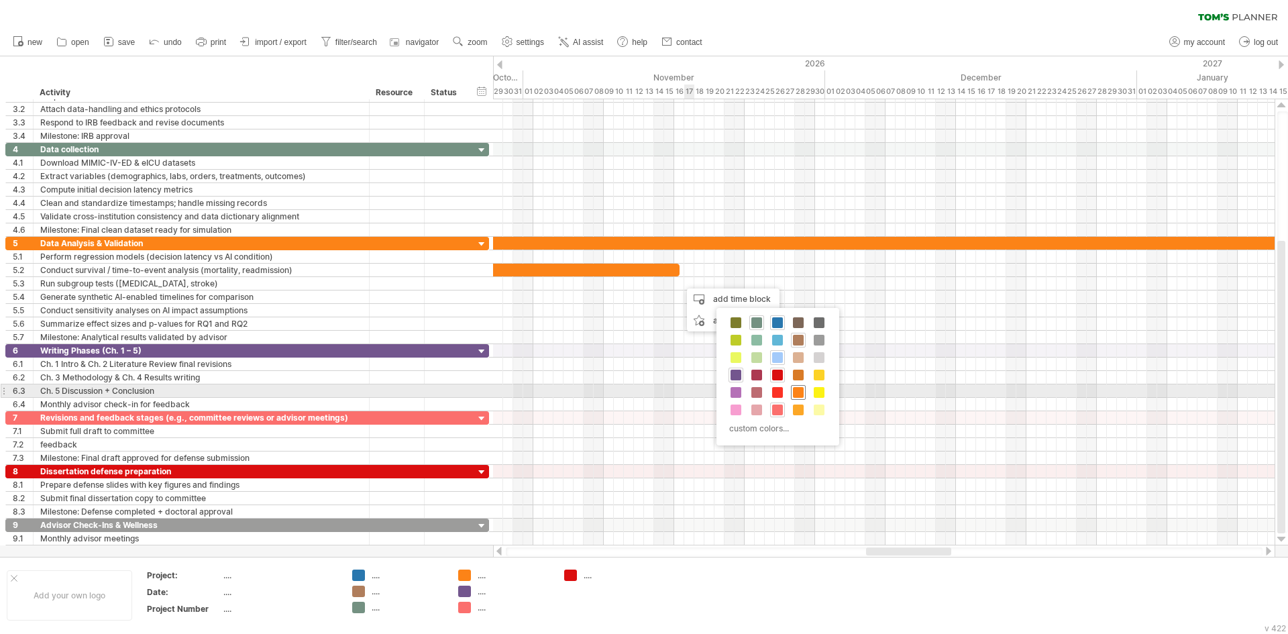
click at [796, 389] on span at bounding box center [798, 392] width 11 height 11
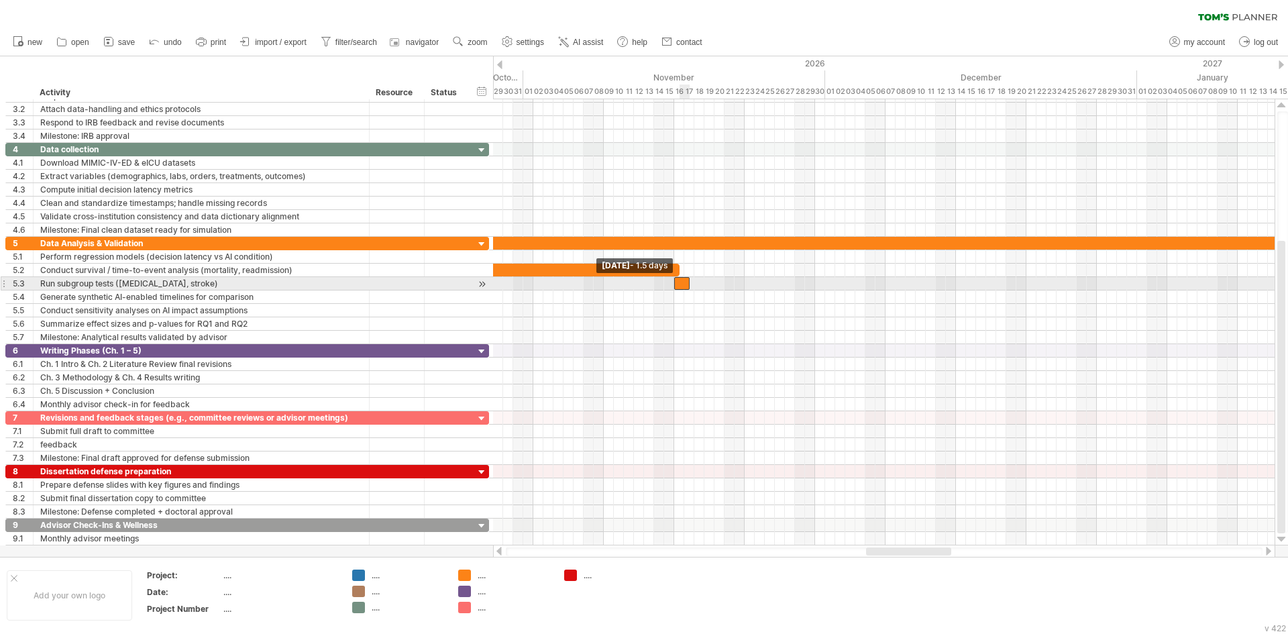
click at [676, 285] on span at bounding box center [674, 283] width 5 height 13
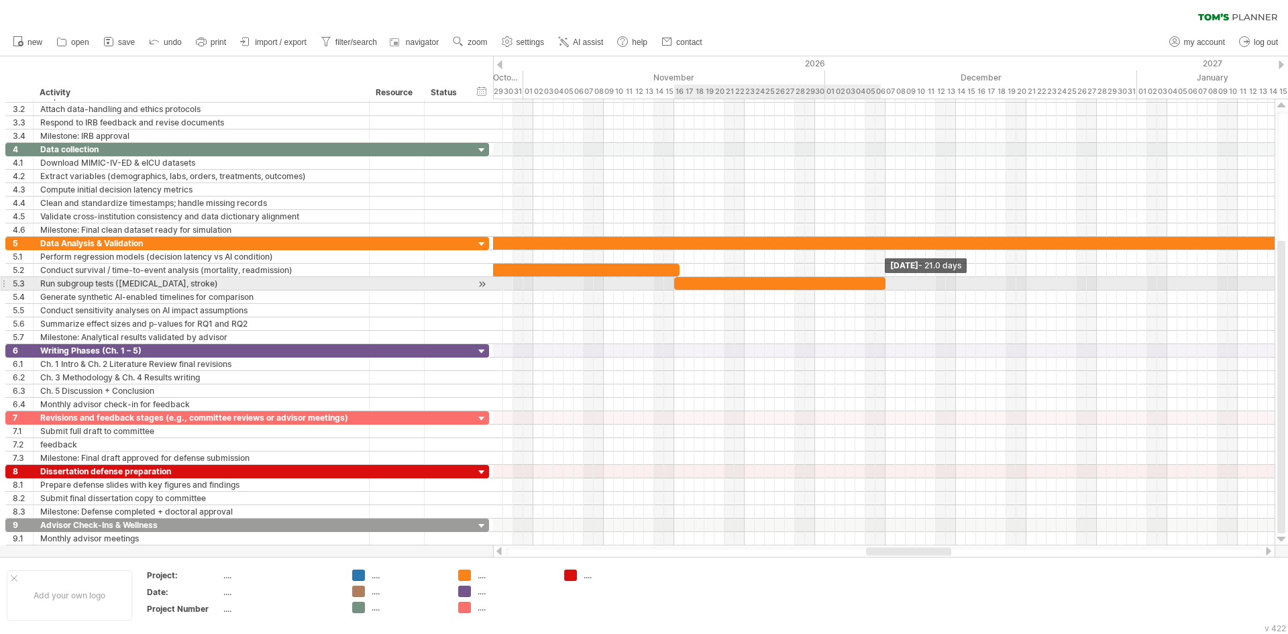
drag, startPoint x: 690, startPoint y: 284, endPoint x: 885, endPoint y: 284, distance: 195.9
click at [885, 284] on span at bounding box center [885, 283] width 5 height 13
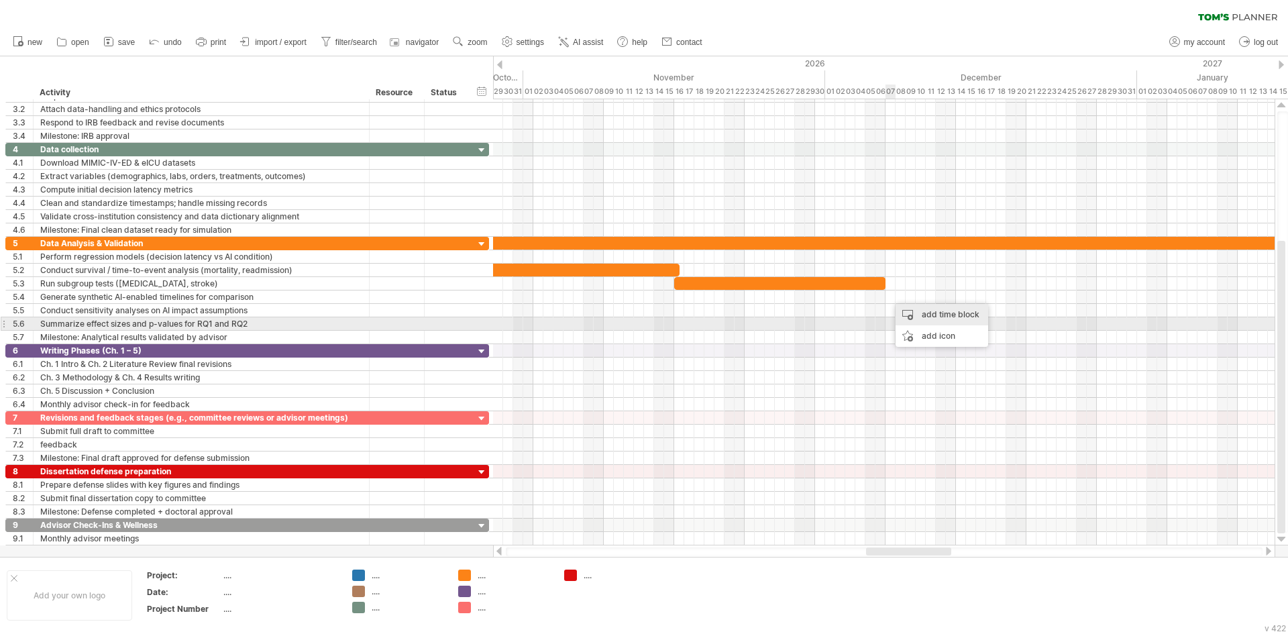
click at [924, 321] on div "add time block" at bounding box center [942, 314] width 93 height 21
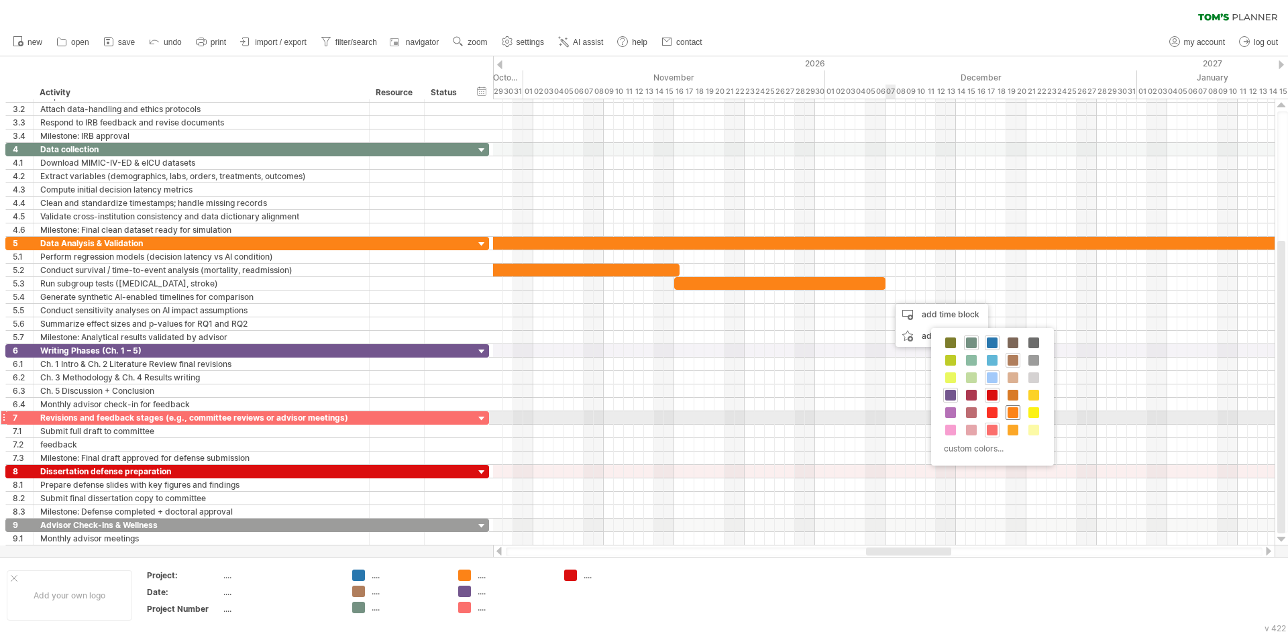
click at [1010, 412] on span at bounding box center [1013, 412] width 11 height 11
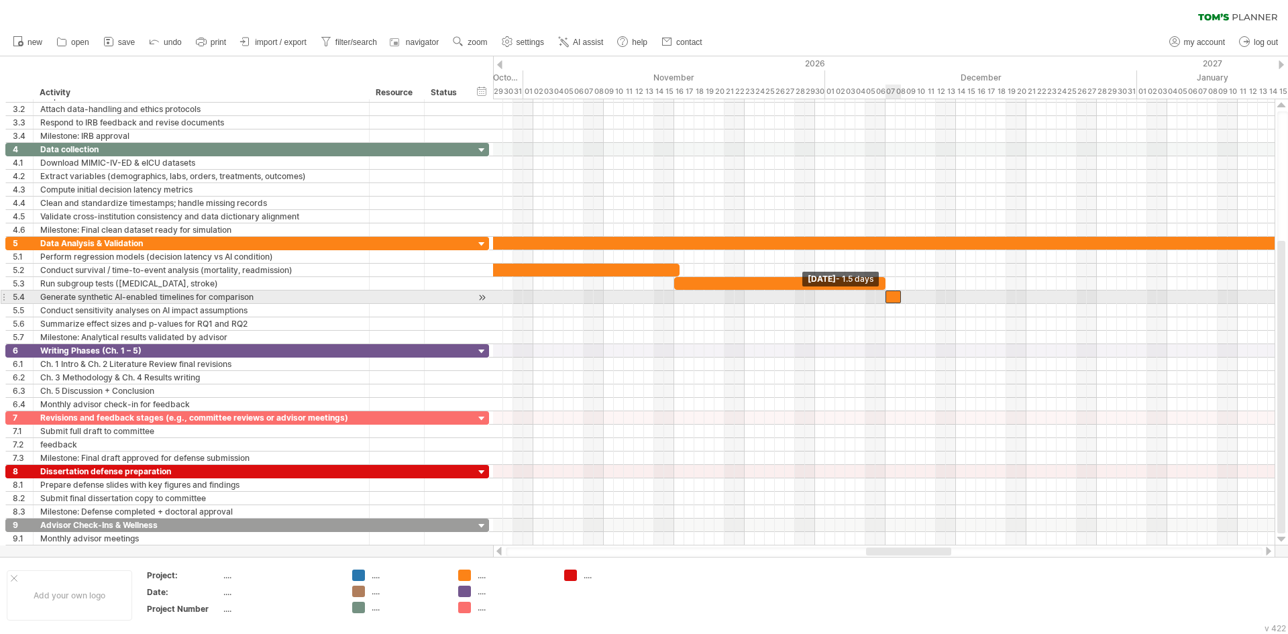
click at [886, 299] on span at bounding box center [885, 296] width 5 height 13
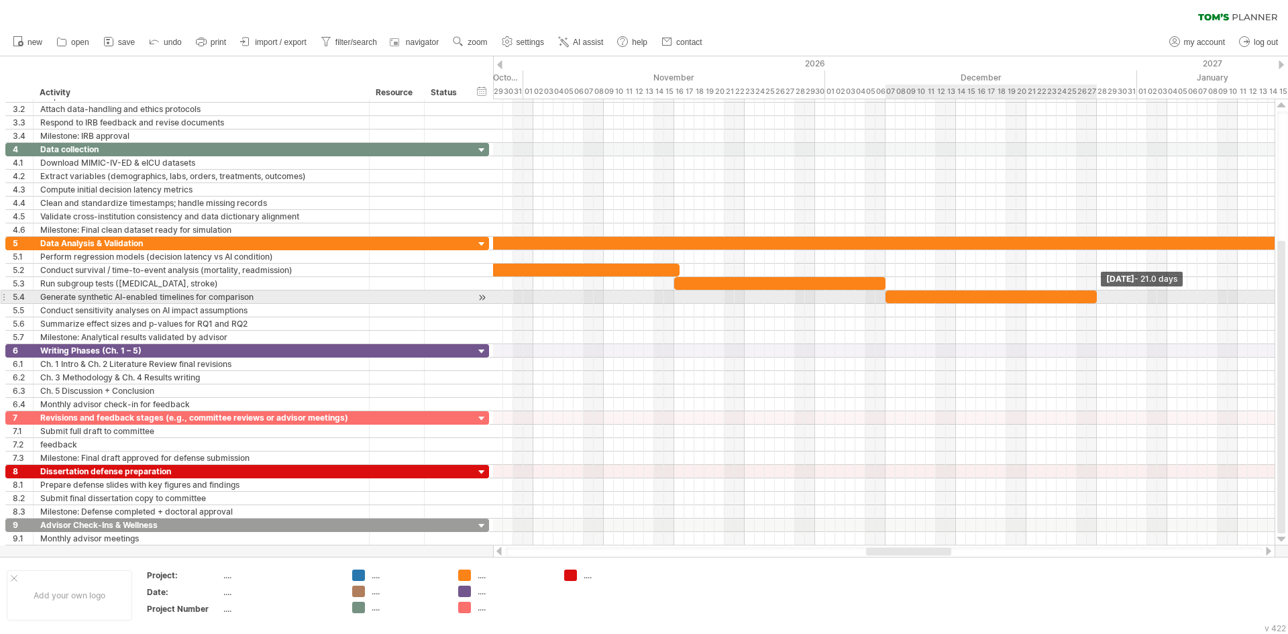
drag, startPoint x: 903, startPoint y: 298, endPoint x: 1097, endPoint y: 297, distance: 194.5
click at [1097, 297] on span at bounding box center [1096, 296] width 5 height 13
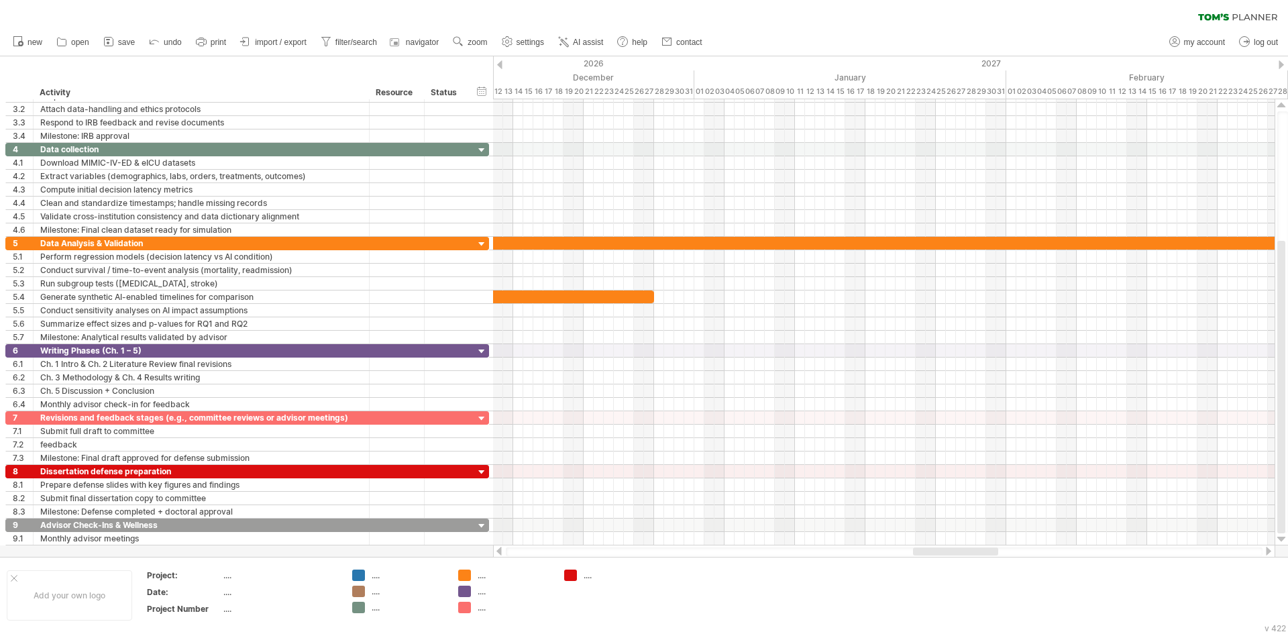
drag, startPoint x: 883, startPoint y: 549, endPoint x: 932, endPoint y: 548, distance: 48.3
click at [932, 548] on div at bounding box center [955, 551] width 85 height 8
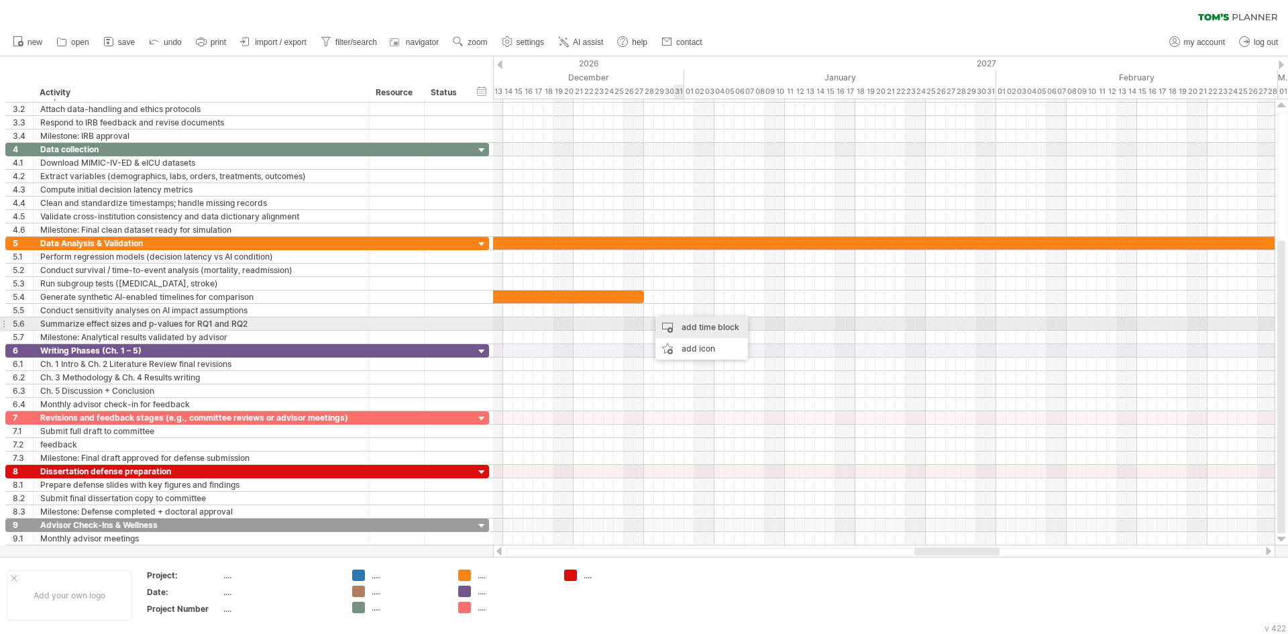
click at [686, 322] on div "add time block" at bounding box center [701, 327] width 93 height 21
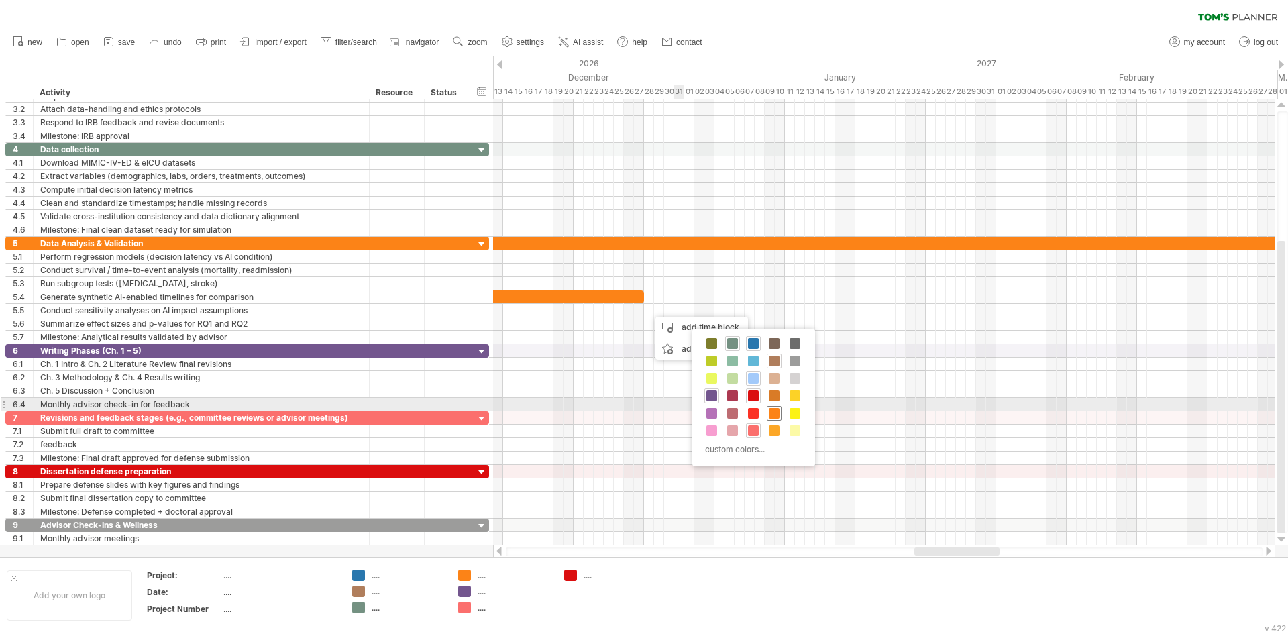
click at [777, 407] on div at bounding box center [774, 413] width 15 height 15
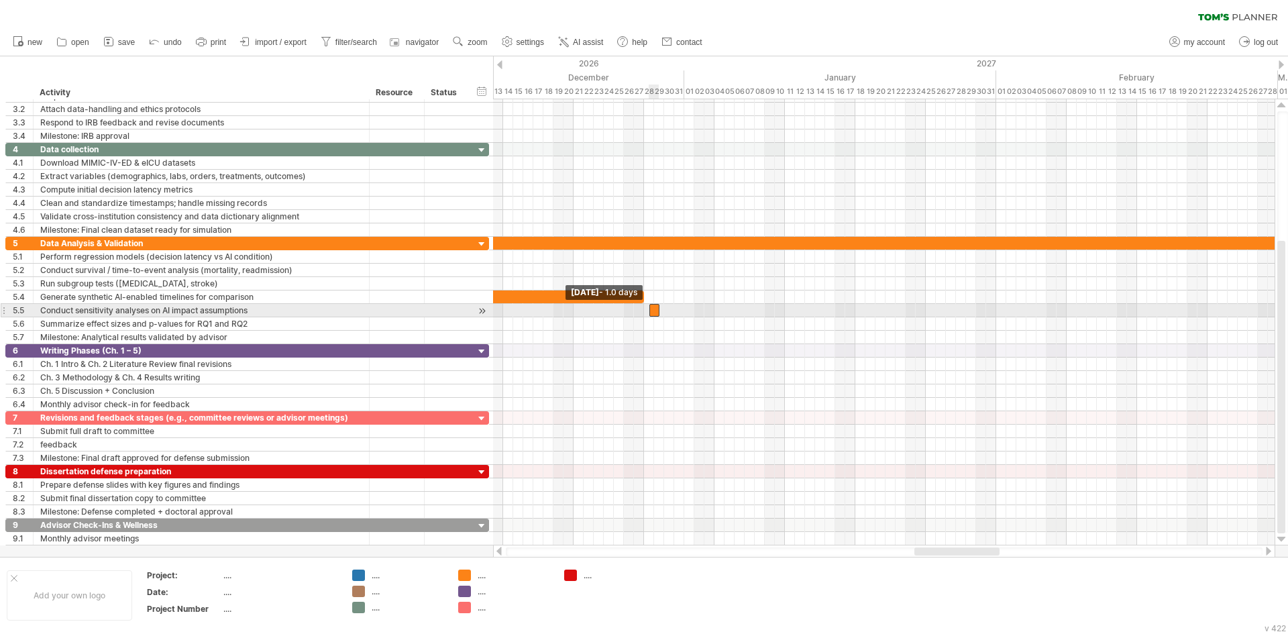
click at [647, 311] on span at bounding box center [649, 310] width 5 height 13
click at [653, 311] on div at bounding box center [654, 310] width 10 height 13
click at [646, 311] on span at bounding box center [643, 310] width 5 height 13
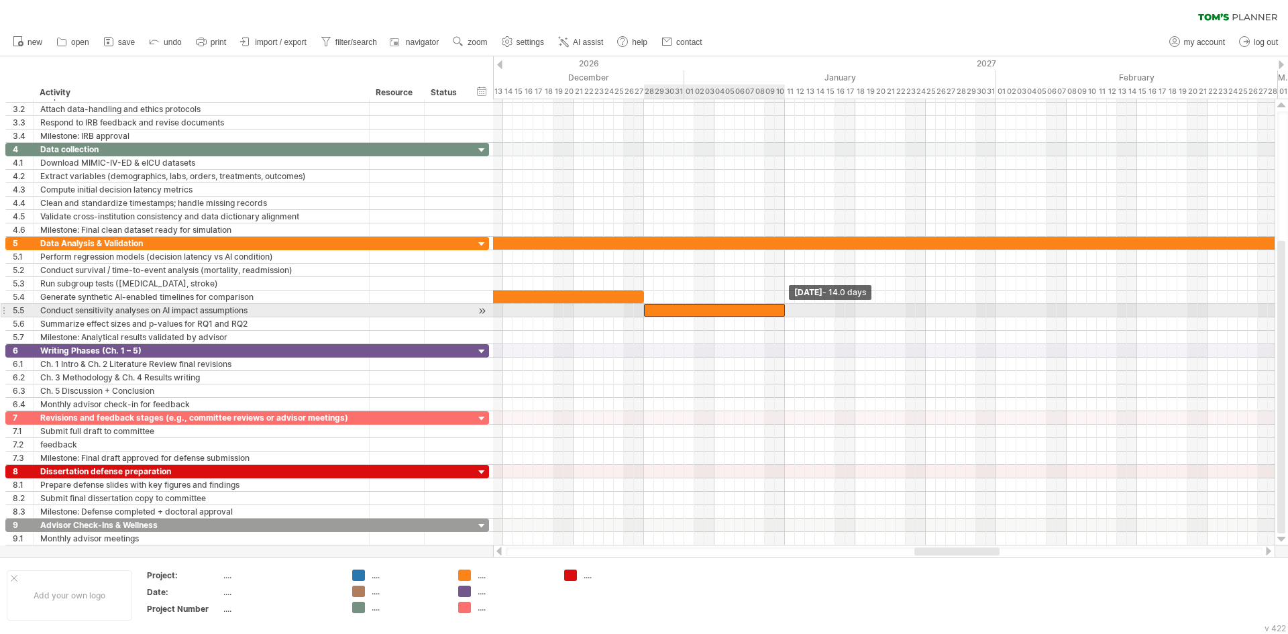
drag, startPoint x: 657, startPoint y: 311, endPoint x: 783, endPoint y: 311, distance: 125.4
click at [783, 311] on span at bounding box center [784, 310] width 5 height 13
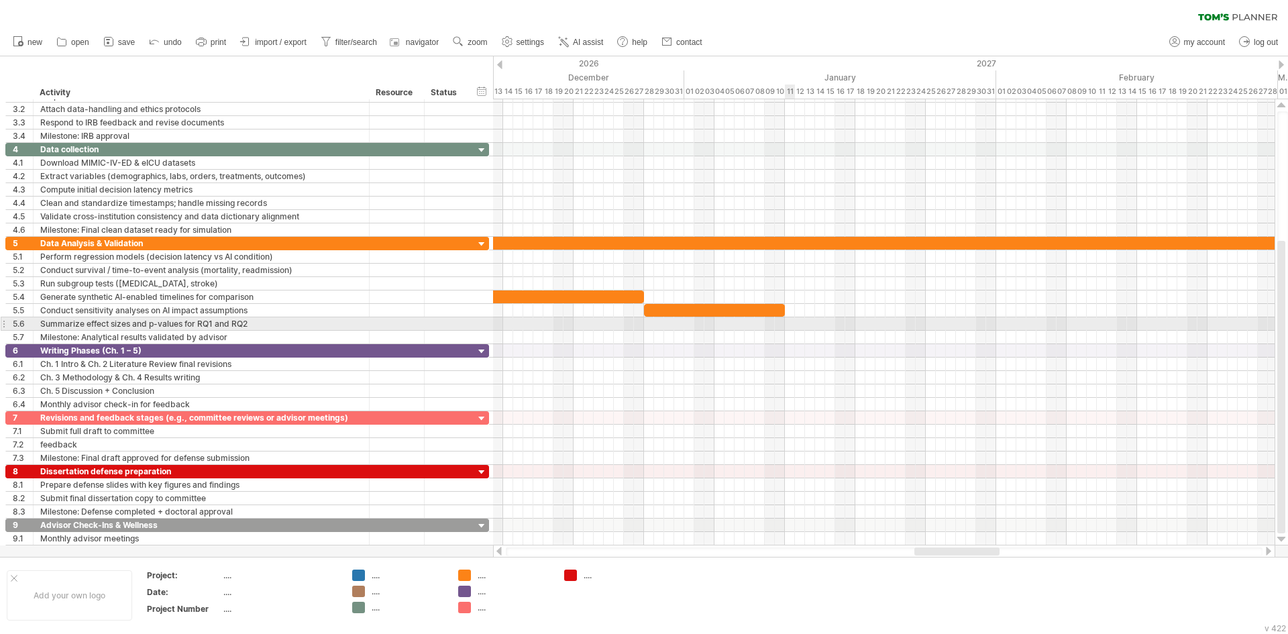
click at [792, 323] on div at bounding box center [884, 323] width 782 height 13
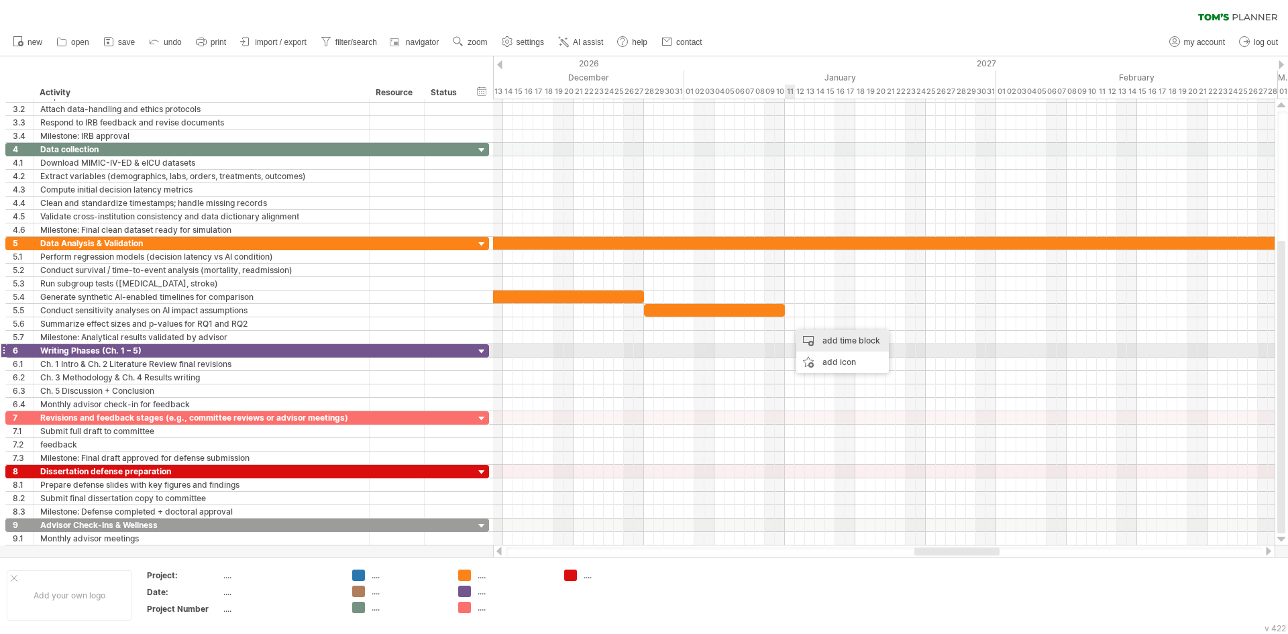
click at [820, 345] on div "add time block" at bounding box center [842, 340] width 93 height 21
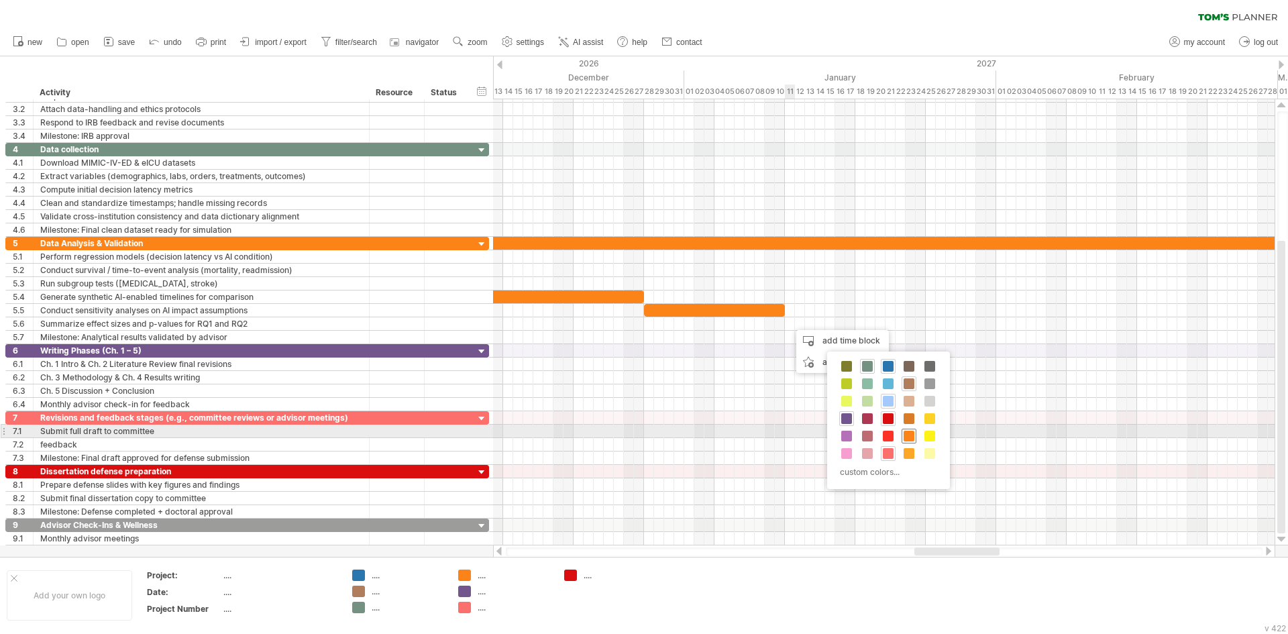
click at [909, 431] on div at bounding box center [909, 436] width 15 height 15
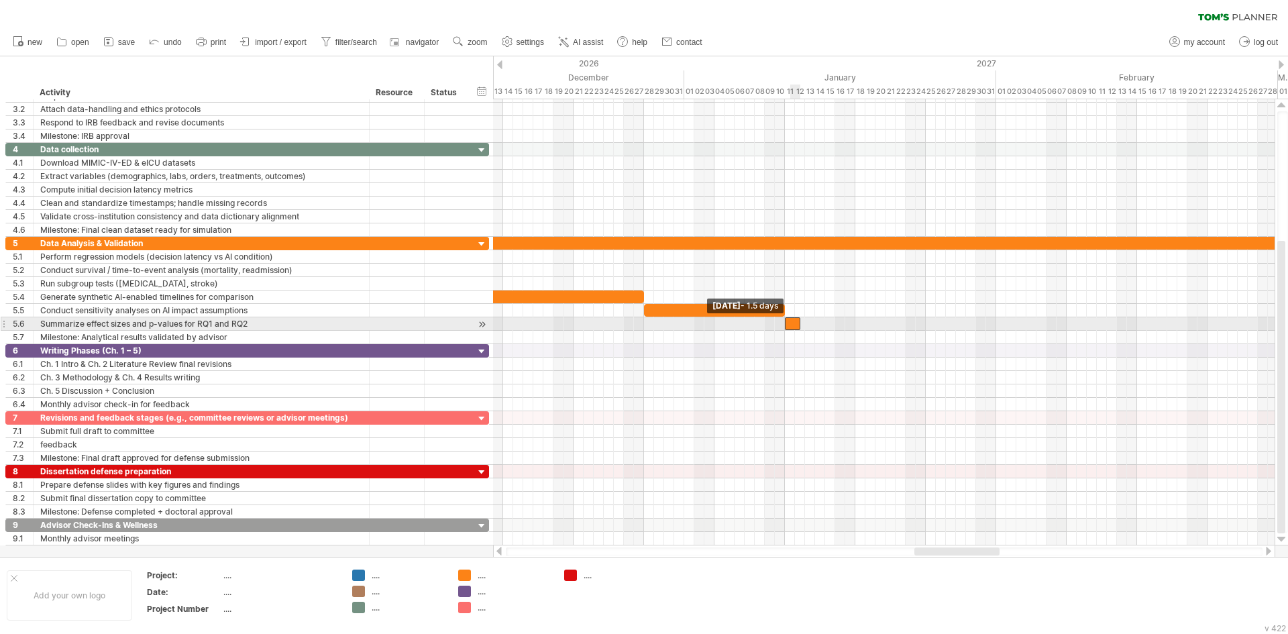
click at [787, 324] on span at bounding box center [784, 323] width 5 height 13
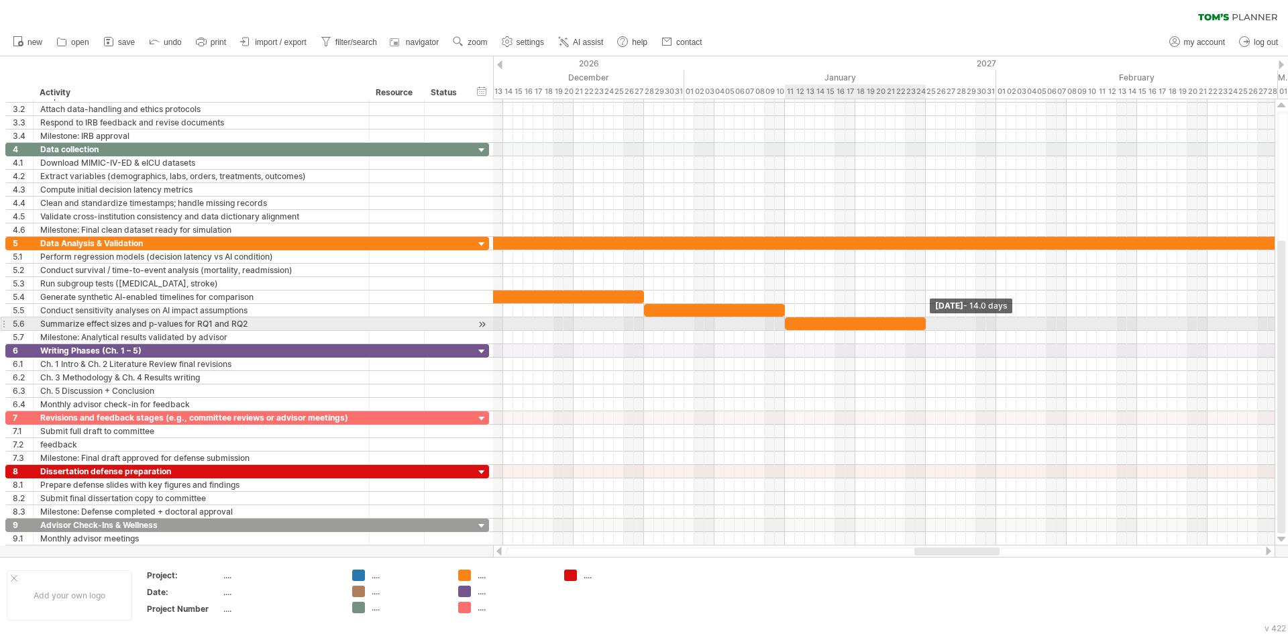
drag, startPoint x: 799, startPoint y: 324, endPoint x: 924, endPoint y: 324, distance: 124.8
click at [924, 324] on span at bounding box center [925, 323] width 5 height 13
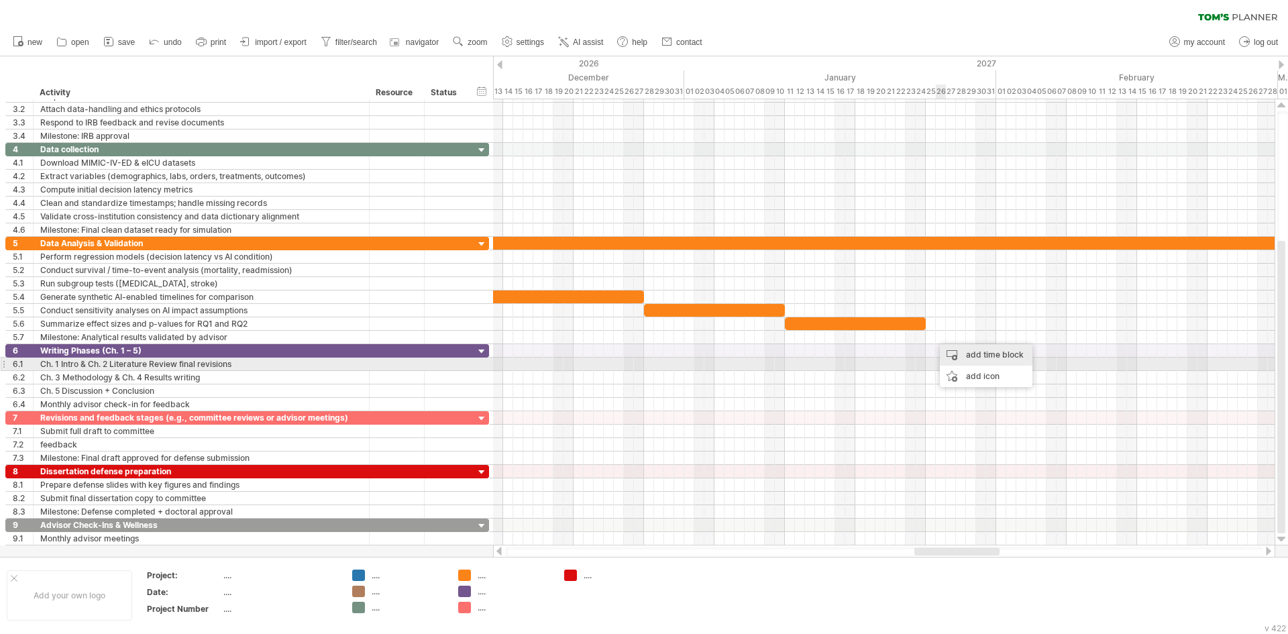
click at [965, 361] on div "add time block" at bounding box center [986, 354] width 93 height 21
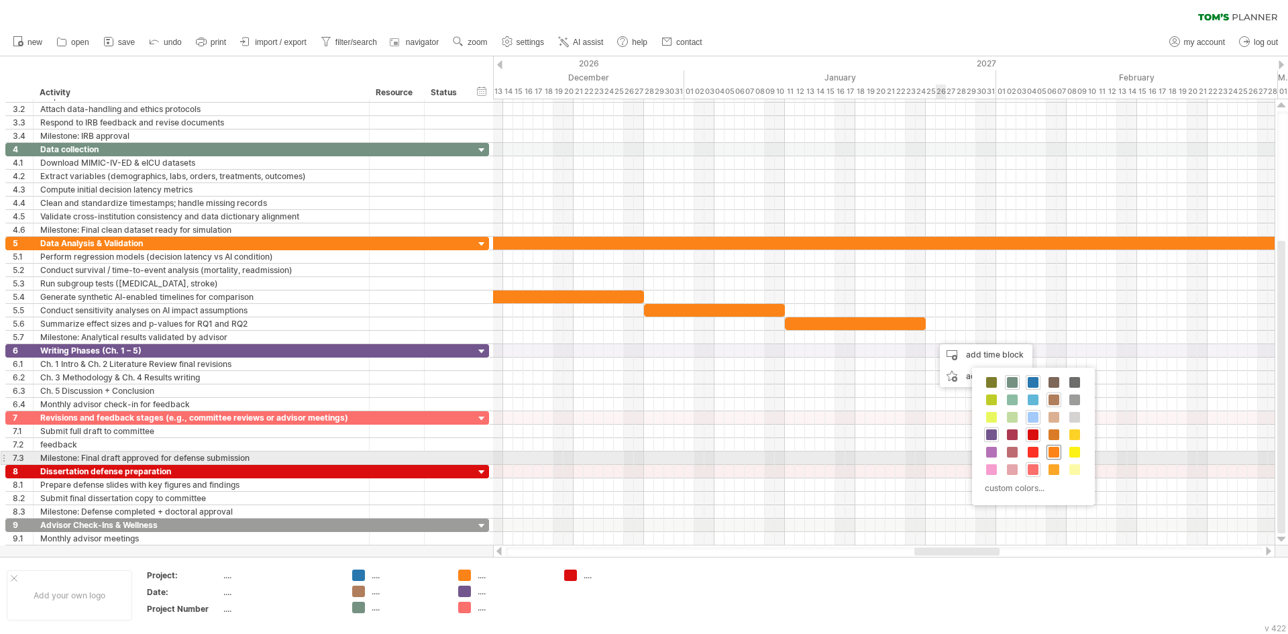
click at [1052, 451] on span at bounding box center [1054, 452] width 11 height 11
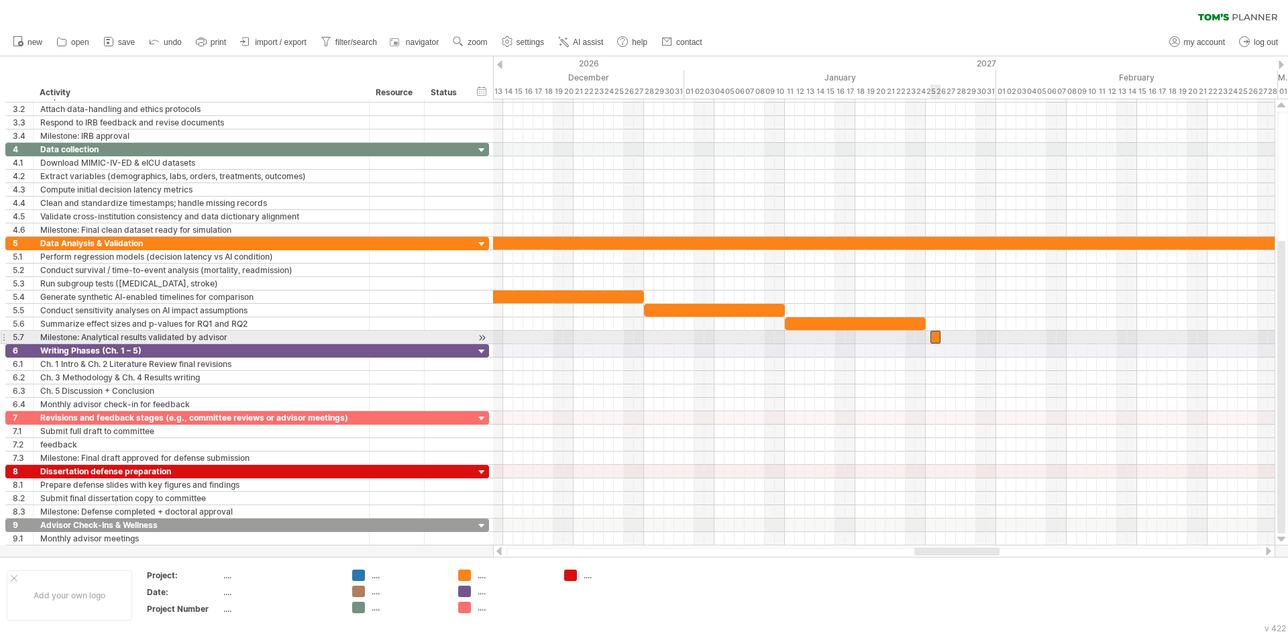
click at [933, 337] on div at bounding box center [935, 337] width 10 height 13
click at [927, 337] on span at bounding box center [925, 337] width 5 height 13
drag, startPoint x: 941, startPoint y: 337, endPoint x: 1067, endPoint y: 337, distance: 125.4
click at [1067, 337] on span at bounding box center [1066, 337] width 5 height 13
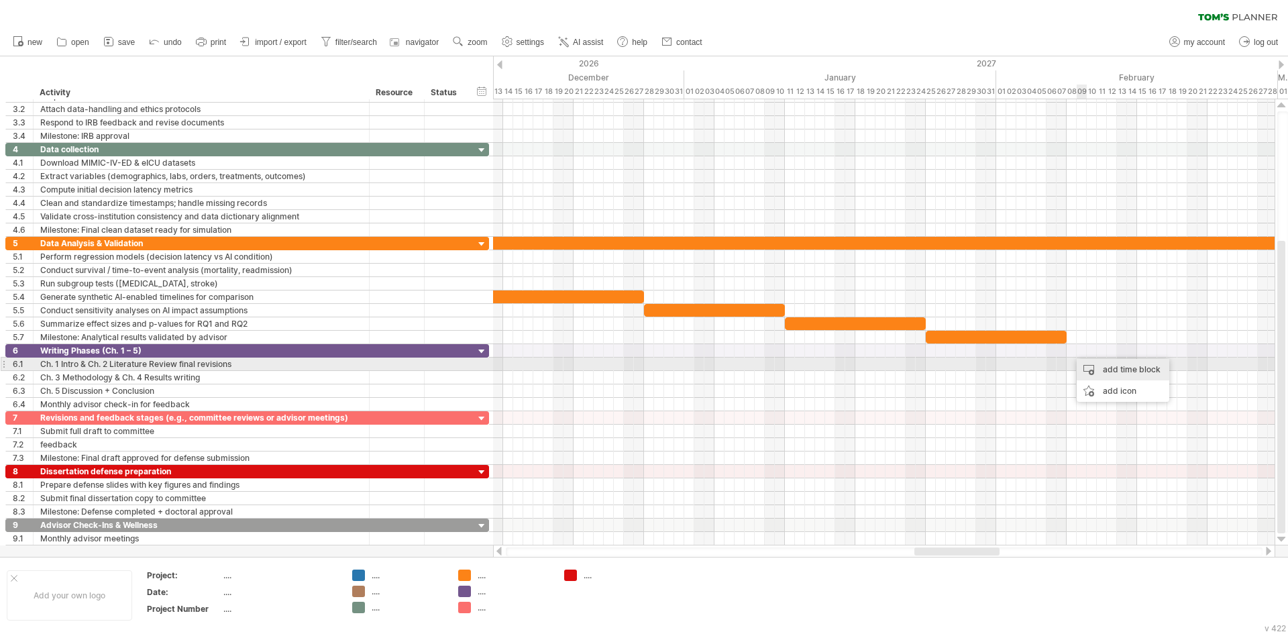
click at [1101, 371] on div "add time block" at bounding box center [1123, 369] width 93 height 21
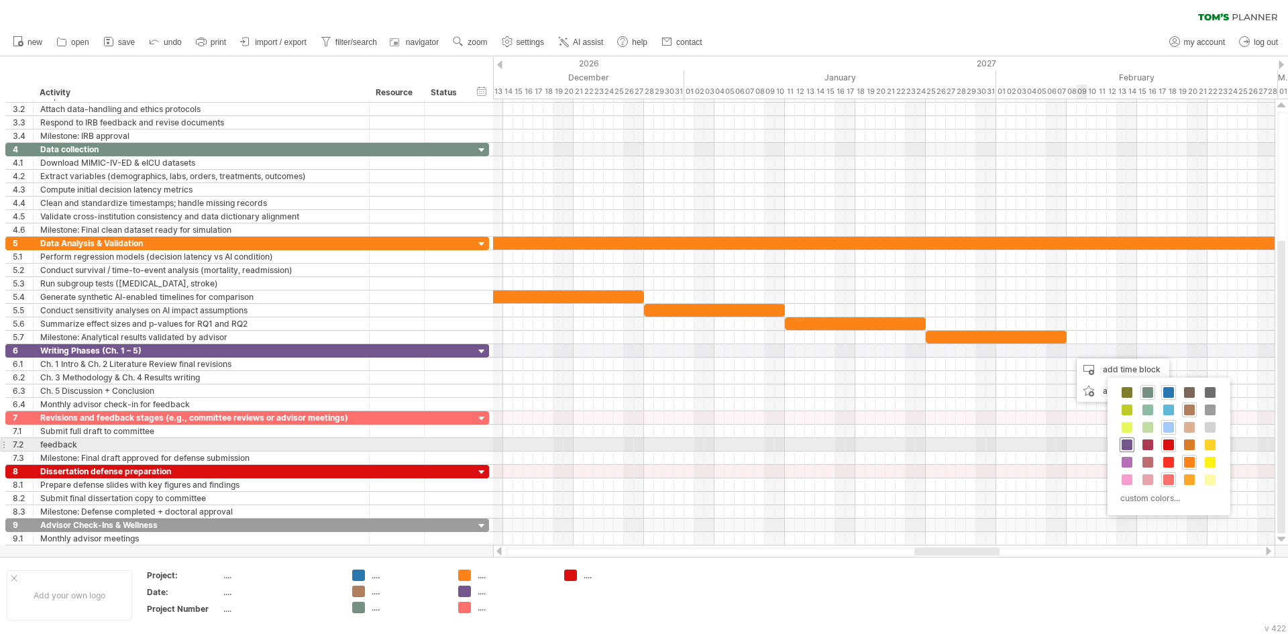
click at [1129, 445] on span at bounding box center [1127, 444] width 11 height 11
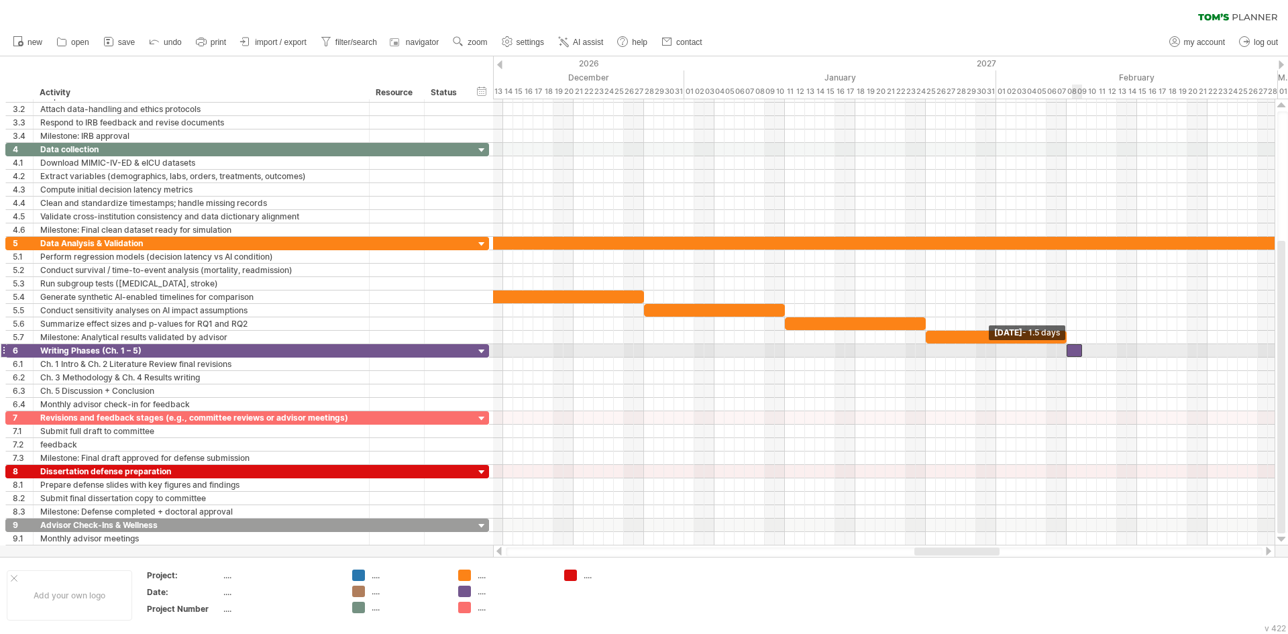
click at [1070, 350] on div at bounding box center [1074, 350] width 15 height 13
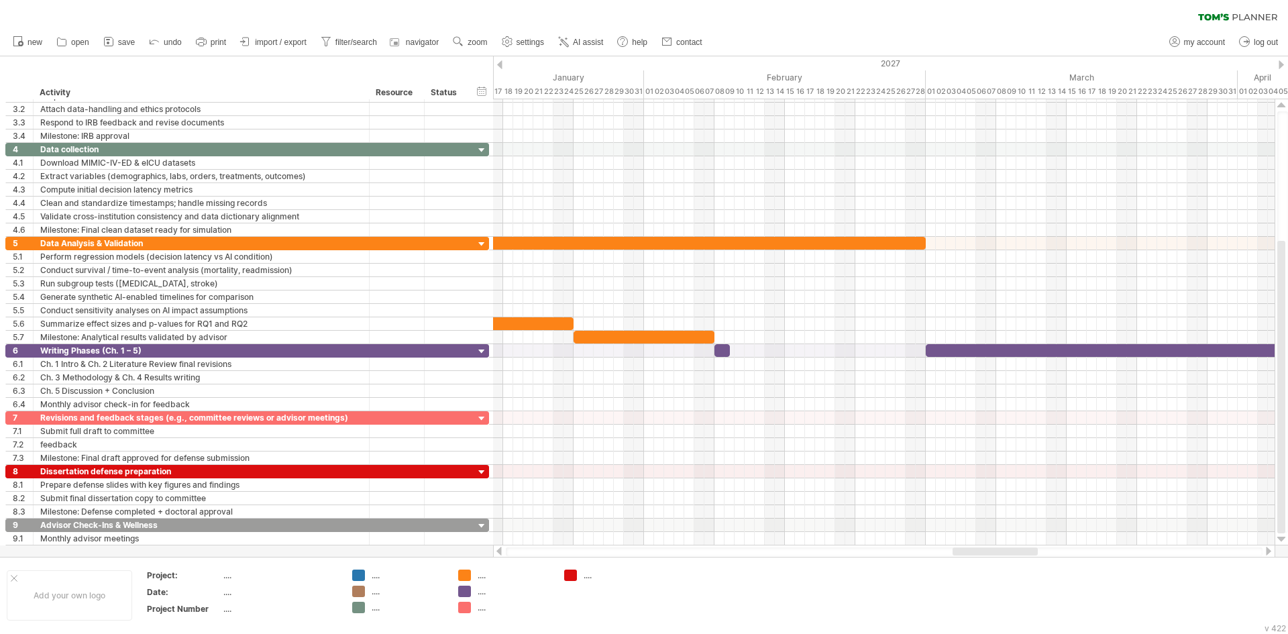
drag, startPoint x: 975, startPoint y: 548, endPoint x: 1014, endPoint y: 547, distance: 38.2
click at [1014, 547] on div at bounding box center [995, 551] width 85 height 8
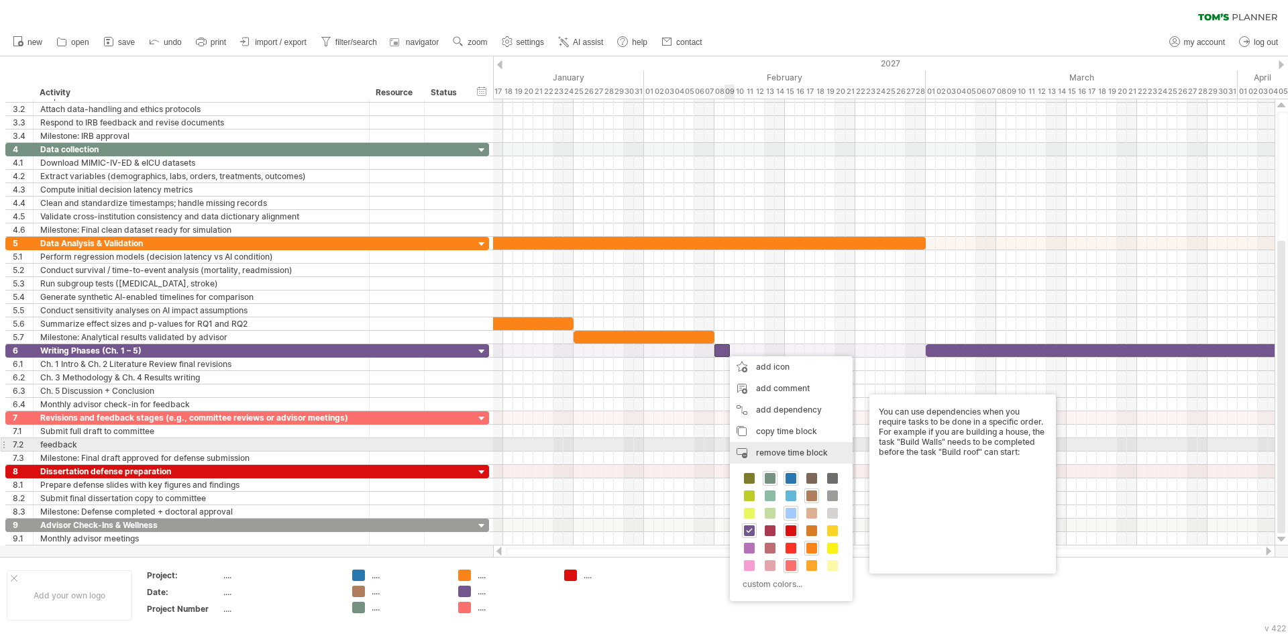
click at [778, 451] on span "remove time block" at bounding box center [792, 452] width 72 height 10
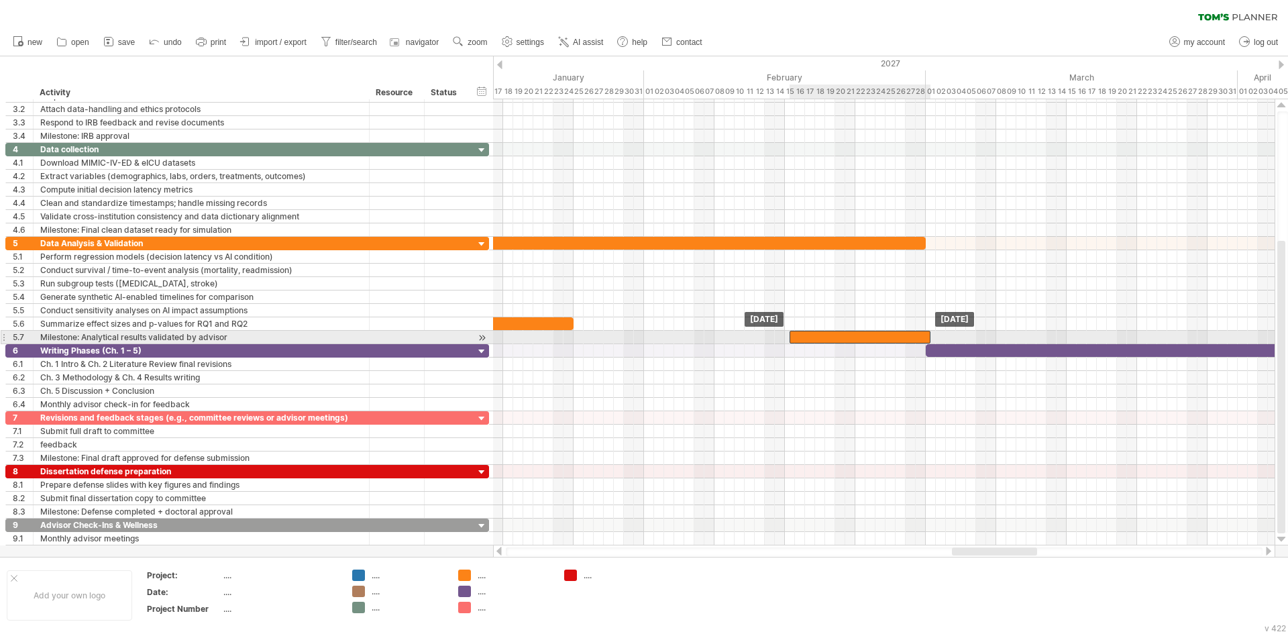
drag, startPoint x: 682, startPoint y: 340, endPoint x: 900, endPoint y: 339, distance: 218.0
click at [900, 339] on div at bounding box center [860, 337] width 141 height 13
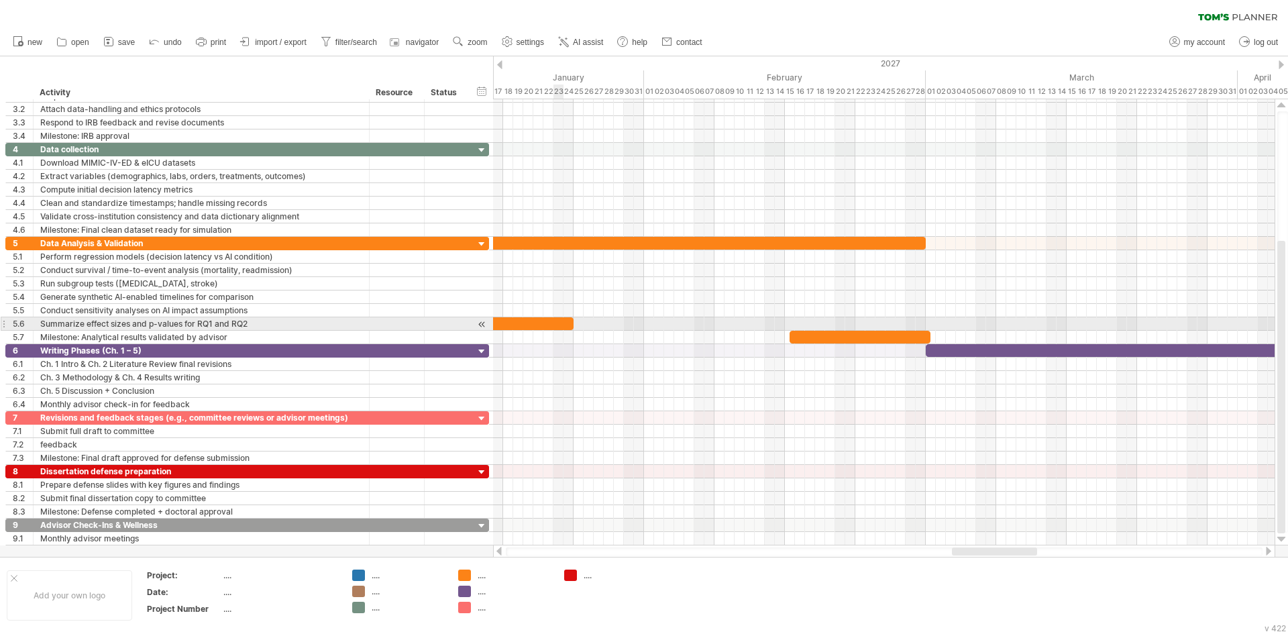
click at [561, 323] on div at bounding box center [503, 323] width 141 height 13
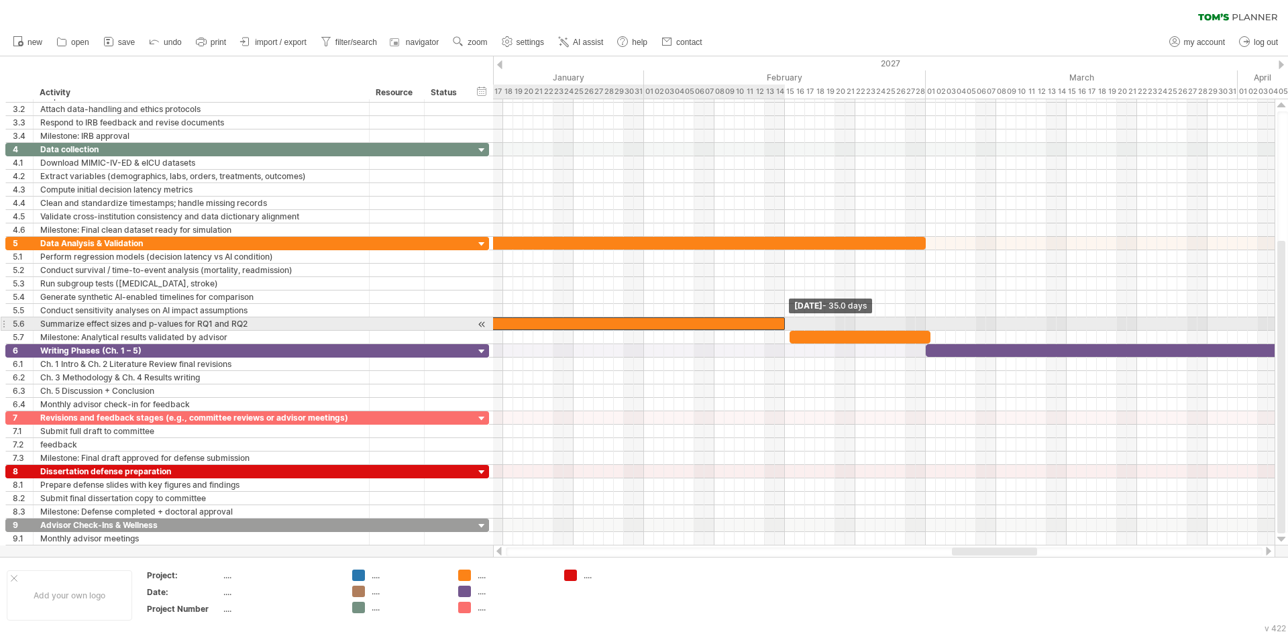
drag, startPoint x: 574, startPoint y: 325, endPoint x: 785, endPoint y: 326, distance: 211.3
click at [785, 326] on span at bounding box center [784, 323] width 5 height 13
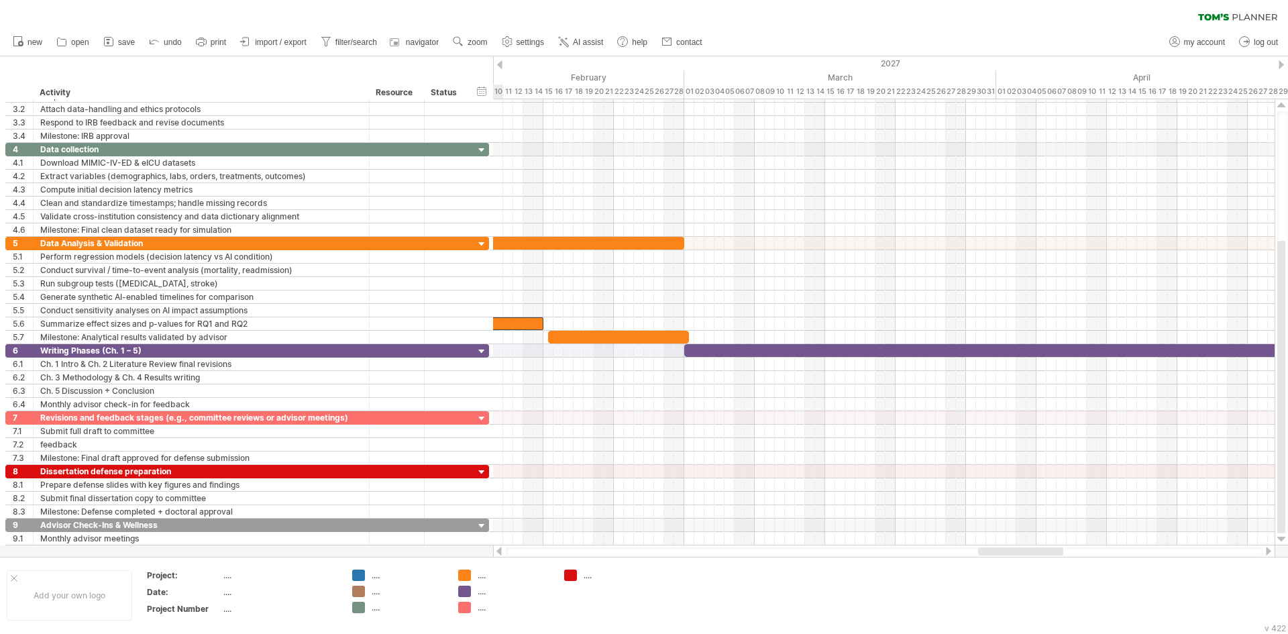
drag, startPoint x: 969, startPoint y: 551, endPoint x: 995, endPoint y: 551, distance: 26.2
click at [995, 551] on div at bounding box center [1020, 551] width 85 height 8
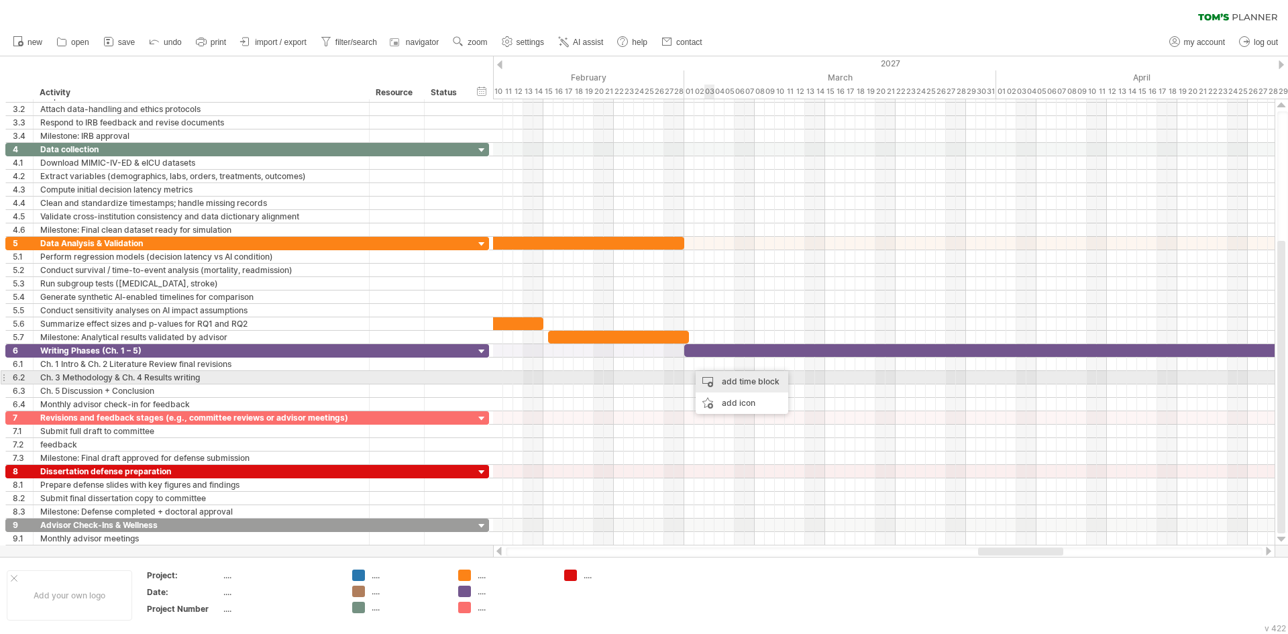
click at [729, 382] on div "add time block" at bounding box center [742, 381] width 93 height 21
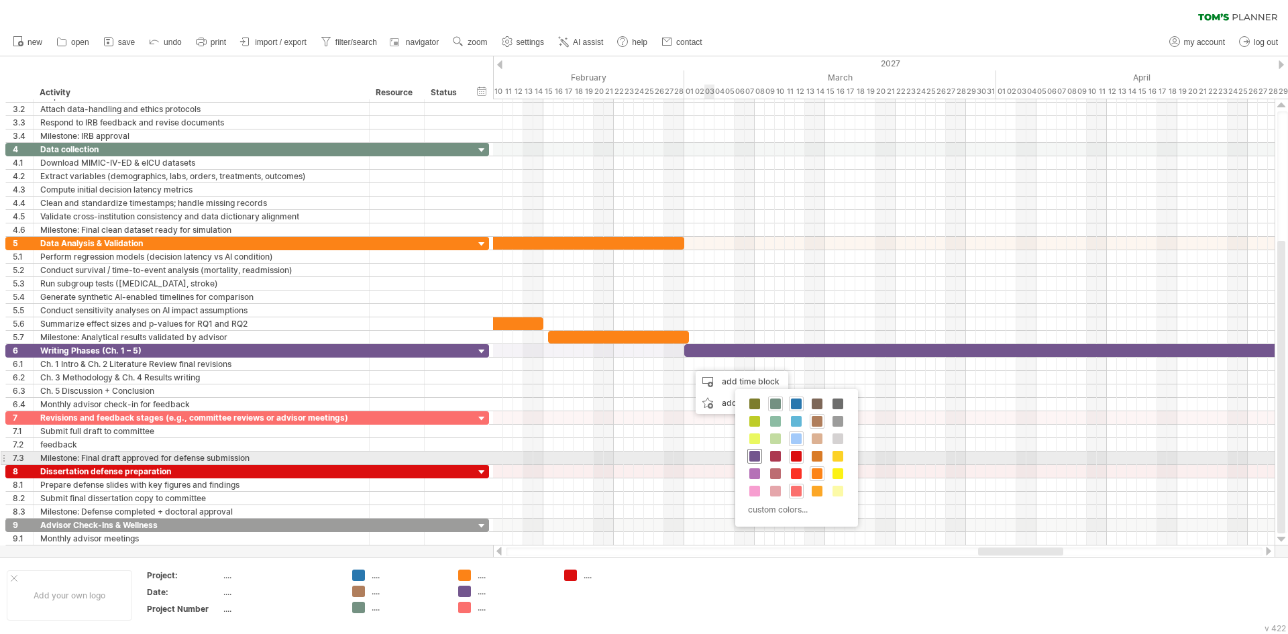
click at [755, 460] on span at bounding box center [754, 456] width 11 height 11
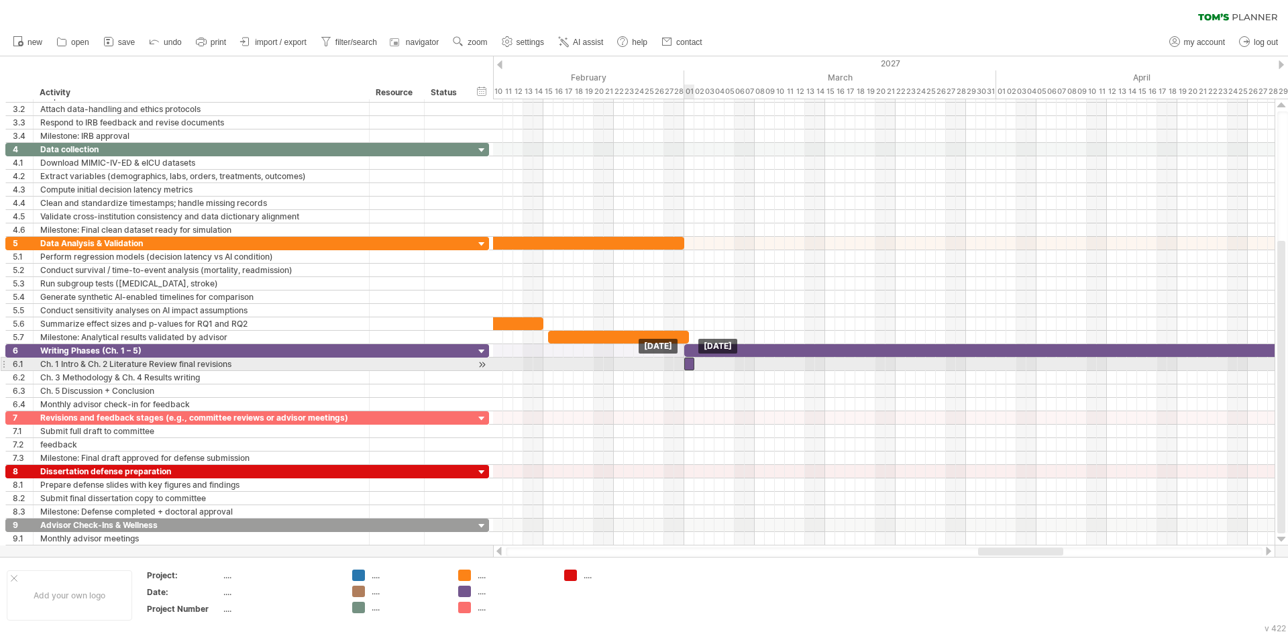
click at [688, 366] on div at bounding box center [689, 364] width 10 height 13
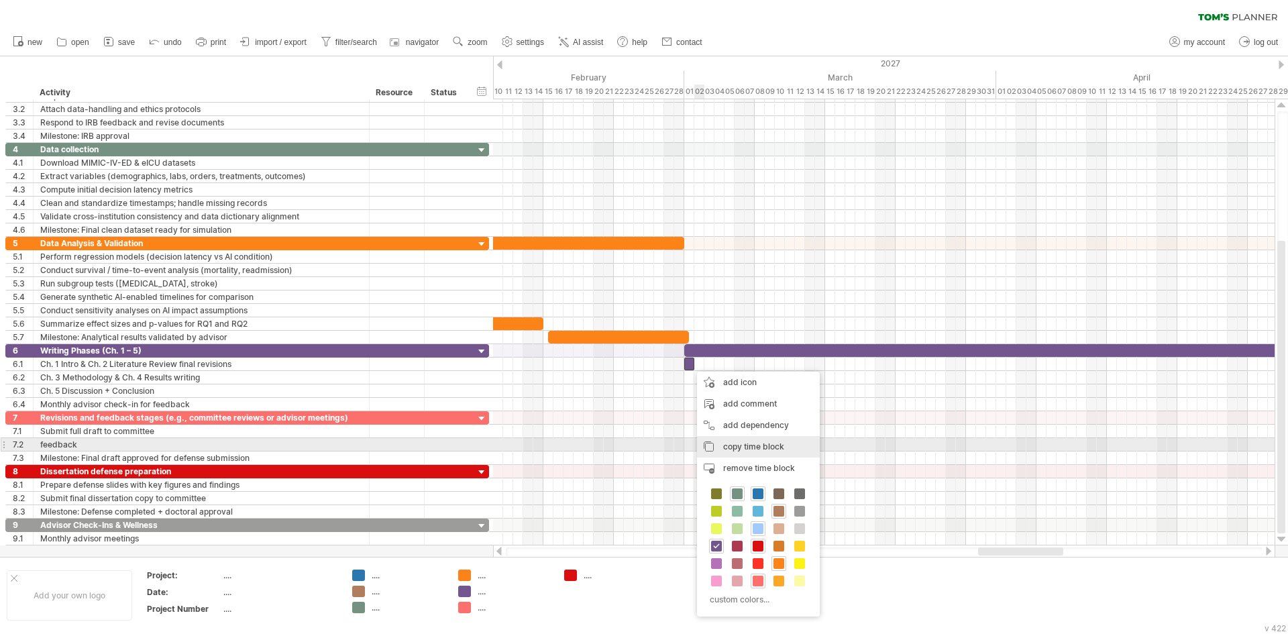
click at [756, 449] on span "copy time block" at bounding box center [753, 446] width 61 height 10
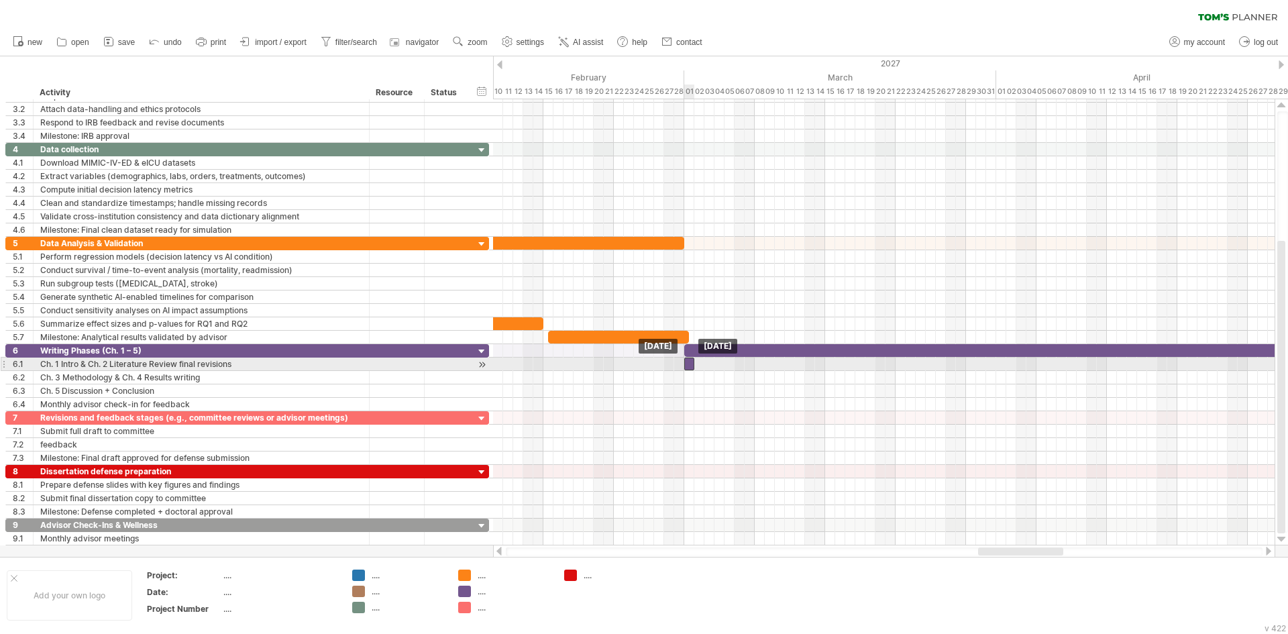
click at [691, 369] on div at bounding box center [689, 364] width 10 height 13
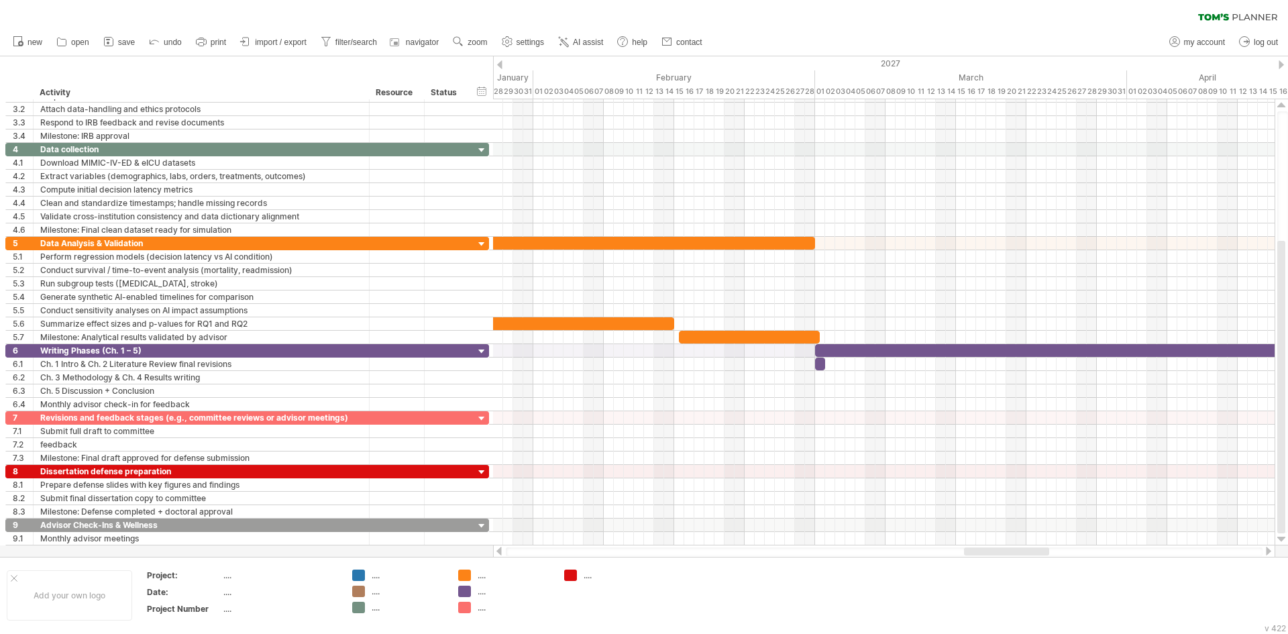
drag, startPoint x: 1000, startPoint y: 549, endPoint x: 986, endPoint y: 550, distance: 14.2
click at [986, 550] on div at bounding box center [1006, 551] width 85 height 8
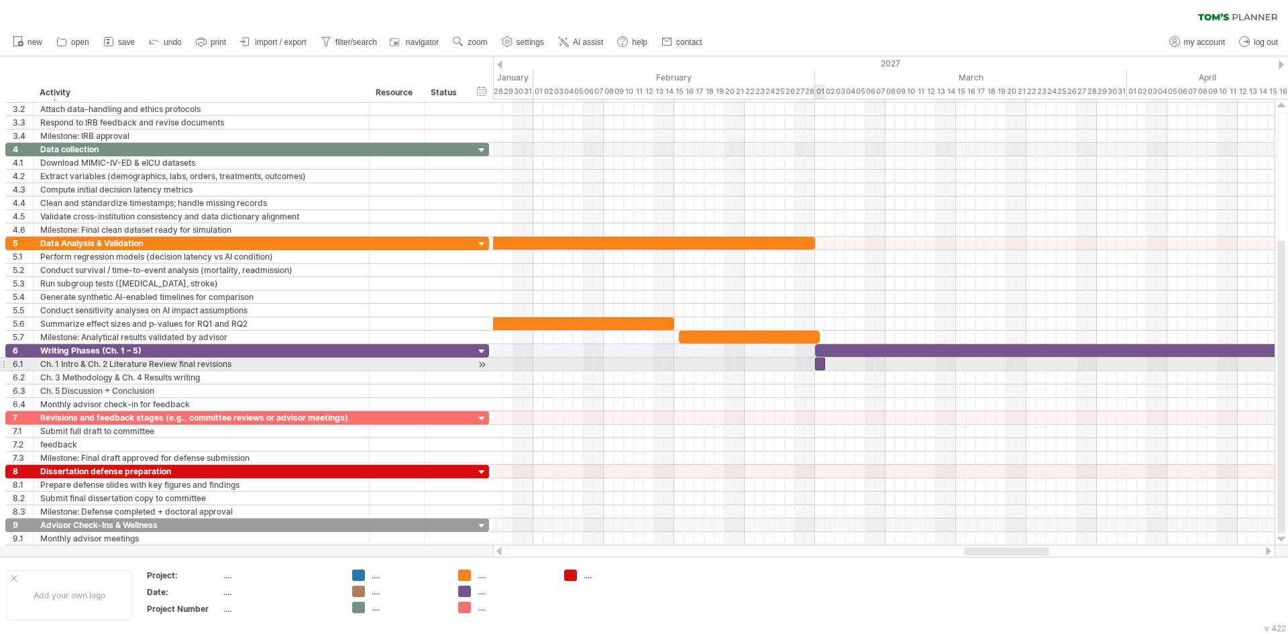
click at [820, 365] on div at bounding box center [820, 364] width 10 height 13
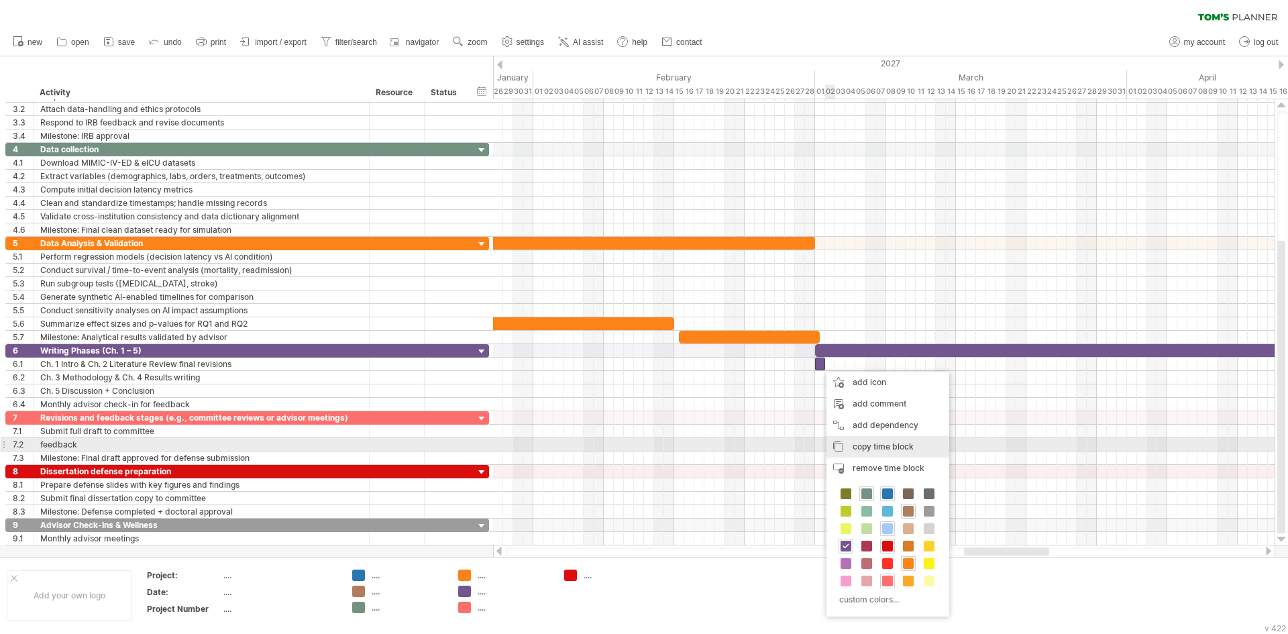
click at [866, 448] on span "copy time block" at bounding box center [883, 446] width 61 height 10
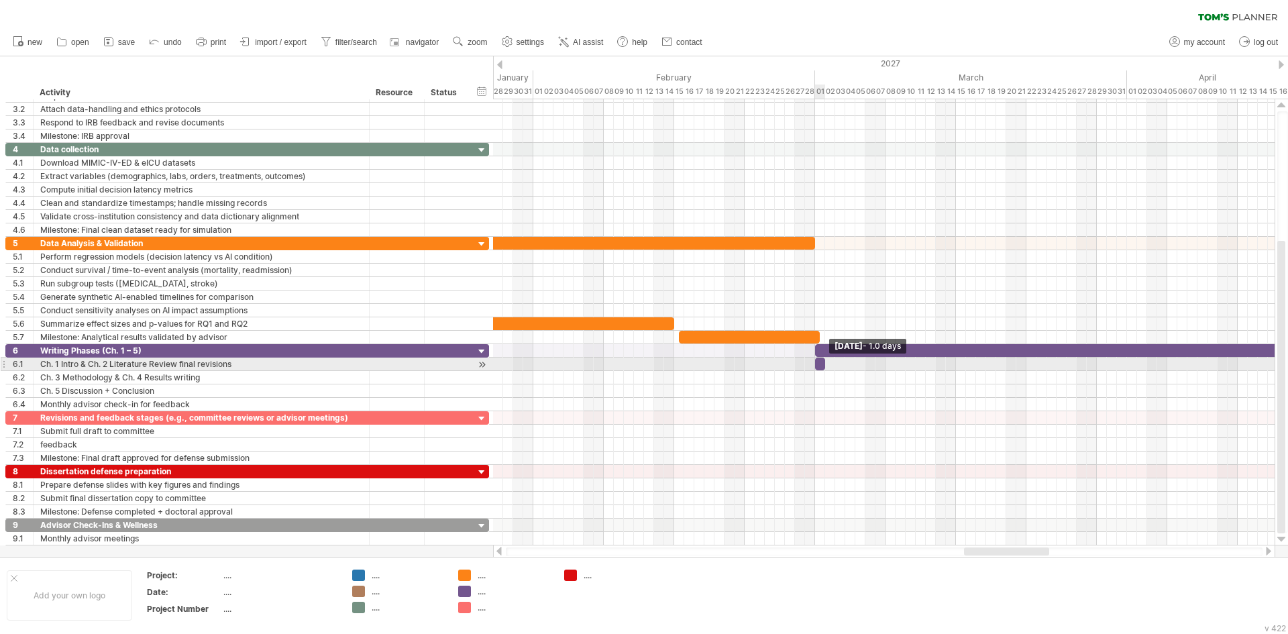
click at [824, 364] on span at bounding box center [824, 364] width 5 height 13
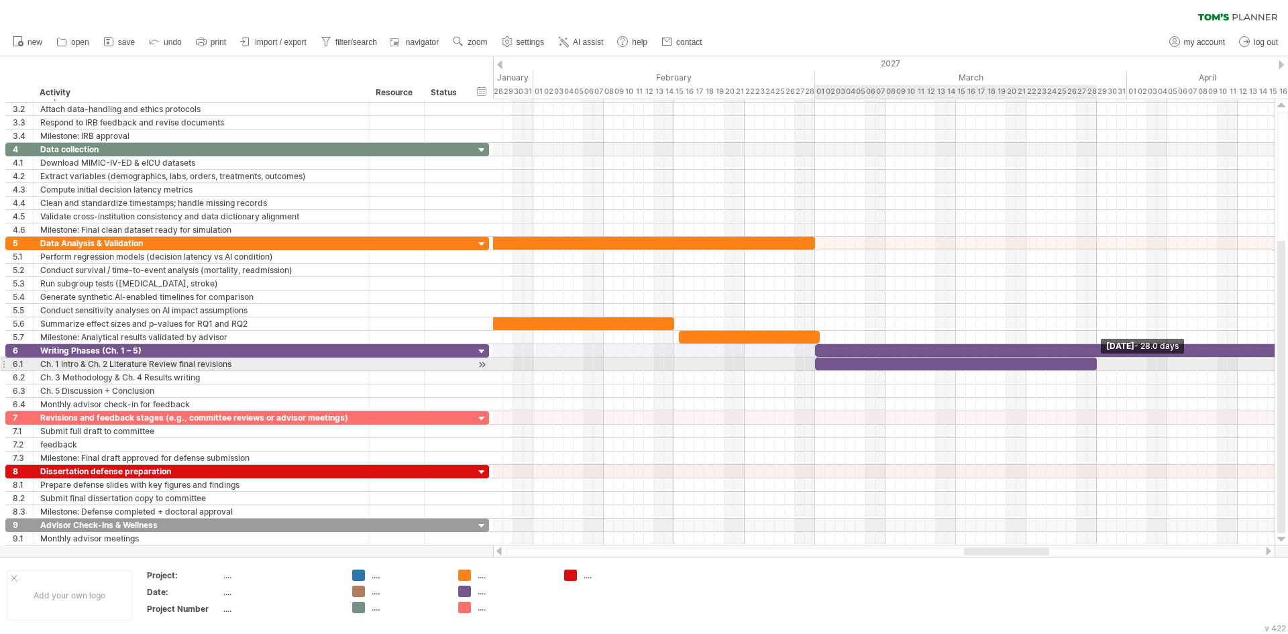
drag, startPoint x: 824, startPoint y: 364, endPoint x: 1094, endPoint y: 369, distance: 270.4
click at [1094, 369] on span at bounding box center [1096, 364] width 5 height 13
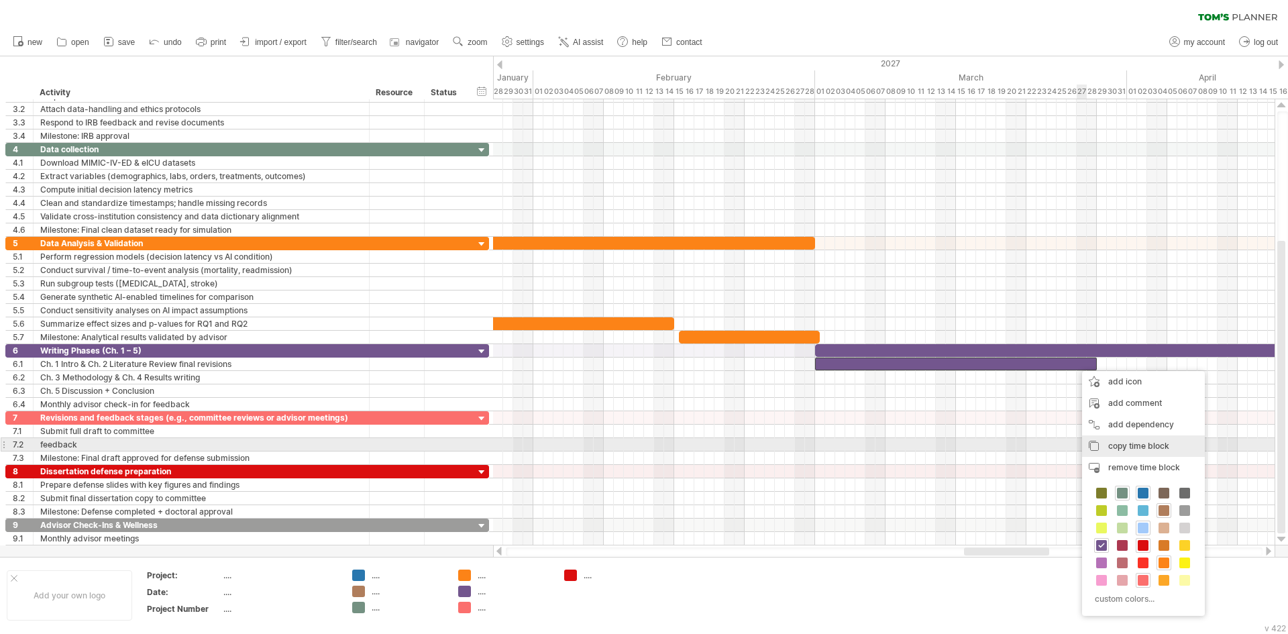
click at [1112, 444] on span "copy time block" at bounding box center [1138, 446] width 61 height 10
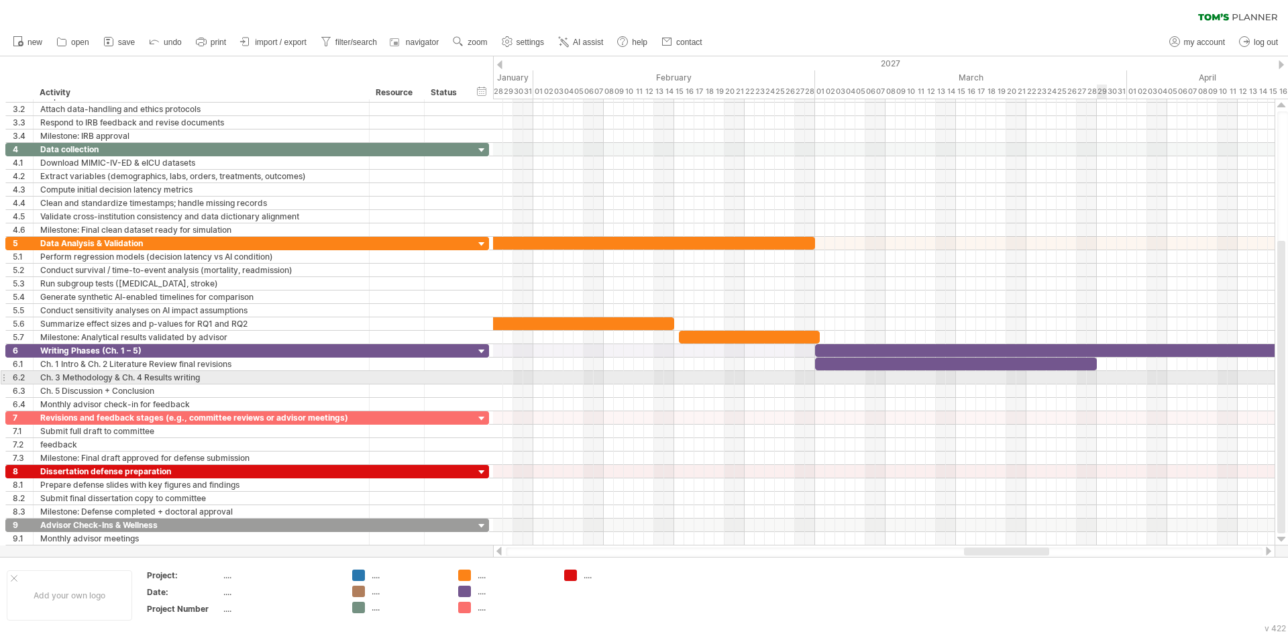
click at [1102, 379] on div at bounding box center [884, 377] width 782 height 13
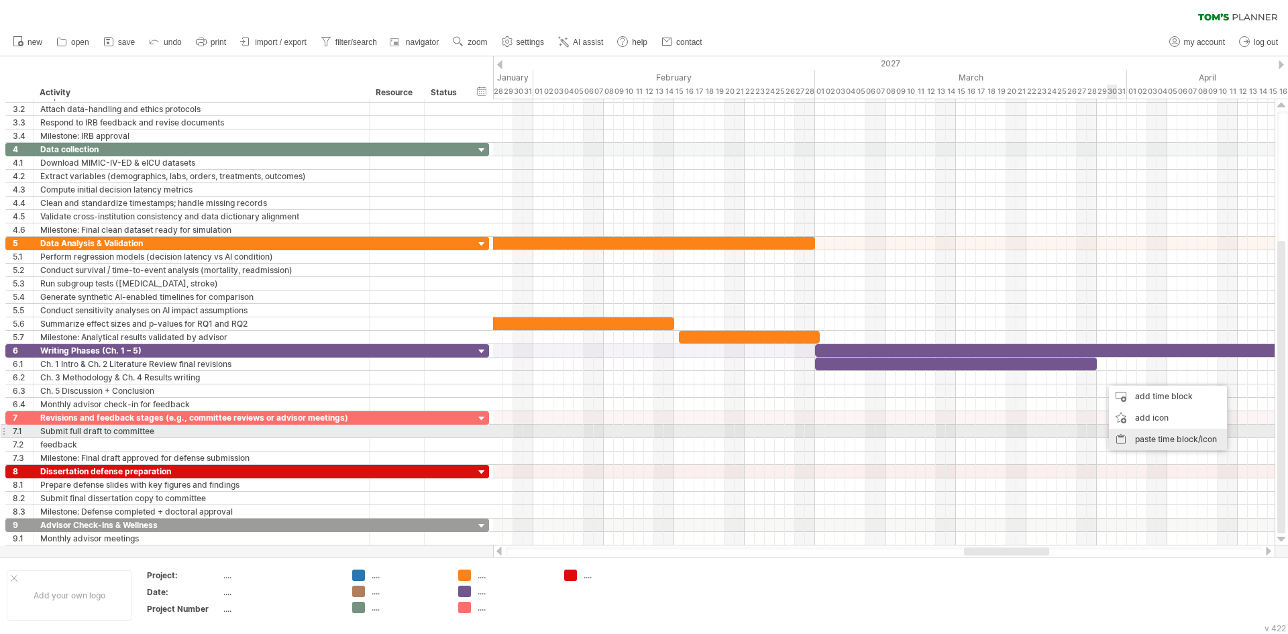
click at [1141, 437] on div "paste time block/icon" at bounding box center [1168, 439] width 118 height 21
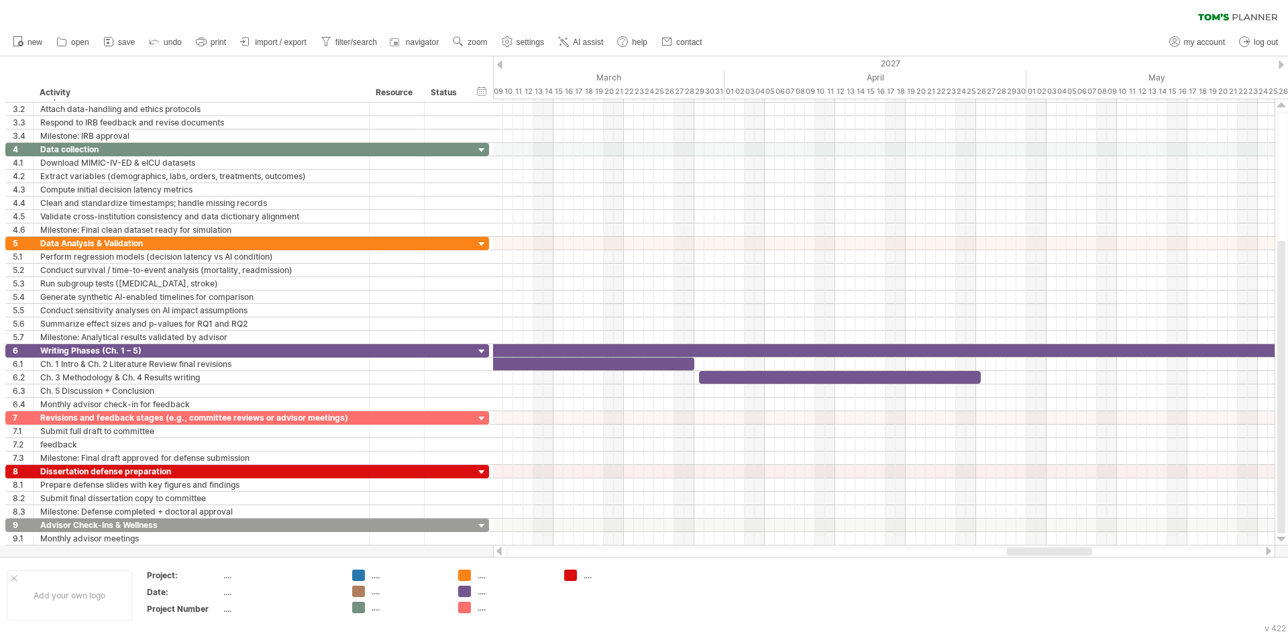
drag, startPoint x: 1012, startPoint y: 548, endPoint x: 1054, endPoint y: 549, distance: 41.6
click at [1054, 549] on div at bounding box center [1049, 551] width 85 height 8
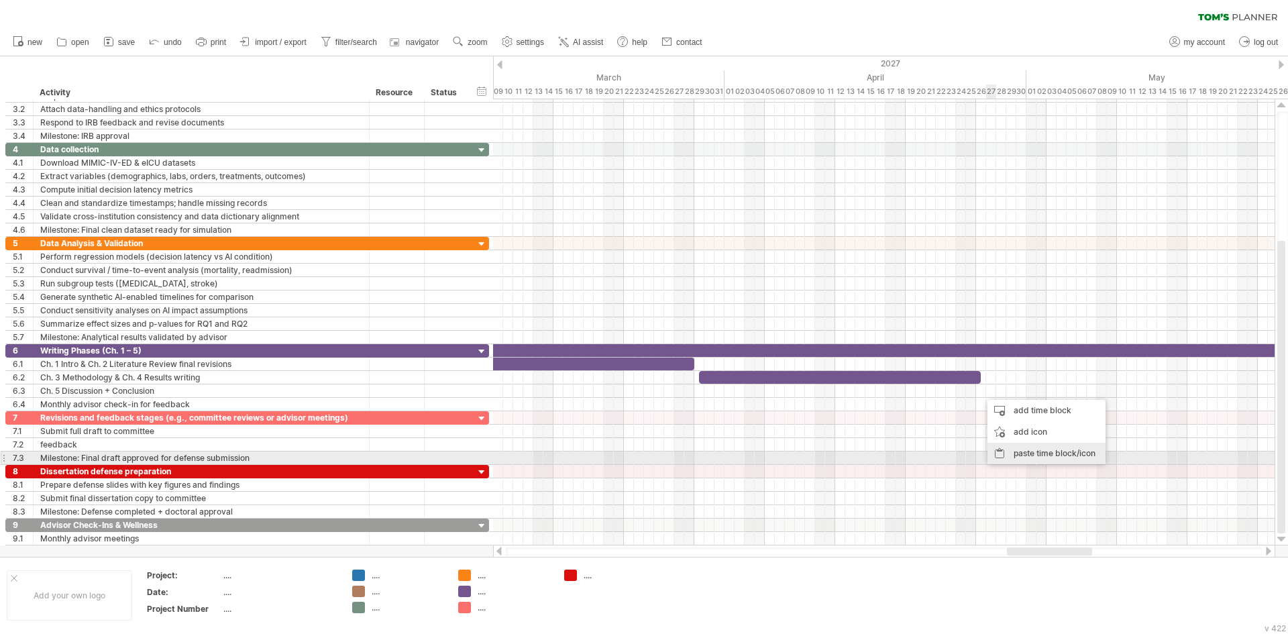
click at [1030, 452] on div "paste time block/icon" at bounding box center [1046, 453] width 118 height 21
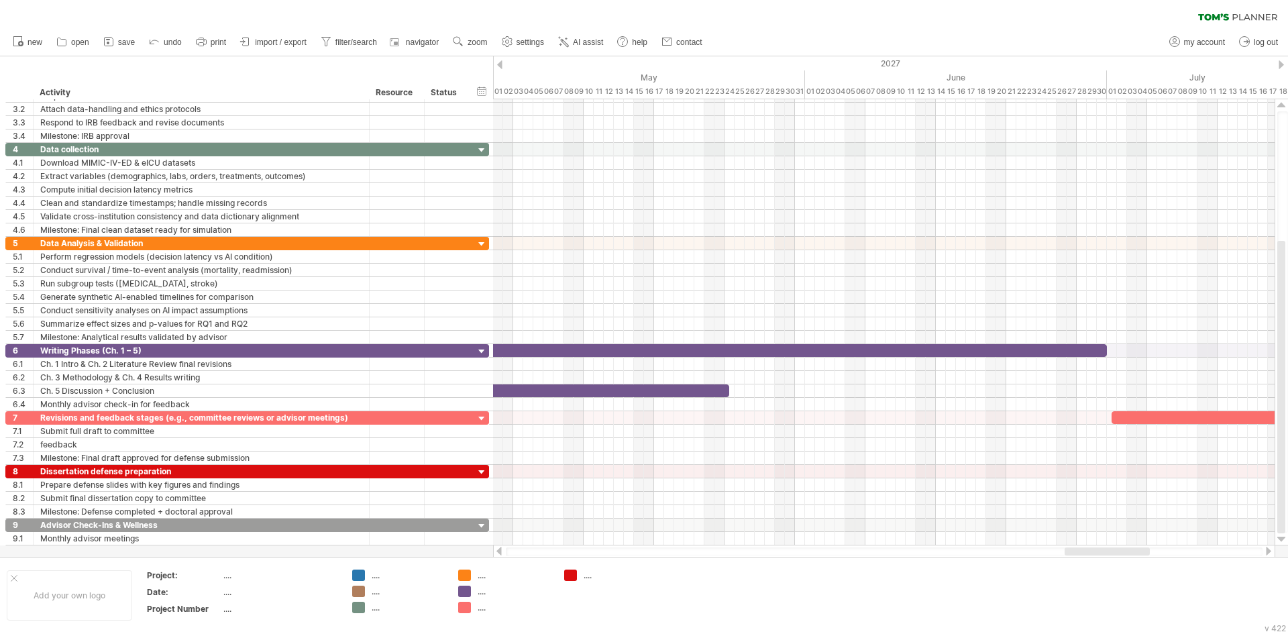
drag, startPoint x: 1013, startPoint y: 552, endPoint x: 1071, endPoint y: 552, distance: 57.7
click at [1071, 552] on div at bounding box center [1107, 551] width 85 height 8
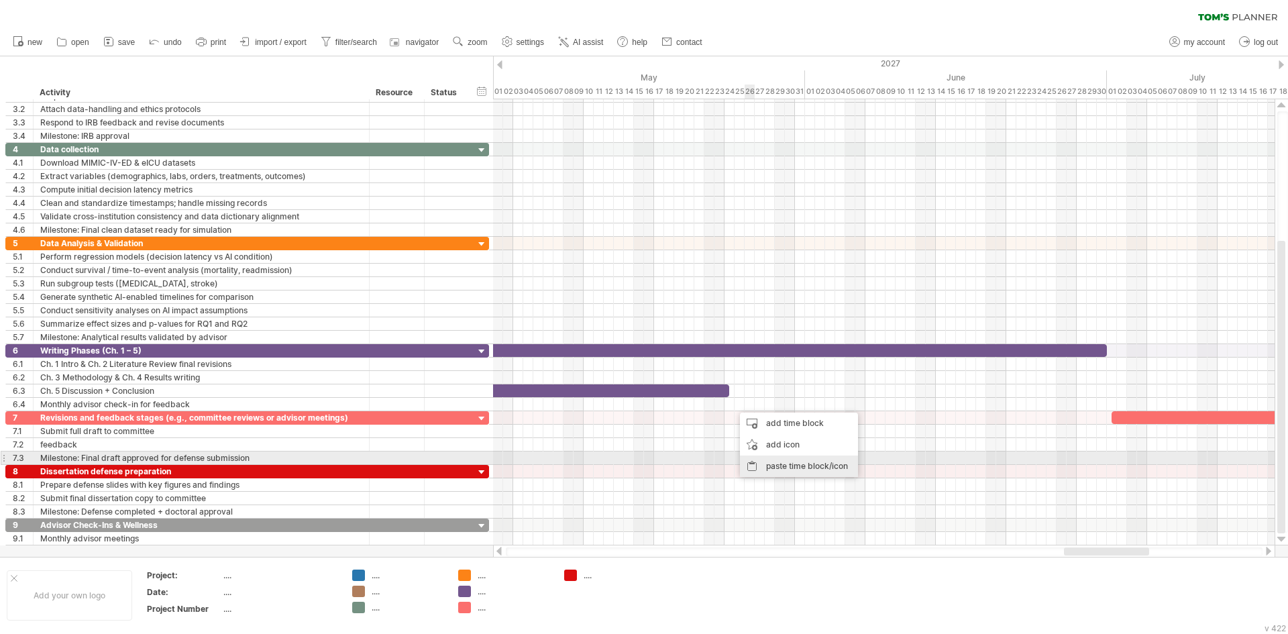
click at [778, 464] on div "paste time block/icon" at bounding box center [799, 465] width 118 height 21
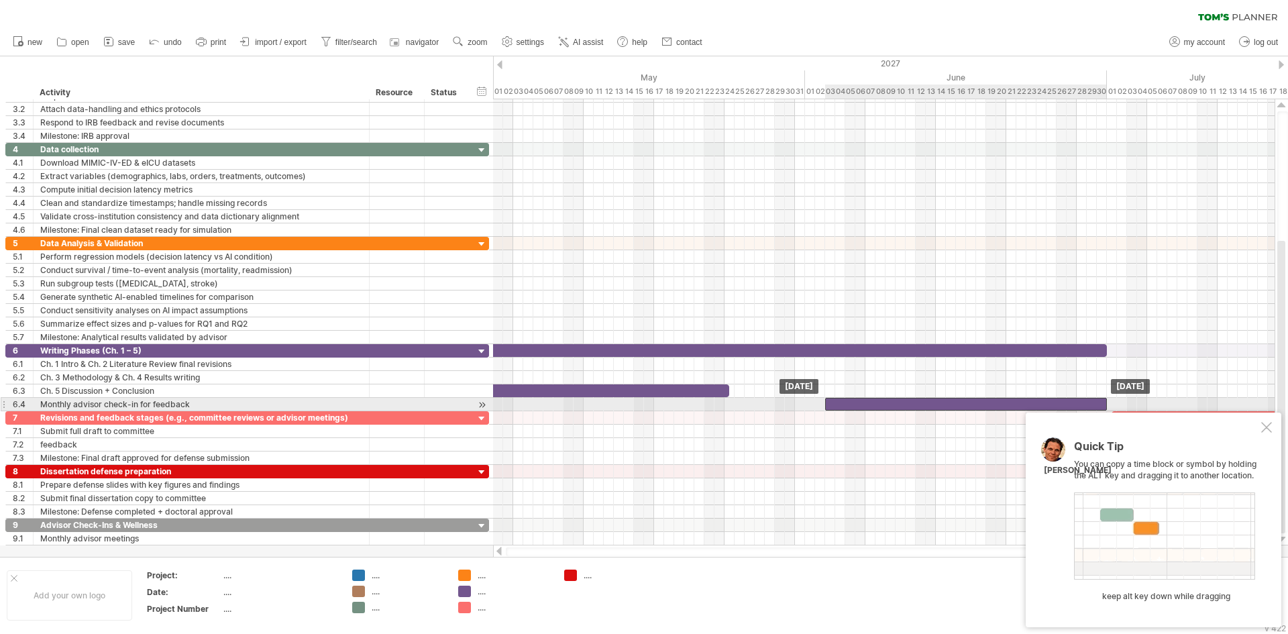
drag, startPoint x: 834, startPoint y: 402, endPoint x: 924, endPoint y: 406, distance: 90.6
click at [924, 406] on div at bounding box center [966, 404] width 282 height 13
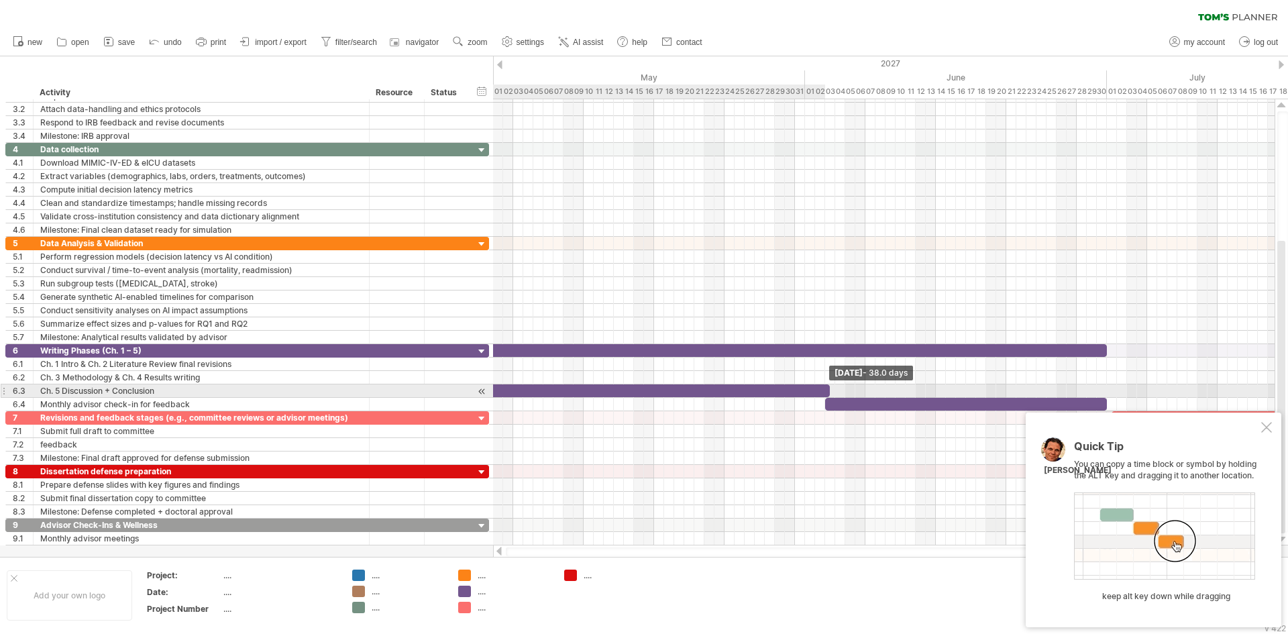
drag, startPoint x: 728, startPoint y: 392, endPoint x: 826, endPoint y: 392, distance: 98.6
click at [826, 392] on div at bounding box center [638, 390] width 382 height 13
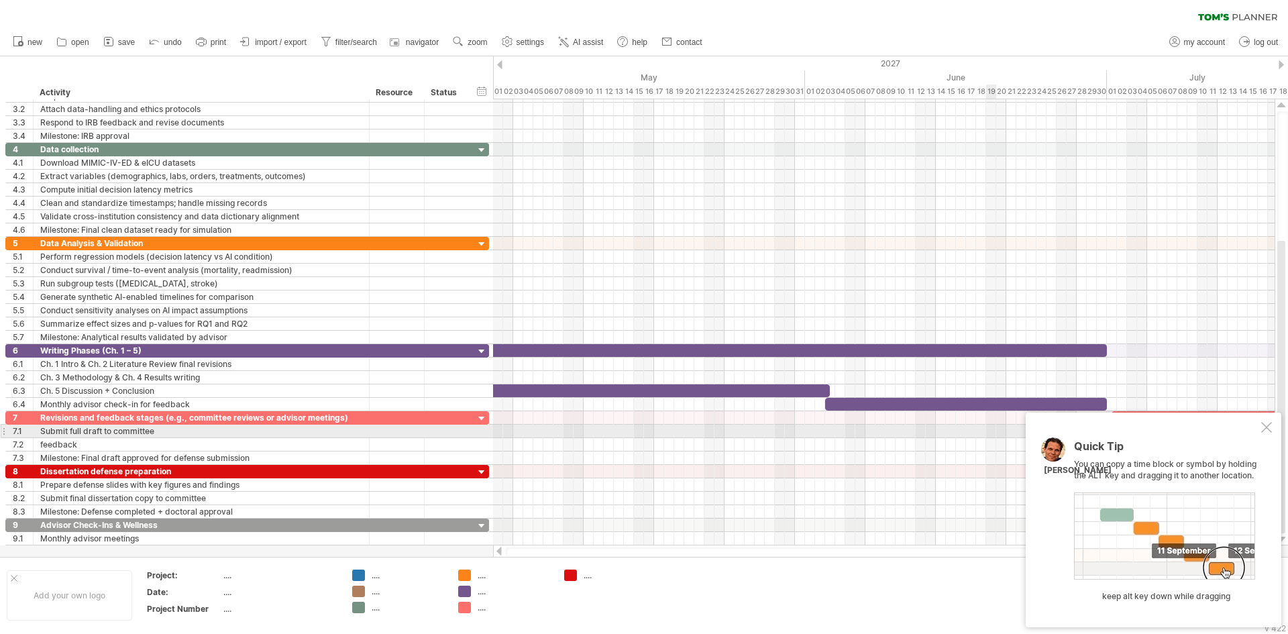
click at [1275, 427] on div "Quick Tip You can copy a time block or symbol by holding the ALT key and draggi…" at bounding box center [1154, 520] width 256 height 215
click at [1271, 428] on div at bounding box center [1266, 427] width 11 height 11
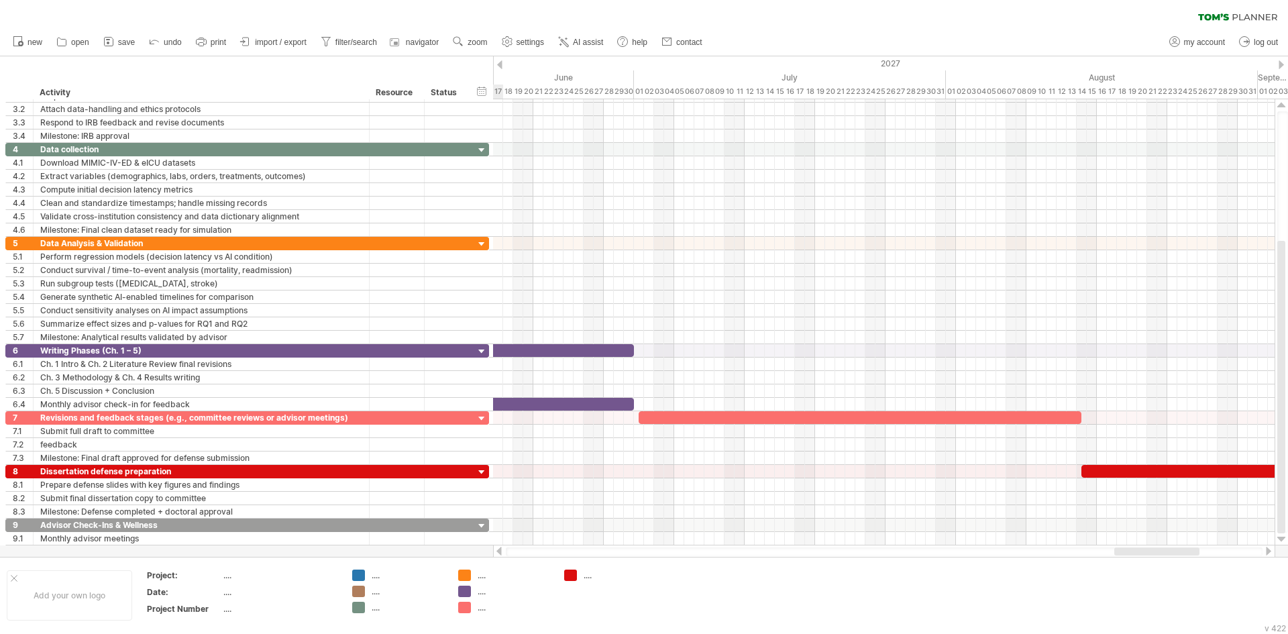
drag, startPoint x: 1124, startPoint y: 553, endPoint x: 1173, endPoint y: 555, distance: 49.0
click at [1177, 556] on div at bounding box center [884, 551] width 782 height 13
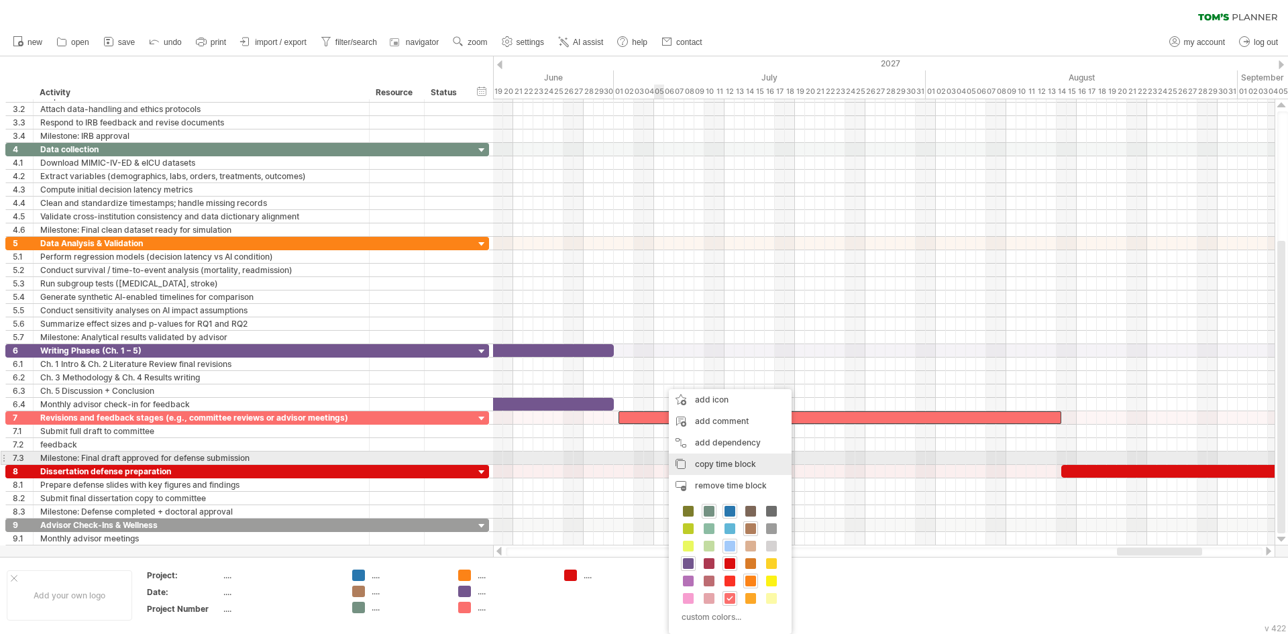
click at [720, 462] on span "copy time block" at bounding box center [725, 464] width 61 height 10
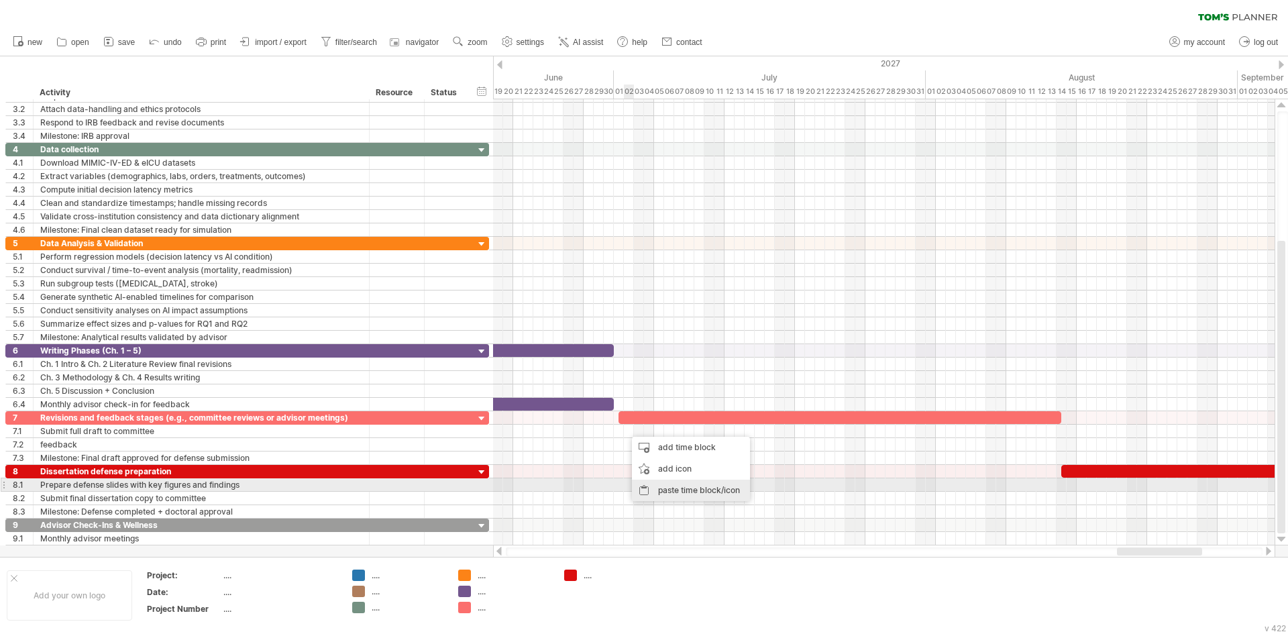
click at [668, 486] on div "paste time block/icon" at bounding box center [691, 490] width 118 height 21
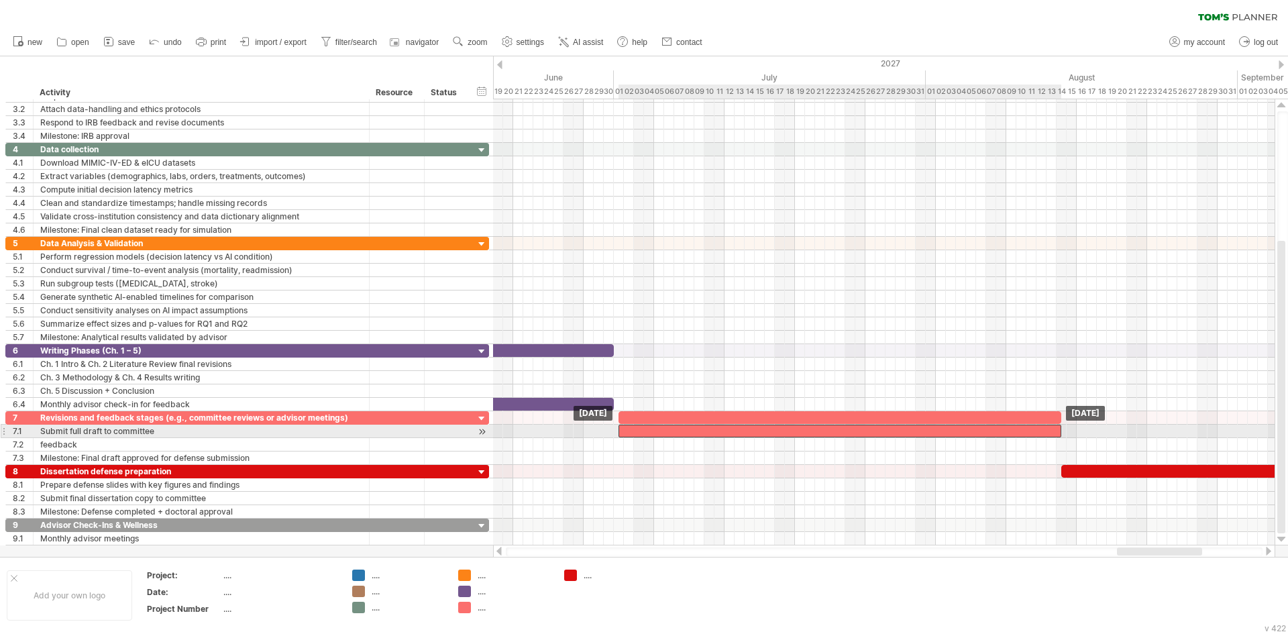
click at [627, 430] on div at bounding box center [840, 431] width 443 height 13
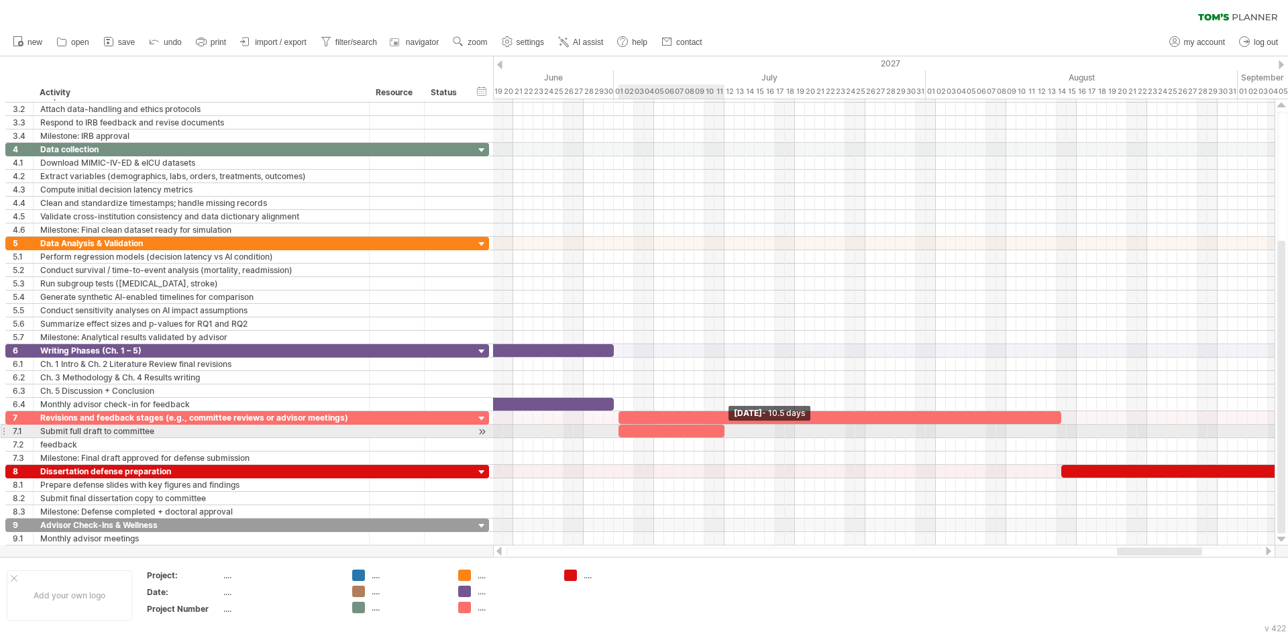
drag, startPoint x: 1059, startPoint y: 431, endPoint x: 723, endPoint y: 429, distance: 336.1
click at [723, 429] on span at bounding box center [724, 431] width 5 height 13
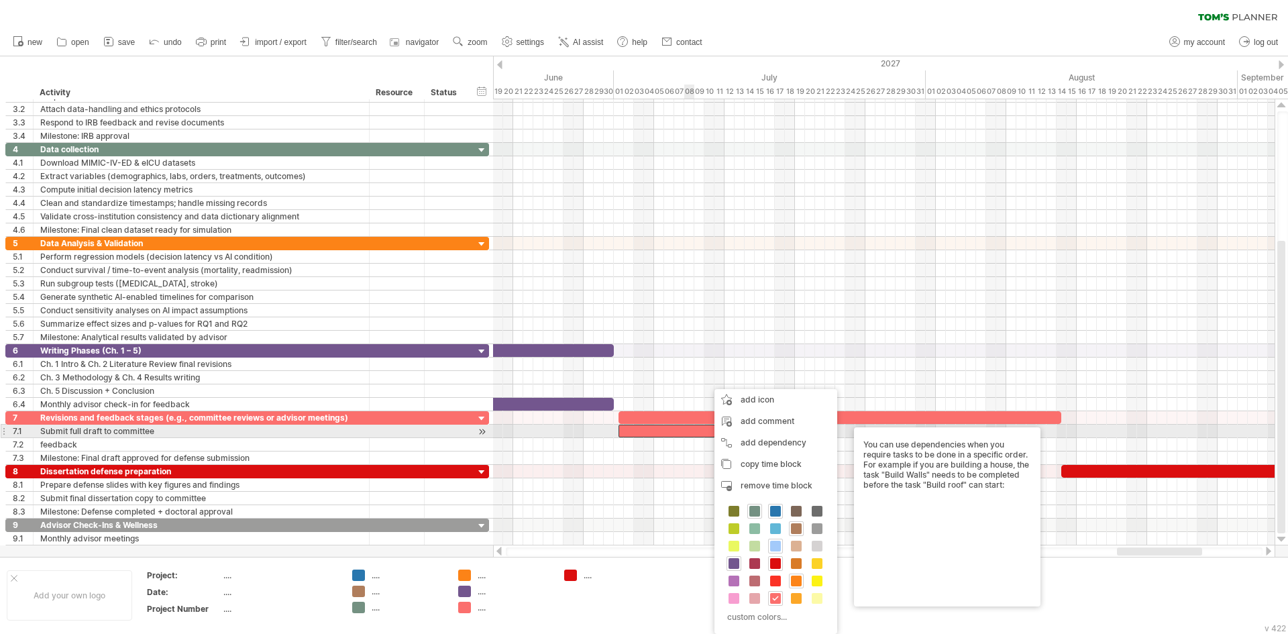
click at [693, 431] on div at bounding box center [672, 431] width 106 height 13
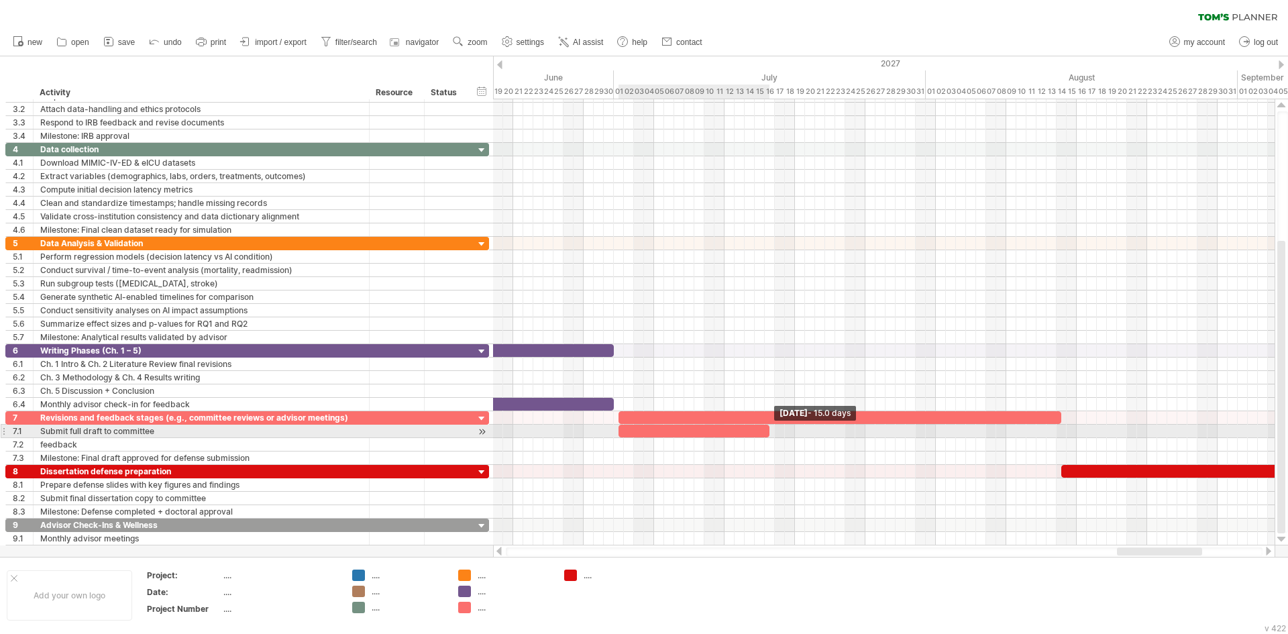
drag, startPoint x: 724, startPoint y: 431, endPoint x: 770, endPoint y: 433, distance: 45.7
click at [770, 433] on span at bounding box center [769, 431] width 5 height 13
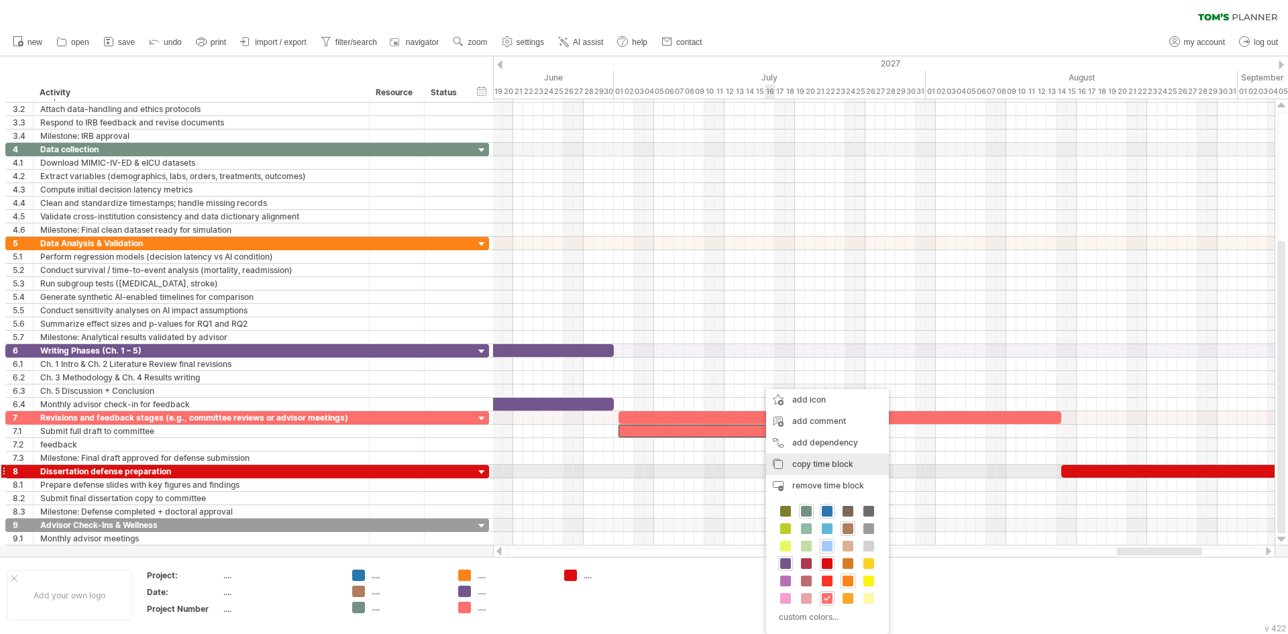
click at [812, 473] on div "copy time block copy time blocks/icons" at bounding box center [827, 463] width 123 height 21
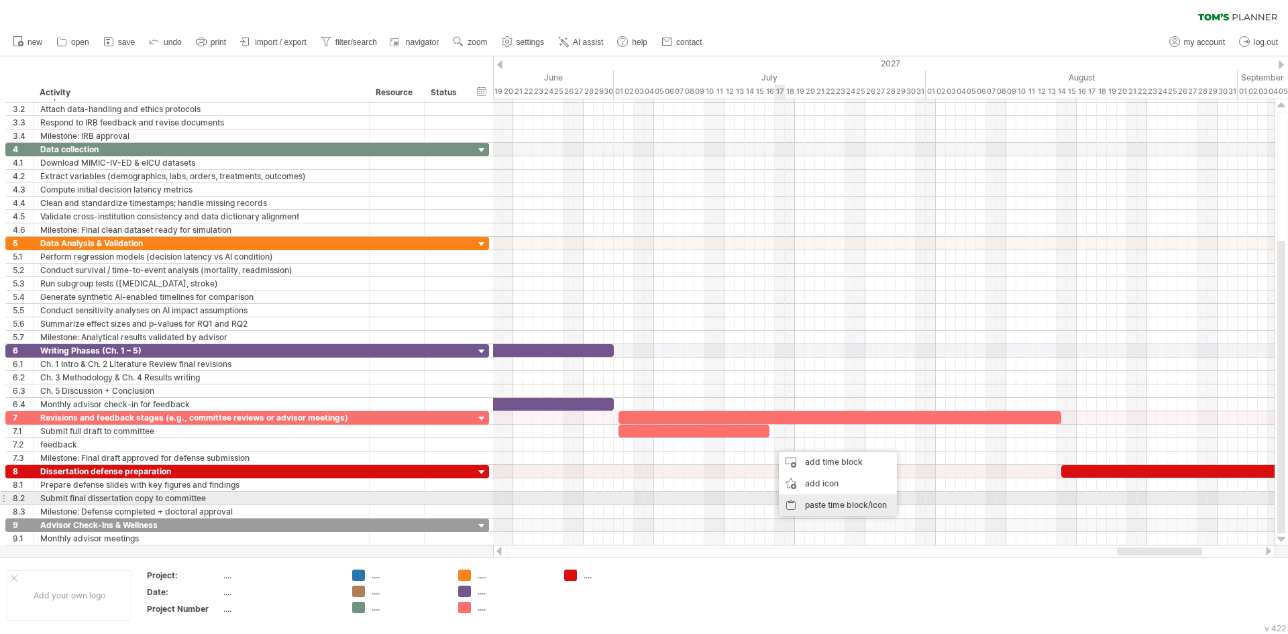
click at [823, 505] on div "paste time block/icon" at bounding box center [838, 504] width 118 height 21
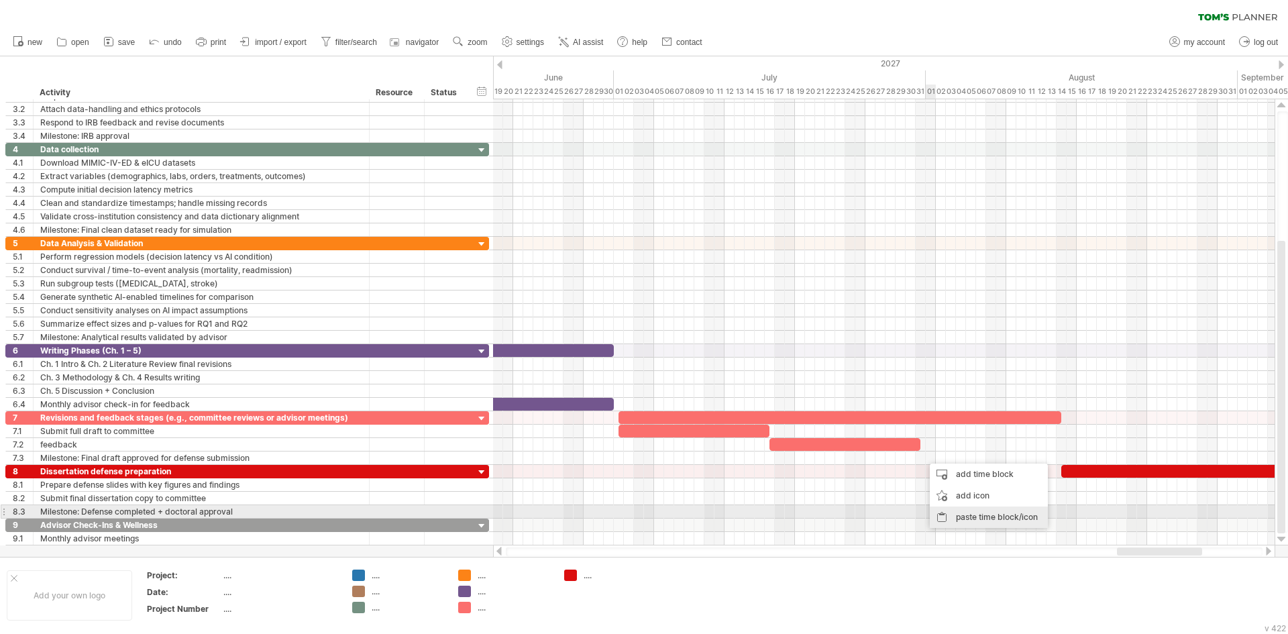
click at [962, 520] on div "paste time block/icon" at bounding box center [989, 516] width 118 height 21
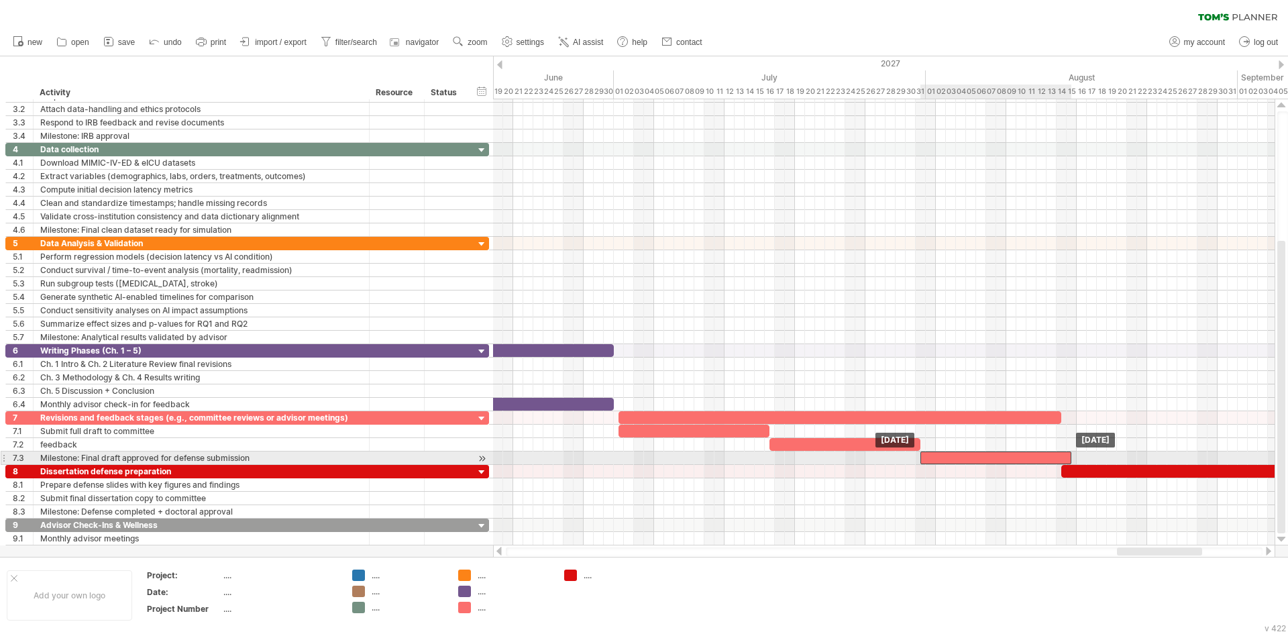
click at [1067, 456] on div at bounding box center [995, 457] width 151 height 13
drag, startPoint x: 1073, startPoint y: 456, endPoint x: 1059, endPoint y: 457, distance: 14.8
click at [1069, 457] on span at bounding box center [1071, 457] width 5 height 13
click at [1065, 459] on div "[DATE] - 14.0 days [DATE]" at bounding box center [884, 322] width 782 height 446
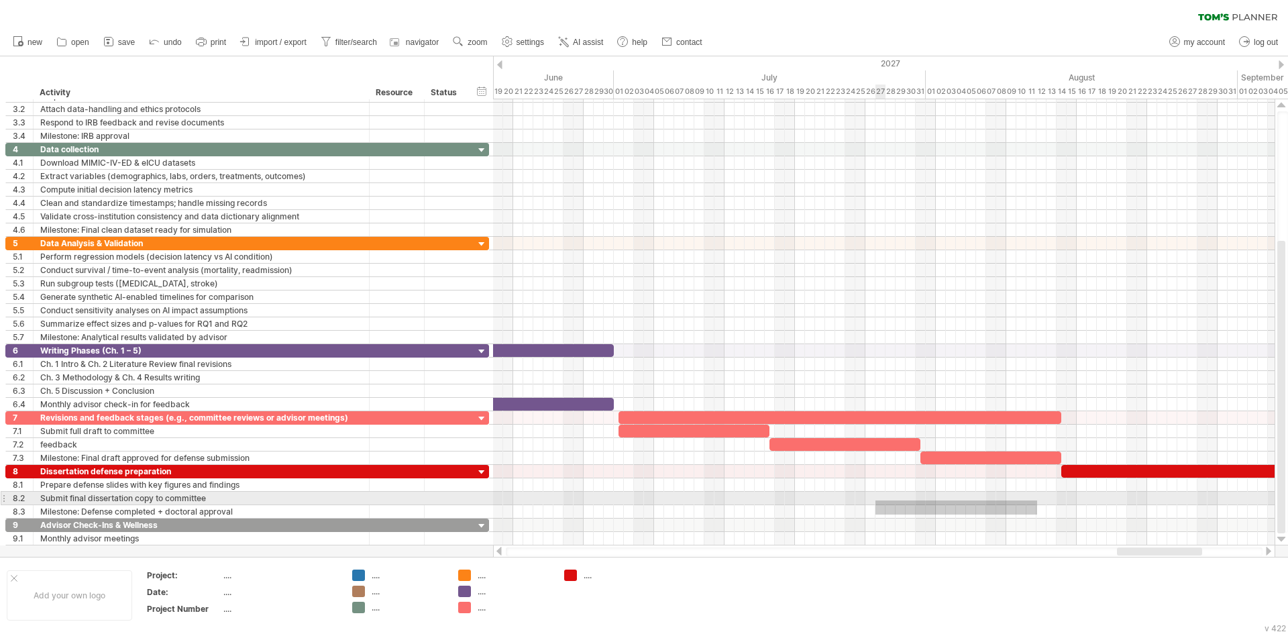
drag, startPoint x: 1030, startPoint y: 515, endPoint x: 849, endPoint y: 498, distance: 181.2
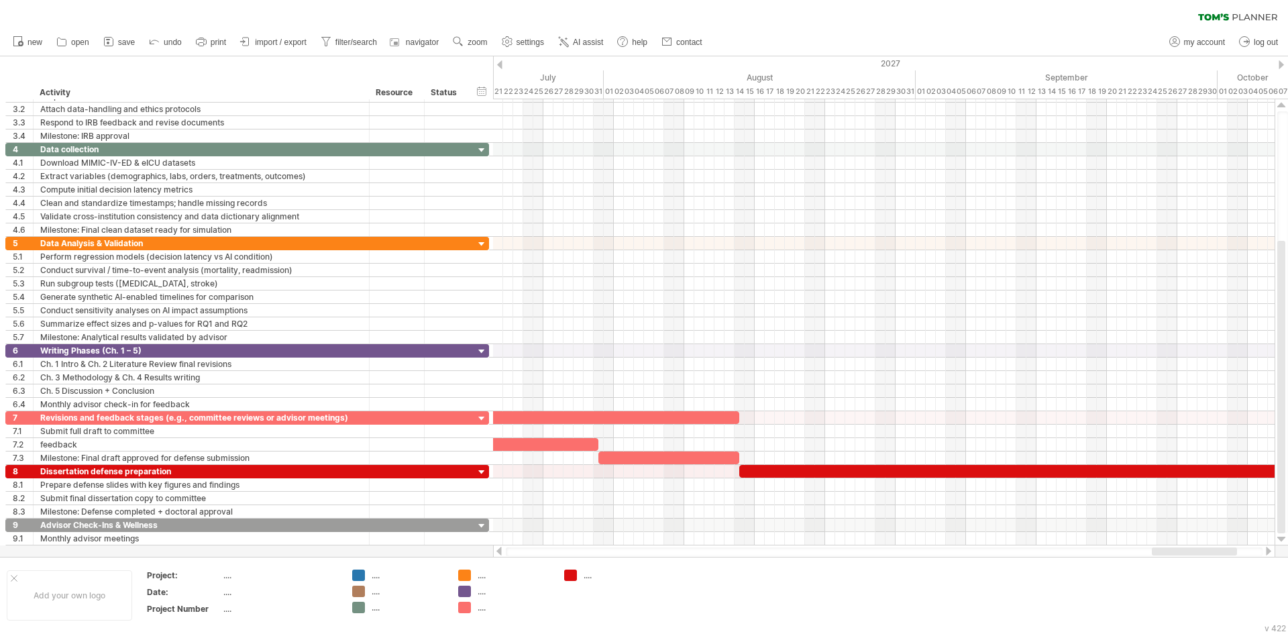
drag, startPoint x: 1130, startPoint y: 554, endPoint x: 1165, endPoint y: 556, distance: 34.9
click at [1166, 556] on div at bounding box center [884, 551] width 782 height 13
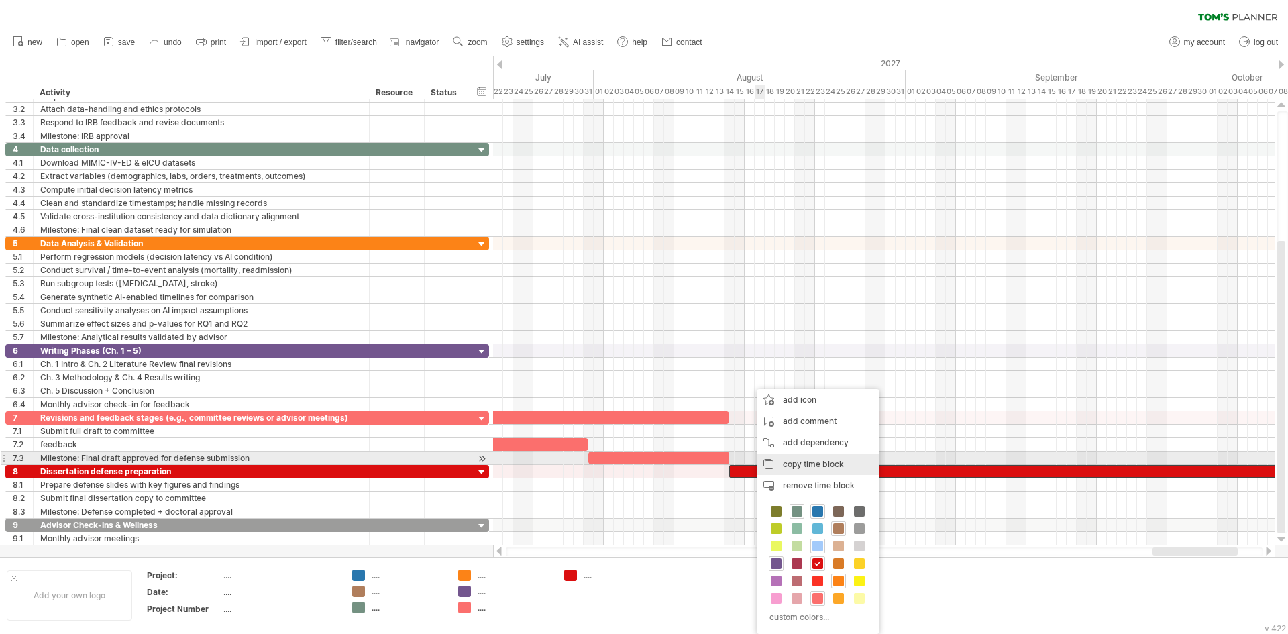
click at [802, 462] on span "copy time block" at bounding box center [813, 464] width 61 height 10
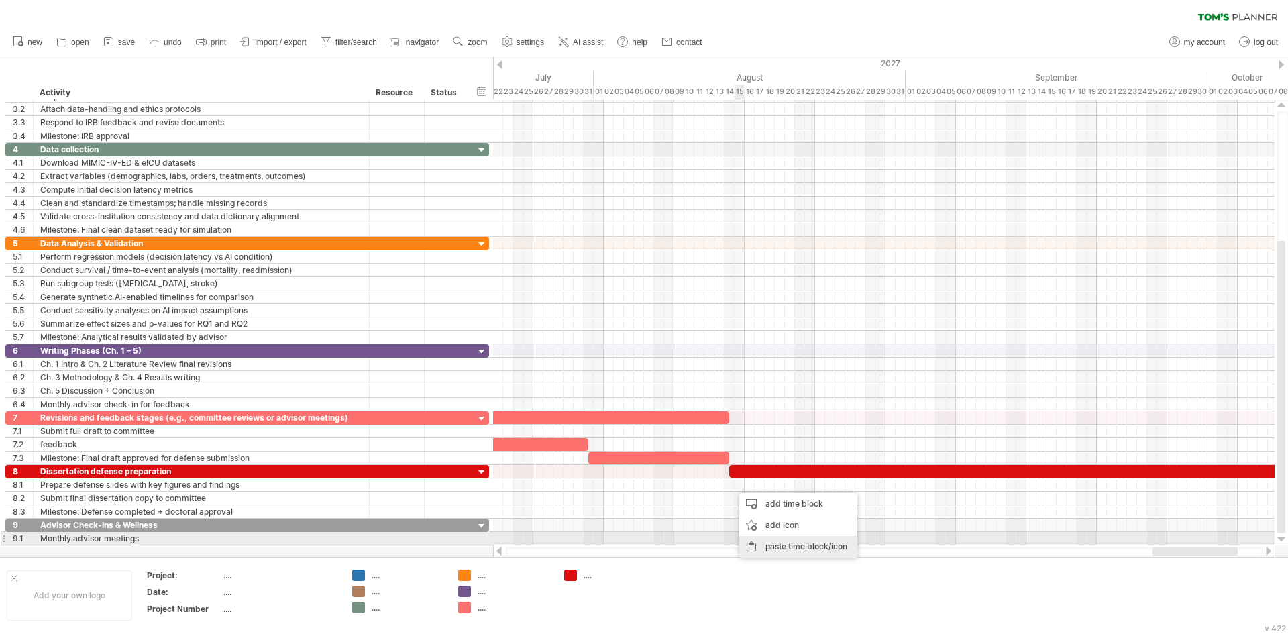
click at [771, 539] on div "paste time block/icon" at bounding box center [798, 546] width 118 height 21
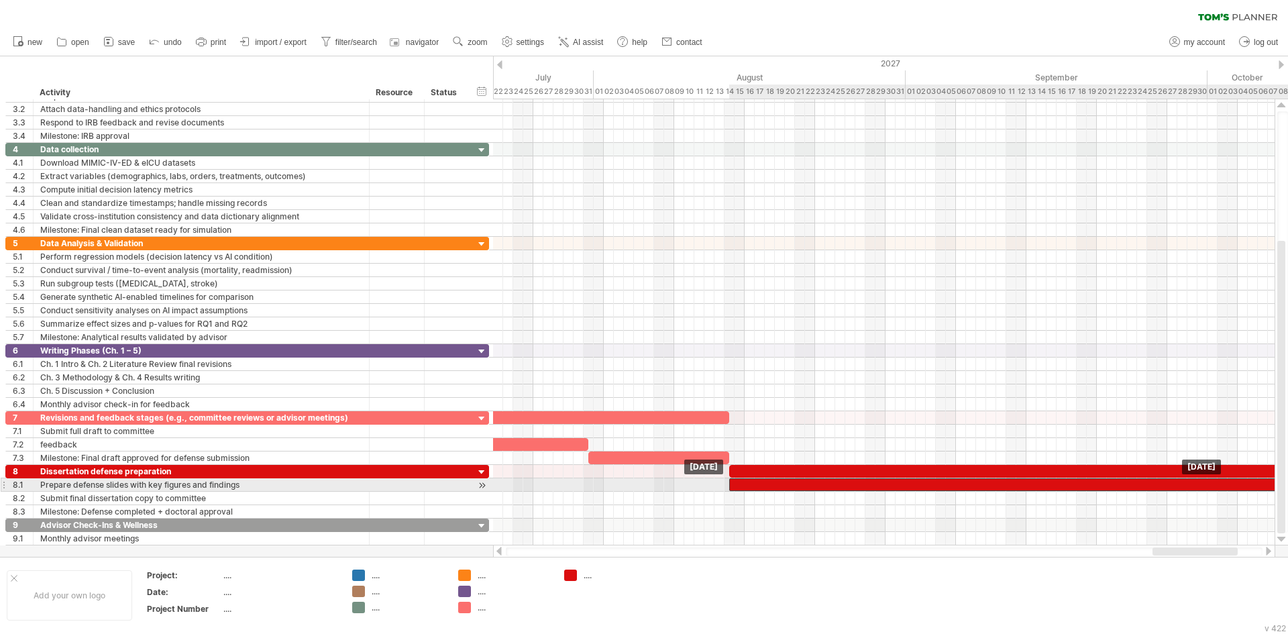
click at [749, 486] on div at bounding box center [1018, 484] width 579 height 13
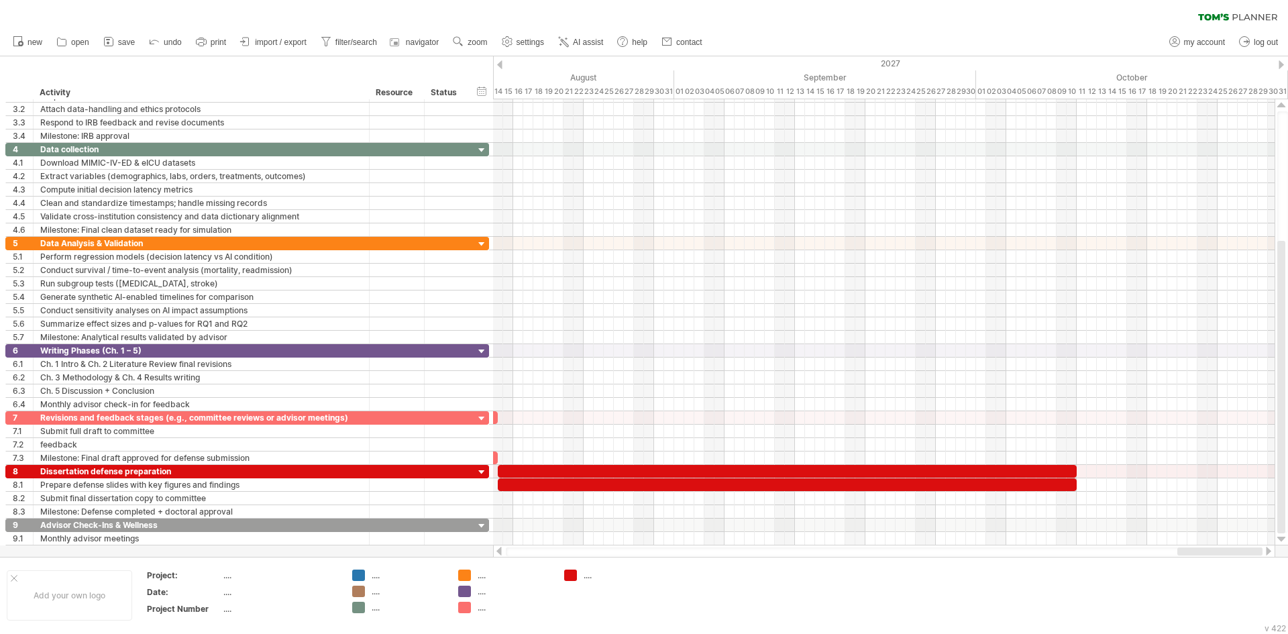
drag, startPoint x: 1165, startPoint y: 551, endPoint x: 1204, endPoint y: 551, distance: 39.6
click at [1204, 551] on div at bounding box center [1219, 551] width 85 height 8
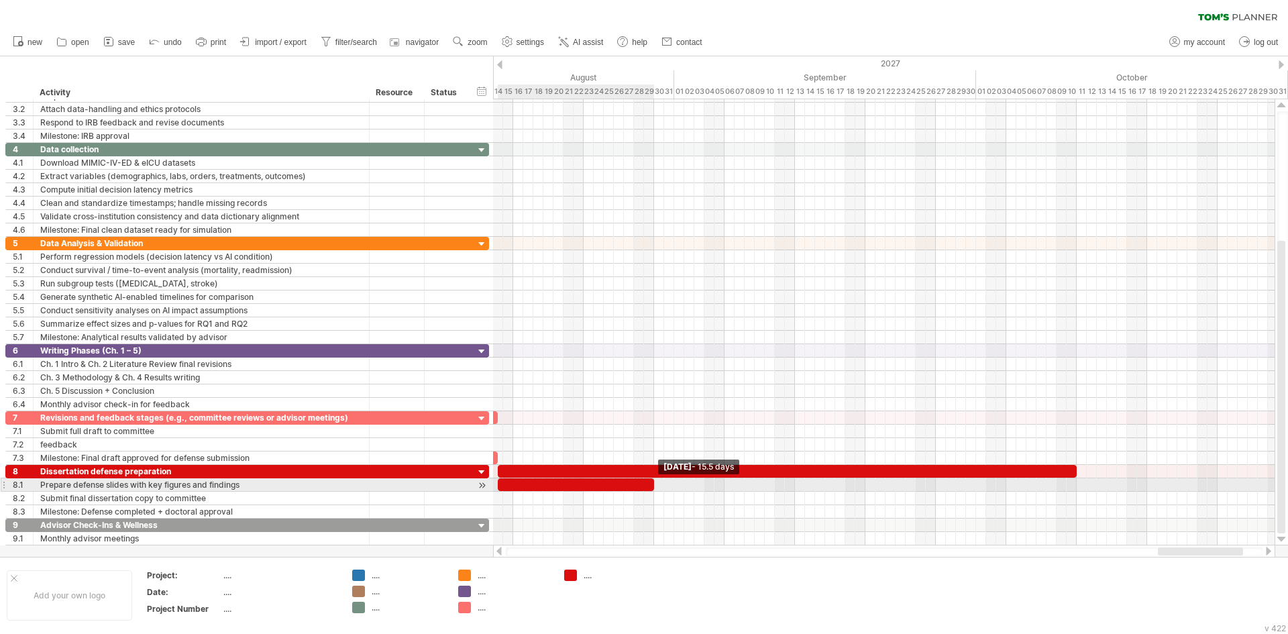
drag, startPoint x: 1075, startPoint y: 487, endPoint x: 653, endPoint y: 487, distance: 421.3
click at [653, 487] on span at bounding box center [653, 484] width 5 height 13
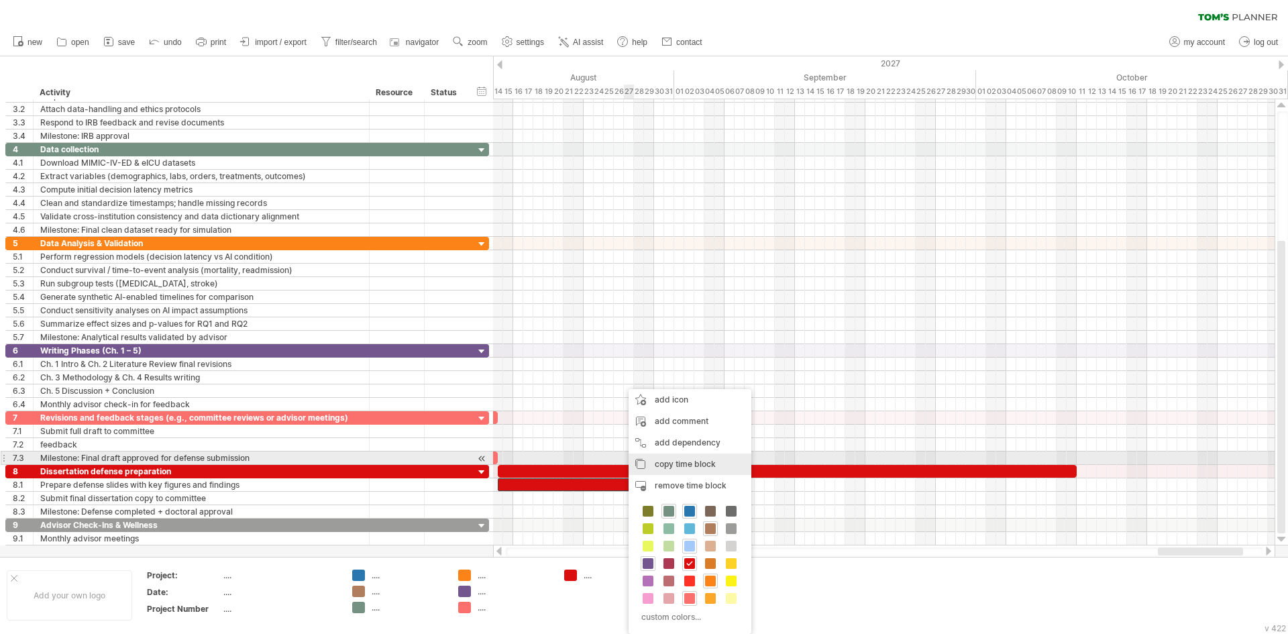
click at [676, 464] on span "copy time block" at bounding box center [685, 464] width 61 height 10
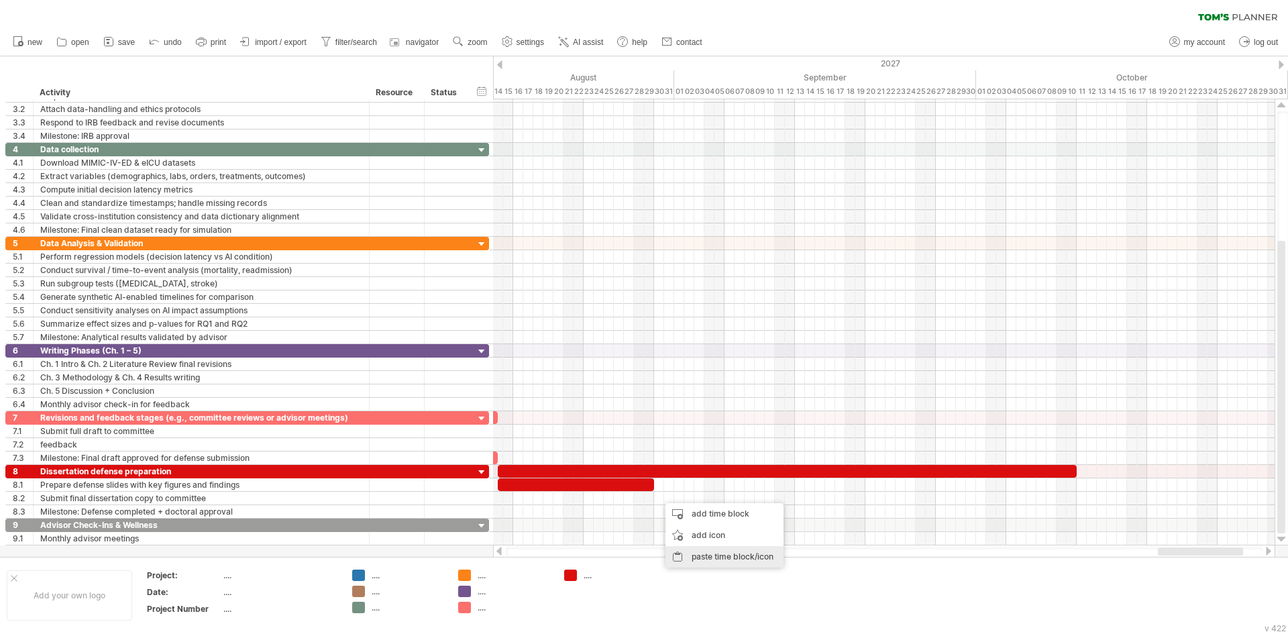
click at [693, 554] on div "paste time block/icon" at bounding box center [724, 556] width 118 height 21
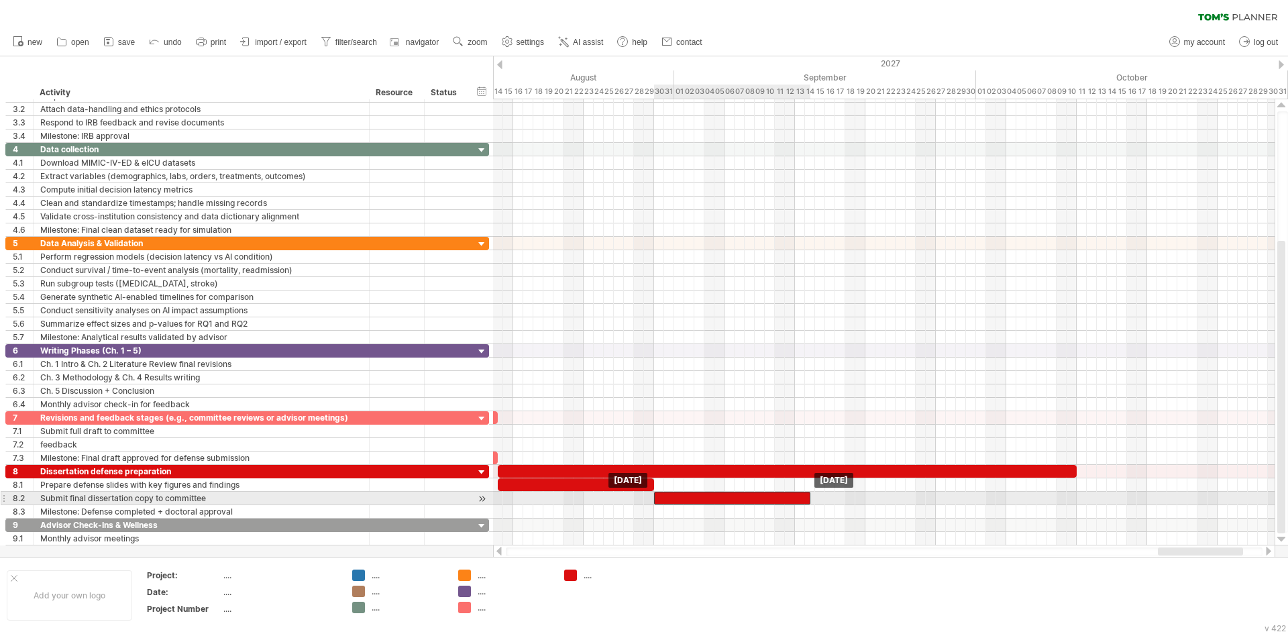
click at [677, 500] on div at bounding box center [732, 498] width 156 height 13
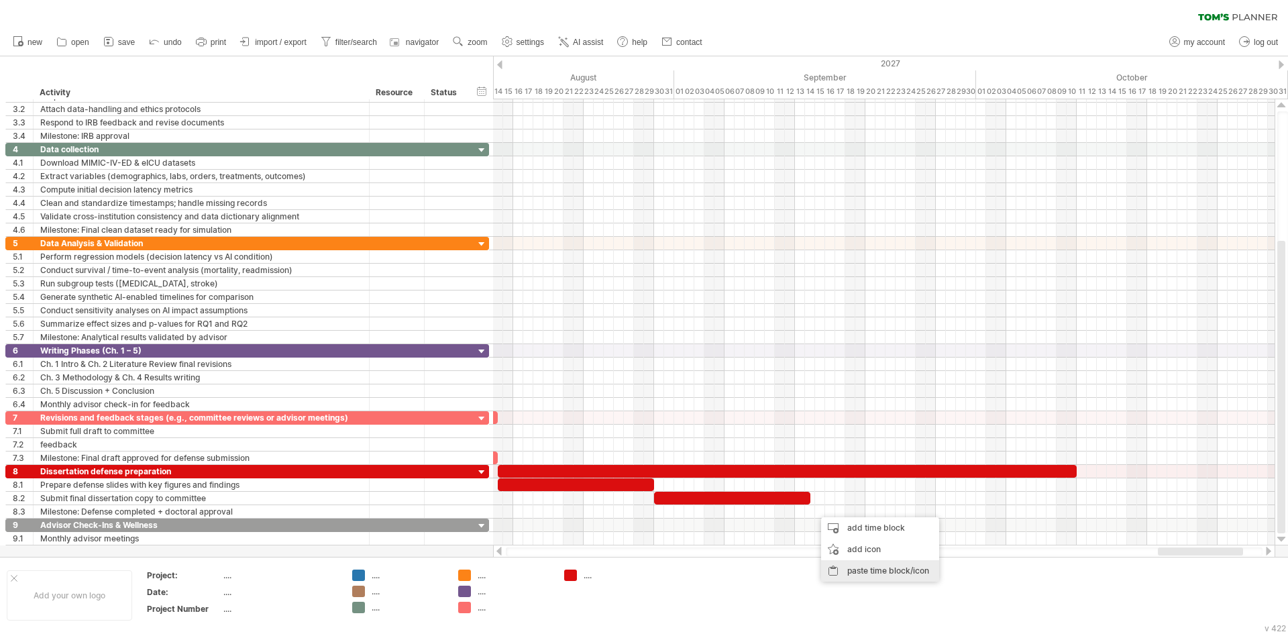
click at [864, 574] on div "paste time block/icon" at bounding box center [880, 570] width 118 height 21
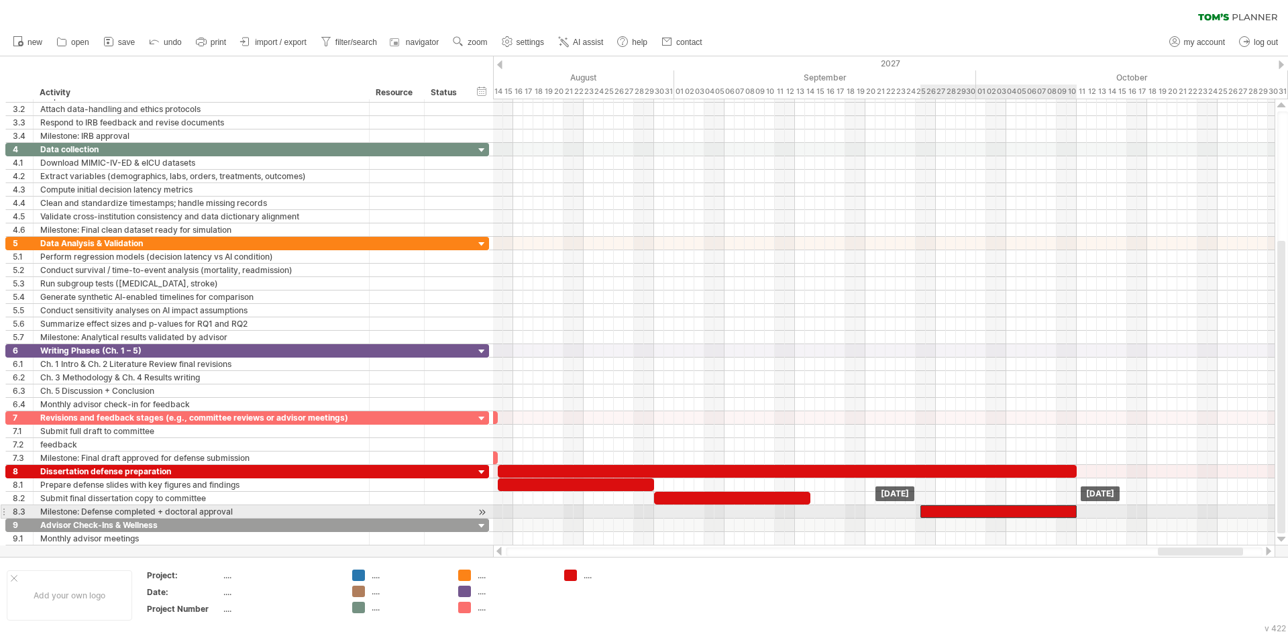
drag, startPoint x: 932, startPoint y: 513, endPoint x: 1038, endPoint y: 511, distance: 106.0
click at [1038, 511] on div at bounding box center [998, 511] width 156 height 13
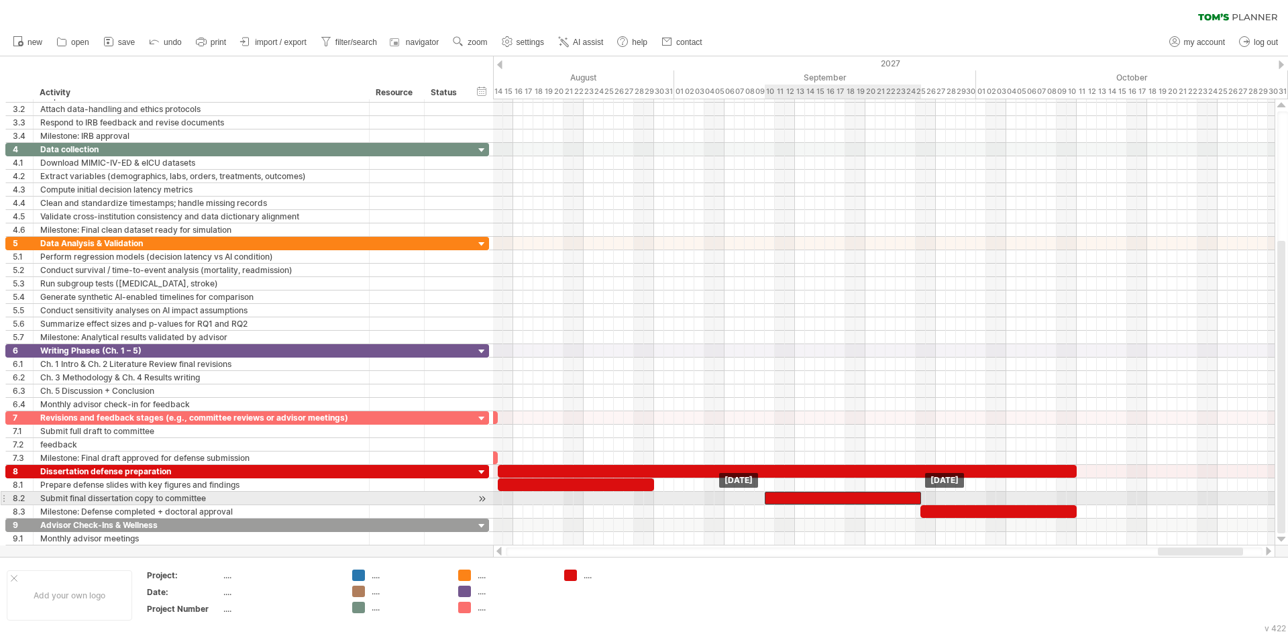
drag, startPoint x: 796, startPoint y: 498, endPoint x: 908, endPoint y: 500, distance: 112.7
click at [908, 500] on div at bounding box center [843, 498] width 156 height 13
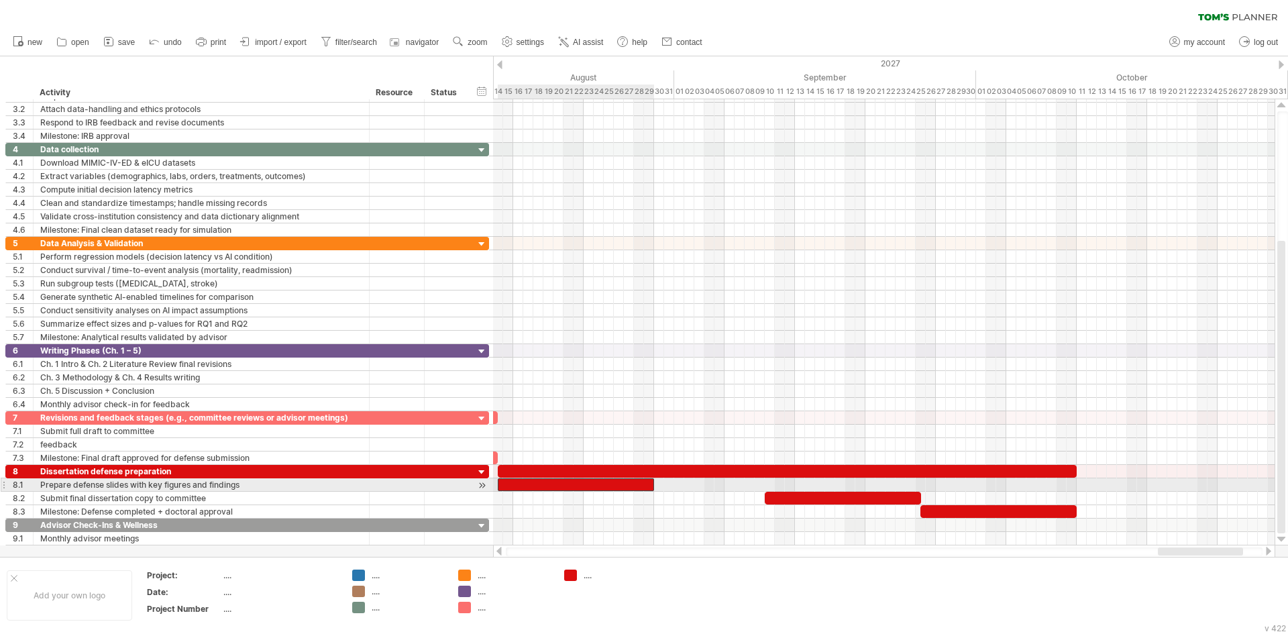
click at [650, 485] on div at bounding box center [576, 484] width 156 height 13
drag, startPoint x: 651, startPoint y: 485, endPoint x: 760, endPoint y: 489, distance: 108.7
click at [760, 489] on div at bounding box center [631, 484] width 267 height 13
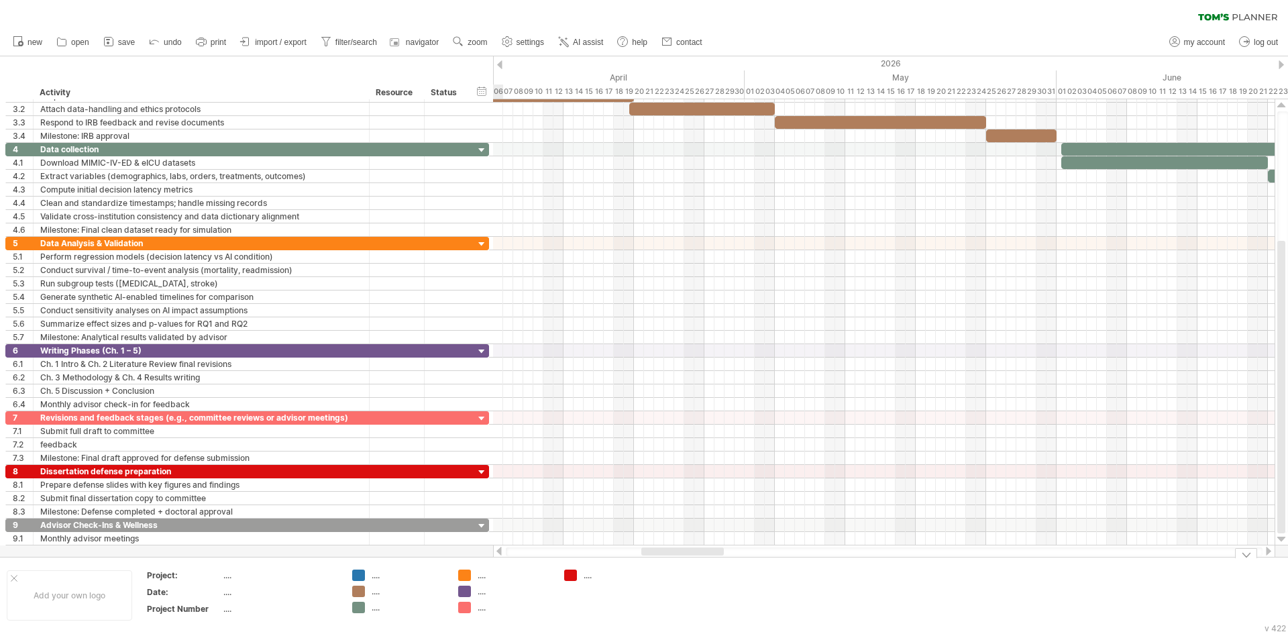
drag, startPoint x: 1170, startPoint y: 550, endPoint x: 641, endPoint y: 552, distance: 529.3
click at [646, 555] on div at bounding box center [884, 551] width 757 height 9
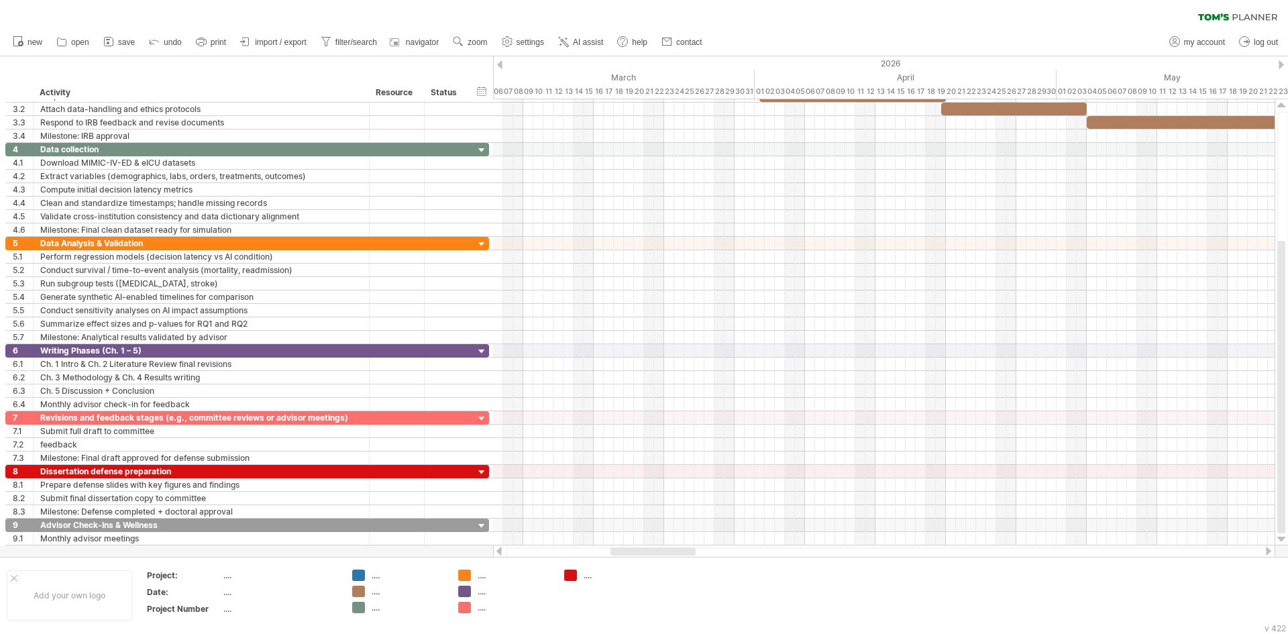
drag, startPoint x: 683, startPoint y: 551, endPoint x: 657, endPoint y: 550, distance: 26.2
click at [657, 550] on div at bounding box center [652, 551] width 85 height 8
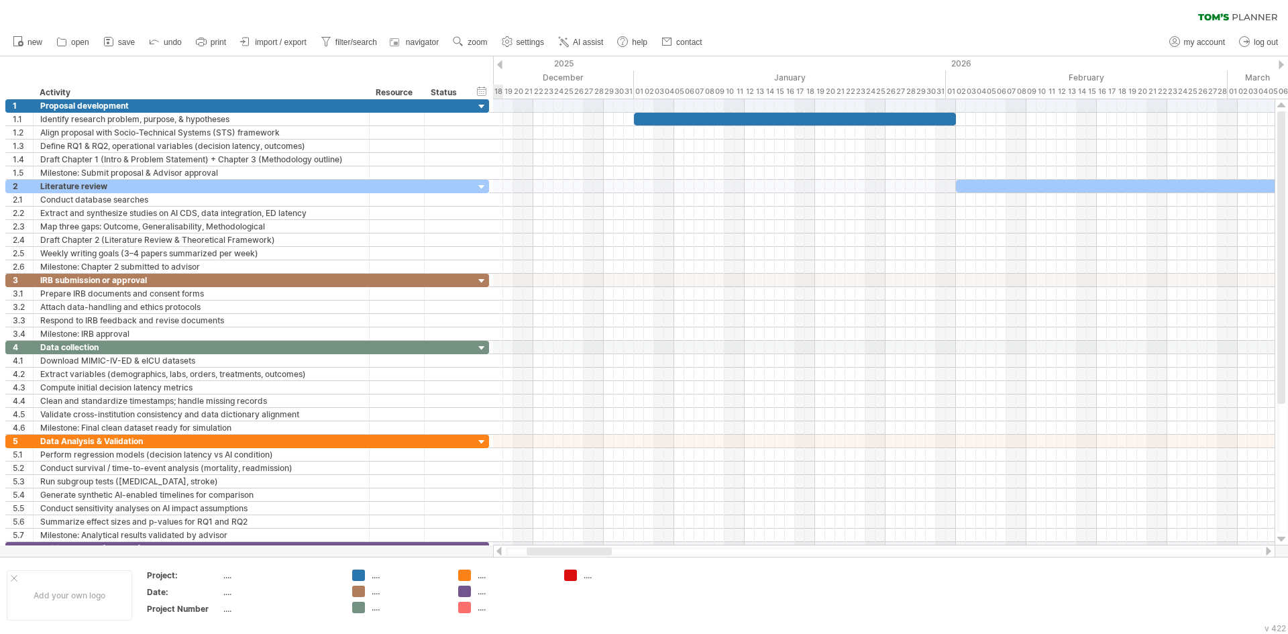
drag, startPoint x: 682, startPoint y: 553, endPoint x: 598, endPoint y: 554, distance: 83.9
click at [598, 554] on div at bounding box center [569, 551] width 85 height 8
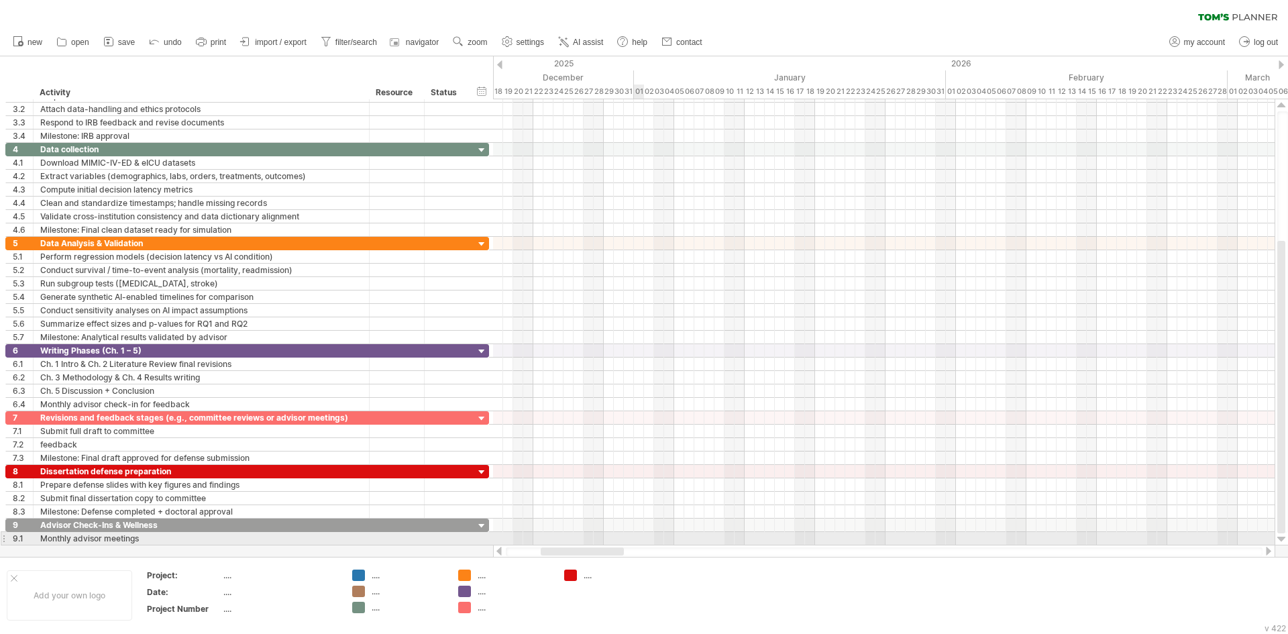
click at [643, 537] on div at bounding box center [884, 538] width 782 height 13
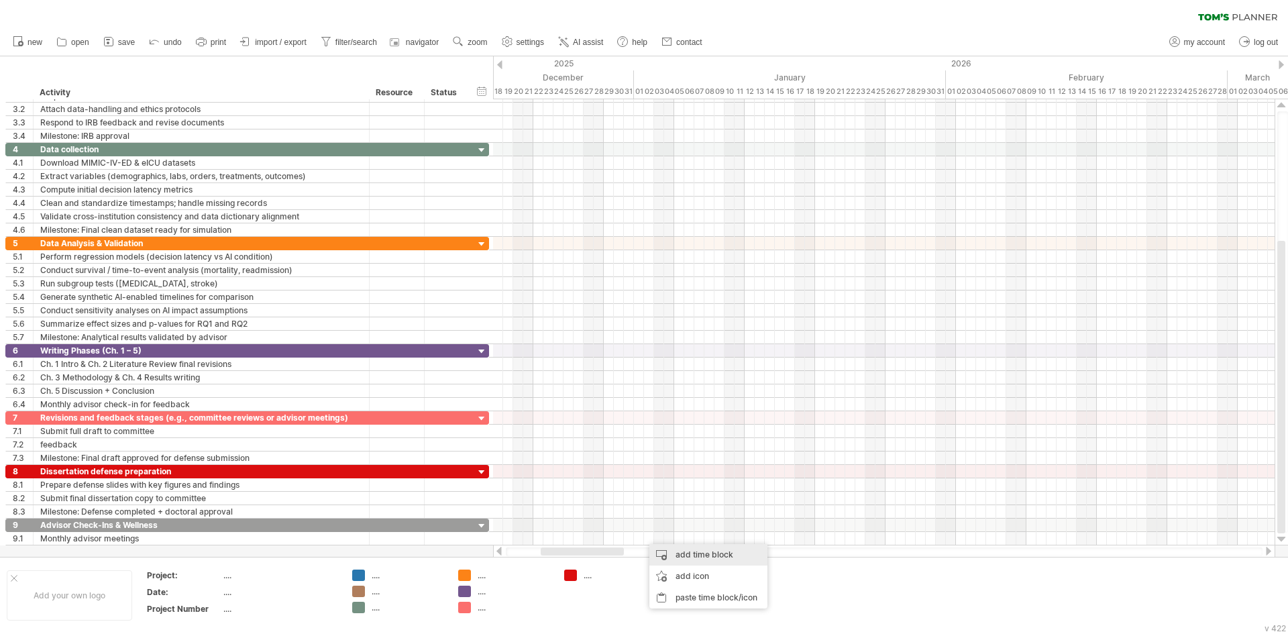
click at [673, 556] on div "add time block" at bounding box center [708, 554] width 118 height 21
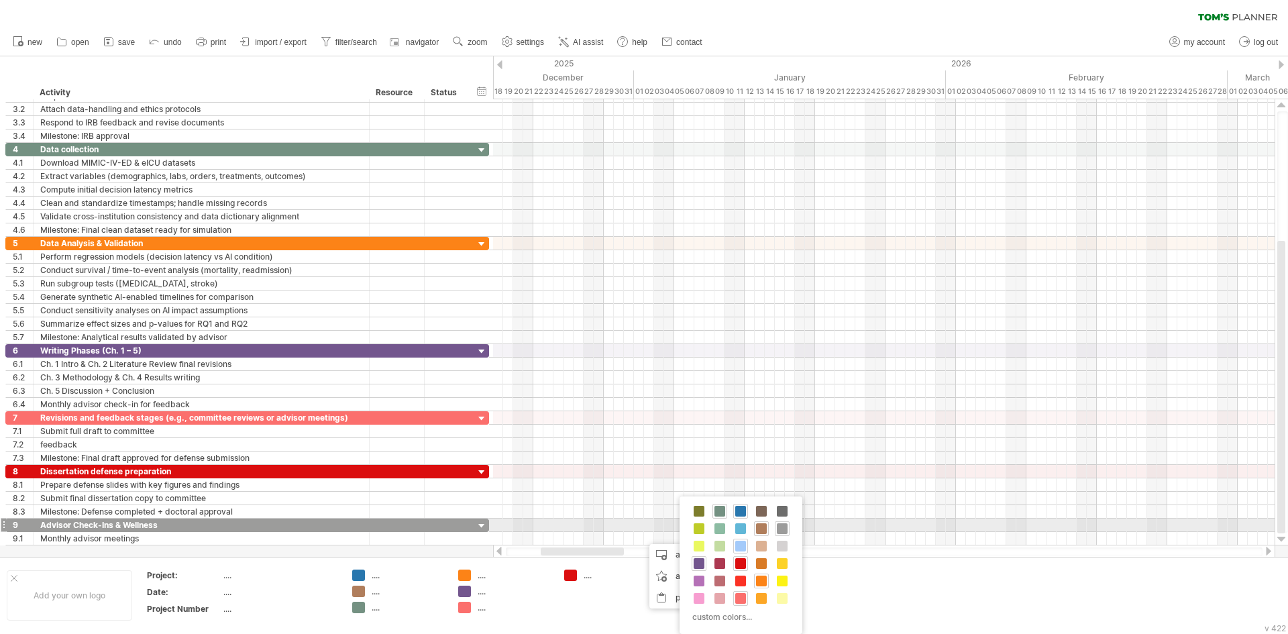
click at [784, 526] on span at bounding box center [782, 528] width 11 height 11
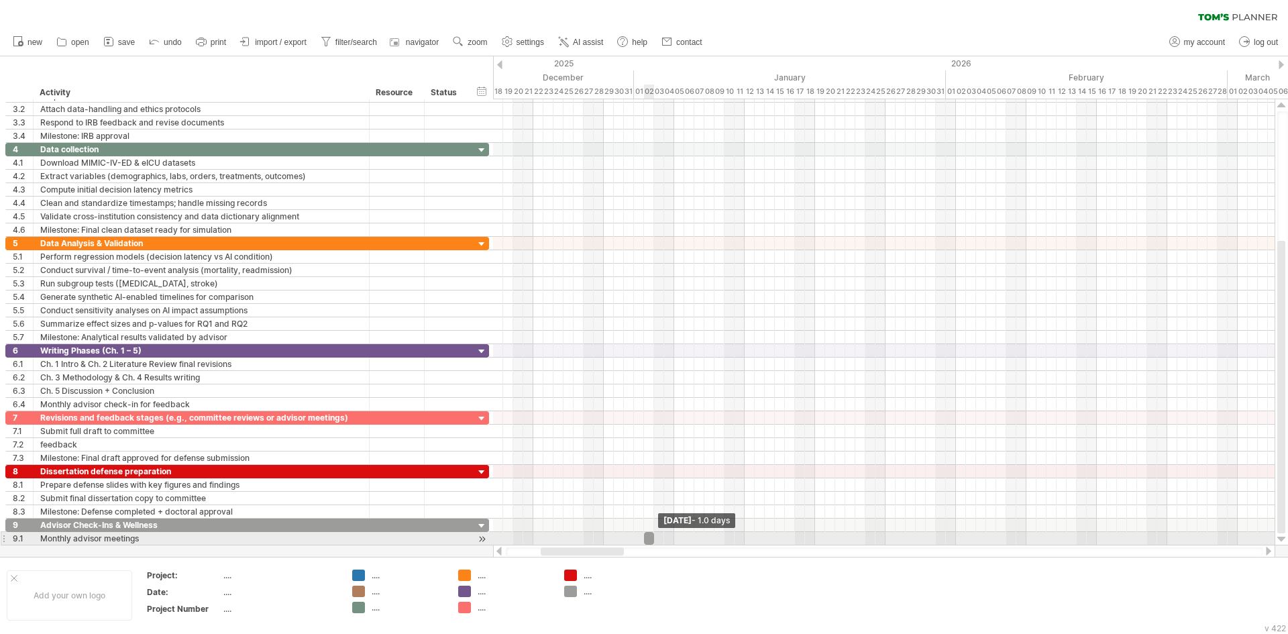
click at [653, 539] on span at bounding box center [653, 538] width 5 height 13
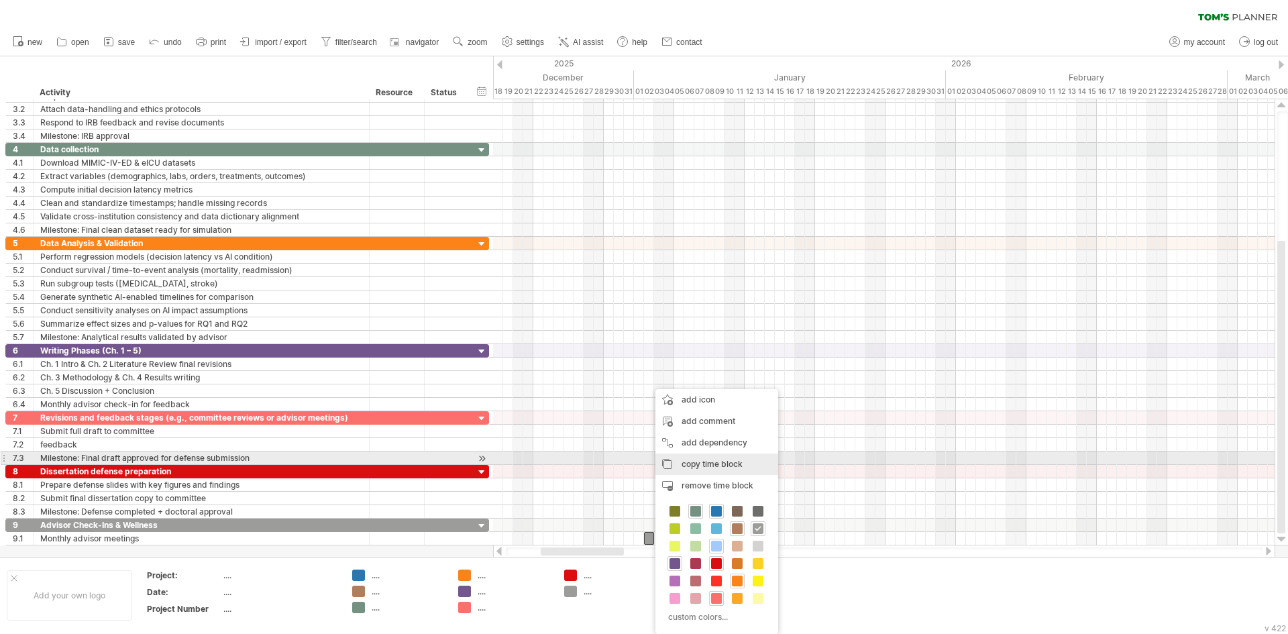
click at [721, 464] on span "copy time block" at bounding box center [712, 464] width 61 height 10
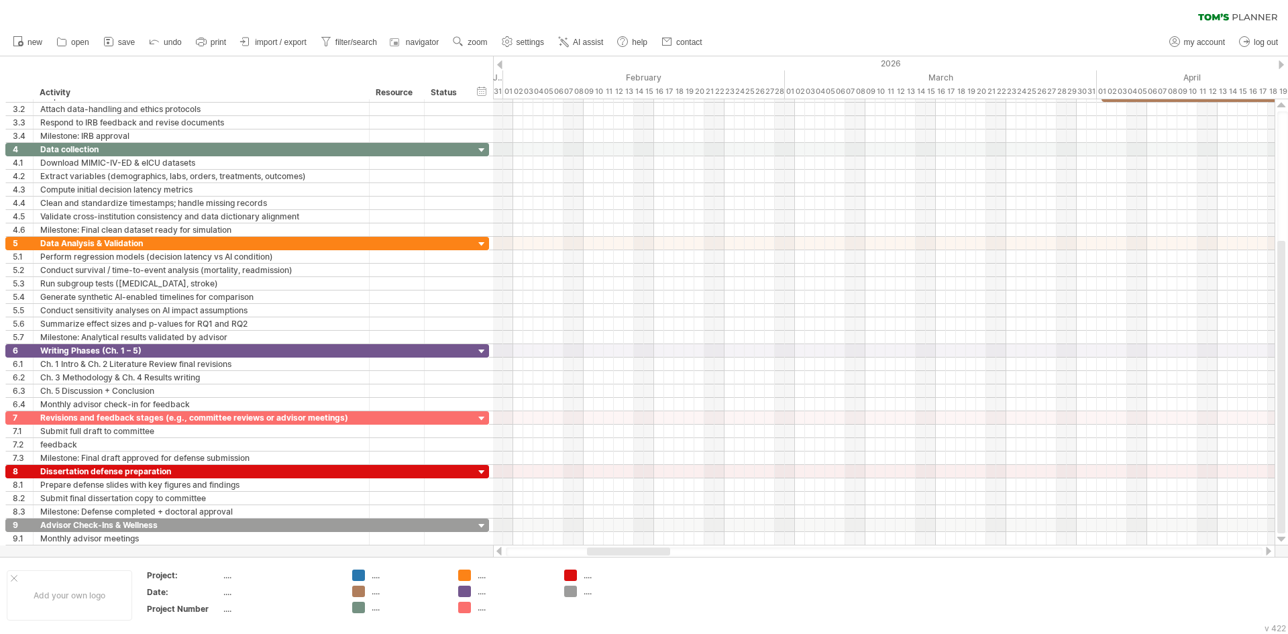
drag, startPoint x: 588, startPoint y: 549, endPoint x: 635, endPoint y: 551, distance: 46.3
click at [635, 551] on div at bounding box center [628, 551] width 83 height 8
drag, startPoint x: 584, startPoint y: 549, endPoint x: 570, endPoint y: 553, distance: 14.5
click at [570, 553] on div at bounding box center [598, 551] width 83 height 8
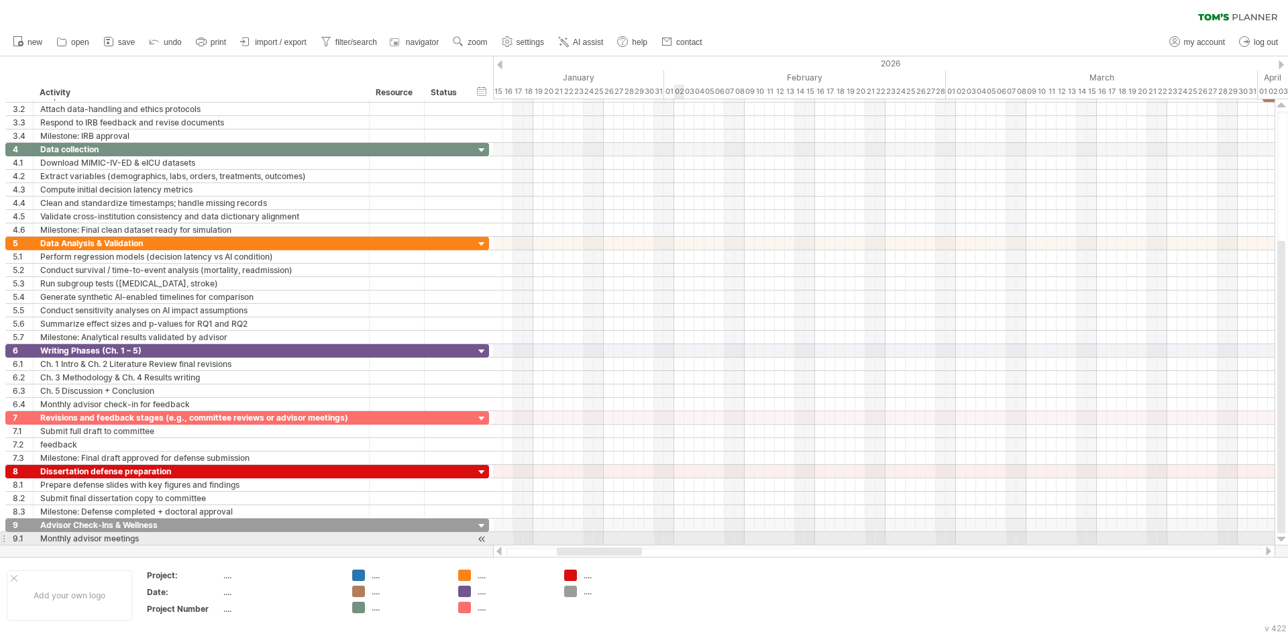
click at [678, 537] on div at bounding box center [884, 538] width 782 height 13
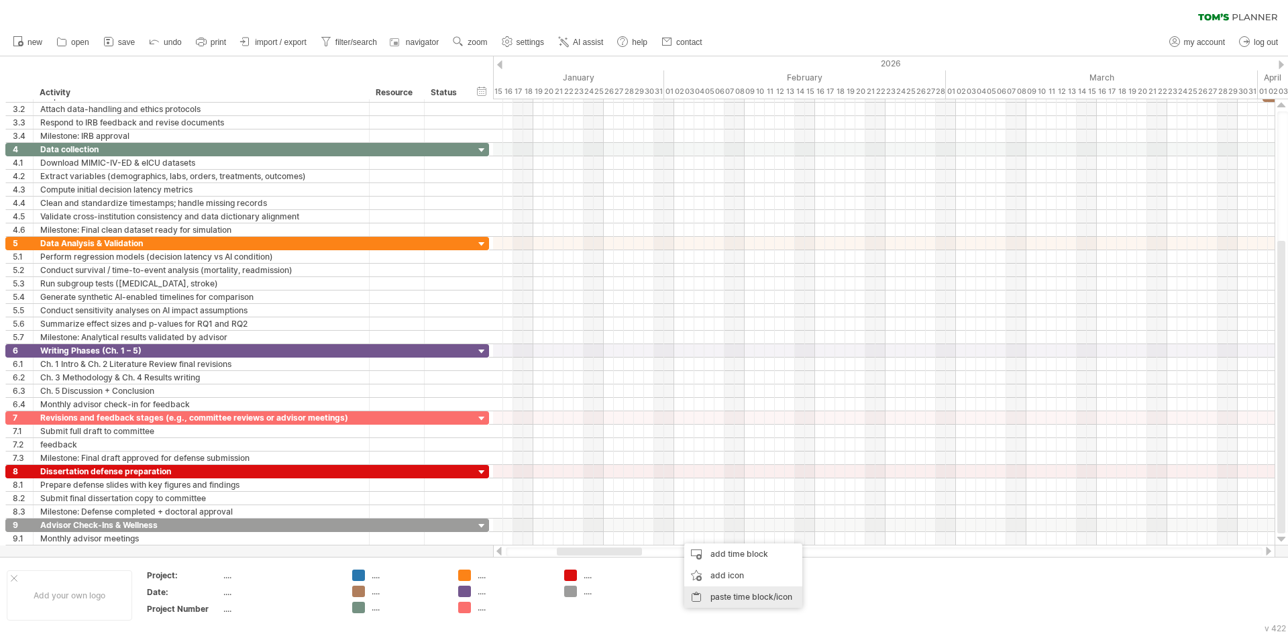
click at [712, 590] on div "paste time block/icon" at bounding box center [743, 596] width 118 height 21
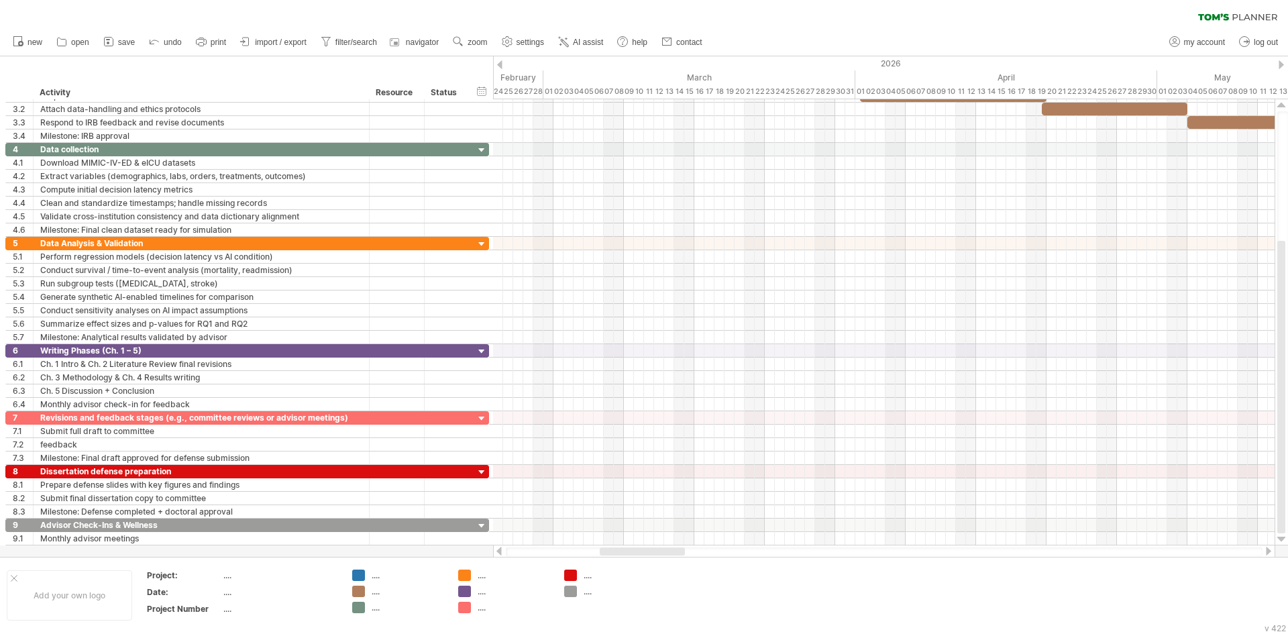
drag, startPoint x: 633, startPoint y: 553, endPoint x: 676, endPoint y: 554, distance: 43.0
click at [676, 554] on div at bounding box center [642, 551] width 85 height 8
click at [588, 594] on div "paste time block/icon" at bounding box center [615, 596] width 118 height 21
click at [902, 599] on div "paste time block/icon" at bounding box center [926, 598] width 118 height 21
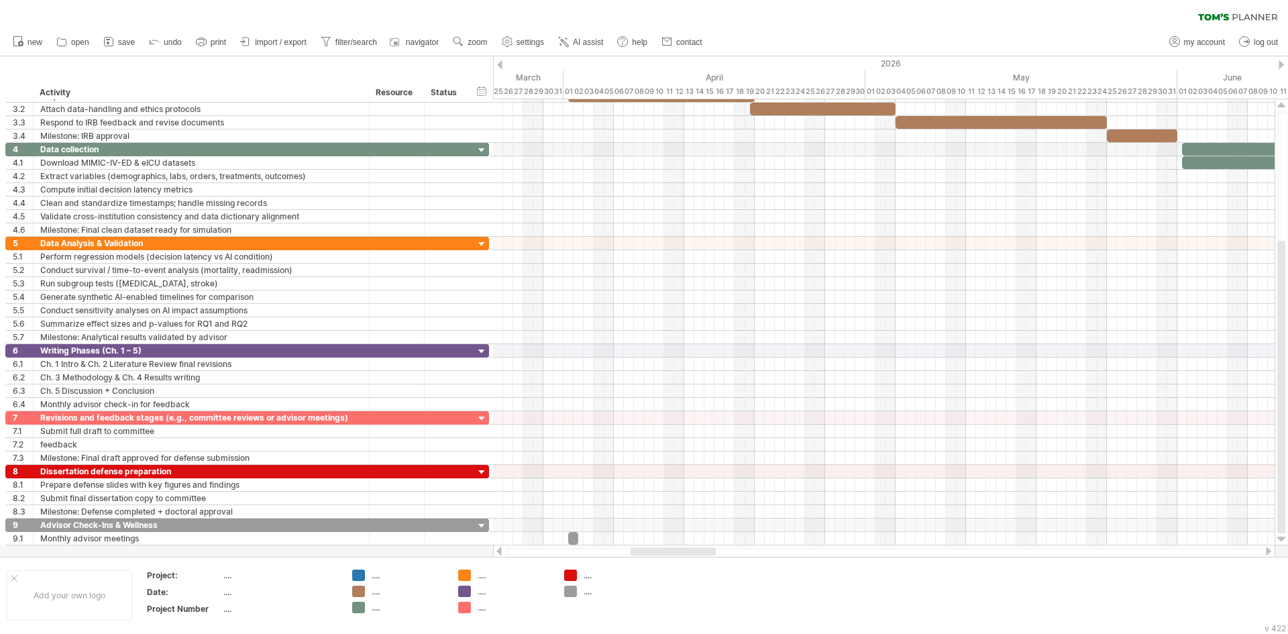
drag, startPoint x: 661, startPoint y: 549, endPoint x: 692, endPoint y: 550, distance: 30.9
click at [692, 550] on div at bounding box center [673, 551] width 85 height 8
click at [922, 601] on div "paste time block/icon" at bounding box center [947, 598] width 118 height 21
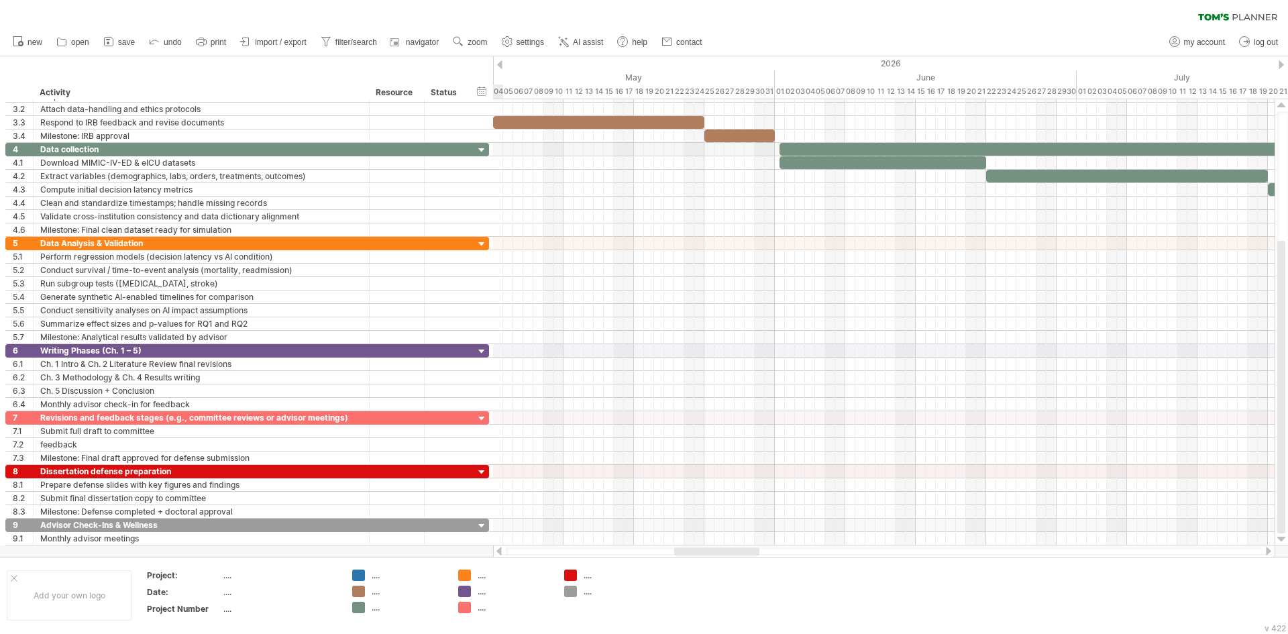
drag, startPoint x: 703, startPoint y: 551, endPoint x: 746, endPoint y: 552, distance: 42.9
click at [746, 552] on div at bounding box center [716, 551] width 85 height 8
click at [813, 591] on div "paste time block/icon" at bounding box center [843, 597] width 118 height 21
click at [1134, 602] on div "paste time block/icon" at bounding box center [1149, 598] width 118 height 21
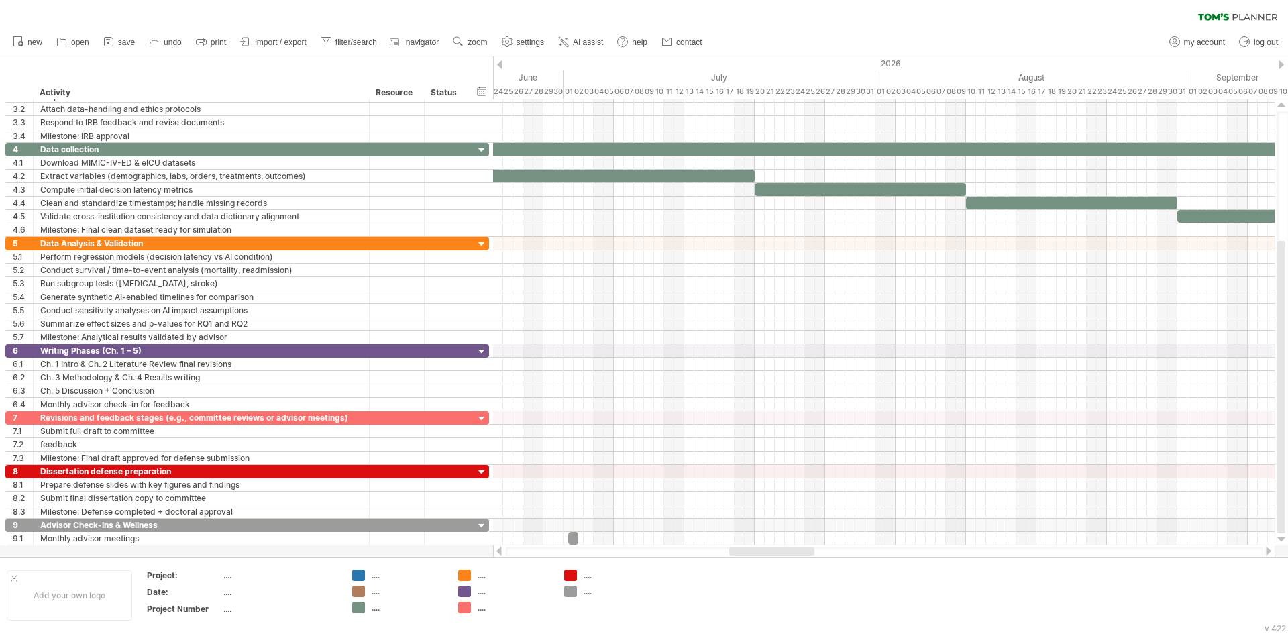
drag, startPoint x: 751, startPoint y: 551, endPoint x: 808, endPoint y: 555, distance: 56.4
click at [808, 555] on div at bounding box center [771, 551] width 85 height 8
click at [908, 591] on div "paste time block/icon" at bounding box center [935, 594] width 118 height 21
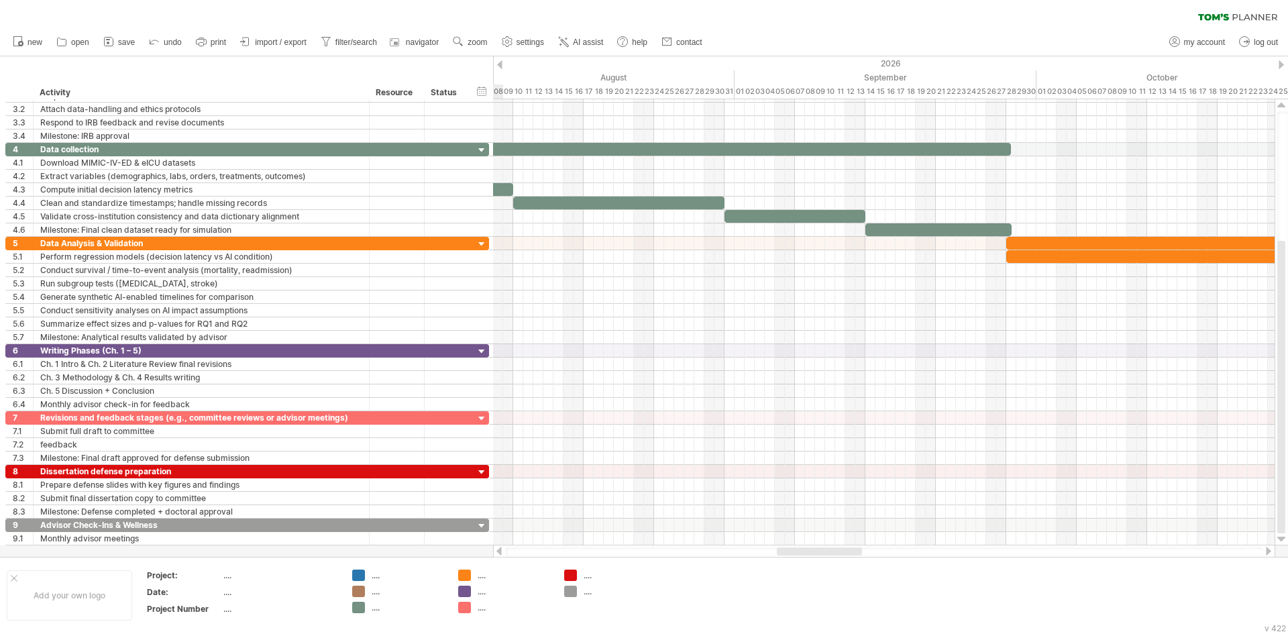
drag, startPoint x: 796, startPoint y: 549, endPoint x: 844, endPoint y: 550, distance: 47.6
click at [844, 550] on div at bounding box center [819, 551] width 85 height 8
click at [784, 588] on div "paste time block/icon" at bounding box center [804, 594] width 118 height 21
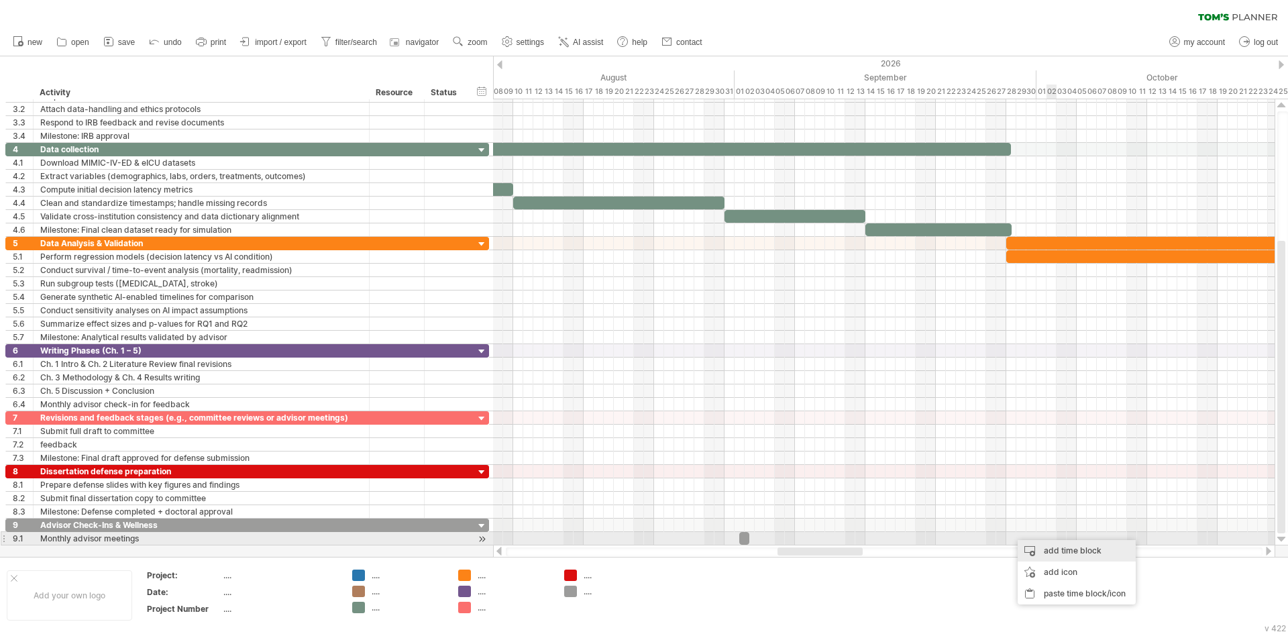
click at [1028, 541] on div "add time block" at bounding box center [1077, 550] width 118 height 21
click at [1026, 538] on div at bounding box center [884, 538] width 782 height 13
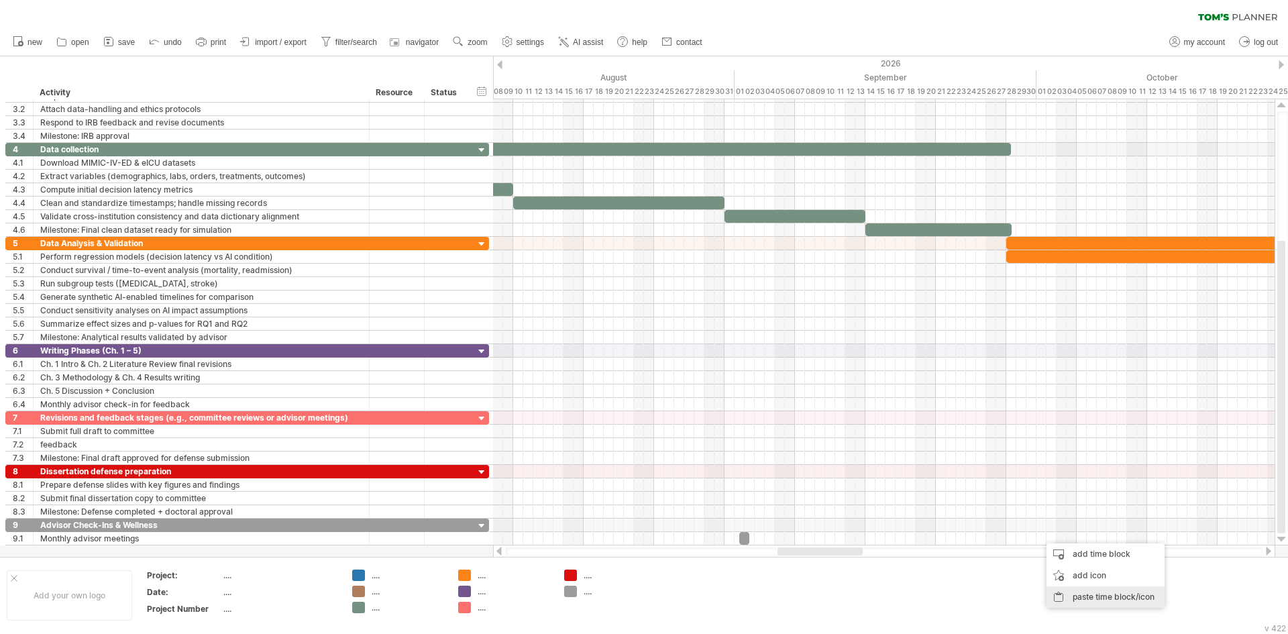
click at [1067, 591] on div "paste time block/icon" at bounding box center [1105, 596] width 118 height 21
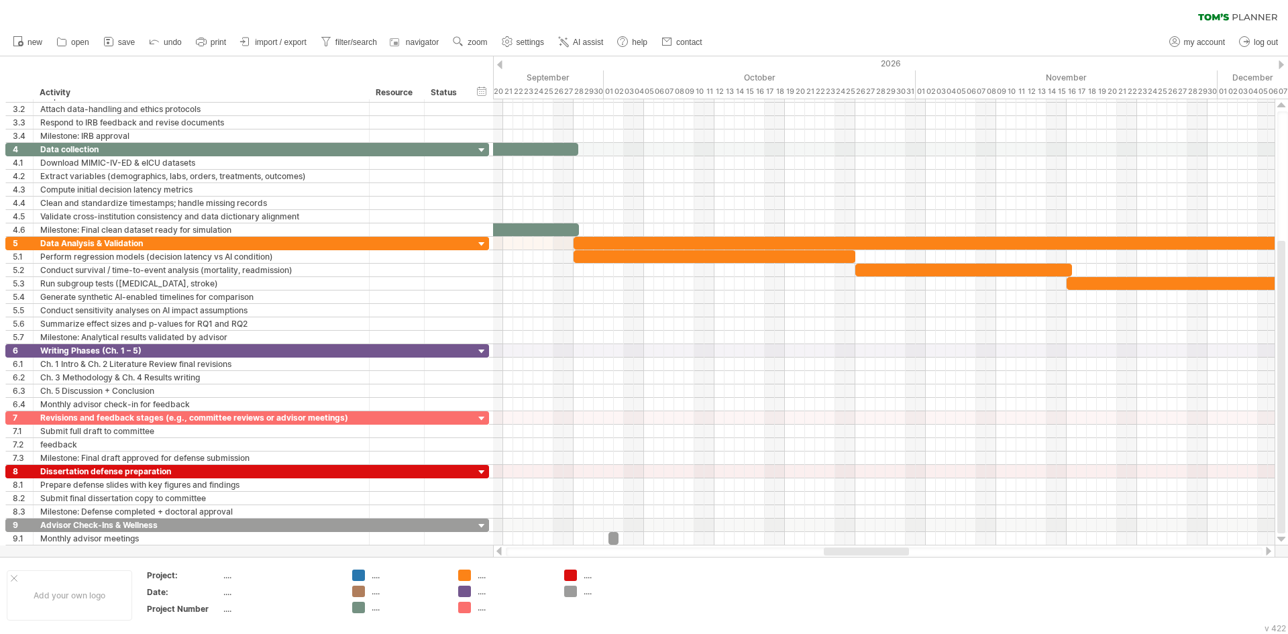
drag, startPoint x: 820, startPoint y: 549, endPoint x: 866, endPoint y: 553, distance: 46.5
click at [866, 553] on div at bounding box center [866, 551] width 85 height 8
click at [961, 601] on div "paste time block/icon" at bounding box center [984, 600] width 118 height 21
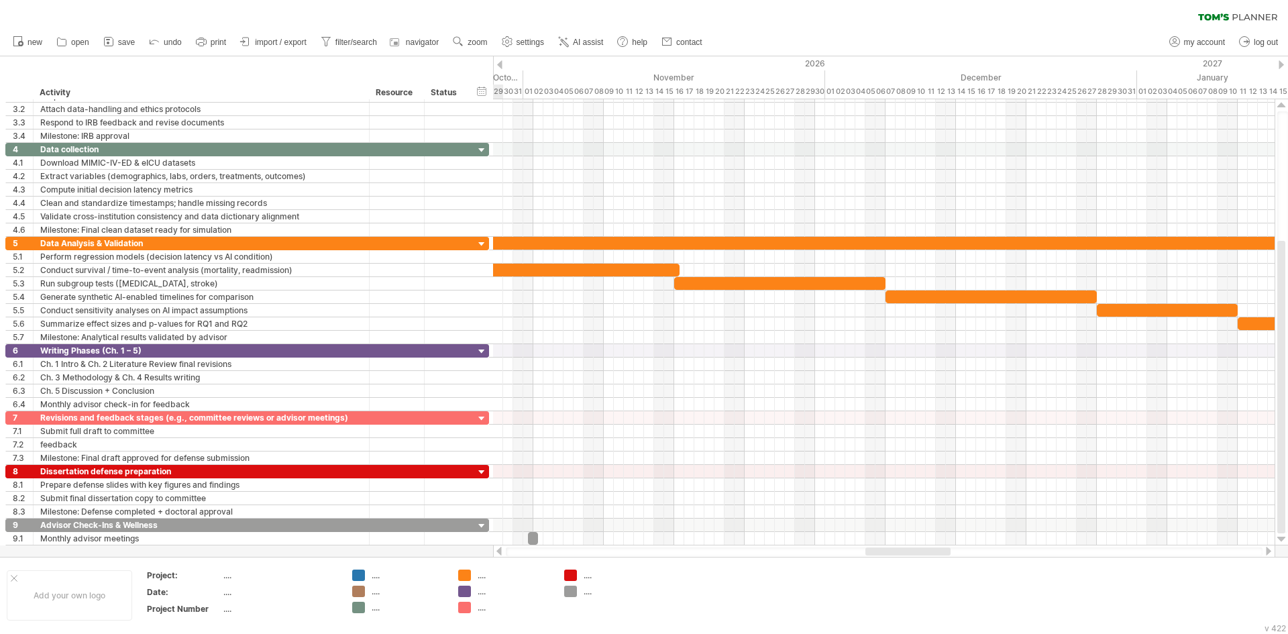
drag, startPoint x: 893, startPoint y: 554, endPoint x: 934, endPoint y: 554, distance: 41.6
click at [934, 554] on div at bounding box center [907, 551] width 85 height 8
click at [877, 587] on div "paste time block/icon" at bounding box center [900, 592] width 118 height 21
click at [1179, 596] on div "paste time block/icon" at bounding box center [1207, 596] width 118 height 21
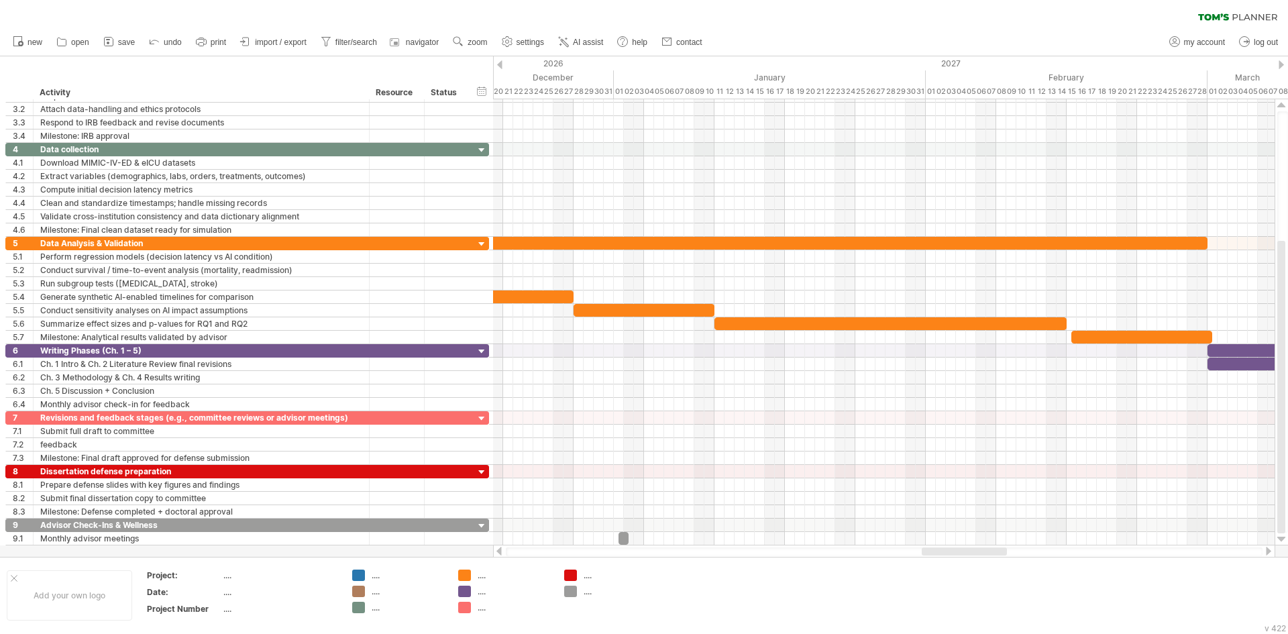
drag, startPoint x: 926, startPoint y: 550, endPoint x: 982, endPoint y: 551, distance: 55.7
click at [982, 551] on div at bounding box center [964, 551] width 85 height 8
click at [973, 590] on div "paste time block/icon" at bounding box center [995, 595] width 118 height 21
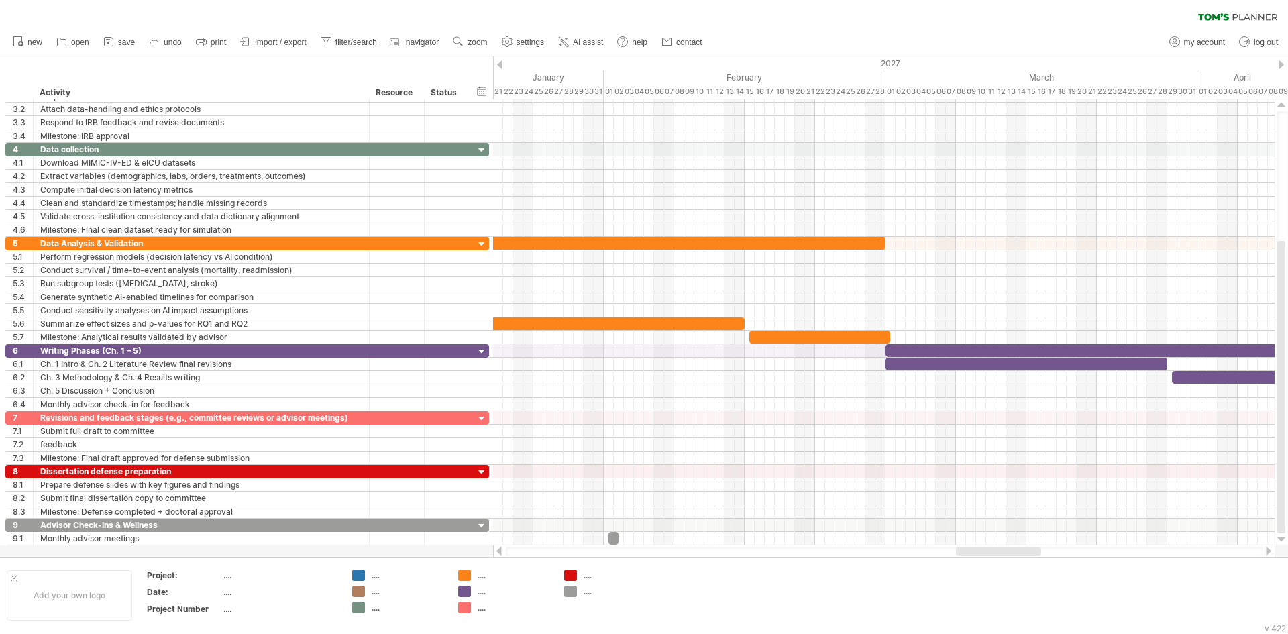
drag, startPoint x: 943, startPoint y: 551, endPoint x: 977, endPoint y: 551, distance: 34.2
click at [977, 551] on div at bounding box center [998, 551] width 85 height 8
click at [932, 590] on div "paste time block/icon" at bounding box center [957, 597] width 118 height 21
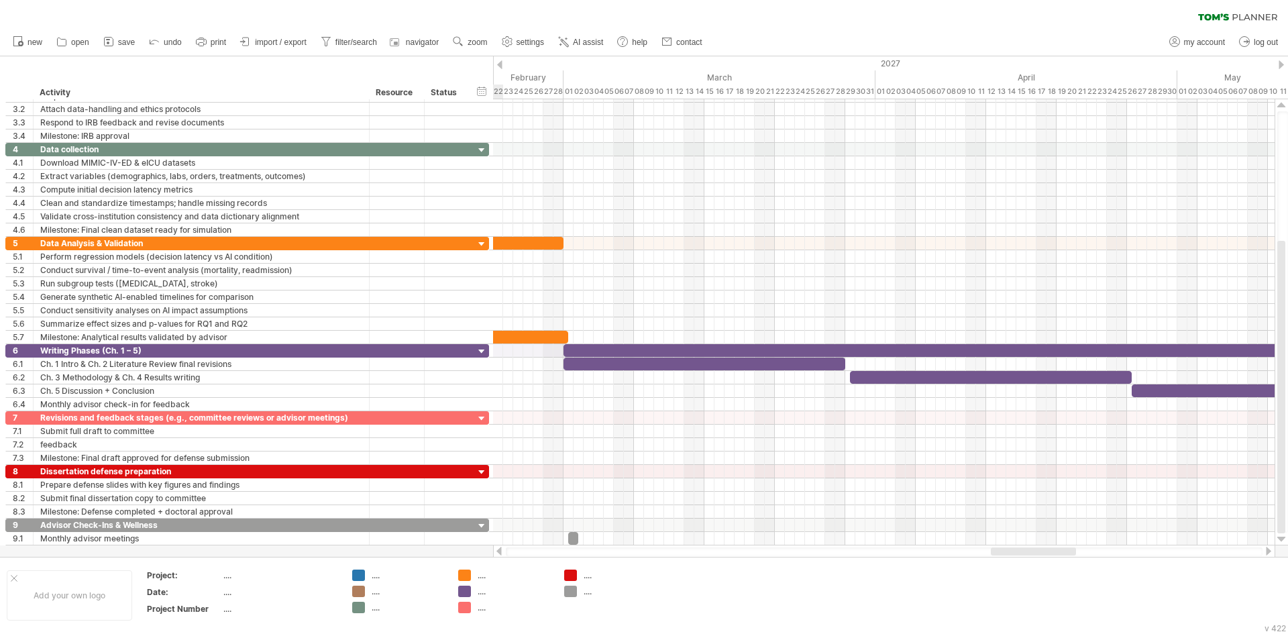
drag, startPoint x: 1010, startPoint y: 550, endPoint x: 1044, endPoint y: 550, distance: 34.9
click at [1044, 550] on div at bounding box center [1033, 551] width 85 height 8
click at [935, 593] on div "paste time block/icon" at bounding box center [950, 599] width 118 height 21
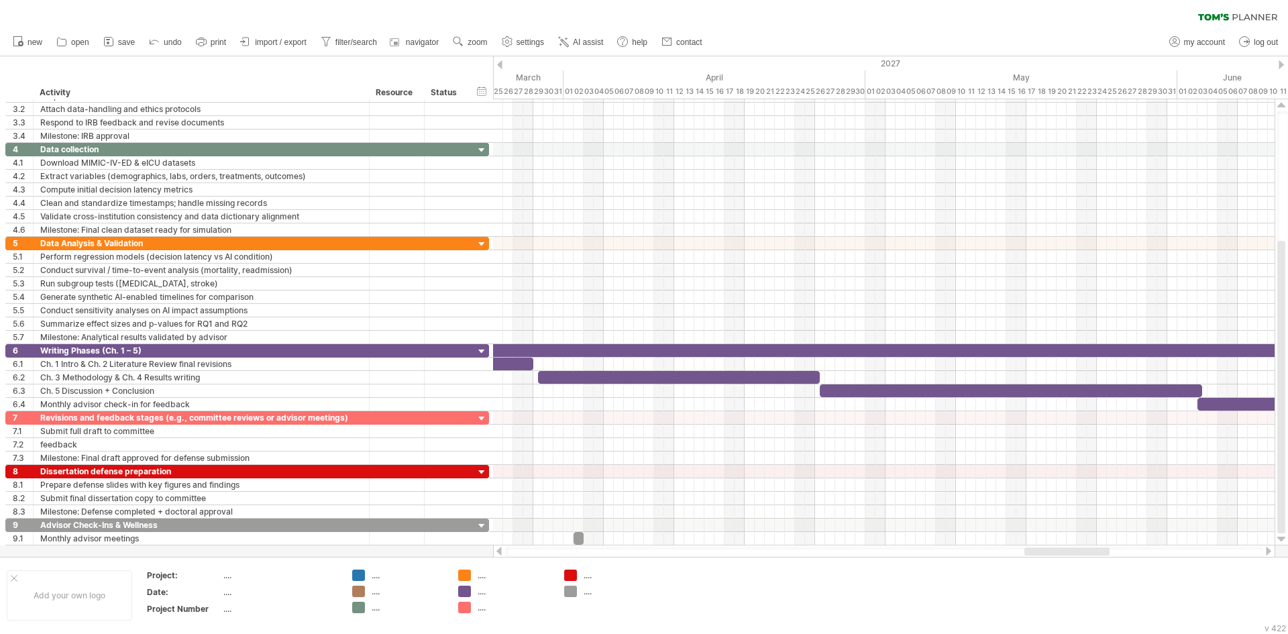
drag, startPoint x: 1035, startPoint y: 555, endPoint x: 993, endPoint y: 551, distance: 42.5
click at [1065, 555] on div at bounding box center [1066, 551] width 85 height 8
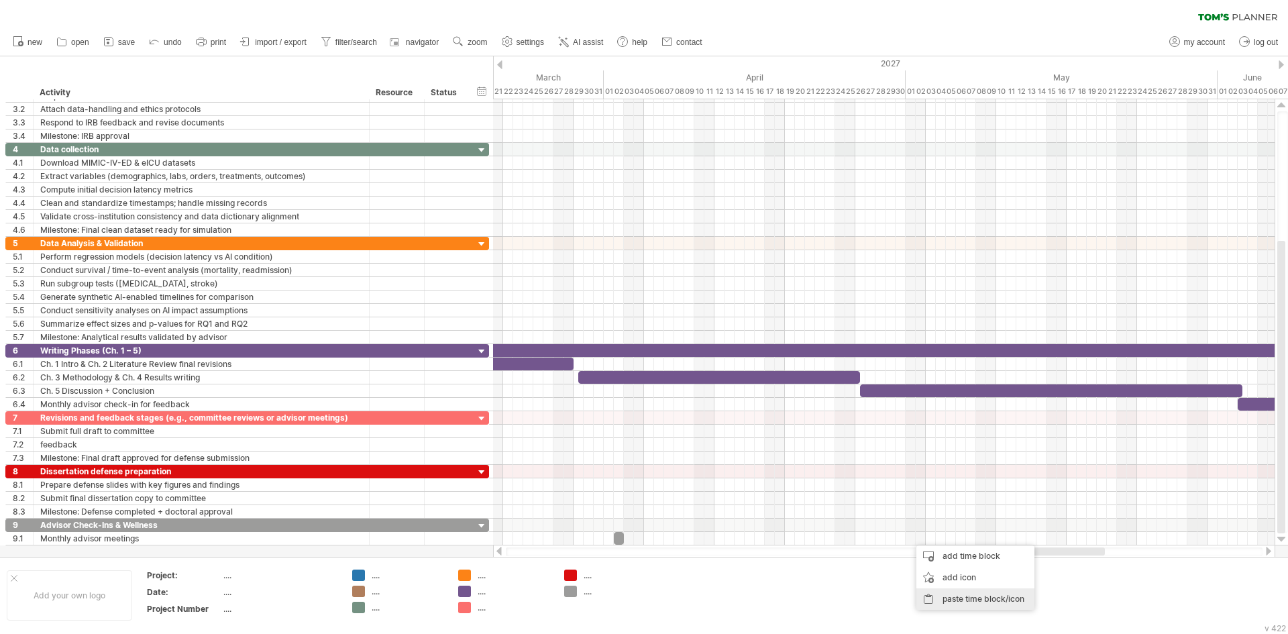
click at [941, 590] on div "paste time block/icon" at bounding box center [975, 598] width 118 height 21
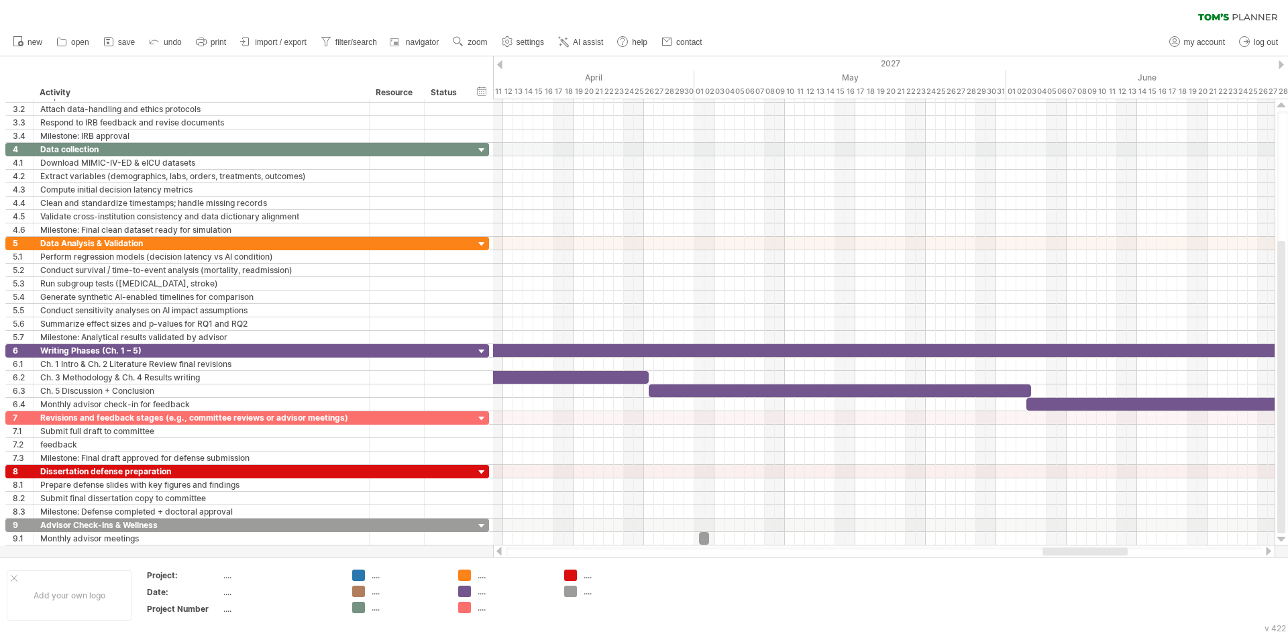
drag, startPoint x: 1049, startPoint y: 551, endPoint x: 1071, endPoint y: 551, distance: 22.8
click at [1071, 551] on div at bounding box center [1084, 551] width 85 height 8
click at [1050, 594] on div "paste time block/icon" at bounding box center [1083, 600] width 118 height 21
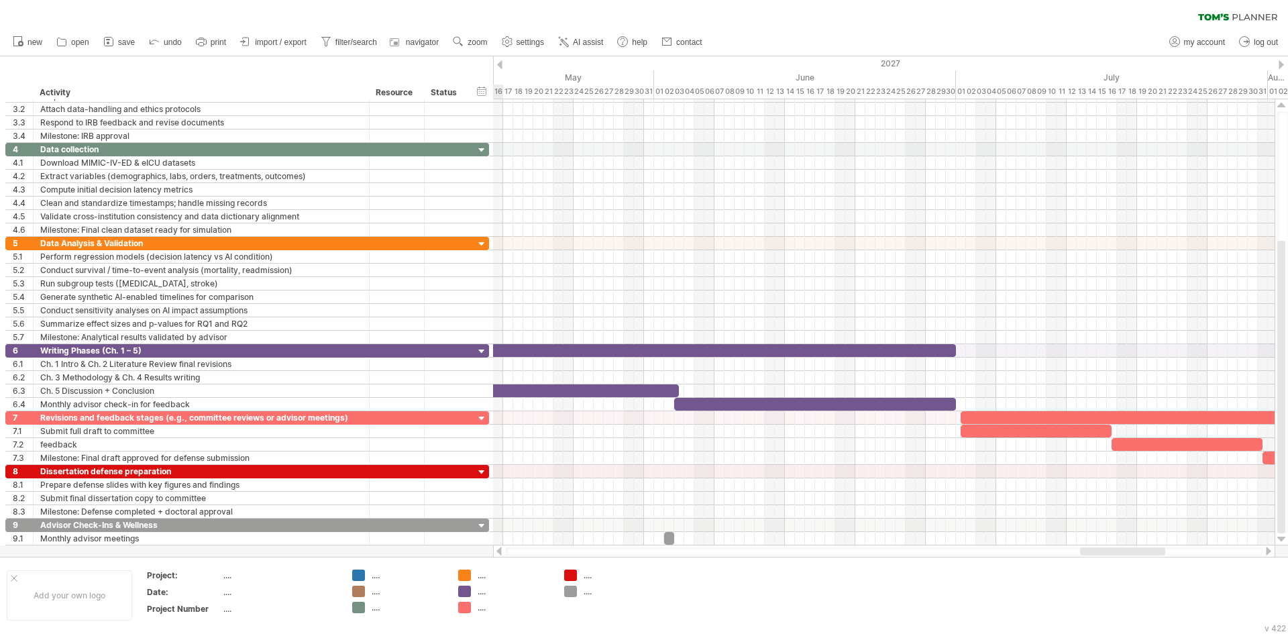
drag, startPoint x: 1074, startPoint y: 550, endPoint x: 1112, endPoint y: 551, distance: 37.6
click at [1112, 551] on div at bounding box center [1122, 551] width 85 height 8
click at [1010, 597] on div "paste time block/icon" at bounding box center [1036, 598] width 118 height 21
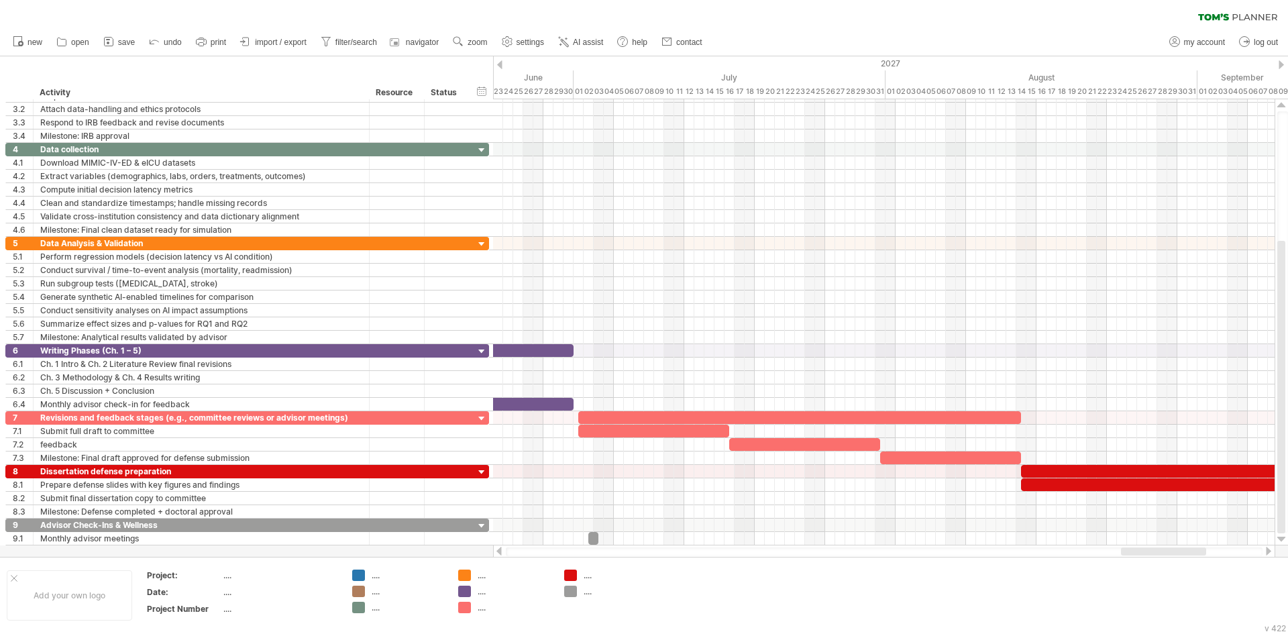
drag, startPoint x: 1117, startPoint y: 551, endPoint x: 1158, endPoint y: 551, distance: 40.9
click at [1158, 551] on div at bounding box center [1163, 551] width 85 height 8
click at [1065, 593] on div "paste time block/icon" at bounding box center [1088, 600] width 118 height 21
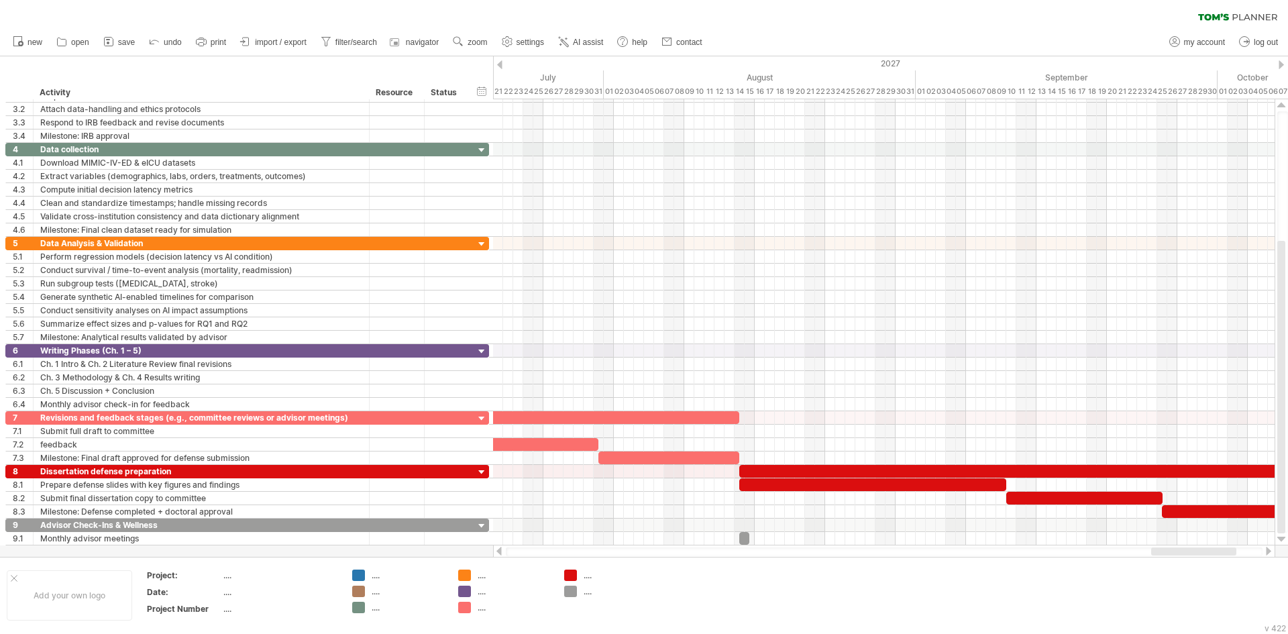
drag, startPoint x: 1137, startPoint y: 552, endPoint x: 1165, endPoint y: 552, distance: 27.5
click at [1165, 552] on div at bounding box center [1193, 551] width 85 height 8
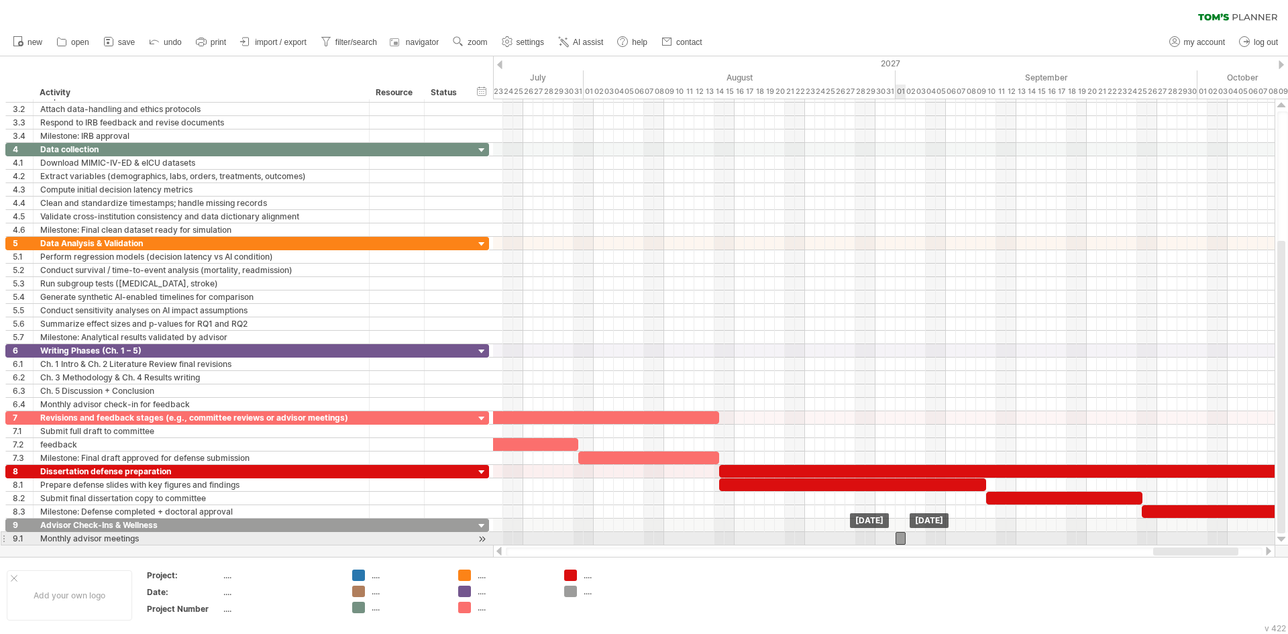
drag, startPoint x: 722, startPoint y: 539, endPoint x: 899, endPoint y: 541, distance: 176.4
click at [899, 541] on div at bounding box center [901, 538] width 10 height 13
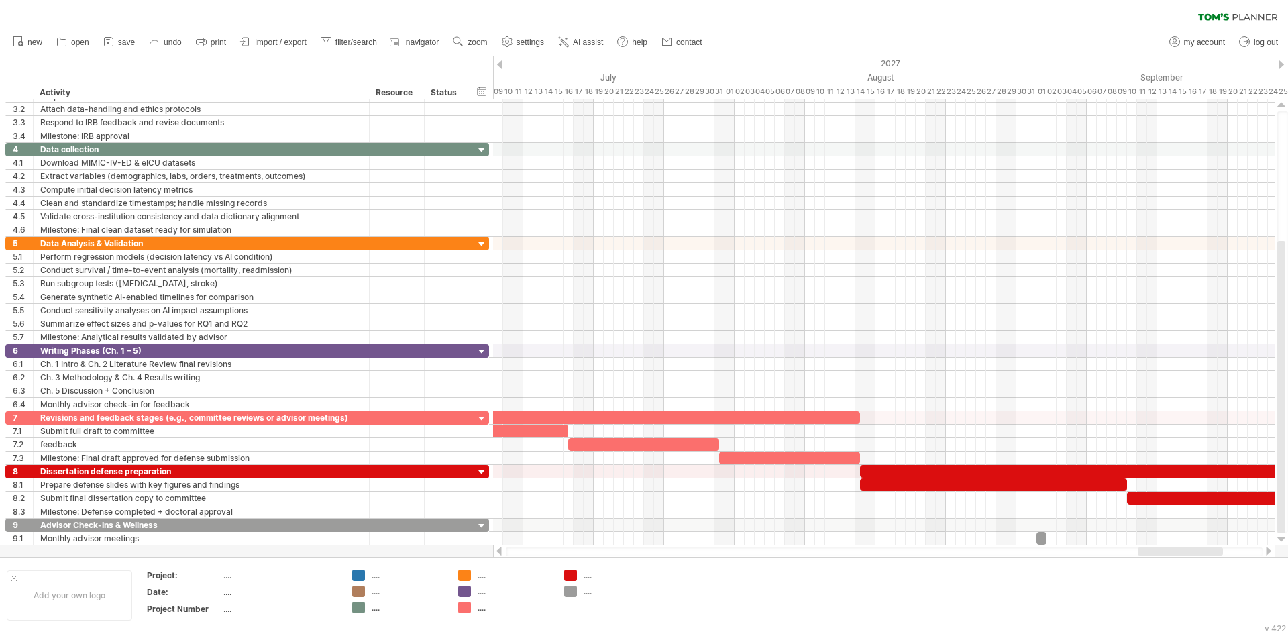
drag, startPoint x: 1172, startPoint y: 555, endPoint x: 1157, endPoint y: 555, distance: 15.4
click at [1157, 555] on div at bounding box center [1180, 551] width 85 height 8
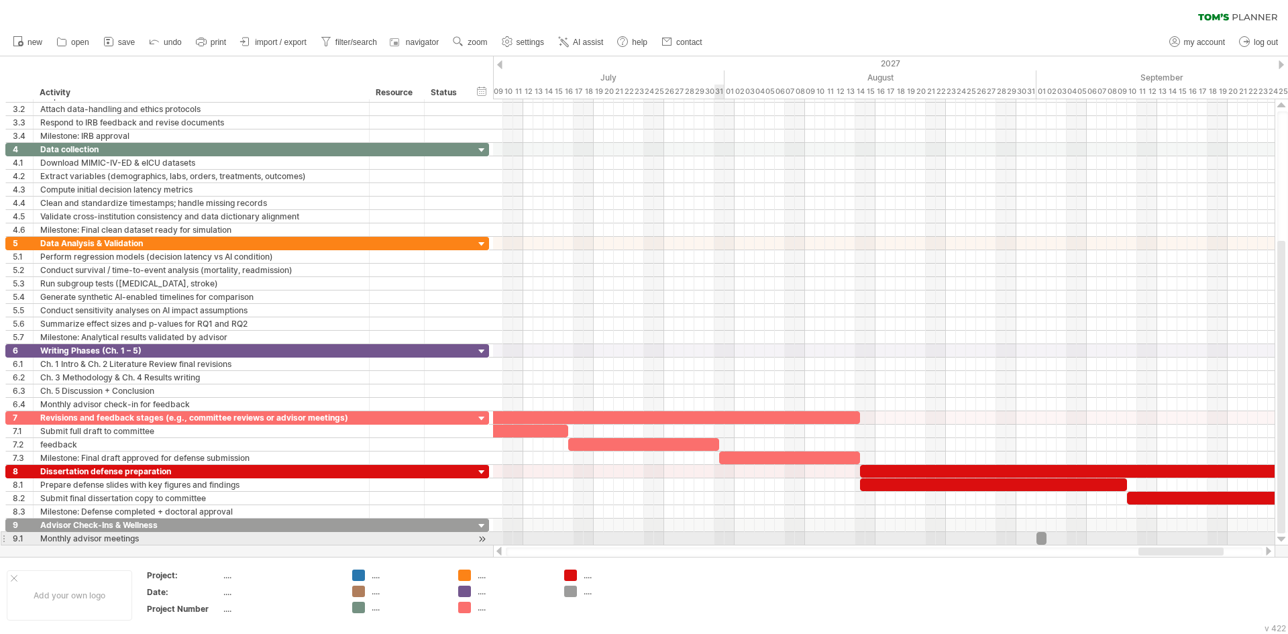
click at [716, 540] on div at bounding box center [884, 538] width 782 height 13
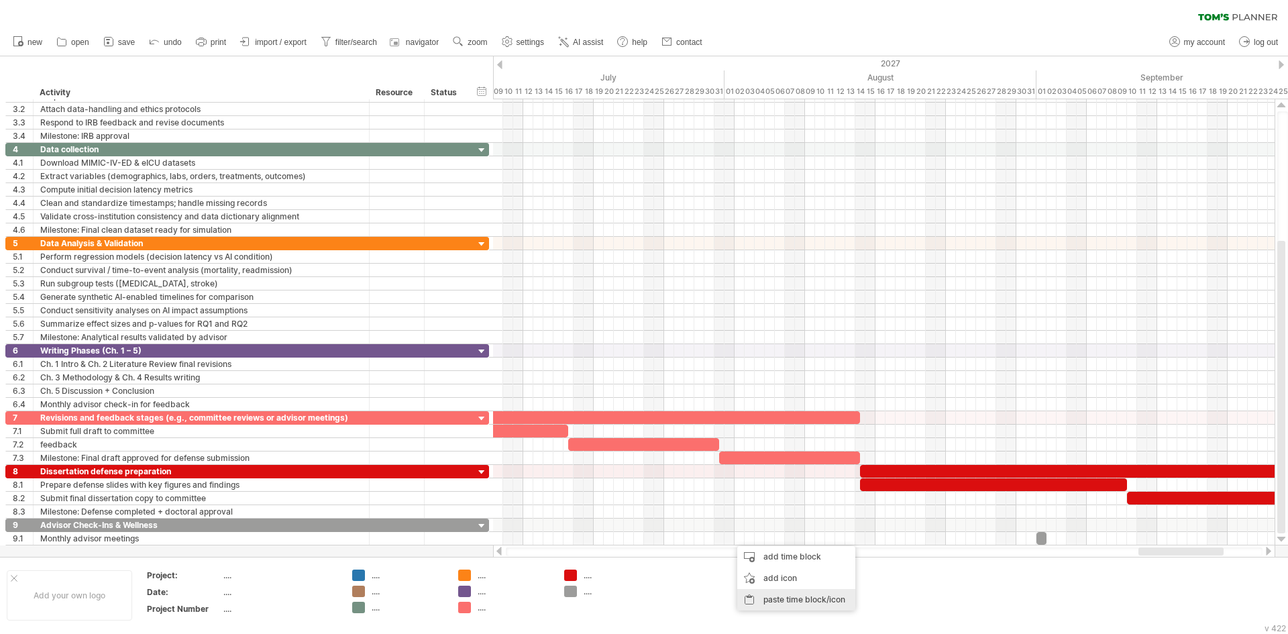
click at [777, 593] on div "paste time block/icon" at bounding box center [796, 599] width 118 height 21
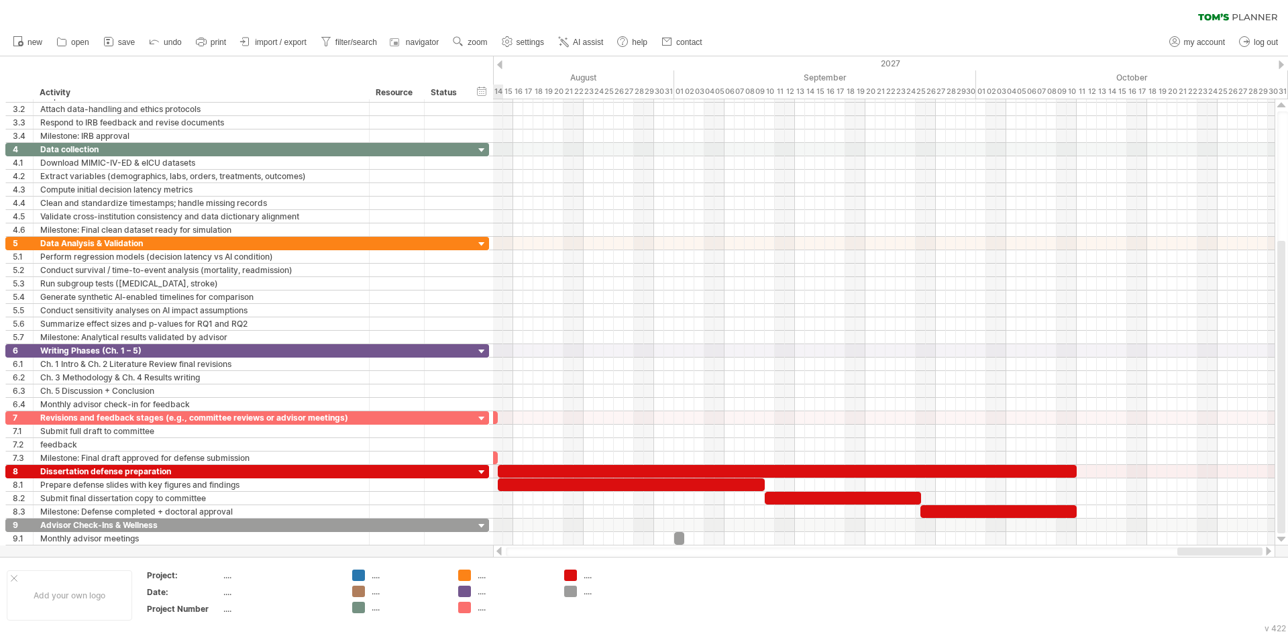
drag, startPoint x: 1152, startPoint y: 553, endPoint x: 1193, endPoint y: 552, distance: 41.6
click at [1193, 552] on div at bounding box center [1219, 551] width 85 height 8
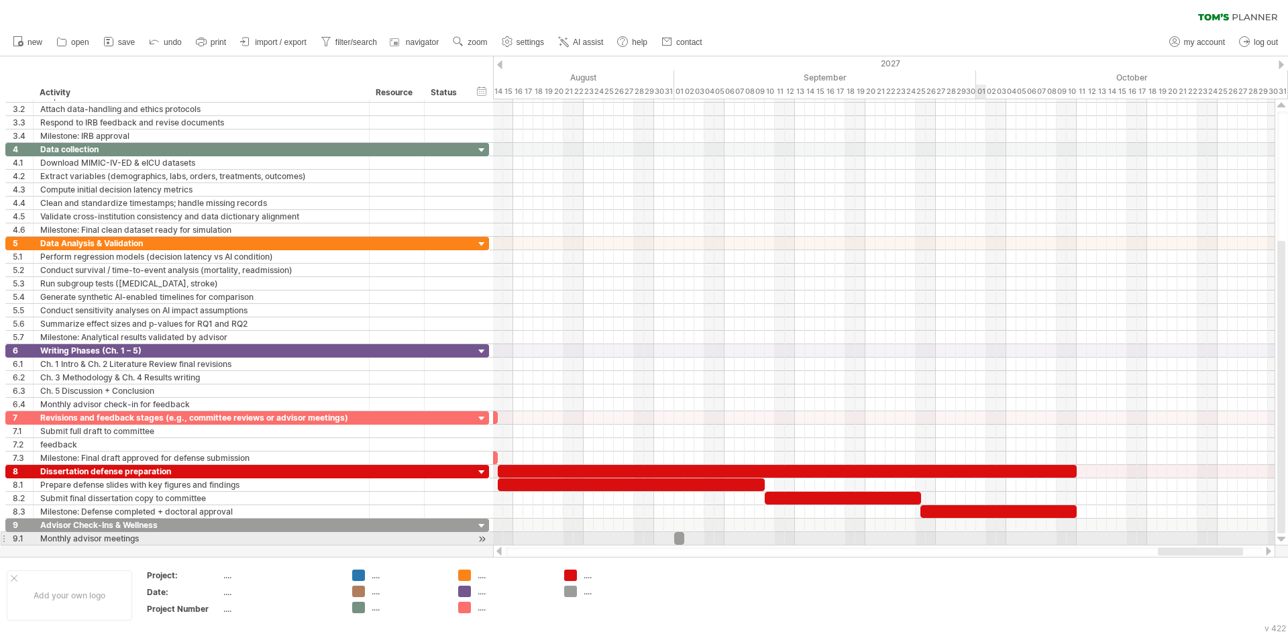
click at [976, 532] on div at bounding box center [884, 538] width 782 height 13
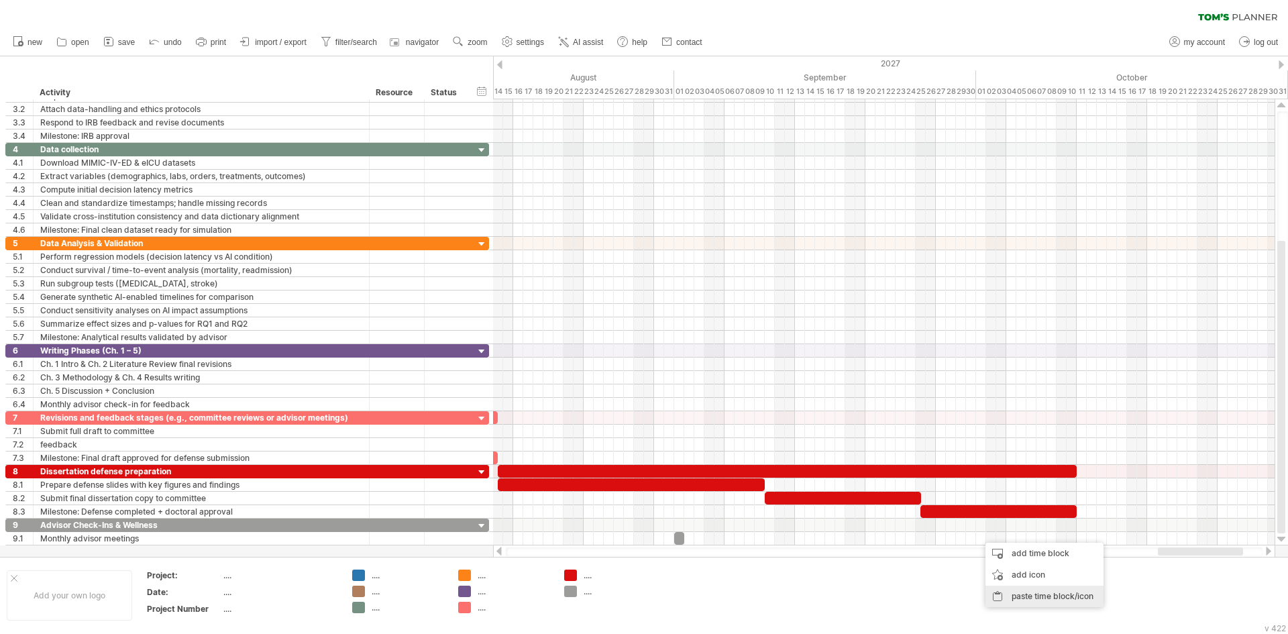
click at [1016, 587] on div "paste time block/icon" at bounding box center [1044, 596] width 118 height 21
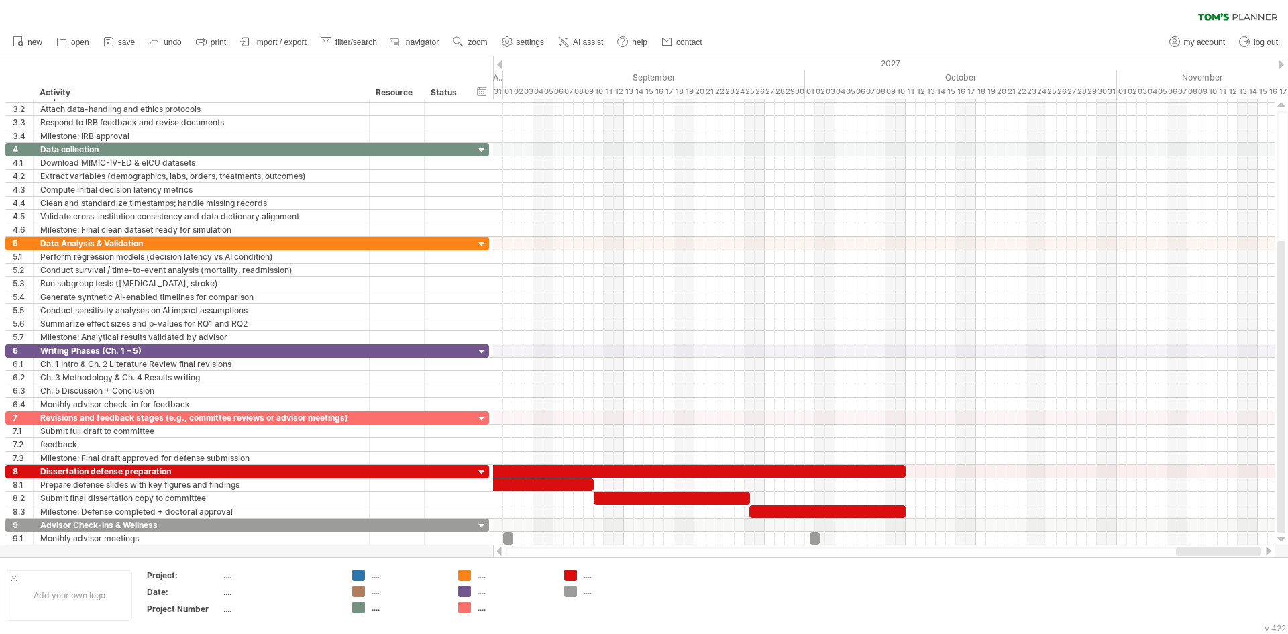
drag, startPoint x: 1171, startPoint y: 551, endPoint x: 1189, endPoint y: 551, distance: 18.1
click at [1189, 551] on div at bounding box center [1218, 551] width 85 height 8
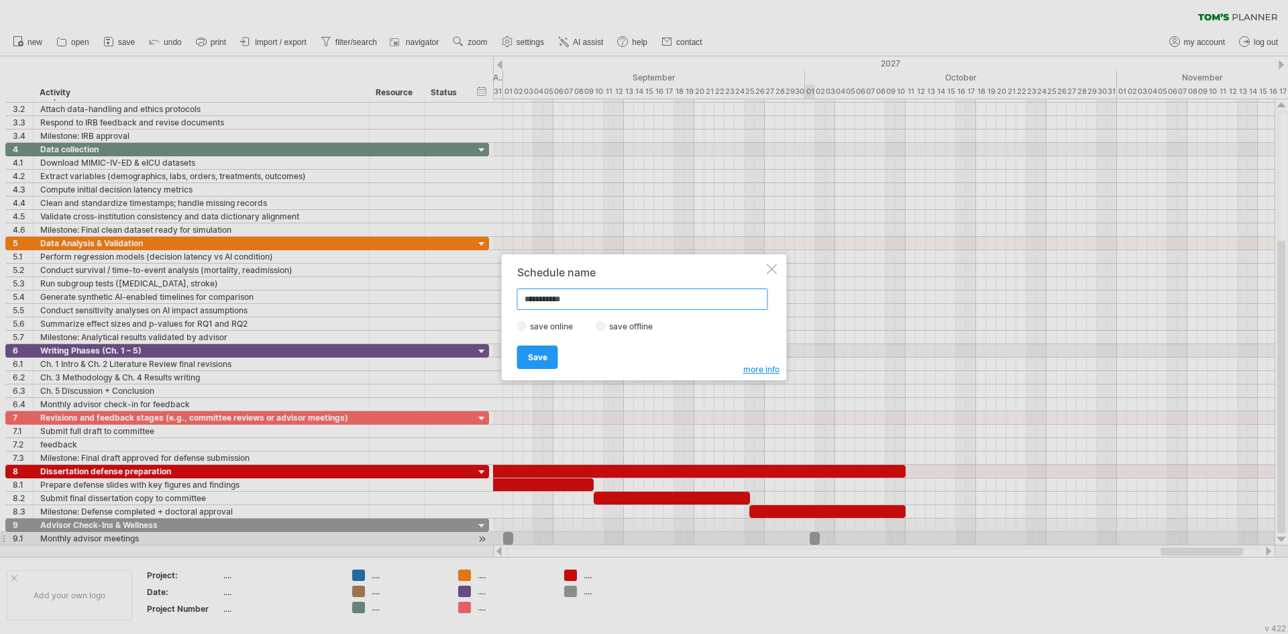
click at [551, 301] on input "**********" at bounding box center [642, 298] width 251 height 21
paste input "*"
type input "**********"
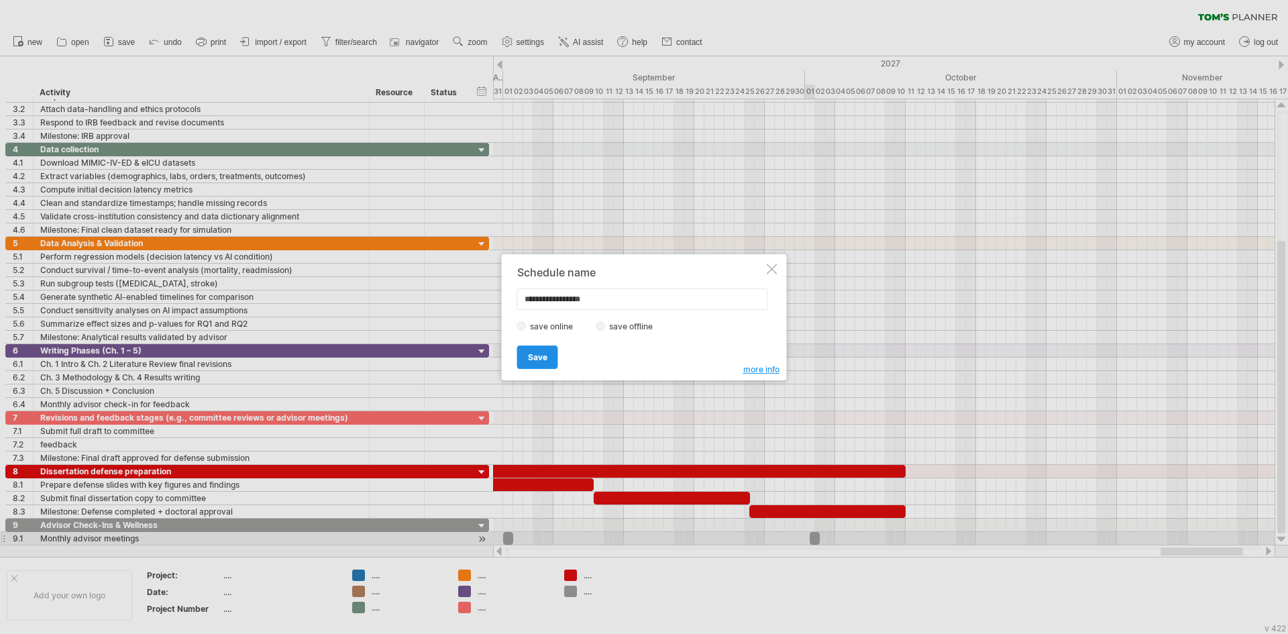
click at [536, 360] on span "Save" at bounding box center [537, 357] width 19 height 10
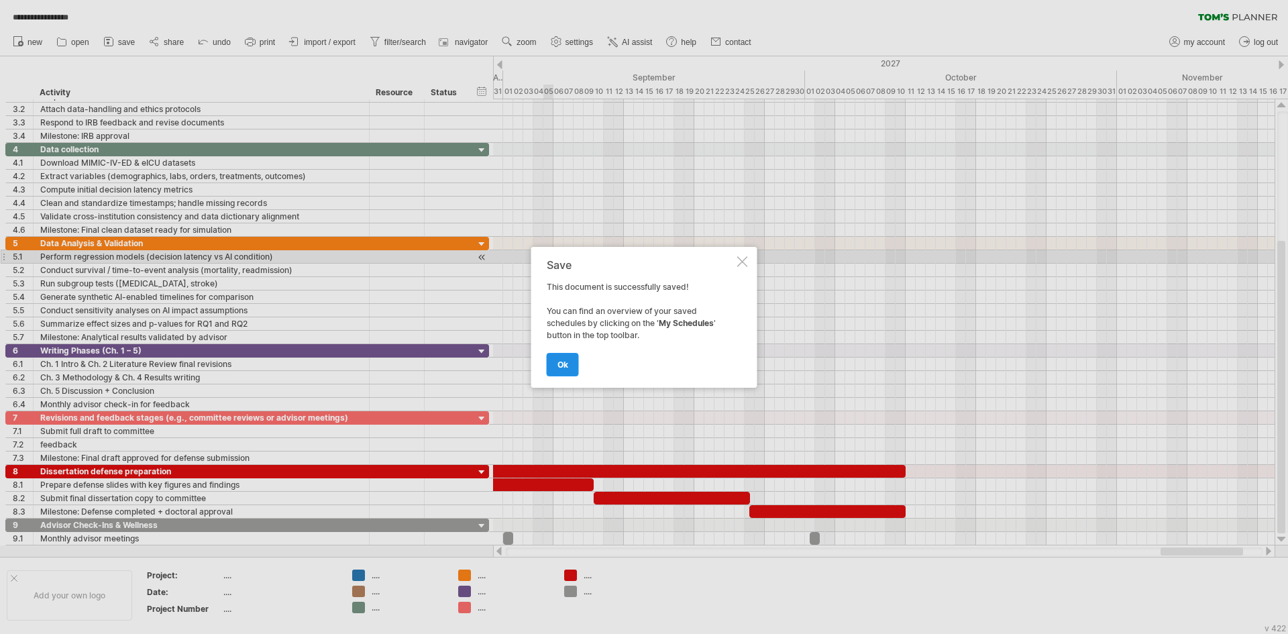
click at [561, 363] on span "ok" at bounding box center [562, 365] width 11 height 10
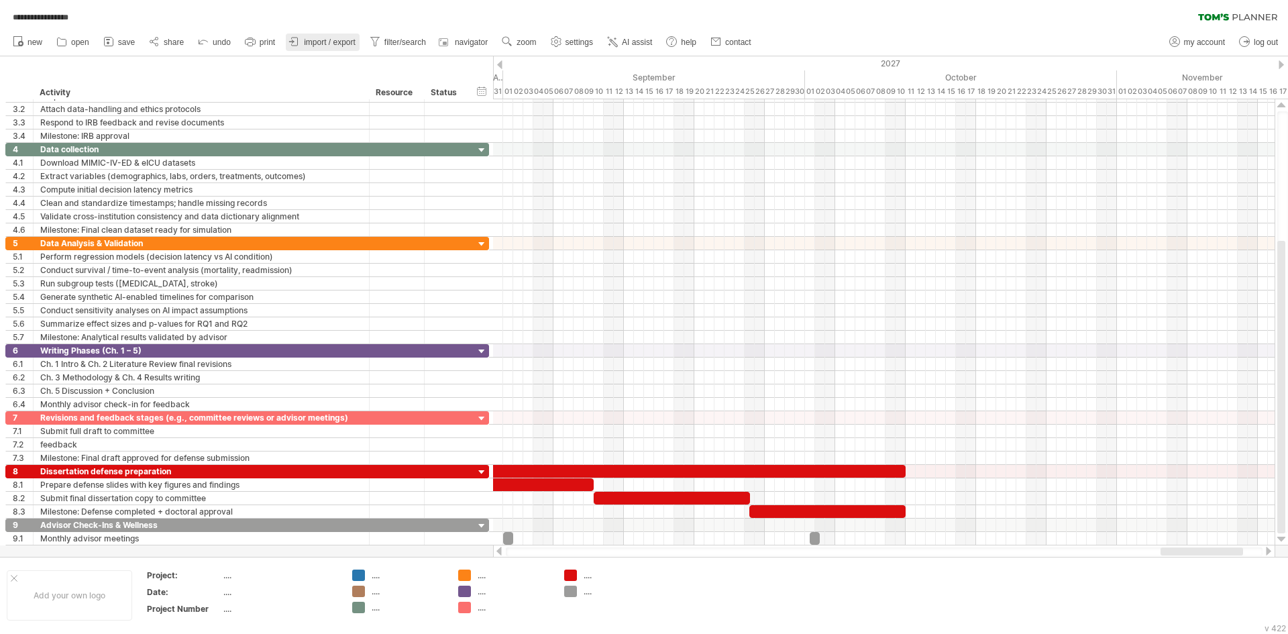
click at [297, 46] on icon at bounding box center [295, 42] width 6 height 8
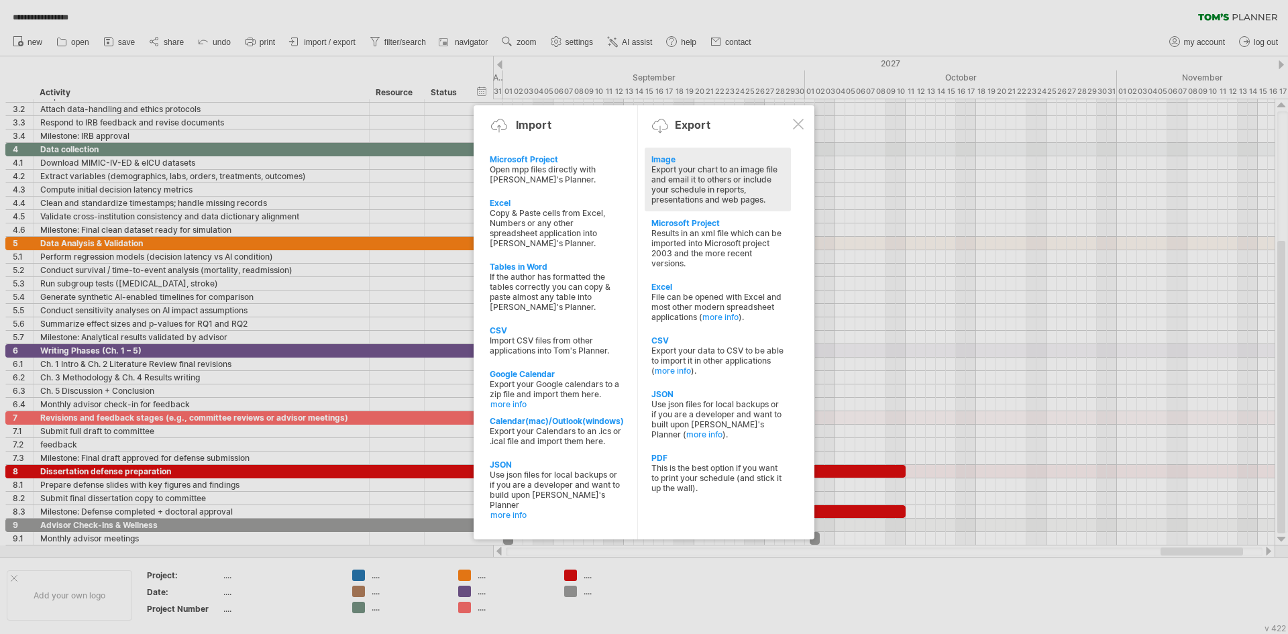
click at [684, 177] on div "Export your chart to an image file and email it to others or include your sched…" at bounding box center [717, 184] width 133 height 40
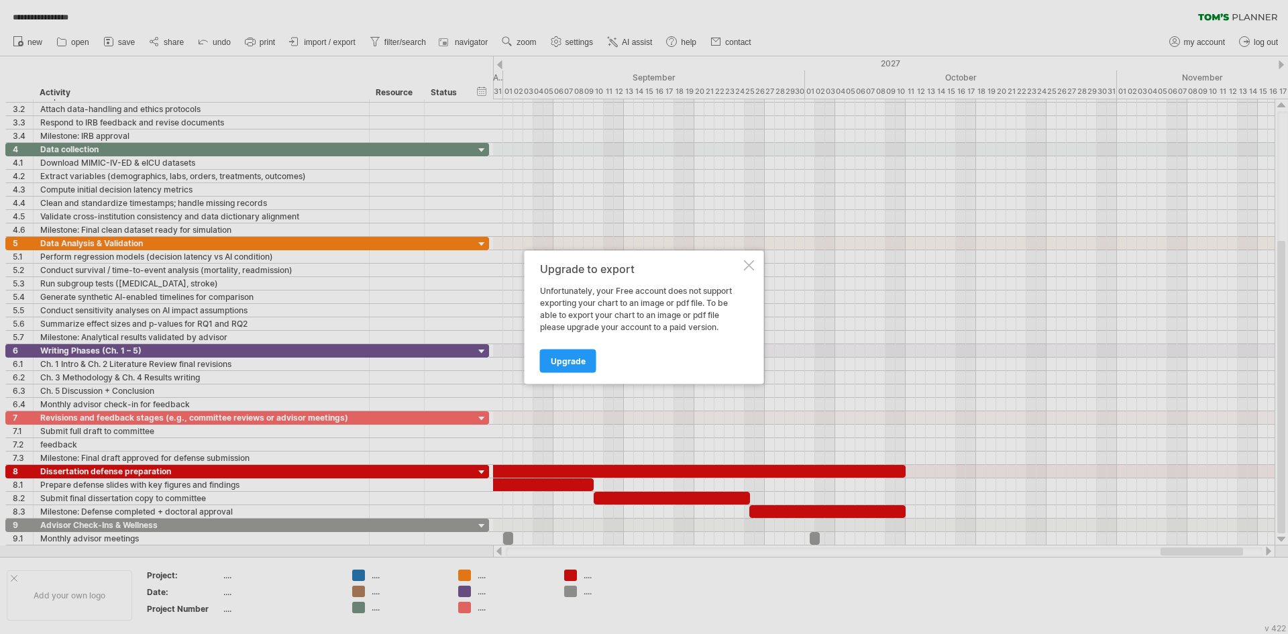
click at [751, 267] on div at bounding box center [749, 265] width 11 height 11
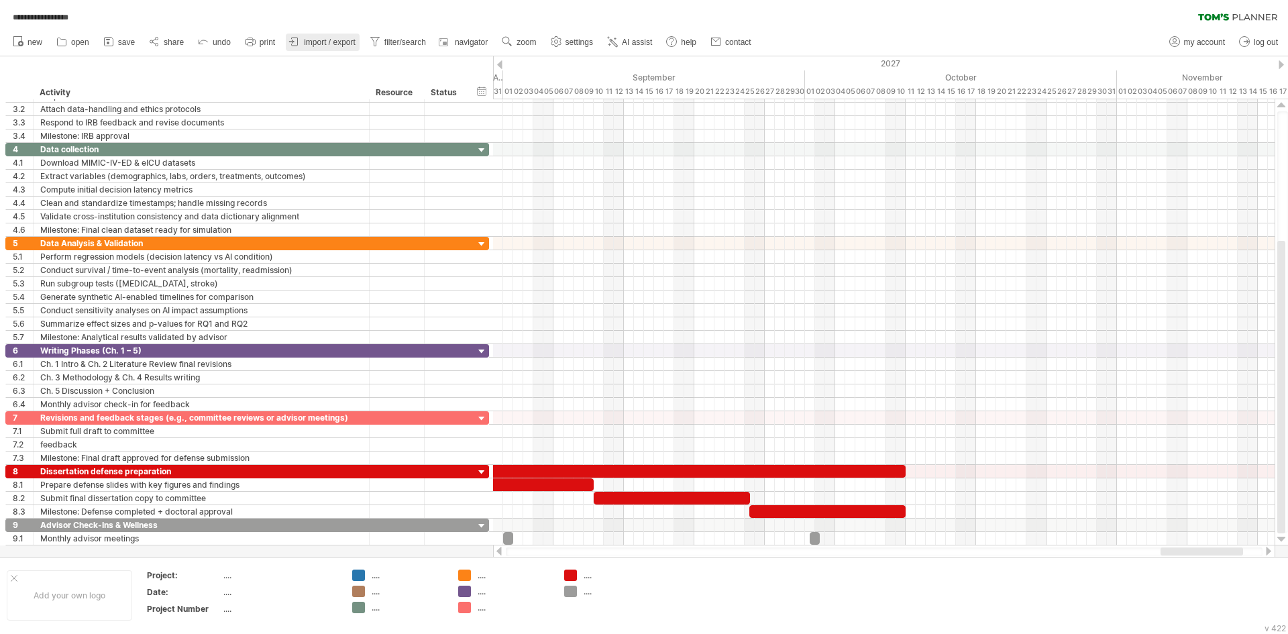
click at [333, 40] on span "import / export" at bounding box center [330, 42] width 52 height 9
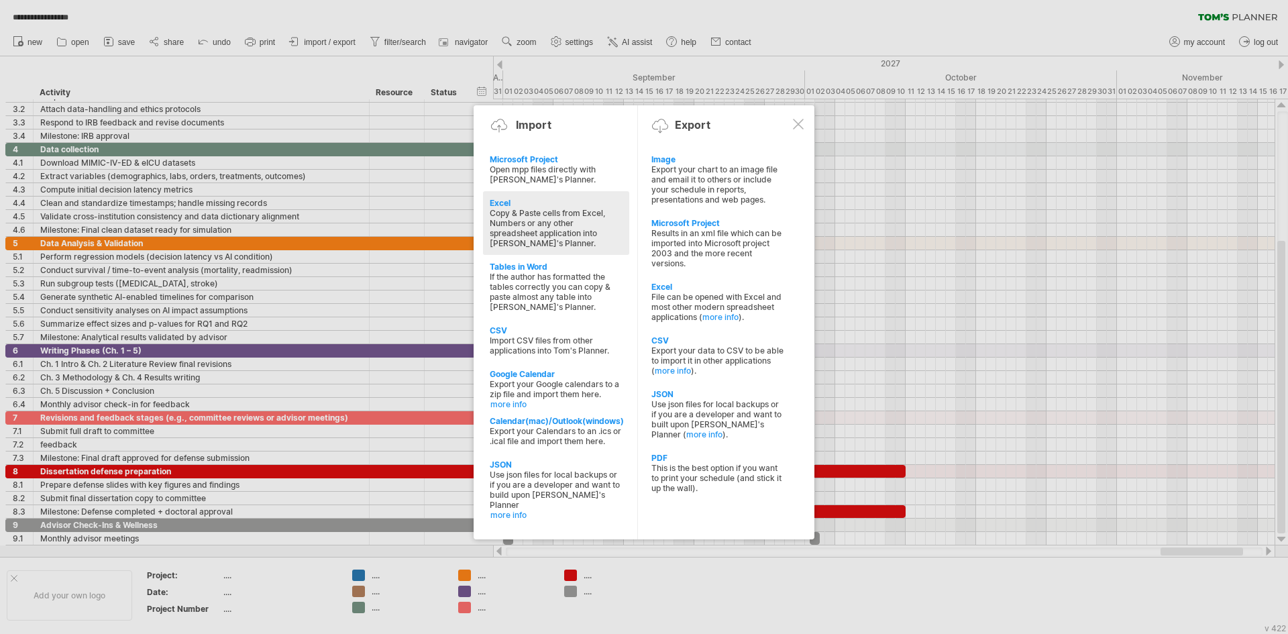
click at [530, 201] on div "Excel" at bounding box center [556, 203] width 133 height 10
type textarea "**********"
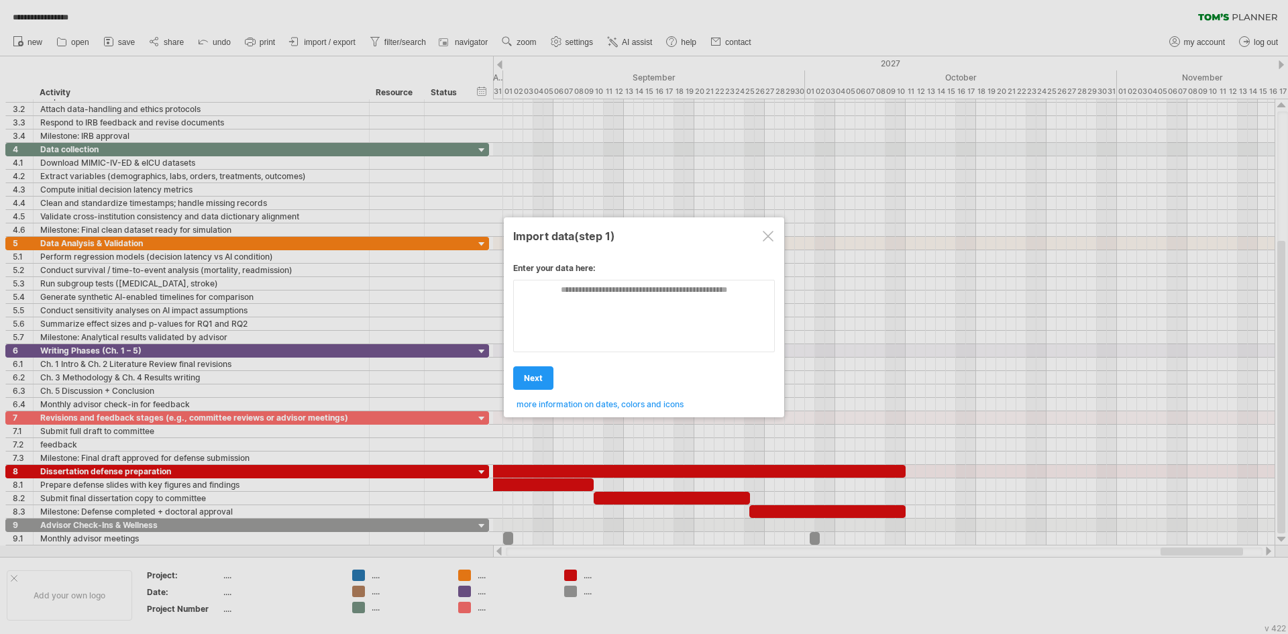
click at [769, 232] on div at bounding box center [768, 236] width 11 height 11
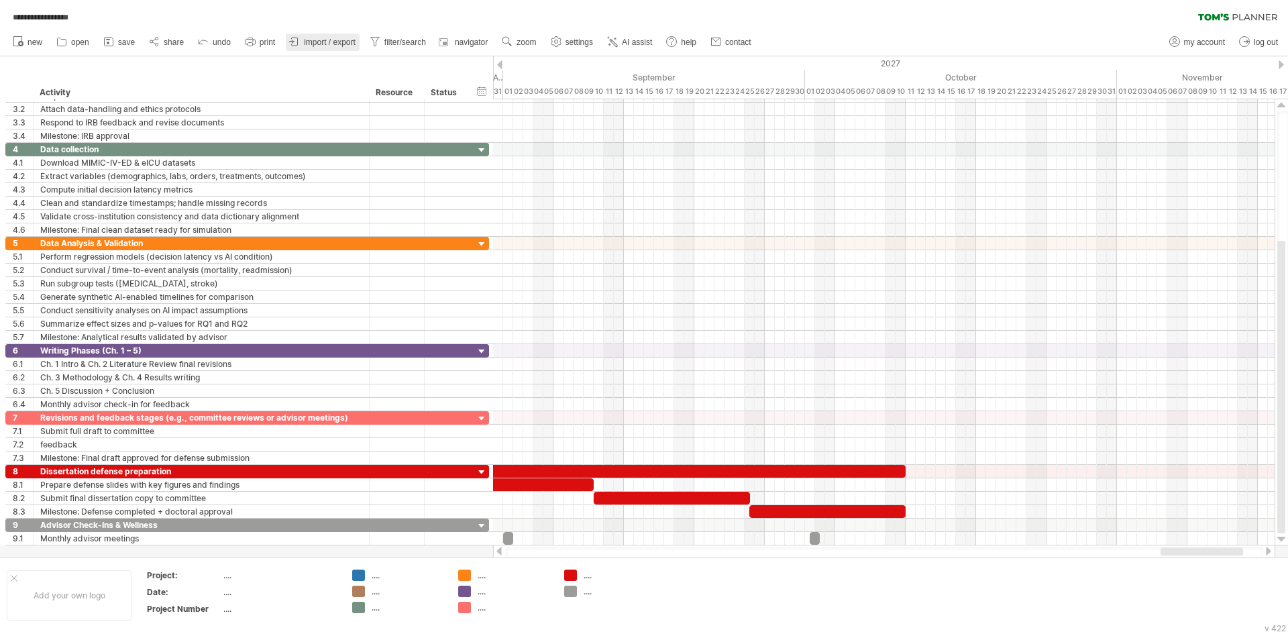
click at [339, 40] on span "import / export" at bounding box center [330, 42] width 52 height 9
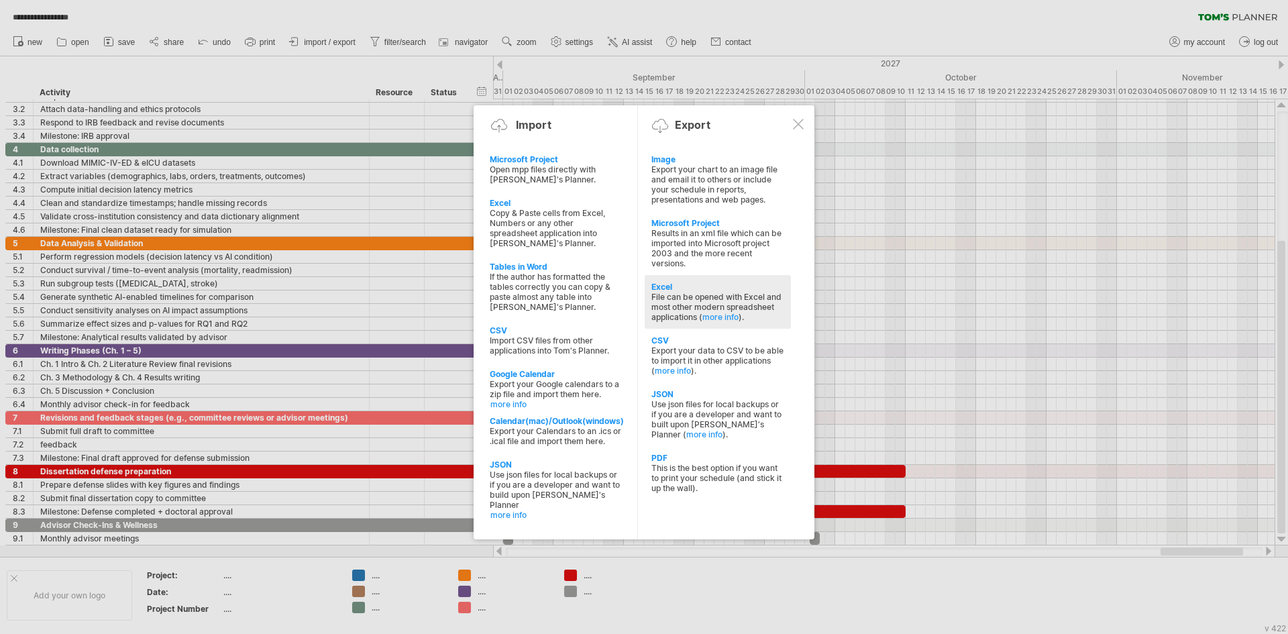
click at [684, 303] on div "File can be opened with Excel and most other modern spreadsheet applications ( …" at bounding box center [717, 307] width 133 height 30
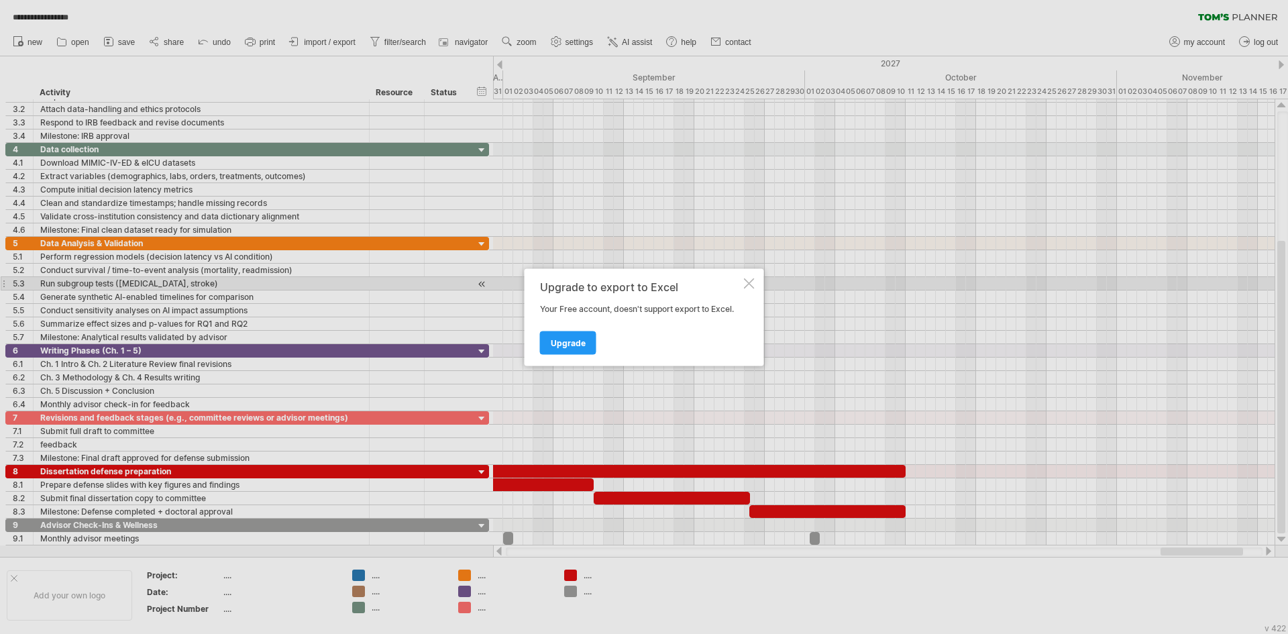
click at [752, 282] on div at bounding box center [749, 283] width 11 height 11
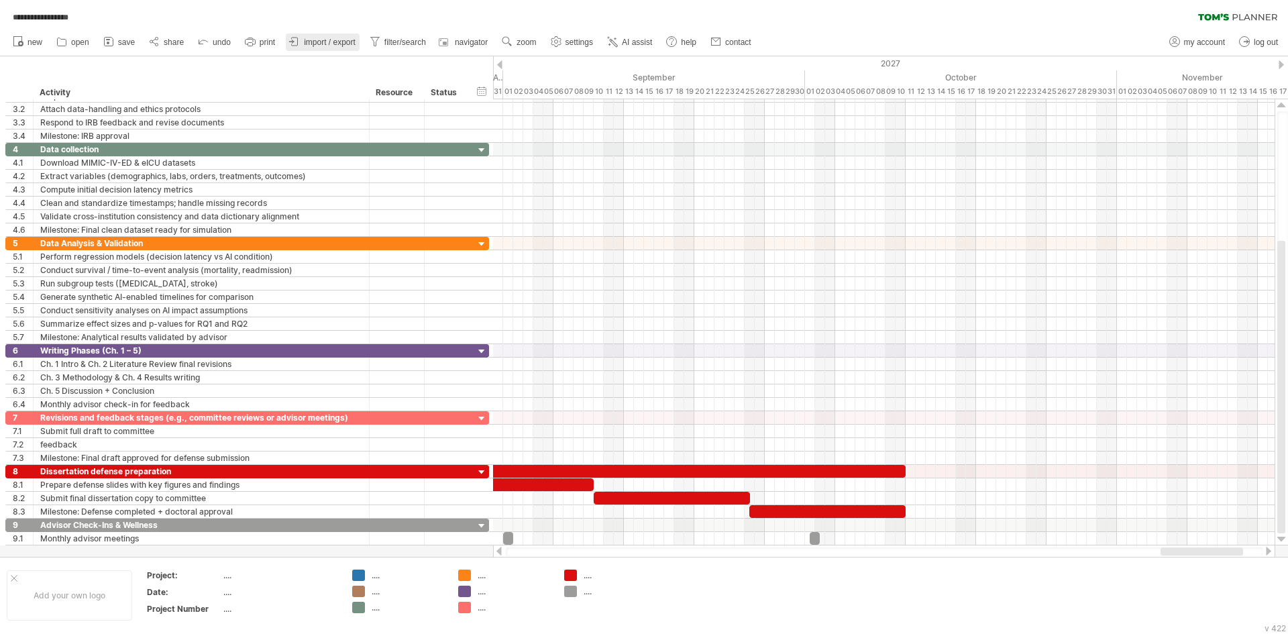
click at [321, 39] on span "import / export" at bounding box center [330, 42] width 52 height 9
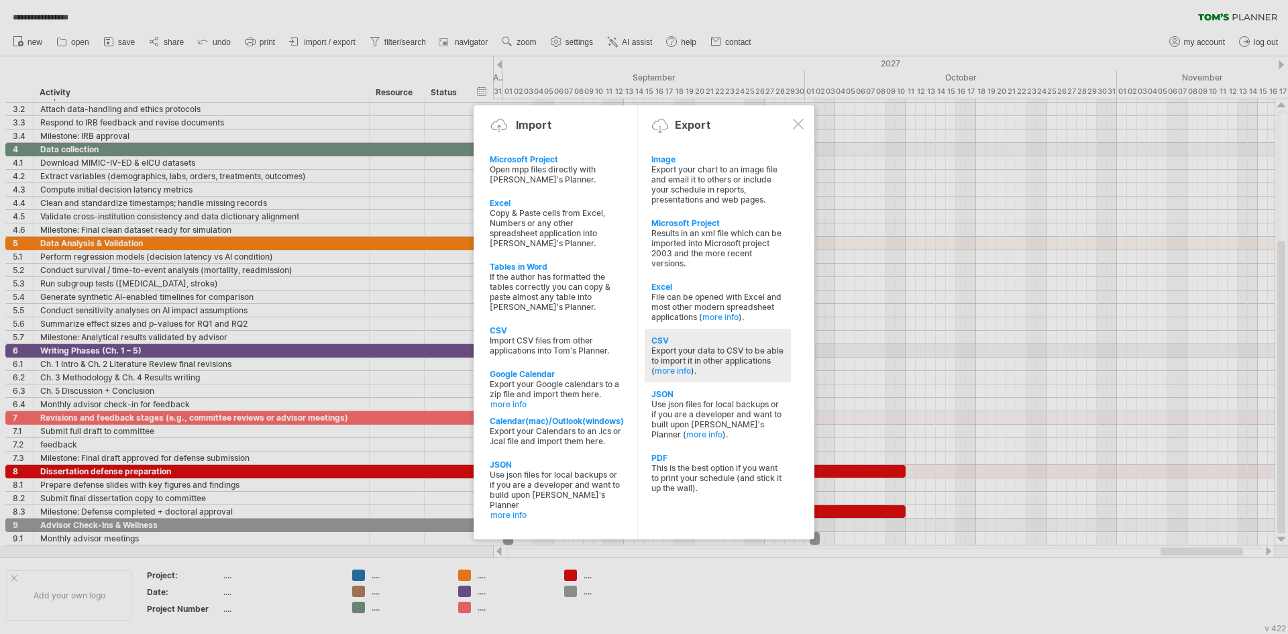
click at [680, 339] on div "CSV" at bounding box center [717, 340] width 133 height 10
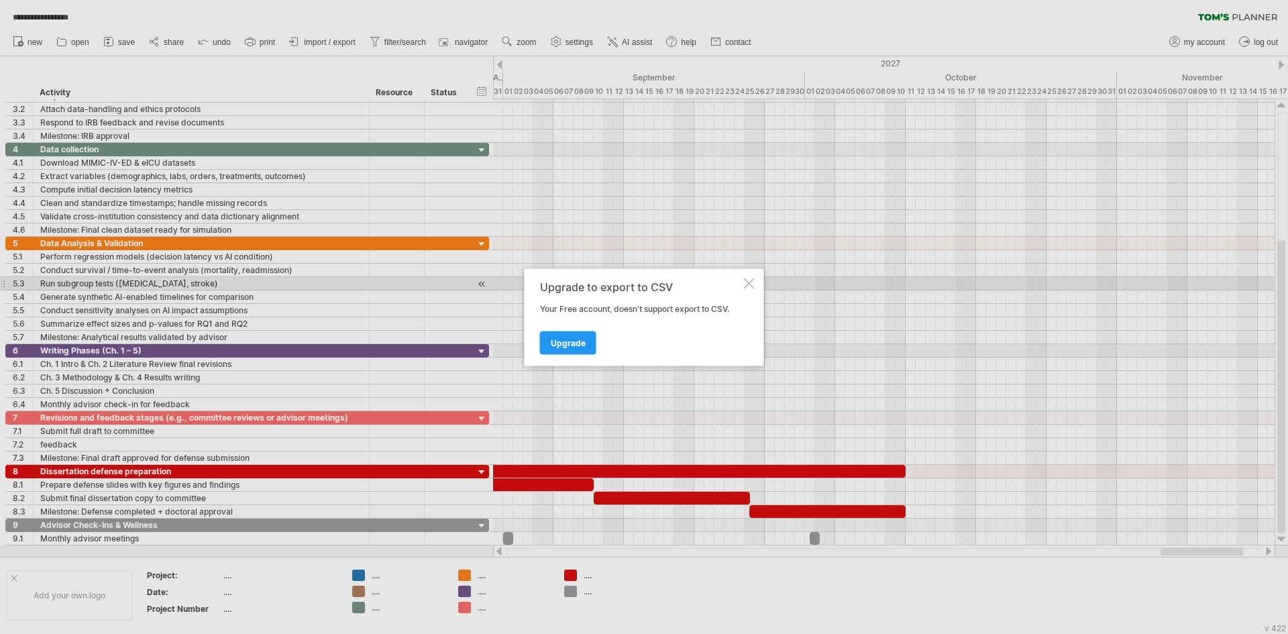
click at [753, 284] on div at bounding box center [749, 283] width 11 height 11
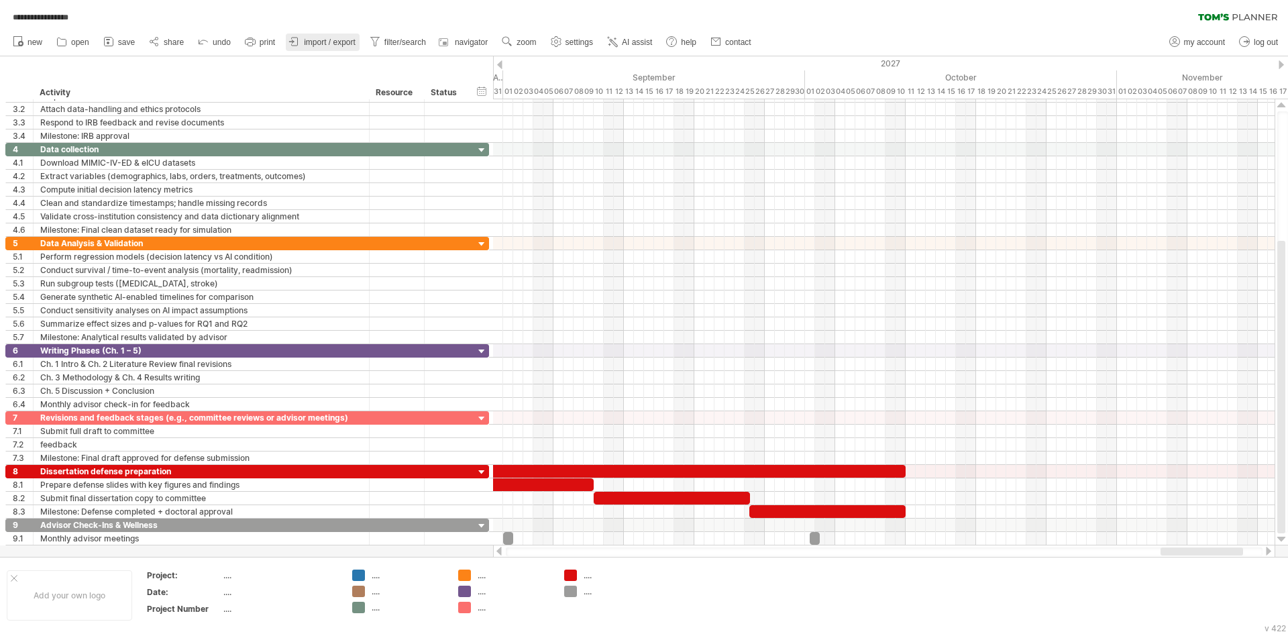
click at [311, 40] on span "import / export" at bounding box center [330, 42] width 52 height 9
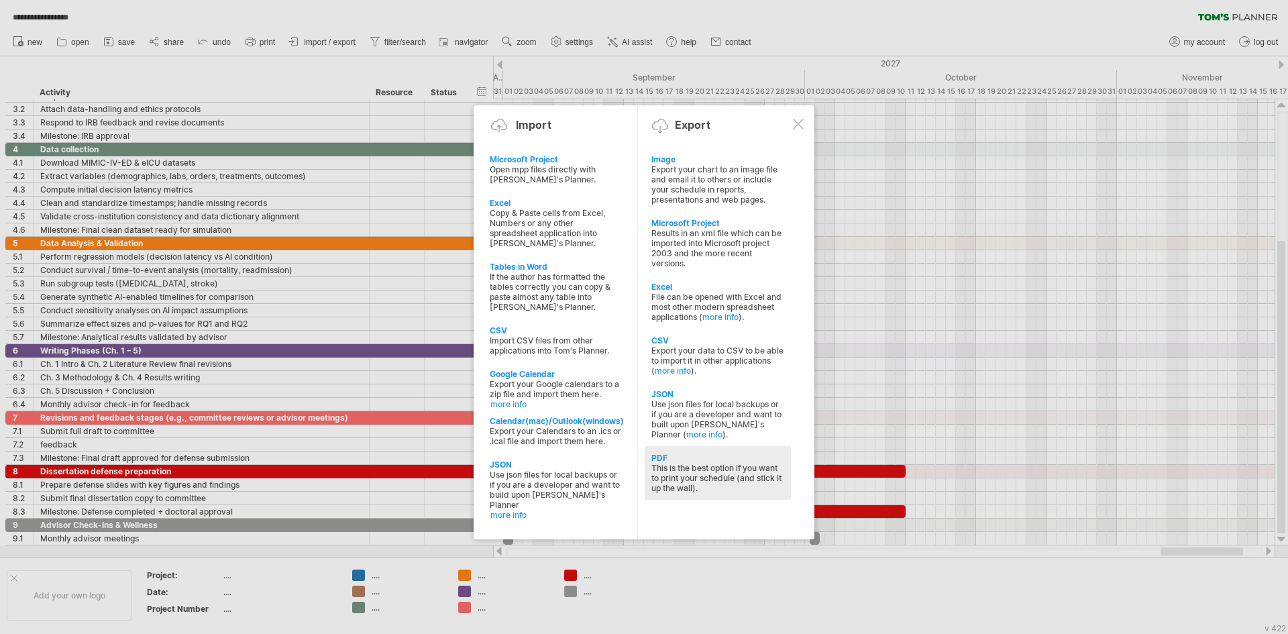
click at [686, 460] on div "PDF" at bounding box center [717, 458] width 133 height 10
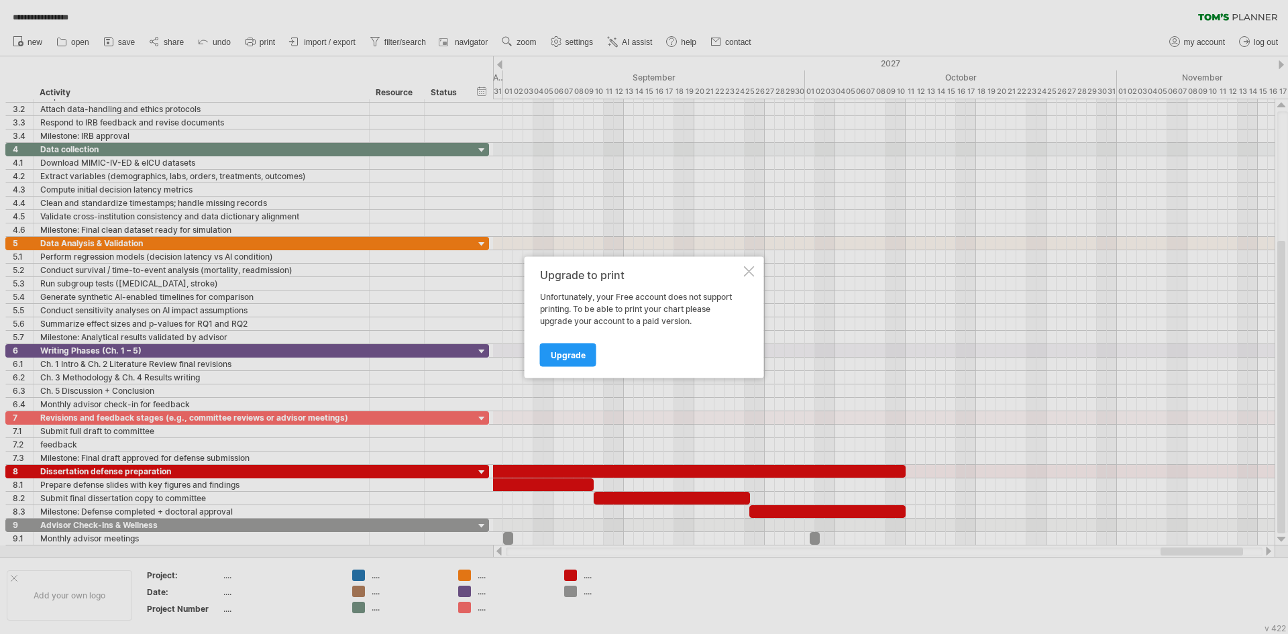
click at [746, 272] on div at bounding box center [749, 271] width 11 height 11
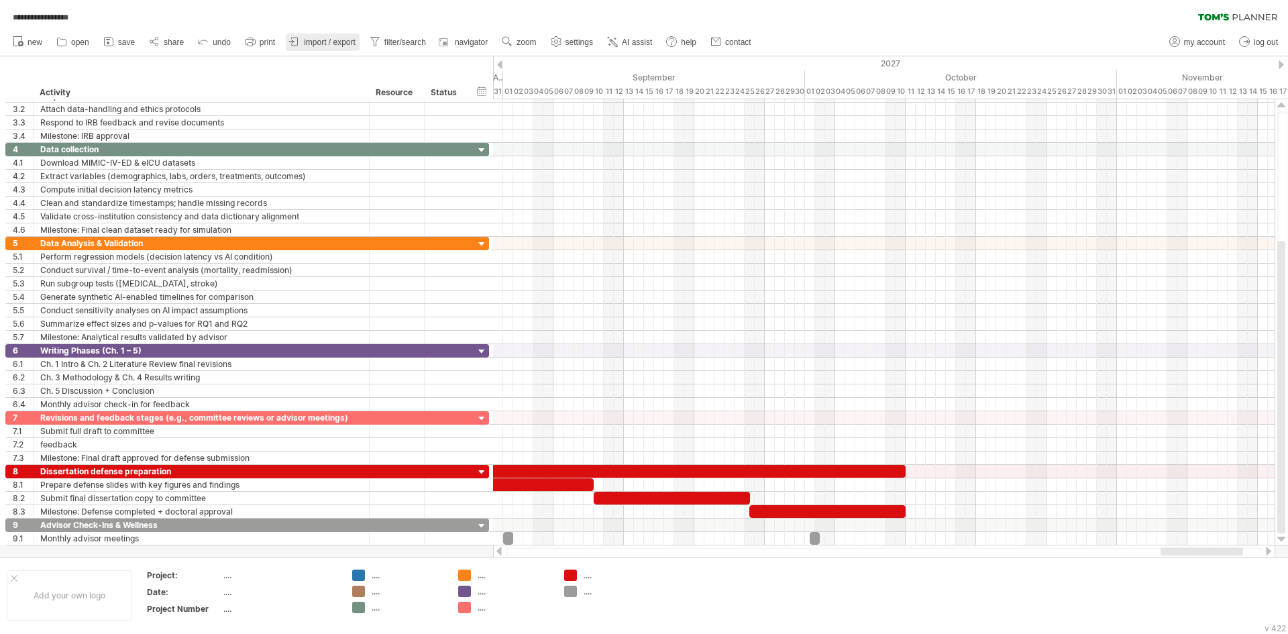
click at [318, 44] on span "import / export" at bounding box center [330, 42] width 52 height 9
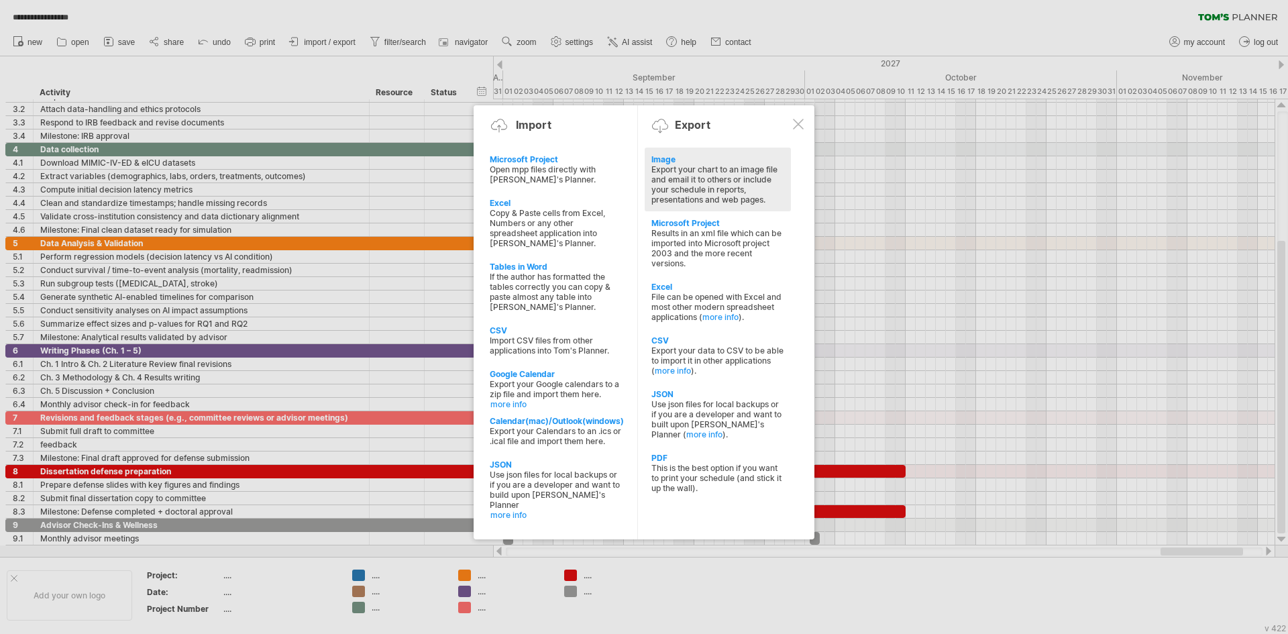
click at [686, 178] on div "Export your chart to an image file and email it to others or include your sched…" at bounding box center [717, 184] width 133 height 40
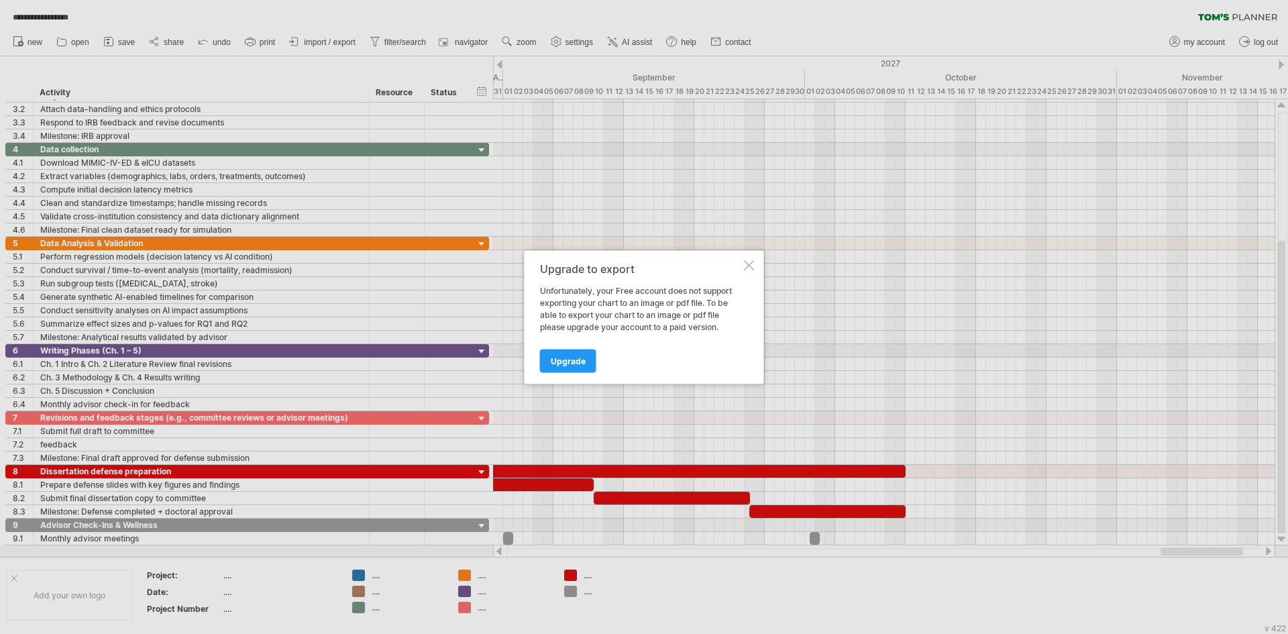
click at [745, 267] on div at bounding box center [749, 265] width 11 height 11
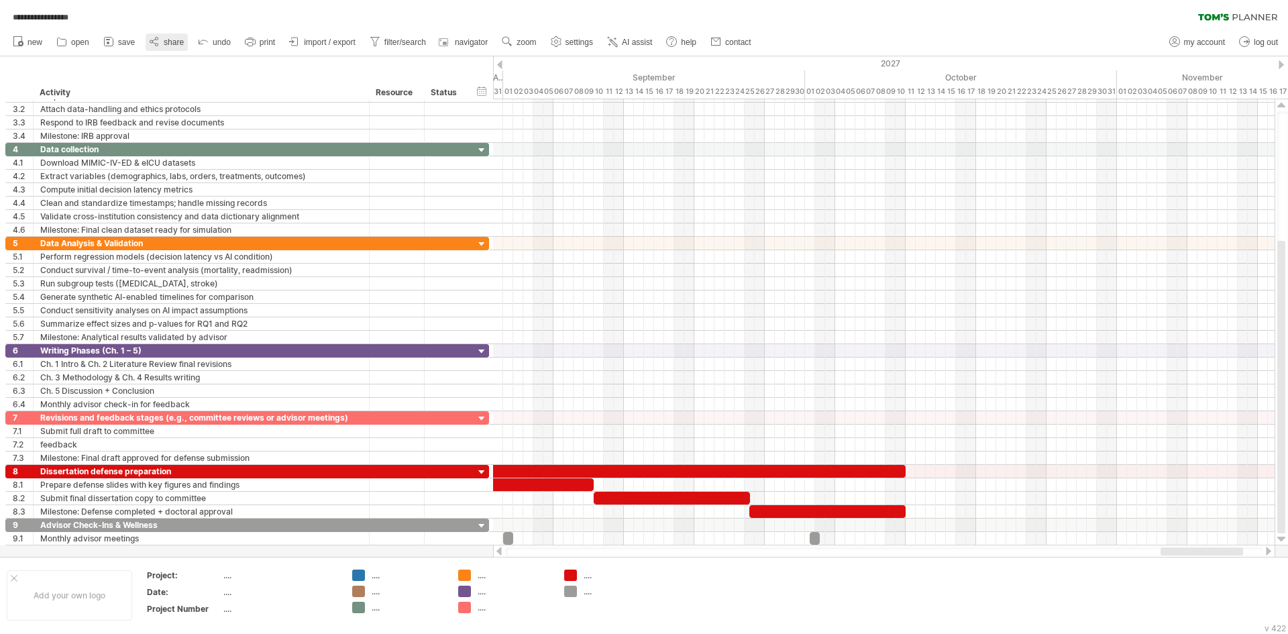
click at [177, 42] on span "share" at bounding box center [174, 42] width 20 height 9
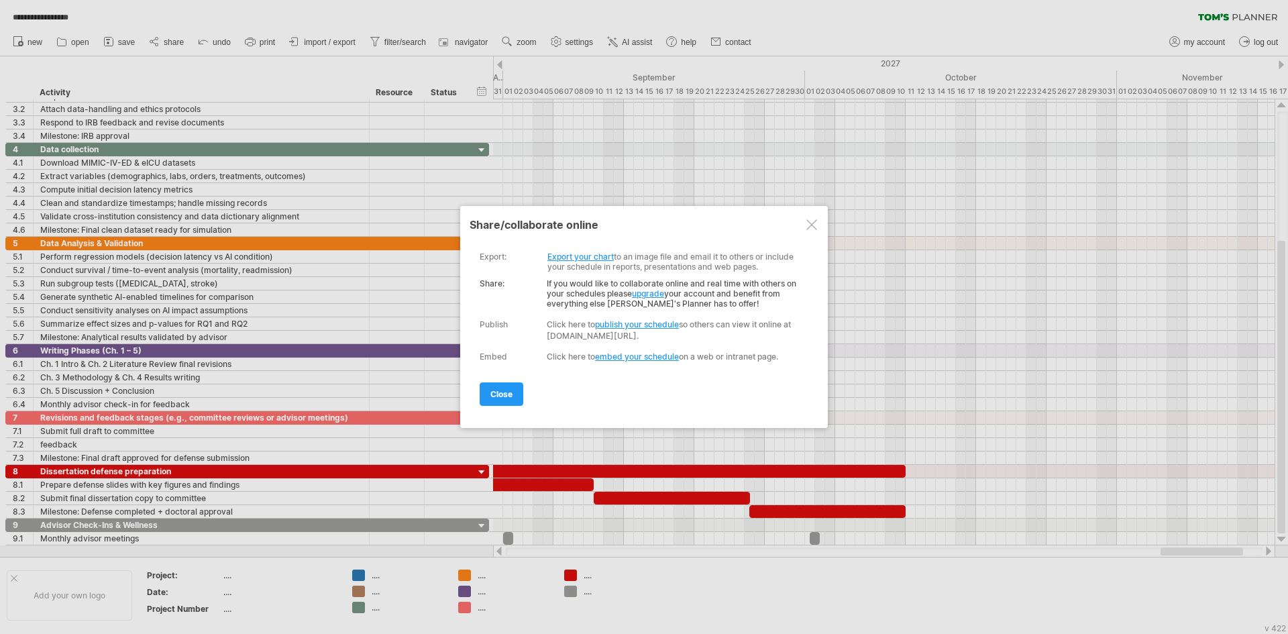
click at [815, 227] on div at bounding box center [811, 224] width 11 height 11
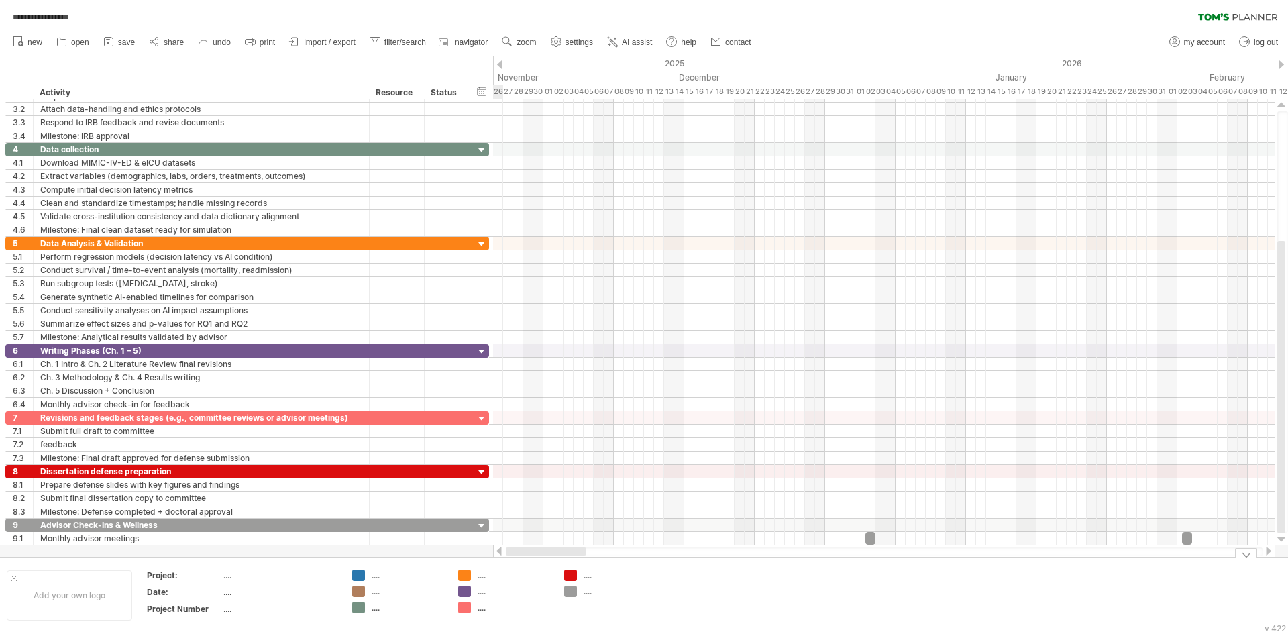
drag, startPoint x: 1183, startPoint y: 551, endPoint x: 505, endPoint y: 559, distance: 678.3
click at [505, 559] on div "**********" at bounding box center [644, 317] width 1288 height 634
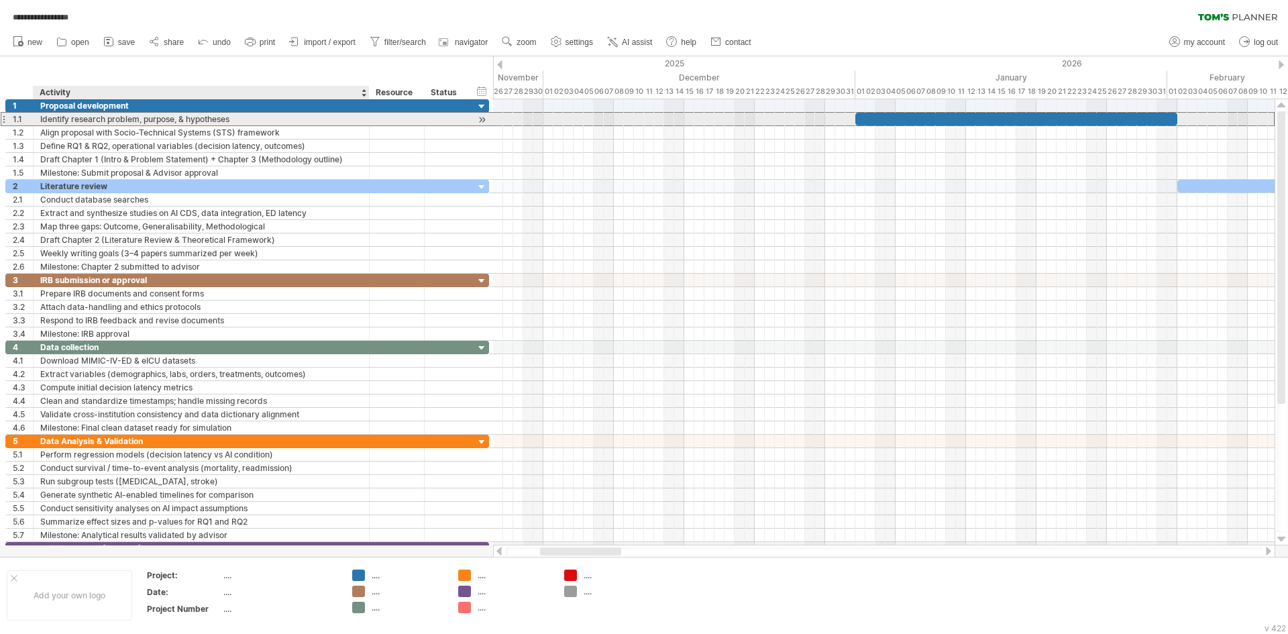
click at [47, 125] on div "**********" at bounding box center [247, 119] width 484 height 14
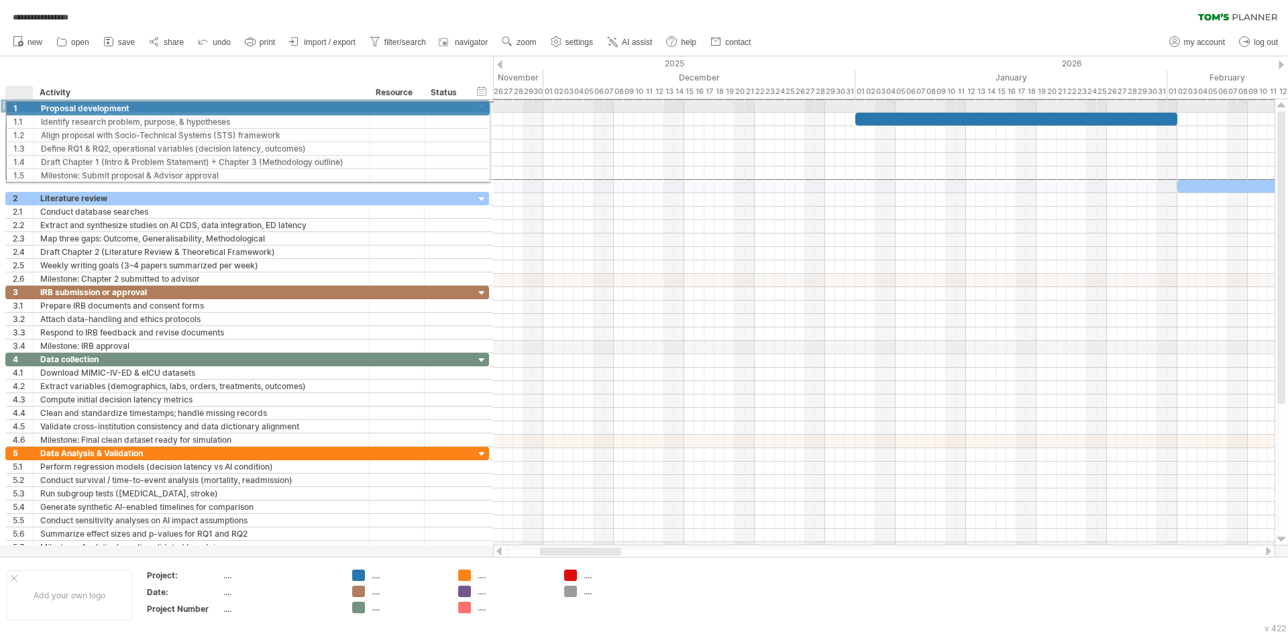
click at [13, 106] on div "1" at bounding box center [20, 105] width 28 height 13
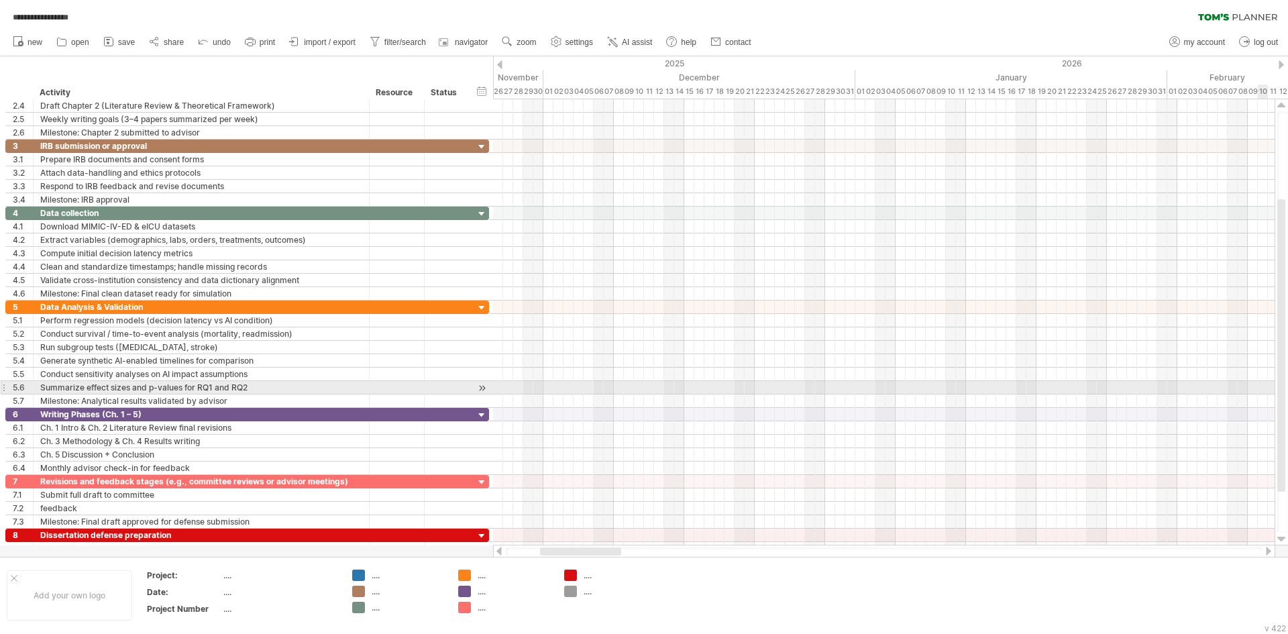
click at [1287, 389] on div at bounding box center [1282, 321] width 11 height 421
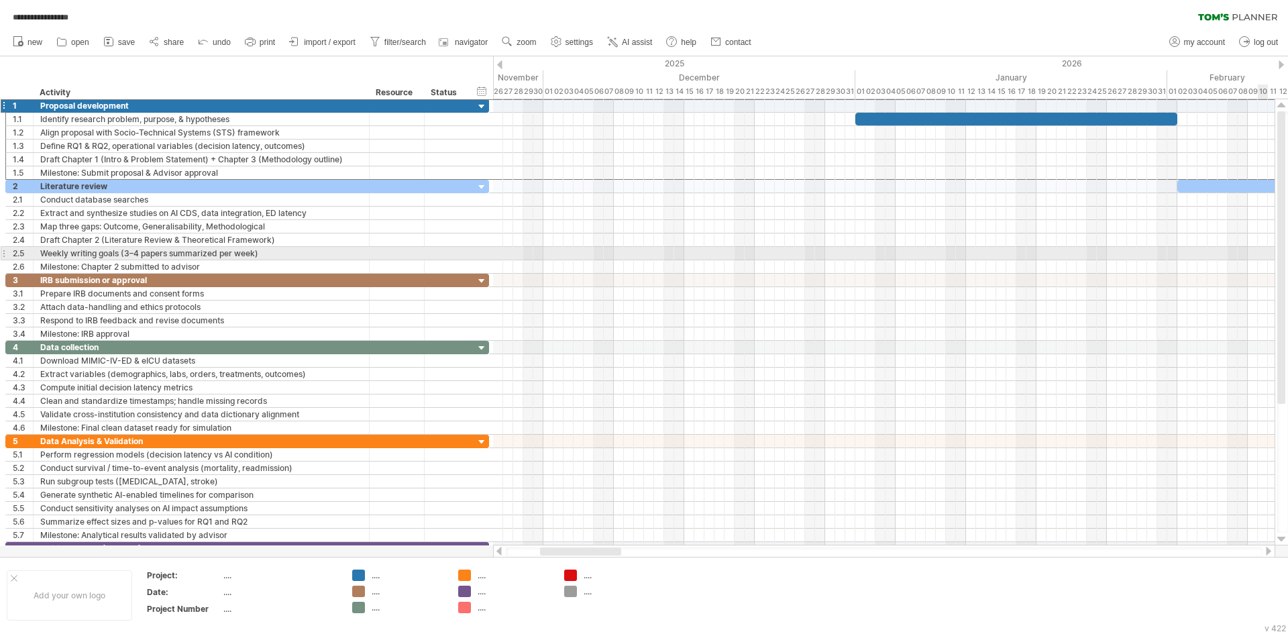
drag, startPoint x: 1281, startPoint y: 388, endPoint x: 1277, endPoint y: 247, distance: 140.9
click at [1277, 247] on div at bounding box center [1282, 322] width 14 height 446
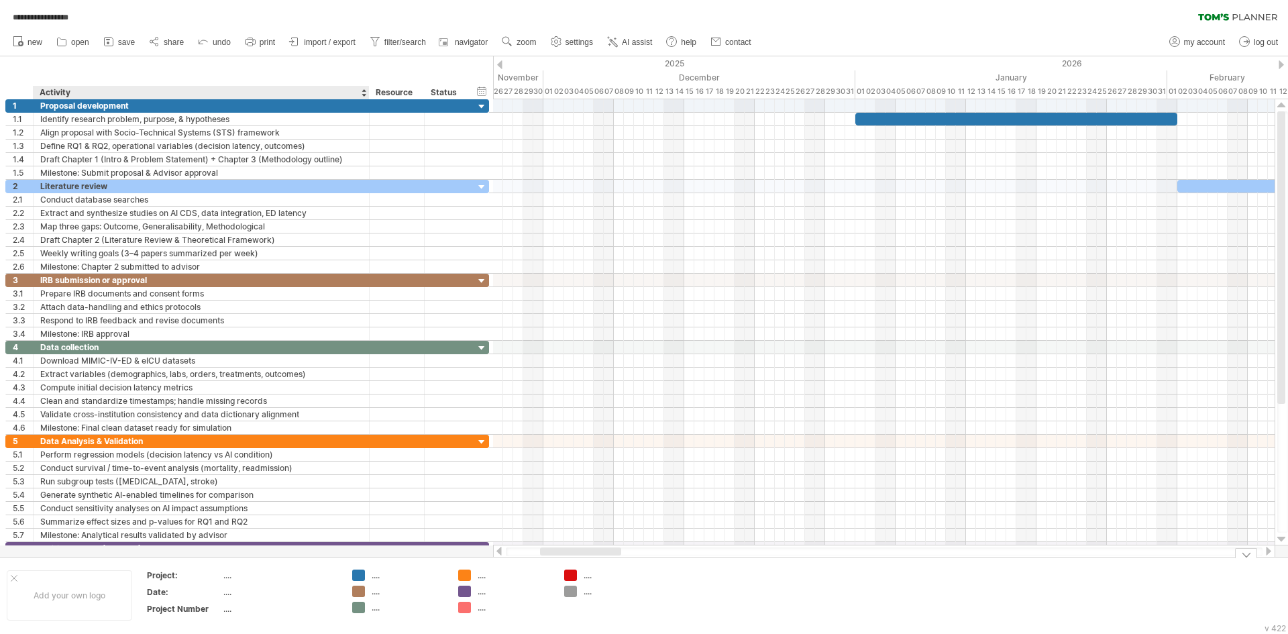
click at [227, 575] on div "...." at bounding box center [279, 575] width 113 height 11
click at [239, 580] on input "text" at bounding box center [276, 575] width 107 height 11
click at [235, 571] on input "**********" at bounding box center [276, 575] width 107 height 11
type input "**********"
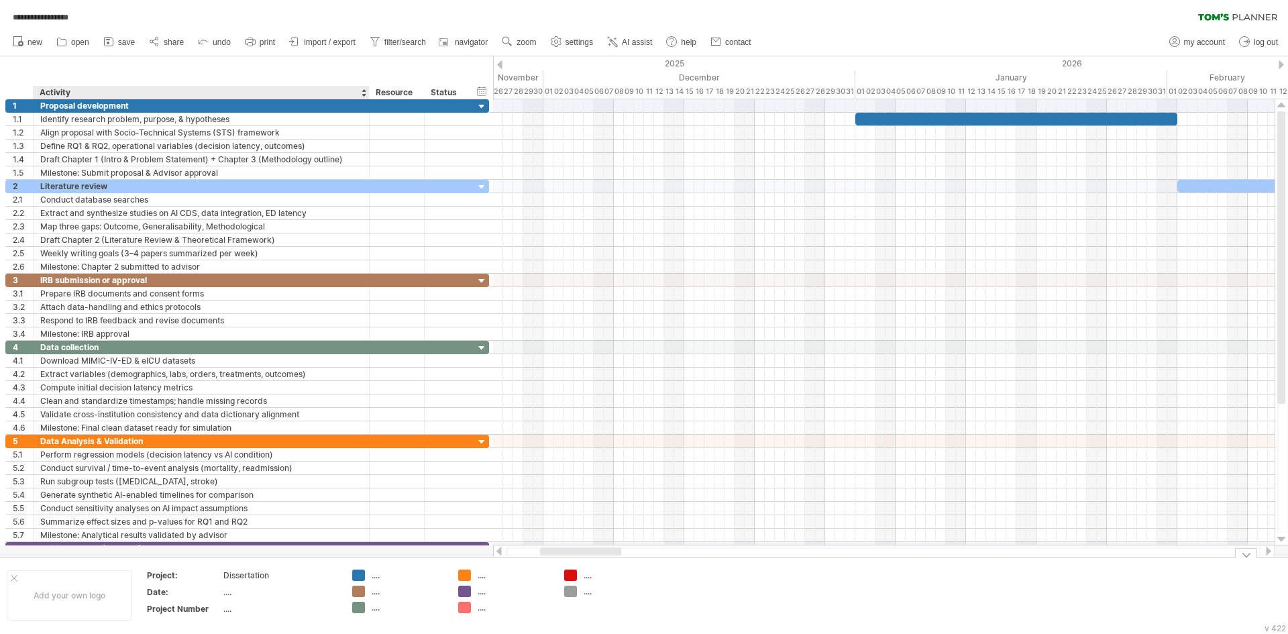
click at [257, 593] on div "...." at bounding box center [279, 591] width 113 height 11
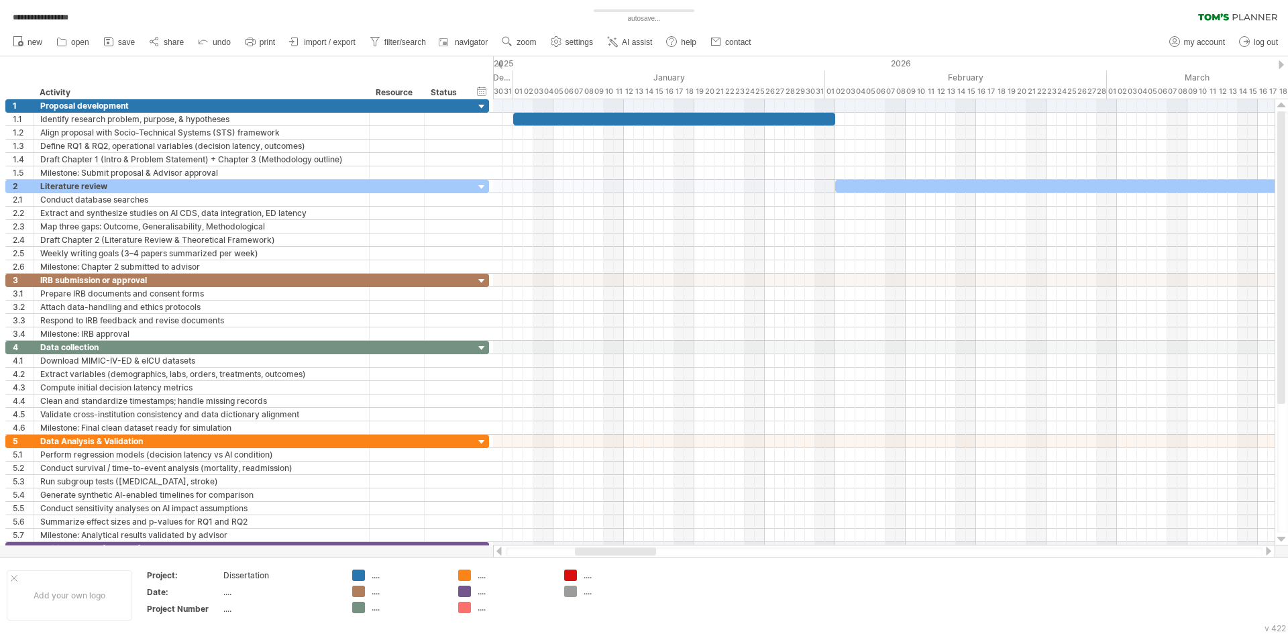
drag, startPoint x: 585, startPoint y: 549, endPoint x: 620, endPoint y: 549, distance: 34.9
click at [620, 549] on div at bounding box center [615, 551] width 81 height 8
click at [329, 42] on span "import / export" at bounding box center [330, 42] width 52 height 9
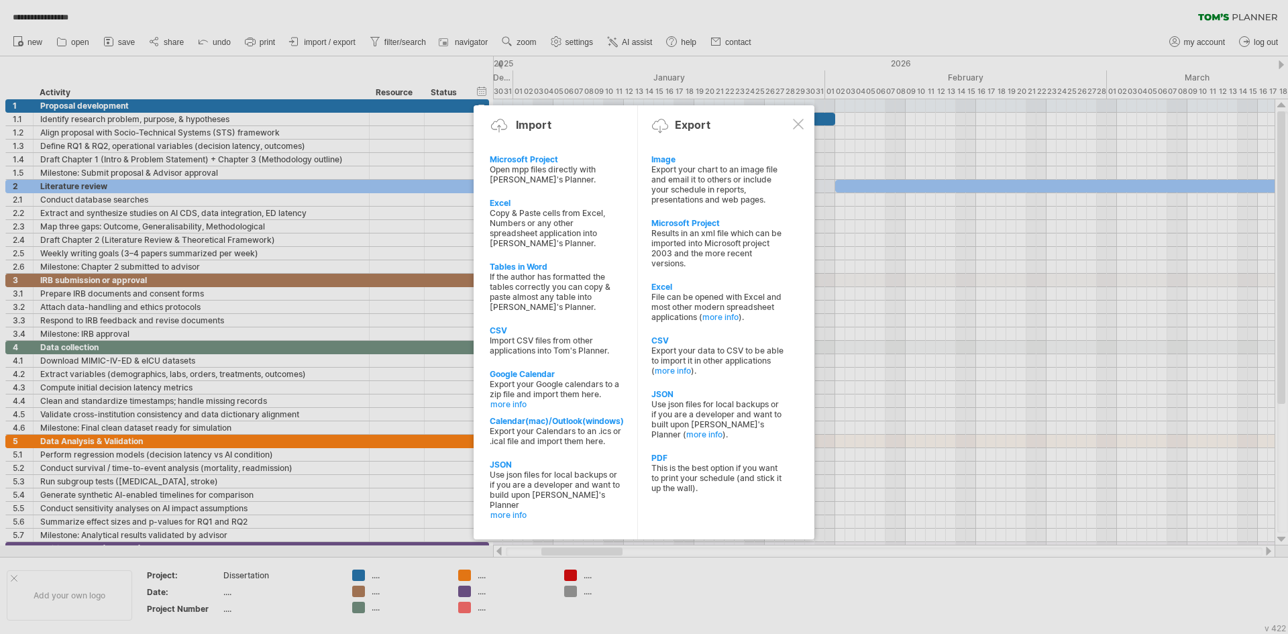
click at [800, 127] on div at bounding box center [798, 124] width 11 height 11
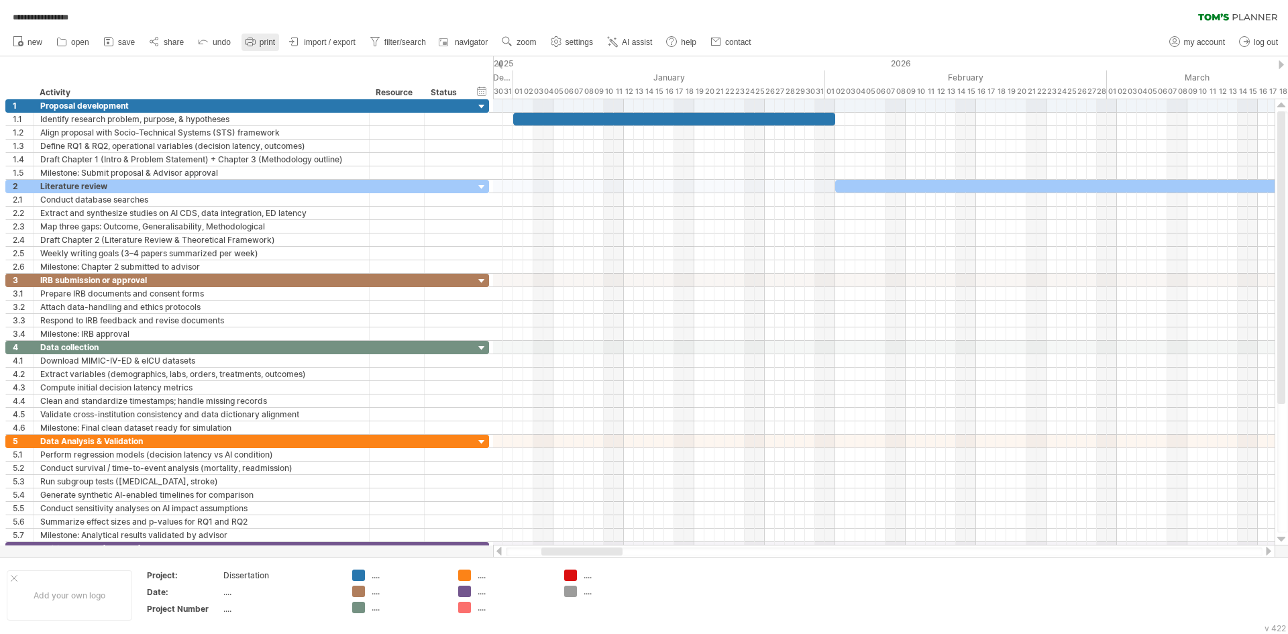
click at [258, 44] on link "print" at bounding box center [260, 42] width 38 height 17
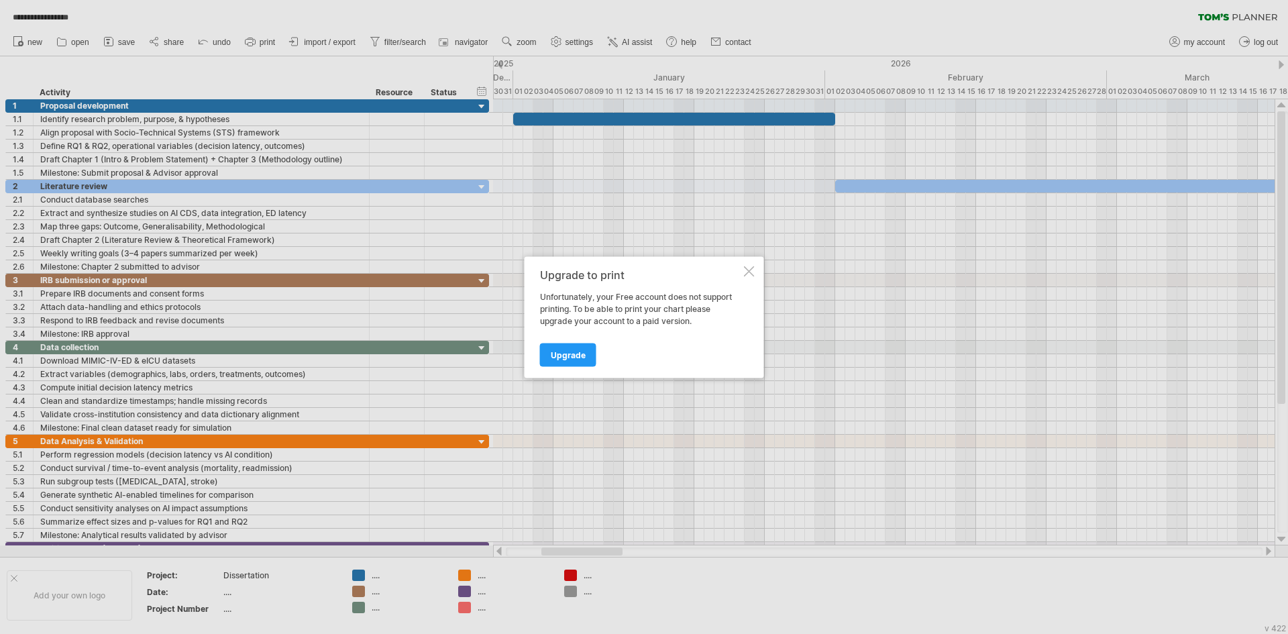
click at [750, 274] on div at bounding box center [749, 271] width 11 height 11
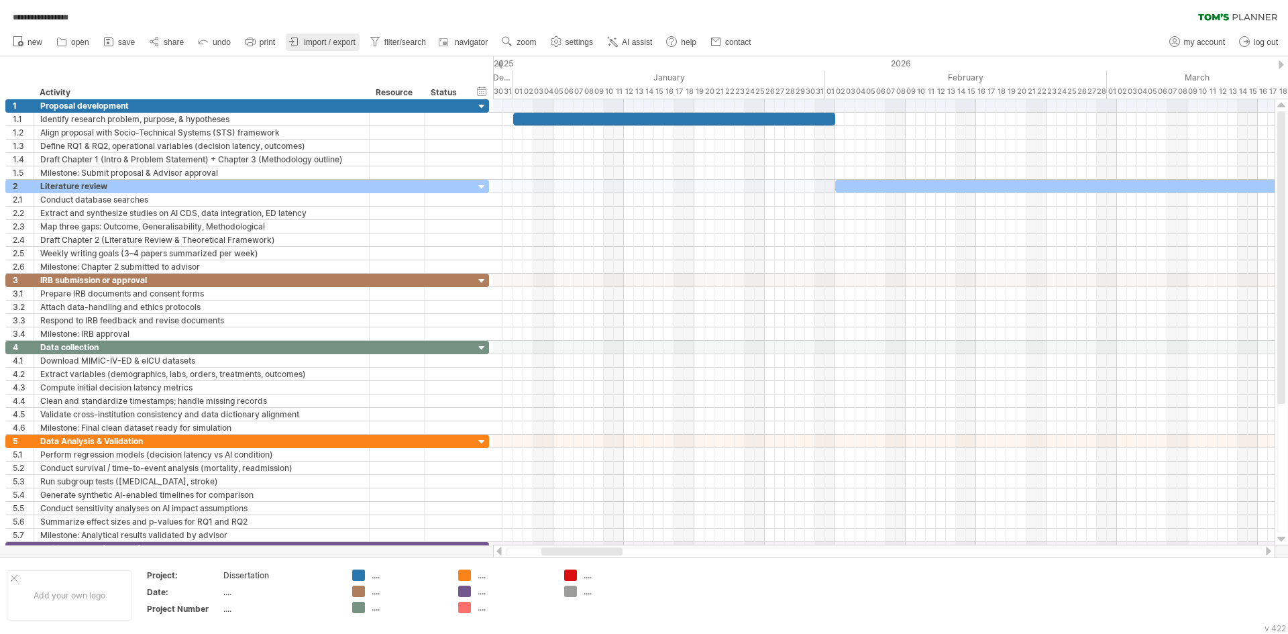
click at [346, 43] on span "import / export" at bounding box center [330, 42] width 52 height 9
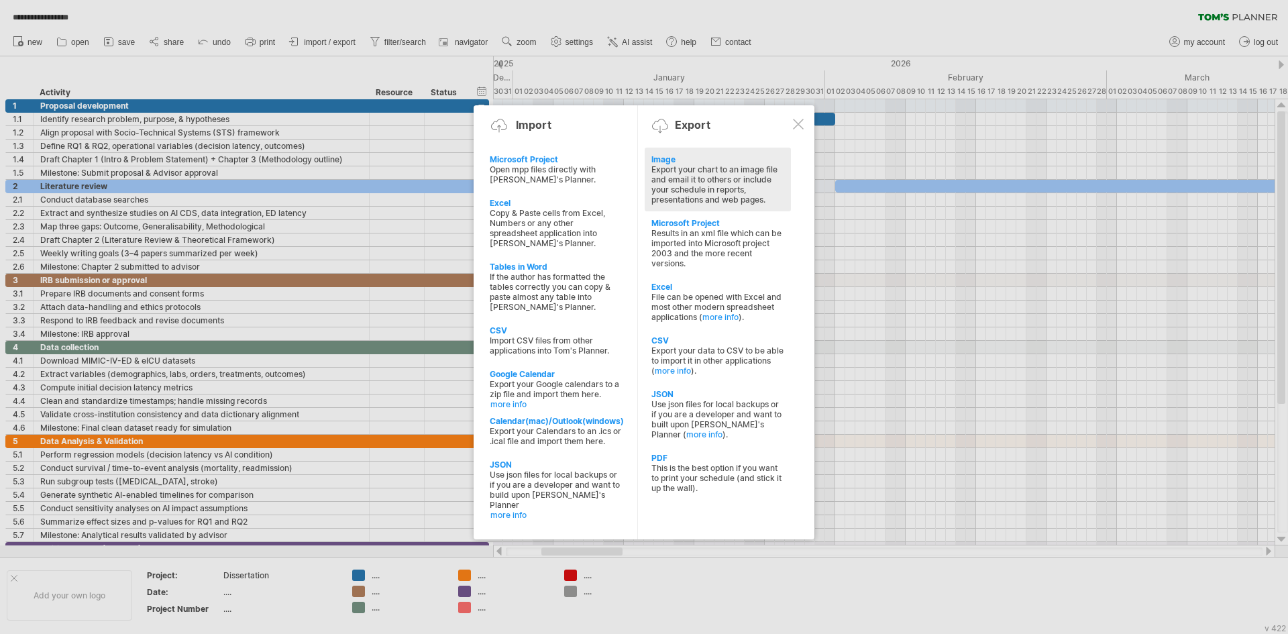
click at [699, 171] on div "Export your chart to an image file and email it to others or include your sched…" at bounding box center [717, 184] width 133 height 40
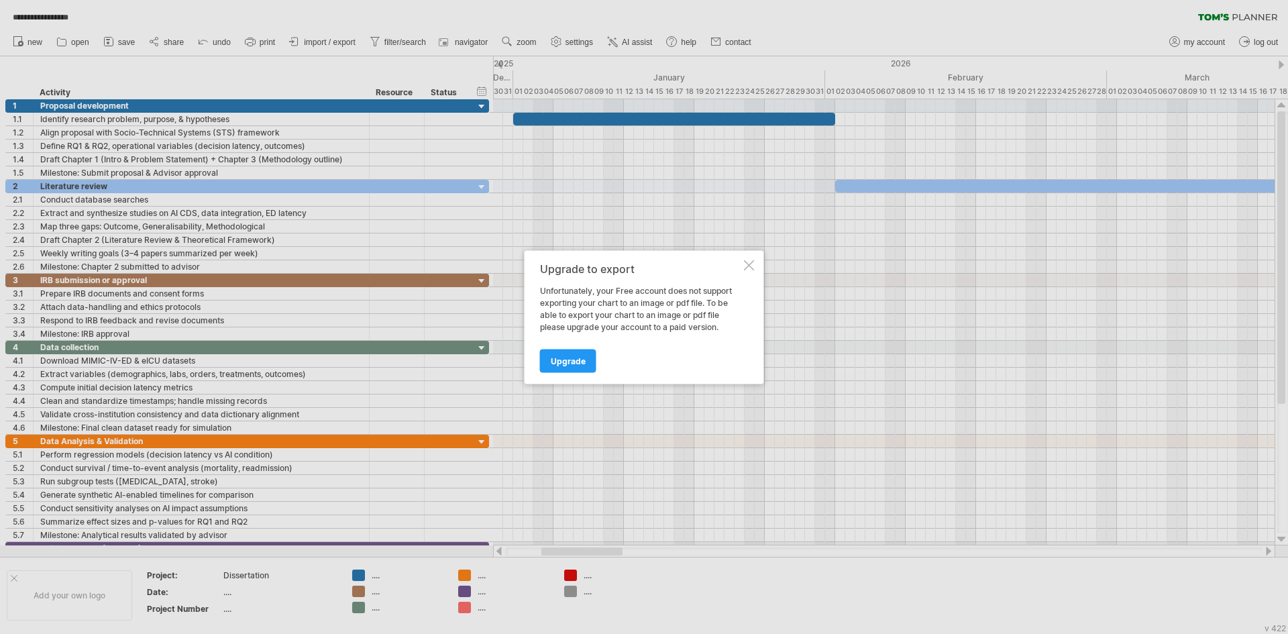
click at [744, 266] on div at bounding box center [749, 265] width 11 height 11
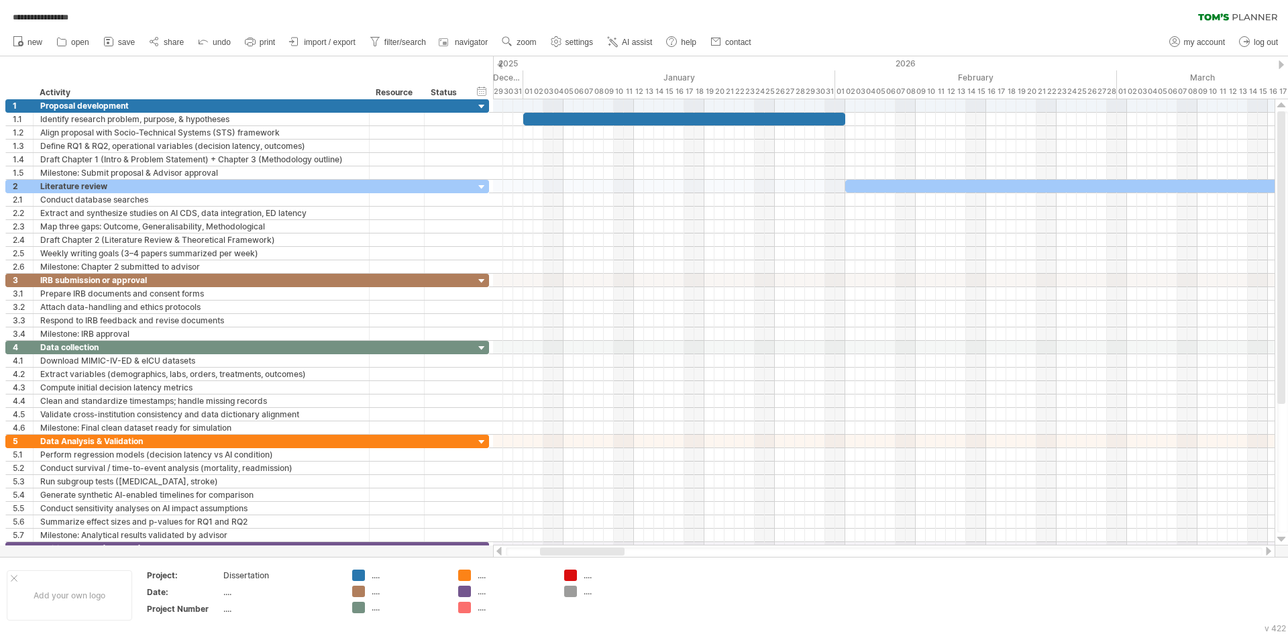
click at [568, 554] on div at bounding box center [582, 551] width 85 height 8
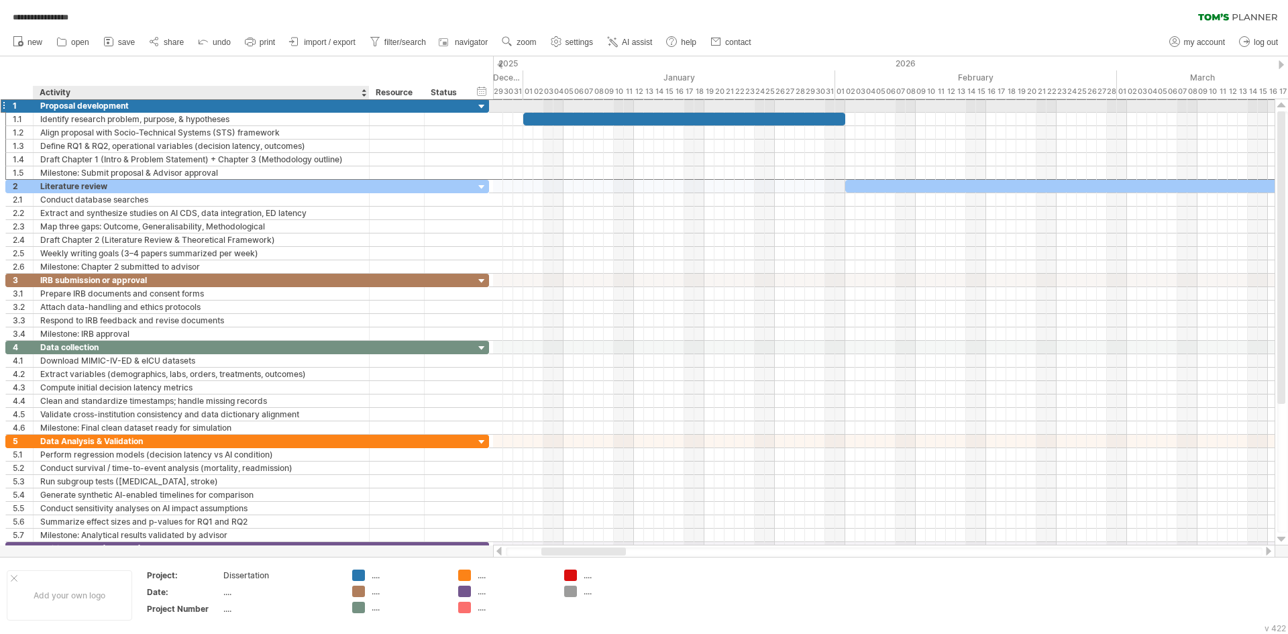
click at [148, 103] on div "Proposal development" at bounding box center [201, 105] width 322 height 13
click at [0, 0] on input "**********" at bounding box center [0, 0] width 0 height 0
click at [136, 108] on input "**********" at bounding box center [201, 105] width 322 height 13
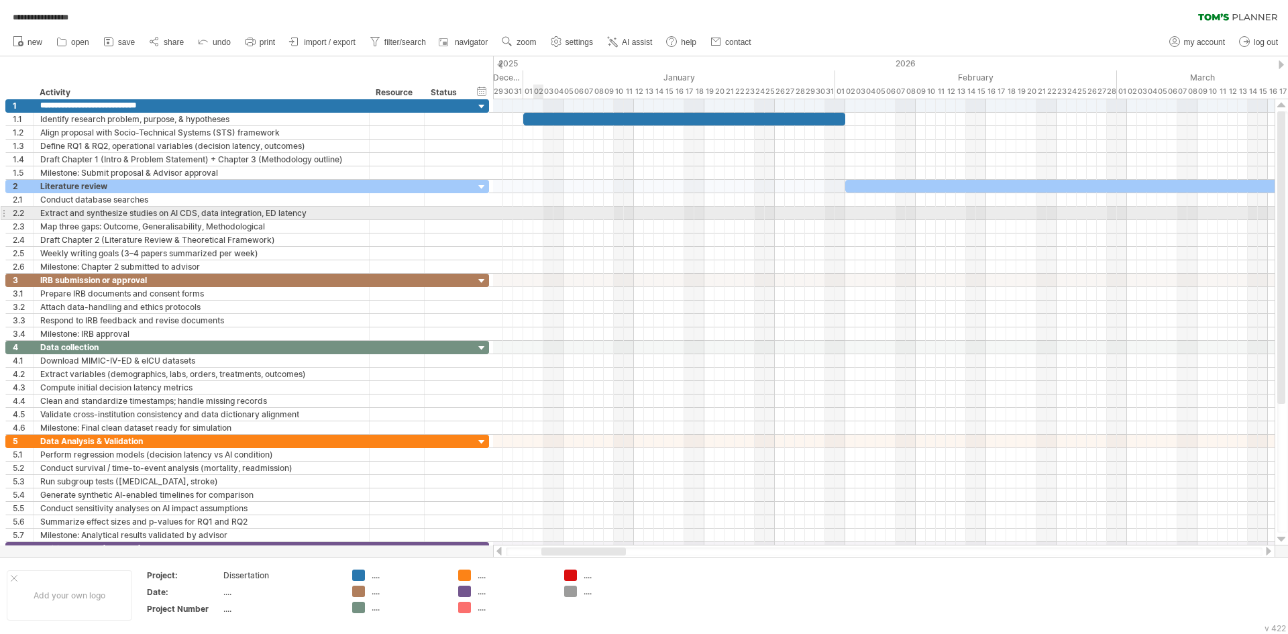
type input "**********"
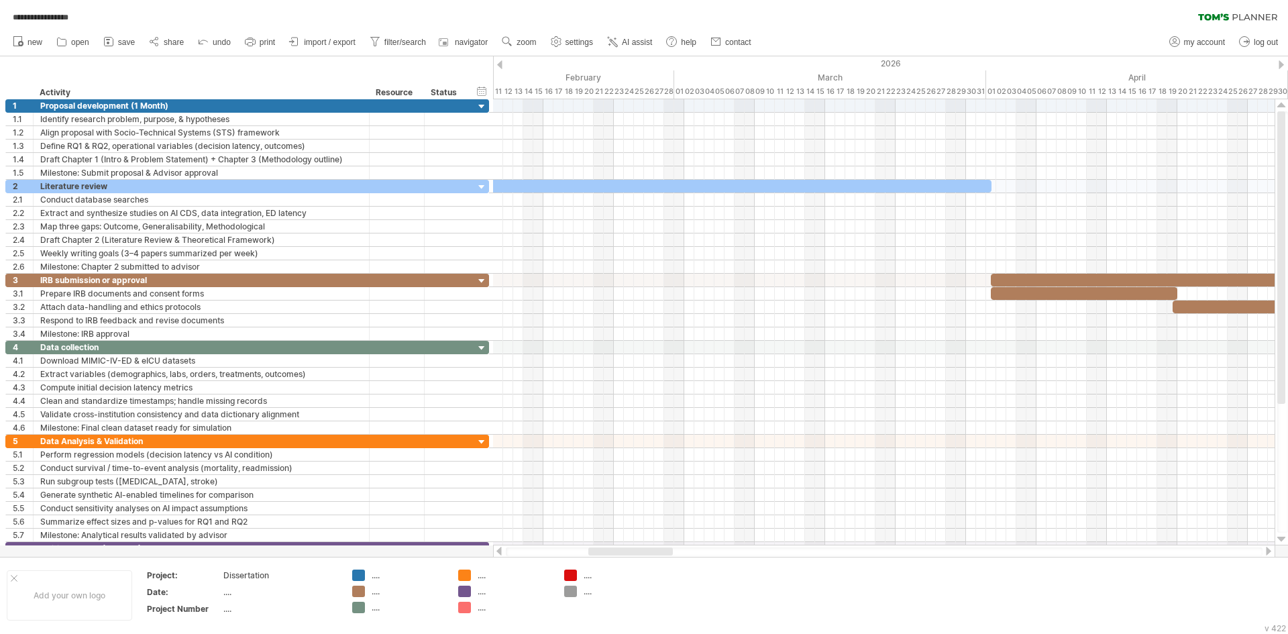
drag, startPoint x: 553, startPoint y: 549, endPoint x: 600, endPoint y: 549, distance: 47.0
click at [600, 549] on div at bounding box center [630, 551] width 85 height 8
click at [156, 182] on div "Literature review" at bounding box center [201, 186] width 322 height 13
click at [156, 182] on input "**********" at bounding box center [201, 186] width 322 height 13
click at [172, 184] on input "**********" at bounding box center [201, 186] width 322 height 13
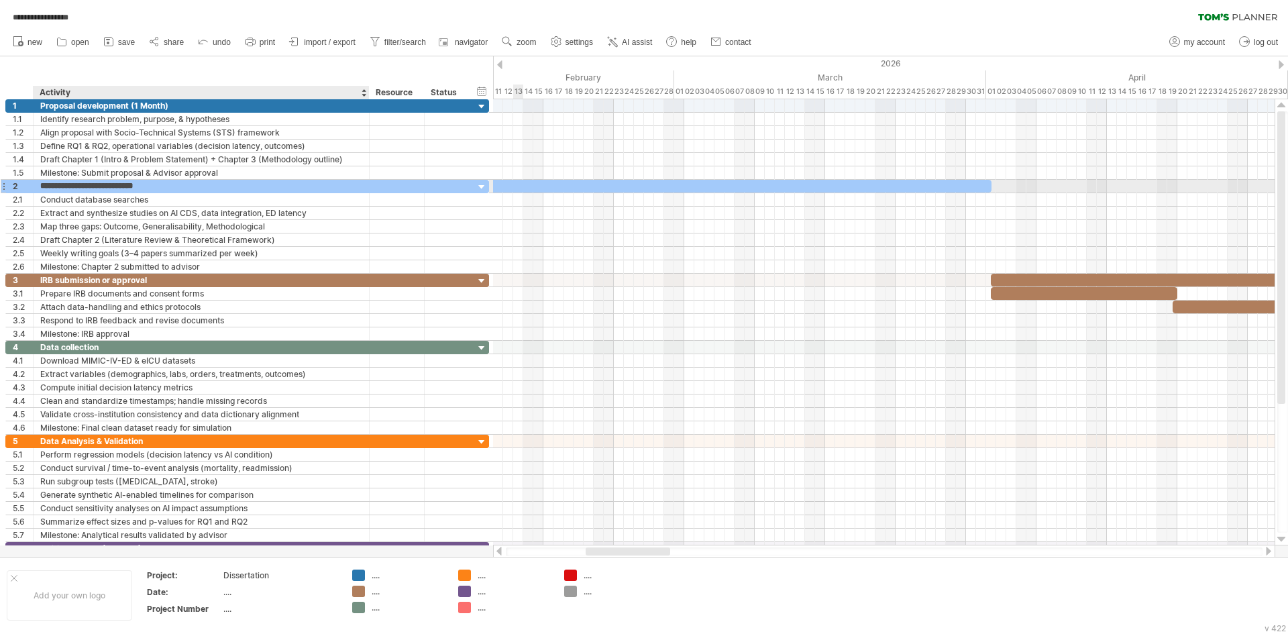
type input "**********"
click at [178, 277] on div "IRB submission or approval" at bounding box center [201, 280] width 322 height 13
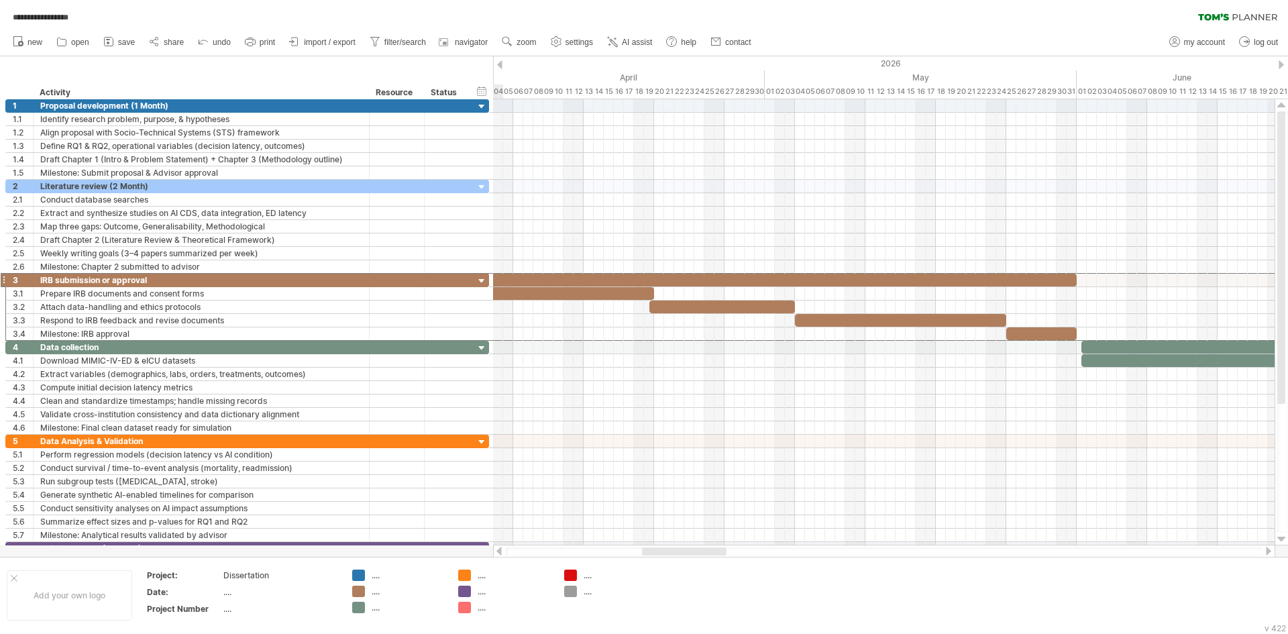
drag, startPoint x: 596, startPoint y: 553, endPoint x: 652, endPoint y: 551, distance: 56.4
click at [652, 551] on div at bounding box center [684, 551] width 85 height 8
click at [242, 283] on div "IRB submission or approval" at bounding box center [201, 280] width 322 height 13
click at [0, 0] on input "**********" at bounding box center [0, 0] width 0 height 0
type input "**********"
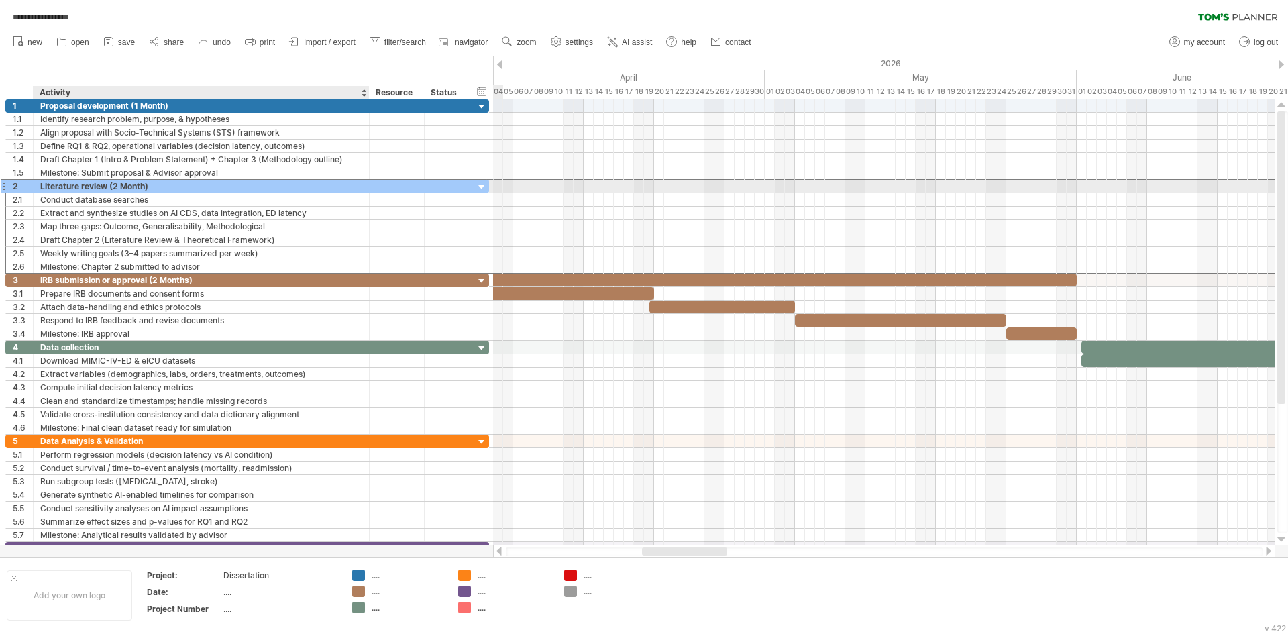
click at [148, 184] on div "Literature review (2 Month)" at bounding box center [201, 186] width 322 height 13
click at [144, 187] on input "**********" at bounding box center [201, 186] width 322 height 13
type input "**********"
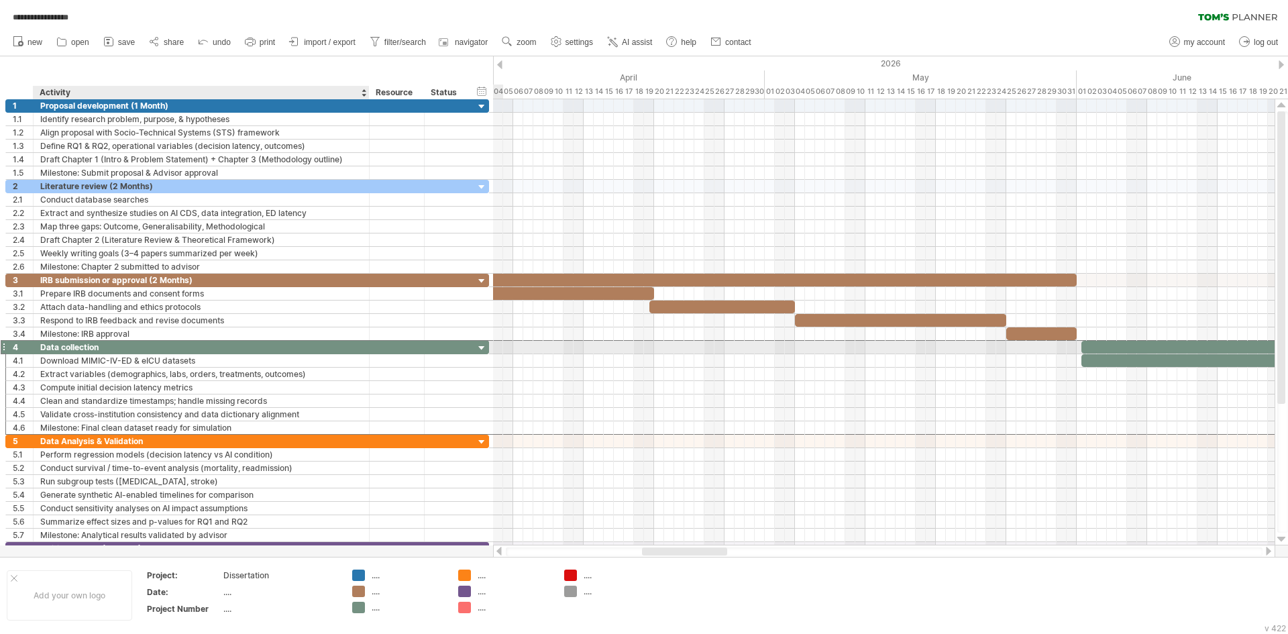
click at [120, 346] on div "Data collection" at bounding box center [201, 347] width 322 height 13
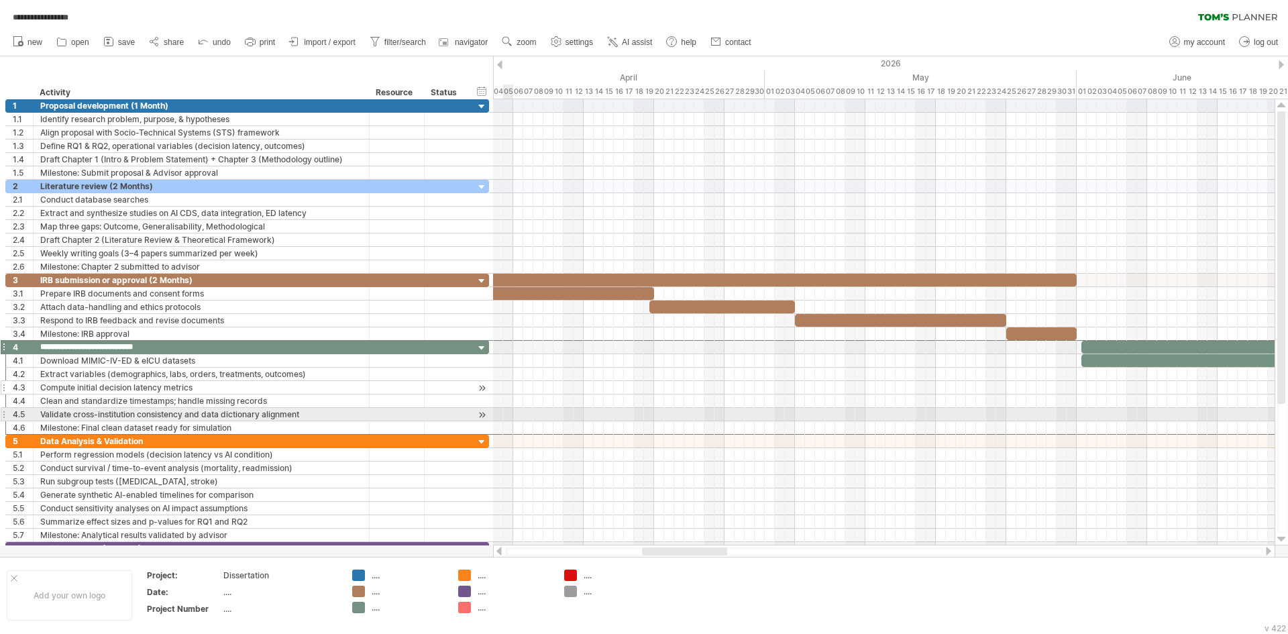
click at [455, 386] on div at bounding box center [446, 387] width 30 height 13
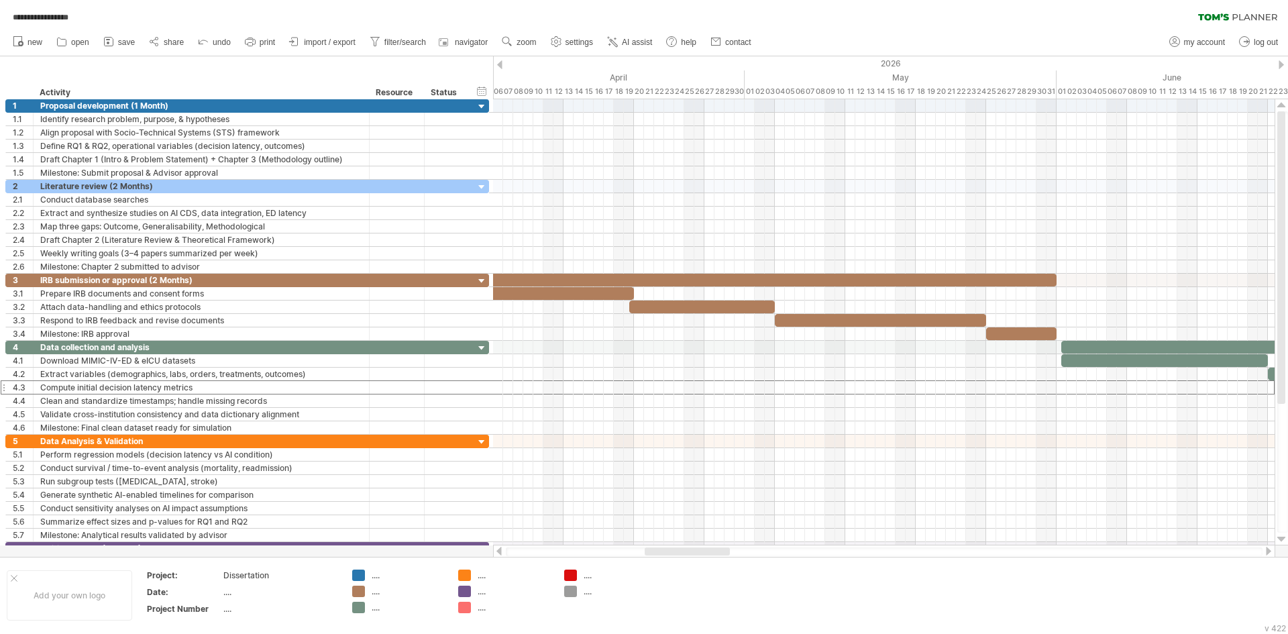
click at [707, 550] on div at bounding box center [687, 551] width 85 height 8
click at [138, 344] on div "Data collection and analysis" at bounding box center [201, 347] width 322 height 13
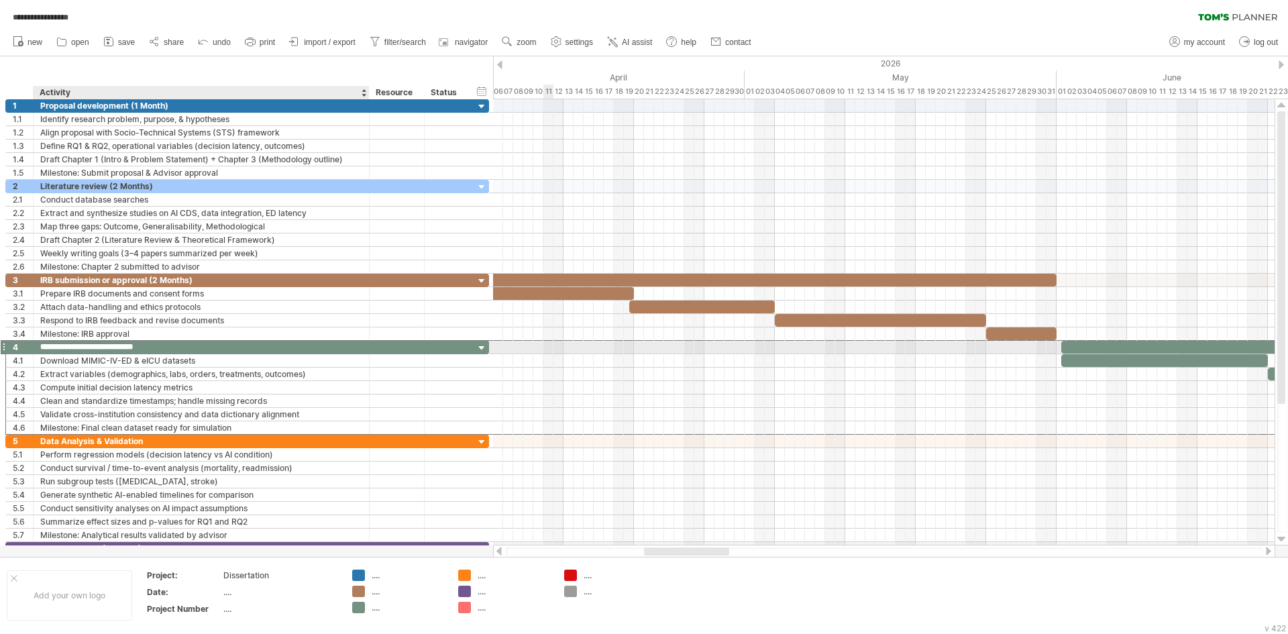
drag, startPoint x: 105, startPoint y: 347, endPoint x: 197, endPoint y: 350, distance: 91.9
click at [195, 350] on input "**********" at bounding box center [201, 347] width 322 height 13
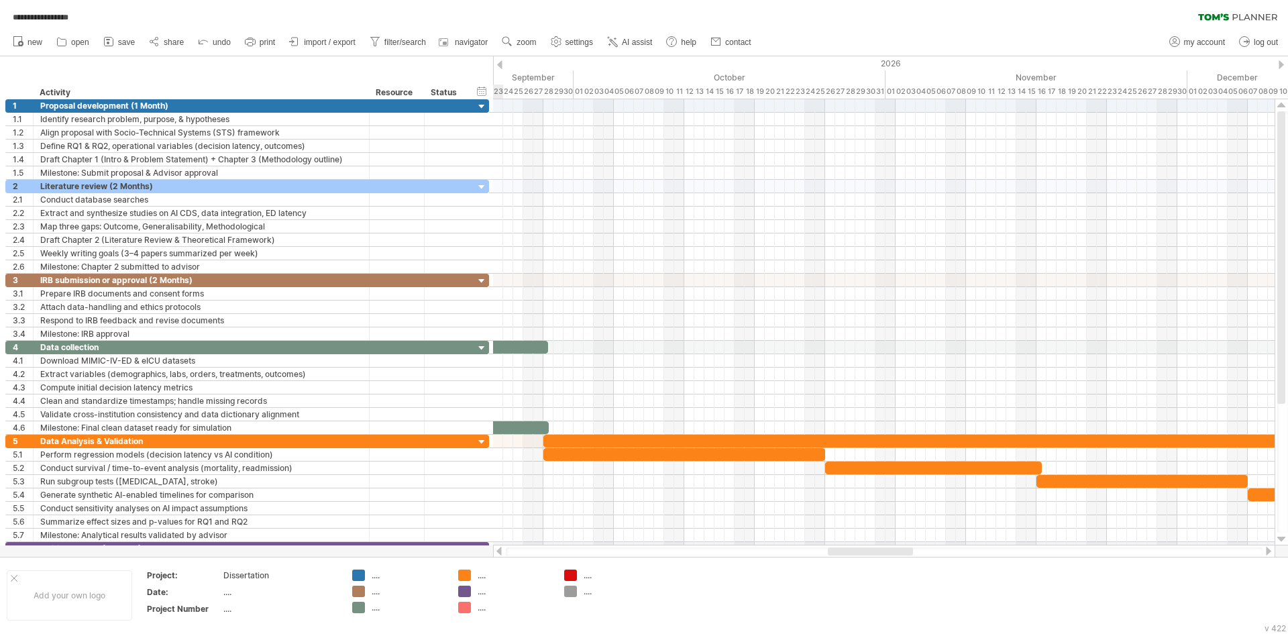
drag, startPoint x: 653, startPoint y: 549, endPoint x: 830, endPoint y: 550, distance: 177.1
click at [834, 550] on div at bounding box center [870, 551] width 85 height 8
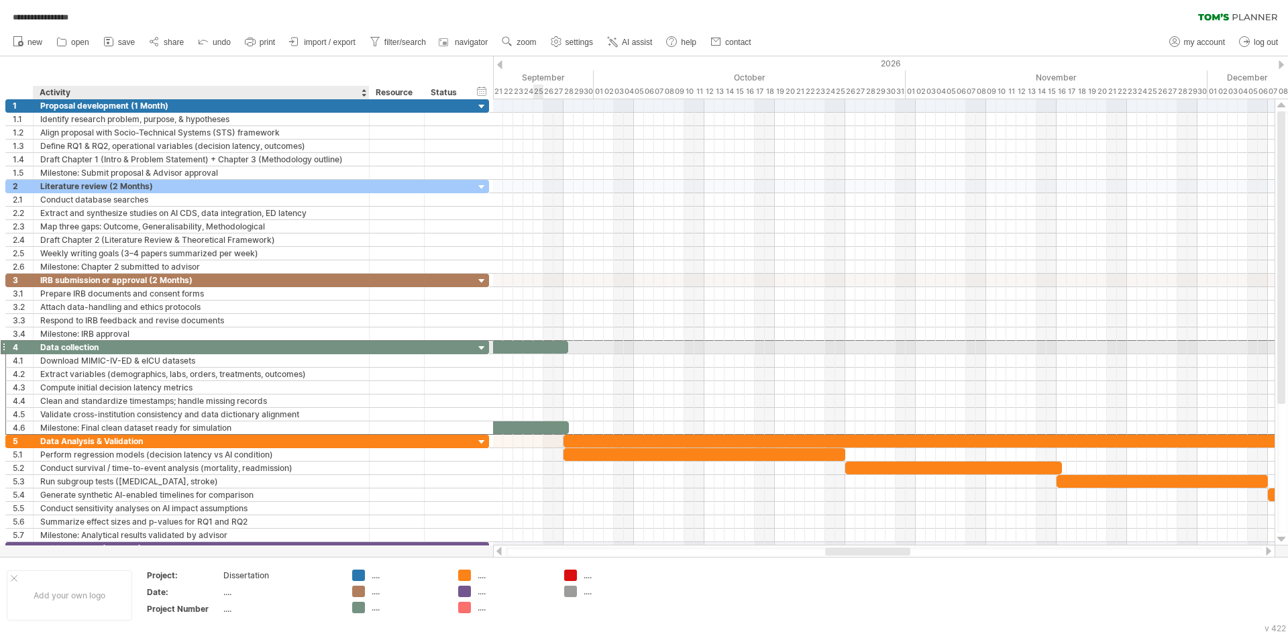
click at [133, 346] on div "Data collection" at bounding box center [201, 347] width 322 height 13
click at [133, 346] on input "**********" at bounding box center [201, 347] width 322 height 13
type input "**********"
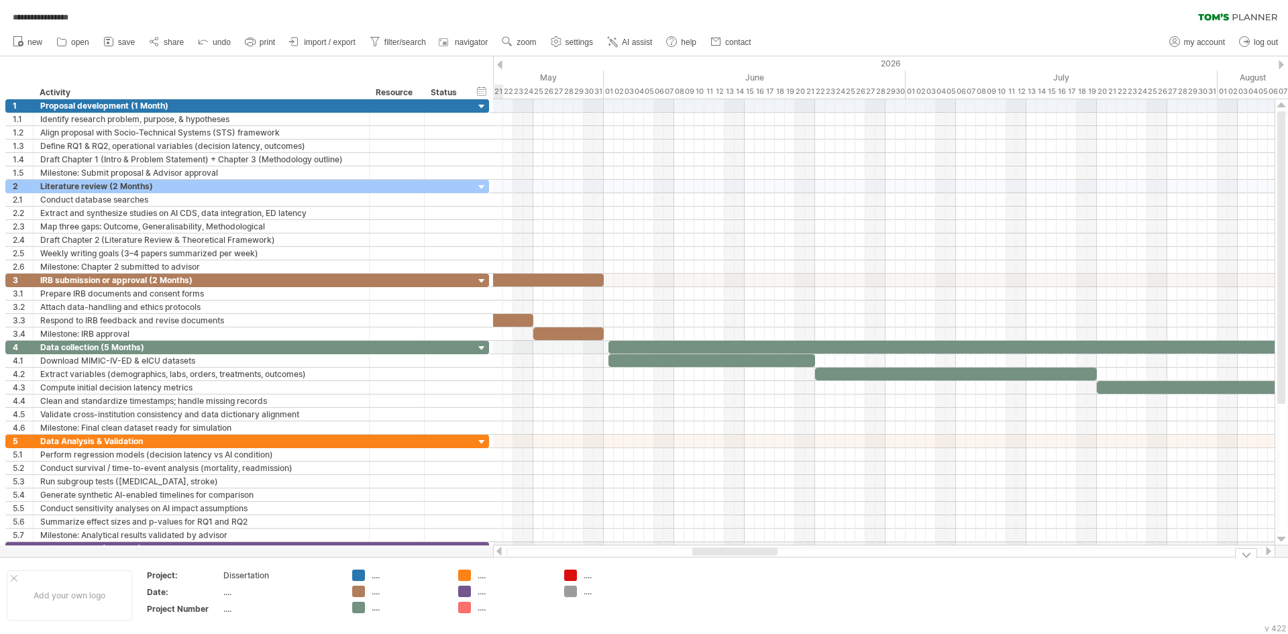
drag, startPoint x: 850, startPoint y: 550, endPoint x: 717, endPoint y: 557, distance: 133.0
click at [717, 557] on div "**********" at bounding box center [644, 317] width 1288 height 634
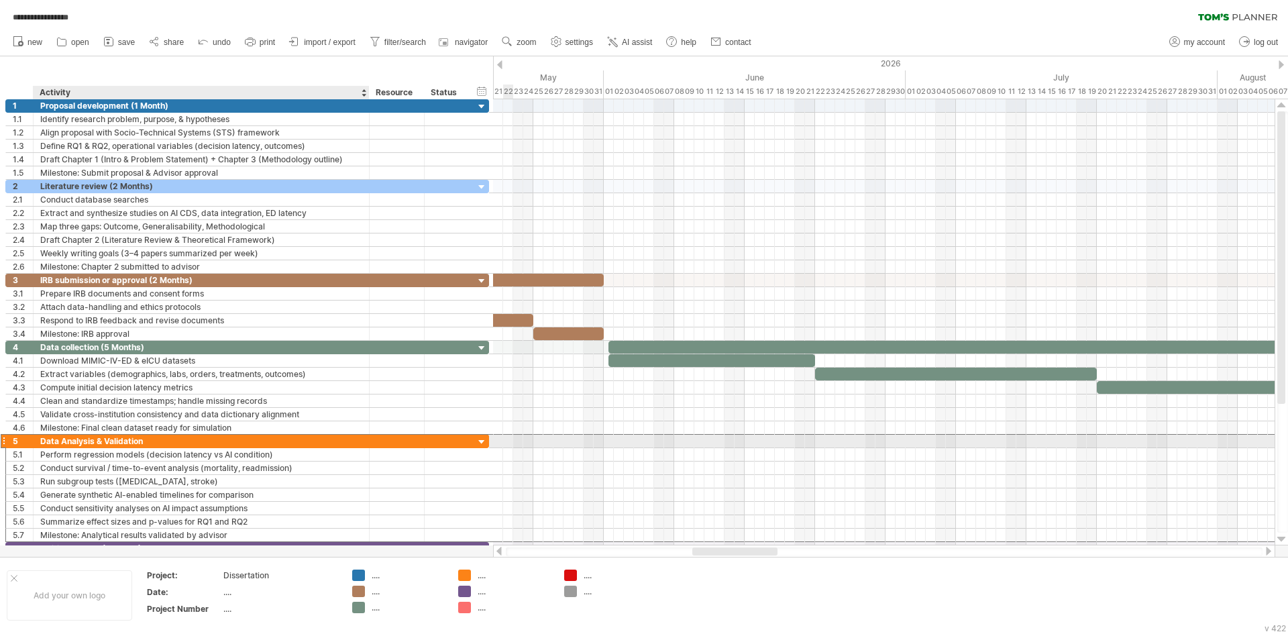
click at [182, 446] on div "Data Analysis & Validation" at bounding box center [201, 441] width 322 height 13
type input "**********"
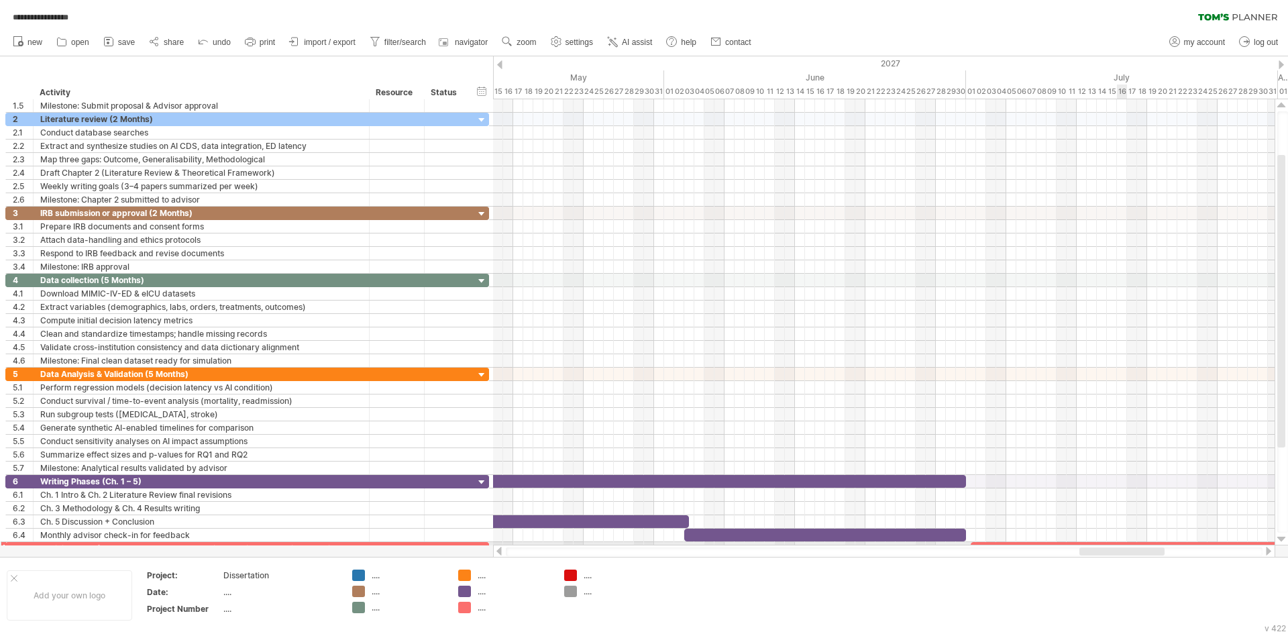
drag, startPoint x: 731, startPoint y: 551, endPoint x: 1118, endPoint y: 544, distance: 387.1
click at [1118, 544] on div "**********" at bounding box center [644, 317] width 1288 height 634
click at [194, 477] on div "Writing Phases (Ch. 1 – 5)" at bounding box center [201, 481] width 322 height 13
click at [0, 0] on input "**********" at bounding box center [0, 0] width 0 height 0
click at [207, 480] on input "**********" at bounding box center [201, 481] width 322 height 13
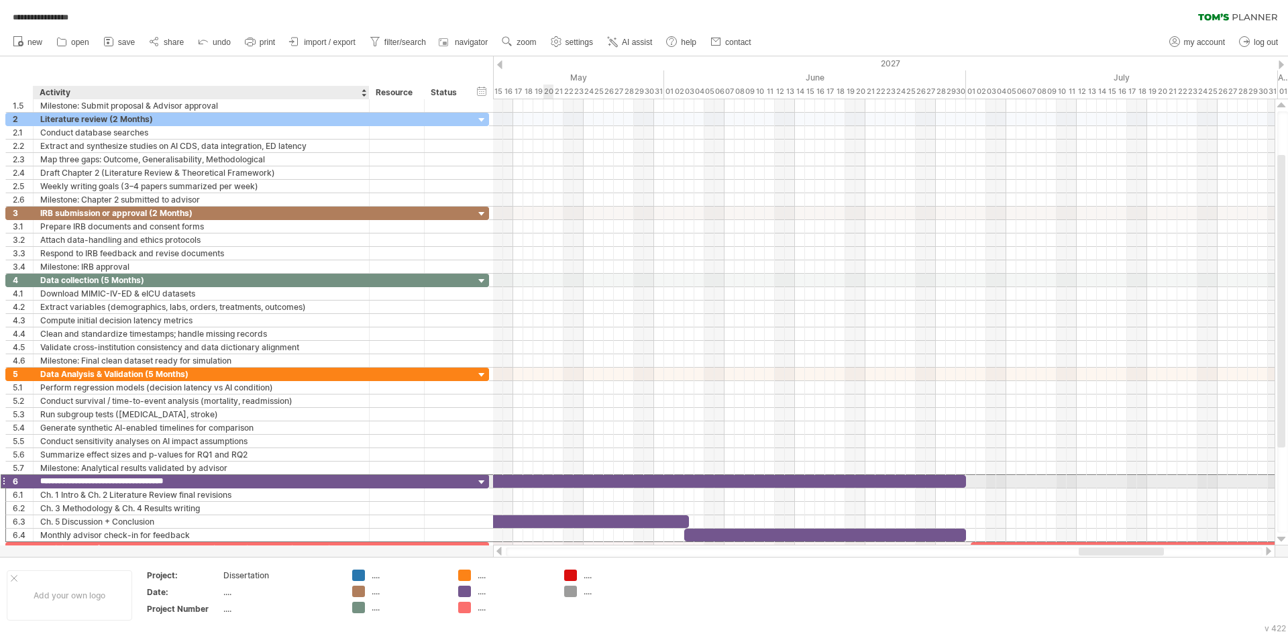
type input "**********"
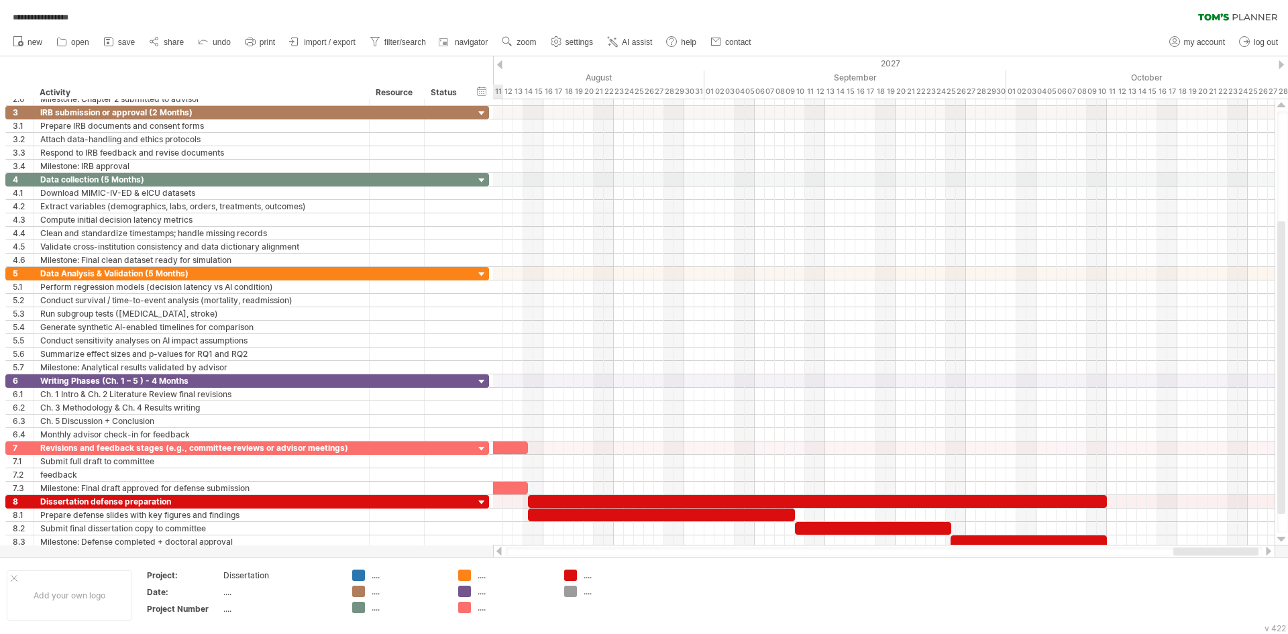
drag, startPoint x: 1118, startPoint y: 547, endPoint x: 1213, endPoint y: 549, distance: 94.6
click at [1213, 549] on div at bounding box center [1215, 551] width 85 height 8
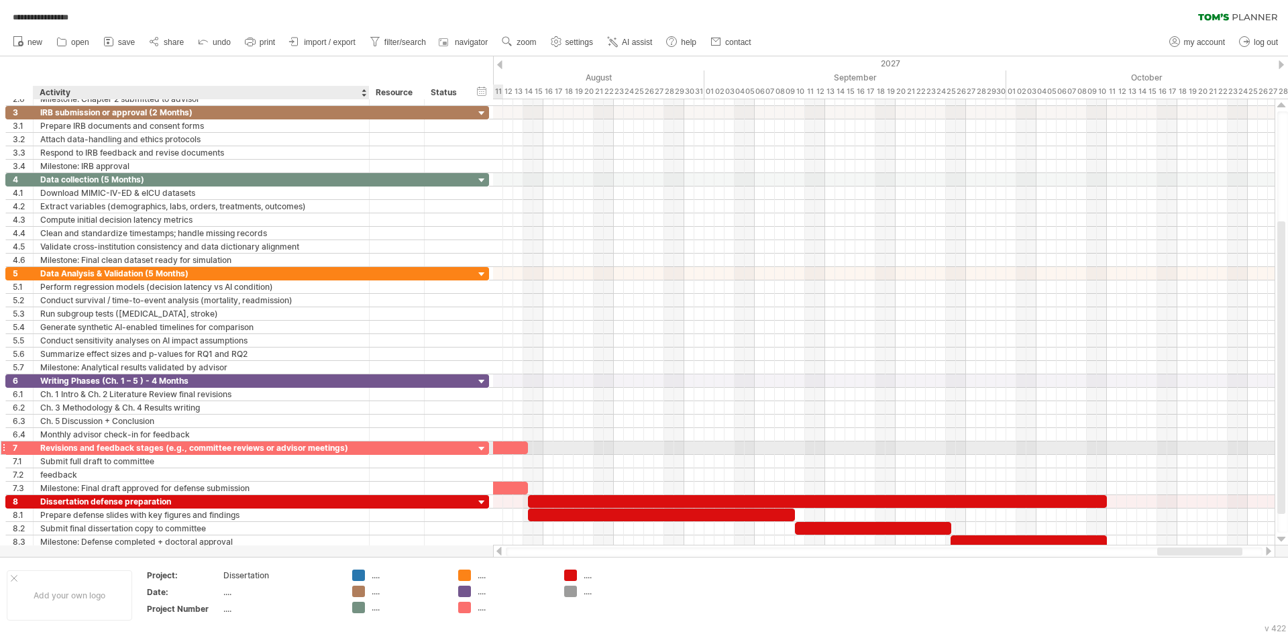
click at [376, 447] on div at bounding box center [397, 447] width 55 height 13
click at [203, 448] on div "Revisions and feedback stages (e.g., committee reviews or advisor meetings)" at bounding box center [201, 447] width 322 height 13
drag, startPoint x: 170, startPoint y: 449, endPoint x: 188, endPoint y: 449, distance: 18.1
click at [188, 449] on input "**********" at bounding box center [201, 447] width 322 height 13
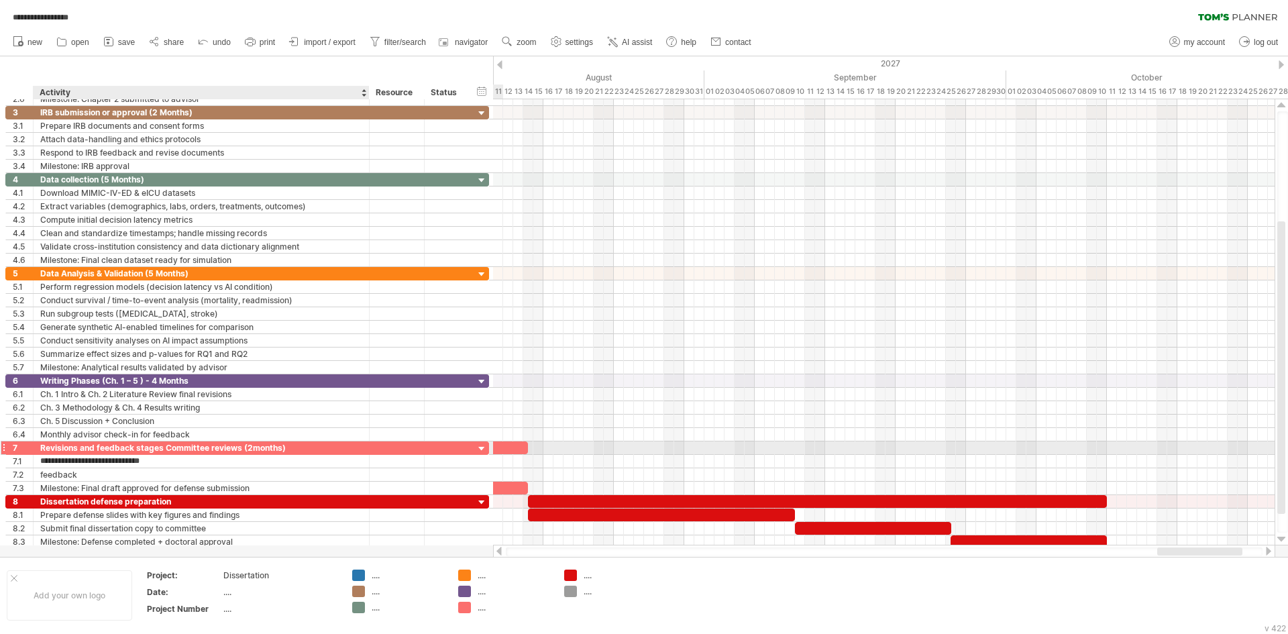
click at [250, 446] on div "Revisions and feedback stages Committee reviews (2months)" at bounding box center [201, 447] width 322 height 13
type input "**********"
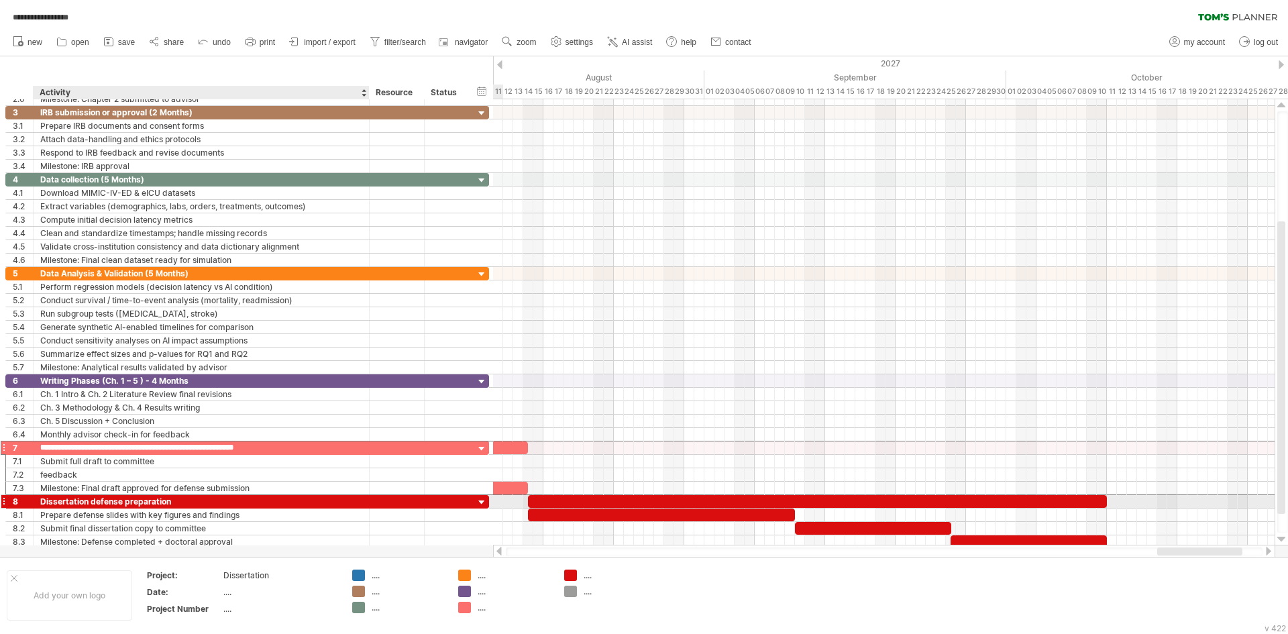
click at [220, 504] on div "Dissertation defense preparation" at bounding box center [201, 501] width 322 height 13
type input "**********"
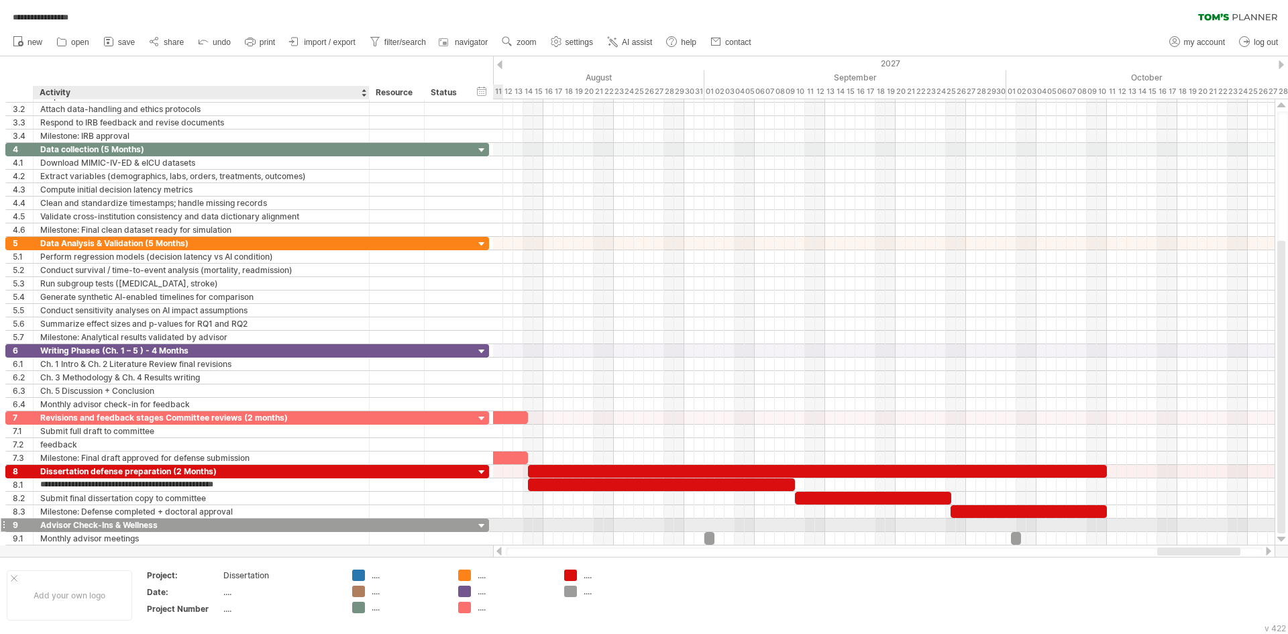
click at [212, 524] on div "Advisor Check-Ins & Wellness" at bounding box center [201, 525] width 322 height 13
type input "**********"
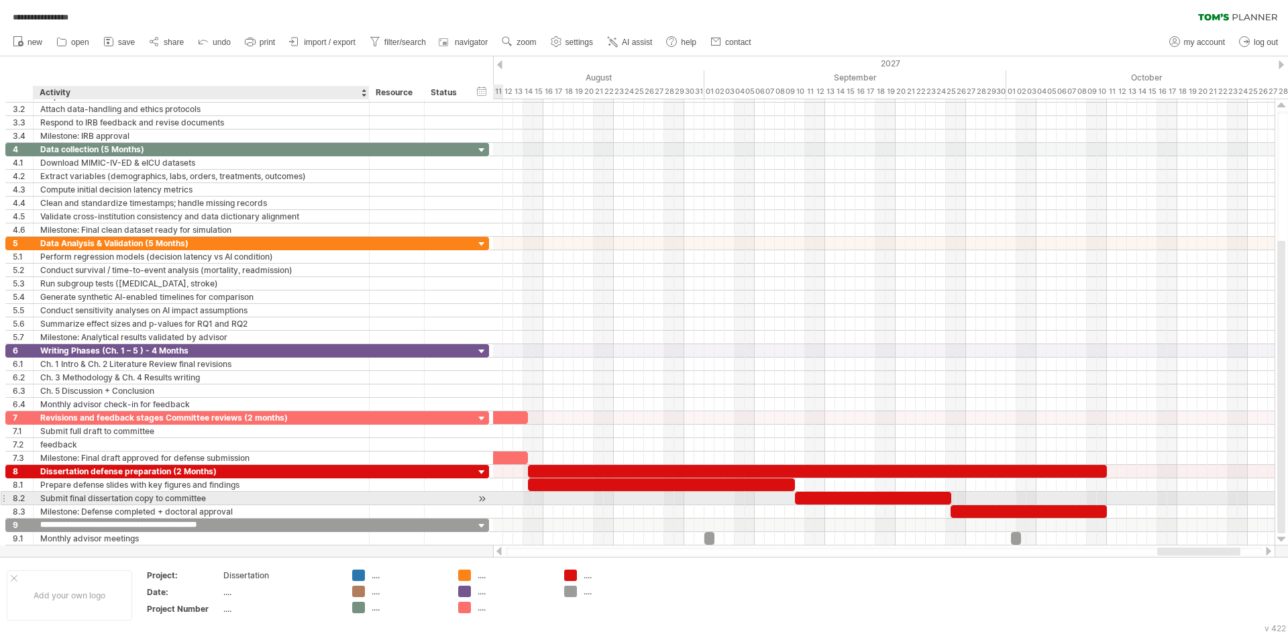
click at [280, 492] on div "Submit final dissertation copy to committee" at bounding box center [201, 498] width 322 height 13
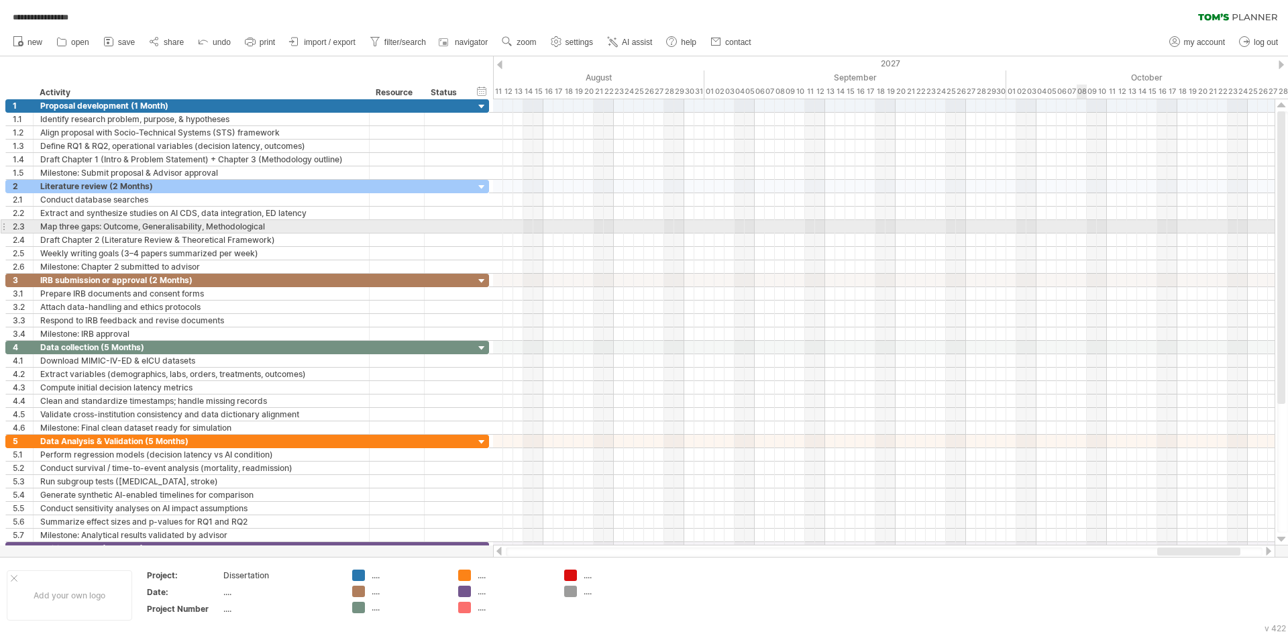
drag, startPoint x: 1085, startPoint y: 231, endPoint x: 1077, endPoint y: 235, distance: 9.0
click at [1085, 231] on div at bounding box center [884, 226] width 782 height 13
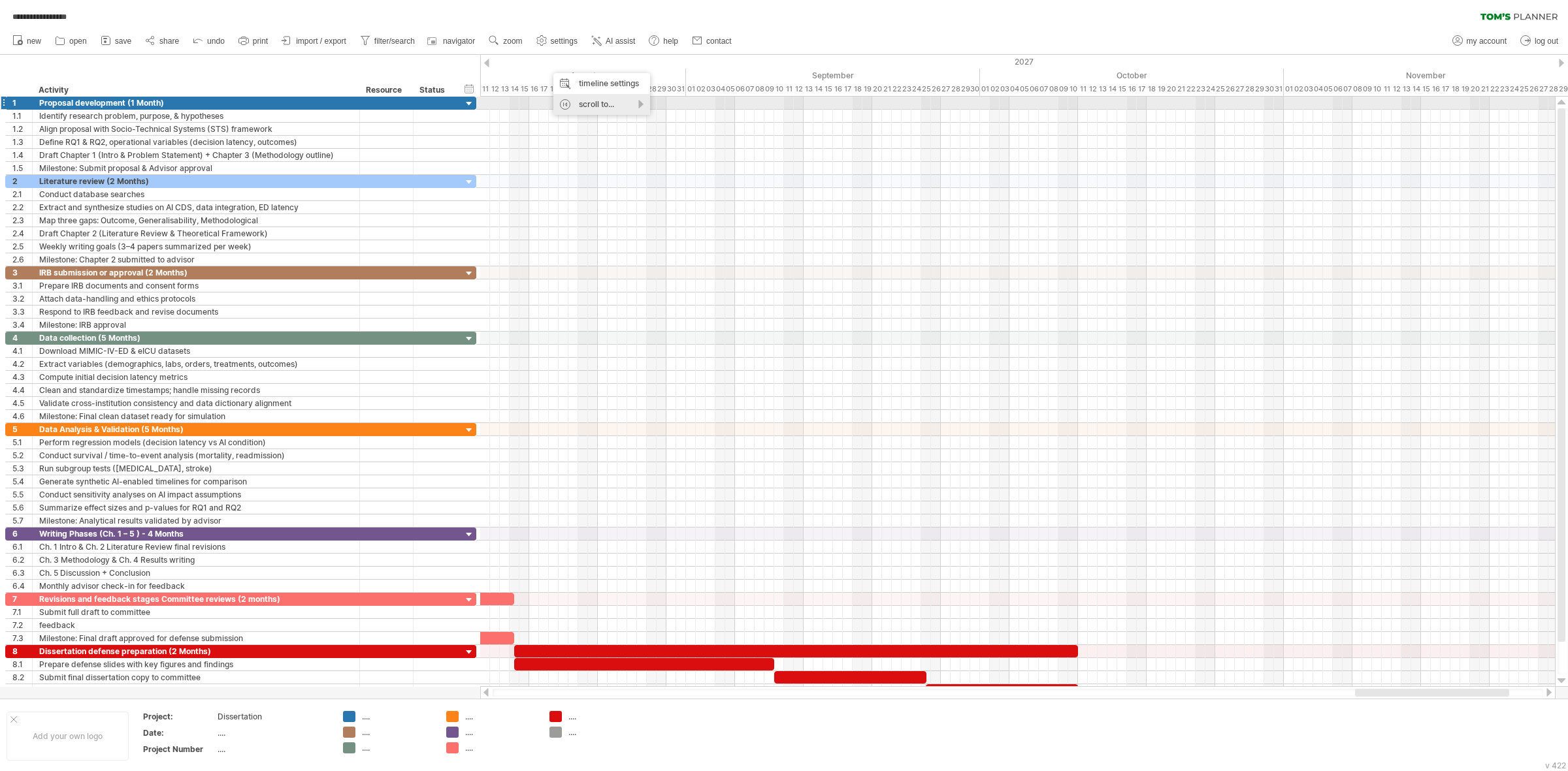
click at [640, 108] on div "scroll to..." at bounding box center [601, 104] width 96 height 20
click at [628, 86] on div "timeline settings" at bounding box center [601, 83] width 96 height 20
select select "*"
select select "**"
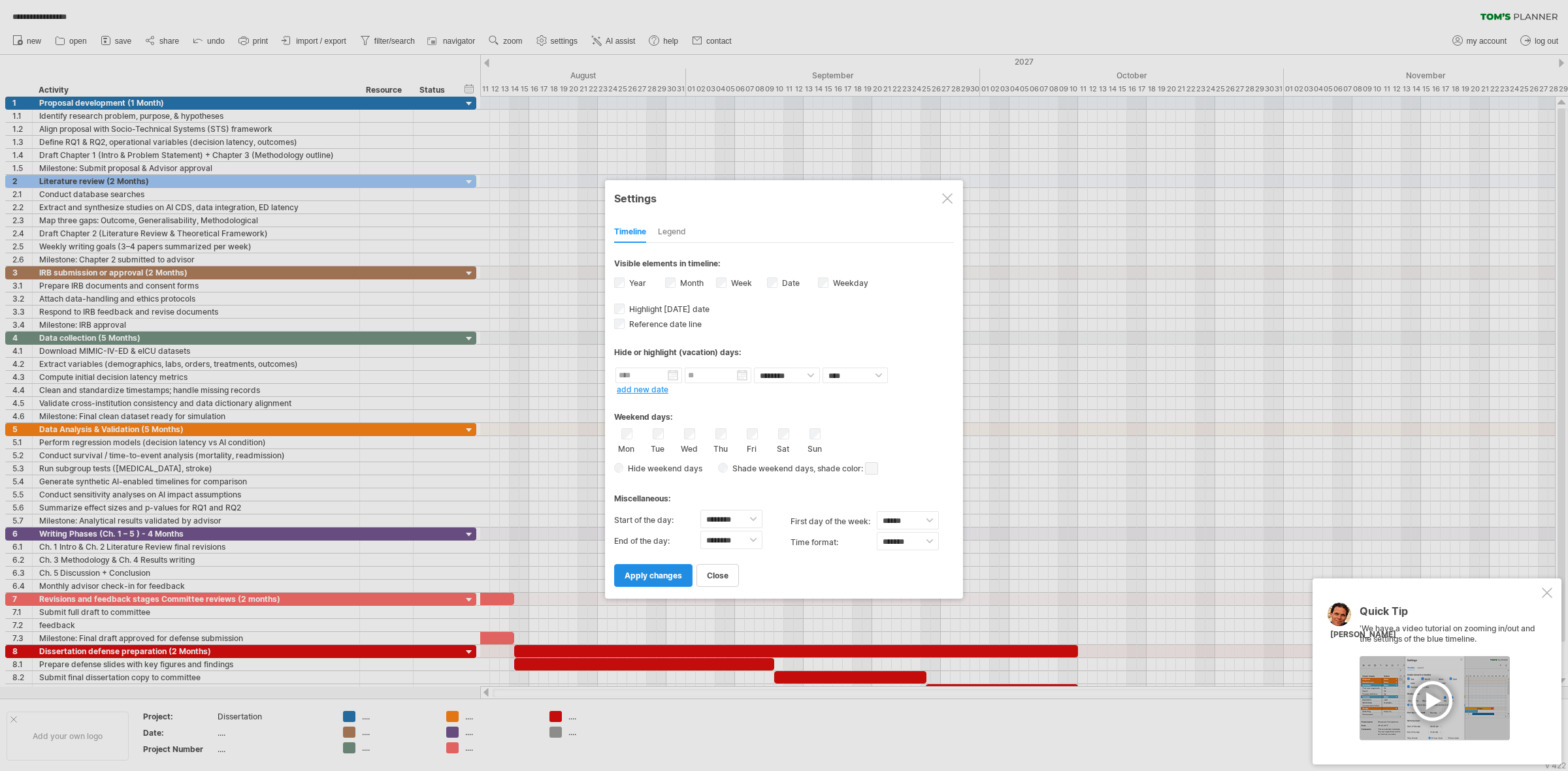
click at [657, 570] on span "apply changes" at bounding box center [653, 575] width 57 height 10
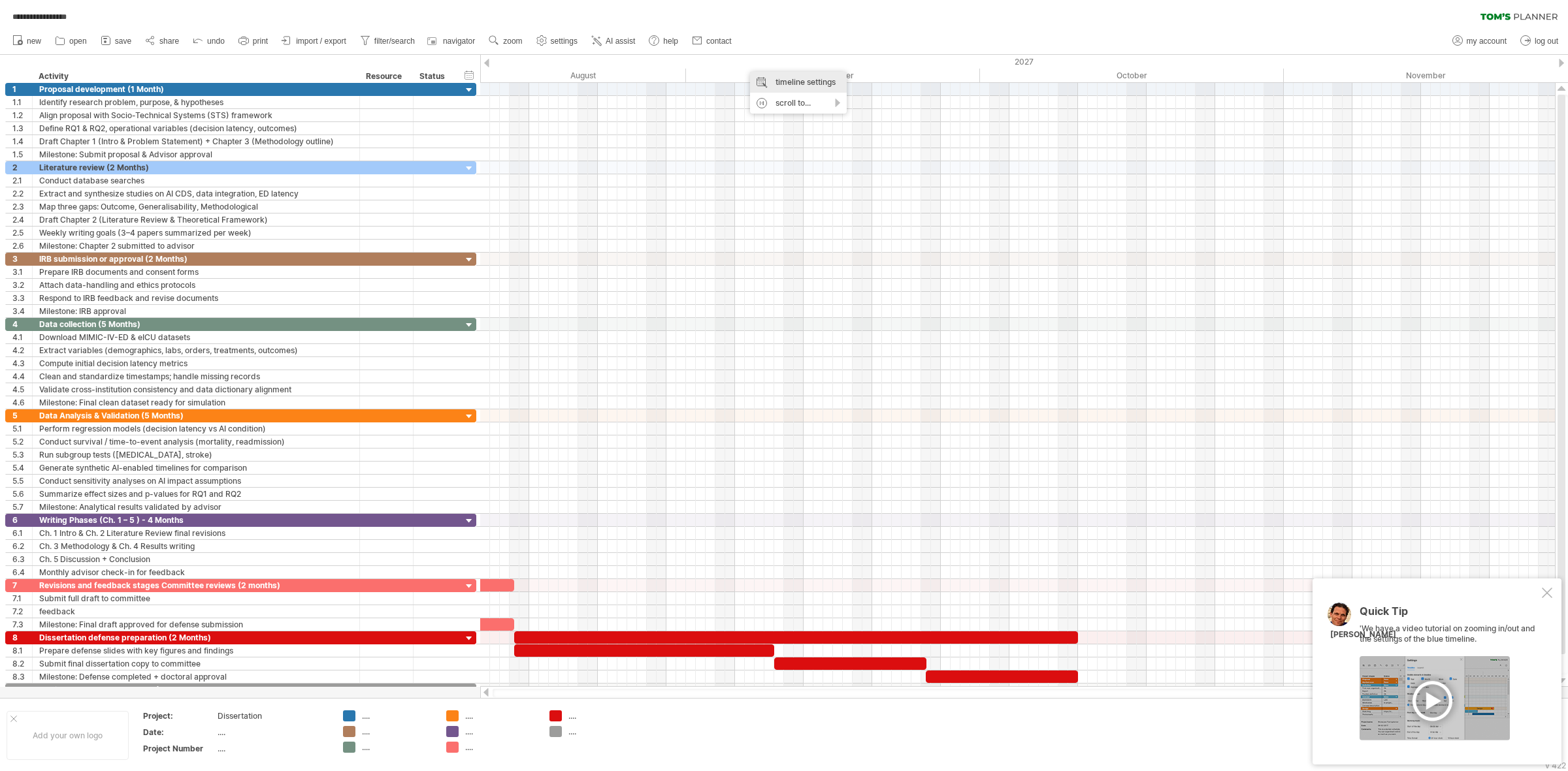
click at [794, 79] on div "timeline settings" at bounding box center [798, 82] width 96 height 20
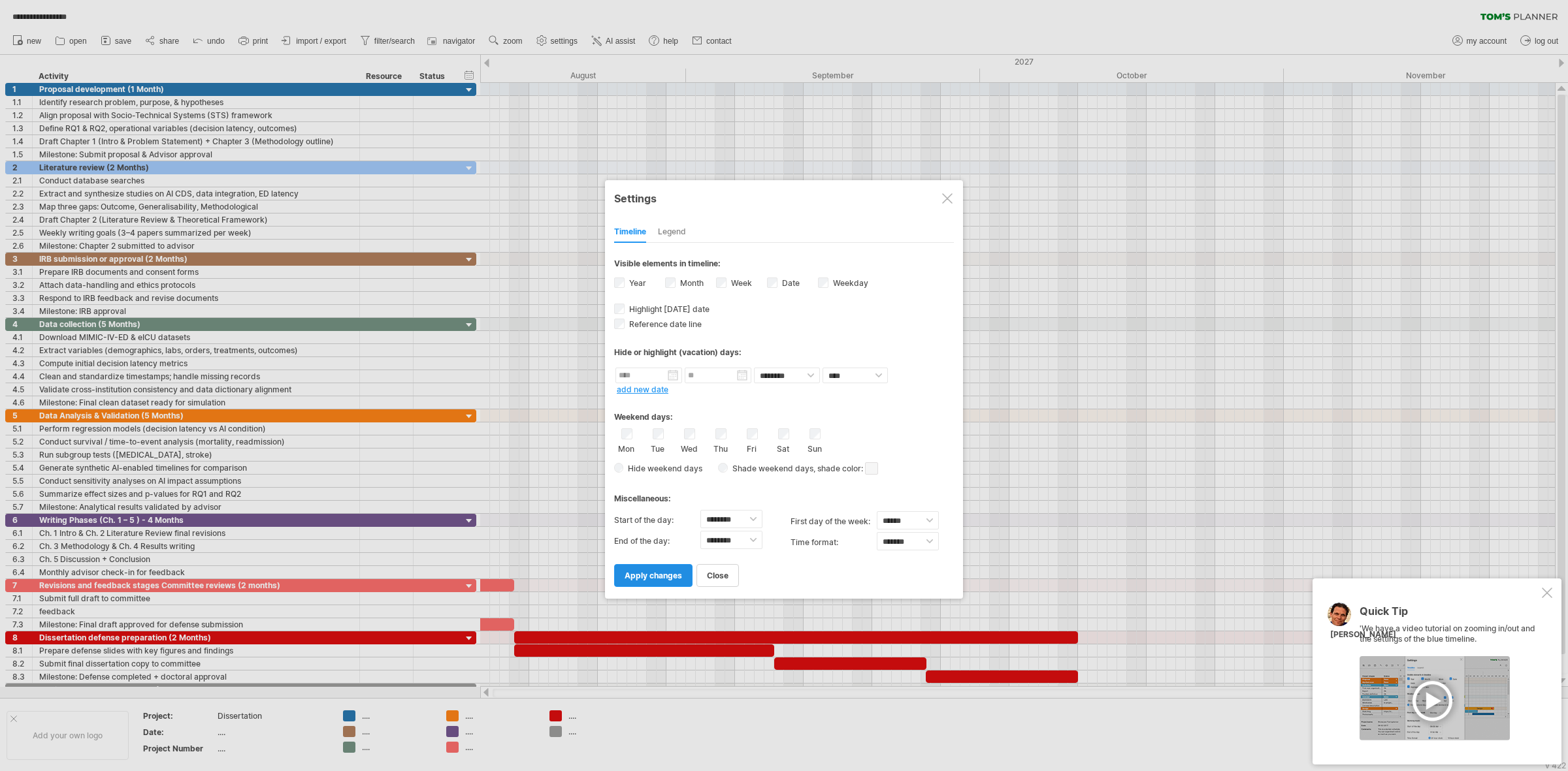
click at [653, 565] on link "apply changes" at bounding box center [653, 575] width 78 height 22
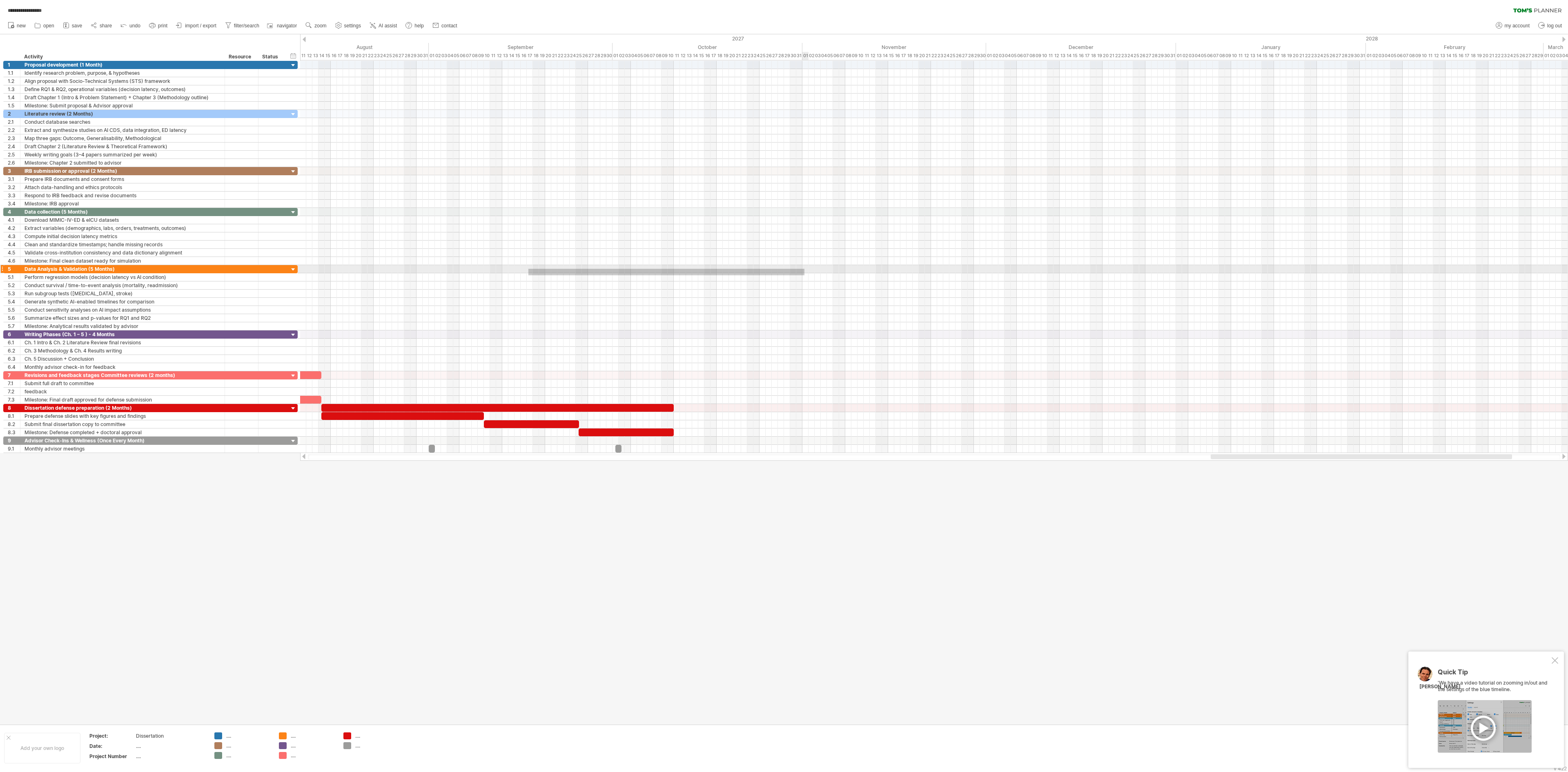
drag, startPoint x: 528, startPoint y: 275, endPoint x: 822, endPoint y: 268, distance: 294.1
click at [783, 268] on div at bounding box center [934, 257] width 1268 height 392
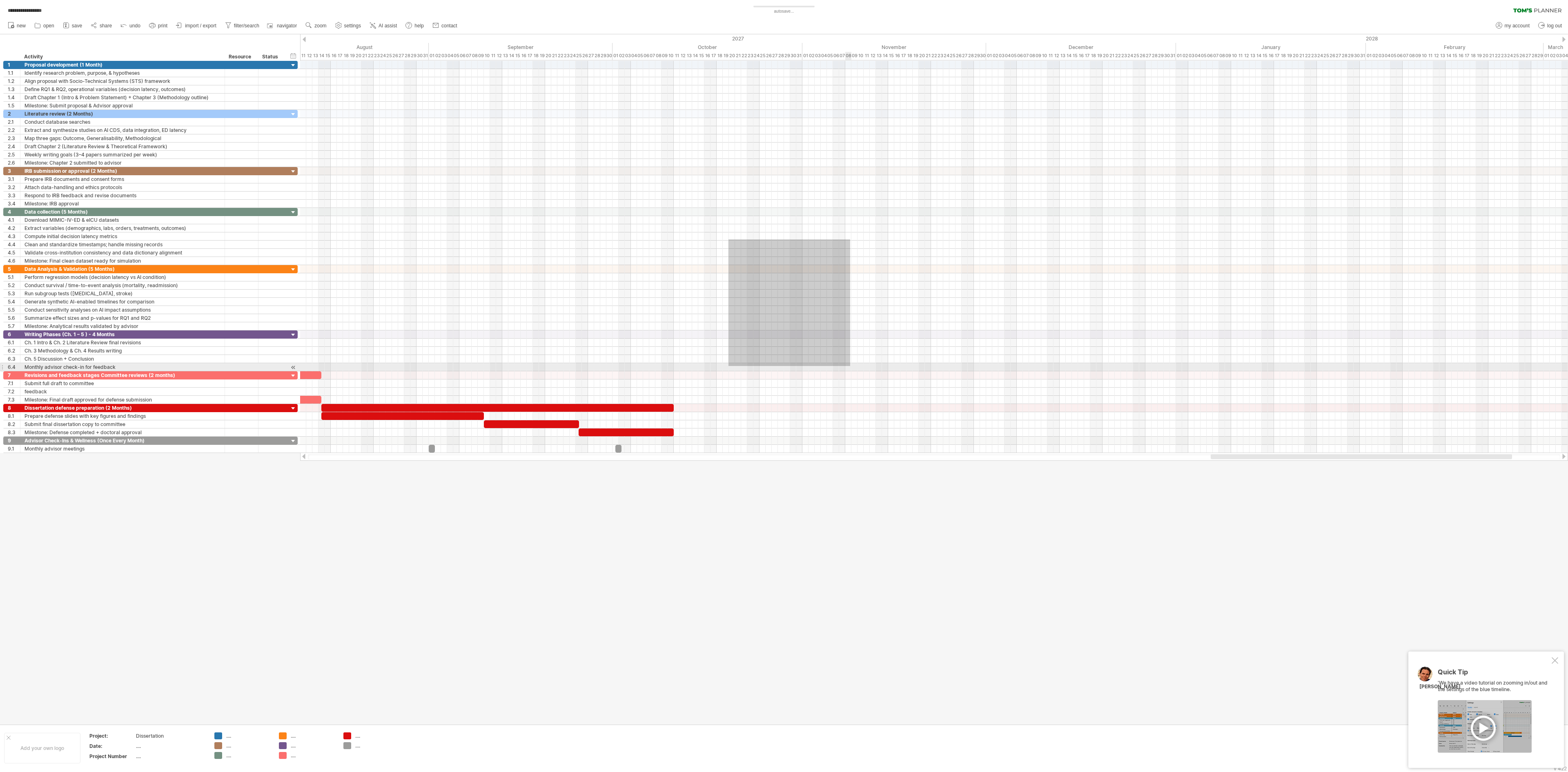
click at [783, 355] on div at bounding box center [934, 351] width 1268 height 8
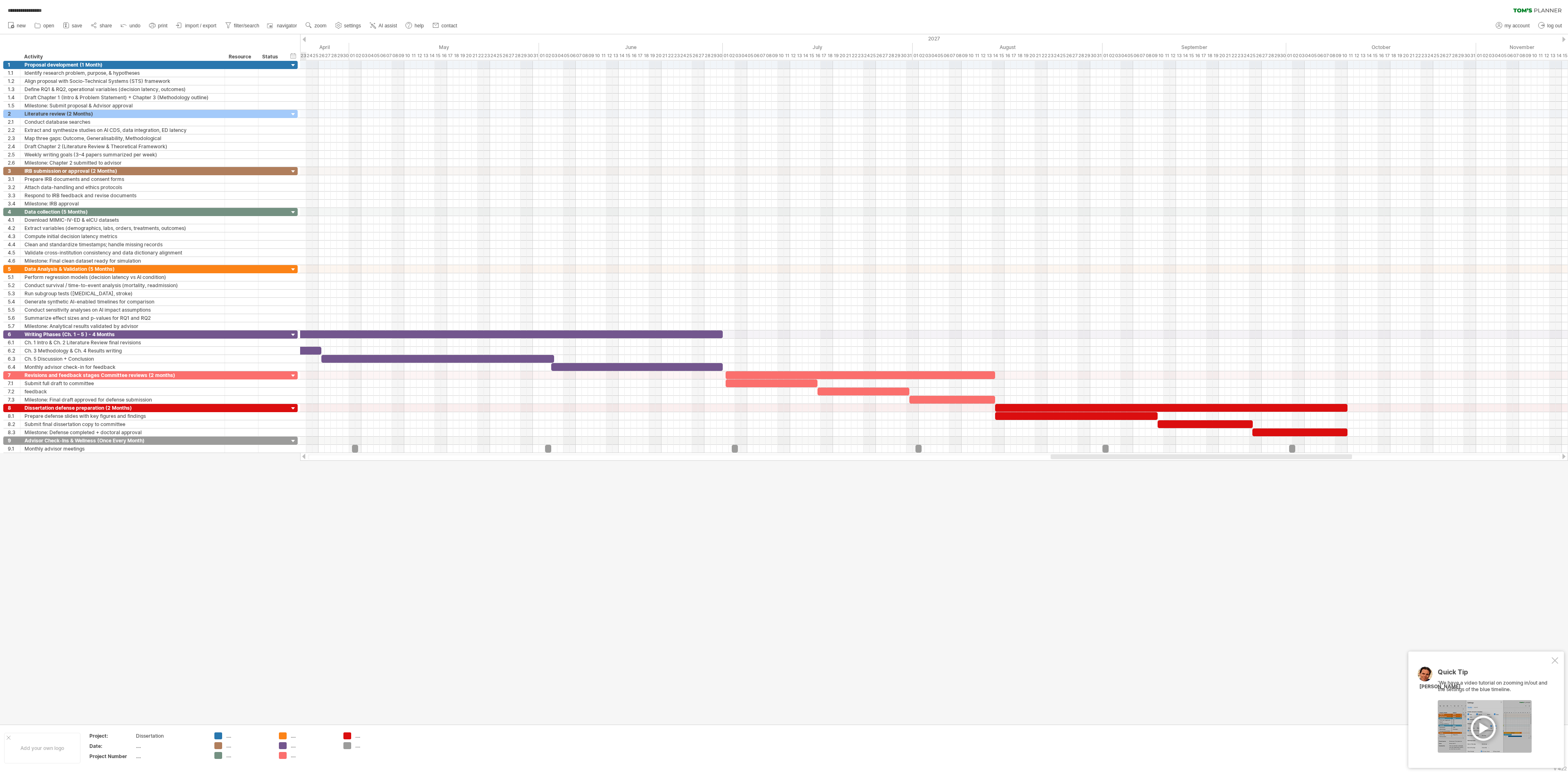
drag, startPoint x: 1284, startPoint y: 457, endPoint x: 1088, endPoint y: 528, distance: 208.5
click at [783, 385] on div "**********" at bounding box center [784, 386] width 1568 height 772
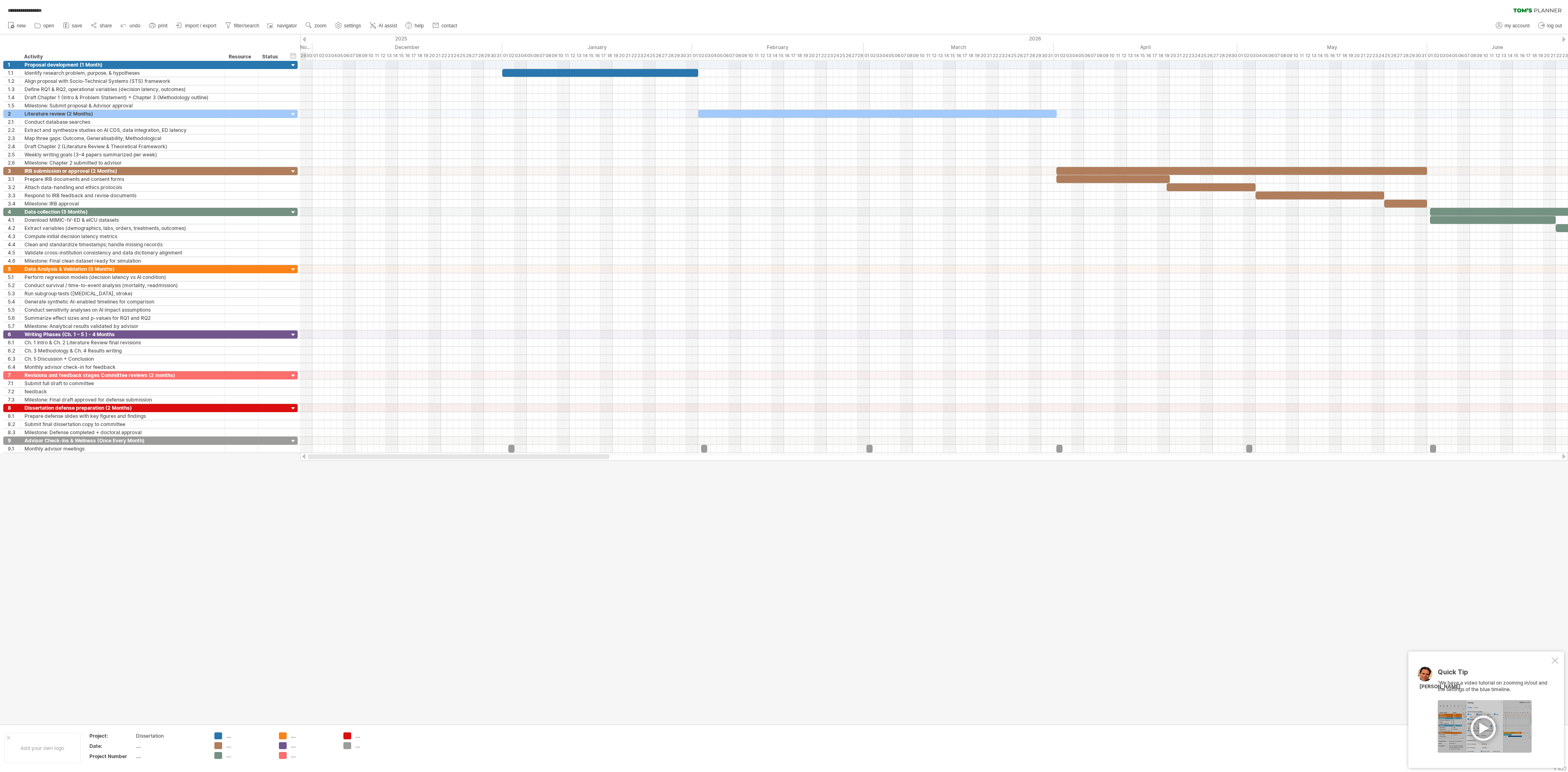
drag, startPoint x: 1233, startPoint y: 456, endPoint x: 354, endPoint y: 457, distance: 879.0
click at [354, 385] on div at bounding box center [458, 457] width 301 height 5
click at [477, 46] on div "December" at bounding box center [407, 47] width 190 height 9
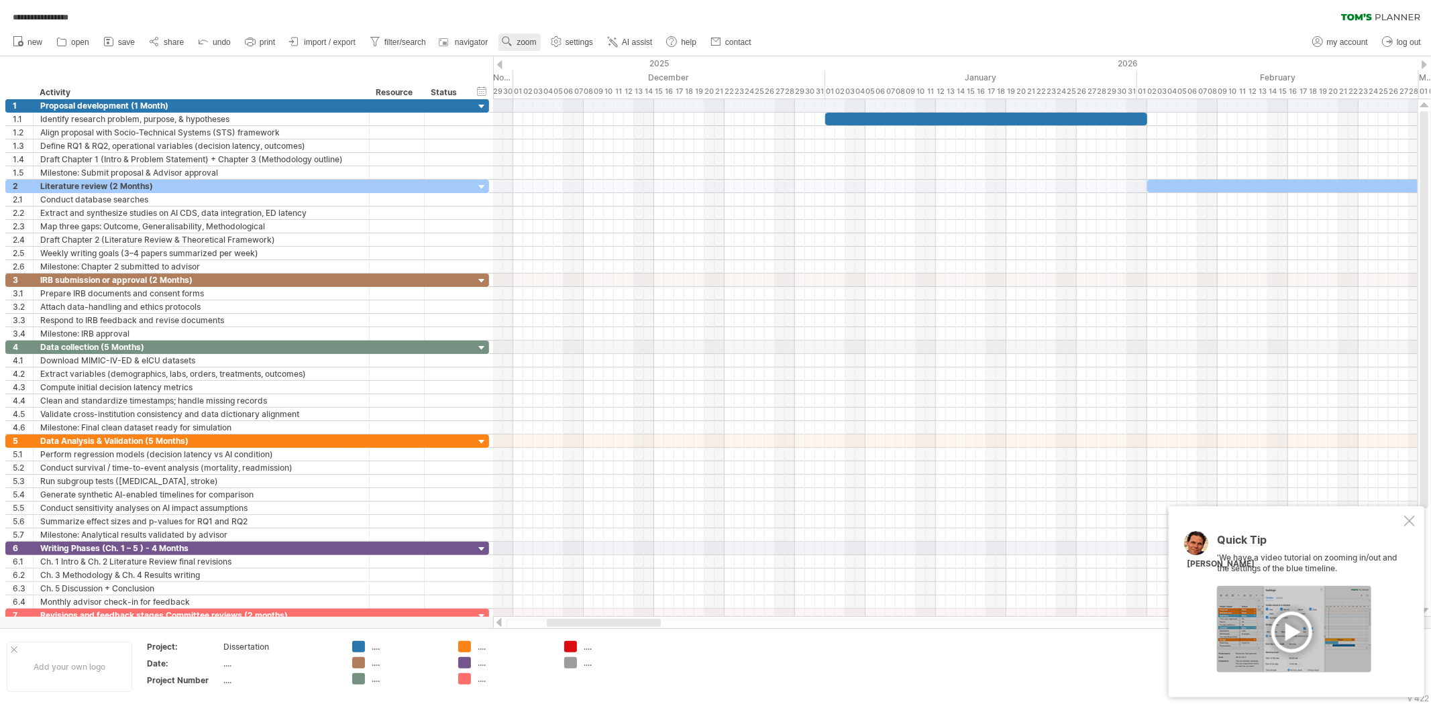
click at [527, 37] on link "zoom" at bounding box center [519, 42] width 42 height 17
click at [566, 60] on div "Month" at bounding box center [571, 54] width 74 height 21
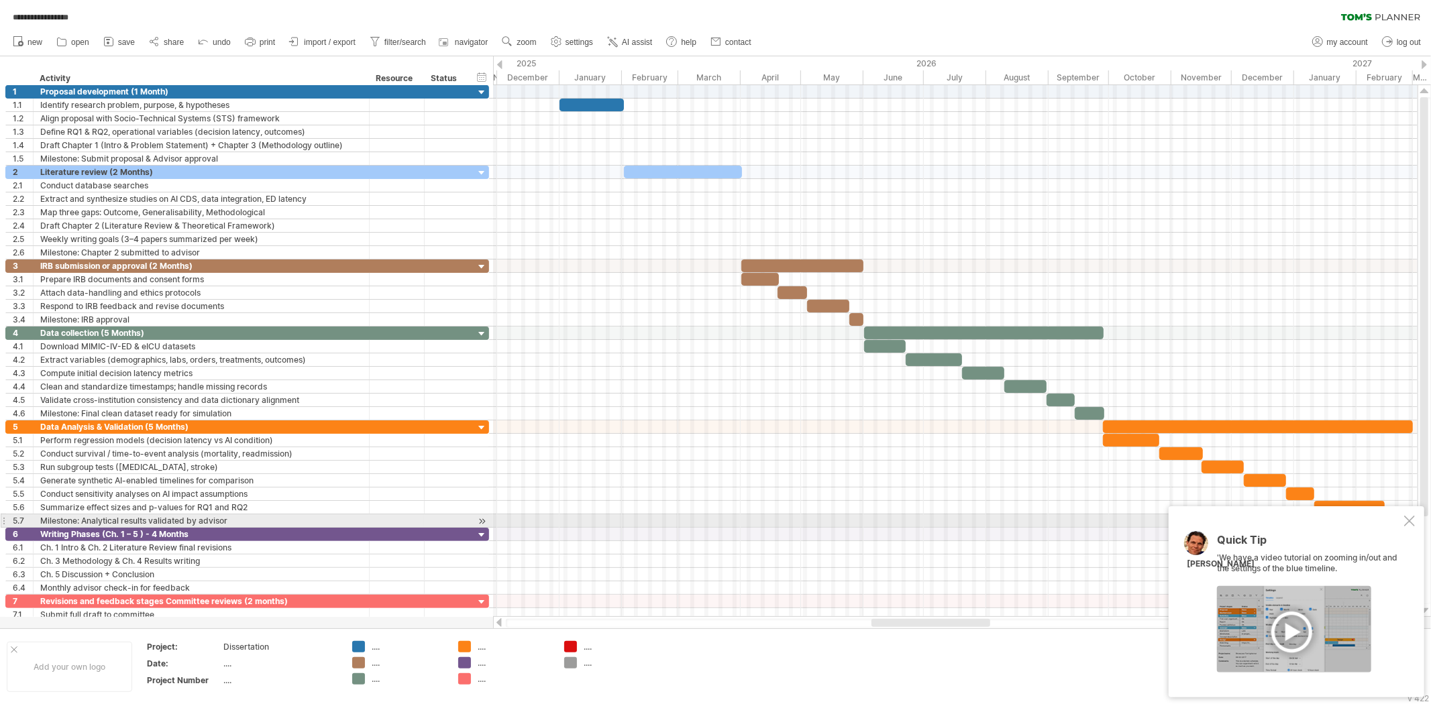
click at [1287, 523] on div at bounding box center [1409, 521] width 11 height 11
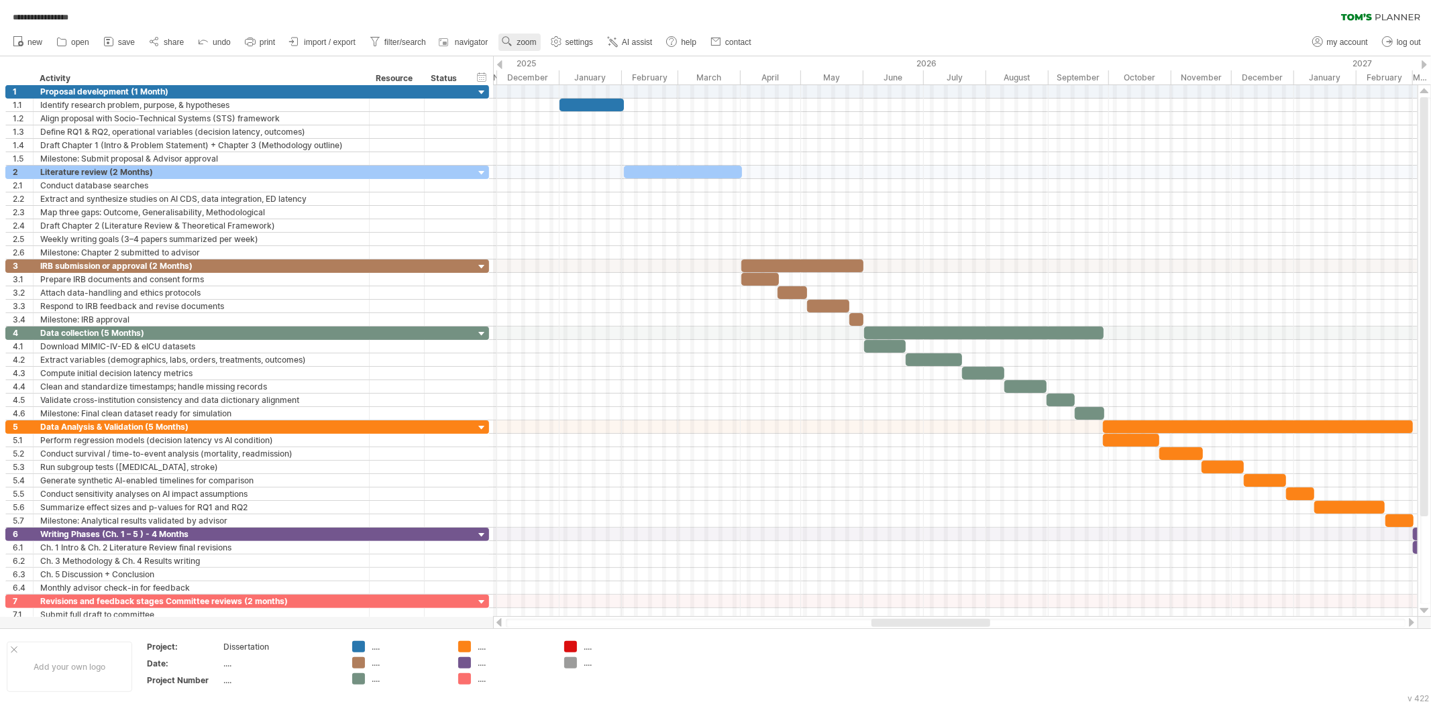
click at [534, 44] on span "zoom" at bounding box center [526, 42] width 19 height 9
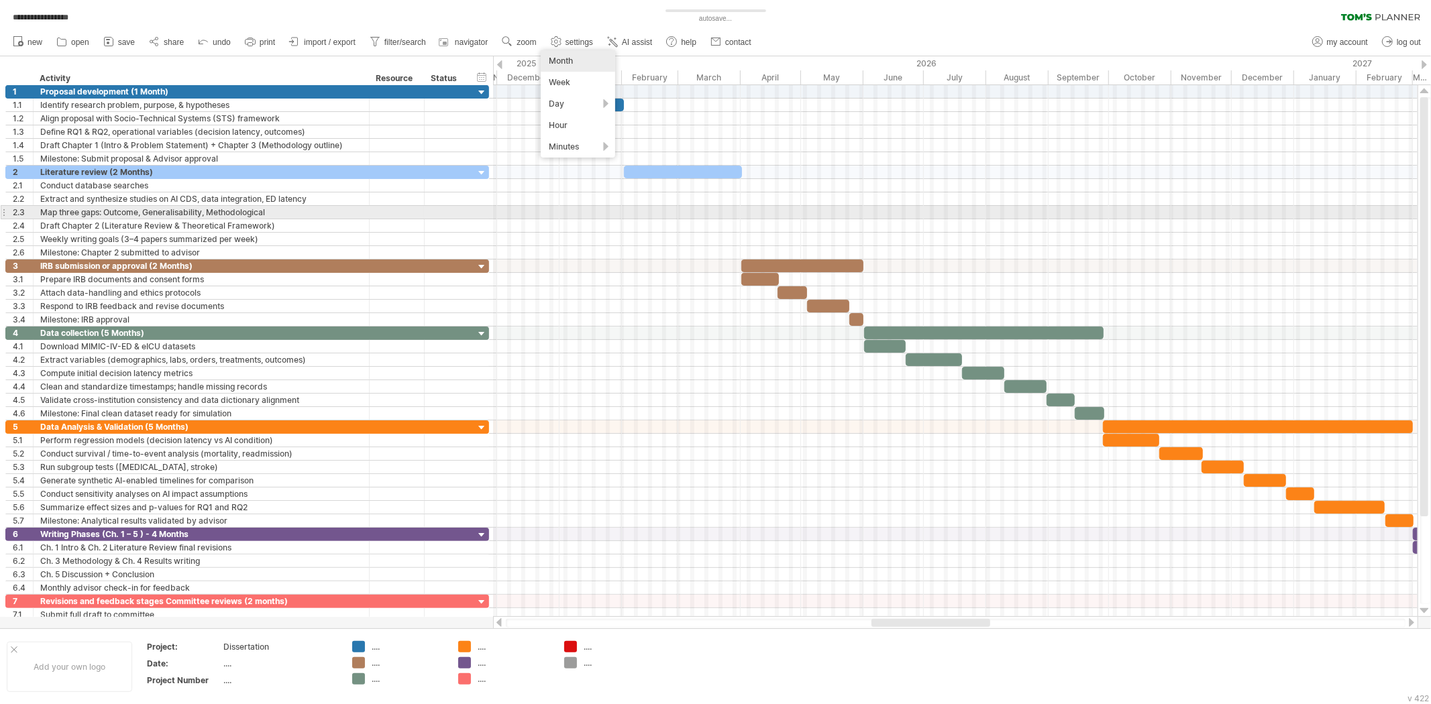
click at [724, 210] on div at bounding box center [955, 212] width 924 height 13
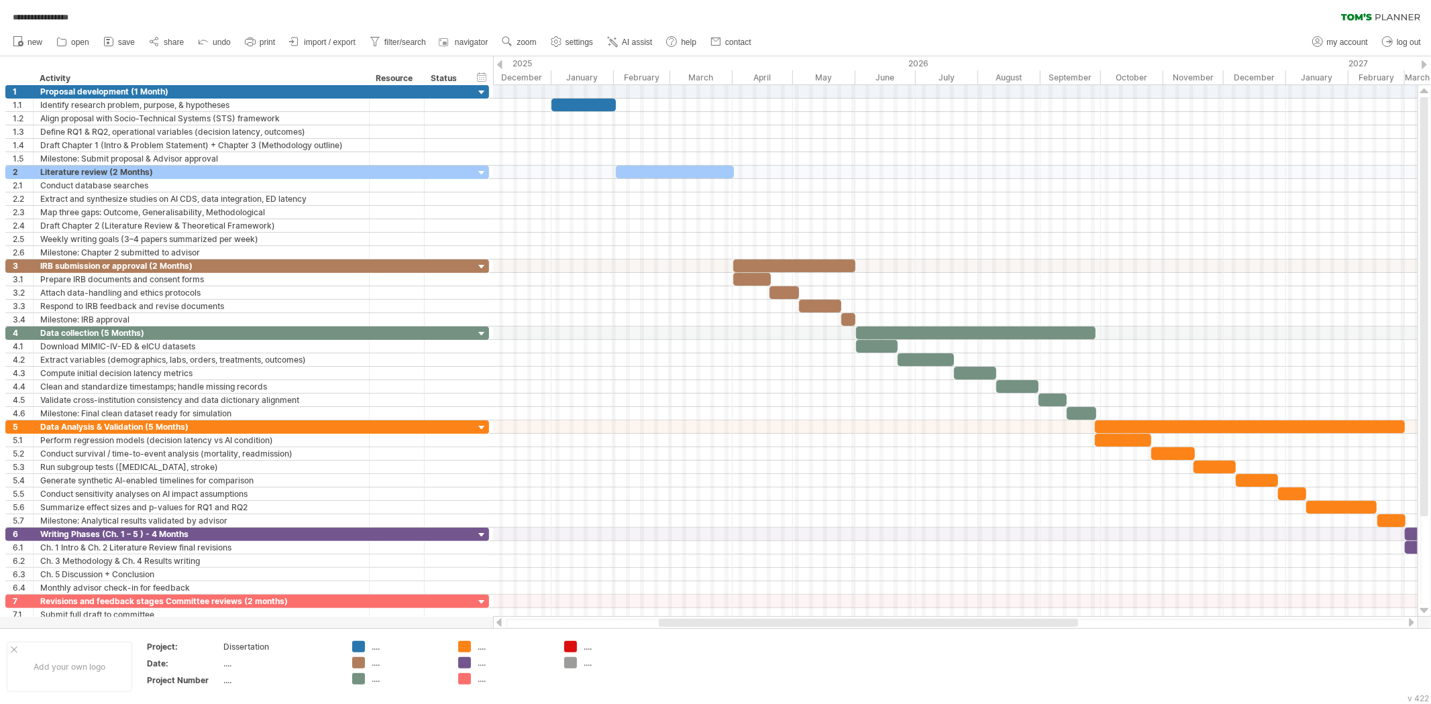
drag, startPoint x: 688, startPoint y: 623, endPoint x: 608, endPoint y: 572, distance: 94.7
click at [690, 625] on div at bounding box center [868, 623] width 419 height 8
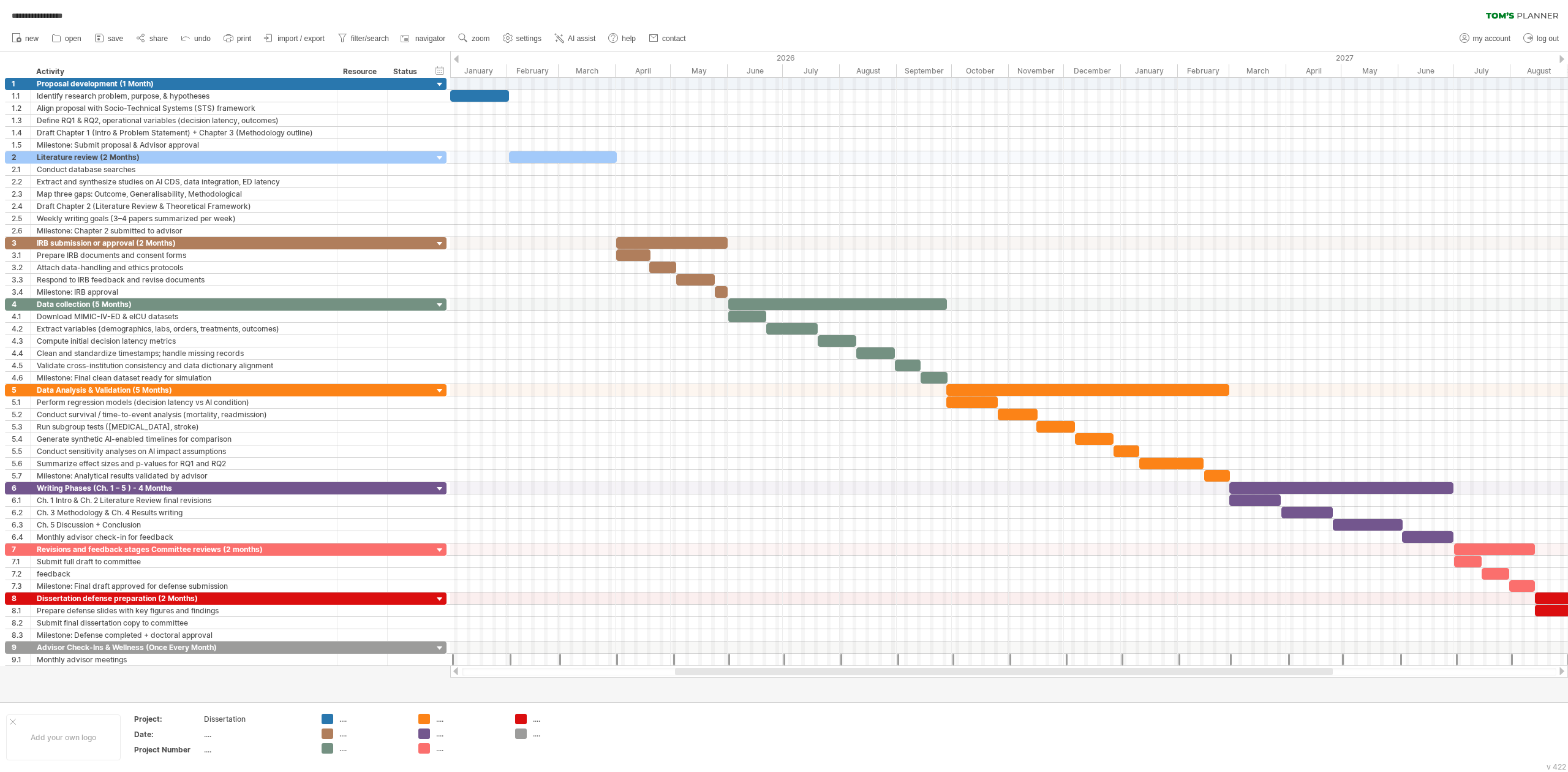
drag, startPoint x: 799, startPoint y: 670, endPoint x: 832, endPoint y: 670, distance: 33.0
click at [832, 578] on div at bounding box center [1004, 672] width 658 height 7
click at [526, 160] on div at bounding box center [563, 157] width 108 height 12
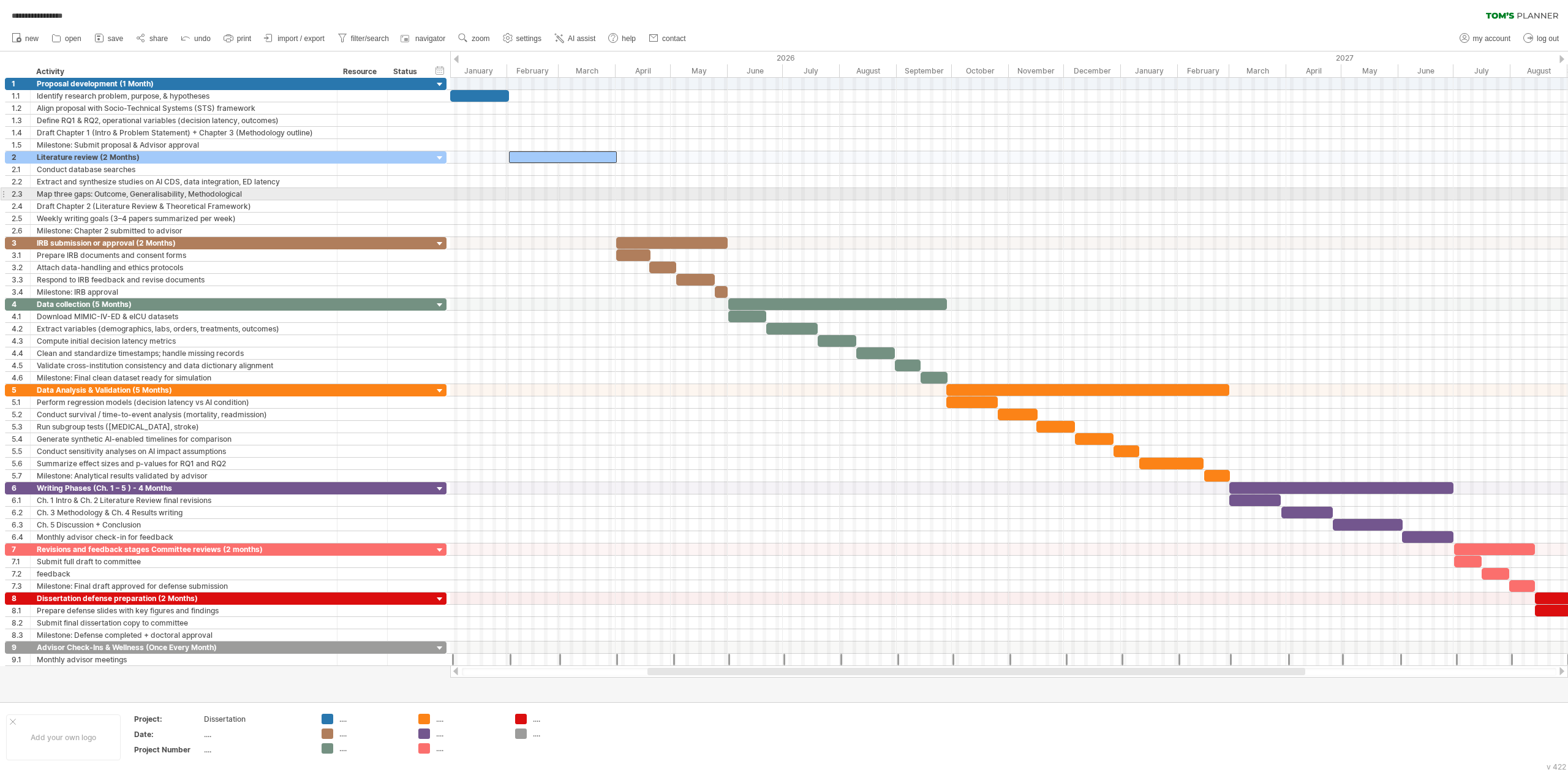
click at [516, 194] on div at bounding box center [1009, 194] width 1118 height 12
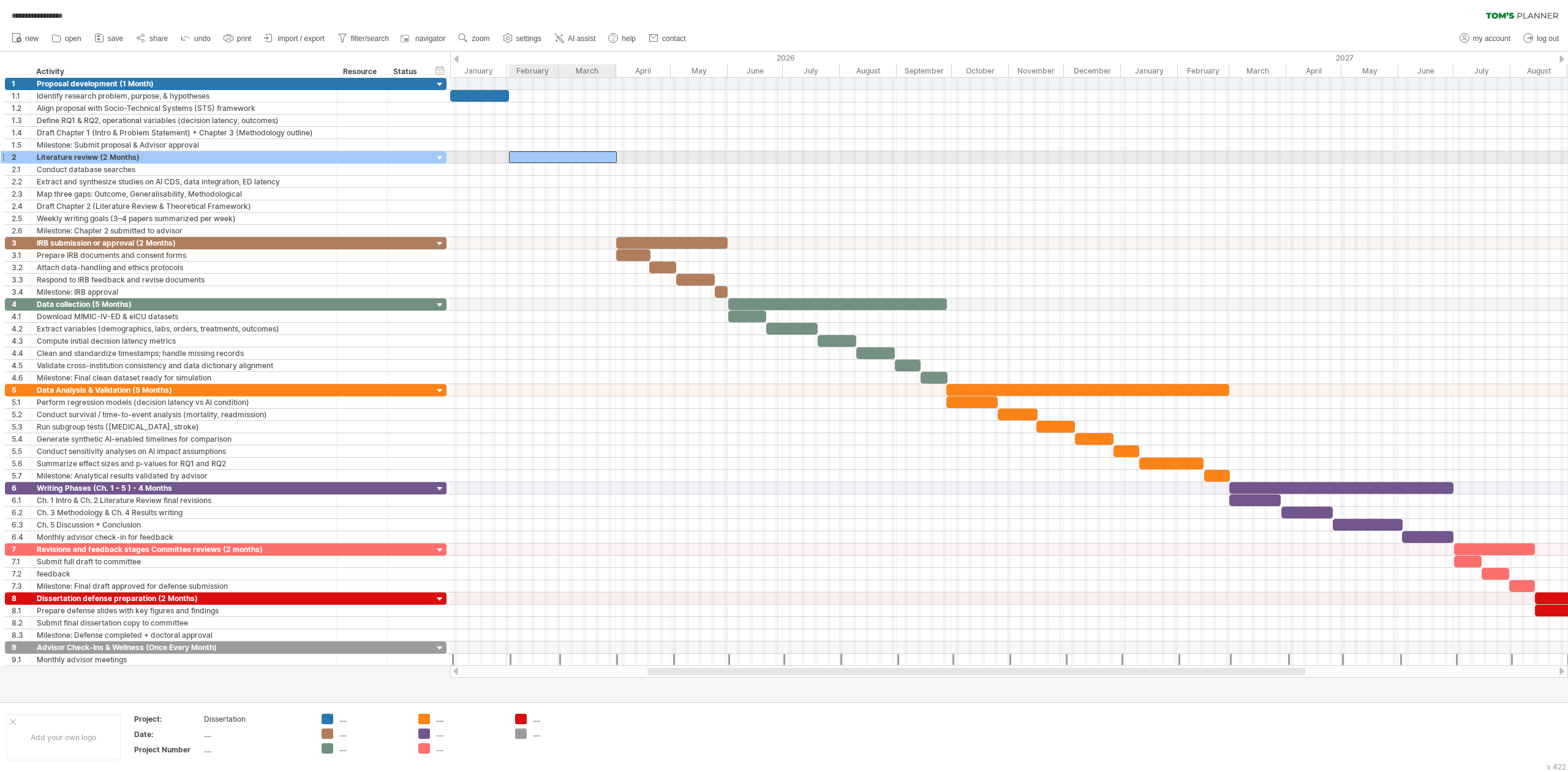
click at [512, 155] on div at bounding box center [563, 157] width 108 height 12
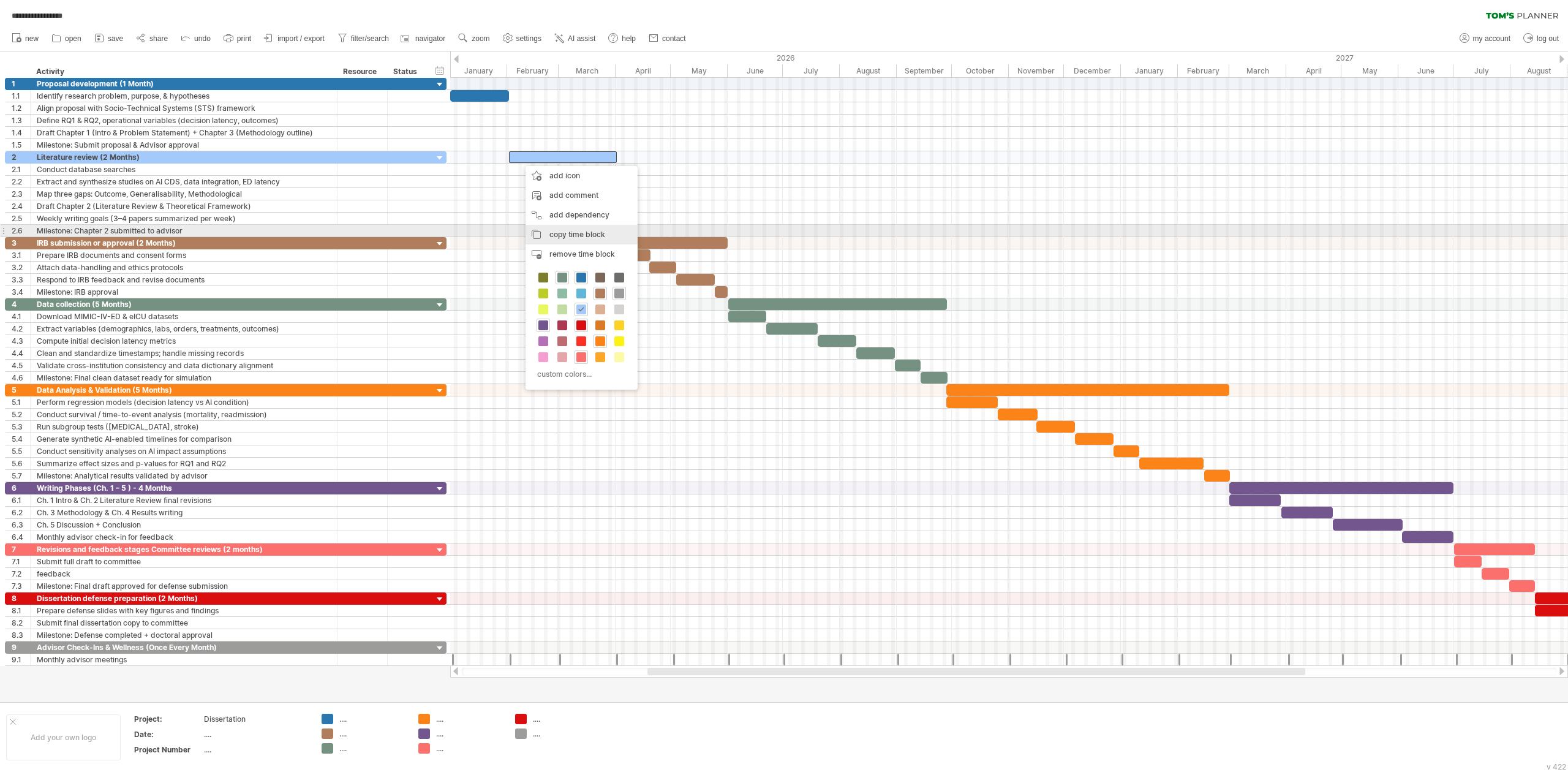
click at [561, 228] on div "copy time block copy time blocks/icons" at bounding box center [582, 234] width 112 height 19
click at [553, 227] on div "paste time block/icon" at bounding box center [574, 226] width 108 height 19
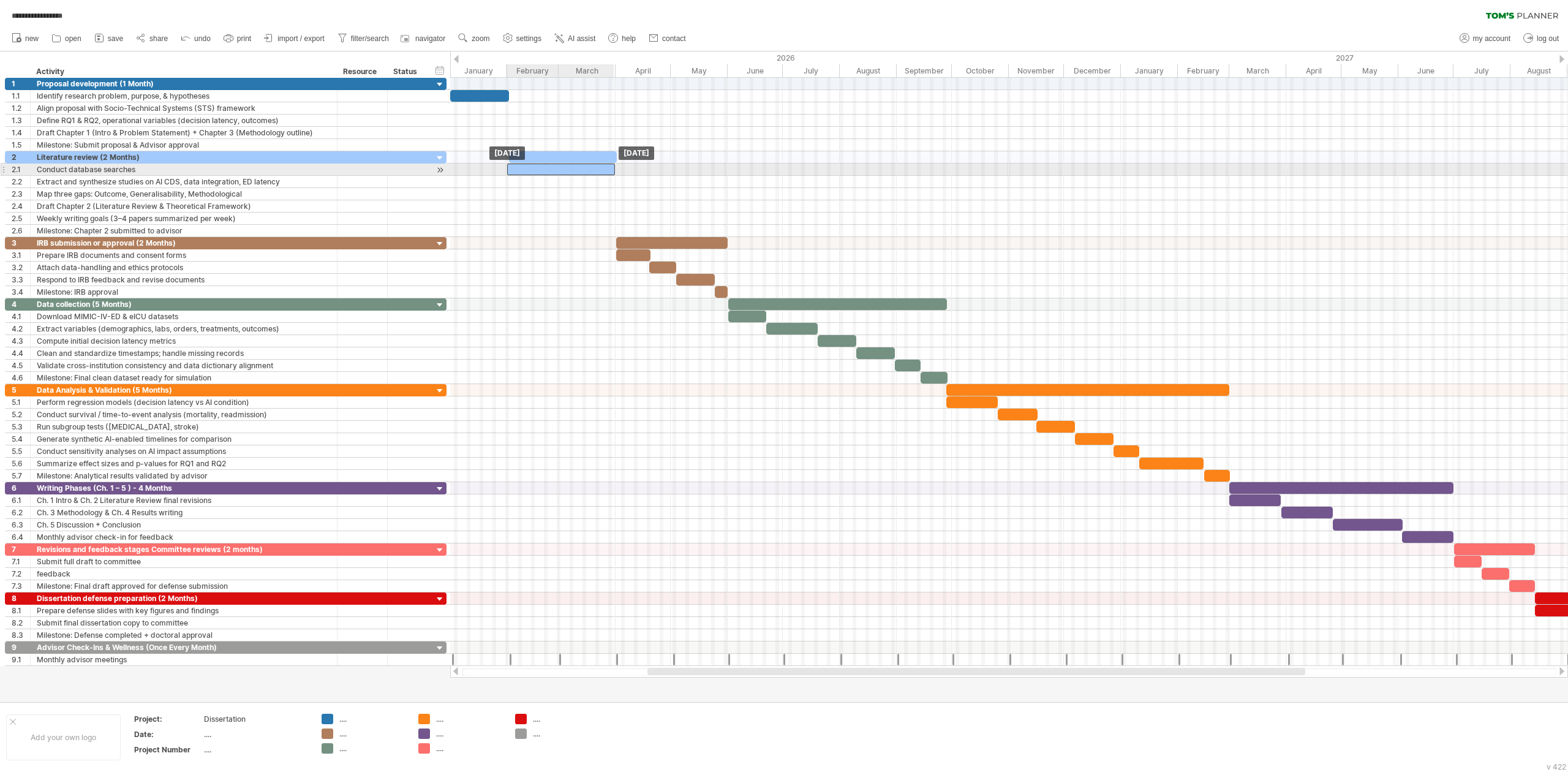
drag, startPoint x: 544, startPoint y: 170, endPoint x: 537, endPoint y: 174, distance: 8.1
click at [537, 174] on div at bounding box center [561, 169] width 108 height 12
drag, startPoint x: 614, startPoint y: 173, endPoint x: 531, endPoint y: 172, distance: 83.0
click at [531, 172] on span at bounding box center [531, 169] width 5 height 12
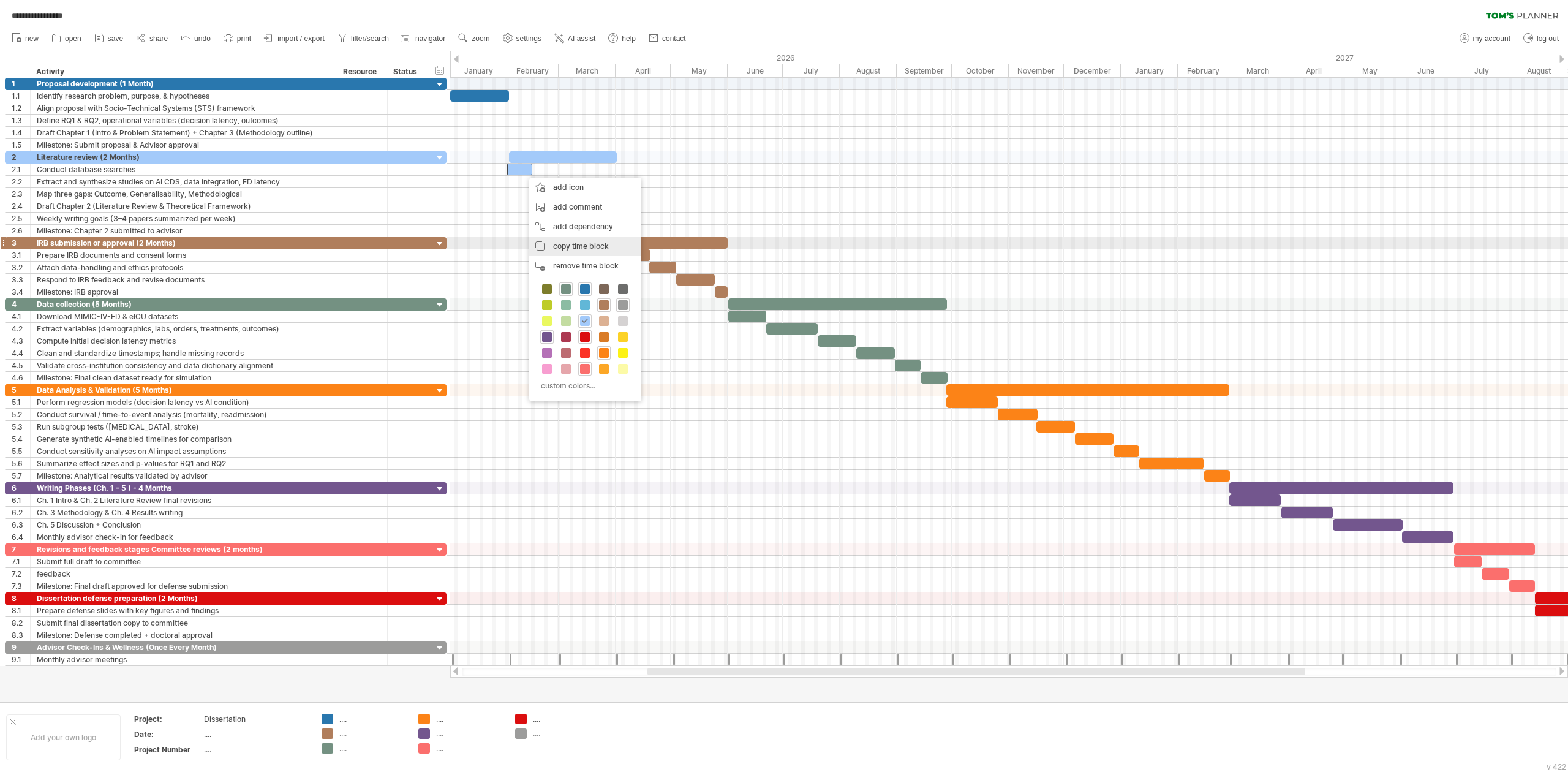
click at [557, 243] on span "copy time block" at bounding box center [581, 246] width 56 height 9
click at [569, 236] on div "paste time block/icon" at bounding box center [595, 237] width 108 height 19
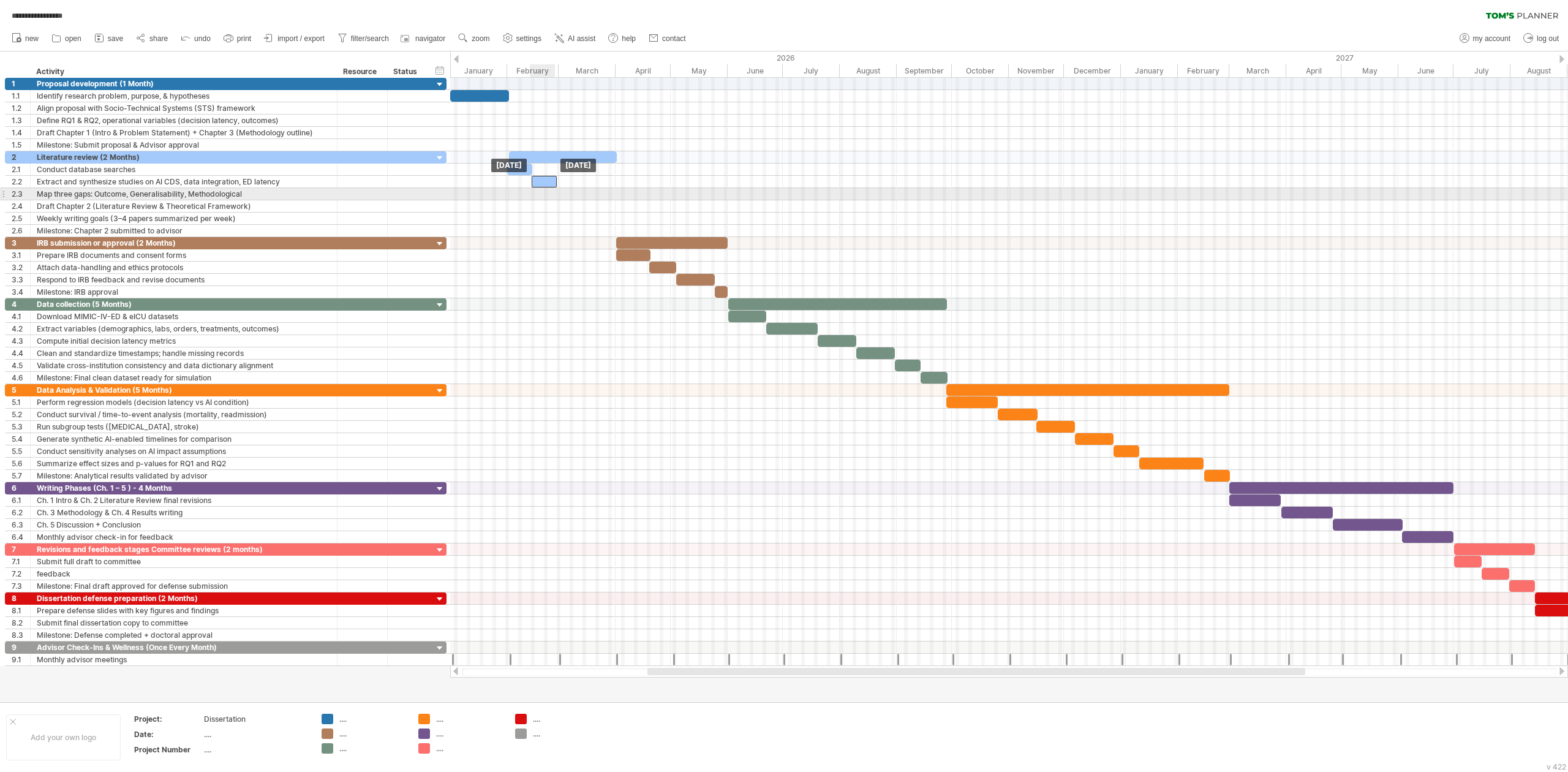
click at [539, 187] on div at bounding box center [544, 182] width 26 height 12
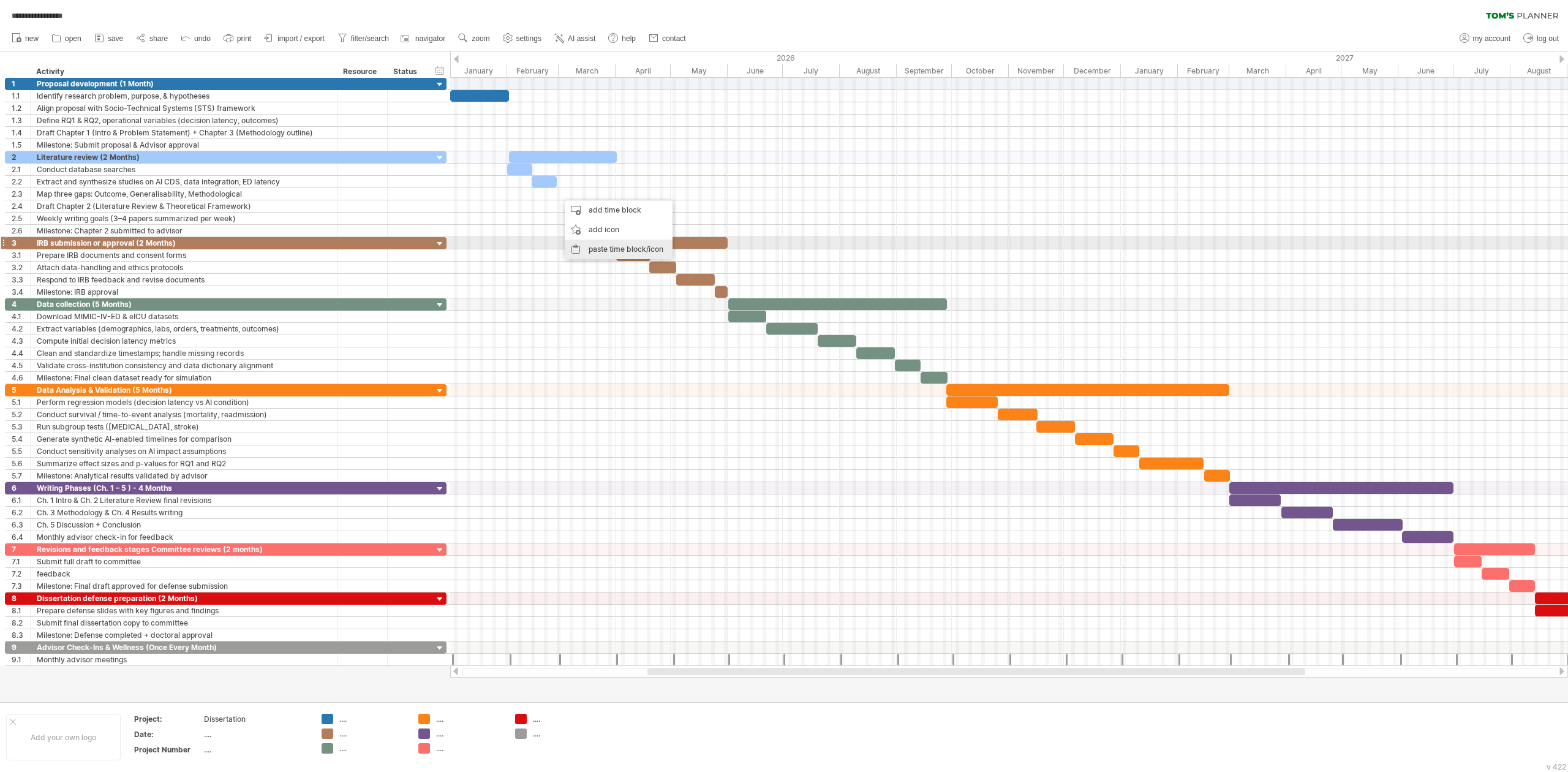
click at [589, 247] on div "paste time block/icon" at bounding box center [619, 249] width 108 height 19
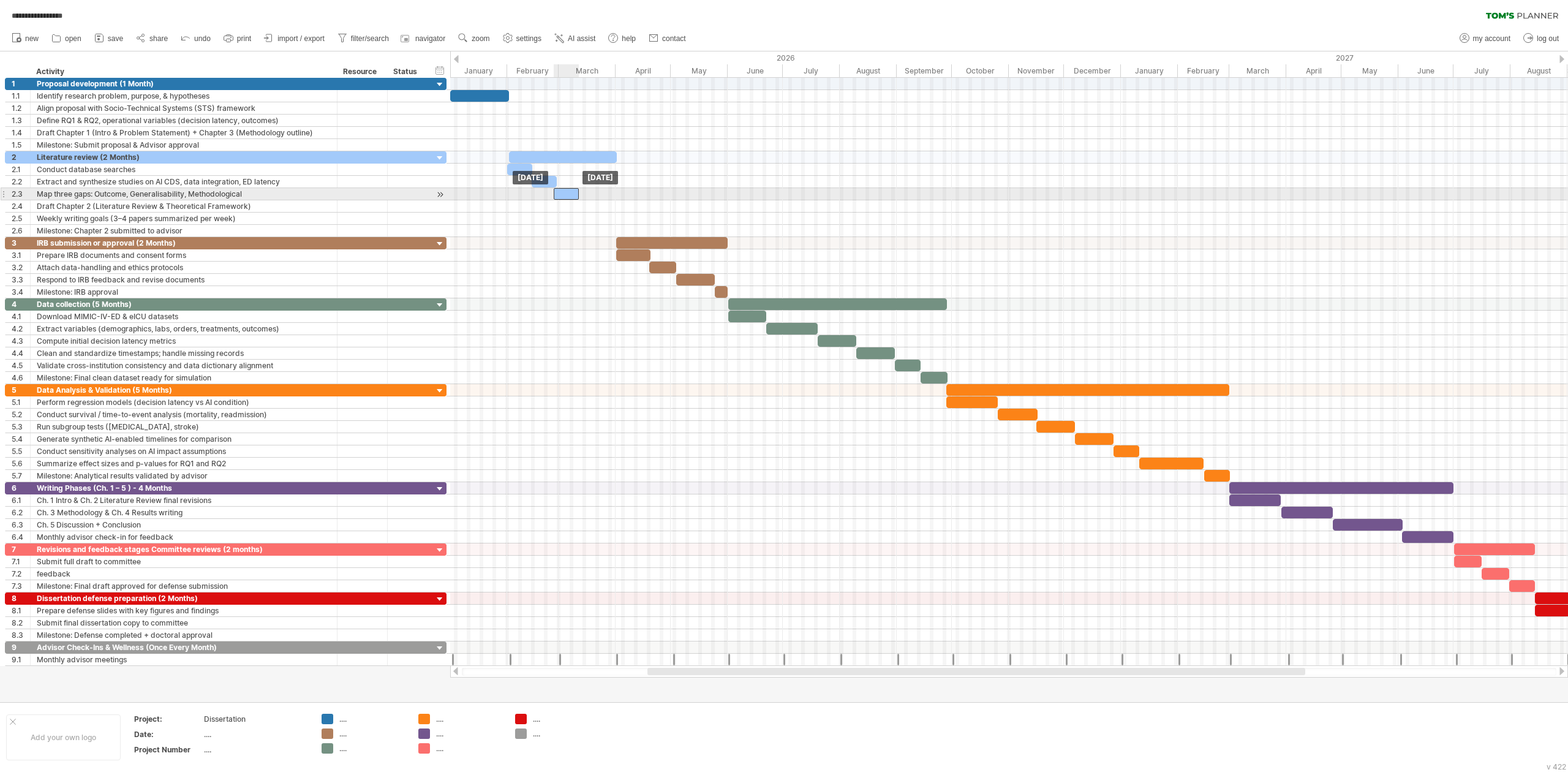
click at [563, 197] on div at bounding box center [566, 194] width 26 height 12
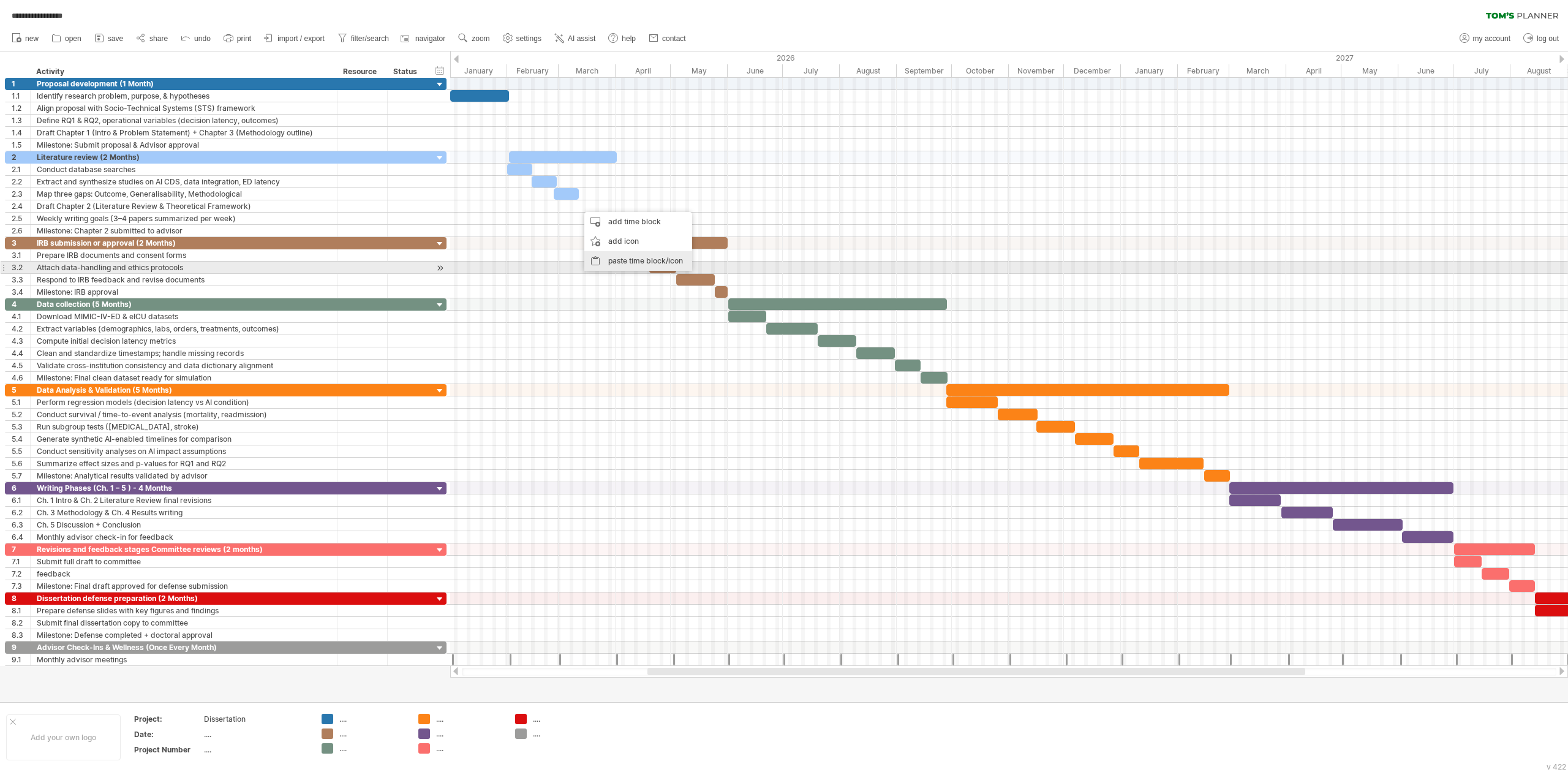
drag, startPoint x: 635, startPoint y: 265, endPoint x: 604, endPoint y: 236, distance: 42.4
click at [634, 263] on div "paste time block/icon" at bounding box center [638, 260] width 108 height 19
click at [648, 282] on div "paste time block/icon" at bounding box center [661, 278] width 108 height 19
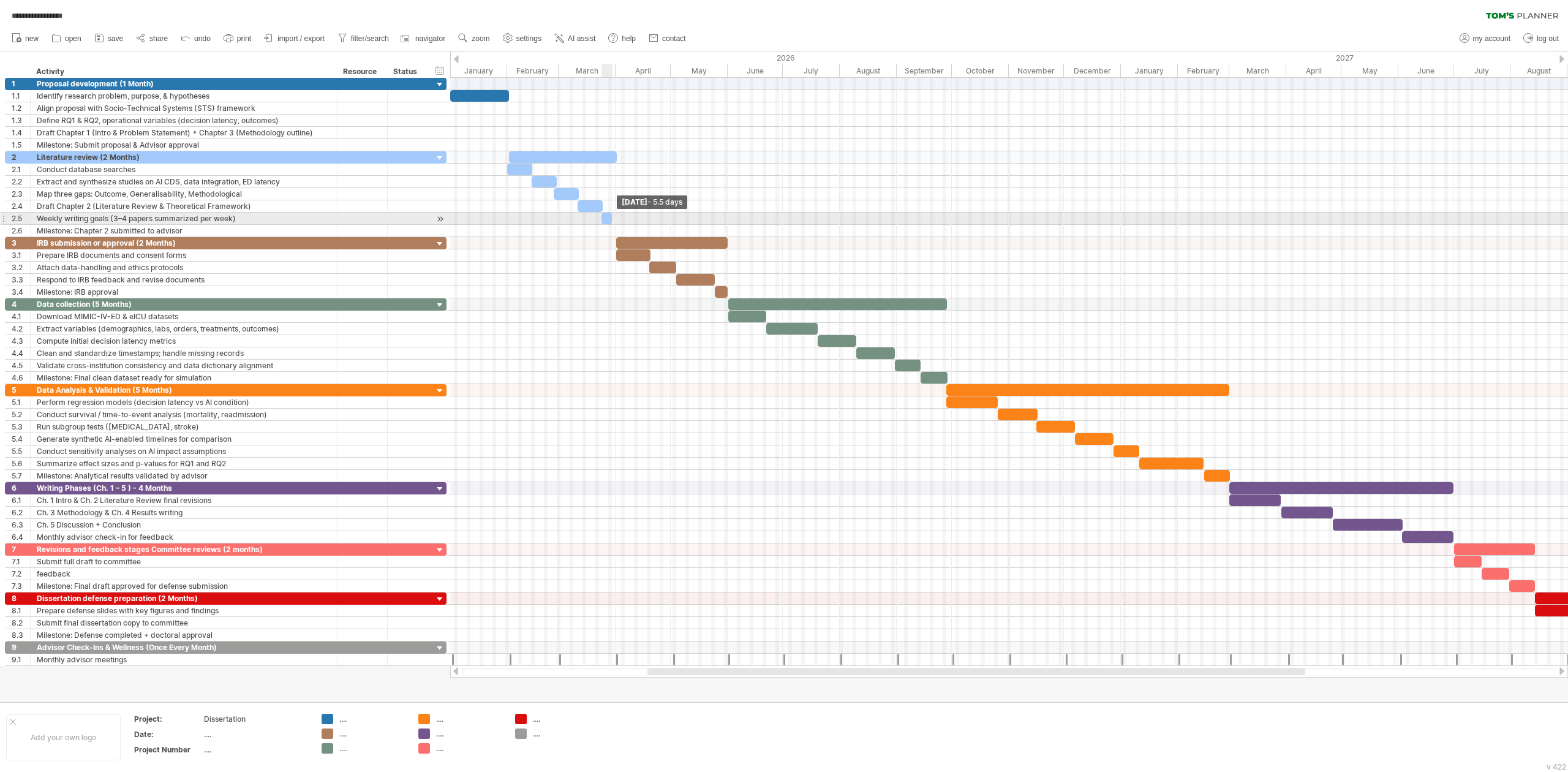
drag, startPoint x: 627, startPoint y: 219, endPoint x: 613, endPoint y: 220, distance: 14.0
click at [613, 220] on span at bounding box center [611, 218] width 5 height 12
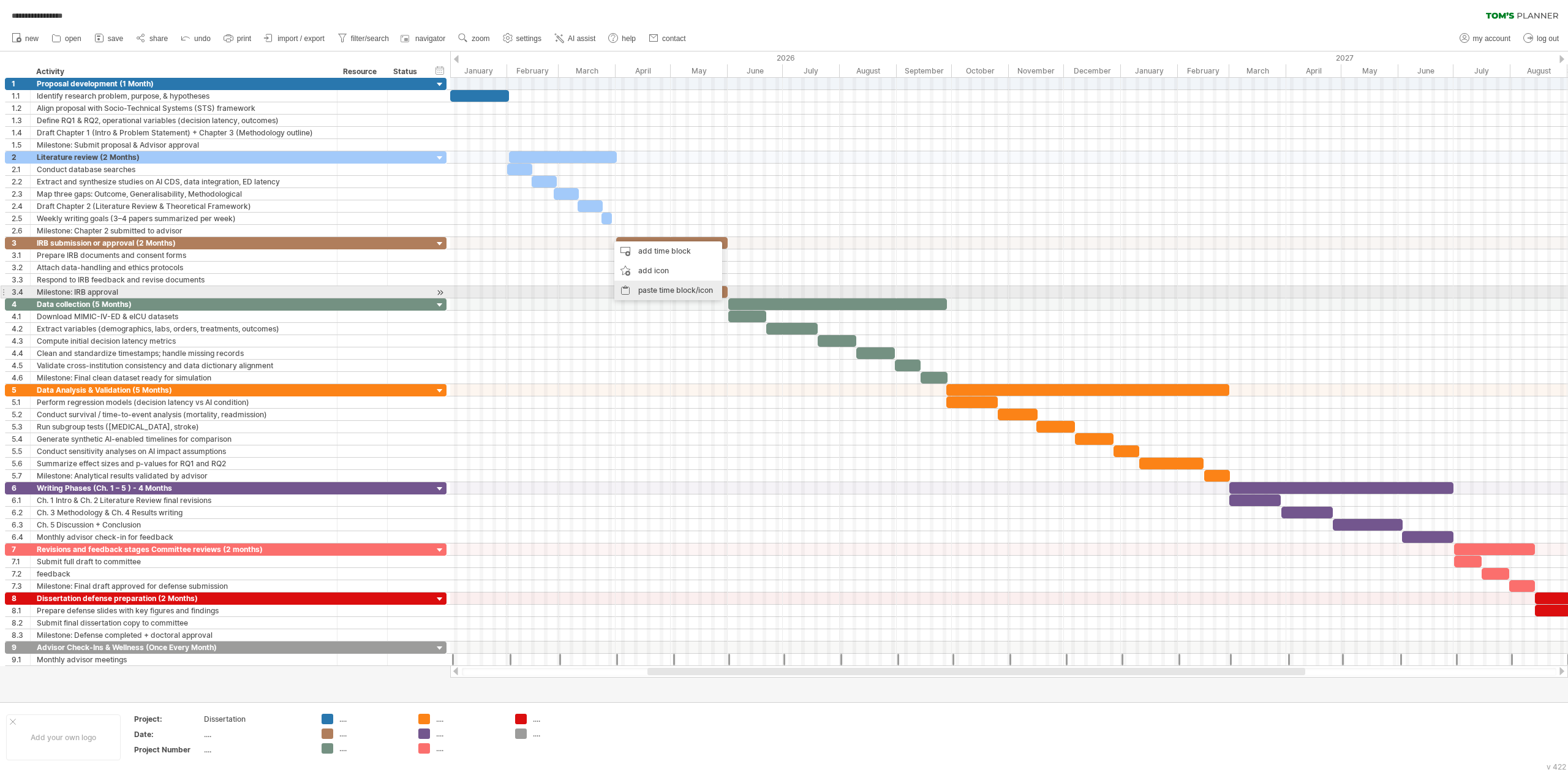
click at [637, 293] on div "paste time block/icon" at bounding box center [668, 290] width 108 height 19
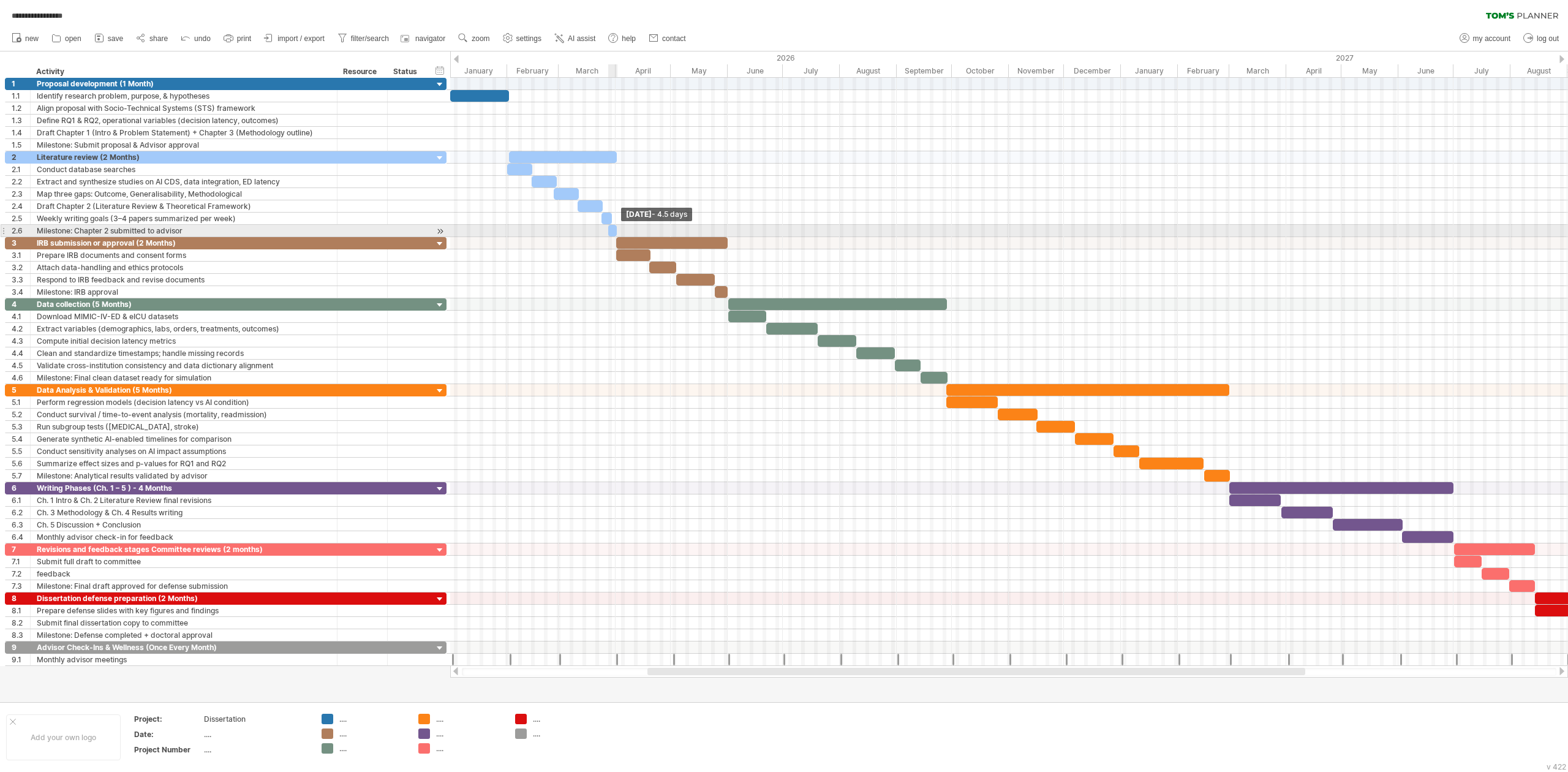
drag, startPoint x: 631, startPoint y: 231, endPoint x: 614, endPoint y: 234, distance: 17.3
click at [615, 234] on span at bounding box center [616, 230] width 5 height 12
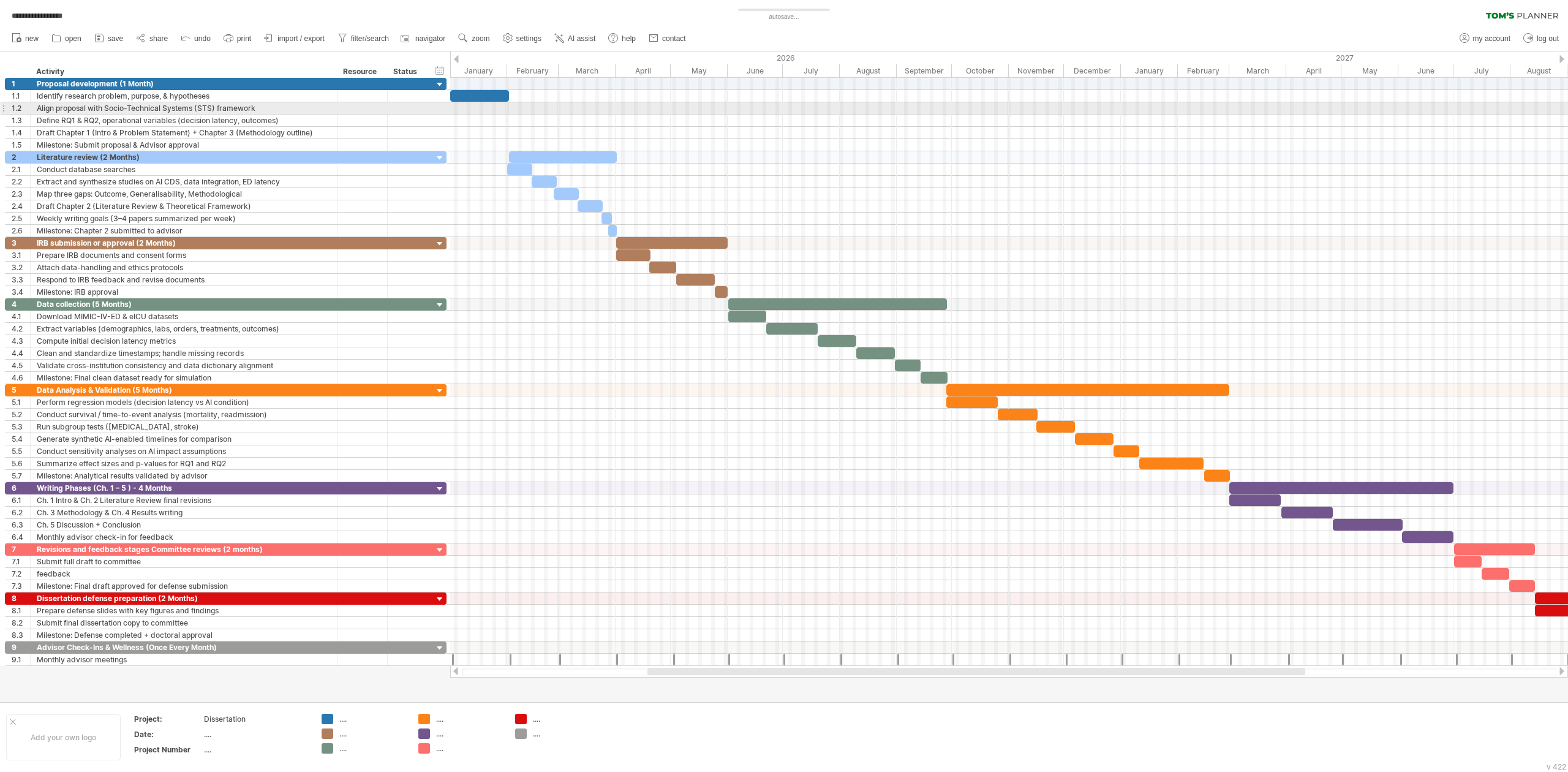
click at [464, 108] on div at bounding box center [1009, 108] width 1118 height 12
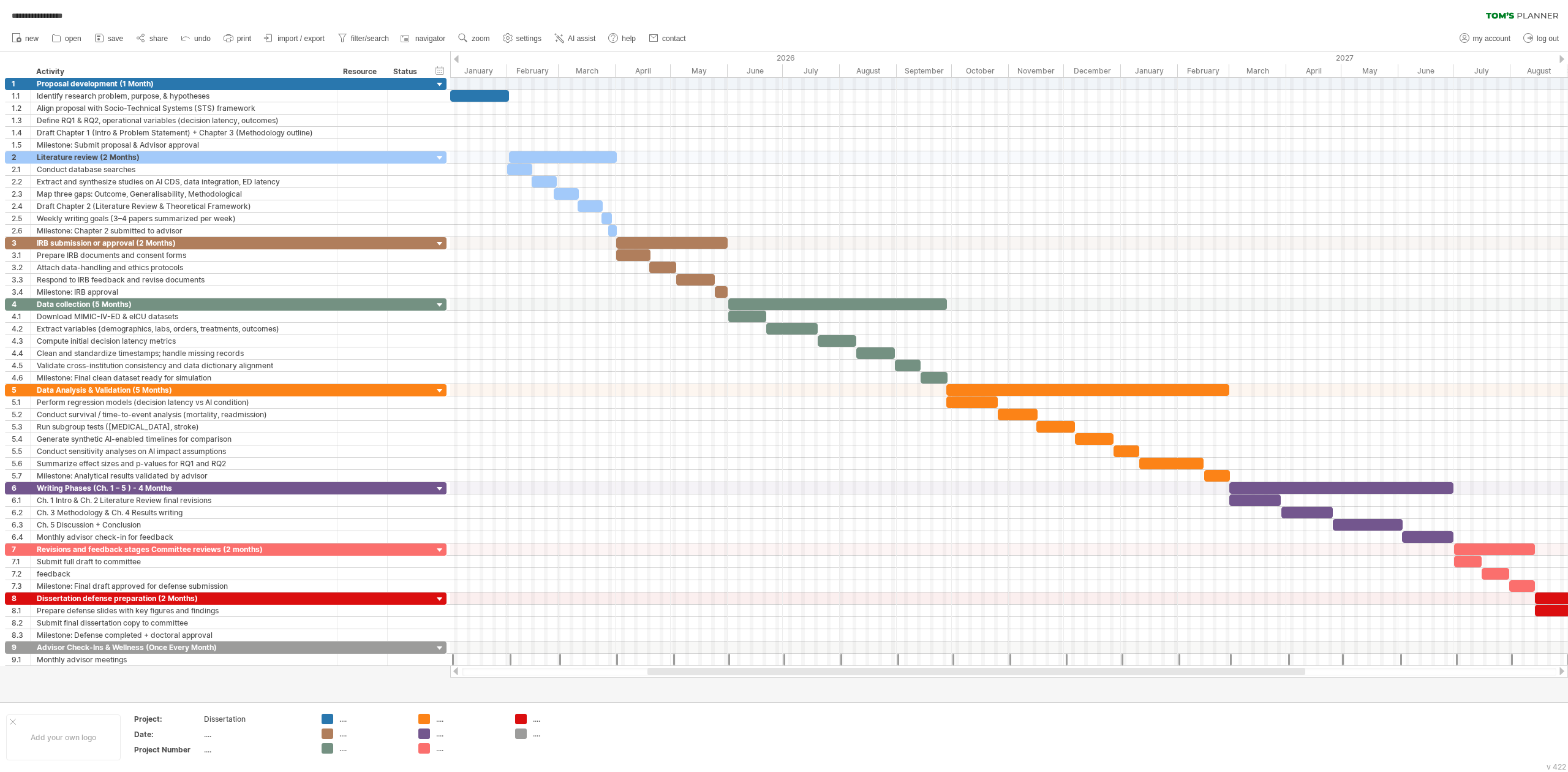
drag, startPoint x: 850, startPoint y: 666, endPoint x: 799, endPoint y: 667, distance: 51.0
click at [799, 578] on div at bounding box center [1009, 672] width 1118 height 12
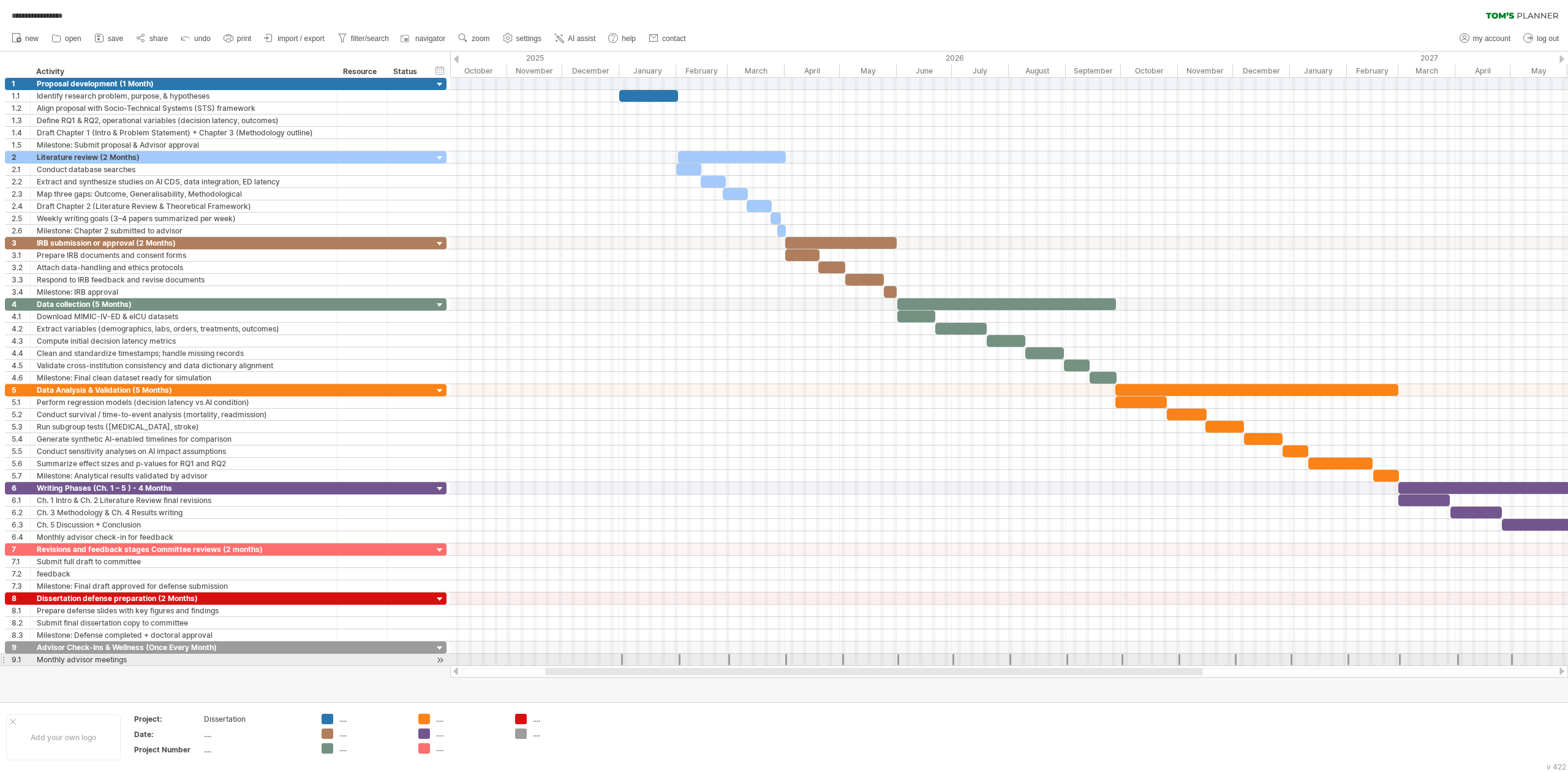
drag, startPoint x: 805, startPoint y: 674, endPoint x: 702, endPoint y: 662, distance: 103.7
click at [702, 578] on div "**********" at bounding box center [784, 386] width 1568 height 772
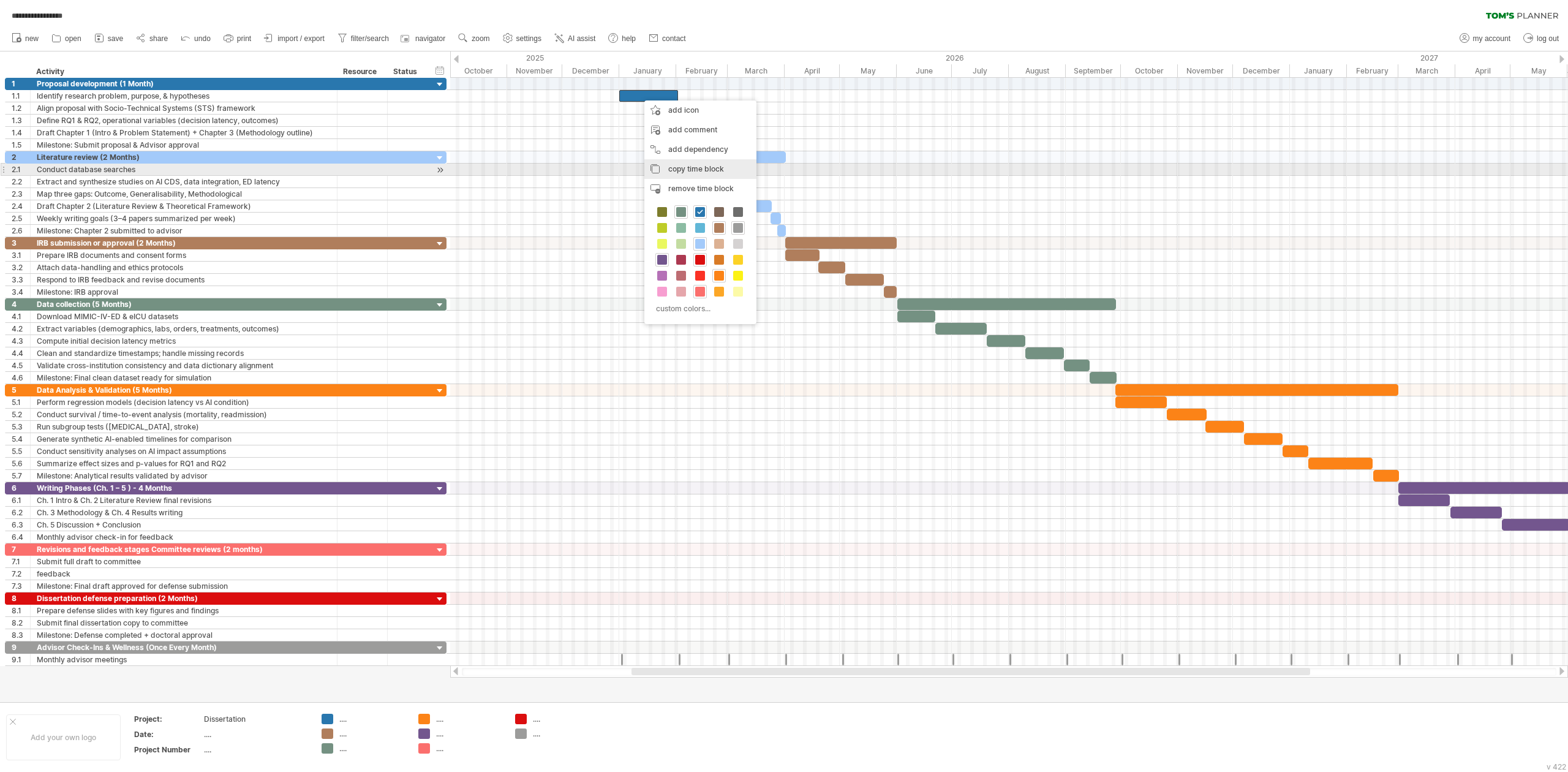
click at [682, 168] on span "copy time block" at bounding box center [696, 169] width 56 height 9
click at [670, 168] on div "paste time block/icon" at bounding box center [688, 165] width 108 height 19
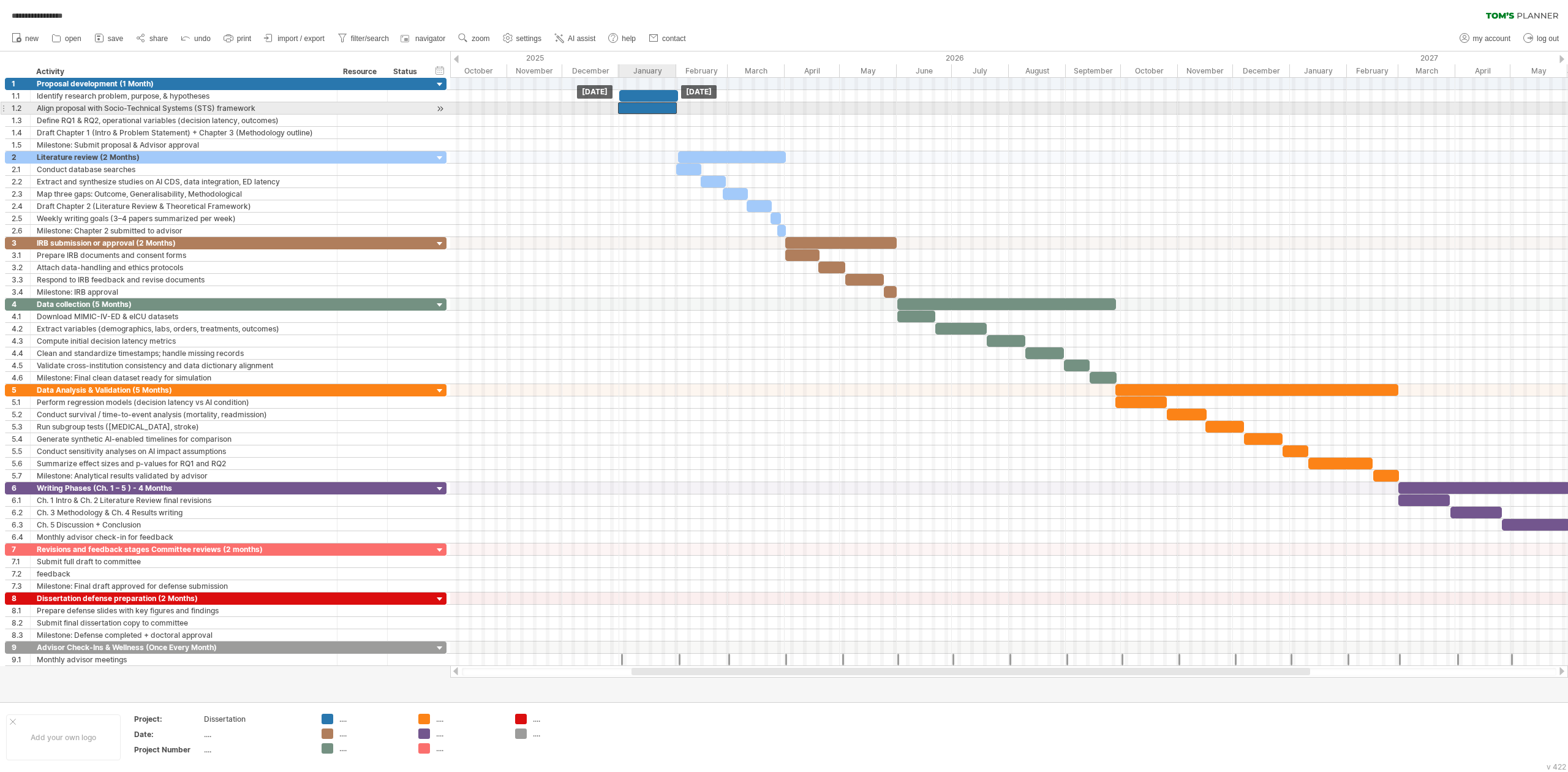
drag, startPoint x: 671, startPoint y: 107, endPoint x: 662, endPoint y: 111, distance: 9.8
click at [662, 111] on div at bounding box center [647, 108] width 58 height 12
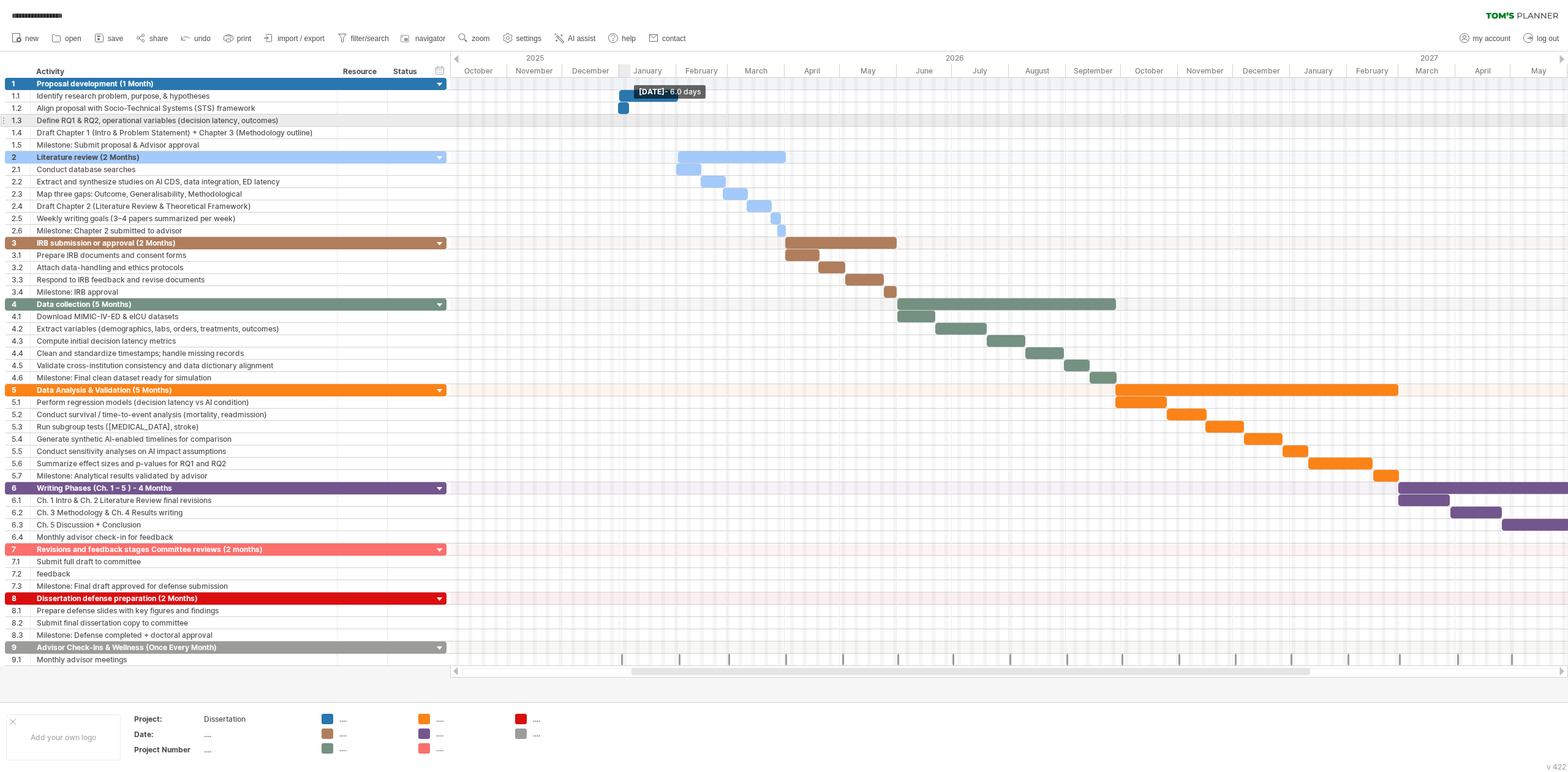
drag, startPoint x: 679, startPoint y: 109, endPoint x: 631, endPoint y: 118, distance: 48.8
click at [631, 118] on div "Tuesday 06 January - 6.0 days Wednesday 31 December" at bounding box center [1009, 372] width 1118 height 588
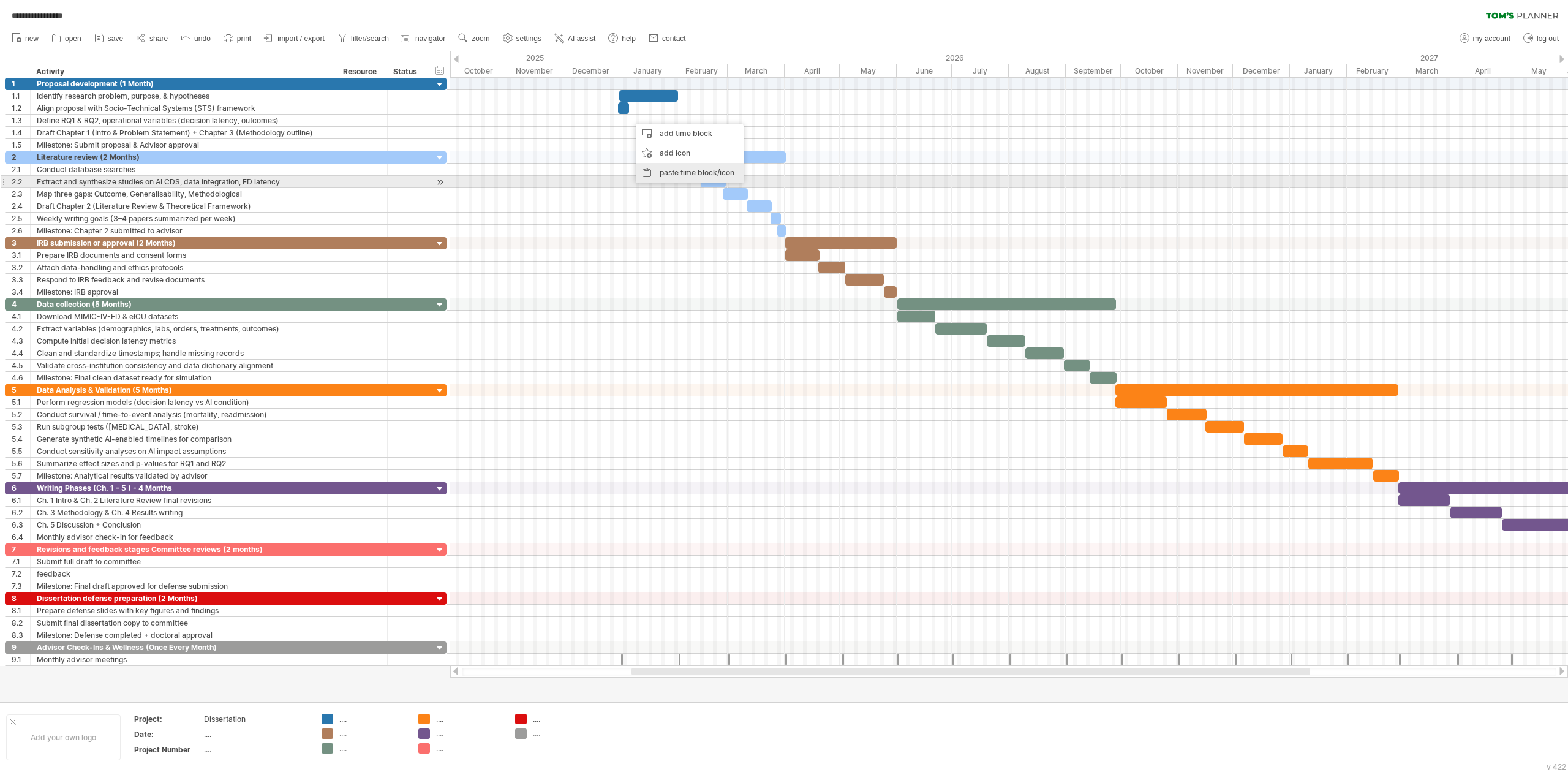
click at [669, 180] on div "paste time block/icon" at bounding box center [689, 172] width 108 height 19
drag, startPoint x: 686, startPoint y: 121, endPoint x: 641, endPoint y: 130, distance: 45.9
click at [641, 130] on div "Tuesday 13 January - 7.5 days Wednesday 31 December" at bounding box center [1009, 372] width 1118 height 588
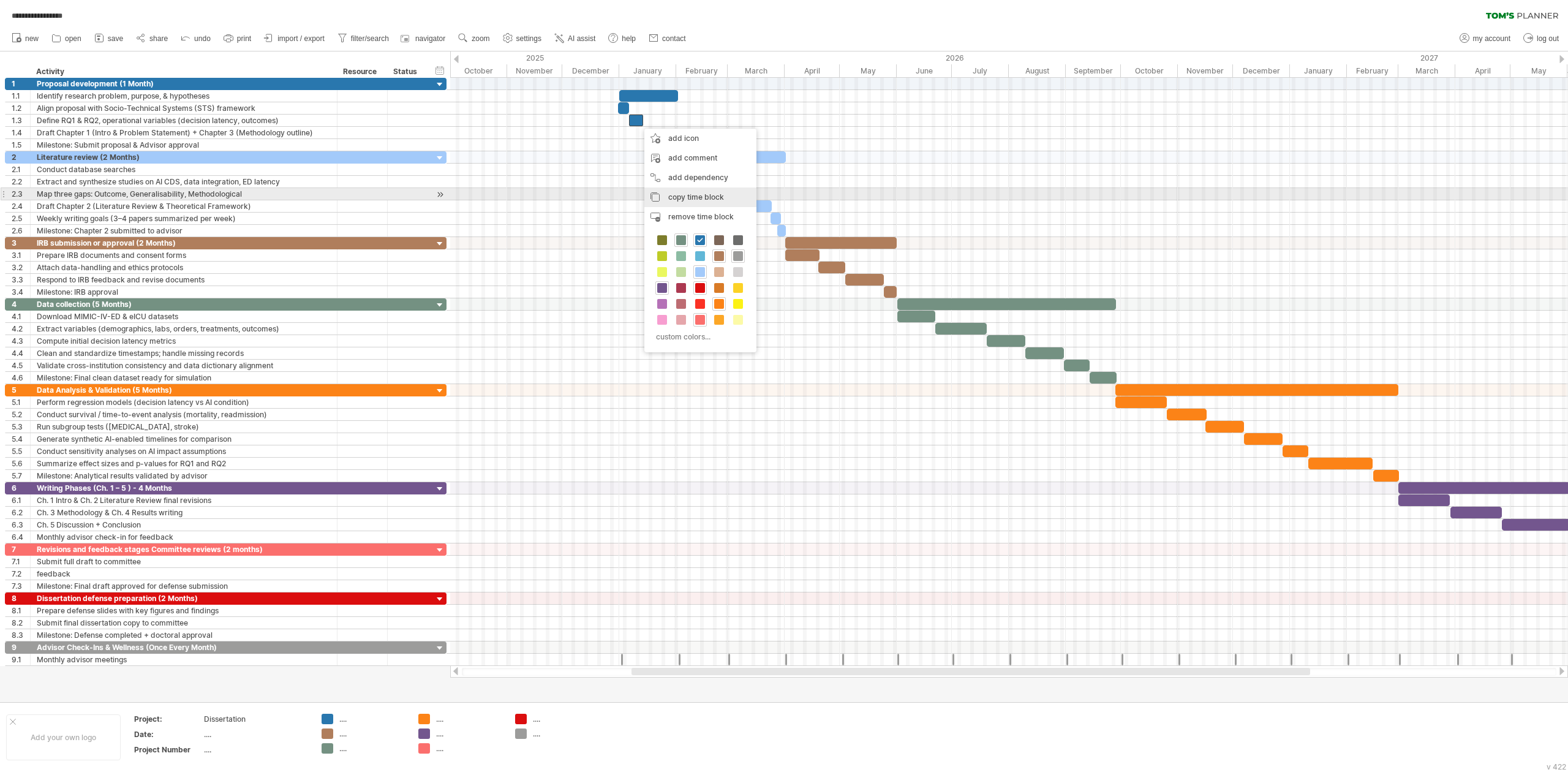
click at [677, 196] on span "copy time block" at bounding box center [696, 197] width 56 height 9
click at [682, 185] on div "paste time block/icon" at bounding box center [707, 190] width 108 height 19
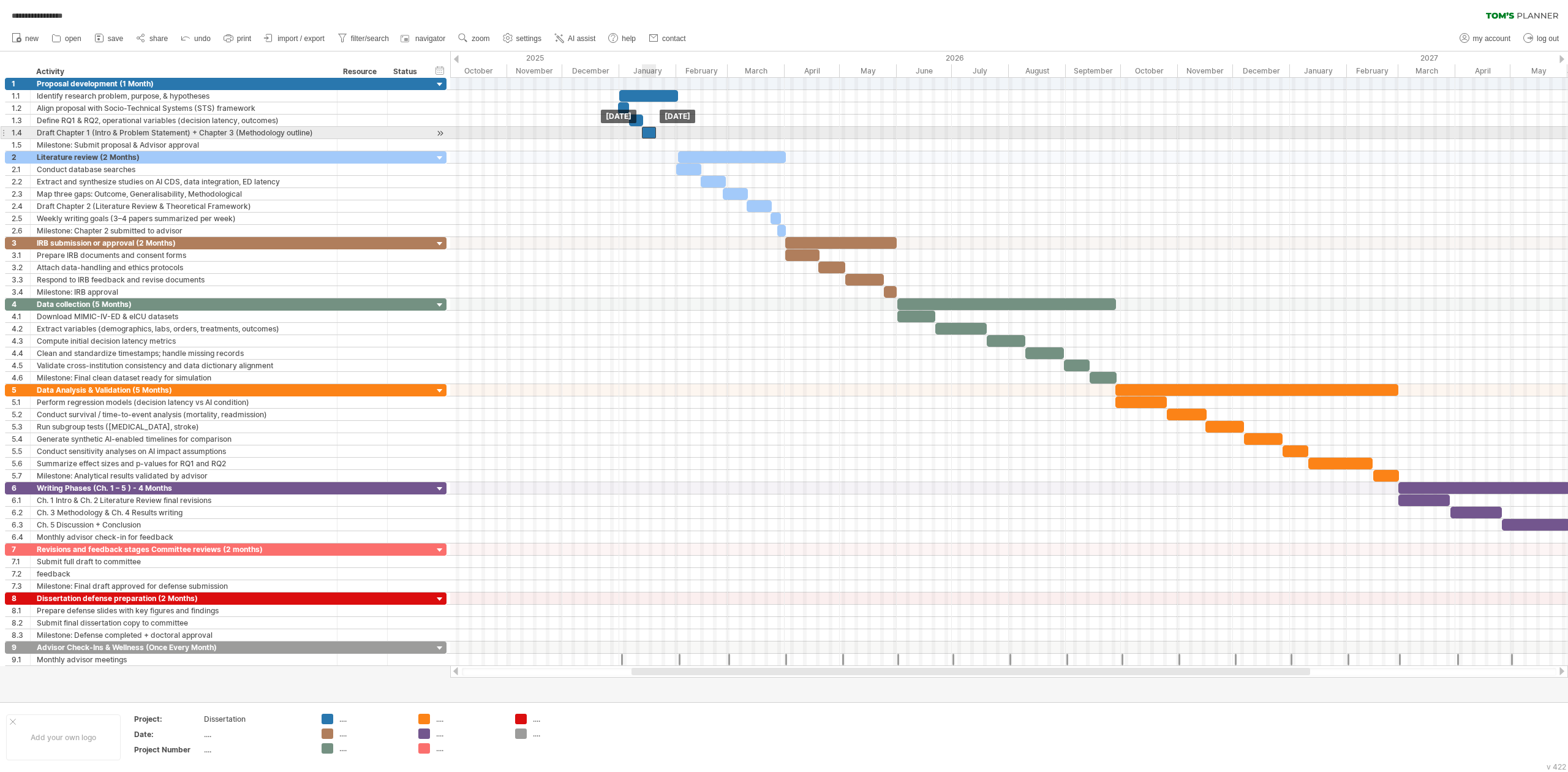
click at [652, 133] on div at bounding box center [648, 132] width 14 height 12
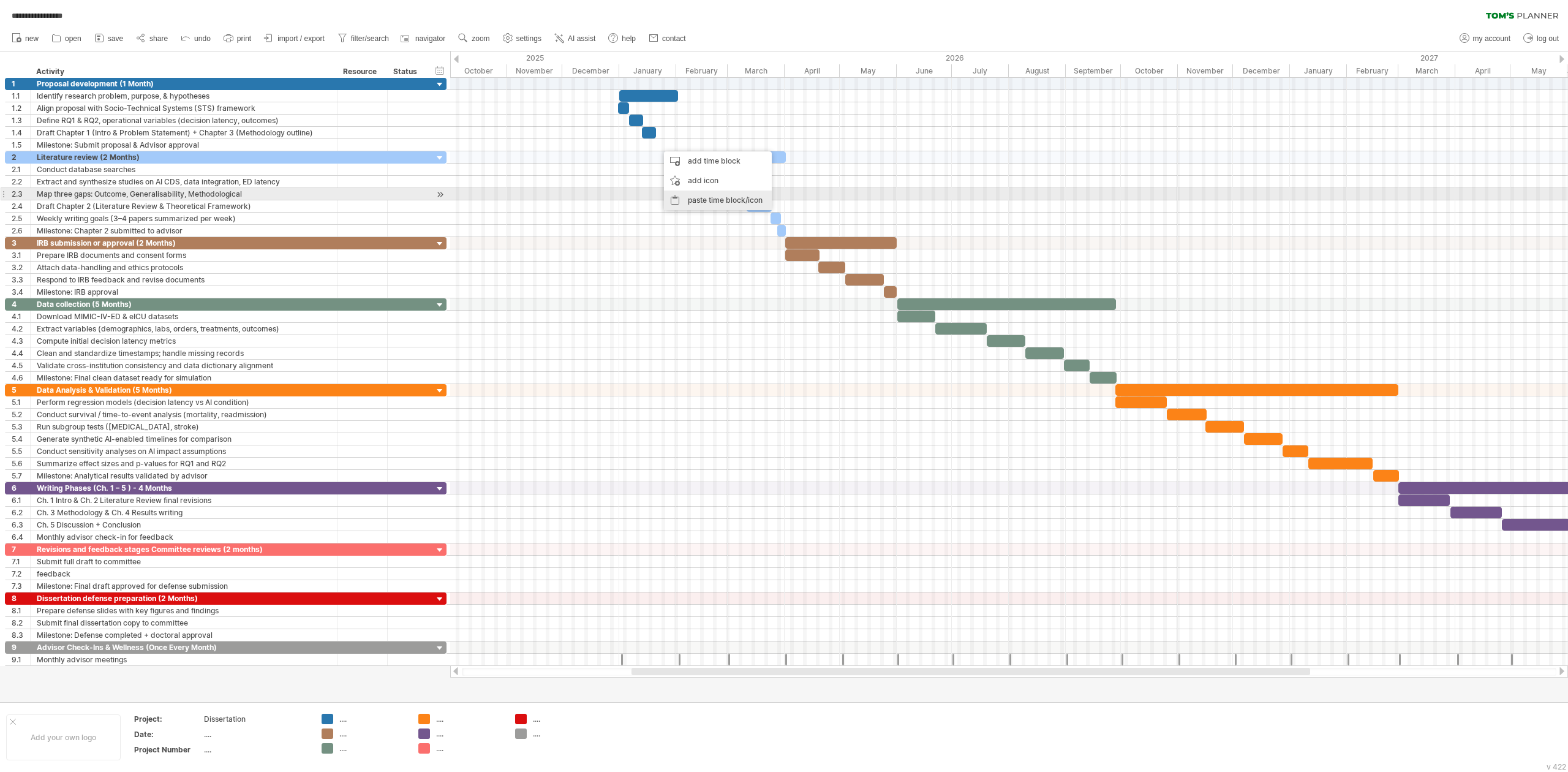
click at [684, 194] on div "paste time block/icon" at bounding box center [718, 200] width 108 height 19
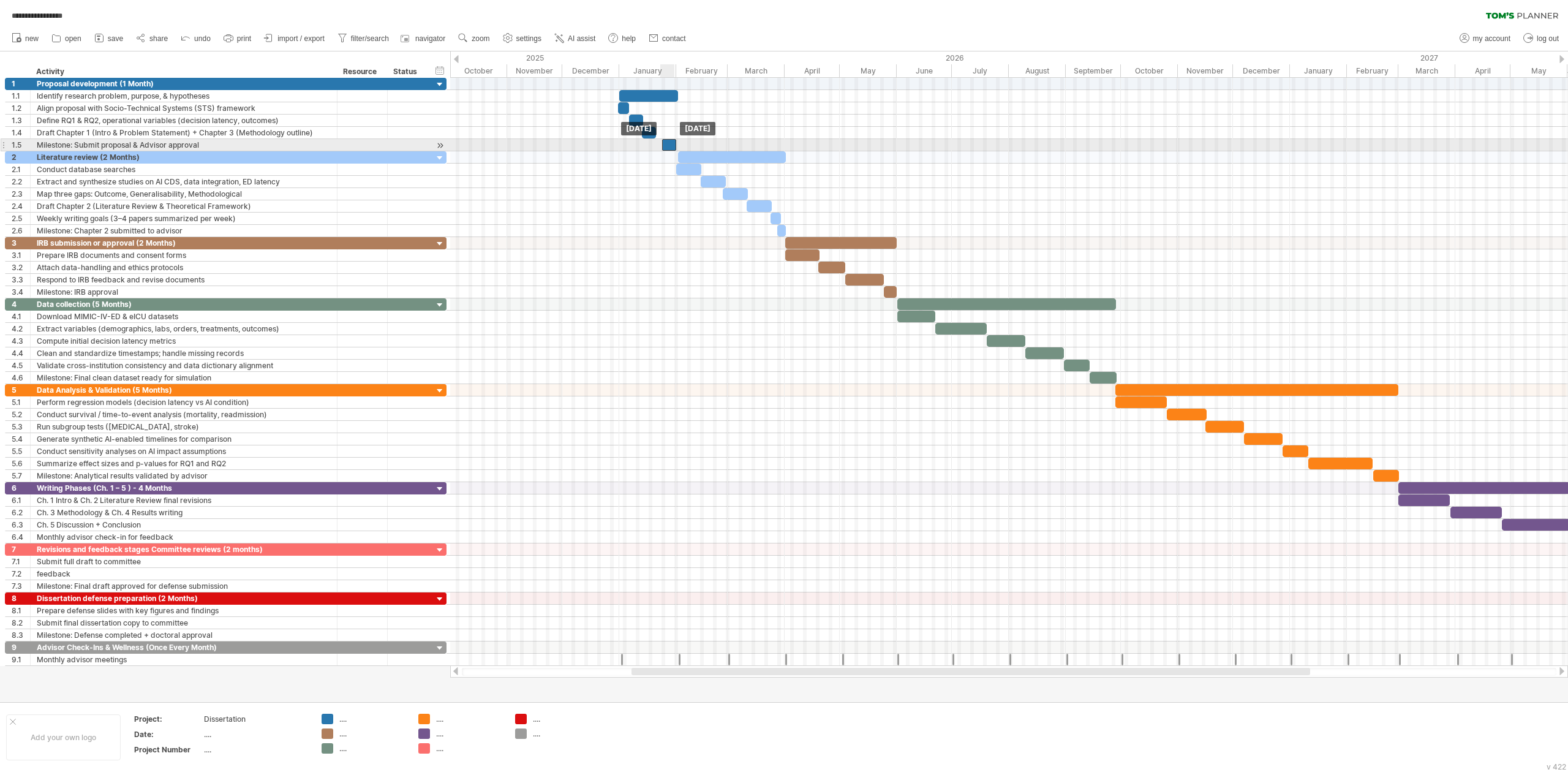
click at [667, 148] on div at bounding box center [668, 144] width 14 height 12
click at [650, 133] on div at bounding box center [648, 132] width 14 height 12
click at [659, 133] on span at bounding box center [661, 132] width 5 height 12
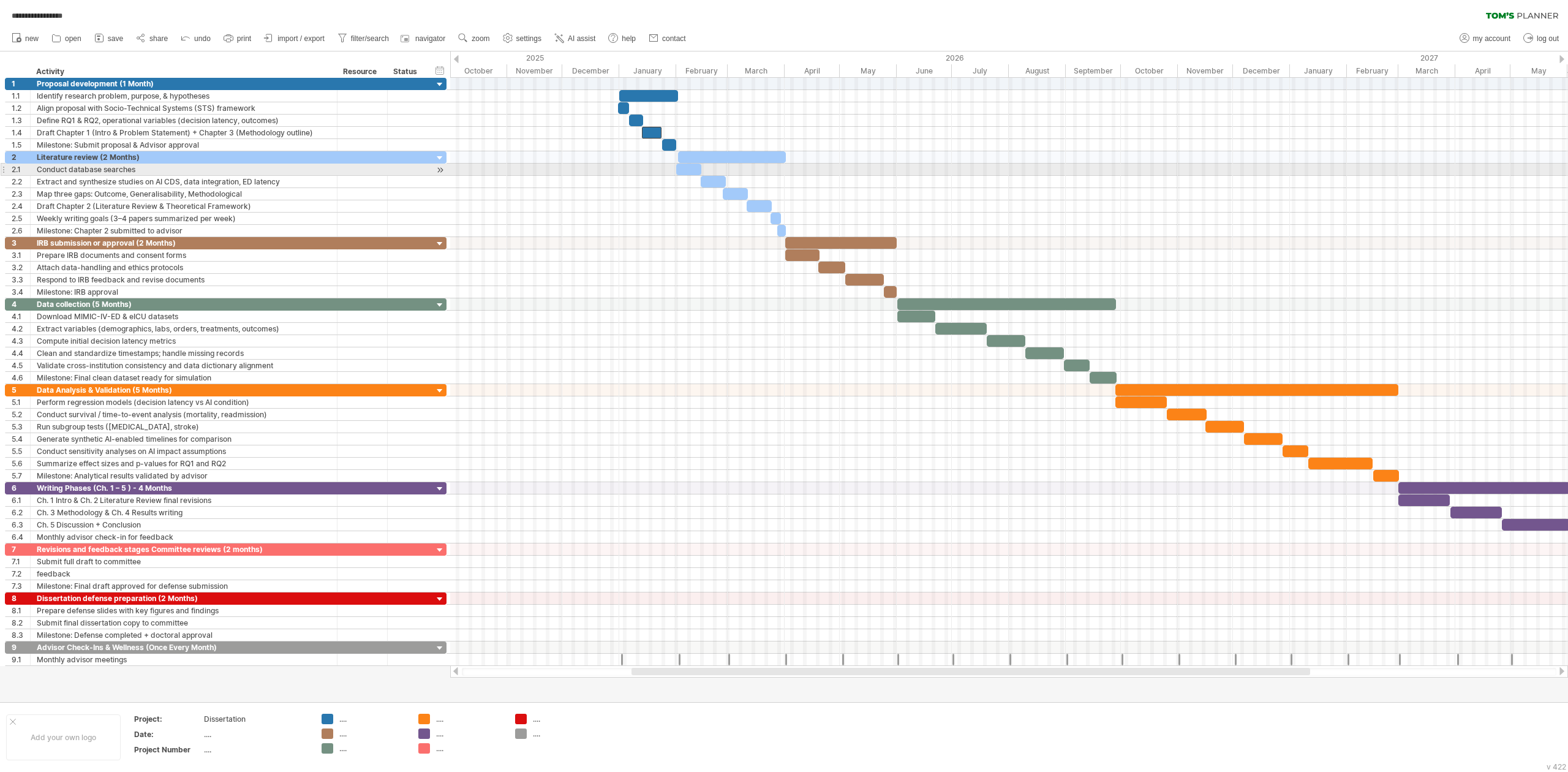
click at [673, 172] on div at bounding box center [1009, 169] width 1118 height 12
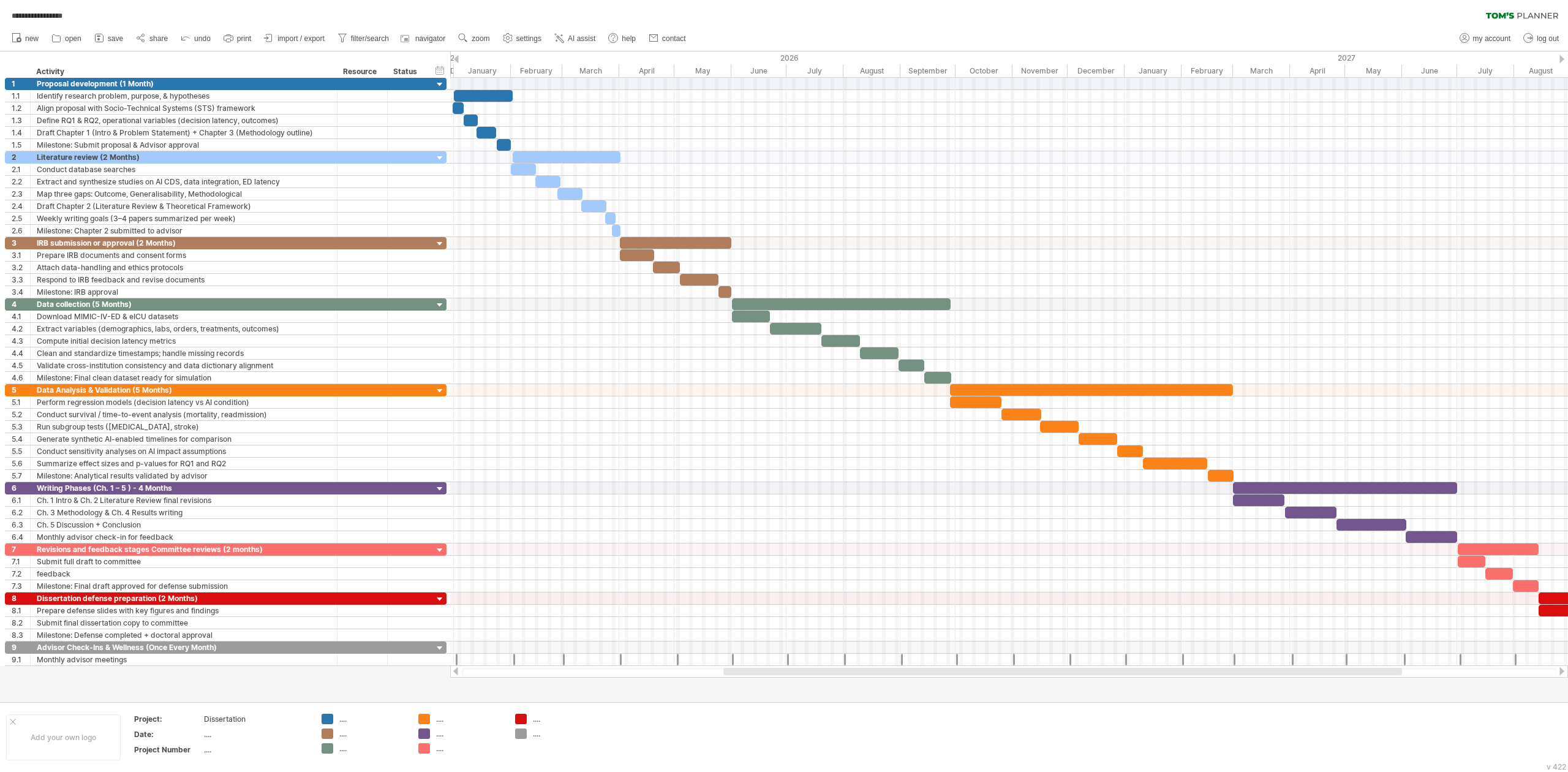
drag, startPoint x: 660, startPoint y: 670, endPoint x: 752, endPoint y: 670, distance: 92.0
click at [752, 578] on div at bounding box center [1062, 672] width 679 height 7
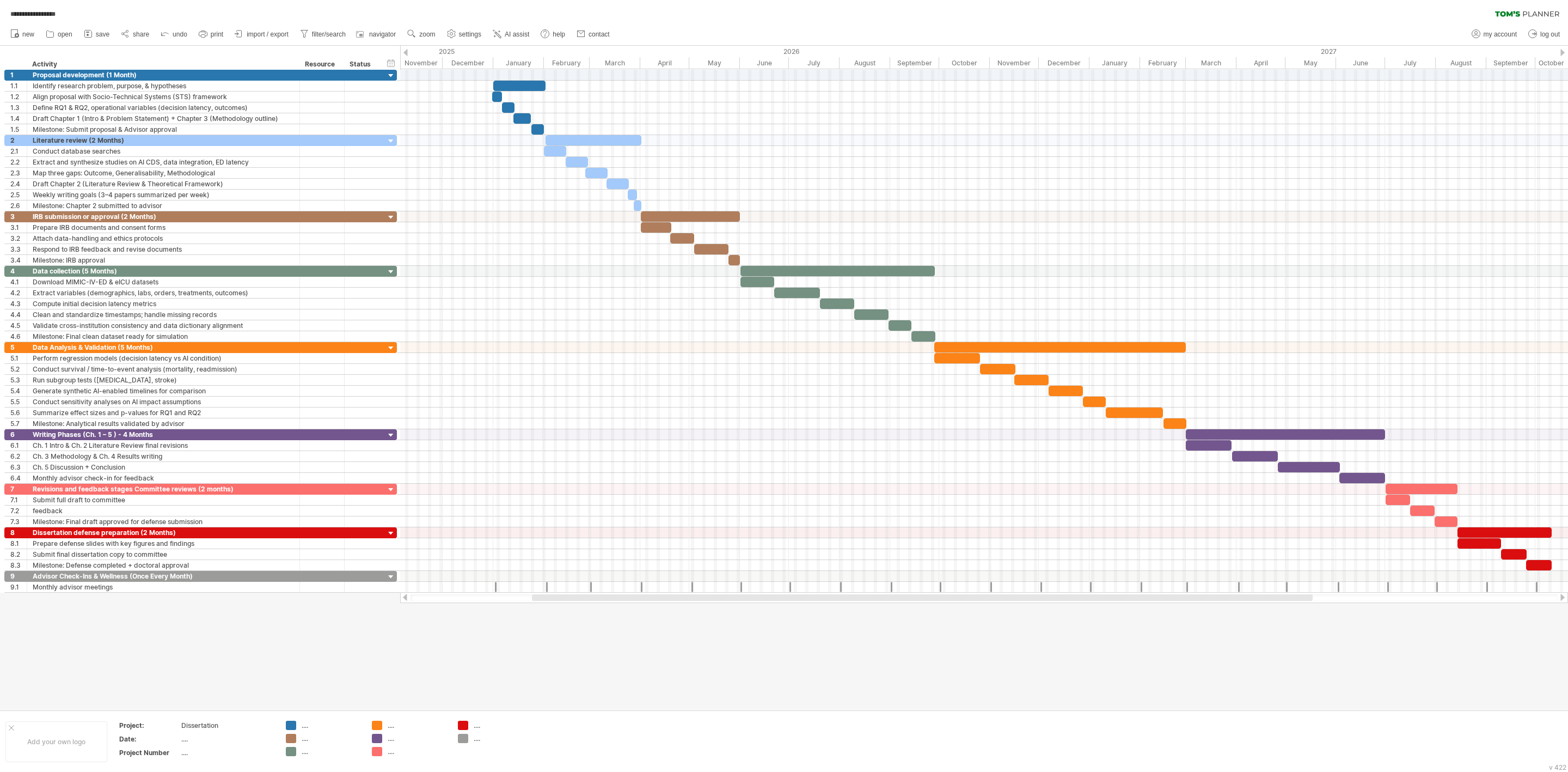
drag, startPoint x: 669, startPoint y: 598, endPoint x: 565, endPoint y: 520, distance: 130.0
click at [608, 514] on div "**********" at bounding box center [784, 386] width 1568 height 772
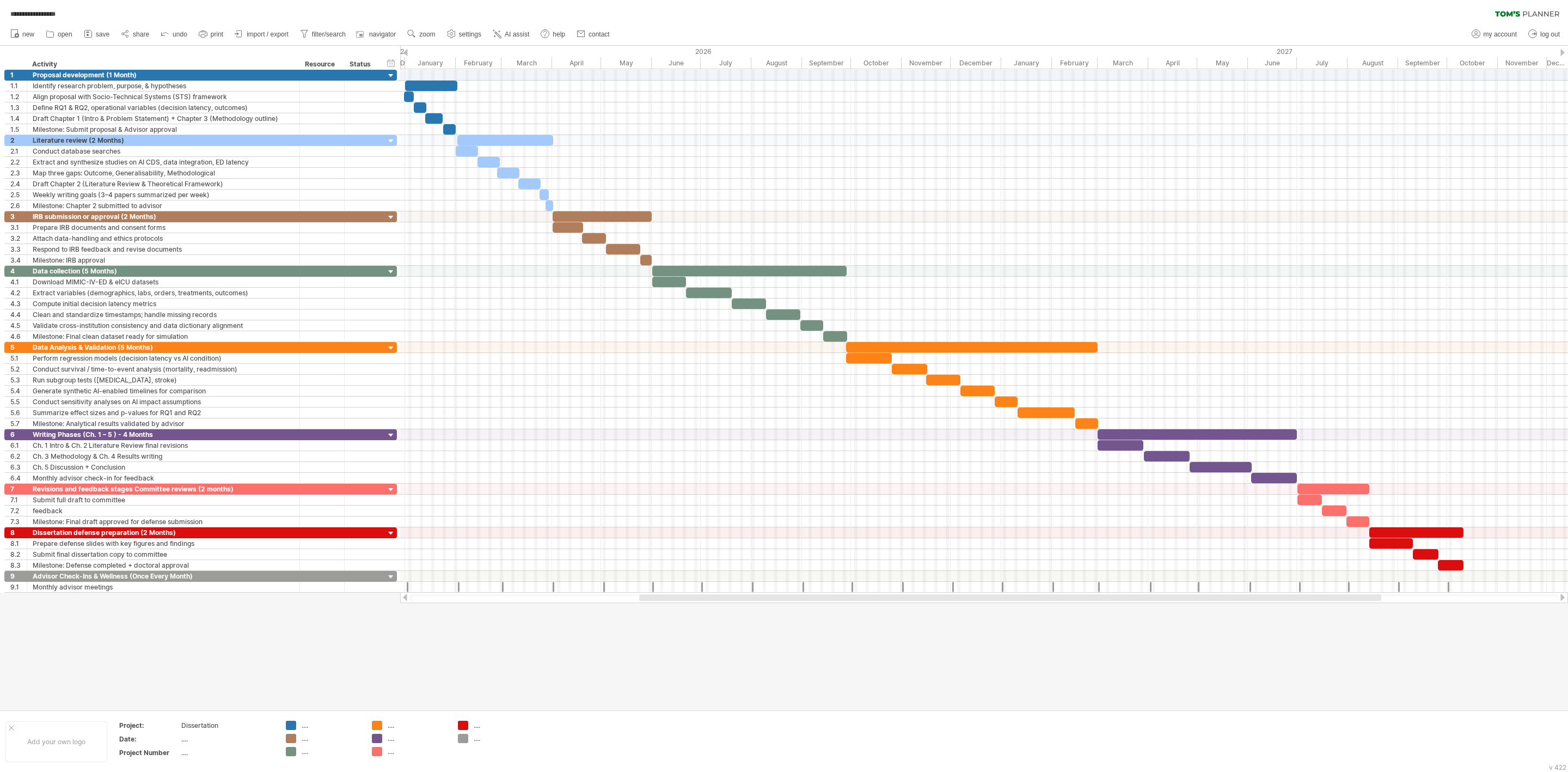
drag, startPoint x: 610, startPoint y: 595, endPoint x: 666, endPoint y: 595, distance: 56.0
click at [666, 514] on div at bounding box center [1010, 597] width 742 height 6
click at [141, 46] on div "hide start/end/duration show start/end/duration ******** Activity ******** Reso…" at bounding box center [200, 58] width 400 height 24
click at [27, 11] on span "**********" at bounding box center [32, 14] width 56 height 10
click at [110, 15] on span "**********" at bounding box center [57, 14] width 105 height 10
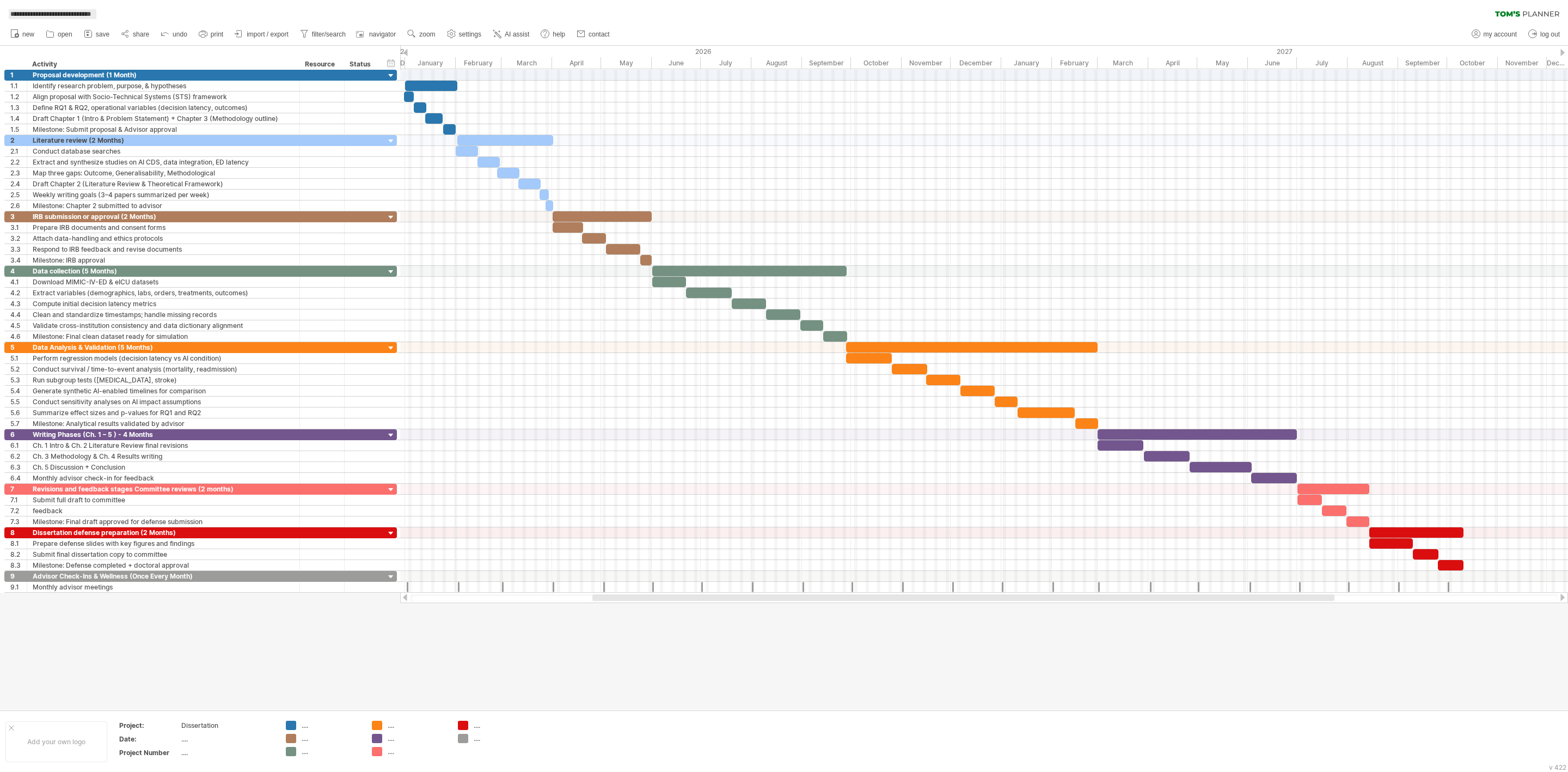
click at [97, 16] on span "**********" at bounding box center [50, 14] width 92 height 10
click at [474, 416] on div at bounding box center [984, 412] width 1168 height 11
